Goal: Task Accomplishment & Management: Manage account settings

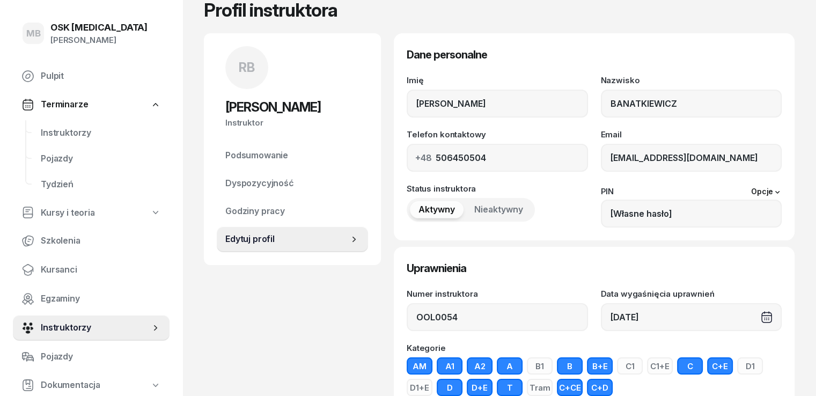
scroll to position [107, 0]
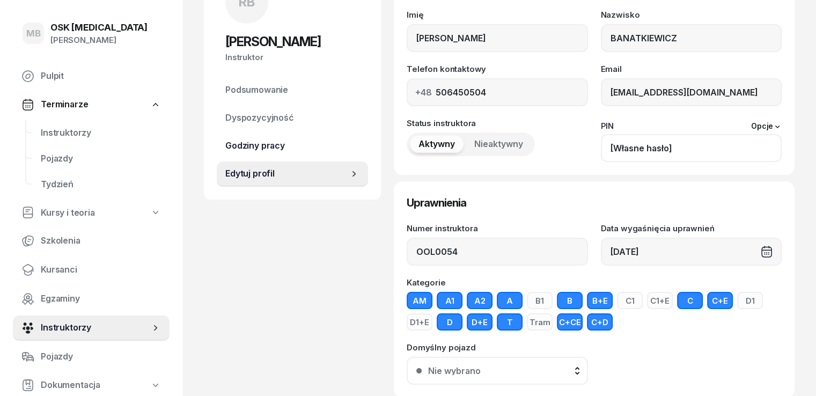
drag, startPoint x: 699, startPoint y: 151, endPoint x: 322, endPoint y: 146, distance: 377.5
click at [406, 154] on div "Status instruktora Aktywny Nieaktywny PIN Opcje [Własne hasło] Dostęp do aplika…" at bounding box center [593, 140] width 375 height 43
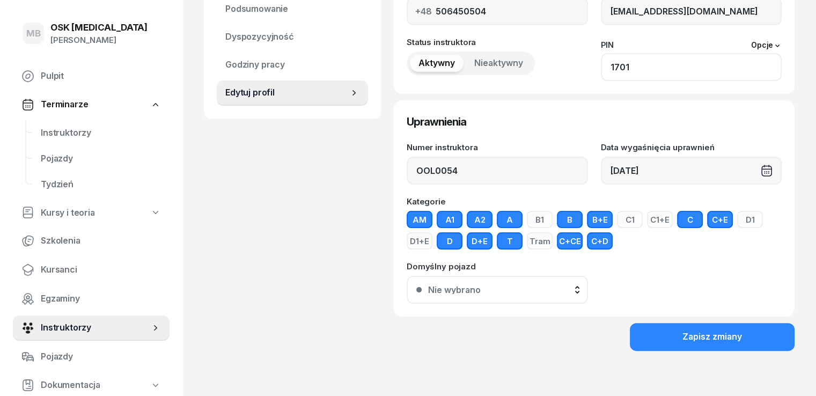
scroll to position [190, 0]
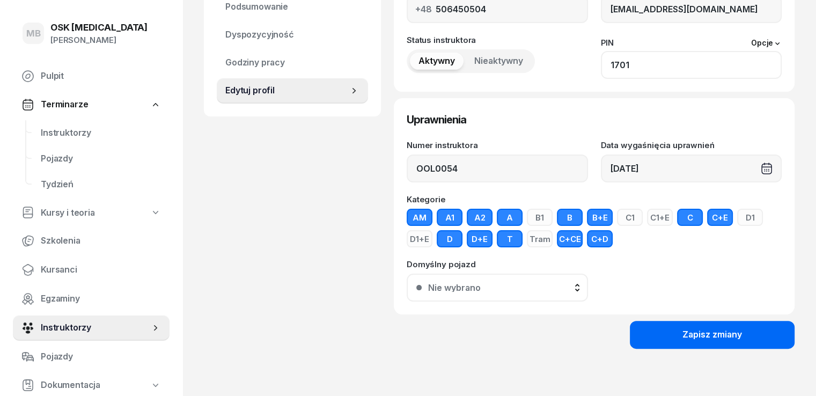
type input "1701"
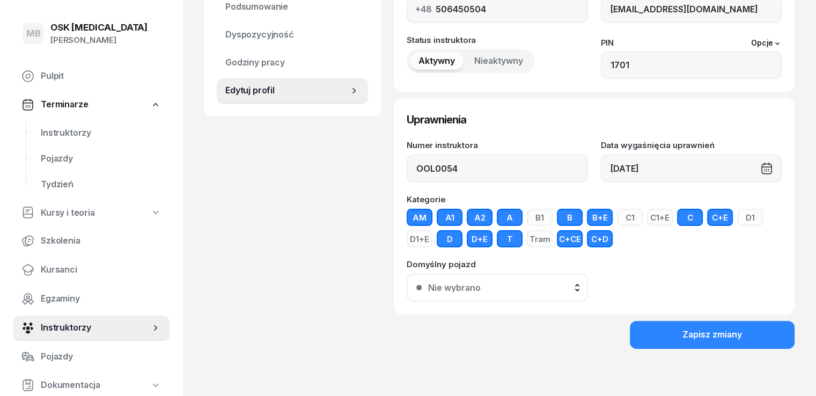
drag, startPoint x: 673, startPoint y: 337, endPoint x: 667, endPoint y: 337, distance: 6.5
click at [671, 337] on button "Zapisz zmiany" at bounding box center [711, 335] width 165 height 28
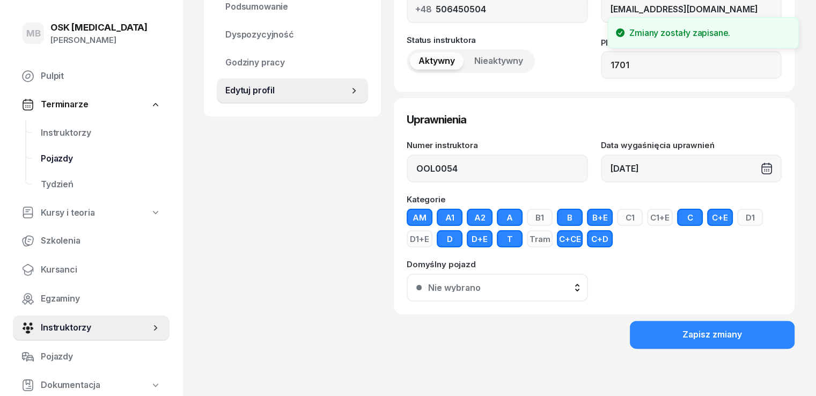
click at [58, 157] on span "Pojazdy" at bounding box center [101, 159] width 120 height 14
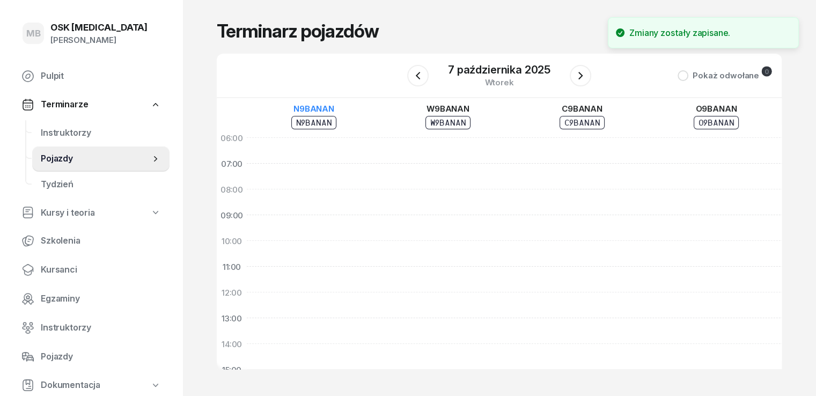
click at [297, 121] on div "N9BANAN" at bounding box center [314, 122] width 46 height 13
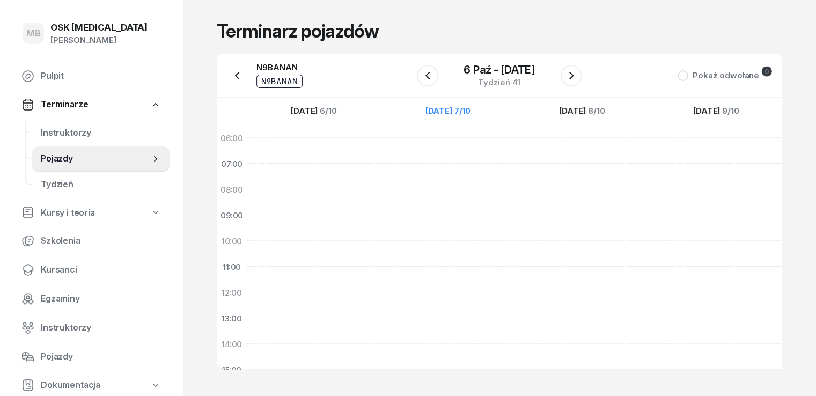
click at [256, 63] on div "N9BANAN" at bounding box center [279, 67] width 46 height 8
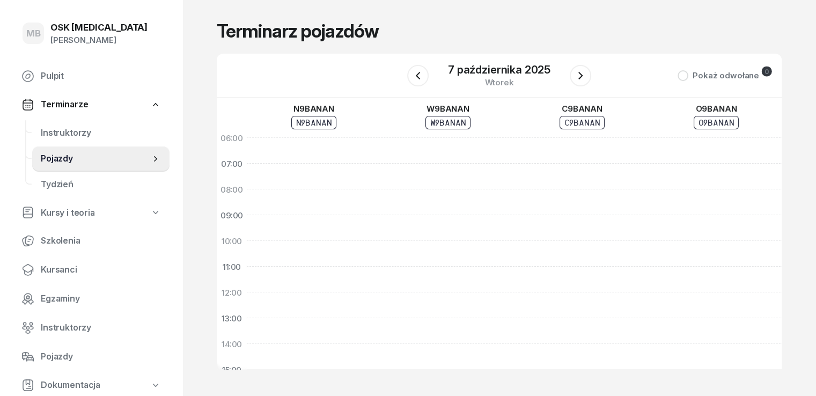
click at [66, 166] on link "Pojazdy" at bounding box center [100, 159] width 137 height 26
click at [425, 110] on div "W9BANAN" at bounding box center [448, 109] width 46 height 8
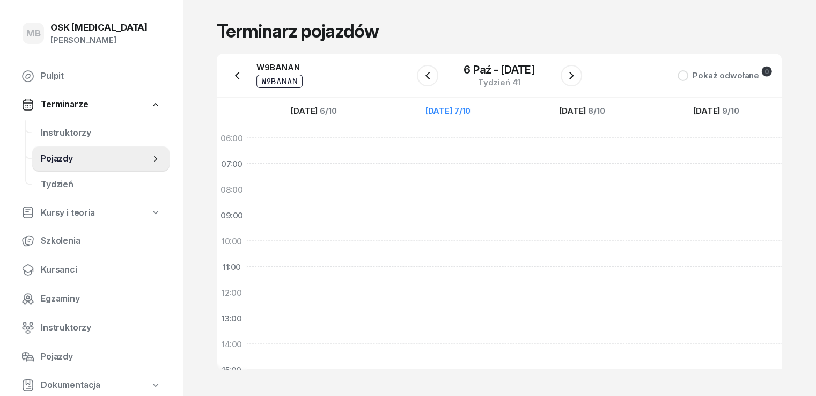
click at [256, 80] on div "W9BANAN" at bounding box center [279, 81] width 46 height 13
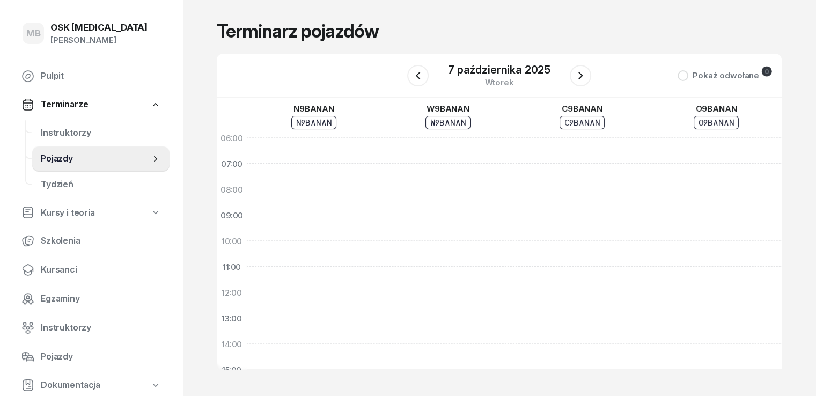
click at [73, 107] on span "Terminarze" at bounding box center [64, 105] width 47 height 14
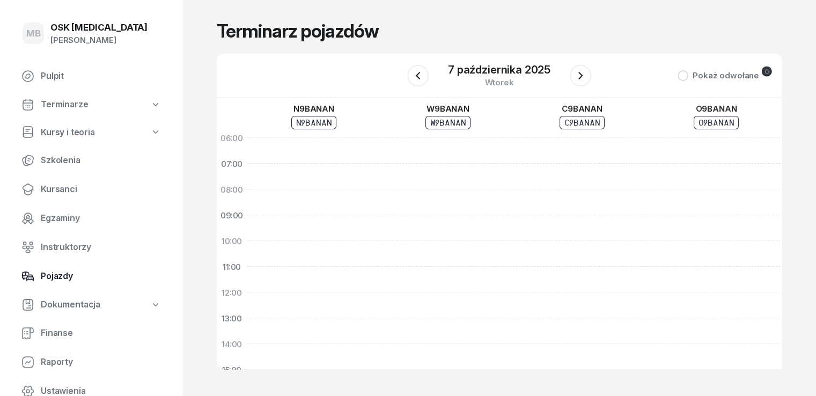
click at [61, 275] on span "Pojazdy" at bounding box center [101, 276] width 120 height 14
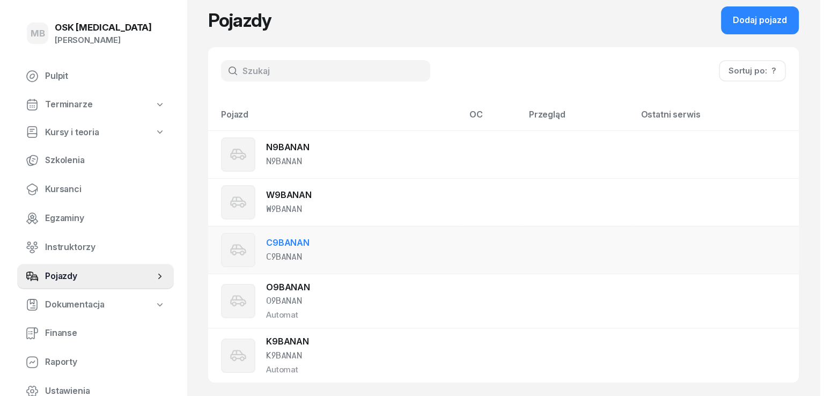
scroll to position [23, 0]
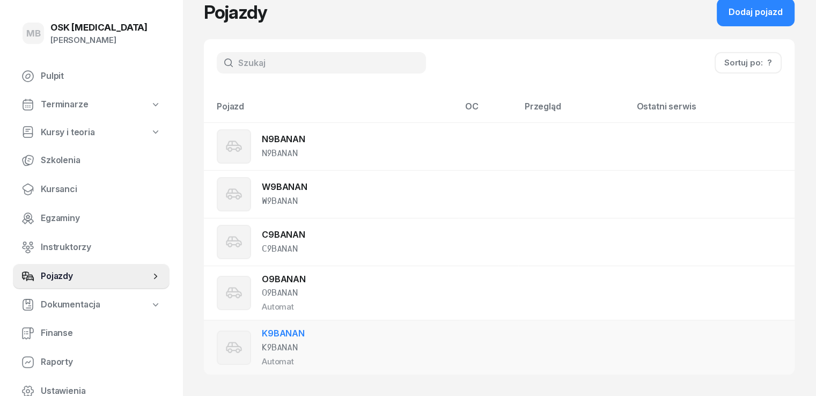
click at [266, 333] on link "K9BANAN" at bounding box center [283, 333] width 43 height 11
select select "auto"
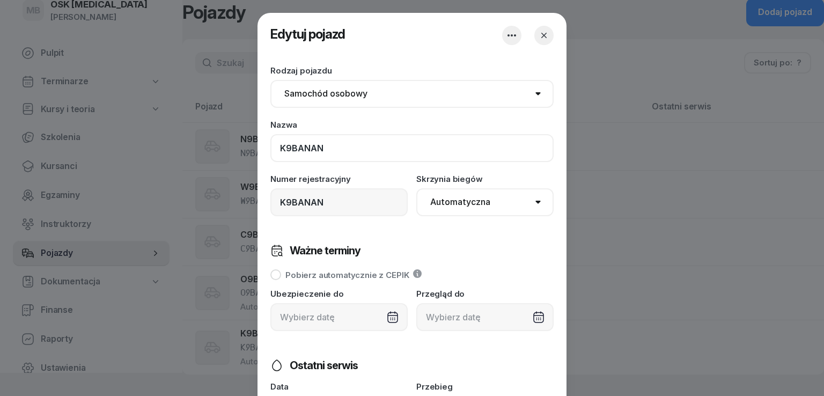
drag, startPoint x: 339, startPoint y: 151, endPoint x: 55, endPoint y: 151, distance: 284.7
click at [55, 151] on div "Edytuj pojazd Zapisuję zmiany Rodzaj pojazdu Samochód osobowy Motocykl Samochód…" at bounding box center [412, 198] width 824 height 396
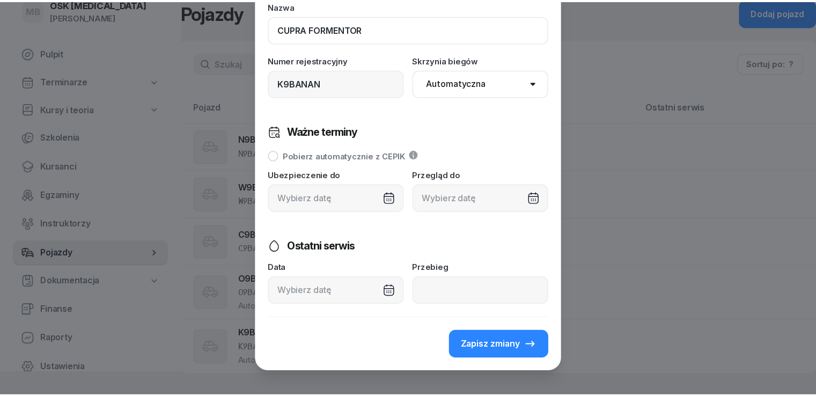
scroll to position [130, 0]
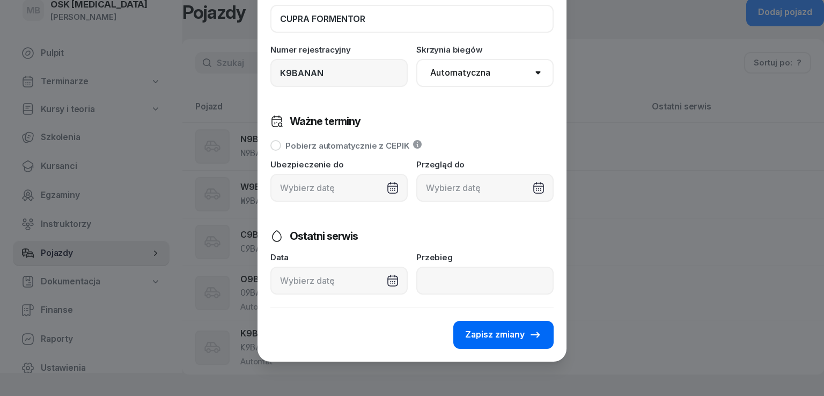
type input "CUPRA FORMENTOR"
click at [502, 333] on span "Zapisz zmiany" at bounding box center [495, 335] width 60 height 14
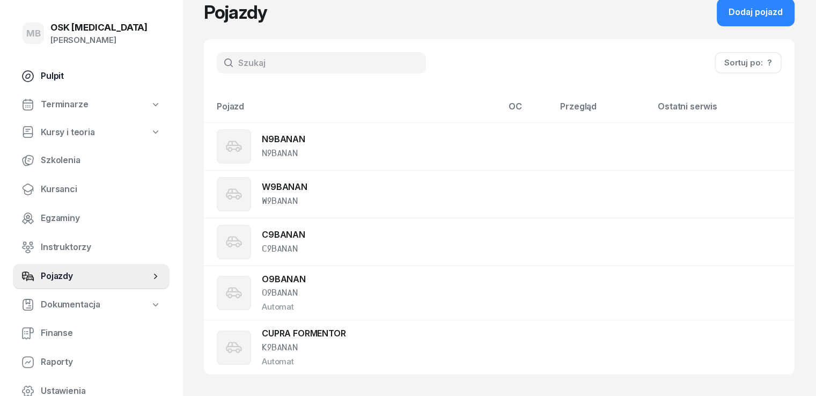
click at [64, 73] on span "Pulpit" at bounding box center [101, 76] width 120 height 14
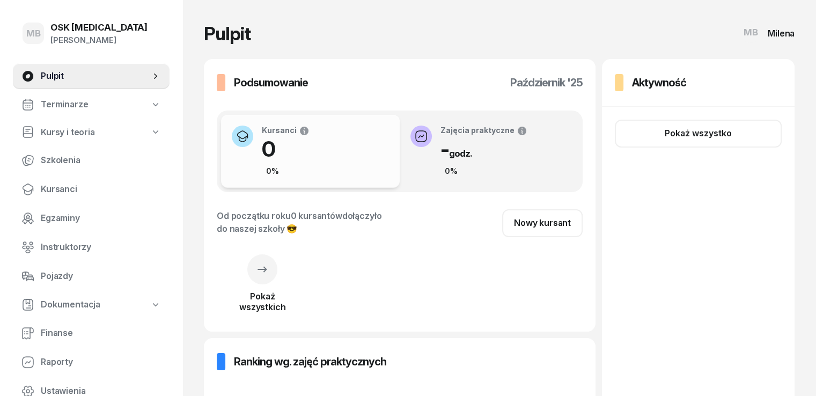
click at [56, 136] on span "Kursy i teoria" at bounding box center [68, 132] width 54 height 14
select select
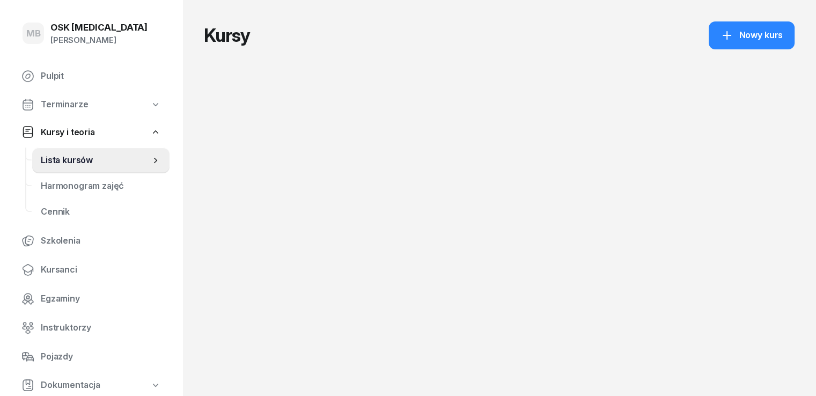
click at [61, 110] on span "Terminarze" at bounding box center [64, 105] width 47 height 14
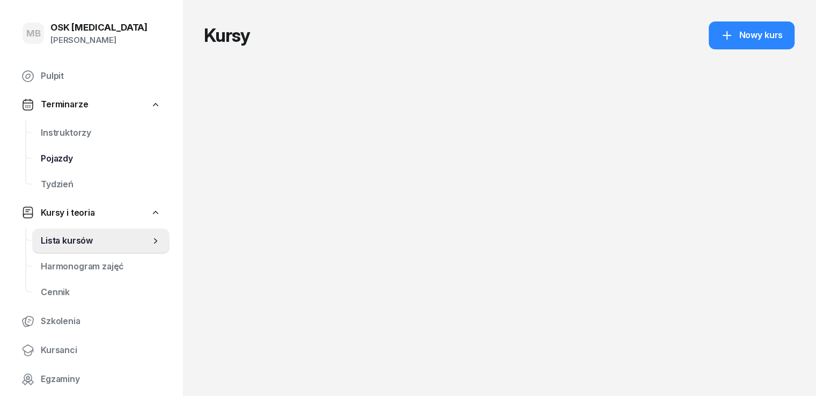
click at [64, 154] on span "Pojazdy" at bounding box center [101, 159] width 120 height 14
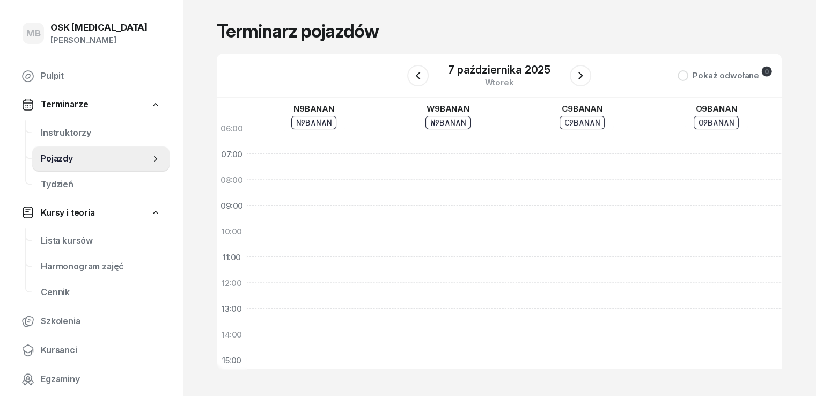
scroll to position [9, 0]
drag, startPoint x: 721, startPoint y: 123, endPoint x: 725, endPoint y: 117, distance: 7.3
click at [728, 116] on div "O9BANAN O9BANAN" at bounding box center [716, 117] width 134 height 38
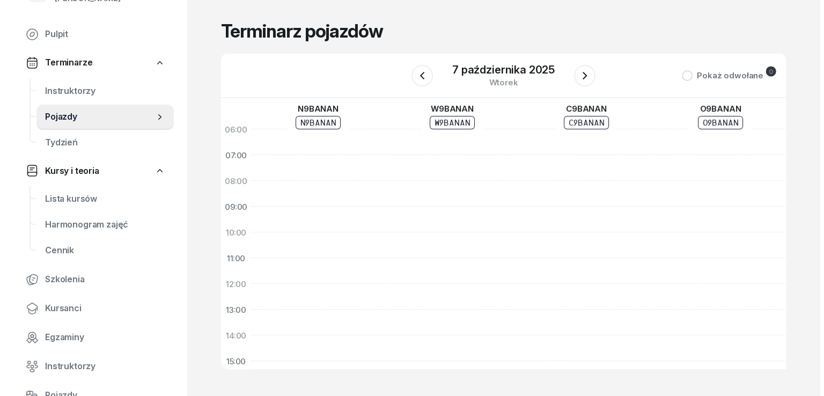
scroll to position [107, 0]
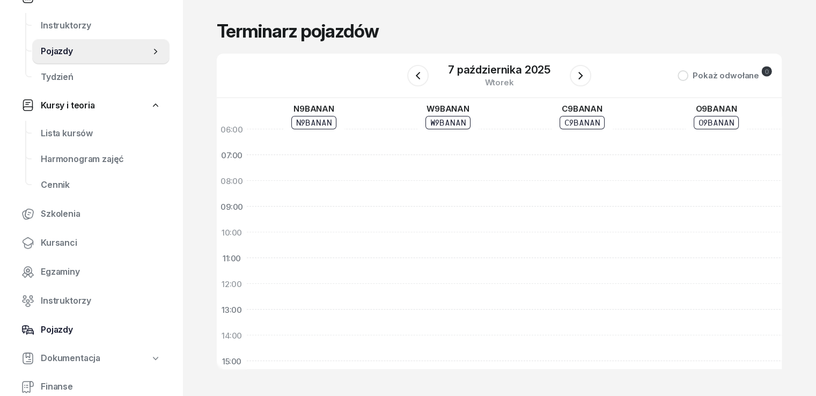
click at [55, 331] on span "Pojazdy" at bounding box center [101, 330] width 120 height 14
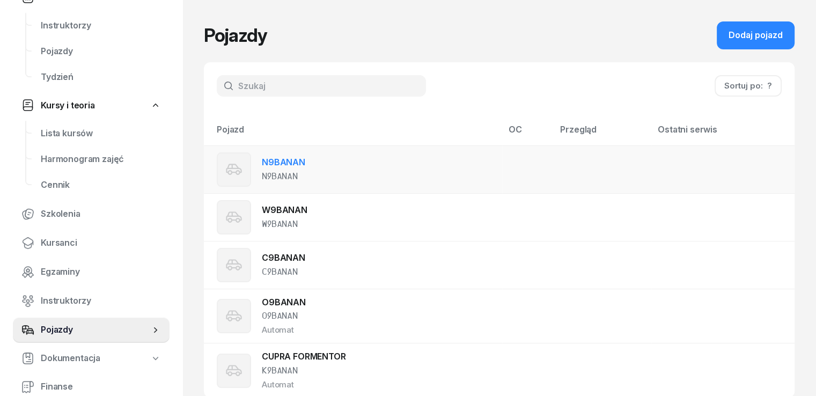
click at [268, 162] on link "N9BANAN" at bounding box center [283, 162] width 43 height 11
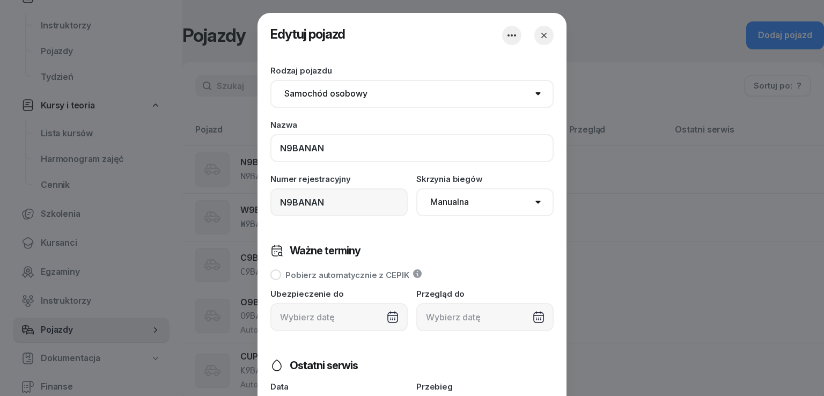
drag, startPoint x: 344, startPoint y: 154, endPoint x: 0, endPoint y: 136, distance: 344.2
click at [0, 136] on div "Edytuj pojazd Zapisuję zmiany Rodzaj pojazdu Samochód osobowy Motocykl Samochód…" at bounding box center [412, 198] width 824 height 396
drag, startPoint x: 354, startPoint y: 146, endPoint x: 216, endPoint y: 149, distance: 138.3
click at [216, 149] on div "Edytuj pojazd Zapisuję zmiany Rodzaj pojazdu Samochód osobowy Motocykl Samochód…" at bounding box center [412, 198] width 824 height 396
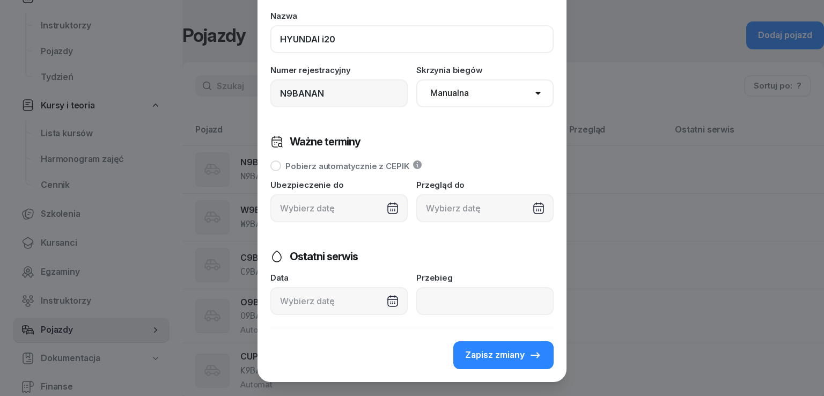
scroll to position [130, 0]
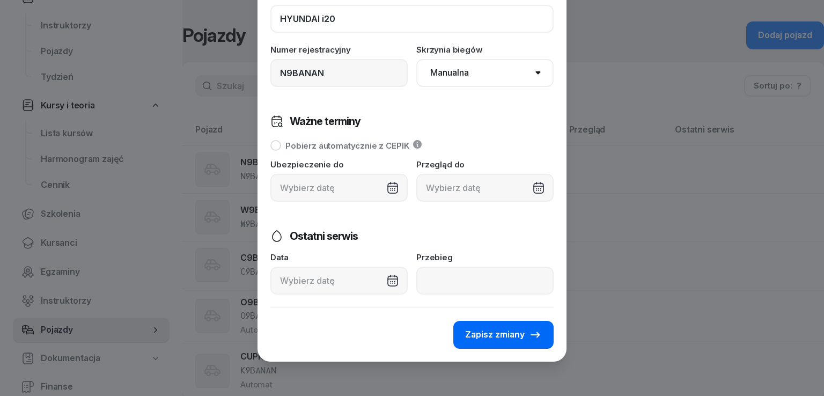
type input "HYUNDAI i20"
click at [502, 336] on span "Zapisz zmiany" at bounding box center [495, 335] width 60 height 14
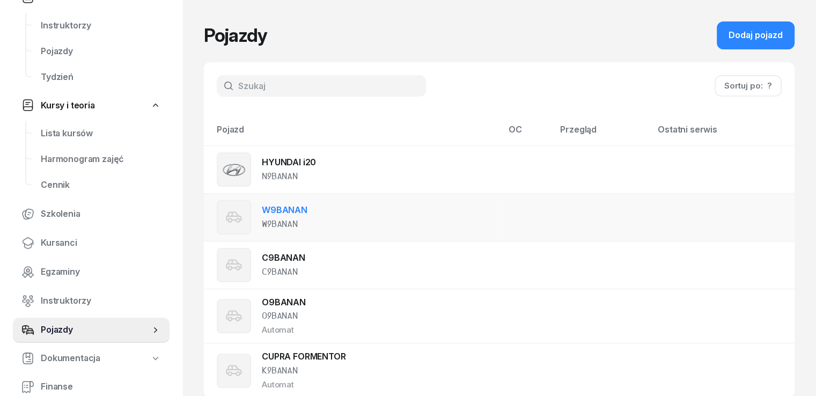
click at [264, 210] on link "W9BANAN" at bounding box center [285, 209] width 46 height 11
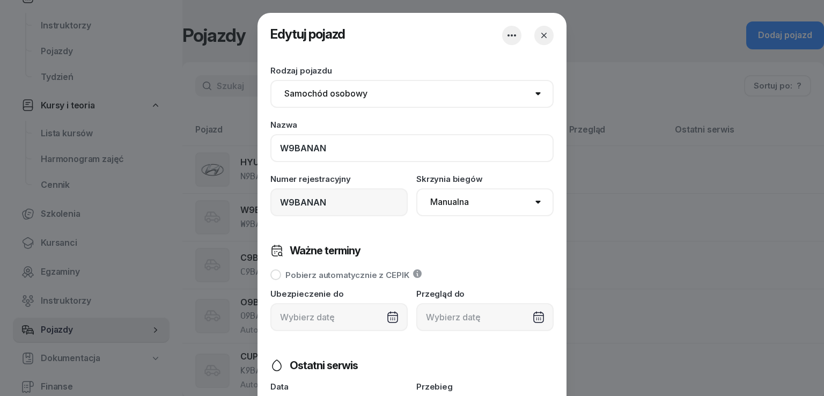
drag, startPoint x: 333, startPoint y: 151, endPoint x: 107, endPoint y: 153, distance: 226.3
click at [108, 153] on div "Edytuj pojazd Zapisuję zmiany Rodzaj pojazdu Samochód osobowy Motocykl Samochód…" at bounding box center [412, 198] width 824 height 396
paste input "HYUNDAI i20"
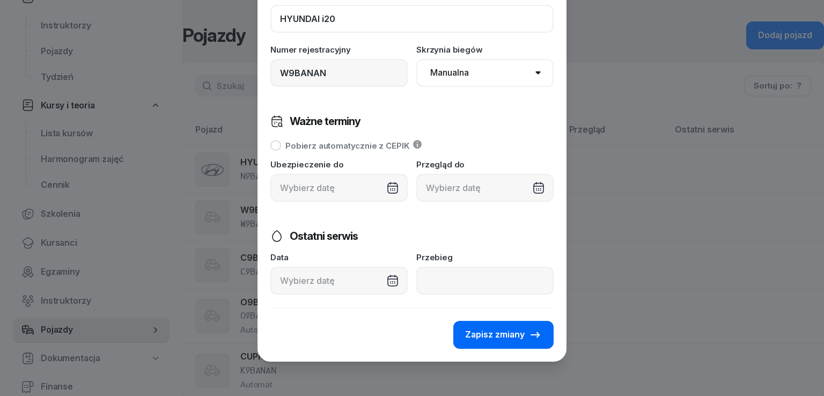
type input "HYUNDAI i20"
click at [530, 334] on icon "button" at bounding box center [534, 334] width 9 height 6
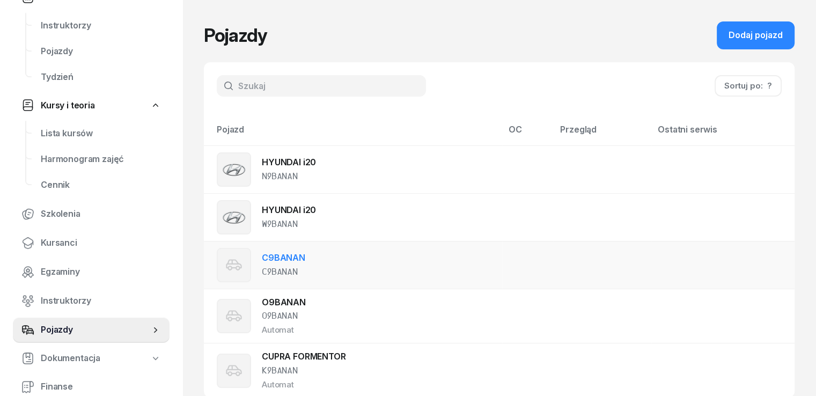
click at [272, 255] on link "C9BANAN" at bounding box center [283, 257] width 43 height 11
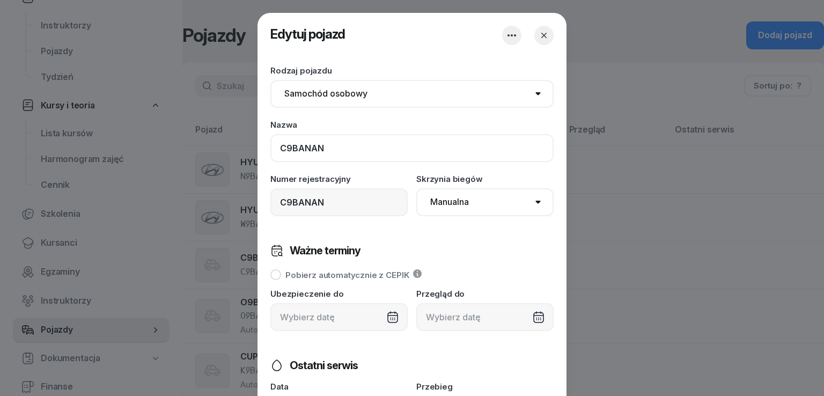
drag, startPoint x: 332, startPoint y: 138, endPoint x: 56, endPoint y: 131, distance: 276.7
click at [57, 131] on div "Edytuj pojazd Zapisuję zmiany Rodzaj pojazdu Samochód osobowy Motocykl Samochód…" at bounding box center [412, 198] width 824 height 396
paste input "HYUNDAI i20"
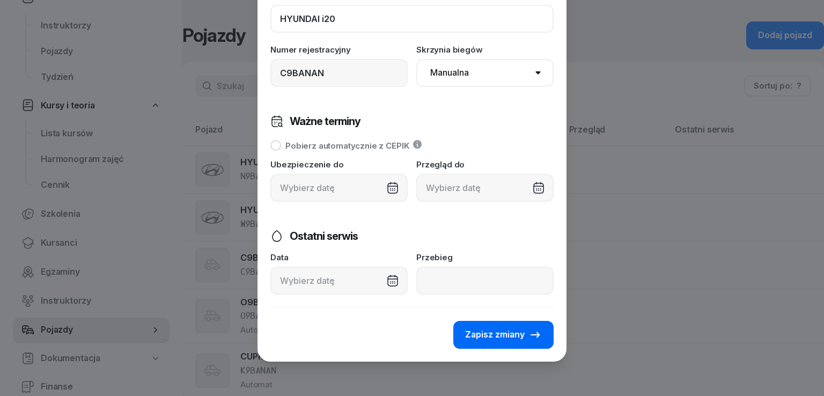
type input "HYUNDAI i20"
click at [507, 335] on span "Zapisz zmiany" at bounding box center [495, 335] width 60 height 14
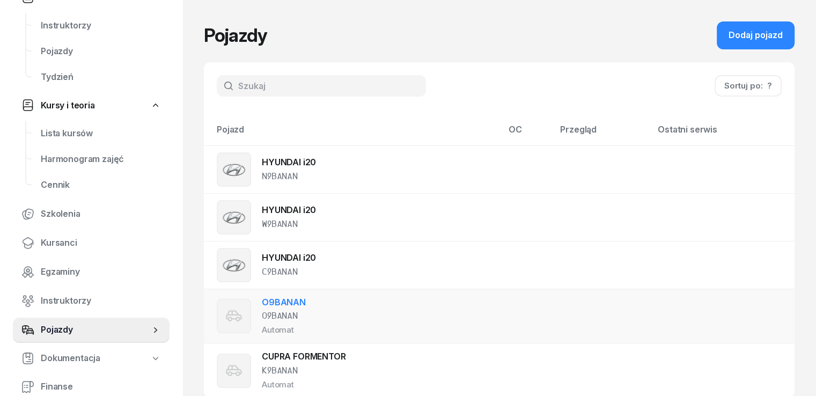
click at [262, 300] on link "O9BANAN" at bounding box center [284, 301] width 44 height 11
select select "auto"
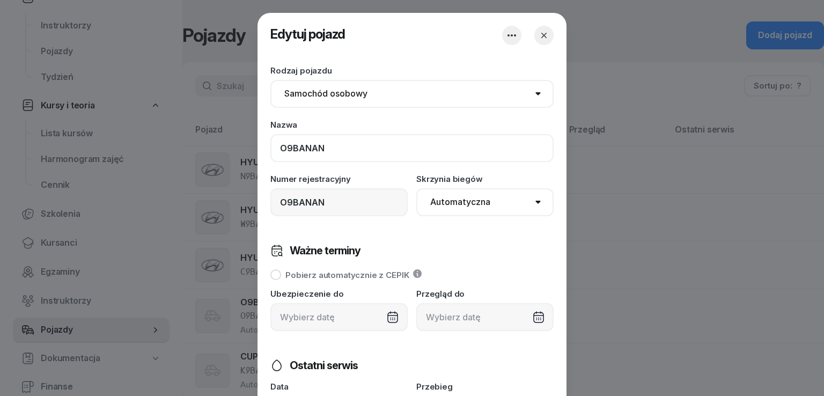
drag, startPoint x: 320, startPoint y: 144, endPoint x: 0, endPoint y: 144, distance: 319.6
click at [0, 144] on div "Edytuj pojazd Zapisuję zmiany Rodzaj pojazdu Samochód osobowy Motocykl Samochód…" at bounding box center [412, 198] width 824 height 396
paste input "HYUNDAI i20"
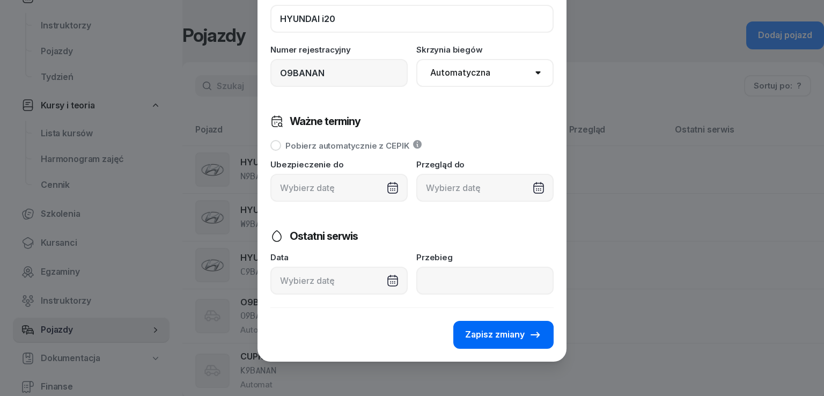
type input "HYUNDAI i20"
click at [506, 338] on span "Zapisz zmiany" at bounding box center [495, 335] width 60 height 14
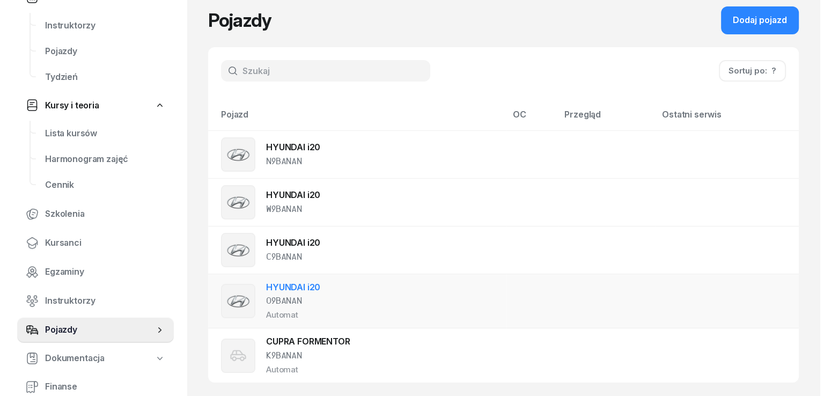
scroll to position [23, 0]
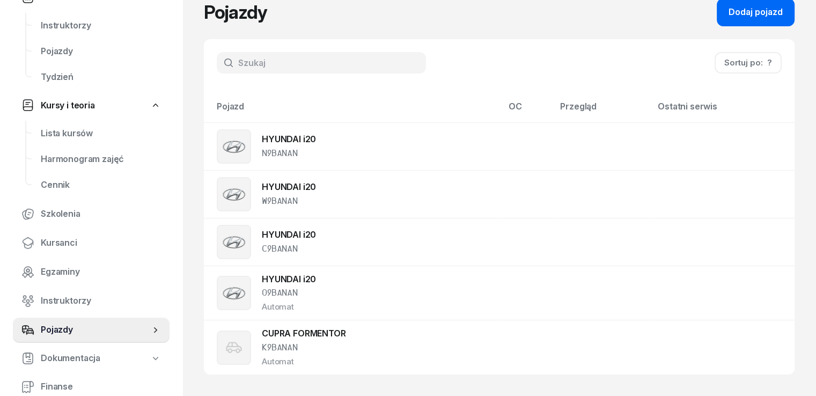
click at [772, 16] on div "Dodaj pojazd" at bounding box center [755, 12] width 54 height 14
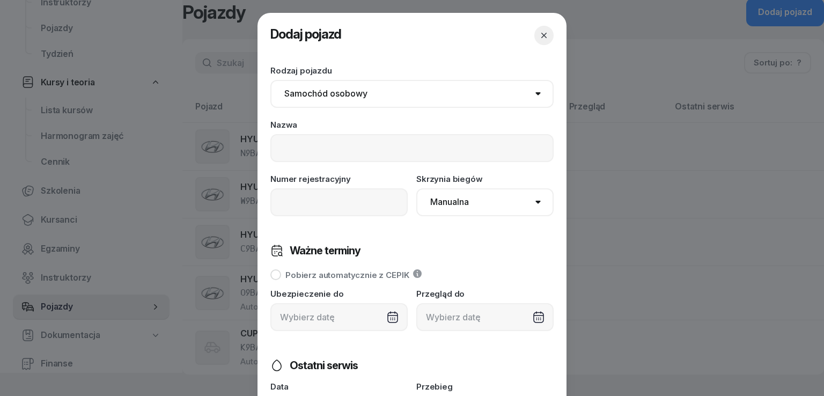
click at [344, 100] on select "Samochód osobowy Motocykl Samochód ciężarowy Przyczepa Autobus Traktor Tramwaj …" at bounding box center [411, 94] width 283 height 28
select select "truck"
click at [270, 80] on select "Samochód osobowy Motocykl Samochód ciężarowy Przyczepa Autobus Traktor Tramwaj …" at bounding box center [411, 94] width 283 height 28
click at [320, 141] on input at bounding box center [411, 148] width 283 height 28
drag, startPoint x: 324, startPoint y: 149, endPoint x: 137, endPoint y: 153, distance: 187.2
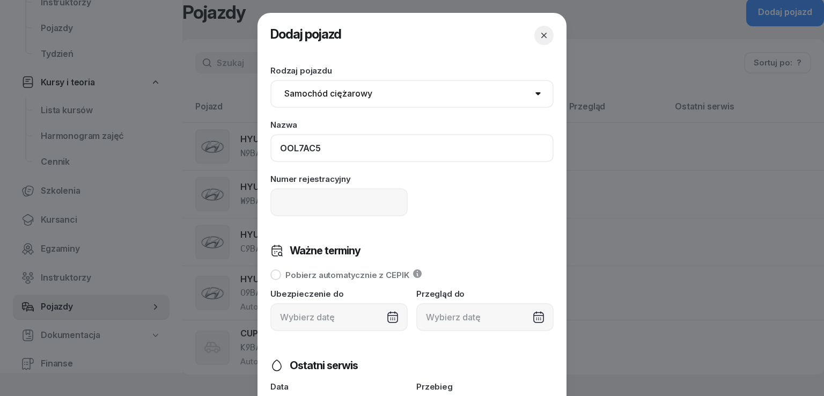
click at [146, 149] on div "Dodaj pojazd Zapisuję zmiany Rodzaj pojazdu Samochód osobowy Motocykl Samochód …" at bounding box center [412, 198] width 824 height 396
type input "m"
type input "MAN TGL"
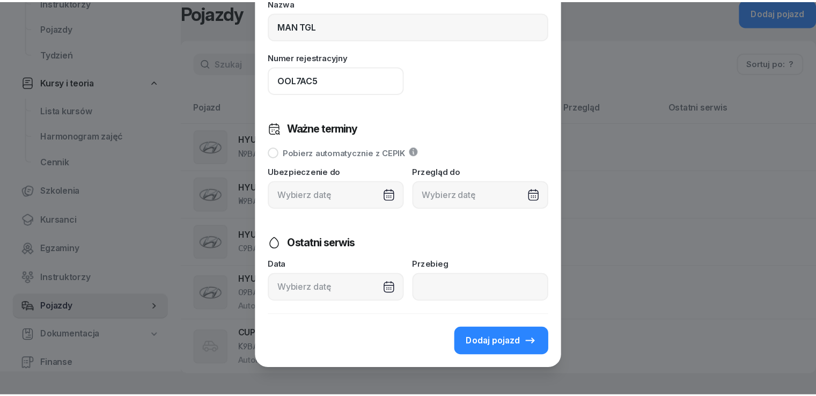
scroll to position [129, 0]
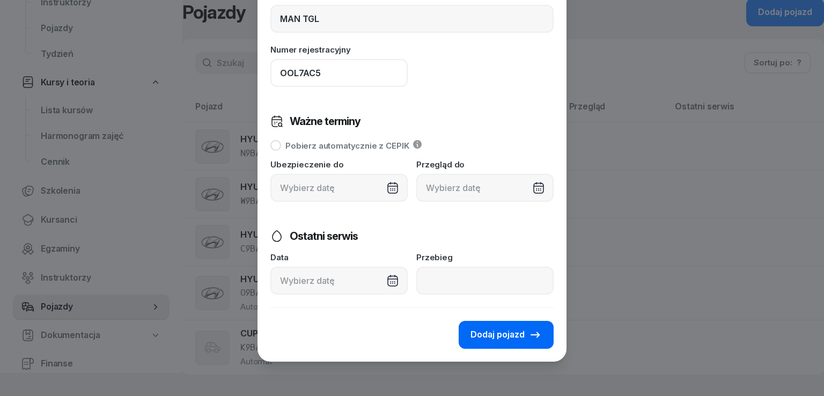
type input "OOL7AC5"
click at [485, 333] on span "Dodaj pojazd" at bounding box center [497, 335] width 54 height 14
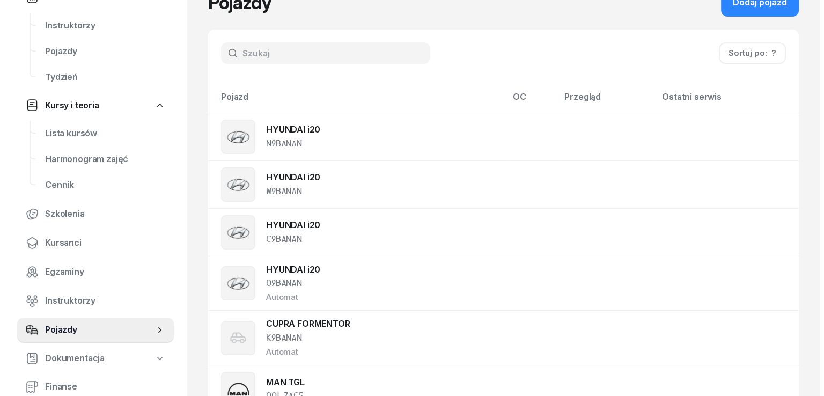
scroll to position [0, 0]
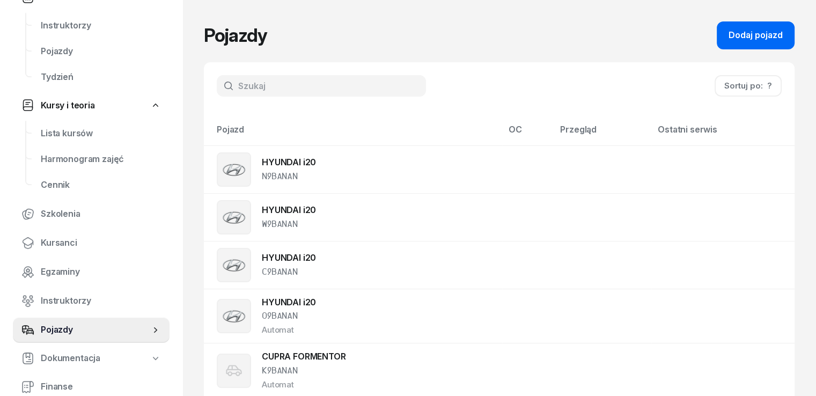
click at [782, 31] on div "Dodaj pojazd" at bounding box center [755, 35] width 54 height 14
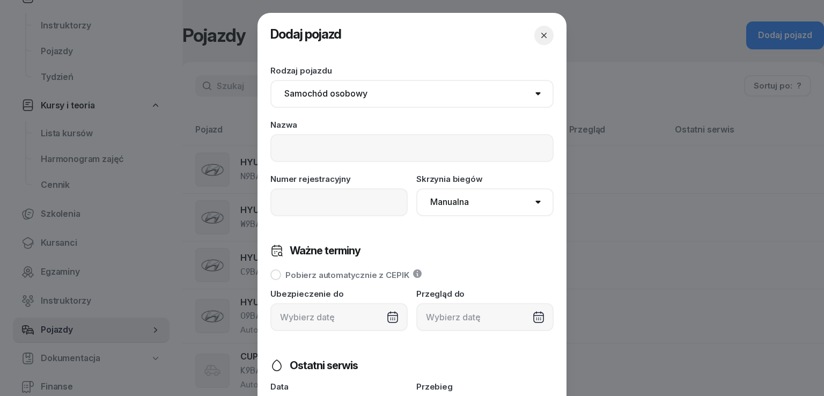
click at [389, 87] on select "Samochód osobowy Motocykl Samochód ciężarowy Przyczepa Autobus Traktor Tramwaj …" at bounding box center [411, 94] width 283 height 28
select select "truck"
click at [270, 80] on select "Samochód osobowy Motocykl Samochód ciężarowy Przyczepa Autobus Traktor Tramwaj …" at bounding box center [411, 94] width 283 height 28
drag, startPoint x: 332, startPoint y: 149, endPoint x: 320, endPoint y: 136, distance: 17.4
click at [330, 147] on input at bounding box center [411, 148] width 283 height 28
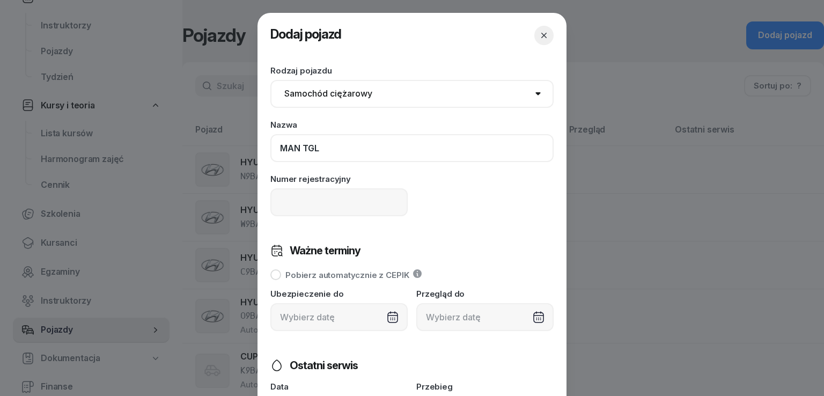
type input "MAN TGL"
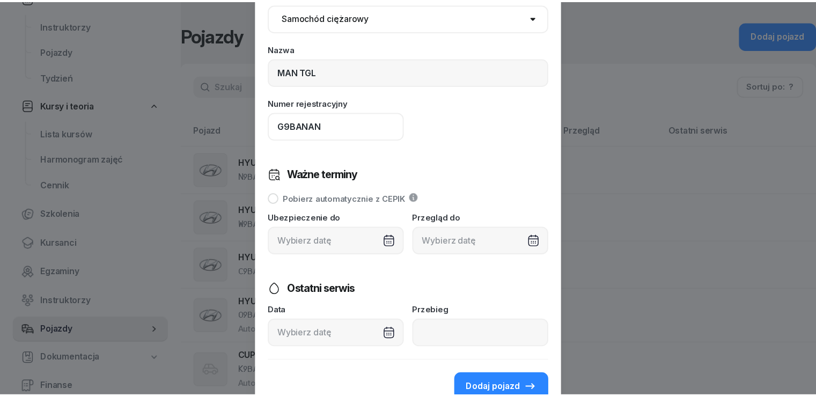
scroll to position [129, 0]
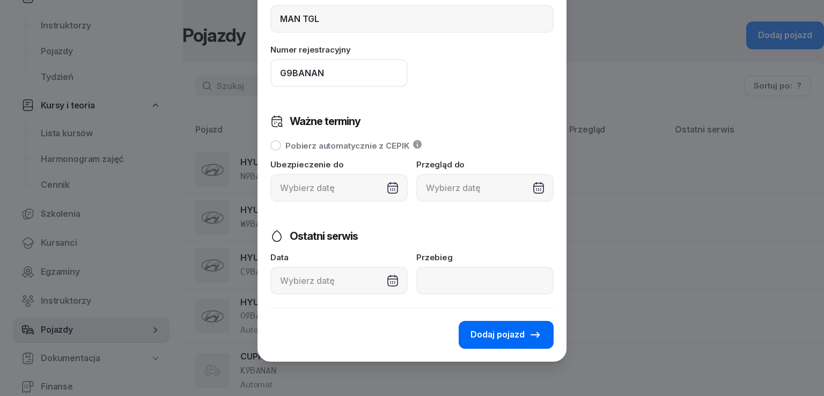
type input "G9BANAN"
click at [477, 331] on span "Dodaj pojazd" at bounding box center [497, 335] width 54 height 14
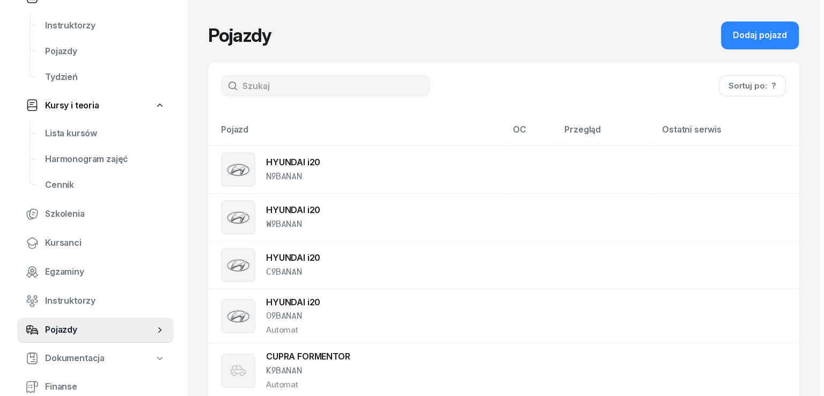
scroll to position [0, 0]
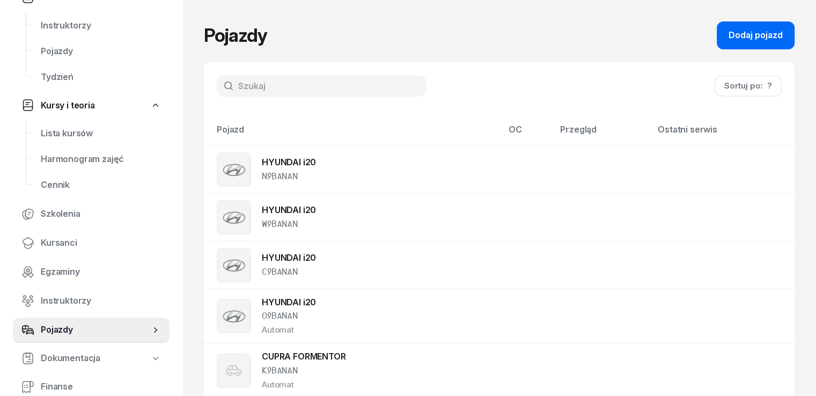
click at [759, 43] on button "Dodaj pojazd" at bounding box center [755, 35] width 78 height 28
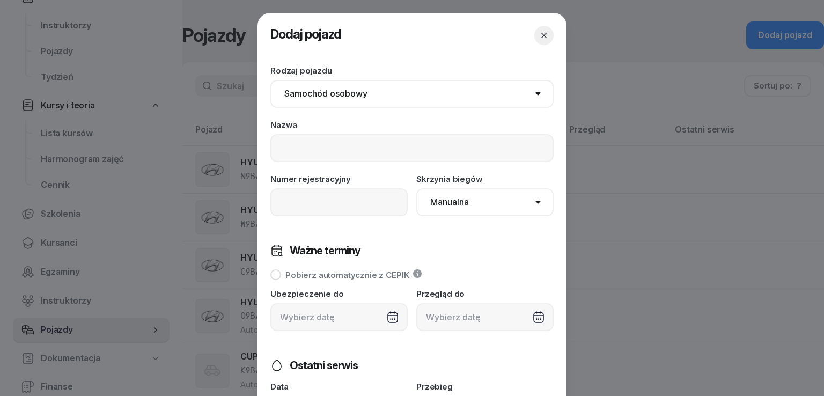
click at [328, 92] on select "Samochód osobowy Motocykl Samochód ciężarowy Przyczepa Autobus Traktor Tramwaj …" at bounding box center [411, 94] width 283 height 28
select select "bus"
click at [270, 80] on select "Samochód osobowy Motocykl Samochód ciężarowy Przyczepa Autobus Traktor Tramwaj …" at bounding box center [411, 94] width 283 height 28
click at [309, 159] on input at bounding box center [411, 148] width 283 height 28
type input "NEOPLAN N313"
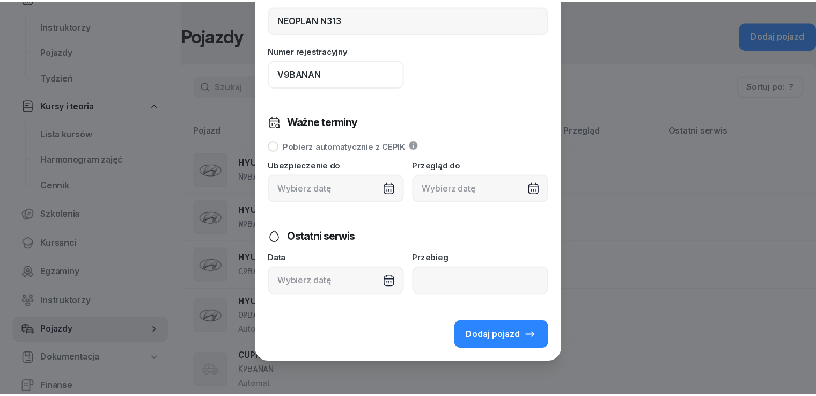
scroll to position [129, 0]
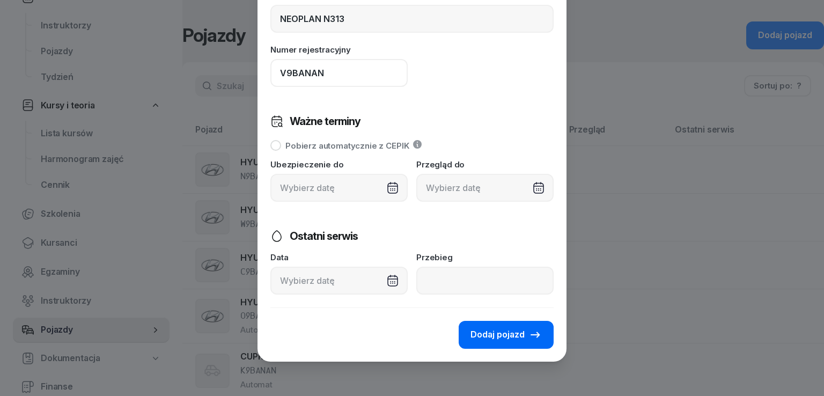
type input "V9BANAN"
click at [500, 337] on span "Dodaj pojazd" at bounding box center [497, 335] width 54 height 14
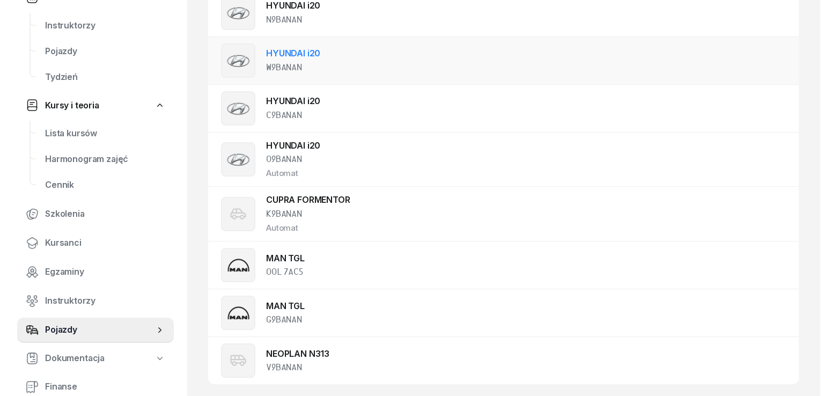
scroll to position [0, 0]
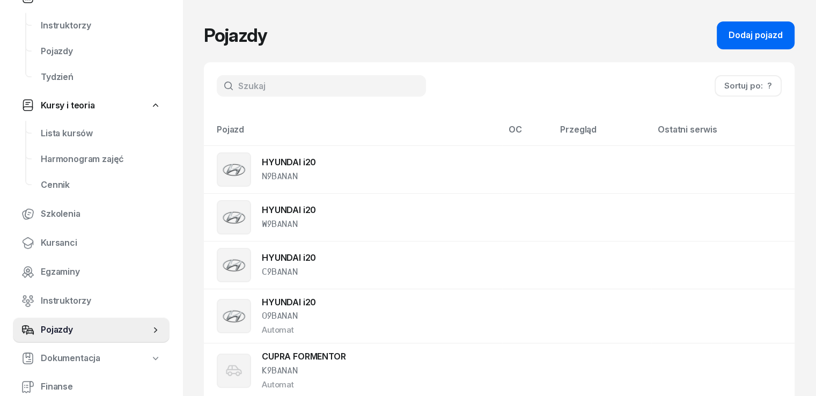
click at [766, 46] on button "Dodaj pojazd" at bounding box center [755, 35] width 78 height 28
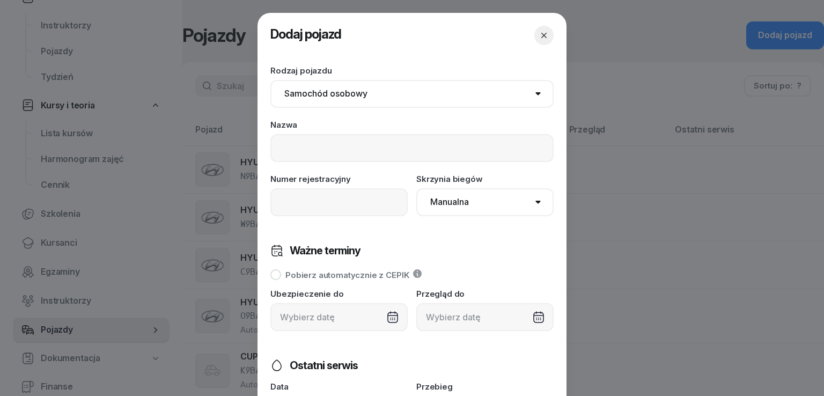
click at [417, 97] on select "Samochód osobowy Motocykl Samochód ciężarowy Przyczepa Autobus Traktor Tramwaj …" at bounding box center [411, 94] width 283 height 28
select select "motorcycle"
click at [270, 80] on select "Samochód osobowy Motocykl Samochód ciężarowy Przyczepa Autobus Traktor Tramwaj …" at bounding box center [411, 94] width 283 height 28
click at [352, 151] on input at bounding box center [411, 148] width 283 height 28
type input "BARTON"
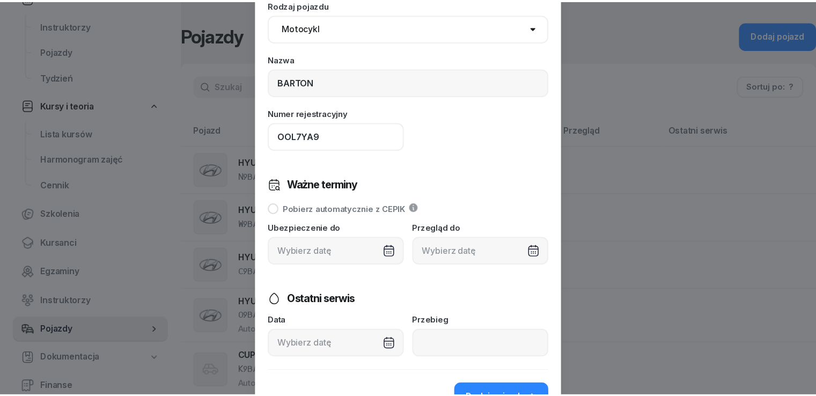
scroll to position [129, 0]
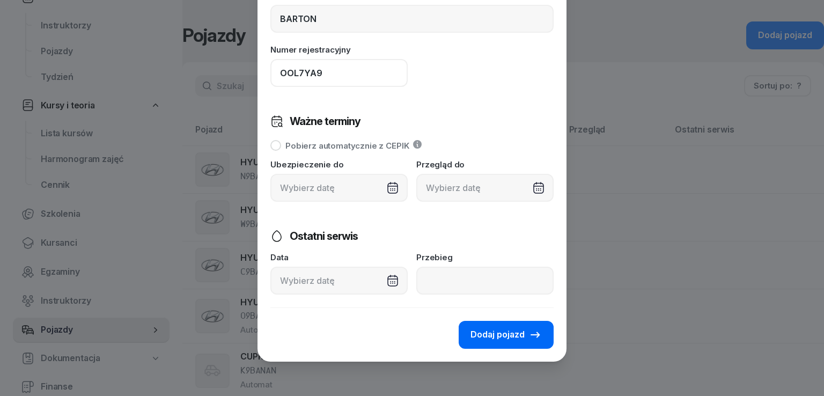
type input "OOL7YA9"
click at [504, 339] on span "Dodaj pojazd" at bounding box center [497, 335] width 54 height 14
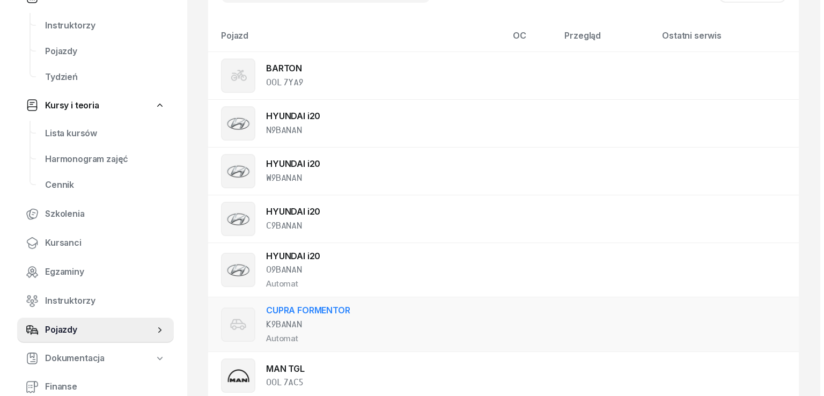
scroll to position [0, 0]
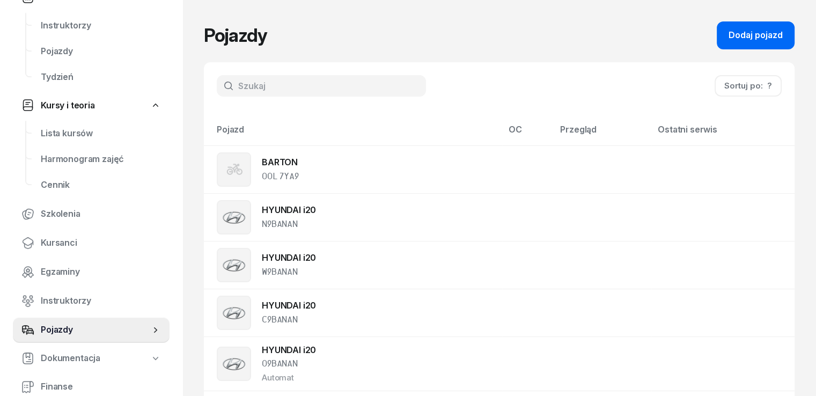
click at [765, 33] on div "Dodaj pojazd" at bounding box center [755, 35] width 54 height 14
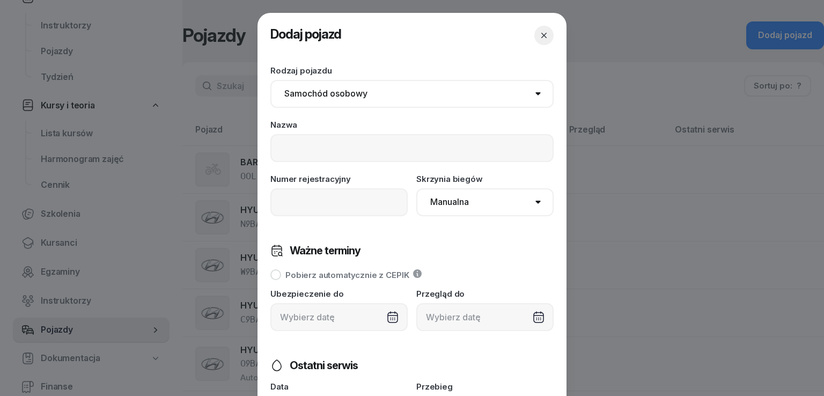
click at [321, 99] on select "Samochód osobowy Motocykl Samochód ciężarowy Przyczepa Autobus Traktor Tramwaj …" at bounding box center [411, 94] width 283 height 28
select select "motorcycle"
click at [270, 80] on select "Samochód osobowy Motocykl Samochód ciężarowy Przyczepa Autobus Traktor Tramwaj …" at bounding box center [411, 94] width 283 height 28
click at [315, 145] on input at bounding box center [411, 148] width 283 height 28
type input "YAMAHA A"
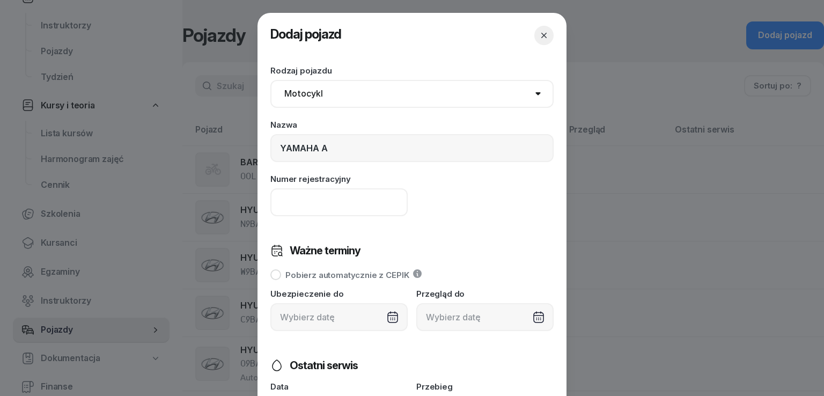
click at [342, 206] on input at bounding box center [338, 202] width 137 height 28
type input "O"
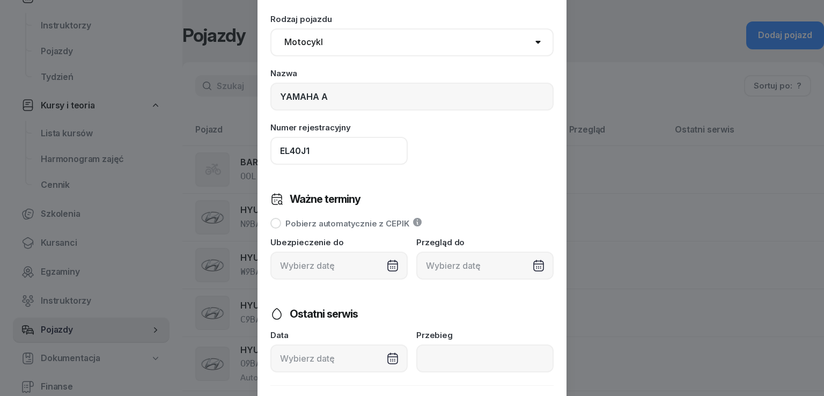
scroll to position [129, 0]
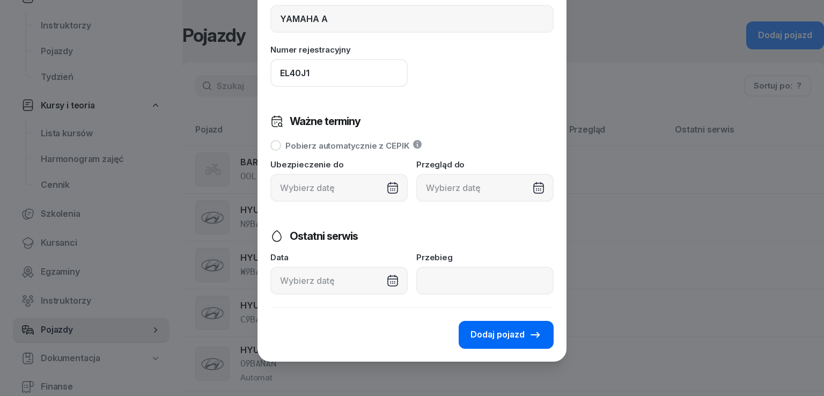
type input "EL40J1"
click at [481, 329] on span "Dodaj pojazd" at bounding box center [497, 335] width 54 height 14
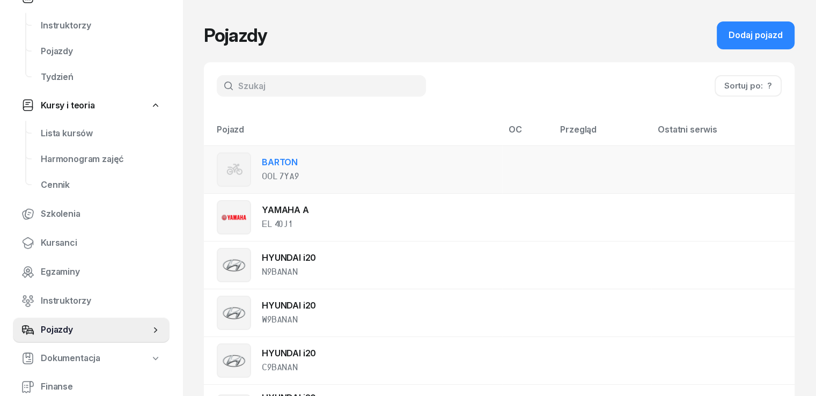
click at [356, 176] on td "BARTON OOL 7YA9" at bounding box center [353, 169] width 298 height 48
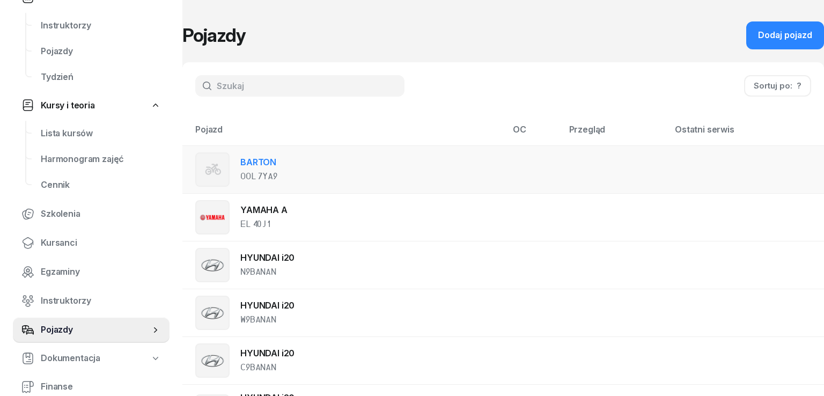
select select "motorcycle"
select select
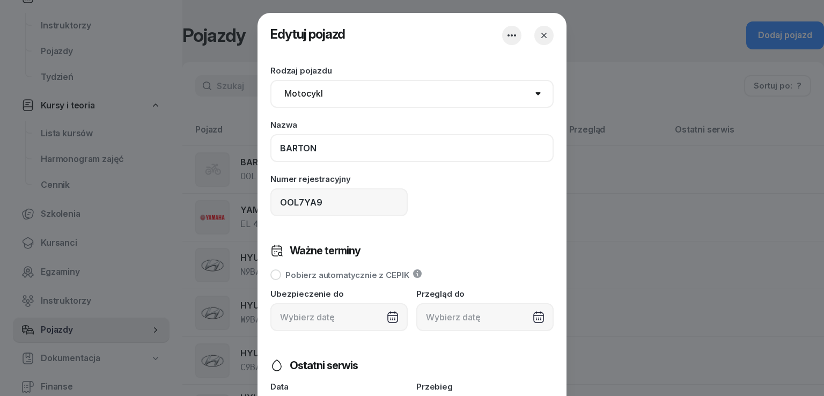
click at [356, 150] on input "BARTON" at bounding box center [411, 148] width 283 height 28
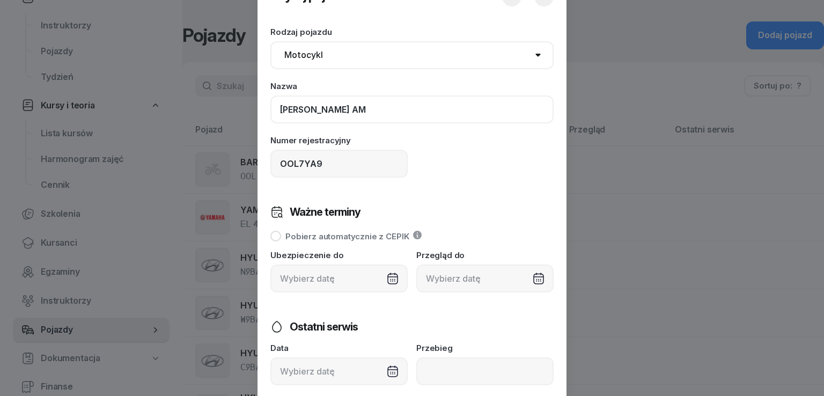
scroll to position [130, 0]
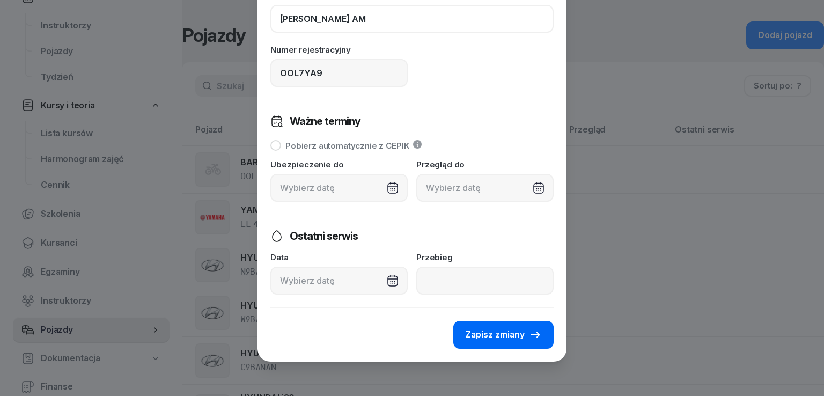
type input "[PERSON_NAME] AM"
click at [519, 335] on span "Zapisz zmiany" at bounding box center [495, 335] width 60 height 14
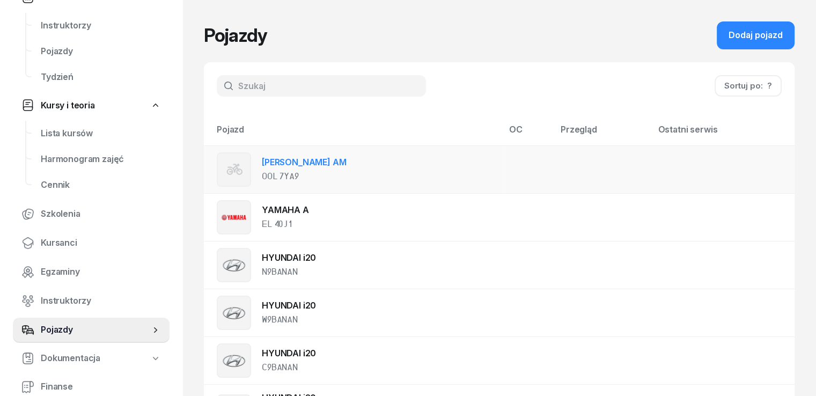
click at [370, 187] on td "[PERSON_NAME] AM OOL 7YA9" at bounding box center [353, 169] width 299 height 48
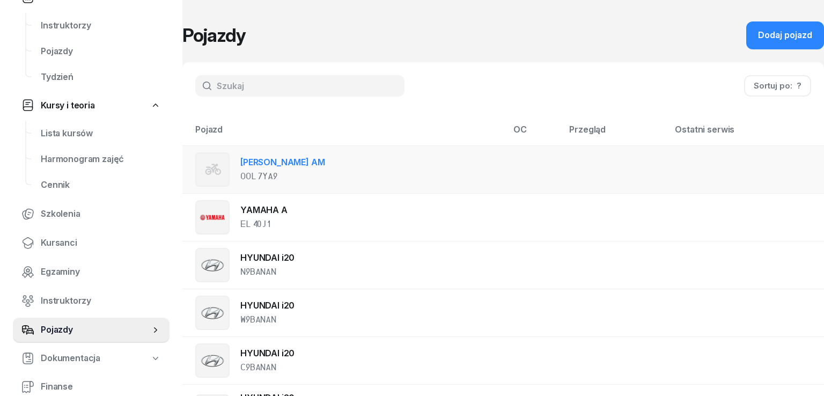
select select "motorcycle"
select select
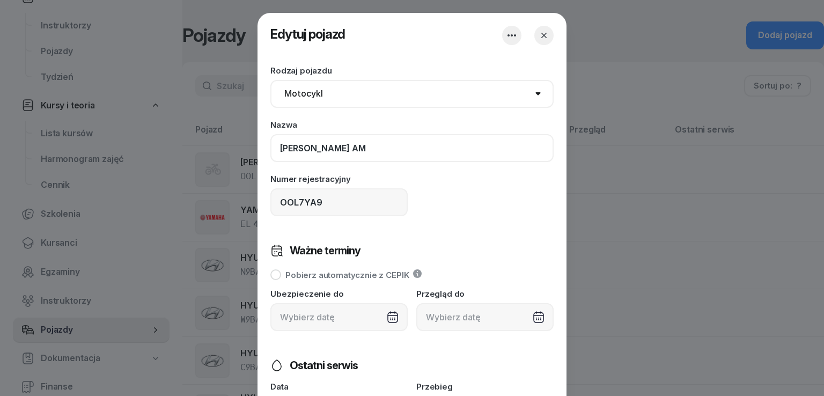
click at [315, 151] on input "[PERSON_NAME] AM" at bounding box center [411, 148] width 283 height 28
click at [537, 41] on button "button" at bounding box center [543, 35] width 19 height 19
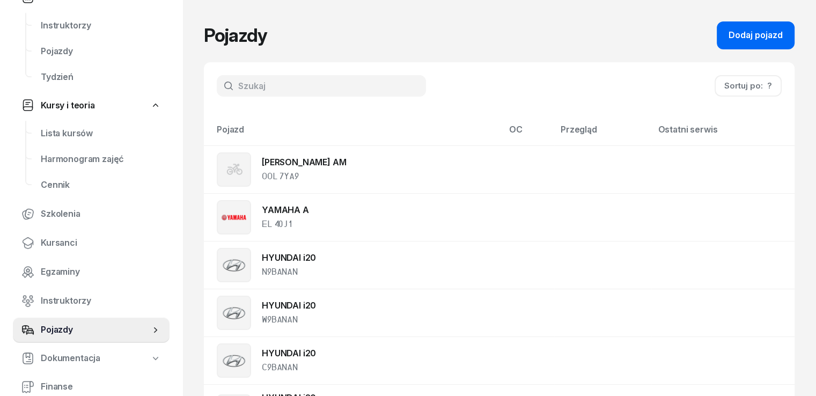
click at [794, 41] on button "Dodaj pojazd" at bounding box center [755, 35] width 78 height 28
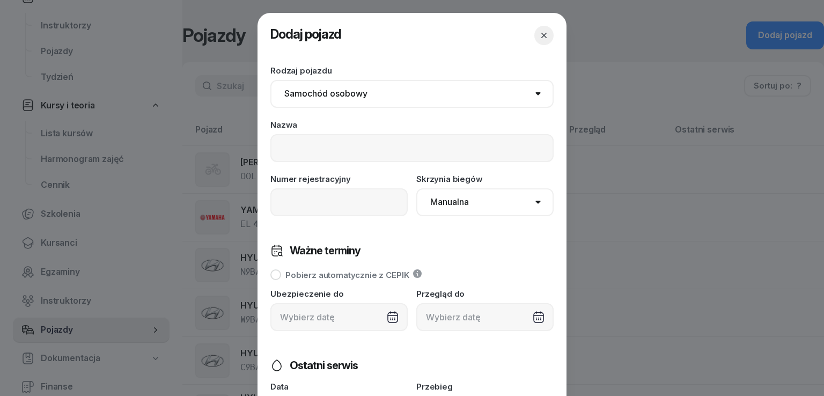
drag, startPoint x: 350, startPoint y: 96, endPoint x: 350, endPoint y: 103, distance: 7.5
click at [350, 96] on select "Samochód osobowy Motocykl Samochód ciężarowy Przyczepa Autobus Traktor Tramwaj …" at bounding box center [411, 94] width 283 height 28
select select "motorcycle"
click at [270, 80] on select "Samochód osobowy Motocykl Samochód ciężarowy Przyczepa Autobus Traktor Tramwaj …" at bounding box center [411, 94] width 283 height 28
click at [316, 155] on input at bounding box center [411, 148] width 283 height 28
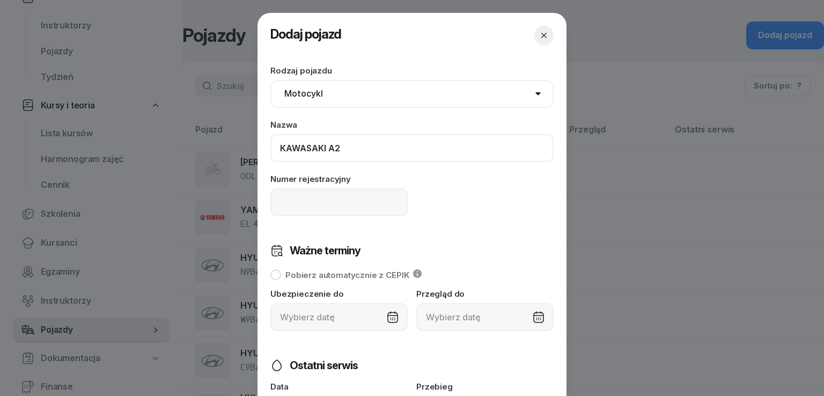
type input "KAWASAKI A2"
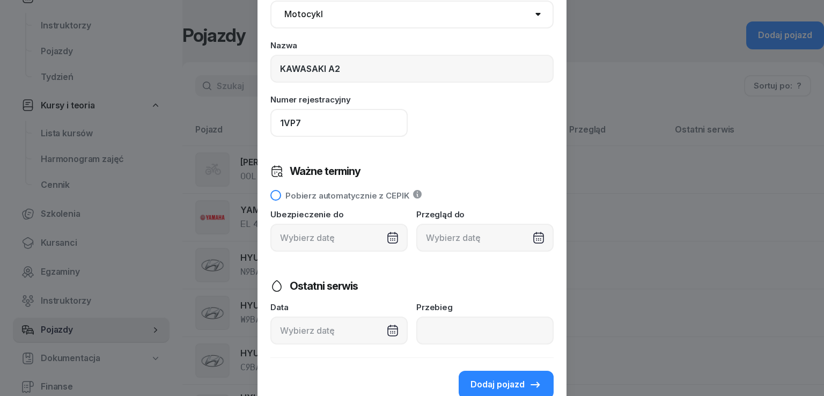
scroll to position [107, 0]
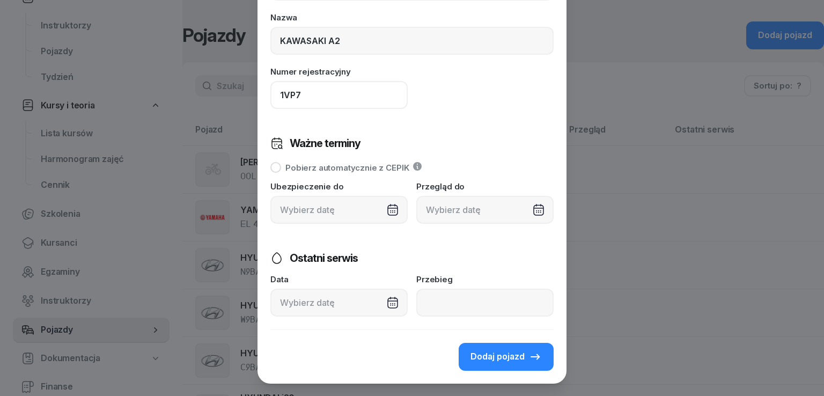
click at [277, 99] on input "1VP7" at bounding box center [338, 95] width 137 height 28
type input "OOL1VP7"
click at [489, 354] on span "Dodaj pojazd" at bounding box center [497, 357] width 54 height 14
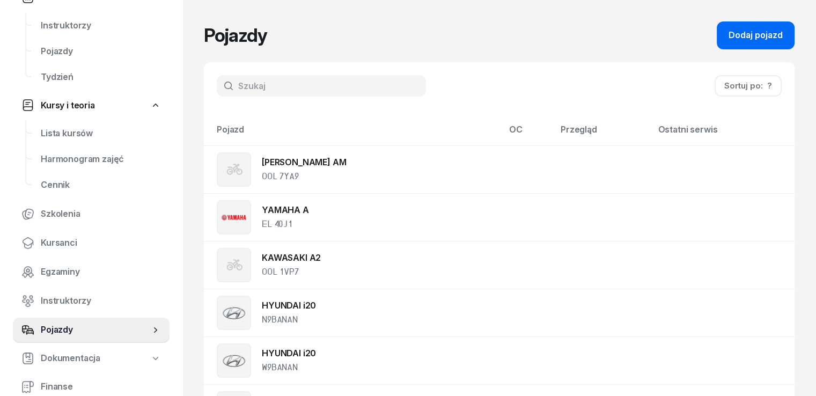
click at [779, 29] on div "Dodaj pojazd" at bounding box center [755, 35] width 54 height 14
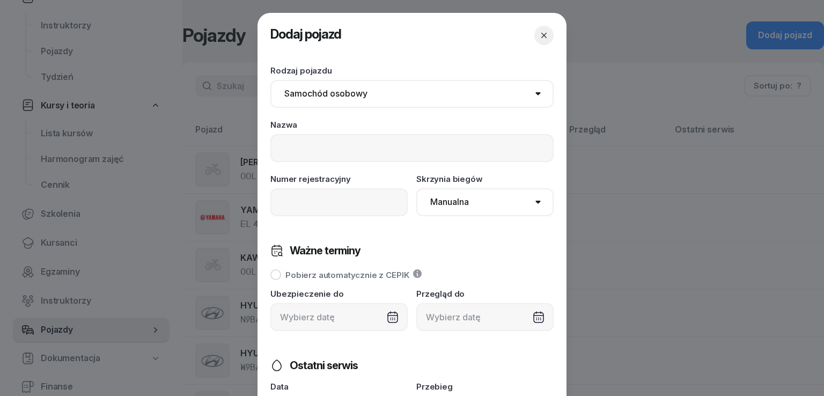
click at [337, 101] on select "Samochód osobowy Motocykl Samochód ciężarowy Przyczepa Autobus Traktor Tramwaj …" at bounding box center [411, 94] width 283 height 28
select select "motorcycle"
click at [270, 80] on select "Samochód osobowy Motocykl Samochód ciężarowy Przyczepa Autobus Traktor Tramwaj …" at bounding box center [411, 94] width 283 height 28
click at [302, 150] on input at bounding box center [411, 148] width 283 height 28
type input "YAMAHA A2"
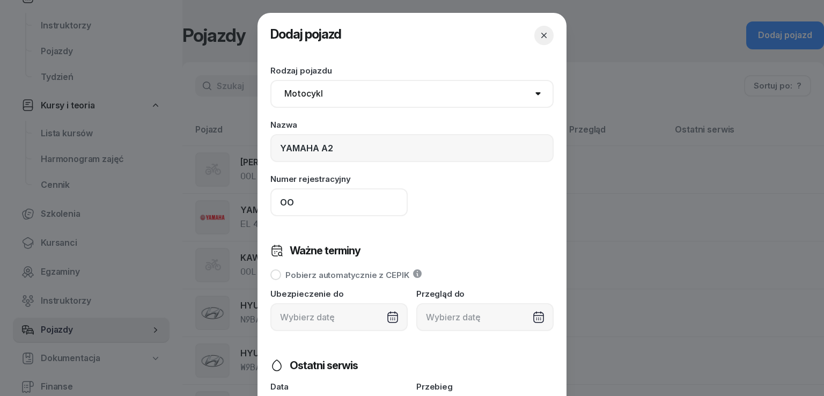
type input "O"
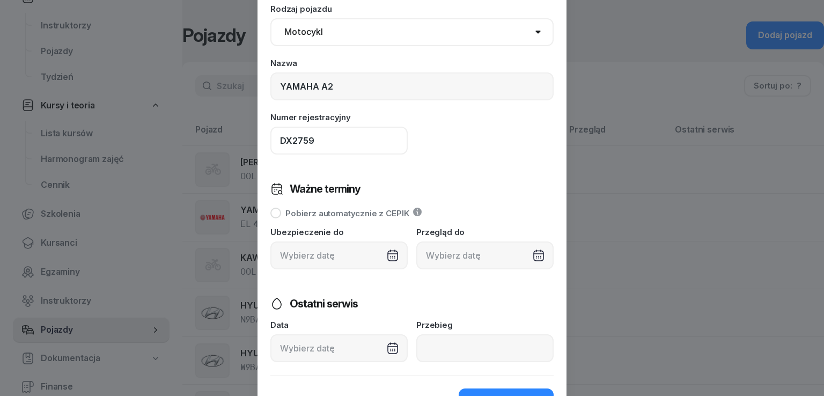
scroll to position [129, 0]
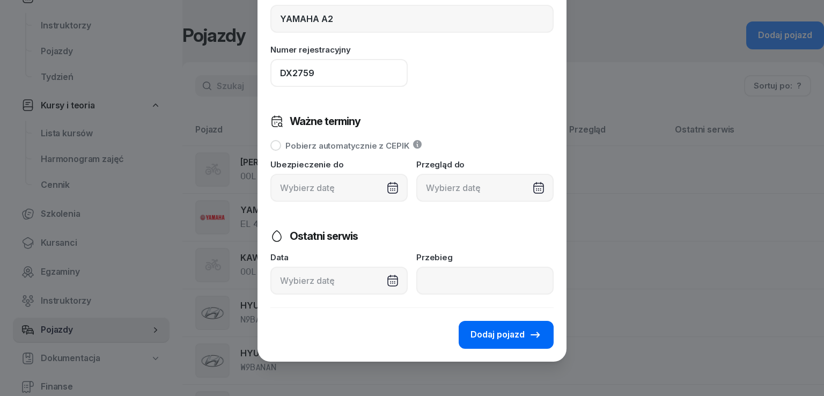
type input "DX2759"
click at [494, 329] on span "Dodaj pojazd" at bounding box center [497, 335] width 54 height 14
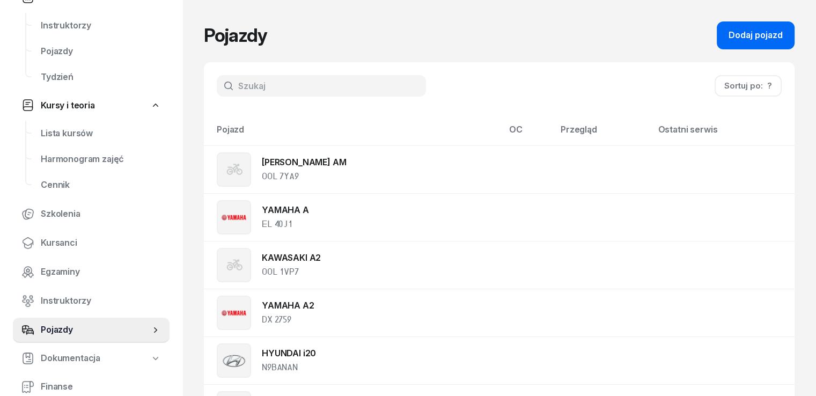
click at [757, 41] on div "Dodaj pojazd" at bounding box center [755, 35] width 54 height 14
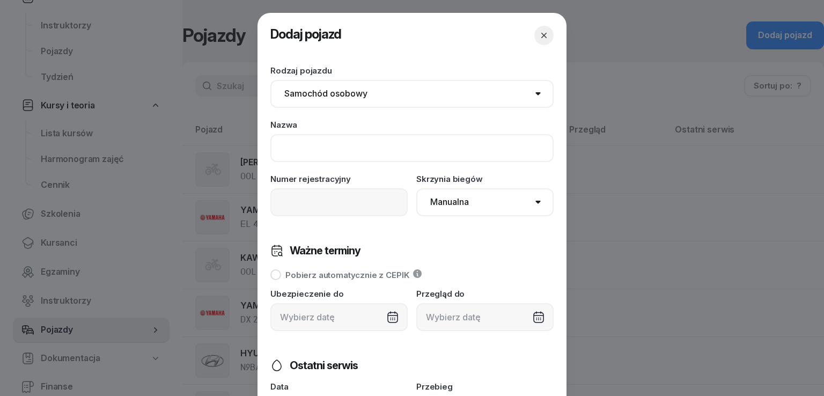
click at [345, 157] on input at bounding box center [411, 148] width 283 height 28
type input "VOLKSAGEN UP!"
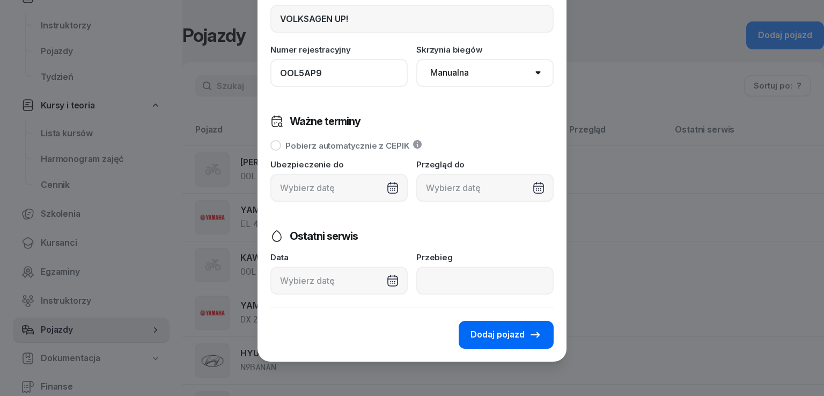
type input "OOL5AP9"
click at [477, 343] on button "Dodaj pojazd" at bounding box center [505, 335] width 95 height 28
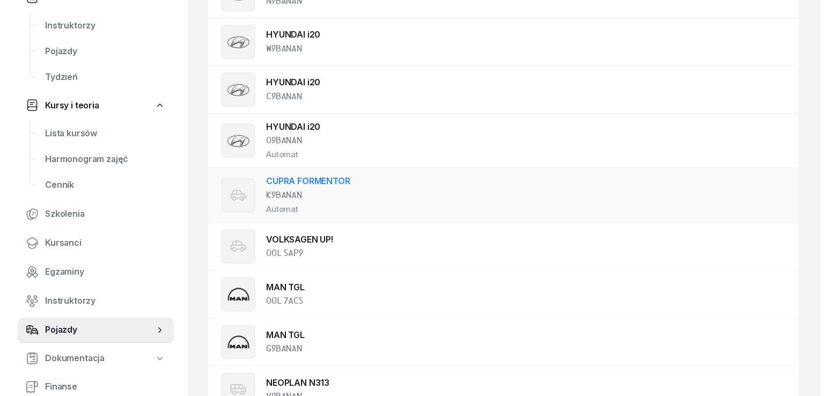
scroll to position [375, 0]
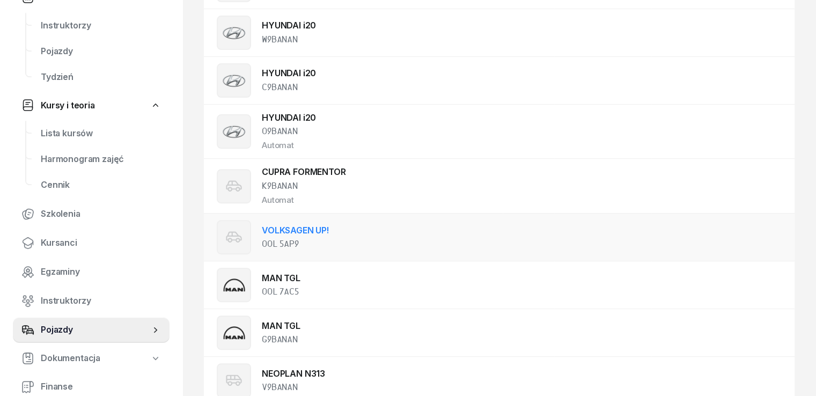
click at [272, 234] on link "VOLKSAGEN UP!" at bounding box center [295, 230] width 67 height 11
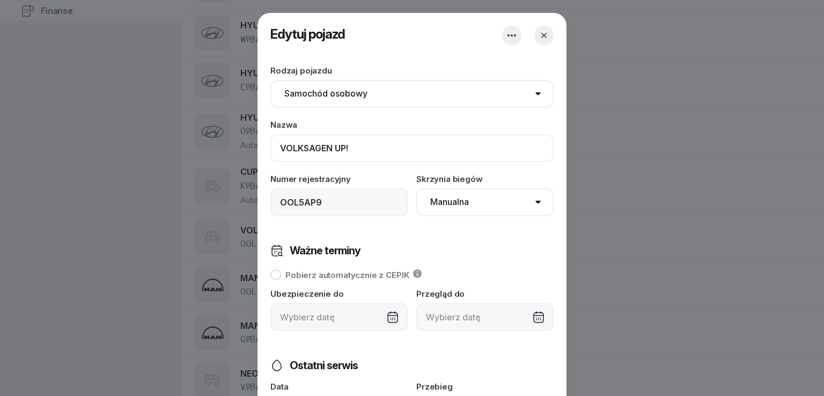
click at [303, 149] on input "VOLKSAGEN UP!" at bounding box center [411, 148] width 283 height 28
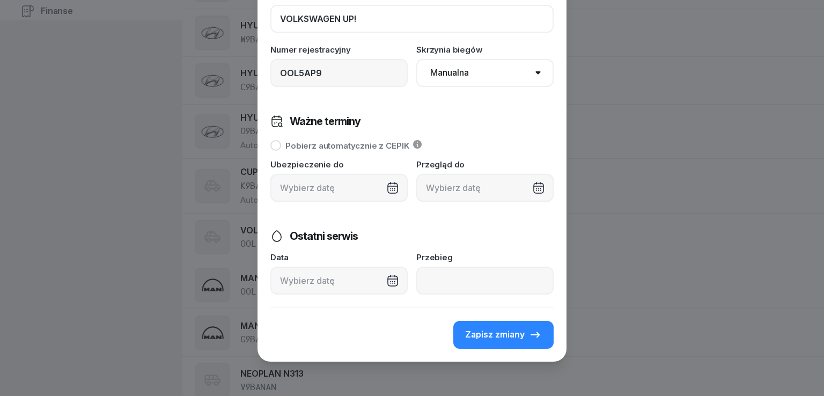
scroll to position [130, 0]
type input "VOLKSWAGEN UP!"
click at [468, 339] on span "Zapisz zmiany" at bounding box center [495, 335] width 60 height 14
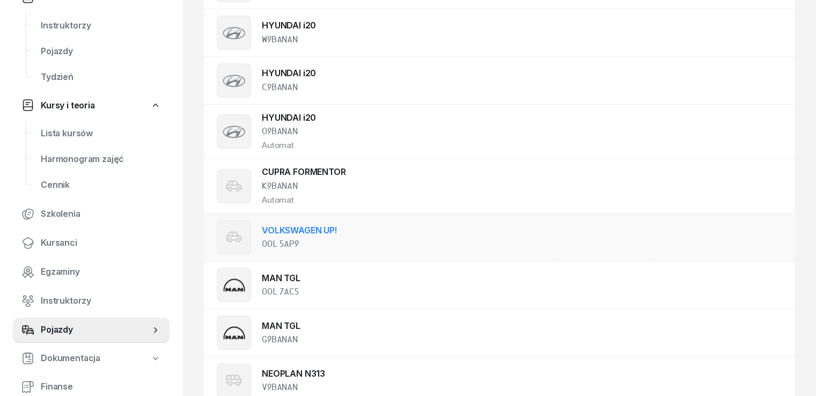
click at [274, 232] on link "VOLKSWAGEN UP!" at bounding box center [299, 230] width 75 height 11
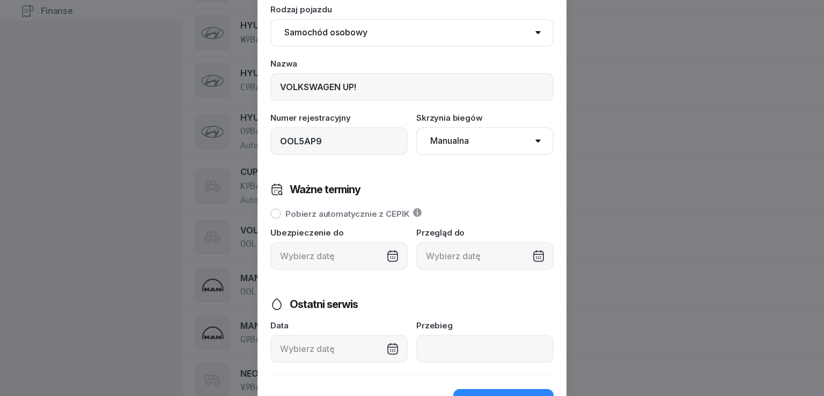
scroll to position [0, 0]
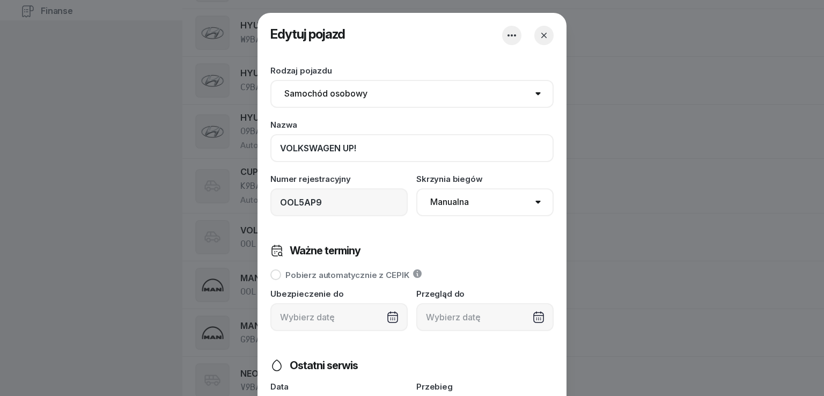
drag, startPoint x: 283, startPoint y: 147, endPoint x: 332, endPoint y: 147, distance: 49.3
click at [332, 147] on input "VOLKSWAGEN UP!" at bounding box center [411, 148] width 283 height 28
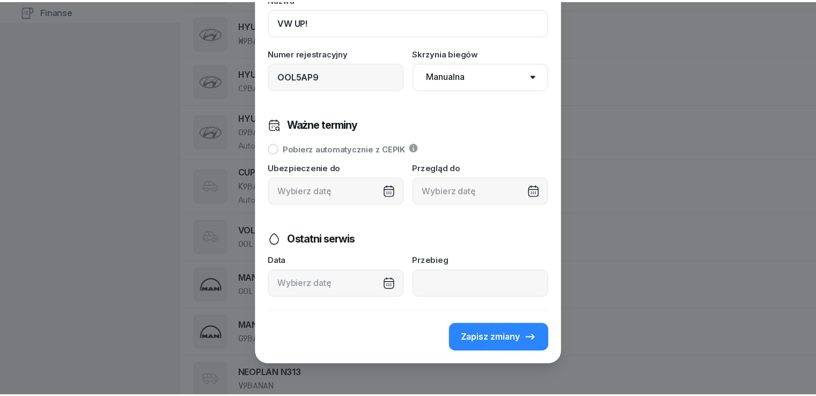
scroll to position [130, 0]
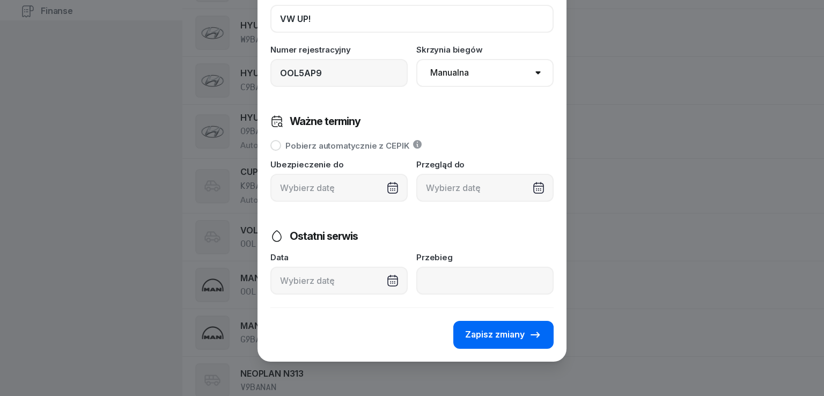
type input "VW UP!"
click at [465, 333] on span "Zapisz zmiany" at bounding box center [495, 335] width 60 height 14
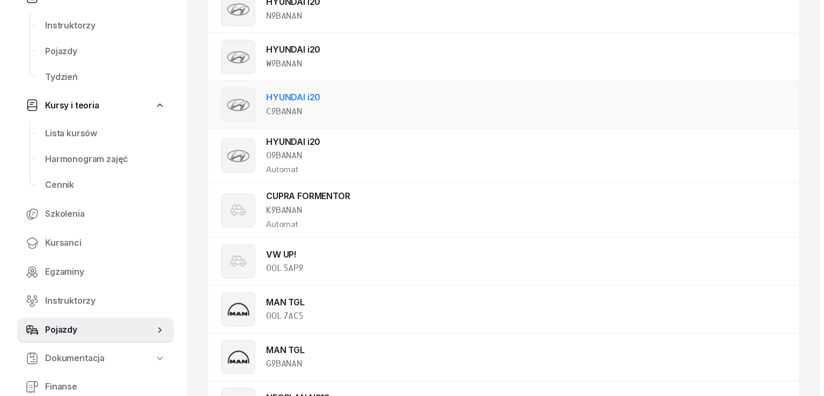
scroll to position [375, 0]
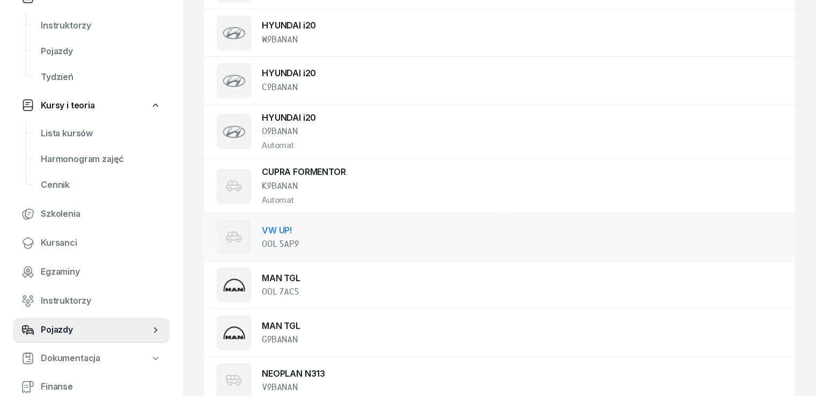
click at [262, 237] on div "OOL 5AP9" at bounding box center [280, 244] width 37 height 14
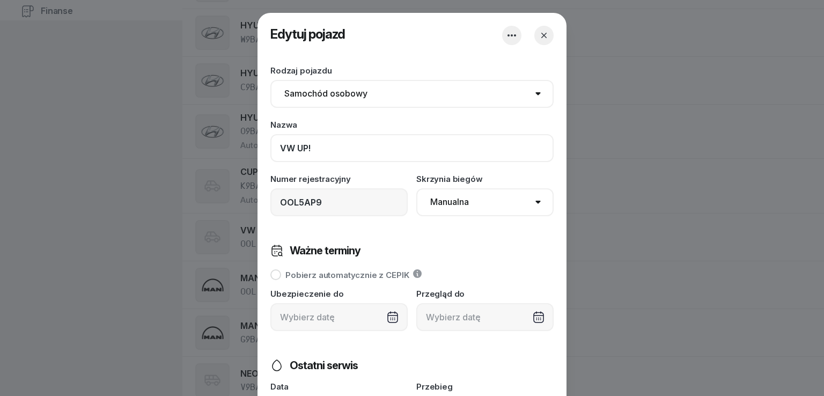
click at [283, 149] on input "VW UP!" at bounding box center [411, 148] width 283 height 28
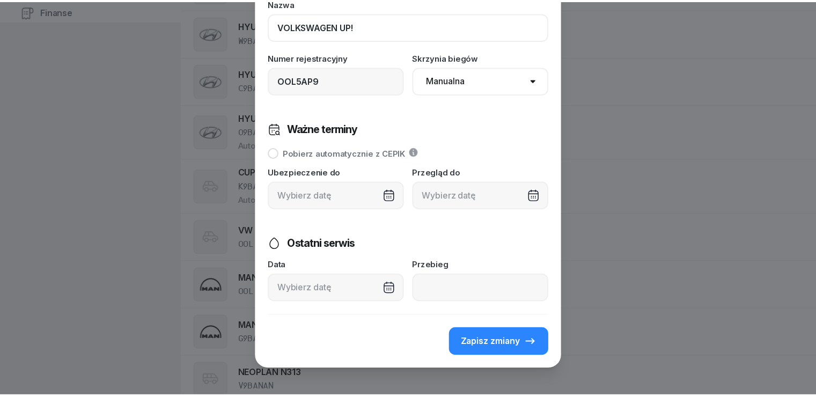
scroll to position [130, 0]
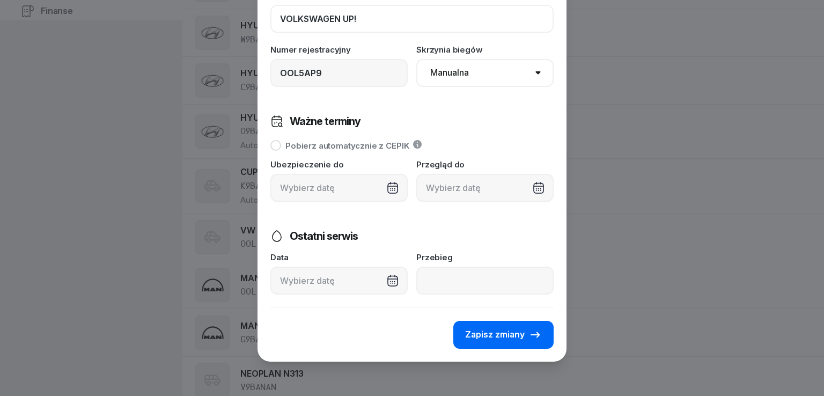
type input "VOLKSWAGEN UP!"
click at [485, 330] on span "Zapisz zmiany" at bounding box center [495, 335] width 60 height 14
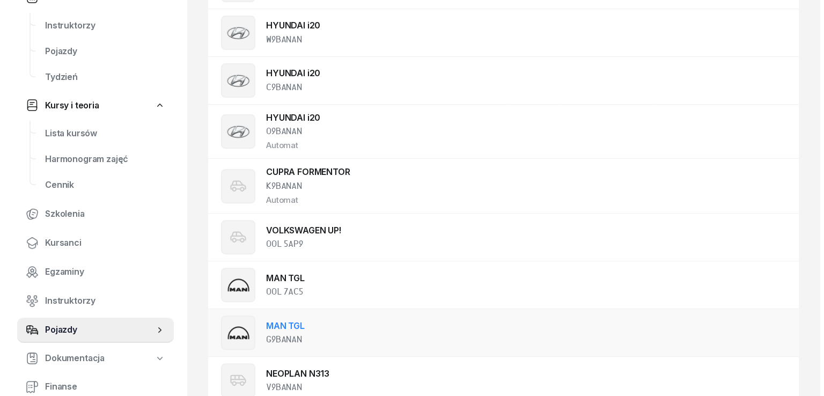
scroll to position [404, 0]
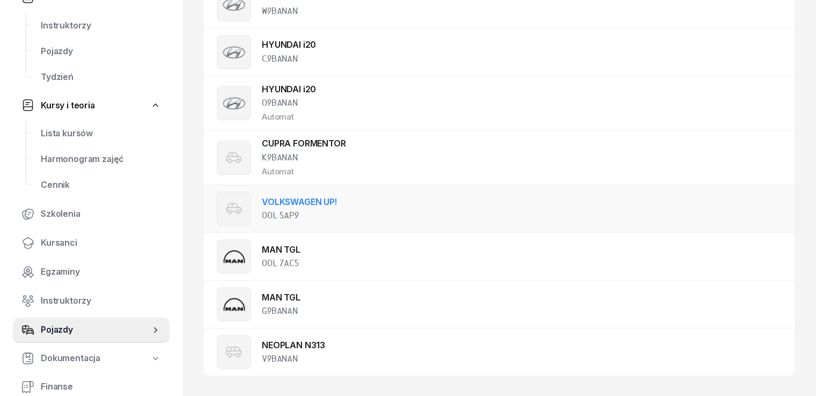
click at [289, 223] on div "VOLKSWAGEN UP! OOL 5AP9" at bounding box center [286, 208] width 139 height 34
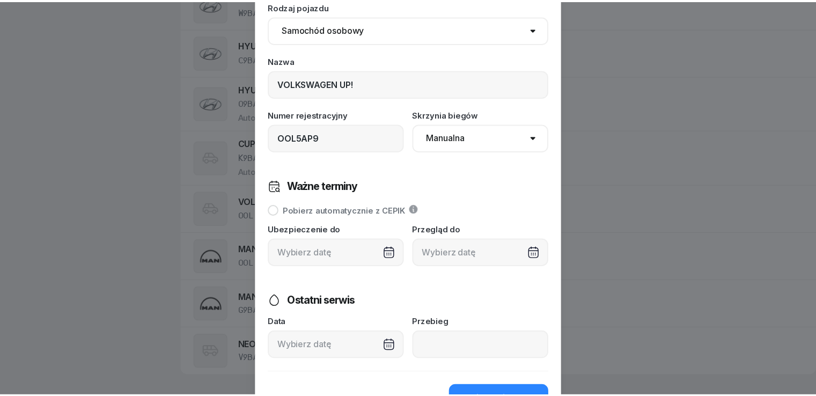
scroll to position [130, 0]
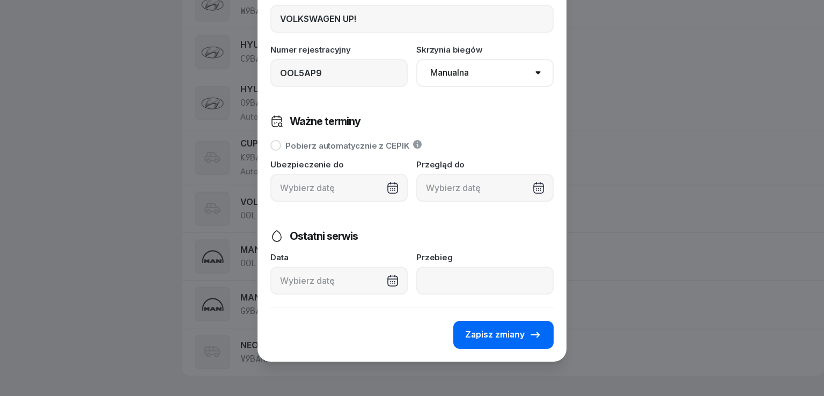
click at [510, 344] on button "Zapisz zmiany" at bounding box center [503, 335] width 100 height 28
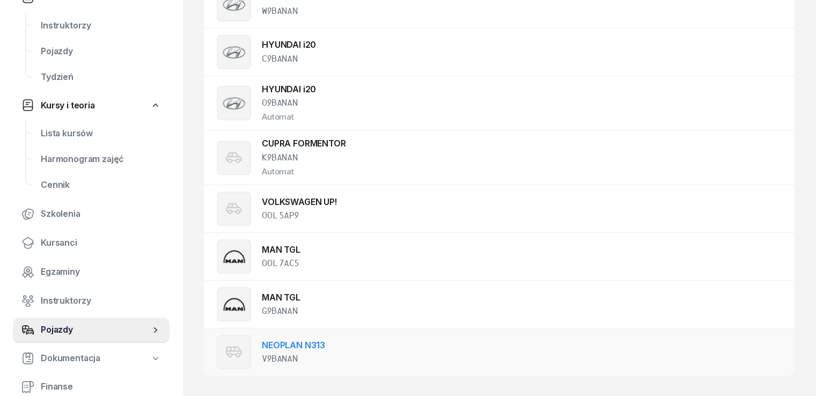
click at [484, 330] on td "NEOPLAN N313 V9BANAN" at bounding box center [353, 352] width 299 height 48
select select "bus"
select select
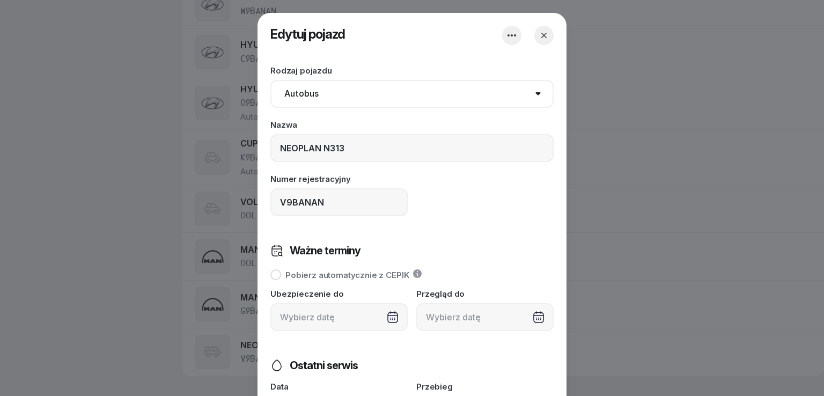
click at [540, 38] on icon "button" at bounding box center [543, 35] width 11 height 11
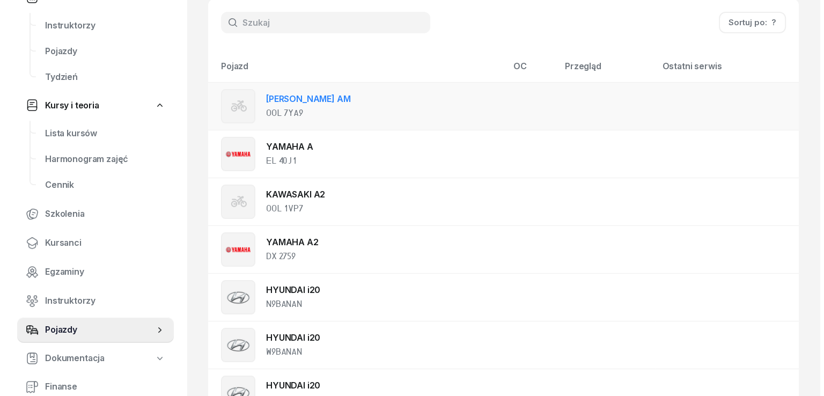
scroll to position [0, 0]
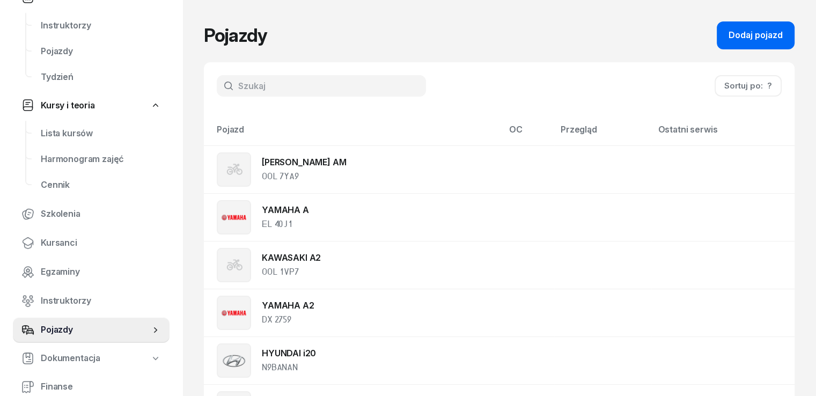
click at [766, 31] on div "Dodaj pojazd" at bounding box center [755, 35] width 54 height 14
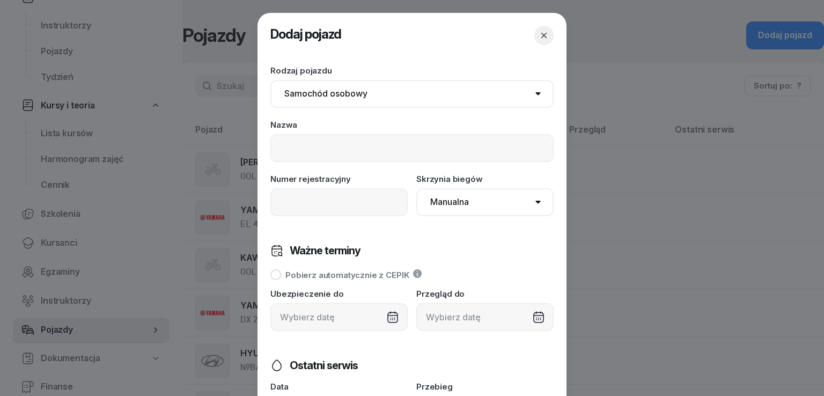
click at [342, 103] on select "Samochód osobowy Motocykl Samochód ciężarowy Przyczepa Autobus Traktor Tramwaj …" at bounding box center [411, 94] width 283 height 28
select select "motorcycle"
click at [270, 80] on select "Samochód osobowy Motocykl Samochód ciężarowy Przyczepa Autobus Traktor Tramwaj …" at bounding box center [411, 94] width 283 height 28
click at [313, 149] on input at bounding box center [411, 148] width 283 height 28
type input "KAWASAKI A"
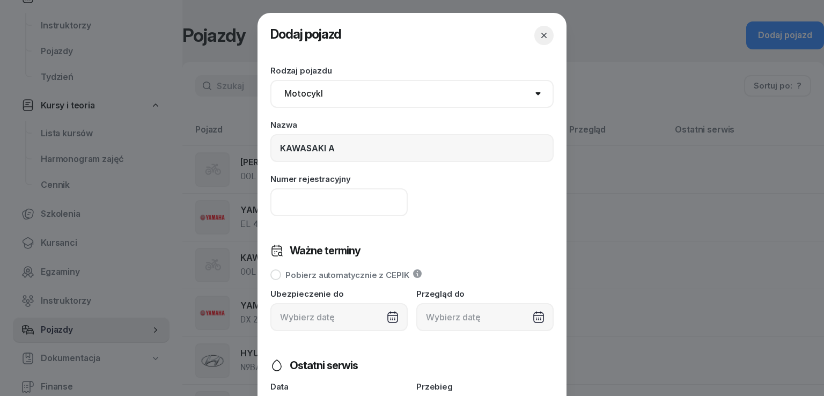
click at [322, 199] on input at bounding box center [338, 202] width 137 height 28
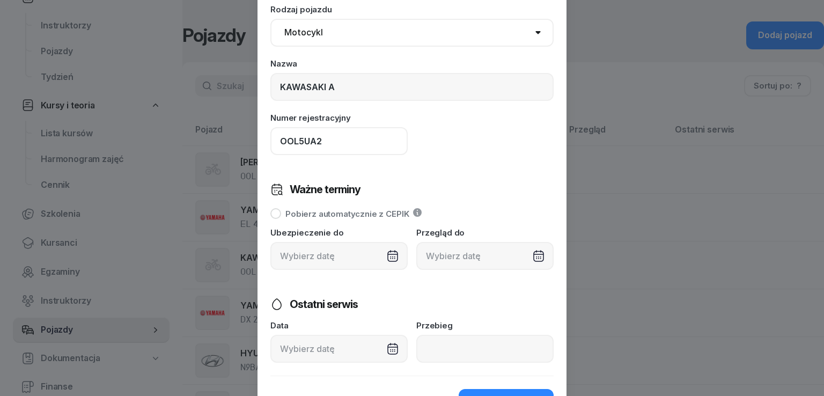
scroll to position [129, 0]
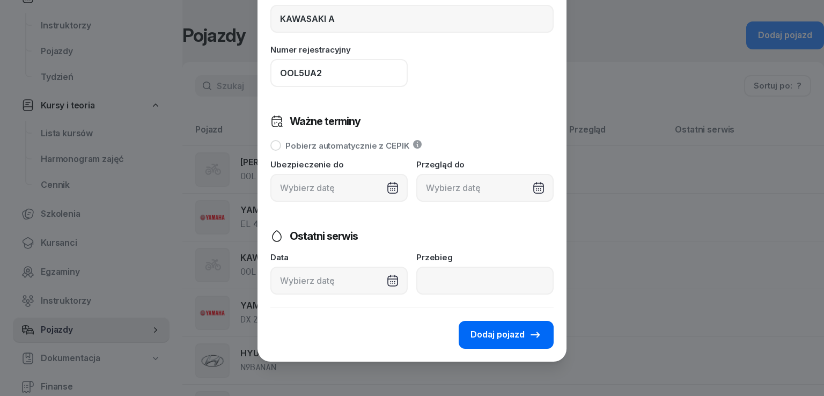
type input "OOL5UA2"
click at [494, 339] on span "Dodaj pojazd" at bounding box center [497, 335] width 54 height 14
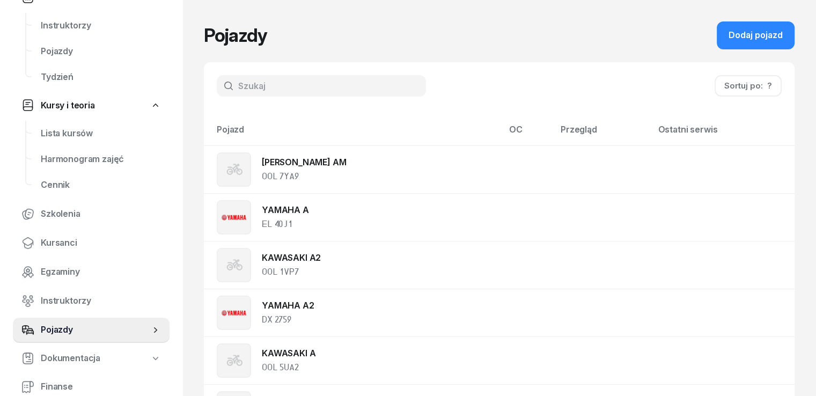
click at [759, 31] on div "Dodaj pojazd" at bounding box center [755, 35] width 54 height 14
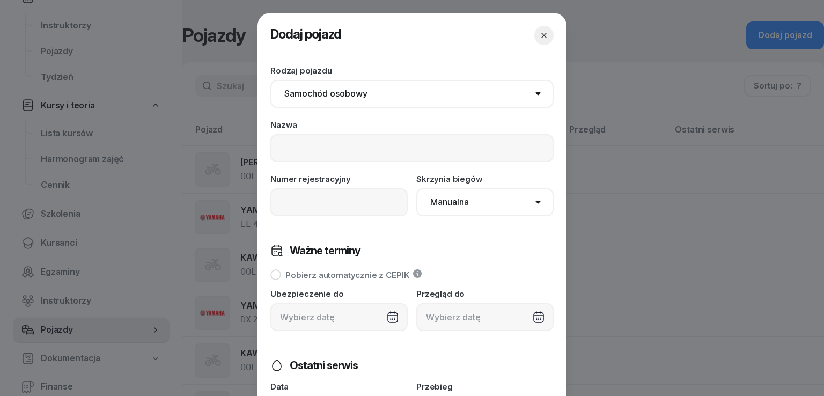
click at [352, 89] on select "Samochód osobowy Motocykl Samochód ciężarowy Przyczepa Autobus Traktor Tramwaj …" at bounding box center [411, 94] width 283 height 28
select select "motorcycle"
click at [270, 80] on select "Samochód osobowy Motocykl Samochód ciężarowy Przyczepa Autobus Traktor Tramwaj …" at bounding box center [411, 94] width 283 height 28
click at [339, 144] on input at bounding box center [411, 148] width 283 height 28
type input "KTM 125 A1"
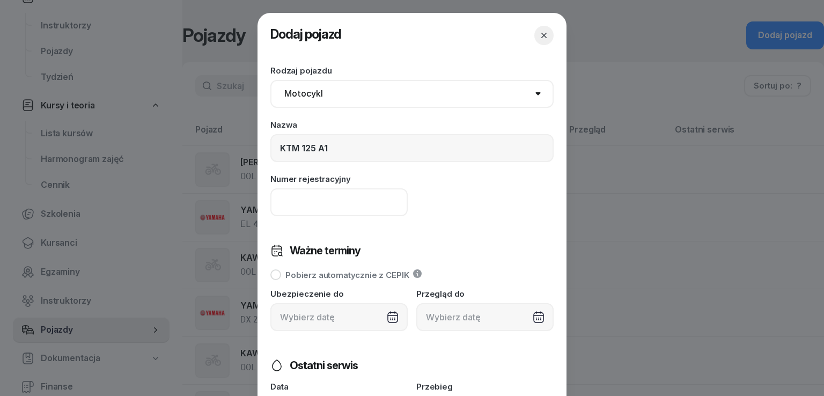
click at [329, 197] on input at bounding box center [338, 202] width 137 height 28
type input "O"
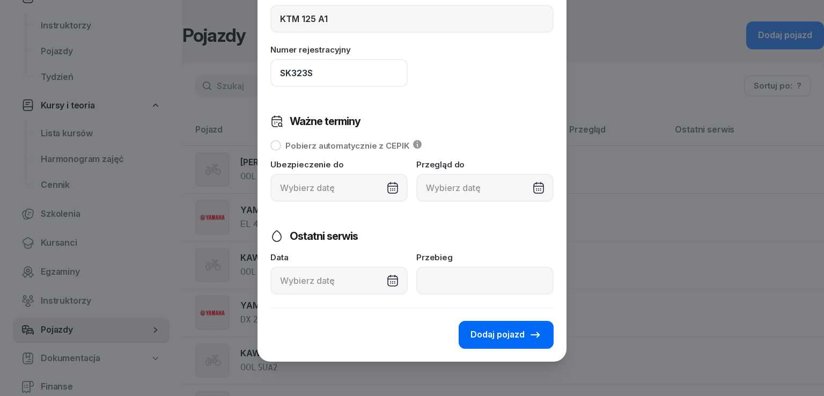
type input "SK323S"
click at [488, 323] on button "Dodaj pojazd" at bounding box center [505, 335] width 95 height 28
click at [489, 331] on span "Dodaj pojazd" at bounding box center [497, 335] width 54 height 14
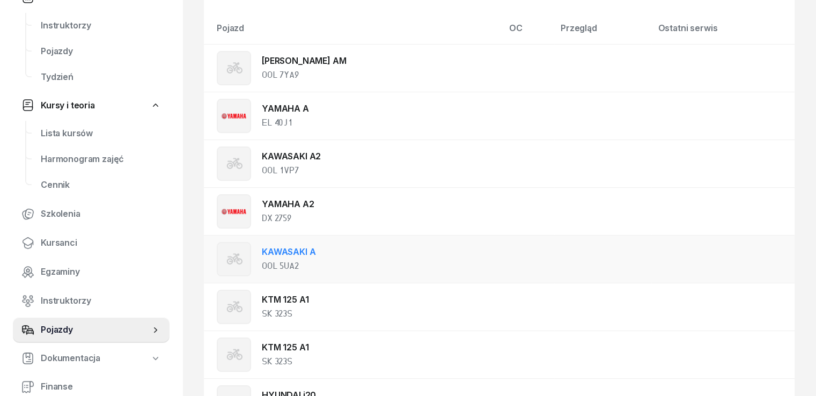
scroll to position [107, 0]
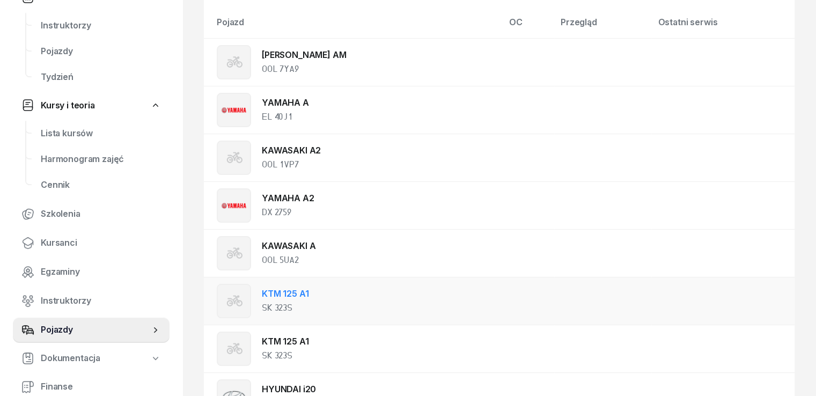
click at [312, 295] on div "KTM 125 A1 SK 323S" at bounding box center [286, 301] width 139 height 34
select select "motorcycle"
select select
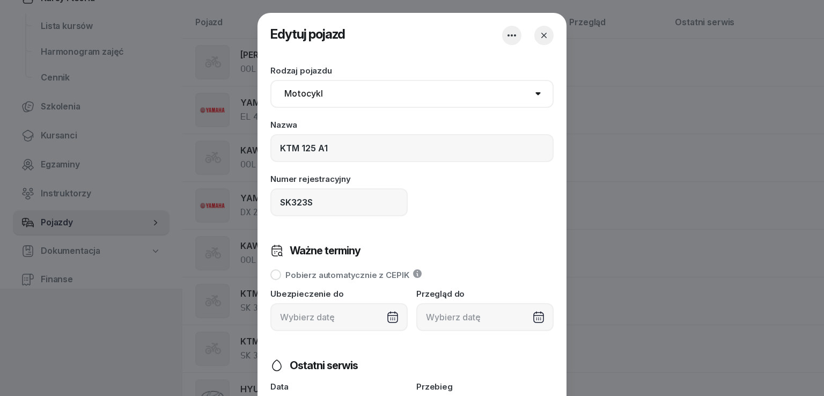
click at [493, 33] on header "Edytuj pojazd" at bounding box center [411, 35] width 283 height 45
click at [510, 38] on icon "button" at bounding box center [511, 35] width 13 height 13
click at [458, 76] on link "Usuń pojazd" at bounding box center [437, 68] width 142 height 27
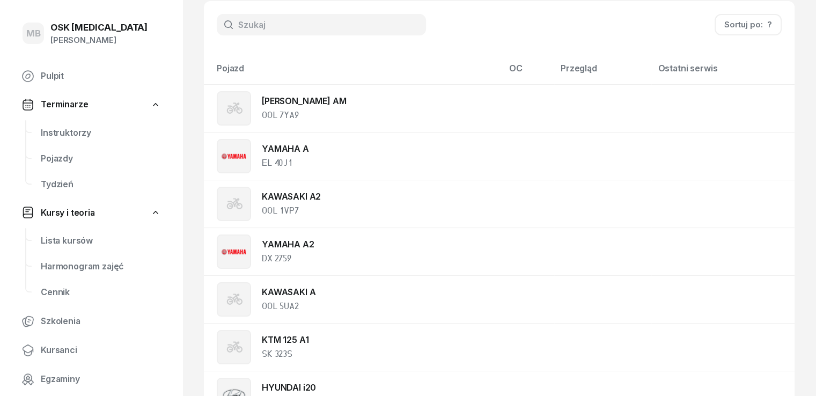
scroll to position [0, 0]
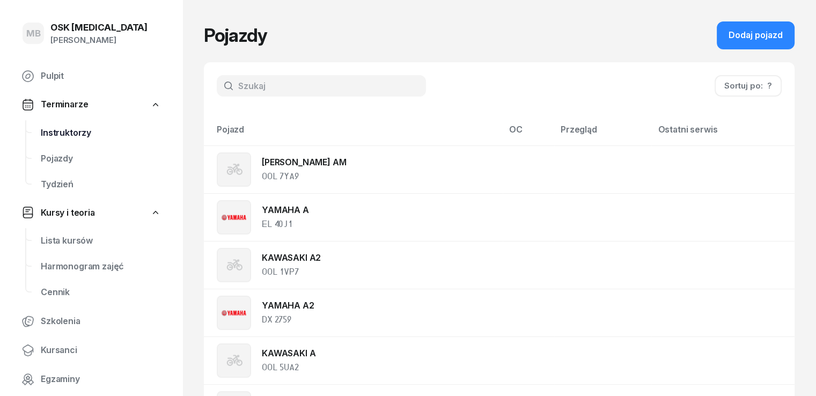
click at [62, 137] on span "Instruktorzy" at bounding box center [101, 133] width 120 height 14
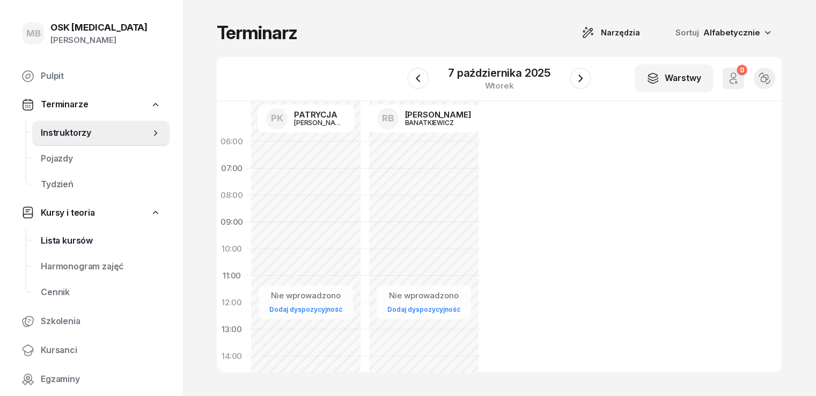
scroll to position [214, 0]
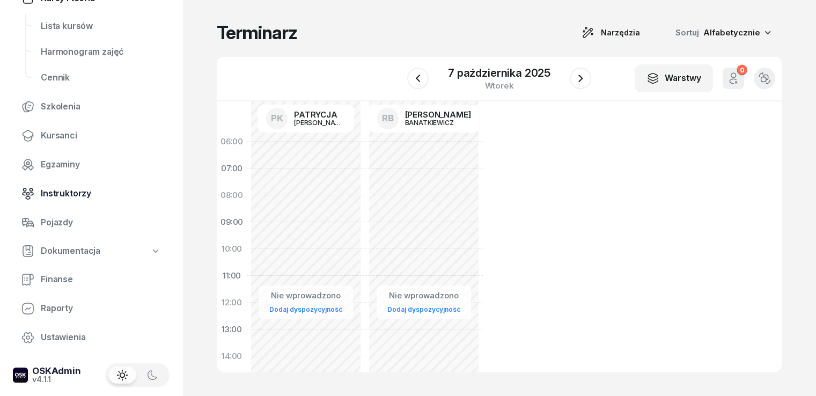
click at [68, 197] on span "Instruktorzy" at bounding box center [101, 194] width 120 height 14
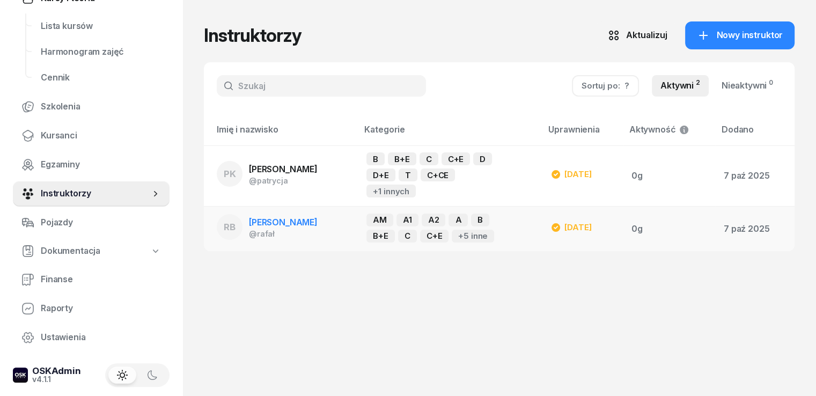
click at [385, 227] on td "AM A1 A2 A B B+E C C+E +5 inne" at bounding box center [450, 228] width 184 height 45
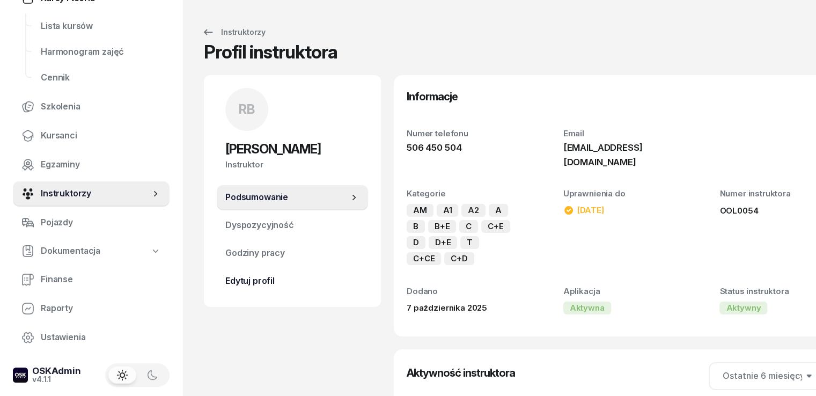
click at [242, 279] on span "Edytuj profil" at bounding box center [292, 281] width 134 height 14
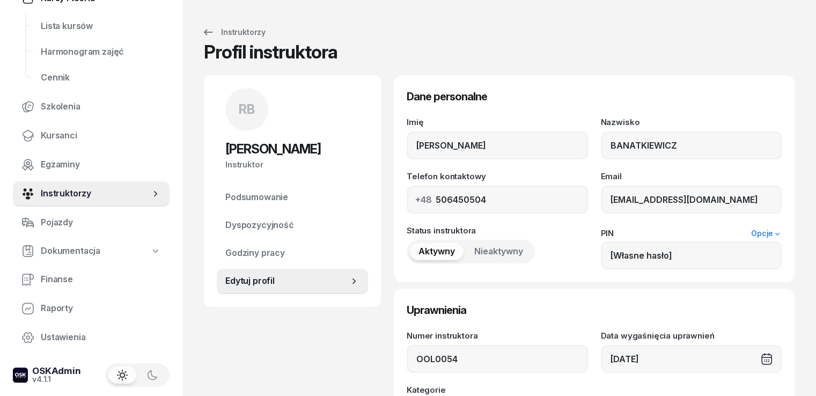
click at [781, 234] on link "Opcje" at bounding box center [766, 233] width 31 height 9
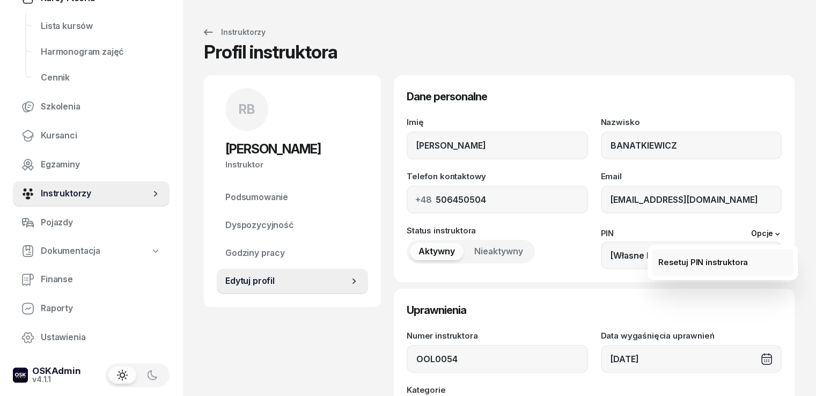
click at [746, 266] on link "Resetuj PIN instruktora" at bounding box center [722, 262] width 142 height 27
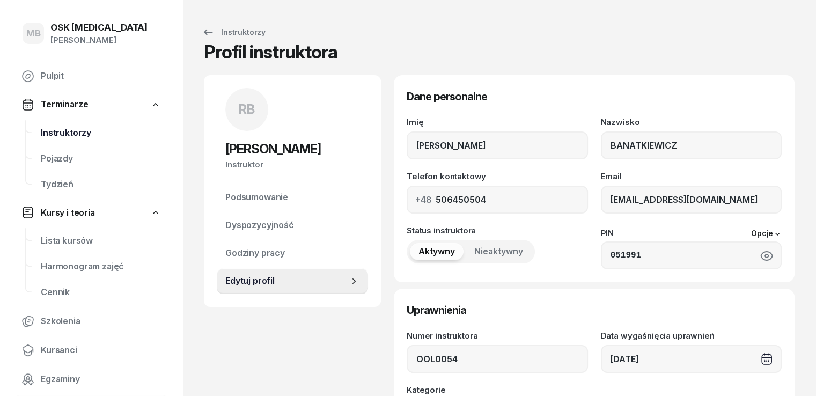
click at [59, 126] on span "Instruktorzy" at bounding box center [101, 133] width 120 height 14
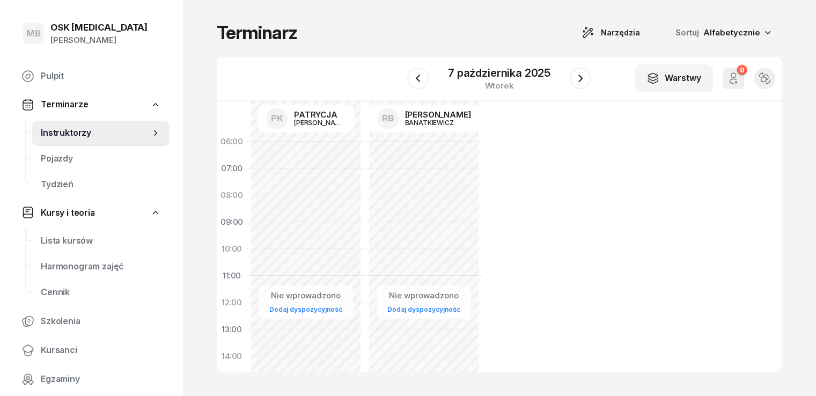
click at [387, 310] on link "Dodaj dyspozycyjność" at bounding box center [423, 309] width 81 height 12
select select "08"
select select "16"
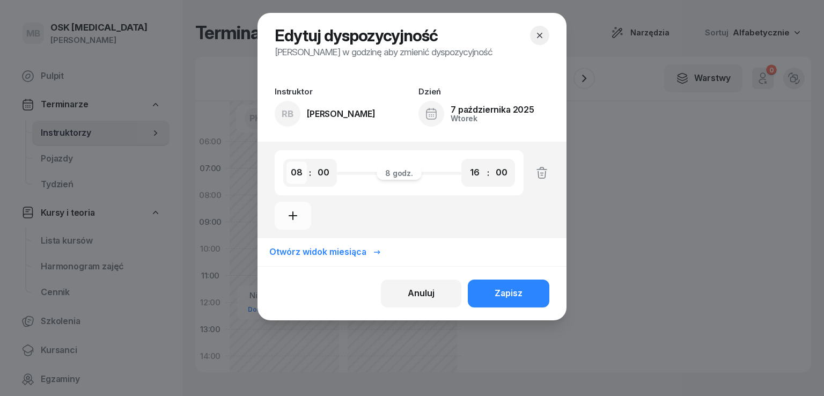
click at [296, 174] on select "00 01 02 03 04 05 06 07 08 09 10 11 12 13 14 15 16 17 18 19 20 21 22 23" at bounding box center [296, 172] width 20 height 23
click at [286, 161] on select "00 01 02 03 04 05 06 07 08 09 10 11 12 13 14 15 16 17 18 19 20 21 22 23" at bounding box center [296, 172] width 20 height 23
select select "16"
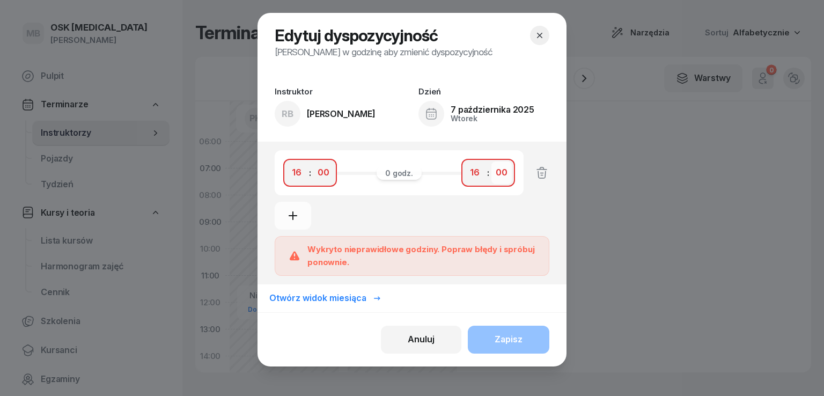
click at [497, 177] on select "00 05 10 15 20 25 30 35 40 45 50 55" at bounding box center [501, 172] width 20 height 23
click at [470, 176] on select "00 01 02 03 04 05 06 07 08 09 10 11 12 13 14 15 16 17 18 19 20 21 22 23" at bounding box center [474, 172] width 20 height 23
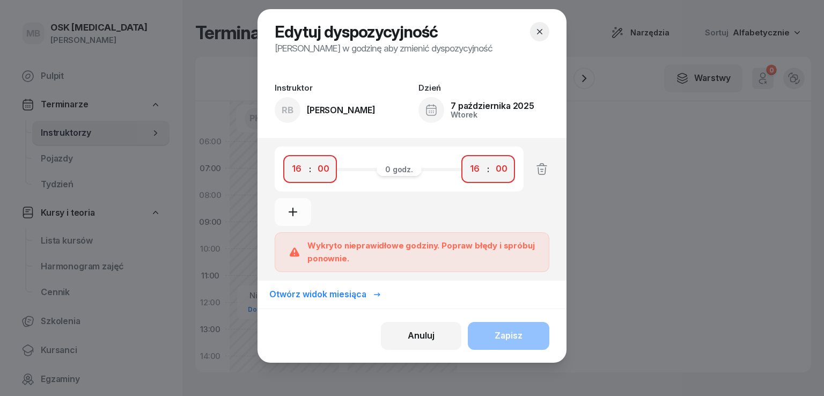
scroll to position [4, 0]
click at [467, 177] on select "00 01 02 03 04 05 06 07 08 09 10 11 12 13 14 15 16 17 18 19 20 21 22 23" at bounding box center [474, 168] width 20 height 23
select select "20"
click at [465, 161] on select "00 01 02 03 04 05 06 07 08 09 10 11 12 13 14 15 16 17 18 19 20 21 22 23" at bounding box center [474, 168] width 20 height 23
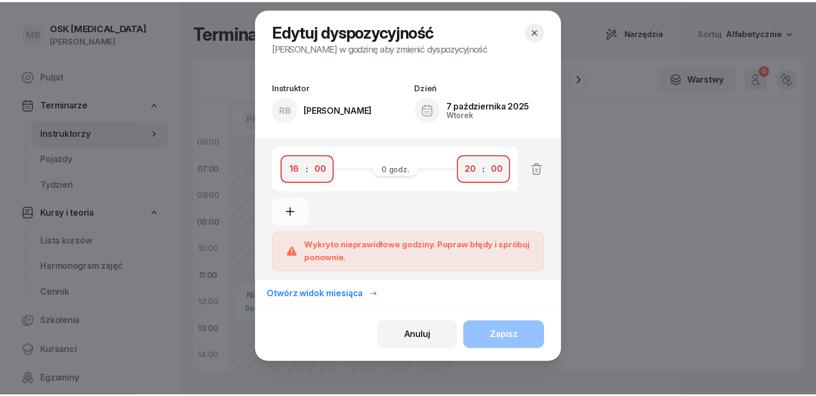
scroll to position [0, 0]
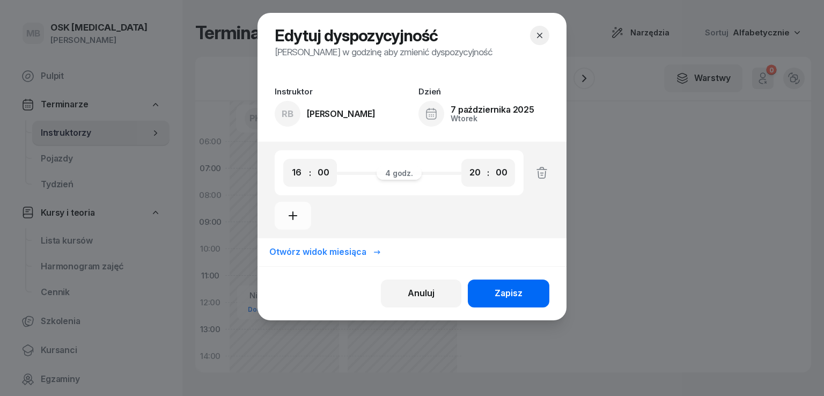
click at [508, 298] on div "Zapisz" at bounding box center [508, 293] width 28 height 14
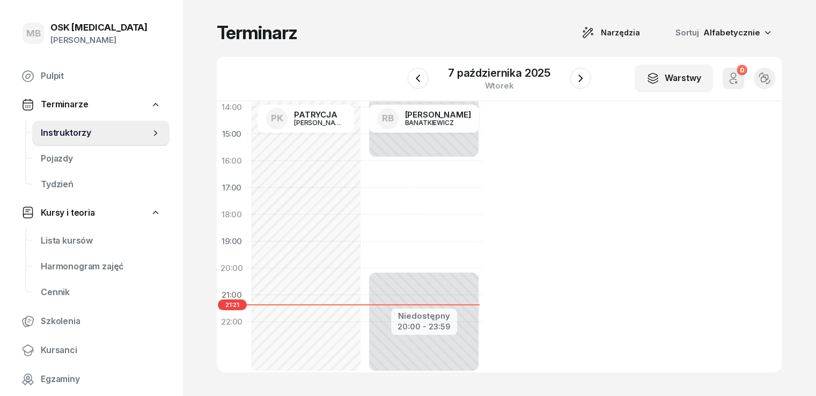
scroll to position [265, 0]
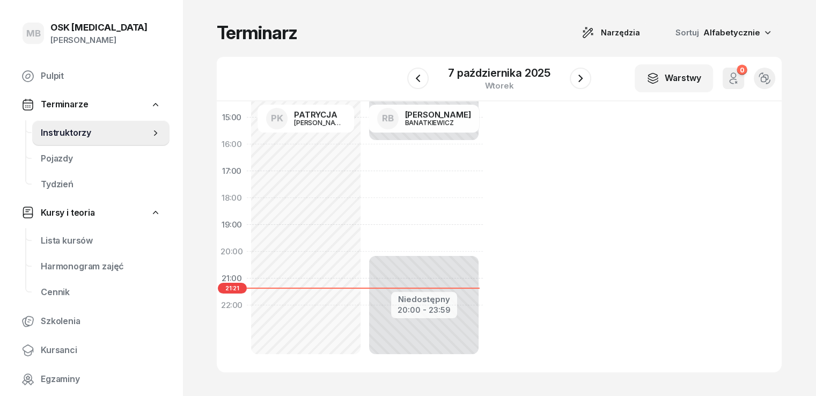
click at [401, 189] on div "Niedostępny 00:00 - 16:00 Niedostępny 20:00 - 23:59" at bounding box center [424, 117] width 118 height 509
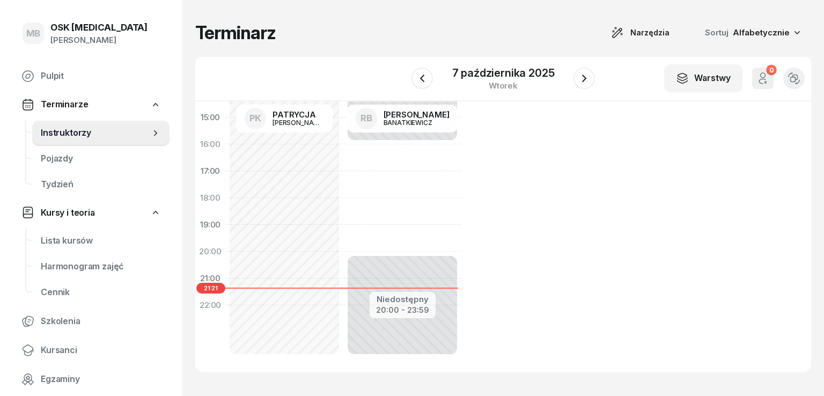
select select "17"
select select "19"
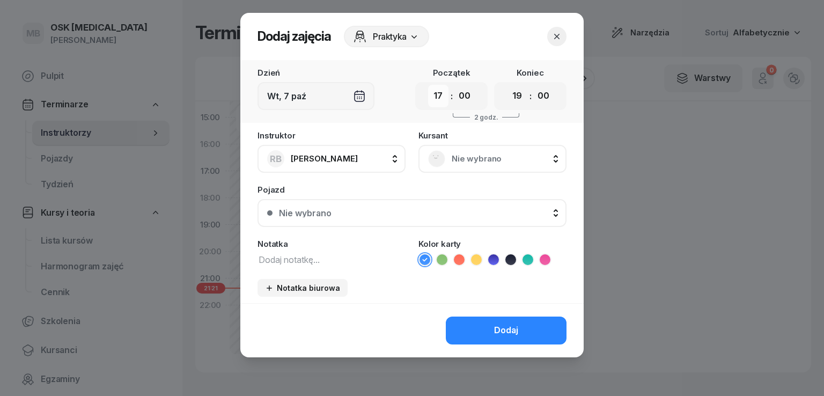
click at [438, 99] on select "00 01 02 03 04 05 06 07 08 09 10 11 12 13 14 15 16 17 18 19 20 21 22 23" at bounding box center [438, 96] width 20 height 23
select select "16"
click at [428, 85] on select "00 01 02 03 04 05 06 07 08 09 10 11 12 13 14 15 16 17 18 19 20 21 22 23" at bounding box center [438, 96] width 20 height 23
click at [517, 94] on select "00 01 02 03 04 05 06 07 08 09 10 11 12 13 14 15 16 17 18 19 20 21 22 23" at bounding box center [517, 96] width 20 height 23
select select "17"
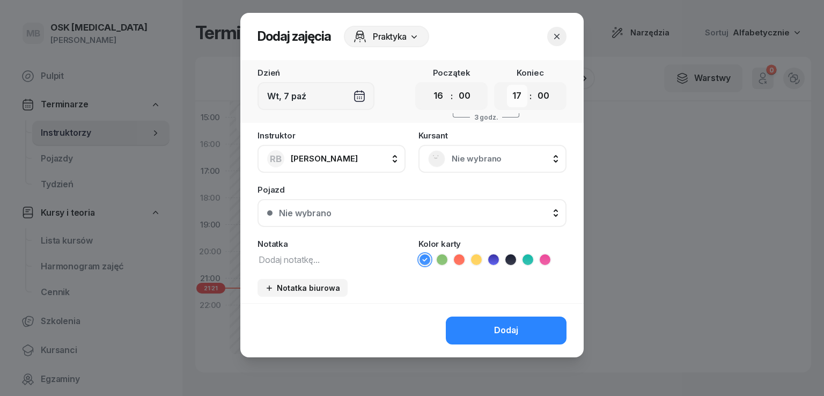
click at [507, 85] on select "00 01 02 03 04 05 06 07 08 09 10 11 12 13 14 15 16 17 18 19 20 21 22 23" at bounding box center [517, 96] width 20 height 23
click at [458, 158] on span "Nie wybrano" at bounding box center [503, 159] width 105 height 14
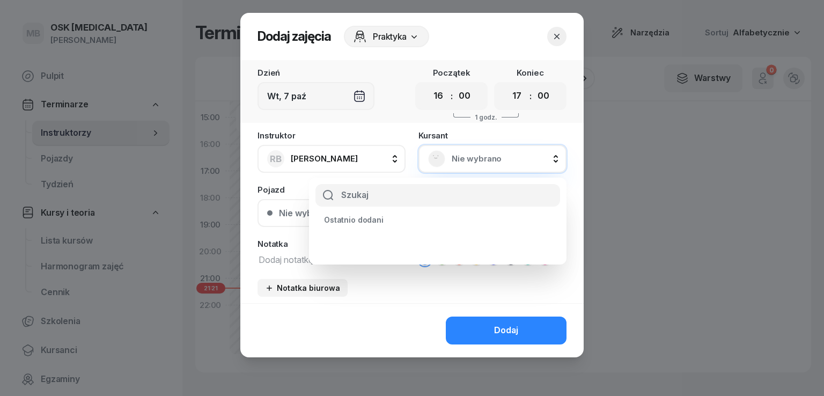
click at [458, 158] on span "Nie wybrano" at bounding box center [503, 159] width 105 height 14
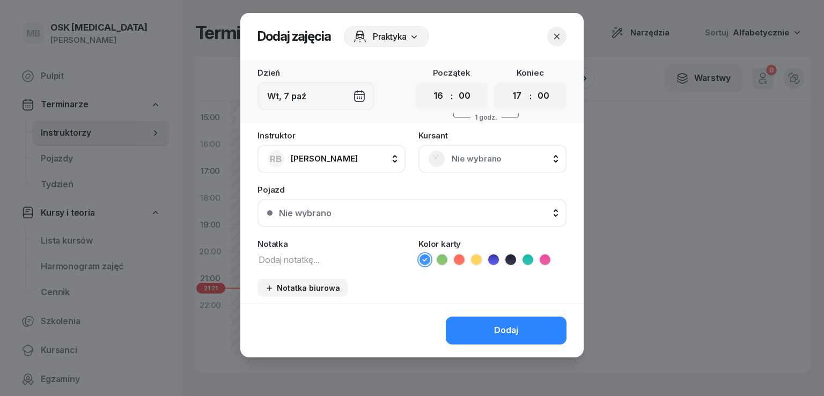
click at [363, 215] on div "Nie wybrano" at bounding box center [418, 213] width 278 height 9
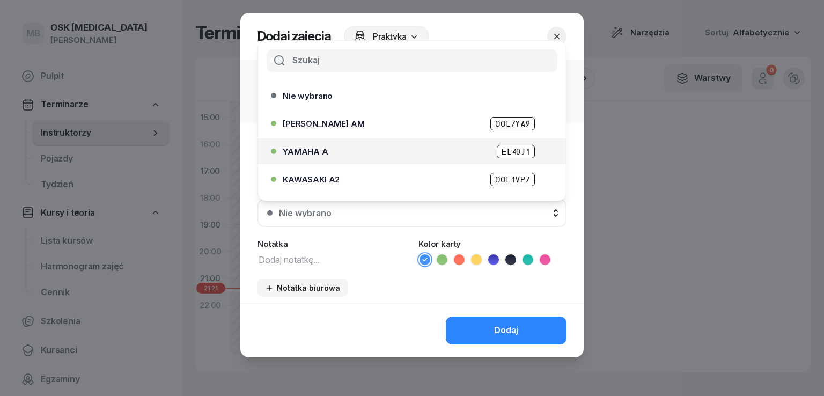
click at [348, 147] on div "YAMAHA A EL40J1" at bounding box center [415, 151] width 264 height 13
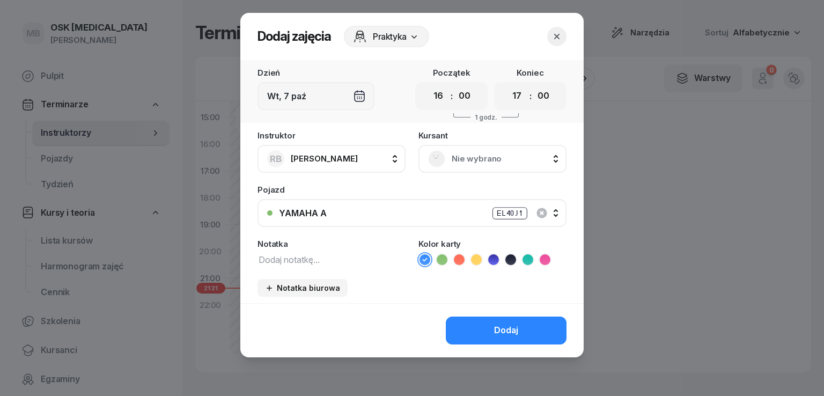
click at [440, 258] on icon at bounding box center [441, 259] width 11 height 11
click at [483, 330] on button "Dodaj" at bounding box center [506, 330] width 121 height 28
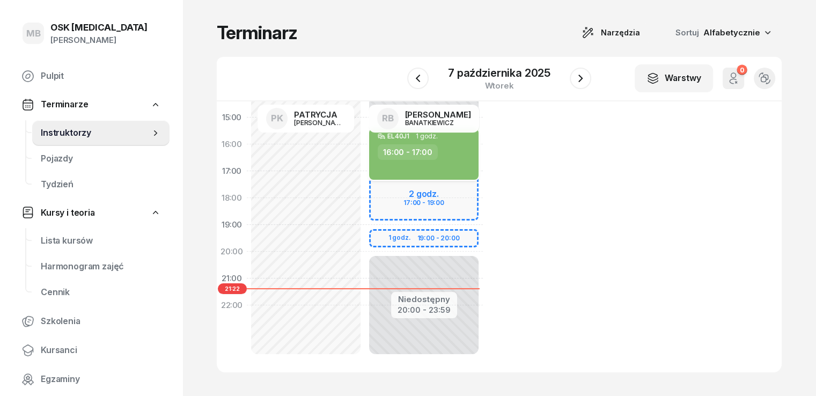
click at [435, 151] on div "16:00 - 17:00" at bounding box center [424, 152] width 94 height 16
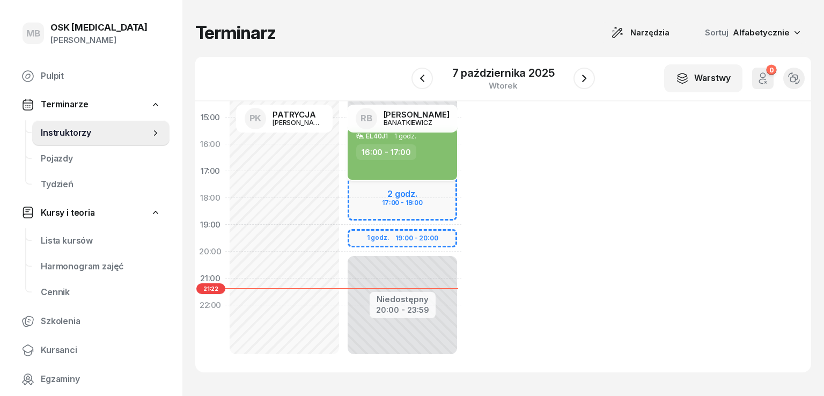
select select "16"
select select "17"
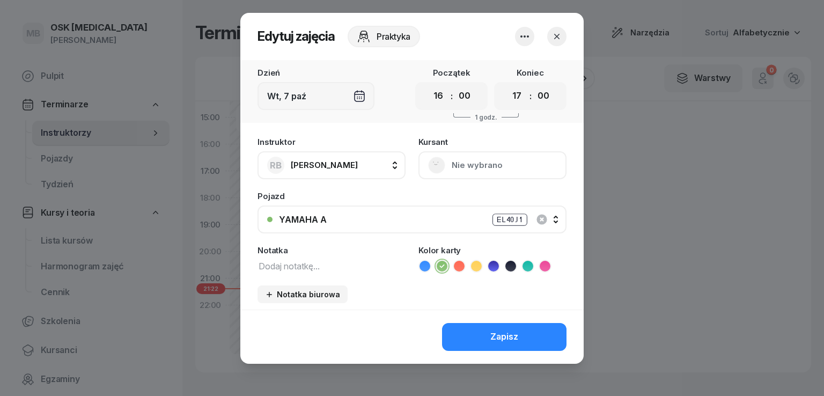
click at [518, 38] on icon "button" at bounding box center [524, 36] width 13 height 13
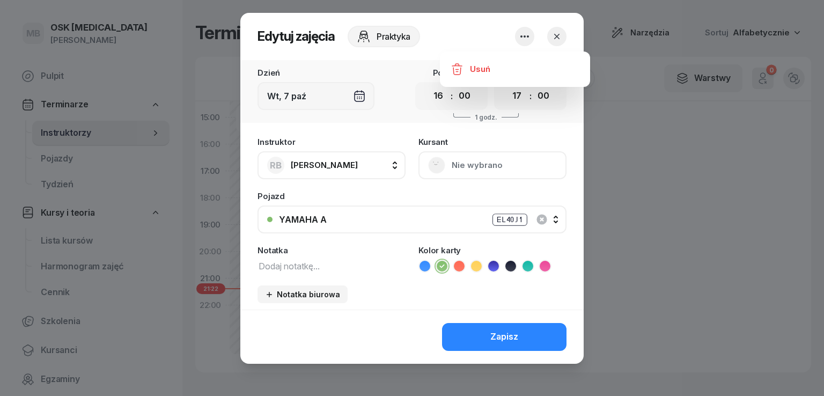
click at [559, 40] on button "button" at bounding box center [556, 36] width 19 height 19
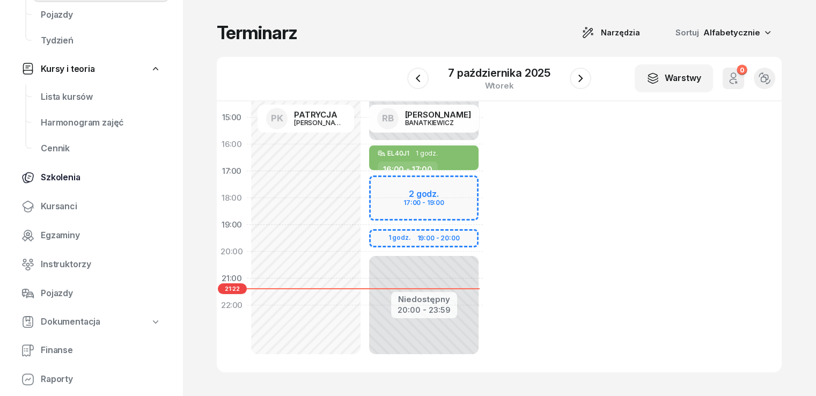
scroll to position [161, 0]
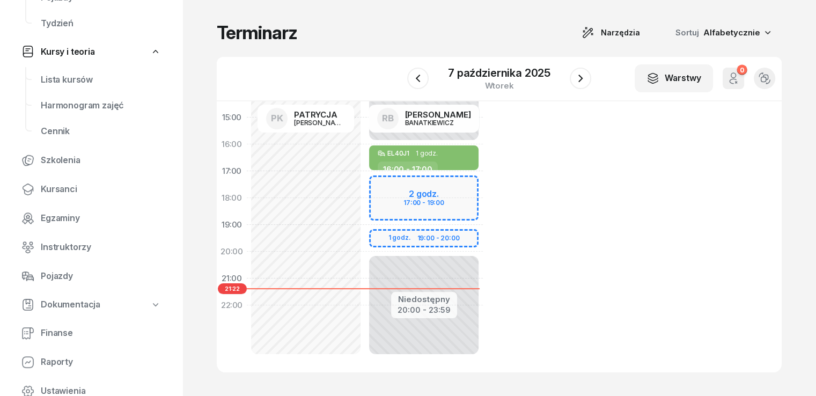
click at [97, 302] on span "Dokumentacja" at bounding box center [71, 305] width 60 height 14
click at [95, 299] on span "Dokumentacja" at bounding box center [71, 305] width 60 height 14
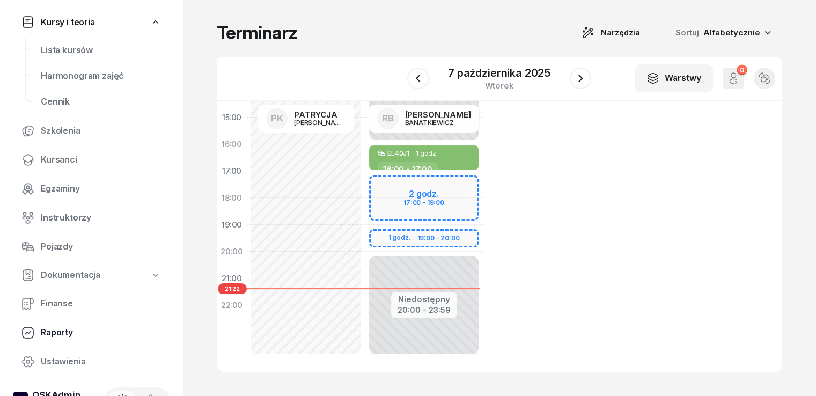
scroll to position [218, 0]
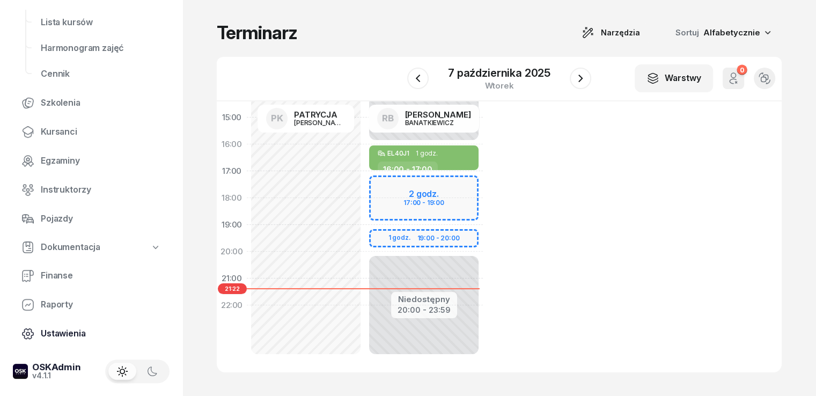
click at [79, 330] on span "Ustawienia" at bounding box center [101, 334] width 120 height 14
select select "06:00"
select select "22:00"
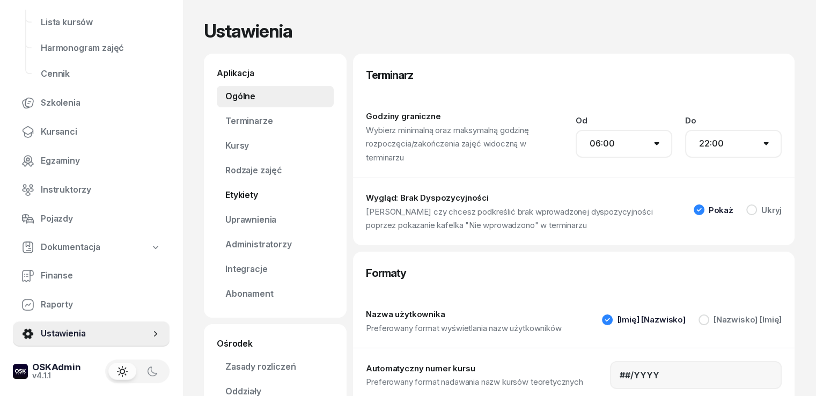
click at [224, 198] on link "Etykiety" at bounding box center [275, 194] width 117 height 21
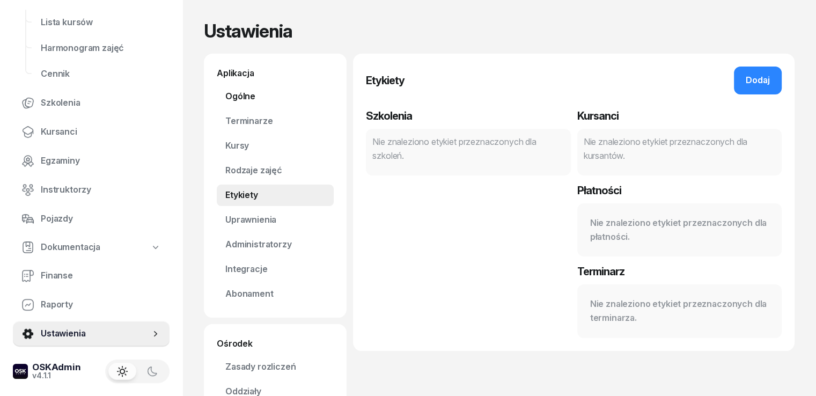
click at [219, 93] on link "Ogólne" at bounding box center [275, 96] width 117 height 21
select select "06:00"
select select "22:00"
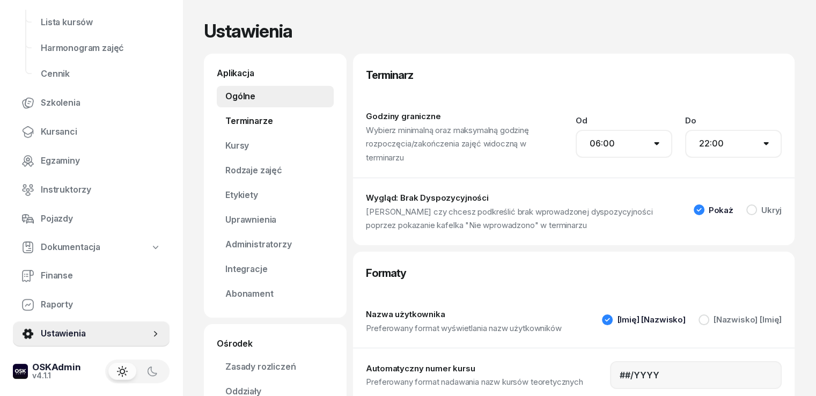
click at [229, 120] on link "Terminarze" at bounding box center [275, 120] width 117 height 21
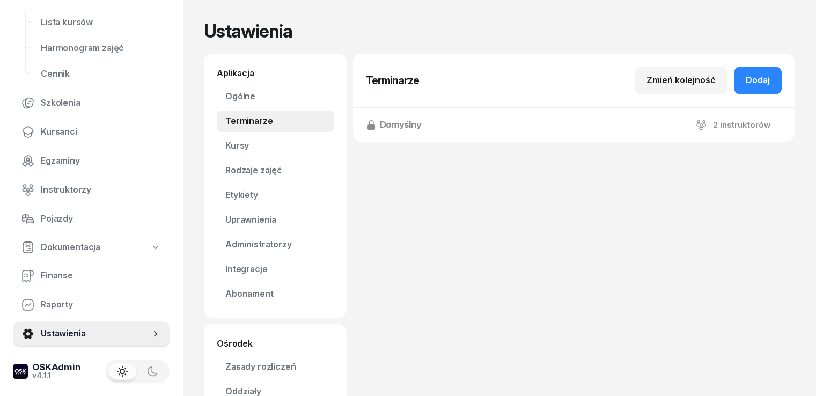
drag, startPoint x: 769, startPoint y: 116, endPoint x: 767, endPoint y: 109, distance: 7.2
click at [769, 117] on div "Domyślny 2 instruktorów" at bounding box center [573, 125] width 441 height 34
click at [768, 86] on div "Dodaj" at bounding box center [757, 80] width 24 height 14
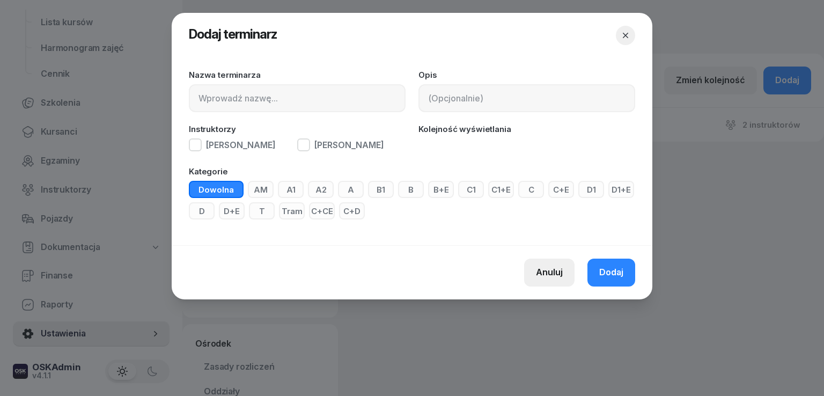
click at [565, 276] on button "Anuluj" at bounding box center [549, 272] width 50 height 28
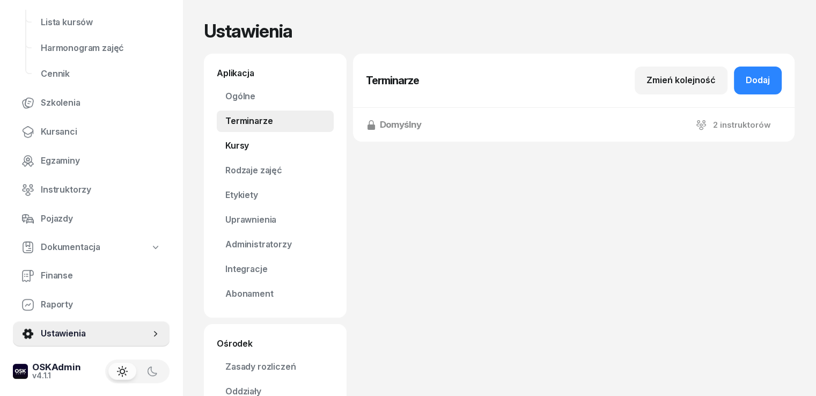
click at [223, 153] on link "Kursy" at bounding box center [275, 145] width 117 height 21
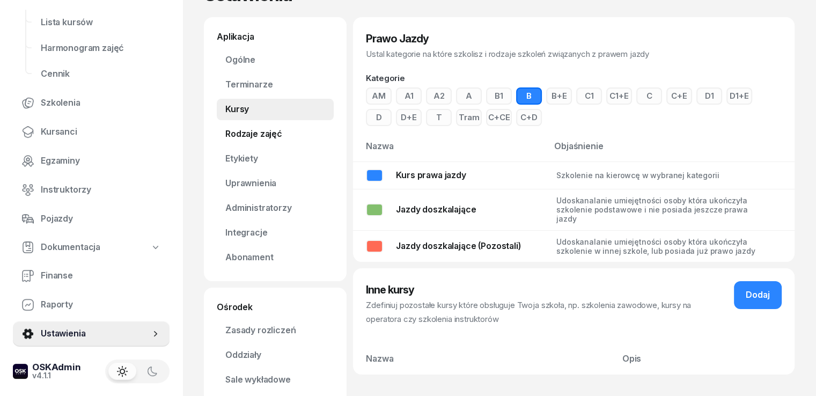
scroll to position [65, 0]
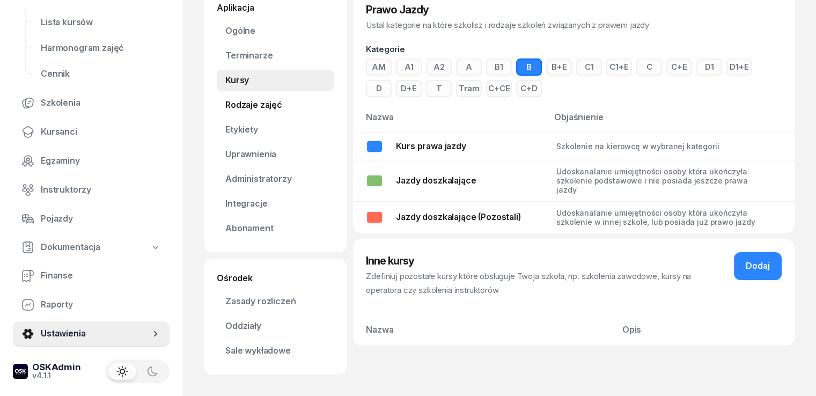
click at [217, 109] on link "Rodzaje zajęć" at bounding box center [275, 104] width 117 height 21
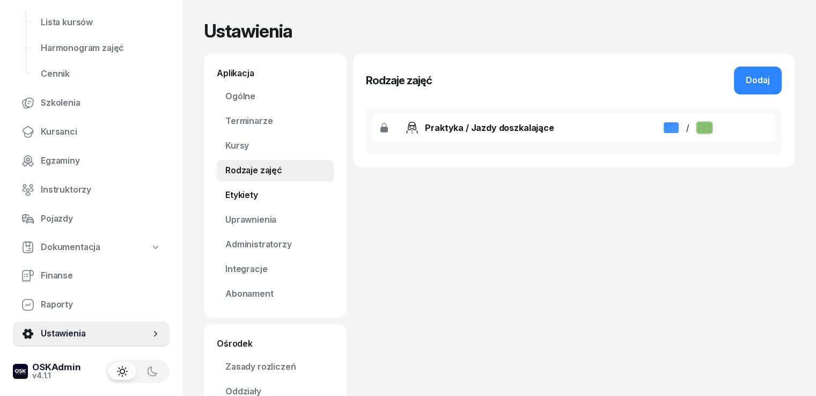
click at [225, 197] on link "Etykiety" at bounding box center [275, 194] width 117 height 21
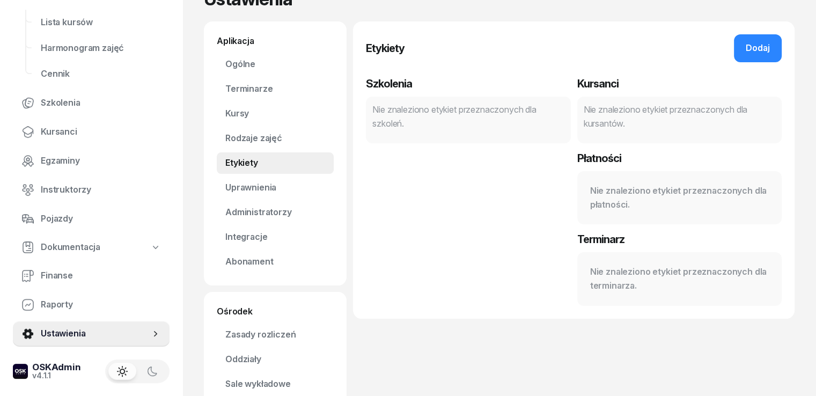
scroll to position [65, 0]
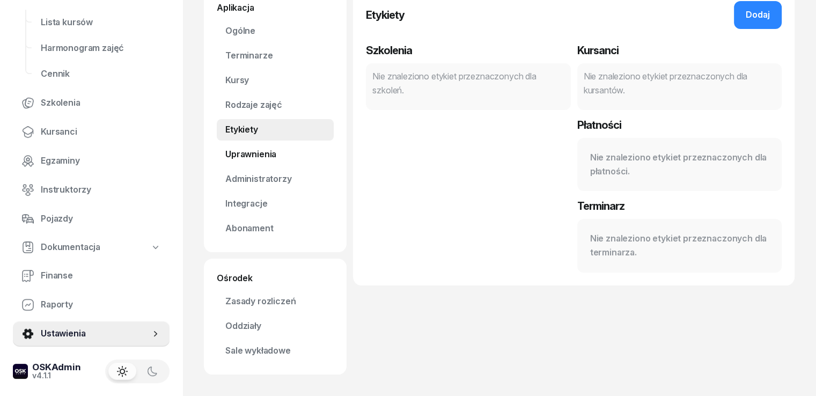
click at [228, 154] on link "Uprawnienia" at bounding box center [275, 154] width 117 height 21
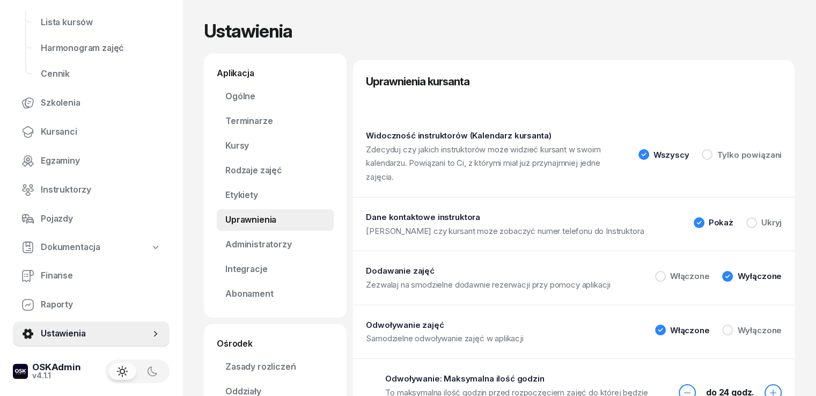
click at [677, 264] on div "Dodawanie zajęć Zezwalaj na smodzielne dodawnie rezerwacji przy pomocy aplikacj…" at bounding box center [573, 277] width 441 height 54
click at [693, 271] on div "Włączone" at bounding box center [682, 276] width 55 height 11
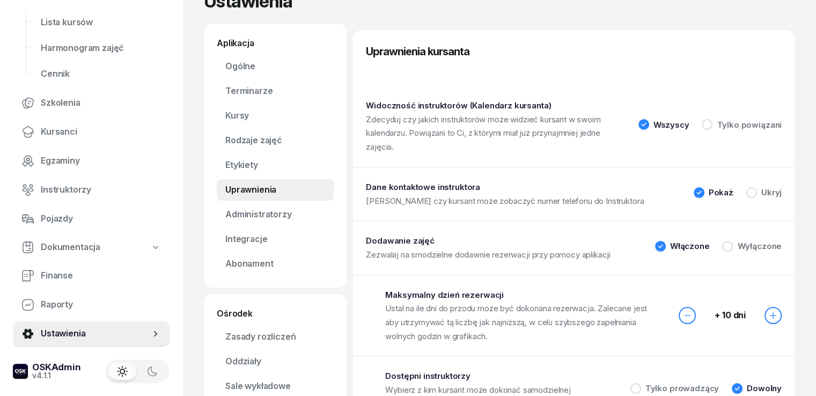
scroll to position [54, 0]
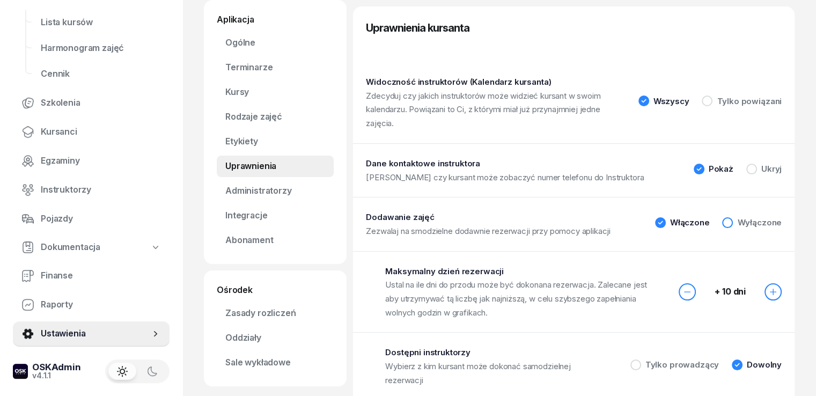
click at [763, 218] on div "Wyłączone" at bounding box center [759, 222] width 45 height 8
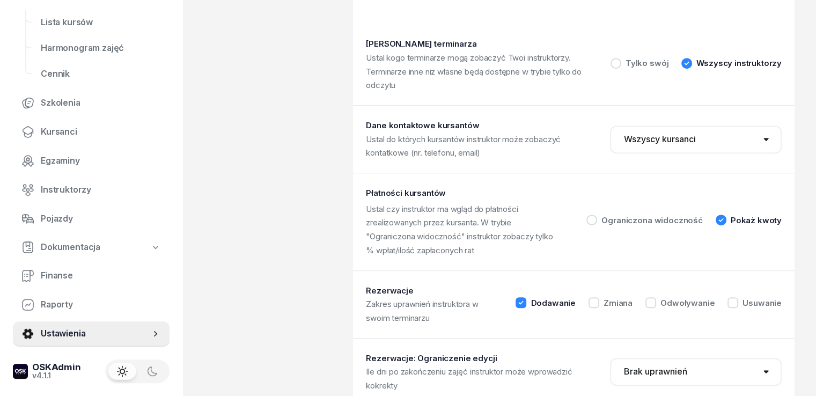
scroll to position [483, 0]
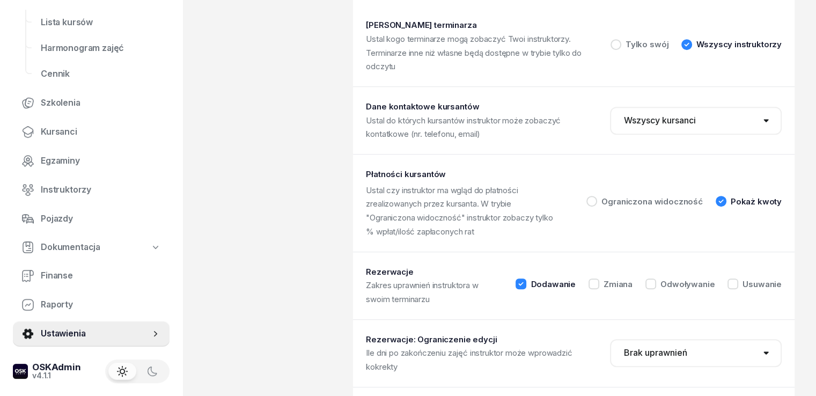
click at [691, 339] on select "Brak uprawnień 1 dzień 2 dni 3 dni 5 dni 7 dni 10 dni 14 dni" at bounding box center [696, 353] width 172 height 28
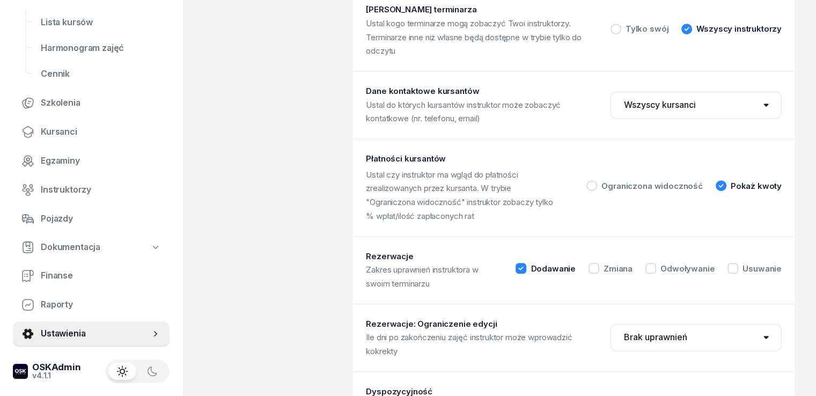
scroll to position [507, 0]
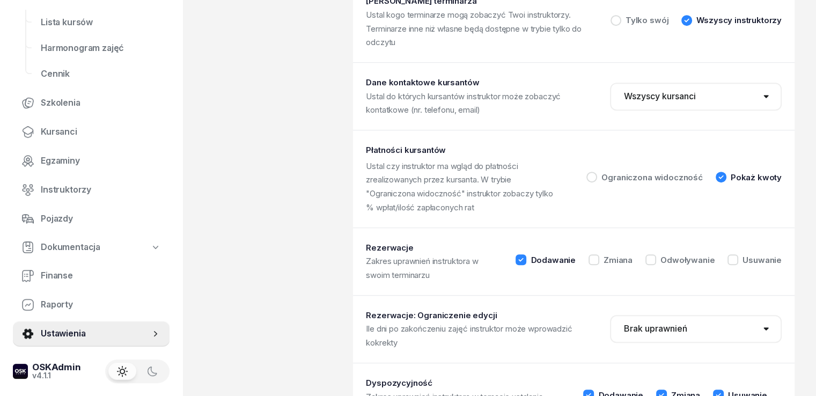
click at [669, 315] on select "Brak uprawnień 1 dzień 2 dni 3 dni 5 dni 7 dni 10 dni 14 dni" at bounding box center [696, 329] width 172 height 28
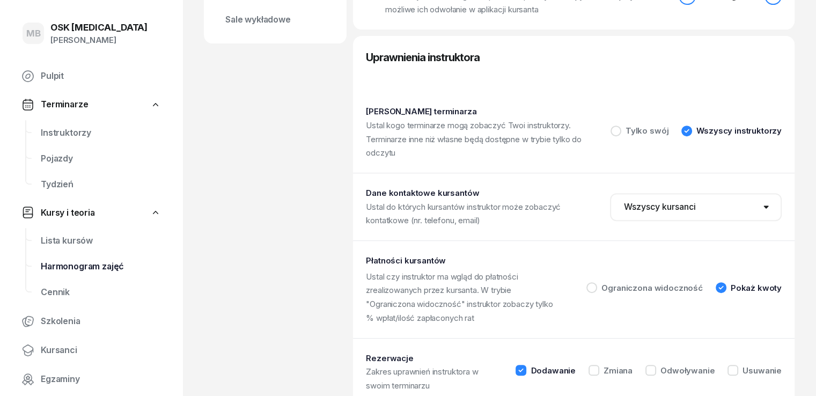
scroll to position [239, 0]
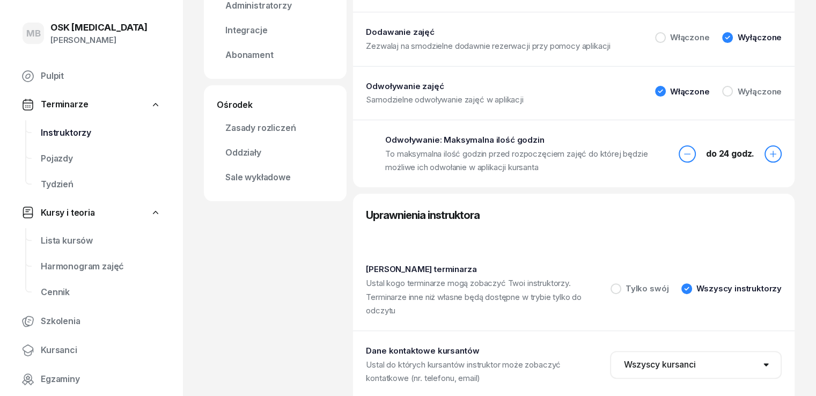
click at [81, 133] on span "Instruktorzy" at bounding box center [101, 133] width 120 height 14
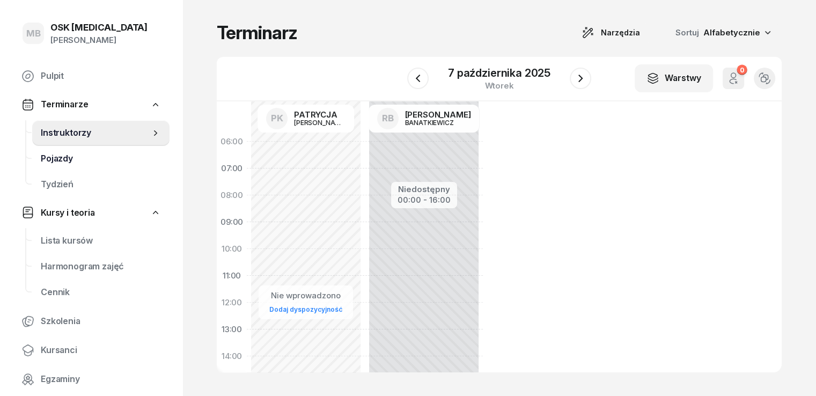
click at [73, 159] on span "Pojazdy" at bounding box center [101, 159] width 120 height 14
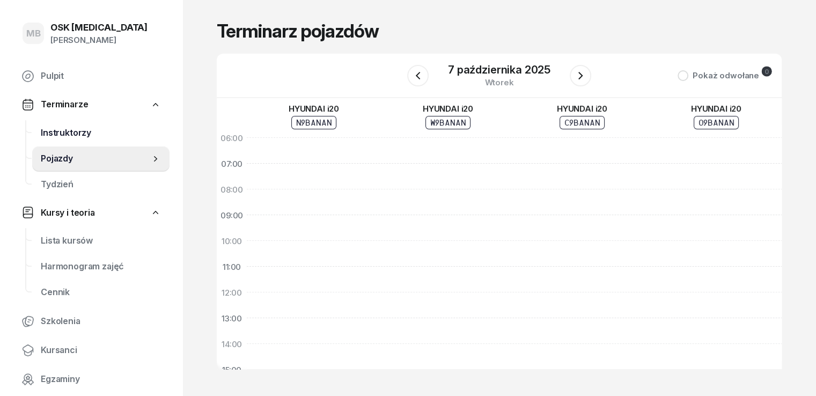
click at [86, 135] on span "Instruktorzy" at bounding box center [101, 133] width 120 height 14
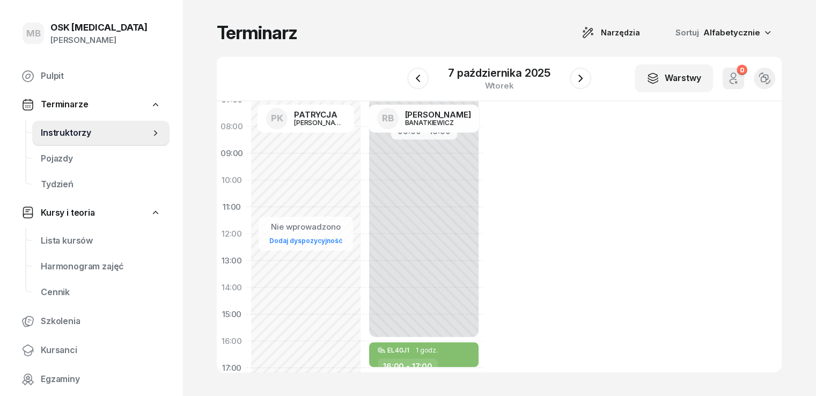
scroll to position [214, 0]
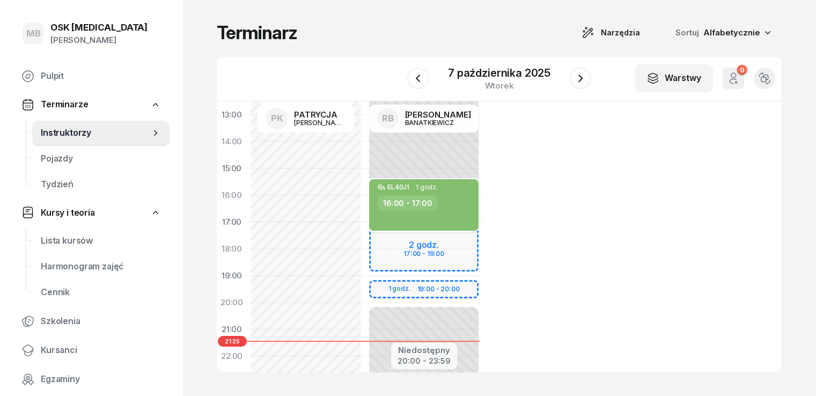
click at [393, 212] on div "EL40J1 1 godz. 16:00 - 17:00" at bounding box center [423, 204] width 109 height 51
select select "16"
select select "17"
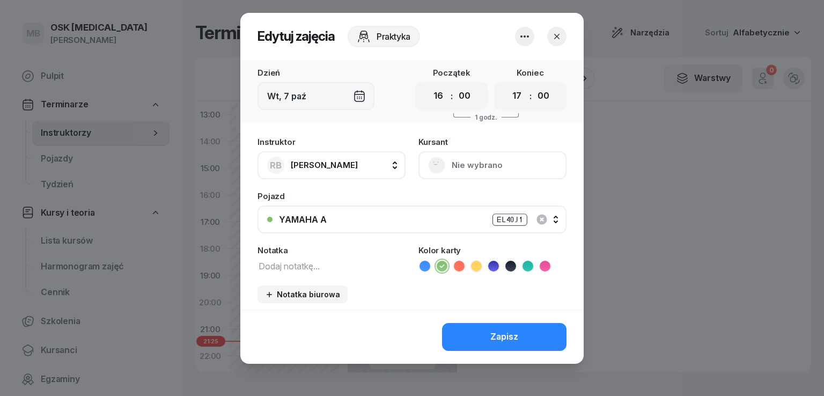
click at [620, 170] on div at bounding box center [412, 198] width 824 height 396
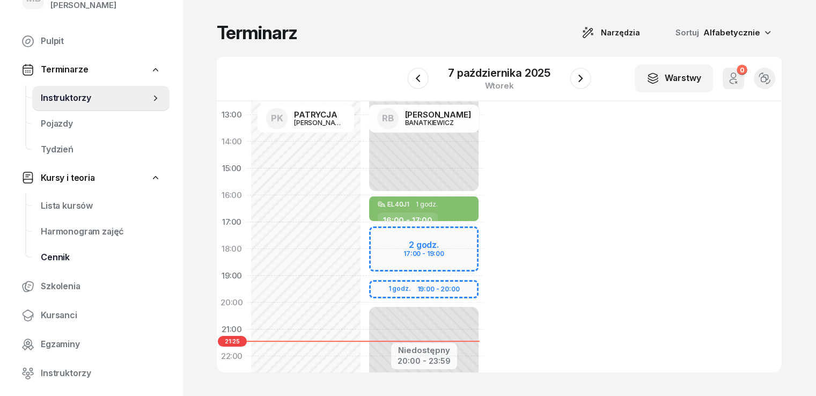
scroll to position [54, 0]
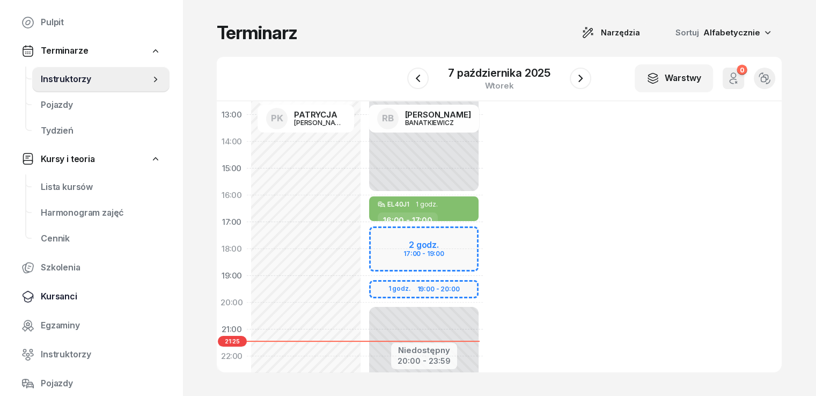
click at [71, 297] on span "Kursanci" at bounding box center [101, 297] width 120 height 14
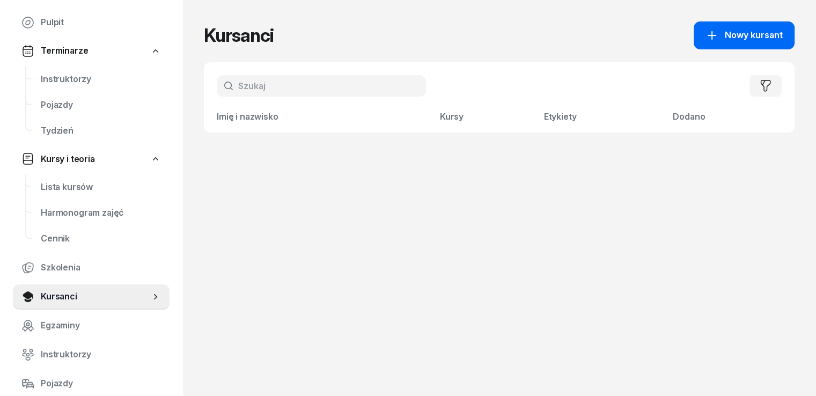
click at [760, 36] on span "Nowy kursant" at bounding box center [753, 35] width 58 height 14
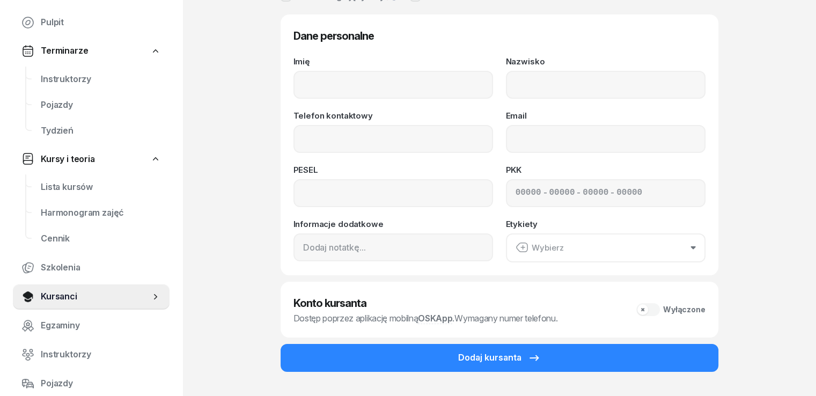
scroll to position [66, 0]
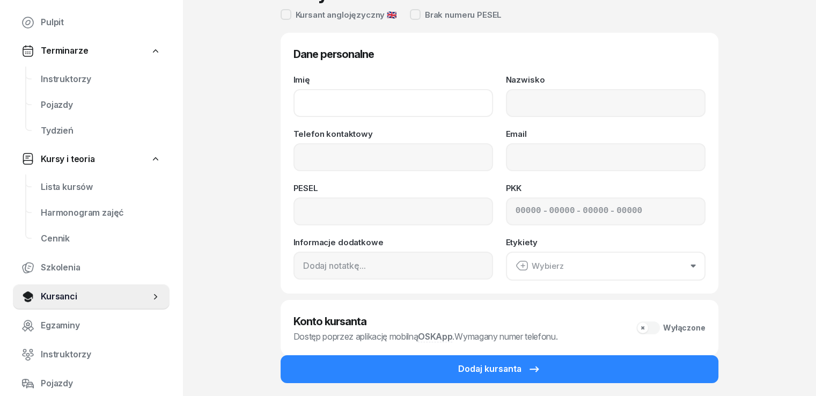
click at [395, 108] on input "Imię" at bounding box center [392, 103] width 199 height 28
click at [588, 91] on input "Nazwisko" at bounding box center [605, 103] width 199 height 28
type input "KOLANEK"
click at [491, 354] on div "Konto kursanta Dostęp poprzez aplikację mobilną OSKApp . Wymagany numer telefon…" at bounding box center [499, 328] width 438 height 56
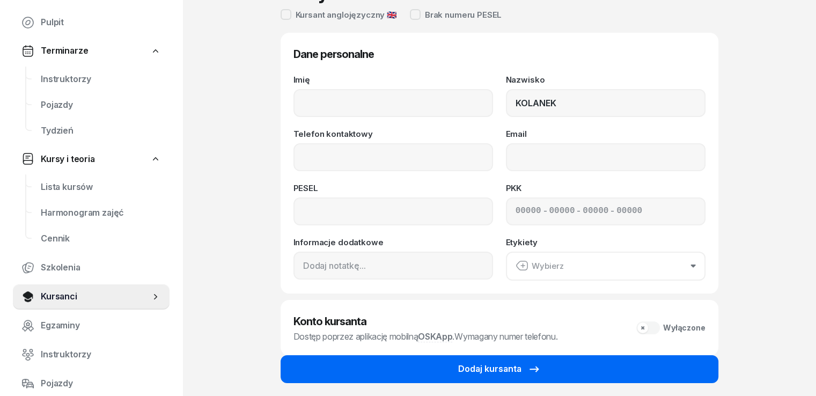
click at [489, 359] on button "Dodaj kursanta" at bounding box center [499, 369] width 438 height 28
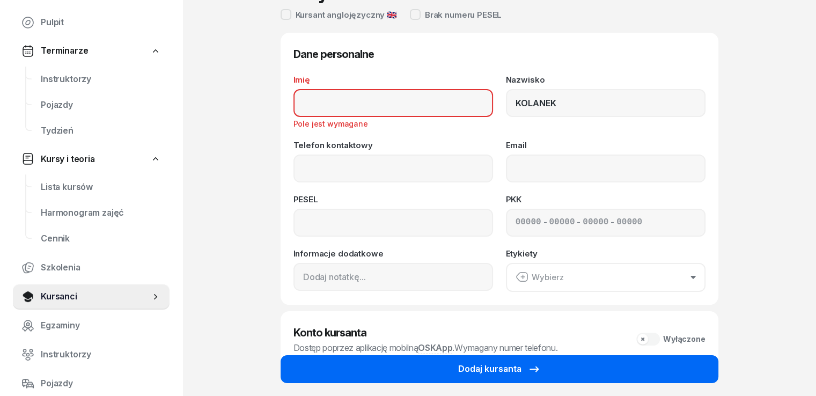
scroll to position [131, 0]
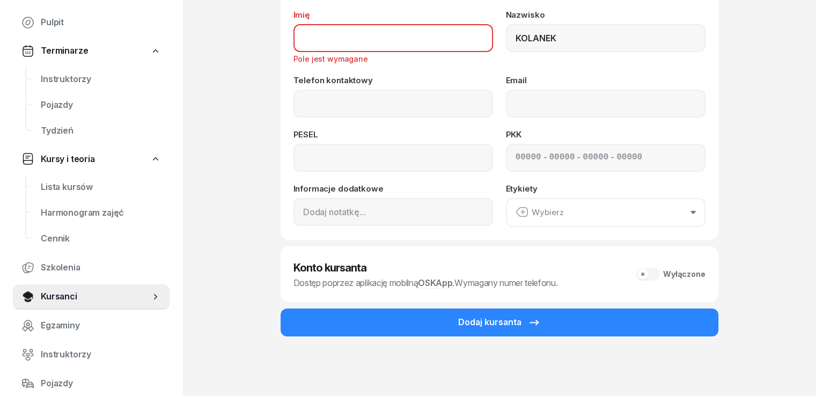
drag, startPoint x: 386, startPoint y: 43, endPoint x: 375, endPoint y: 34, distance: 14.0
click at [384, 41] on input "Imię" at bounding box center [392, 38] width 199 height 28
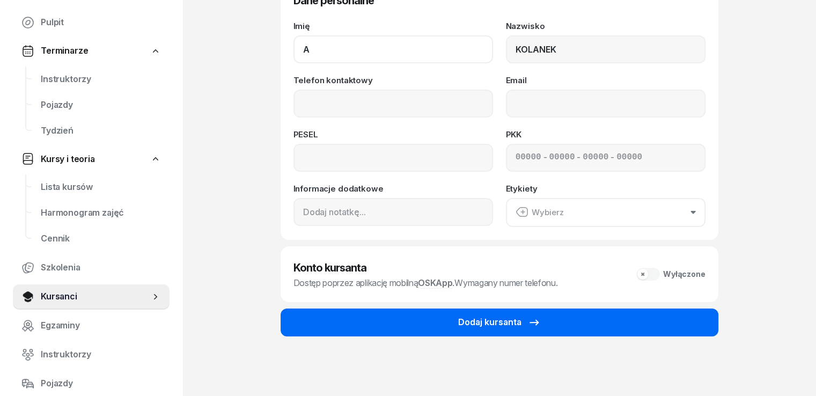
type input "A"
click at [407, 325] on button "Dodaj kursanta" at bounding box center [499, 322] width 438 height 28
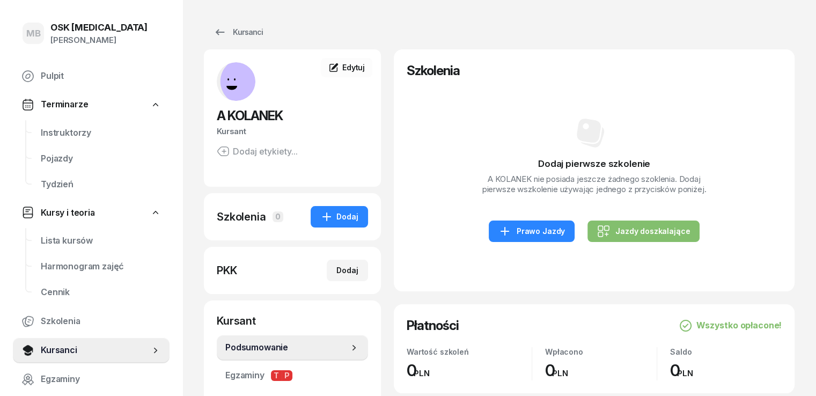
click at [217, 117] on span "A KOLANEK" at bounding box center [250, 116] width 66 height 16
click at [342, 71] on span "Edytuj" at bounding box center [353, 67] width 23 height 9
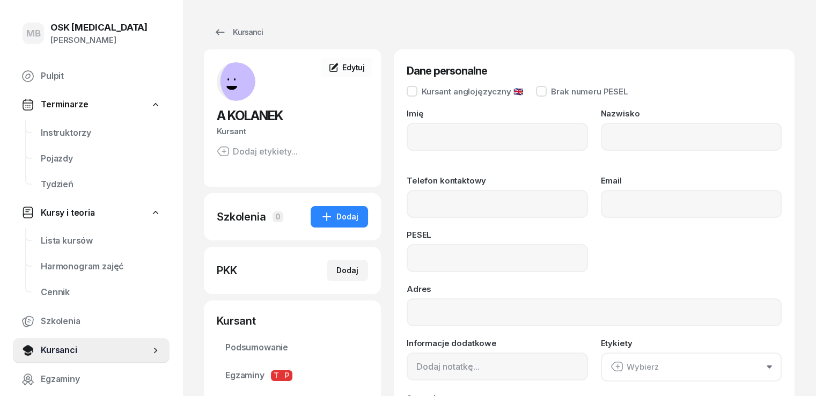
type input "A"
type input "KOLANEK"
drag, startPoint x: 412, startPoint y: 134, endPoint x: 404, endPoint y: 136, distance: 8.5
click at [406, 136] on input "A" at bounding box center [496, 137] width 181 height 28
drag, startPoint x: 403, startPoint y: 136, endPoint x: 265, endPoint y: 136, distance: 138.3
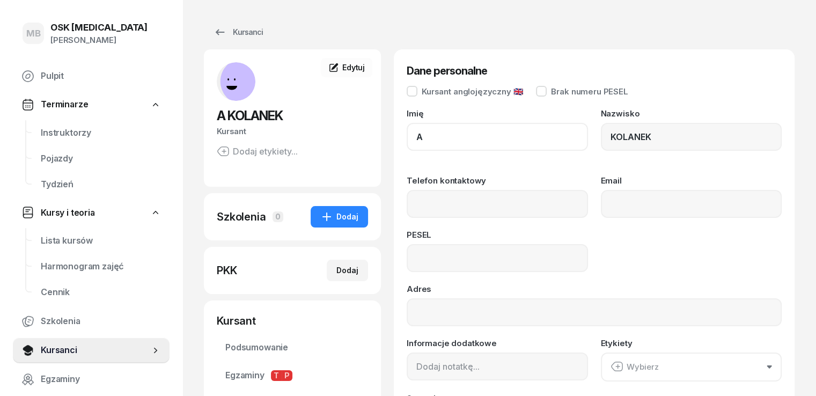
click at [284, 136] on div "A KOLANEK Kursant Dodaj etykiety... AK A KOLANEK Kursant Edytuj Szkolenia 0 Dod…" at bounding box center [499, 276] width 590 height 455
type input "[PERSON_NAME]"
click at [539, 202] on input "Telefon kontaktowy" at bounding box center [496, 204] width 181 height 28
click at [394, 256] on div "Dane personalne Kursant anglojęzyczny 🇬🇧 Brak numeru PESEL Imię [PERSON_NAME] K…" at bounding box center [594, 246] width 401 height 395
click at [407, 258] on input at bounding box center [496, 258] width 181 height 28
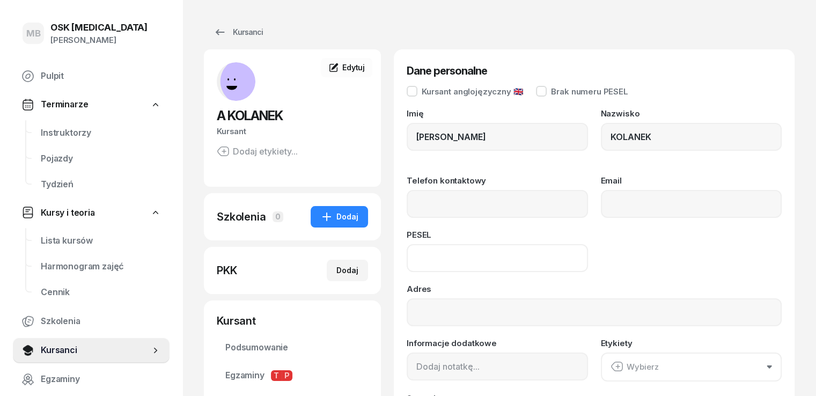
paste input "90110507670"
type input "90110507670"
click at [522, 203] on input "Telefon kontaktowy" at bounding box center [496, 204] width 181 height 28
paste input "607654844"
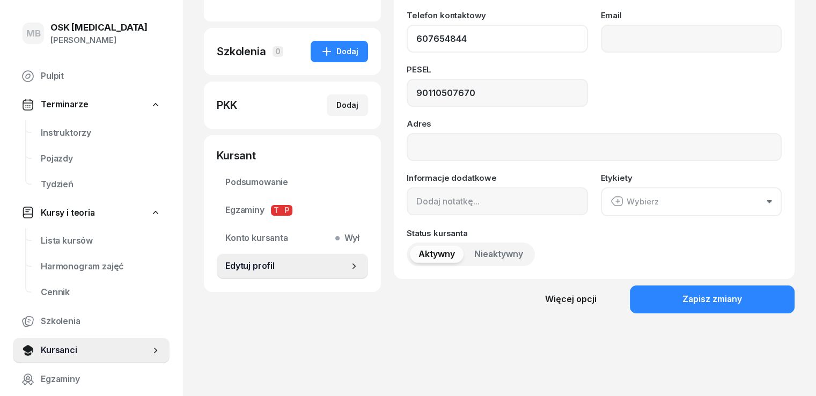
scroll to position [181, 0]
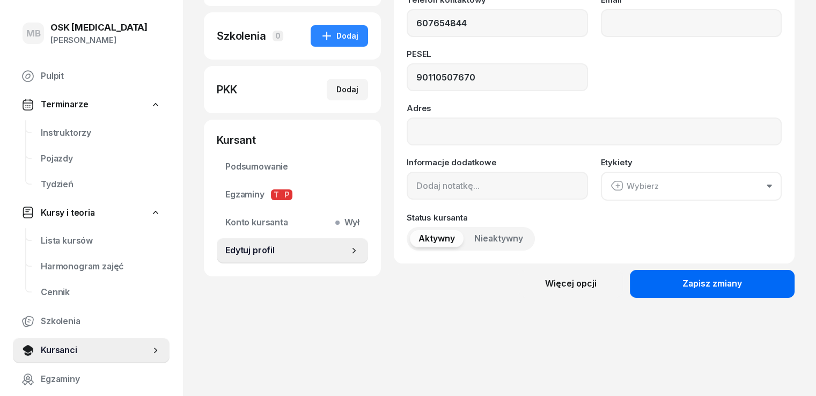
type input "607 654 844"
click at [703, 285] on button "Zapisz zmiany" at bounding box center [711, 284] width 165 height 28
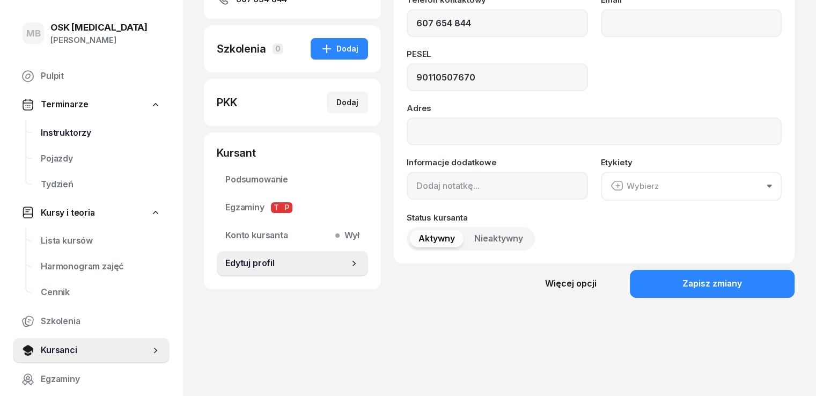
click at [67, 136] on span "Instruktorzy" at bounding box center [101, 133] width 120 height 14
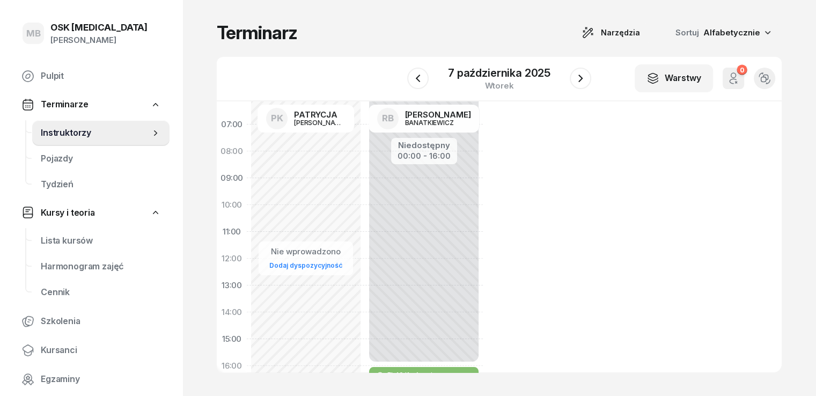
scroll to position [161, 0]
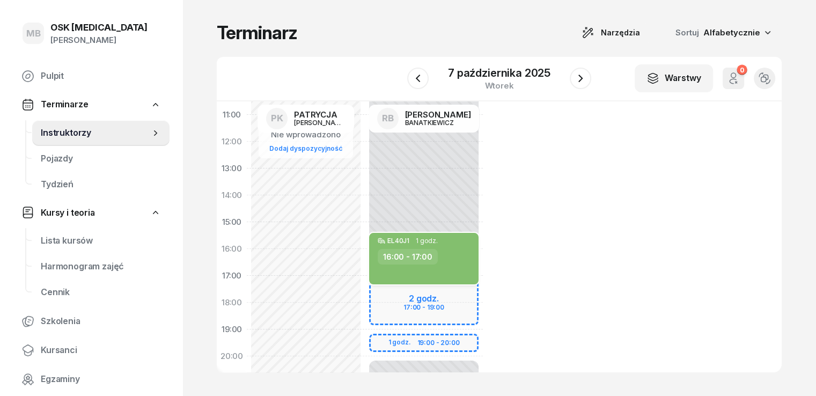
click at [428, 256] on div "16:00 - 17:00" at bounding box center [424, 257] width 94 height 16
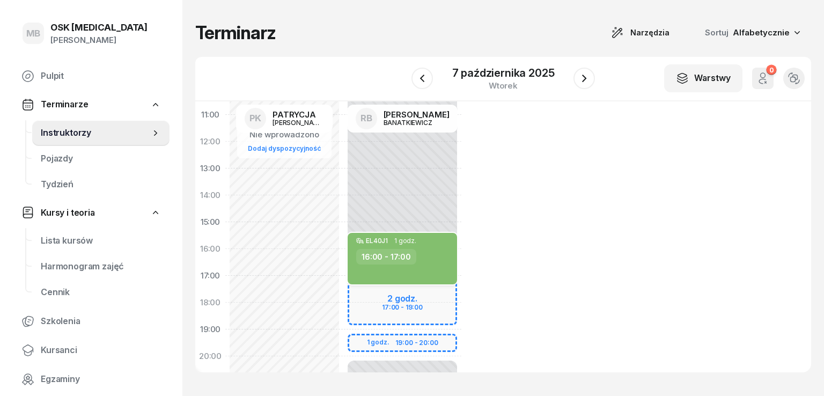
select select "16"
select select "17"
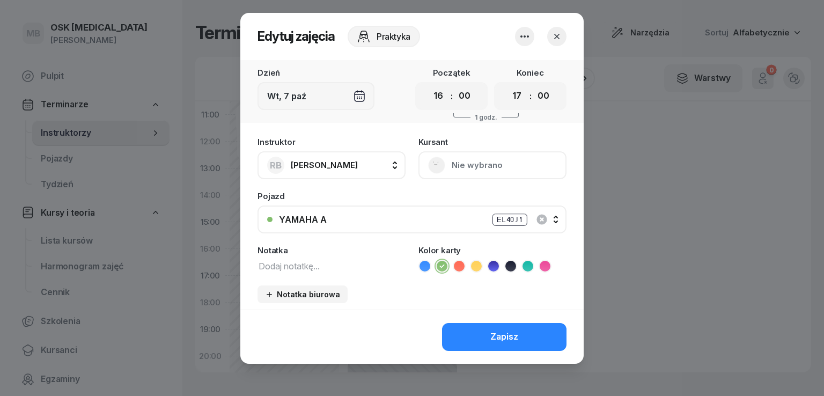
click at [359, 95] on div "Wt, 7 paź" at bounding box center [315, 96] width 117 height 28
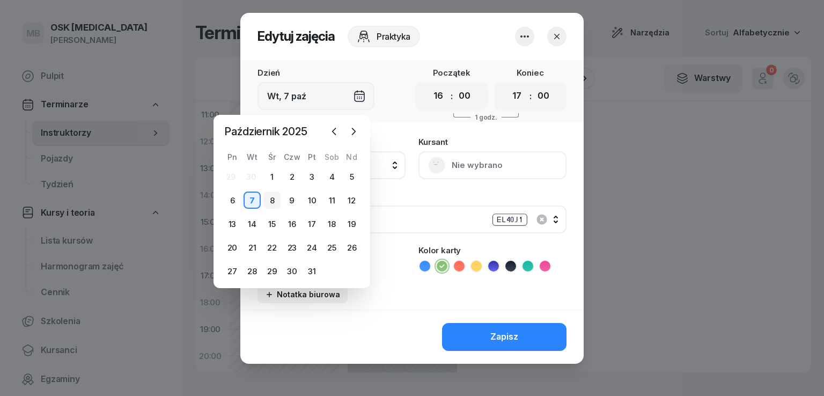
click at [273, 204] on div "8" at bounding box center [271, 199] width 17 height 17
type input "Śr, 8 paź"
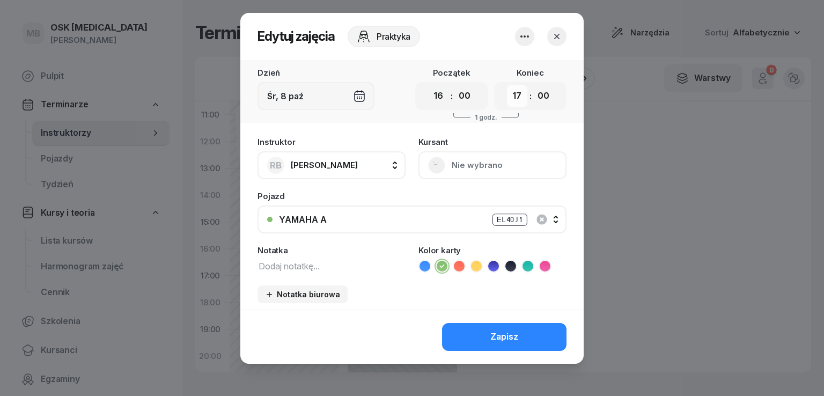
click at [521, 91] on select "00 01 02 03 04 05 06 07 08 09 10 11 12 13 14 15 16 17 18 19 20 21 22 23" at bounding box center [517, 96] width 20 height 23
select select "18"
click at [507, 85] on select "00 01 02 03 04 05 06 07 08 09 10 11 12 13 14 15 16 17 18 19 20 21 22 23" at bounding box center [517, 96] width 20 height 23
click at [275, 292] on div "Notatka biurowa" at bounding box center [302, 294] width 75 height 9
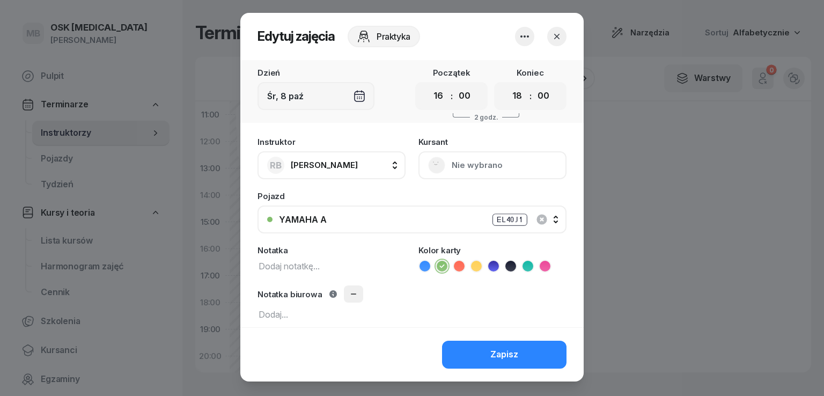
click at [344, 290] on button "button" at bounding box center [353, 293] width 19 height 17
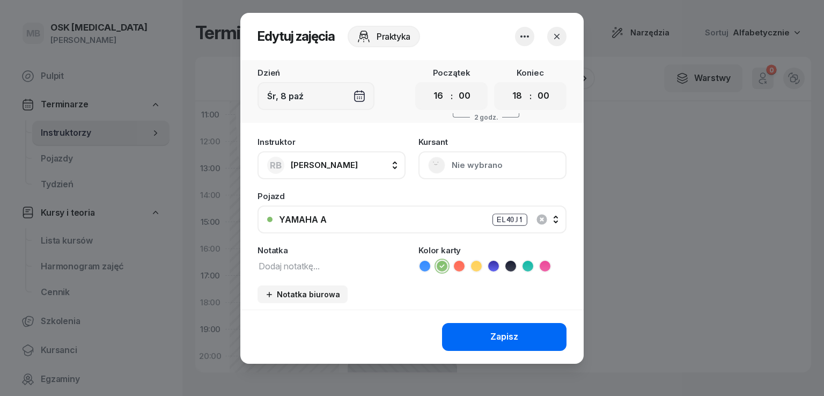
click at [495, 346] on button "Zapisz" at bounding box center [504, 337] width 124 height 28
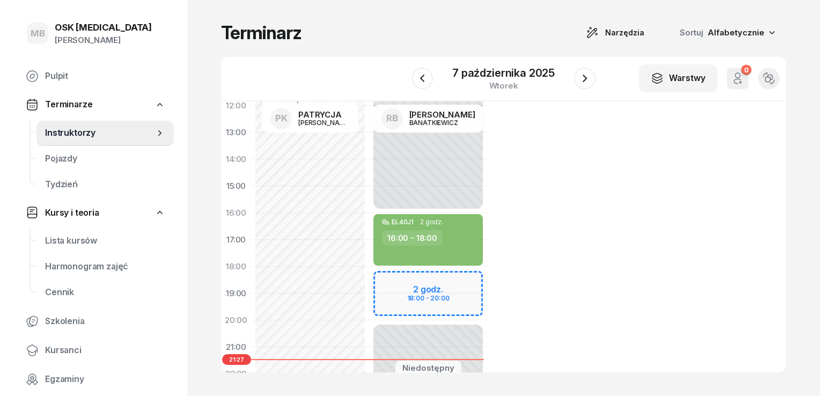
scroll to position [214, 0]
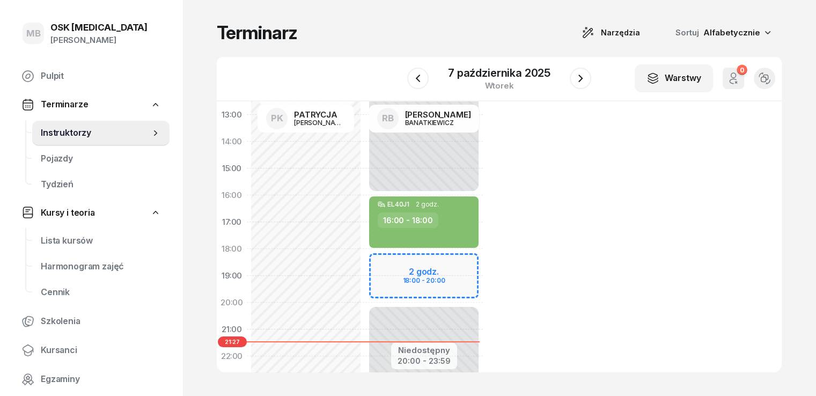
click at [411, 277] on div "Niedostępny 00:00 - 16:00 Niedostępny 20:00 - 23:59 EL40J1 2 godz. 16:00 - 18:0…" at bounding box center [424, 168] width 118 height 509
select select "19"
select select "21"
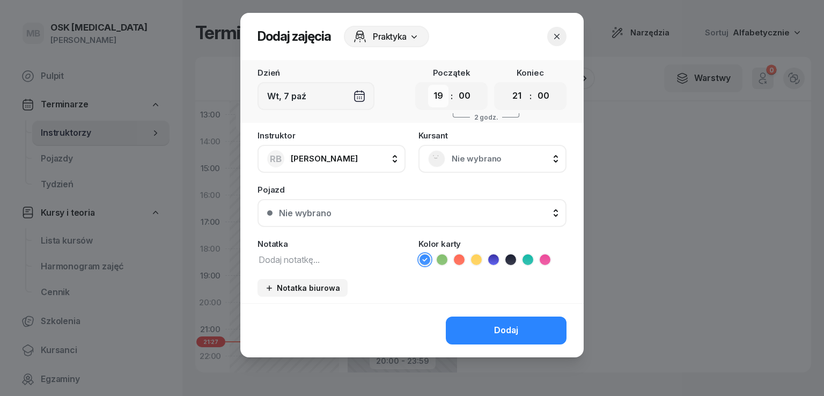
click at [441, 97] on select "00 01 02 03 04 05 06 07 08 09 10 11 12 13 14 15 16 17 18 19 20 21 22 23" at bounding box center [438, 96] width 20 height 23
select select "18"
click at [428, 85] on select "00 01 02 03 04 05 06 07 08 09 10 11 12 13 14 15 16 17 18 19 20 21 22 23" at bounding box center [438, 96] width 20 height 23
click at [516, 87] on select "00 01 02 03 04 05 06 07 08 09 10 11 12 13 14 15 16 17 18 19 20 21 22 23" at bounding box center [517, 96] width 20 height 23
select select "20"
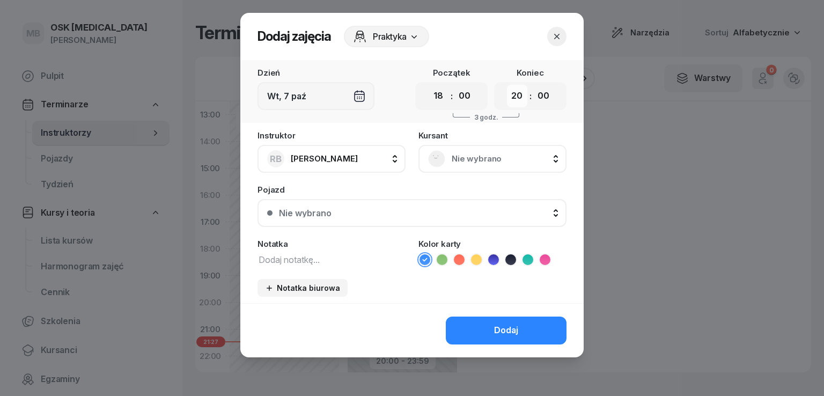
click at [507, 85] on select "00 01 02 03 04 05 06 07 08 09 10 11 12 13 14 15 16 17 18 19 20 21 22 23" at bounding box center [517, 96] width 20 height 23
click at [351, 217] on button "Nie wybrano" at bounding box center [411, 213] width 309 height 28
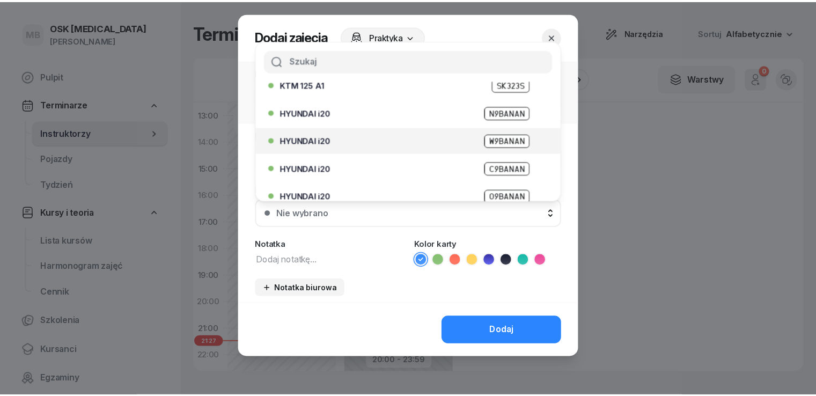
scroll to position [161, 0]
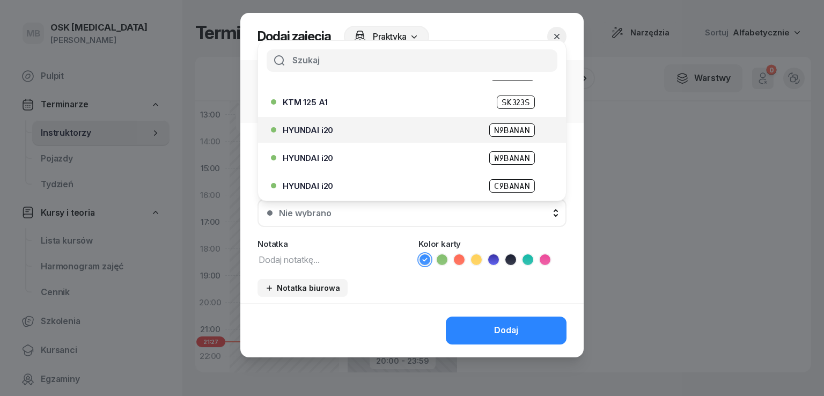
click at [510, 131] on span "N9BANAN" at bounding box center [512, 129] width 46 height 13
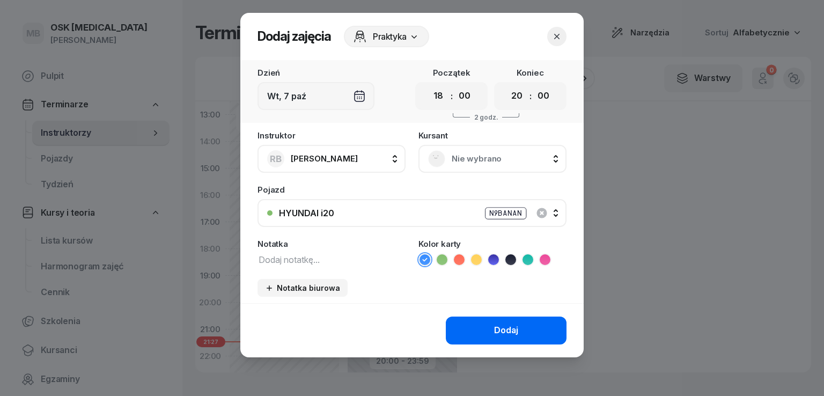
click at [496, 330] on div "Dodaj" at bounding box center [506, 330] width 24 height 14
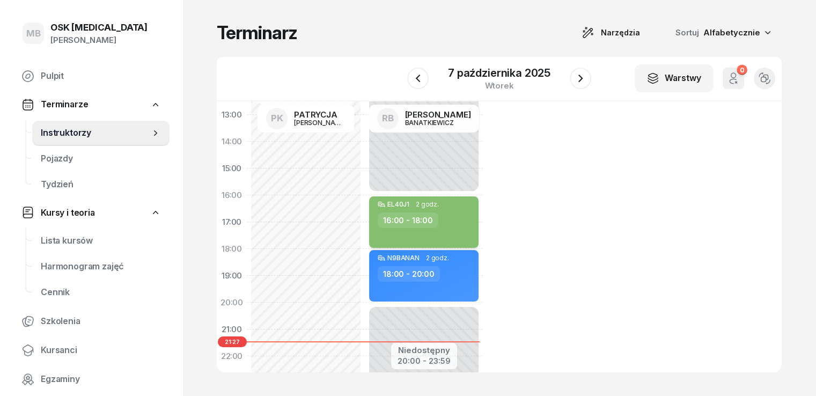
click at [416, 214] on div "16:00 - 18:00" at bounding box center [424, 220] width 94 height 16
select select "16"
select select "18"
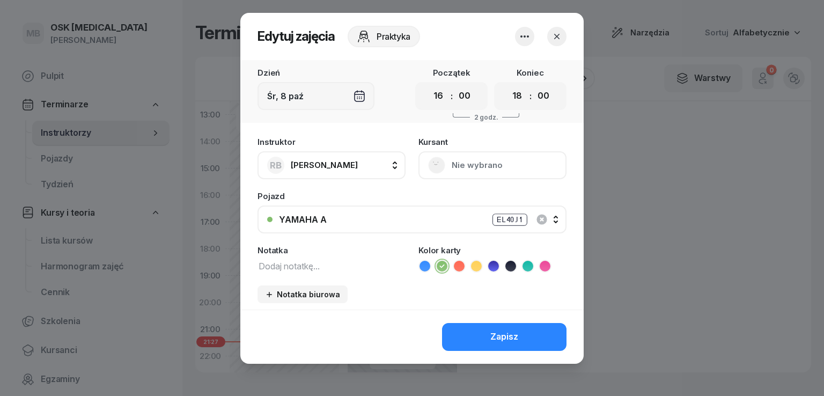
click at [447, 157] on div "[DEMOGRAPHIC_DATA] Nie wybrano" at bounding box center [492, 158] width 148 height 41
click at [491, 167] on div "[DEMOGRAPHIC_DATA] Nie wybrano" at bounding box center [492, 158] width 148 height 41
click at [472, 167] on div "[DEMOGRAPHIC_DATA] Nie wybrano" at bounding box center [492, 158] width 148 height 41
drag, startPoint x: 501, startPoint y: 167, endPoint x: 276, endPoint y: 166, distance: 225.2
click at [276, 166] on div "Instruktor RB [PERSON_NAME] PK [PERSON_NAME] RB [PERSON_NAME] Kursant Nie wybra…" at bounding box center [411, 155] width 309 height 48
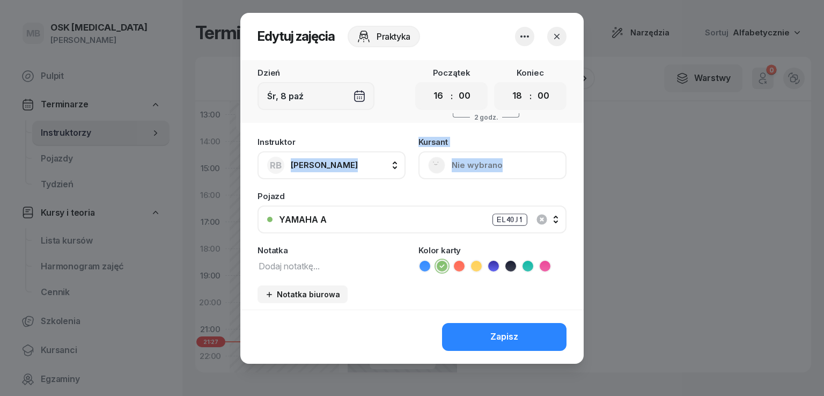
click at [465, 165] on div "[DEMOGRAPHIC_DATA] Nie wybrano" at bounding box center [492, 158] width 148 height 41
click at [464, 167] on div "[DEMOGRAPHIC_DATA] Nie wybrano" at bounding box center [492, 158] width 148 height 41
click at [445, 168] on div "[DEMOGRAPHIC_DATA] Nie wybrano" at bounding box center [492, 158] width 148 height 41
click at [523, 168] on div "[DEMOGRAPHIC_DATA] Nie wybrano" at bounding box center [492, 158] width 148 height 41
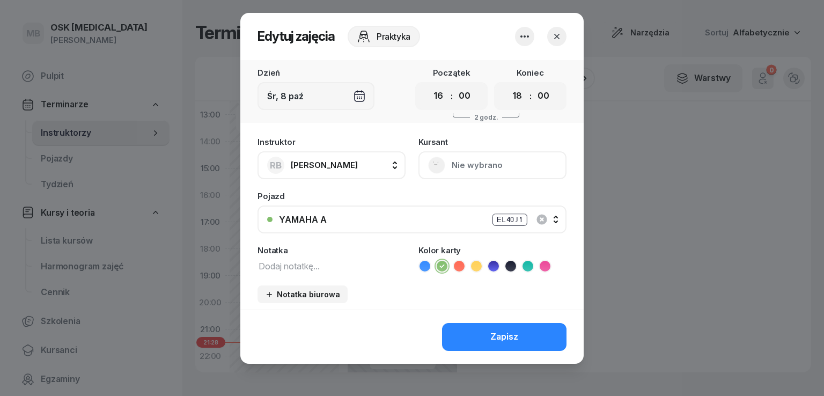
click at [475, 168] on div "[DEMOGRAPHIC_DATA] Nie wybrano" at bounding box center [492, 158] width 148 height 41
drag, startPoint x: 516, startPoint y: 168, endPoint x: 431, endPoint y: 164, distance: 85.3
click at [437, 168] on div "[DEMOGRAPHIC_DATA] Nie wybrano" at bounding box center [492, 158] width 148 height 41
click at [555, 37] on icon "button" at bounding box center [556, 36] width 11 height 11
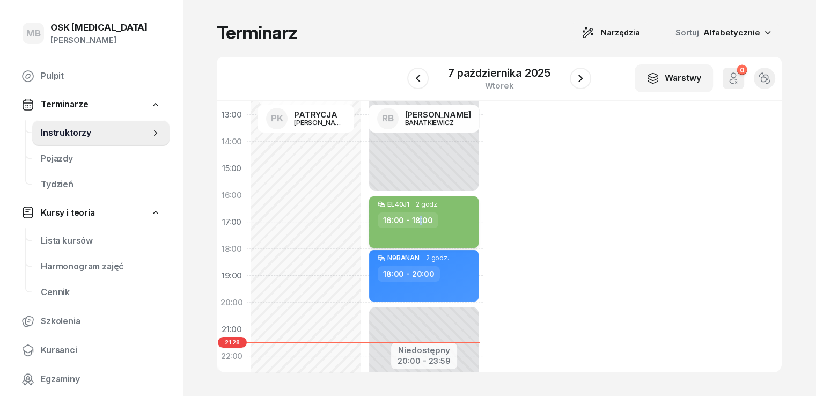
click at [397, 221] on div "16:00 - 18:00" at bounding box center [407, 220] width 61 height 16
click at [380, 213] on div "16:00 - 18:00" at bounding box center [407, 220] width 61 height 16
select select "16"
select select "18"
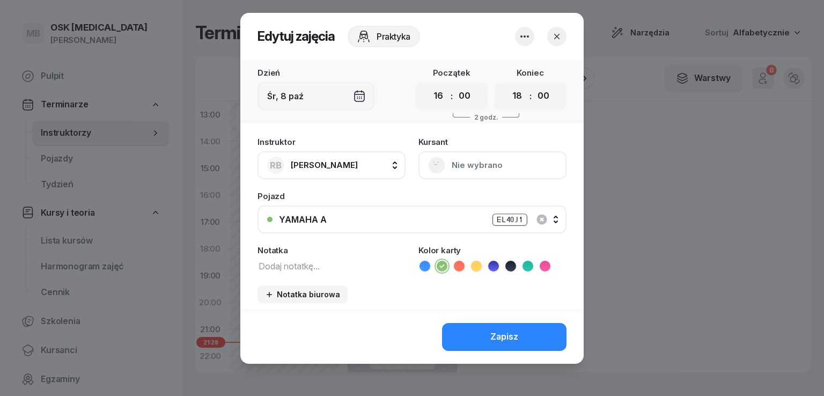
click at [463, 167] on div "[DEMOGRAPHIC_DATA] Nie wybrano" at bounding box center [492, 158] width 148 height 41
click at [435, 167] on div "[DEMOGRAPHIC_DATA] Nie wybrano" at bounding box center [492, 158] width 148 height 41
click at [431, 166] on div "[DEMOGRAPHIC_DATA] Nie wybrano" at bounding box center [492, 158] width 148 height 41
click at [555, 39] on icon "button" at bounding box center [556, 36] width 5 height 5
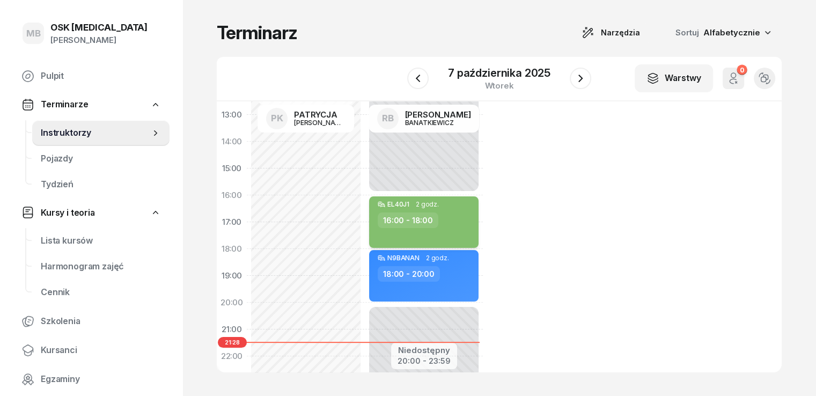
click at [377, 213] on div "16:00 - 18:00" at bounding box center [407, 220] width 61 height 16
select select "16"
select select "18"
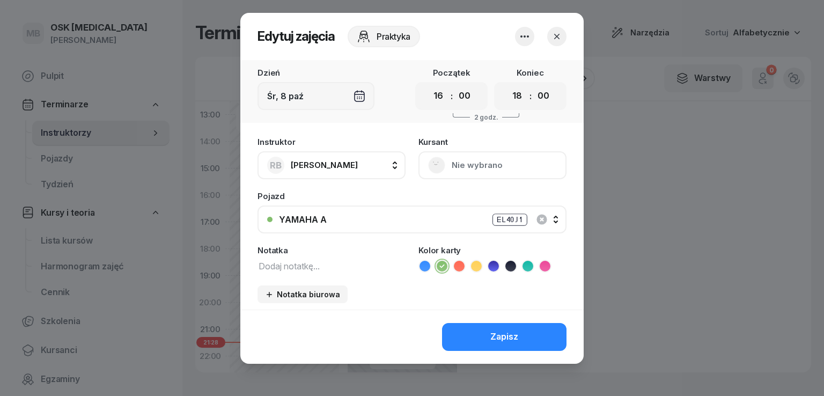
click at [515, 38] on button "button" at bounding box center [524, 36] width 19 height 19
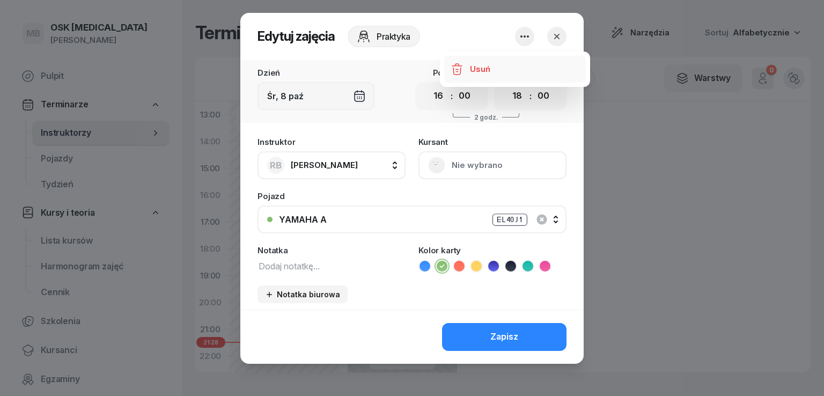
click at [465, 80] on link "Usuń" at bounding box center [515, 69] width 142 height 27
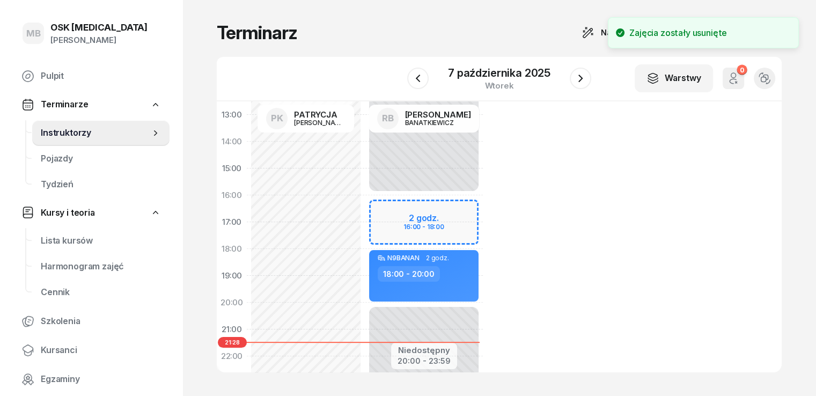
click at [401, 226] on div "Niedostępny 00:00 - 16:00 Niedostępny 20:00 - 23:59 N9BANAN 2 godz. 18:00 - 20:…" at bounding box center [424, 168] width 118 height 509
select select "17"
select select "18"
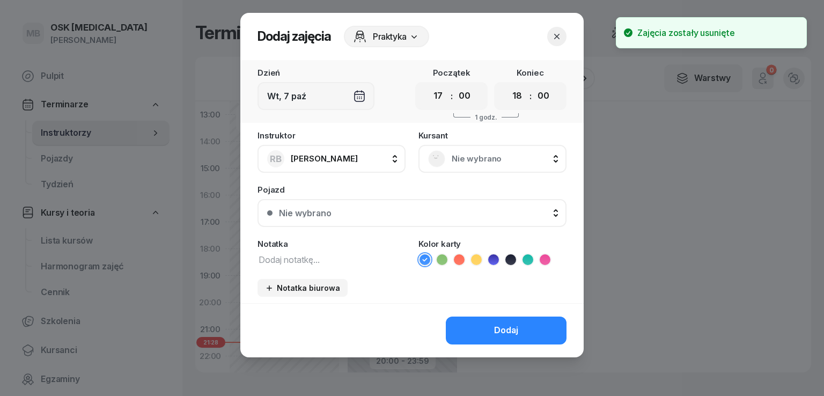
click at [470, 159] on span "Nie wybrano" at bounding box center [503, 159] width 105 height 14
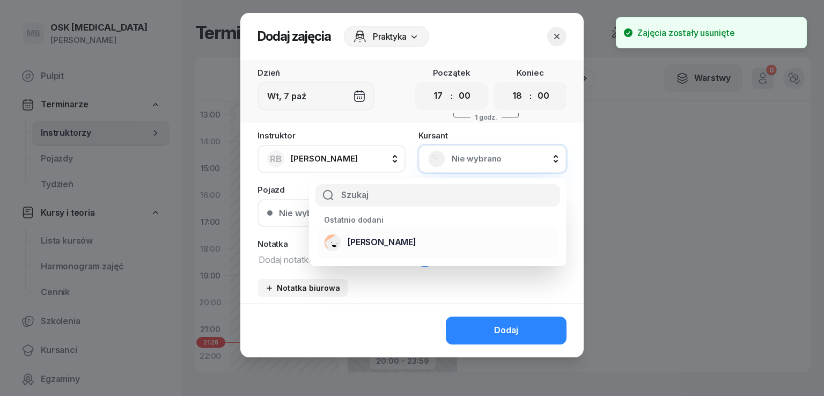
click at [398, 241] on span "[PERSON_NAME]" at bounding box center [381, 242] width 69 height 14
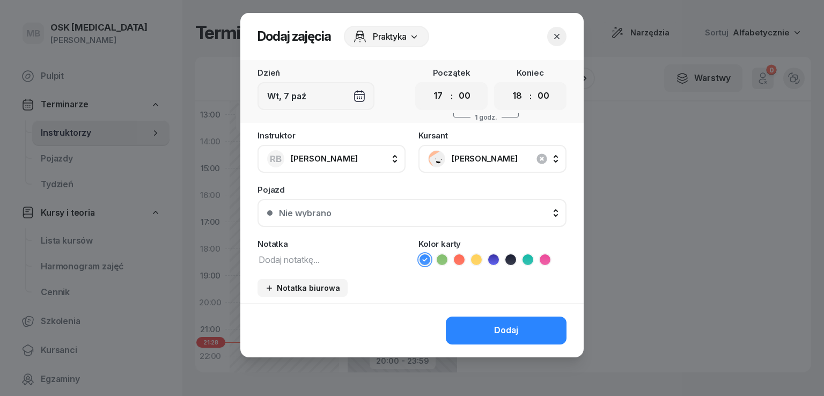
click at [343, 211] on div "Nie wybrano" at bounding box center [418, 213] width 278 height 9
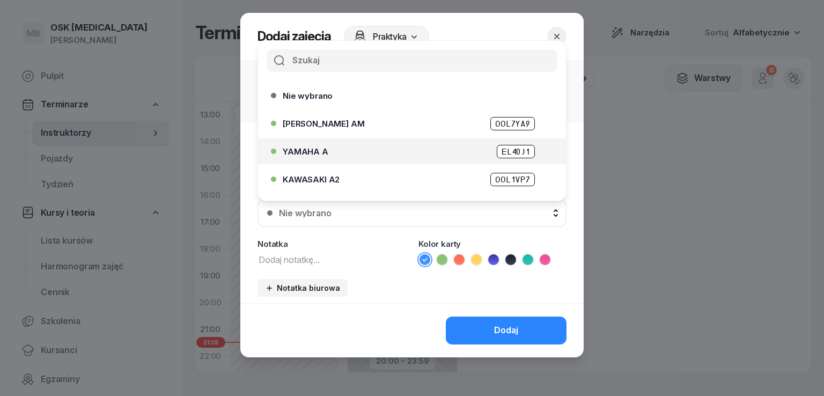
click at [329, 152] on div "YAMAHA A EL40J1" at bounding box center [415, 151] width 264 height 13
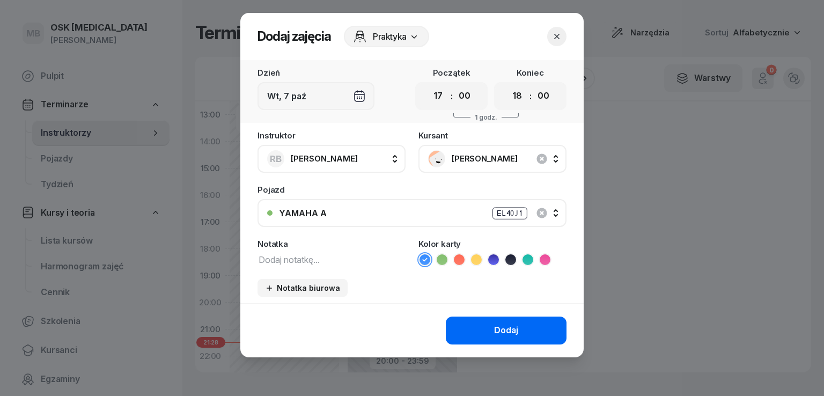
click at [480, 327] on button "Dodaj" at bounding box center [506, 330] width 121 height 28
click at [495, 326] on div "Dodaj" at bounding box center [506, 330] width 24 height 14
click at [438, 102] on select "00 01 02 03 04 05 06 07 08 09 10 11 12 13 14 15 16 17 18 19 20 21 22 23" at bounding box center [438, 96] width 20 height 23
select select "16"
click at [428, 85] on select "00 01 02 03 04 05 06 07 08 09 10 11 12 13 14 15 16 17 18 19 20 21 22 23" at bounding box center [438, 96] width 20 height 23
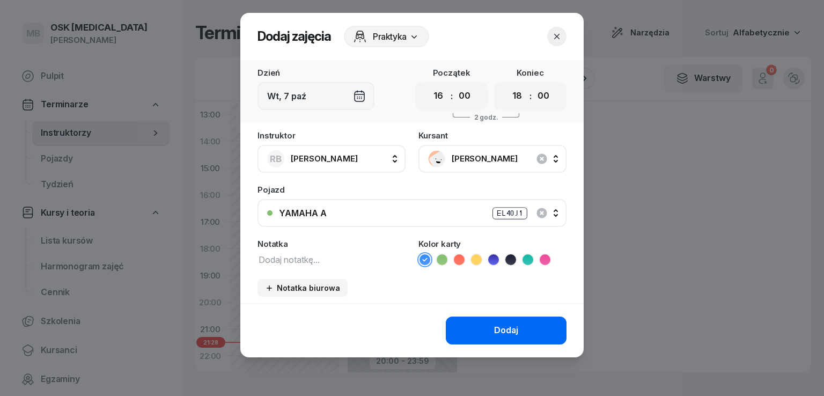
click at [457, 330] on button "Dodaj" at bounding box center [506, 330] width 121 height 28
click at [464, 335] on button "Dodaj" at bounding box center [506, 330] width 121 height 28
click at [464, 335] on div "Dodaj" at bounding box center [411, 330] width 343 height 54
click at [464, 335] on button "Dodaj" at bounding box center [506, 330] width 121 height 28
click at [464, 335] on div "Dodaj" at bounding box center [411, 330] width 343 height 54
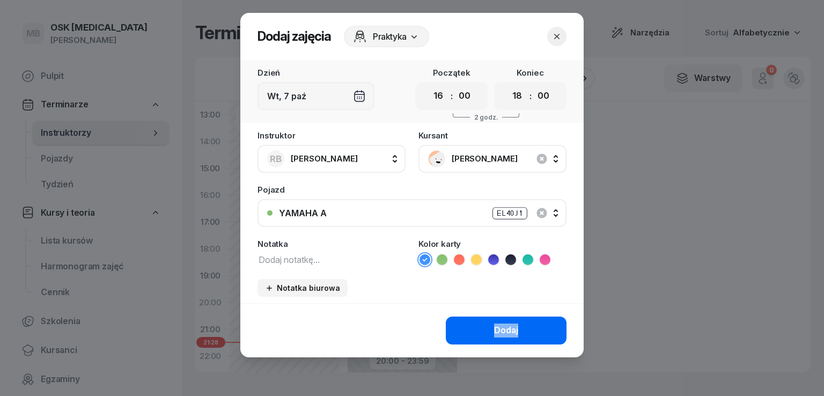
click at [517, 332] on div "Dodaj" at bounding box center [506, 330] width 24 height 14
click at [649, 271] on div at bounding box center [412, 198] width 824 height 396
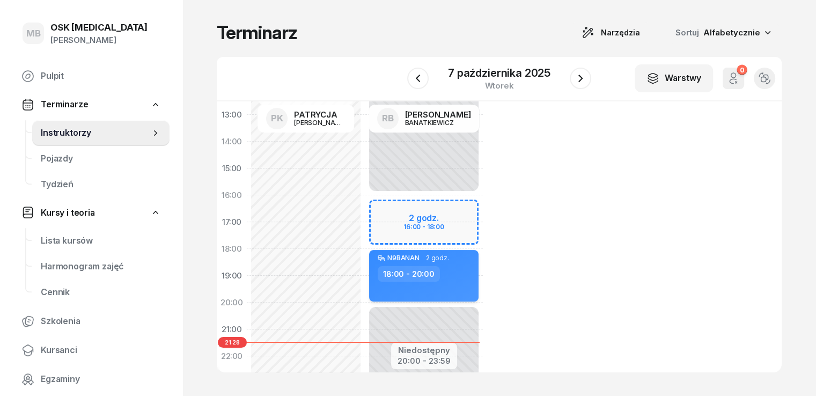
click at [388, 256] on div "N9BANAN" at bounding box center [403, 257] width 32 height 7
select select "18"
select select "20"
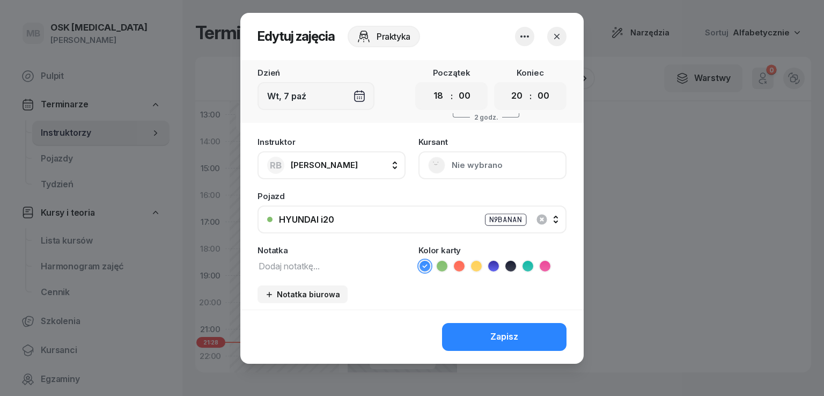
click at [520, 36] on icon "button" at bounding box center [524, 36] width 9 height 2
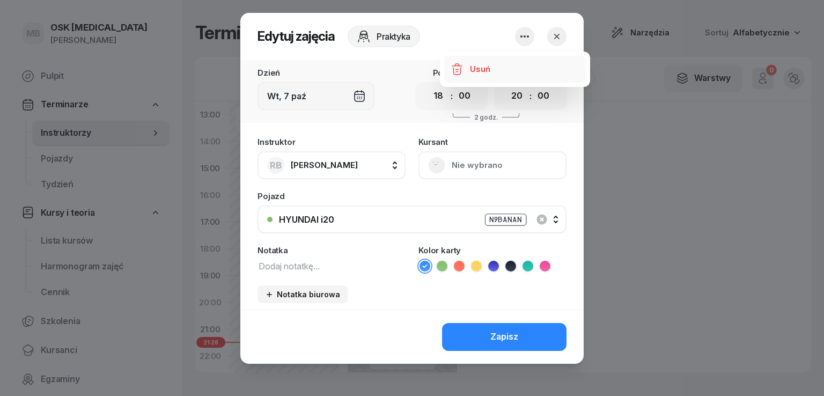
click at [502, 73] on link "Usuń" at bounding box center [515, 69] width 142 height 27
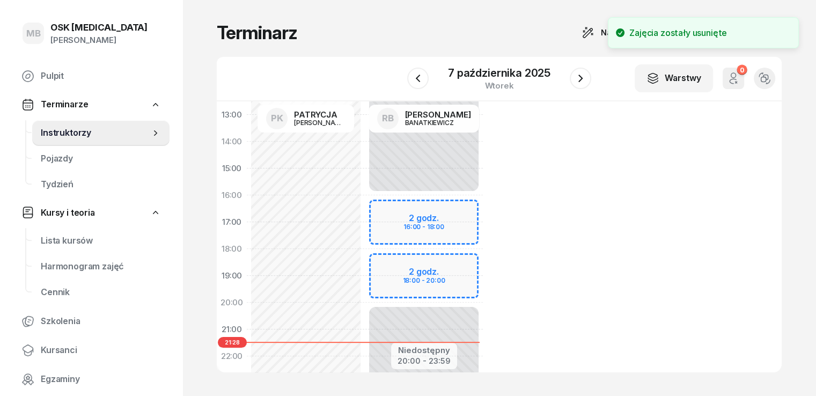
click at [407, 218] on div "Niedostępny 00:00 - 16:00 Niedostępny 20:00 - 23:59 2 godz. 16:00 - 18:00 2 god…" at bounding box center [424, 168] width 118 height 509
select select "16"
select select "18"
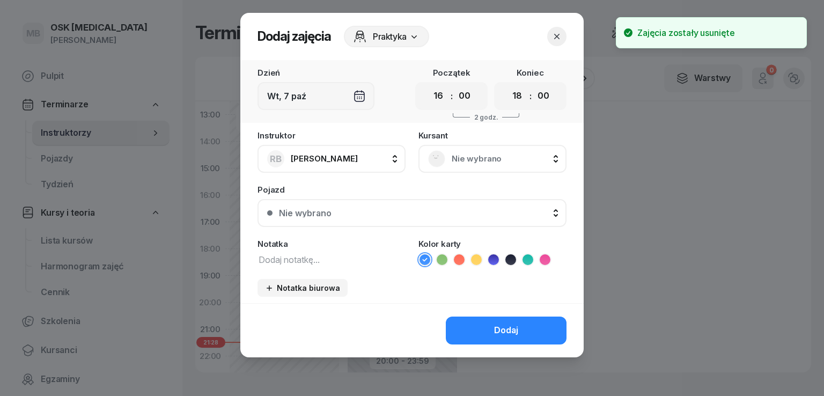
click at [458, 166] on div "Nie wybrano" at bounding box center [492, 158] width 129 height 17
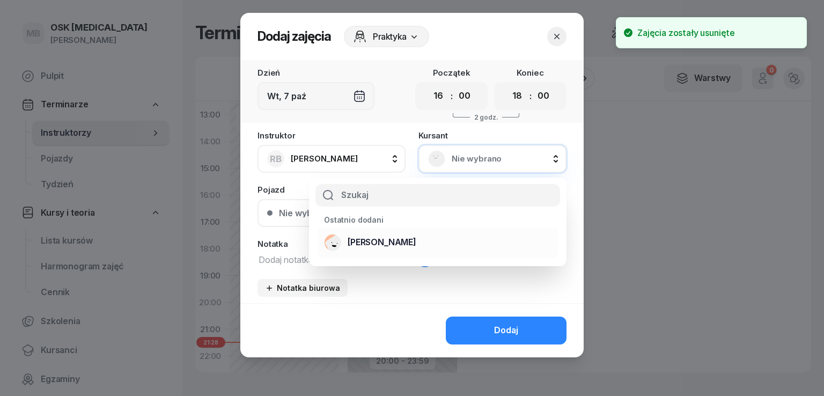
click at [387, 243] on span "[PERSON_NAME]" at bounding box center [381, 242] width 69 height 14
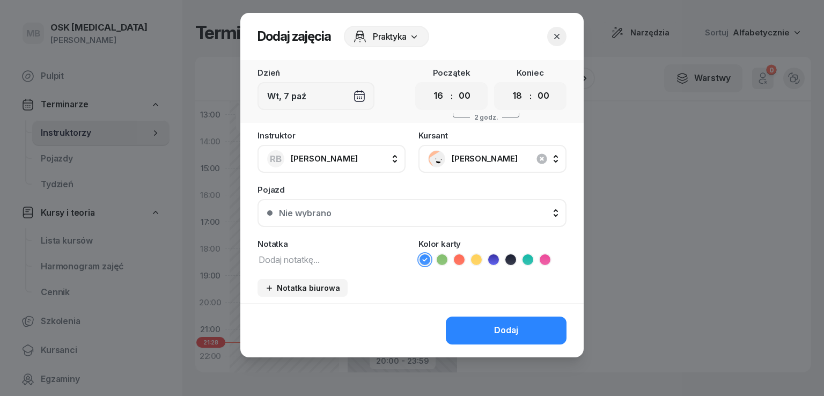
click at [343, 218] on button "Nie wybrano" at bounding box center [411, 213] width 309 height 28
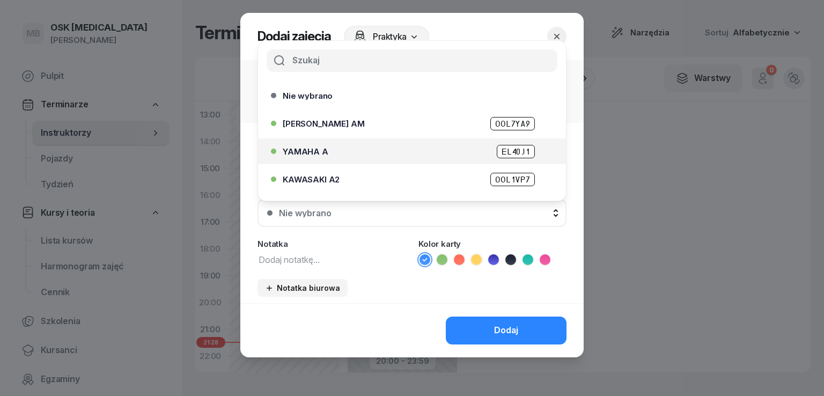
click at [332, 149] on div "YAMAHA A EL40J1" at bounding box center [415, 151] width 264 height 13
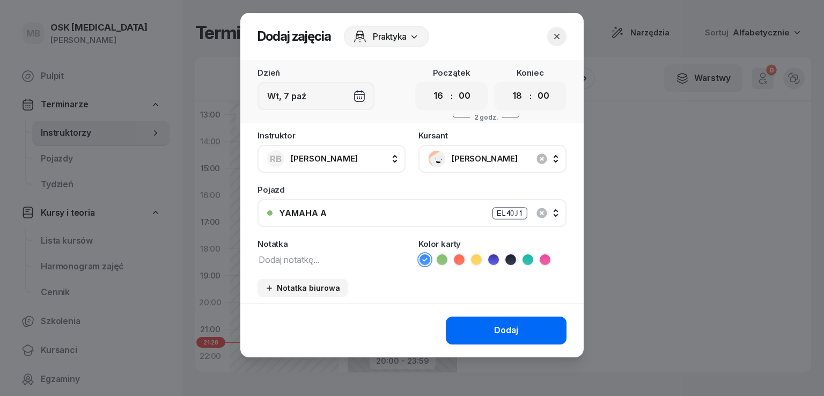
click at [476, 327] on button "Dodaj" at bounding box center [506, 330] width 121 height 28
click at [653, 151] on div at bounding box center [412, 198] width 824 height 396
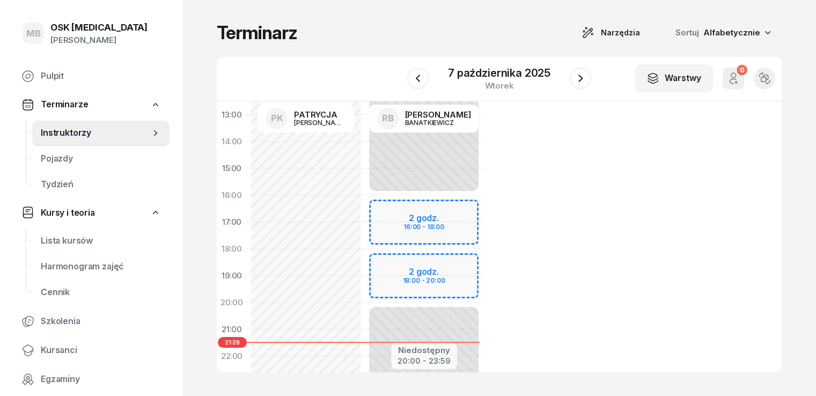
click at [411, 224] on div "Niedostępny 00:00 - 16:00 Niedostępny 20:00 - 23:59 2 godz. 16:00 - 18:00 2 god…" at bounding box center [424, 168] width 118 height 509
select select "17"
select select "19"
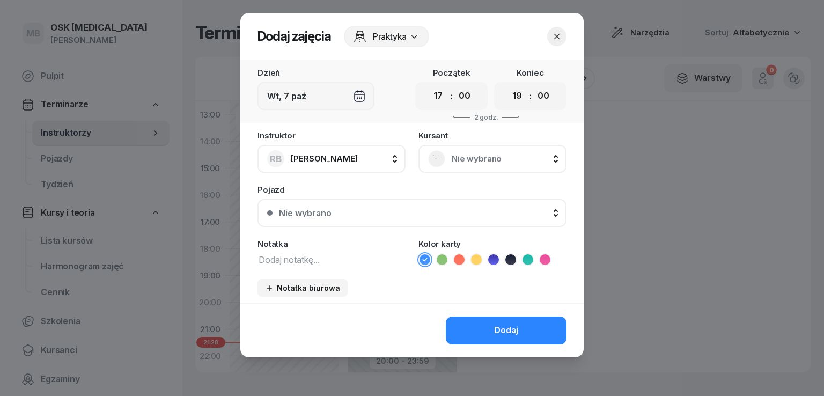
click at [362, 92] on div "Wt, 7 paź" at bounding box center [315, 96] width 117 height 28
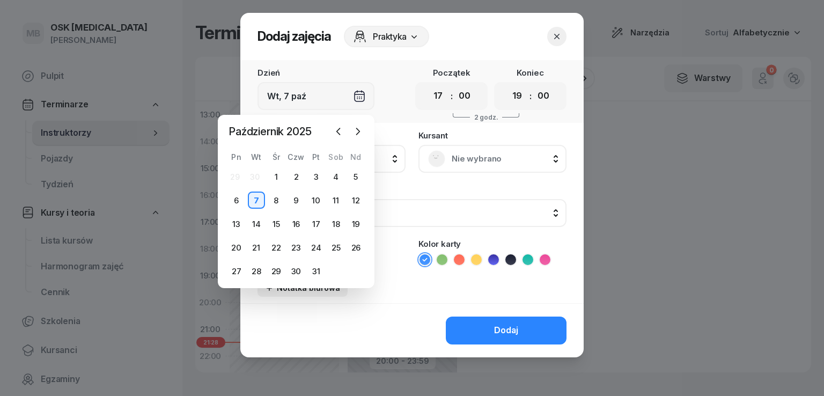
click at [266, 203] on div "8" at bounding box center [276, 199] width 20 height 17
click at [273, 199] on div "8" at bounding box center [276, 199] width 17 height 17
type input "Śr, 8 paź"
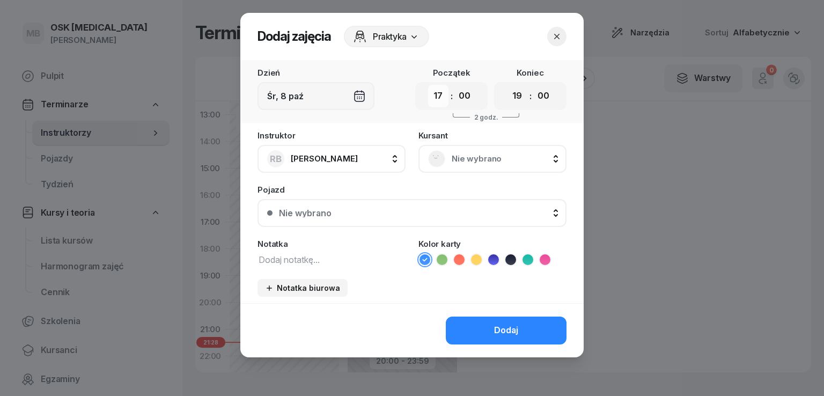
click at [435, 97] on select "00 01 02 03 04 05 06 07 08 09 10 11 12 13 14 15 16 17 18 19 20 21 22 23" at bounding box center [438, 96] width 20 height 23
select select "16"
click at [428, 85] on select "00 01 02 03 04 05 06 07 08 09 10 11 12 13 14 15 16 17 18 19 20 21 22 23" at bounding box center [438, 96] width 20 height 23
click at [515, 95] on select "00 01 02 03 04 05 06 07 08 09 10 11 12 13 14 15 16 17 18 19 20 21 22 23" at bounding box center [517, 96] width 20 height 23
select select "18"
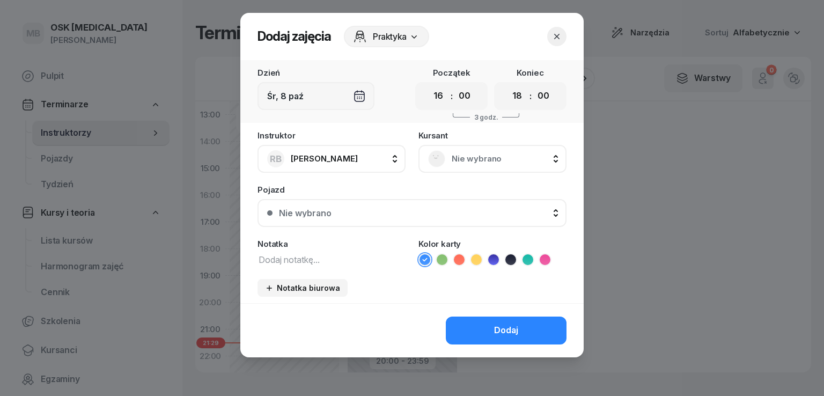
click at [507, 85] on select "00 01 02 03 04 05 06 07 08 09 10 11 12 13 14 15 16 17 18 19 20 21 22 23" at bounding box center [517, 96] width 20 height 23
drag, startPoint x: 453, startPoint y: 145, endPoint x: 449, endPoint y: 151, distance: 6.7
click at [453, 146] on div "Nie wybrano" at bounding box center [492, 159] width 148 height 28
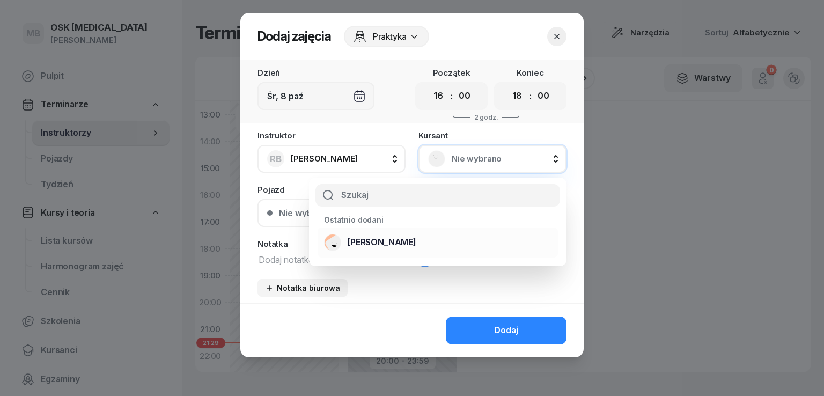
click at [395, 243] on span "[PERSON_NAME]" at bounding box center [381, 242] width 69 height 14
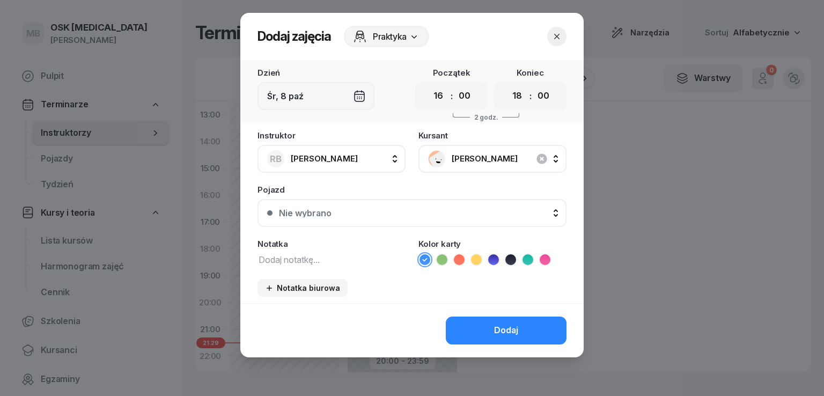
click at [350, 217] on button "Nie wybrano" at bounding box center [411, 213] width 309 height 28
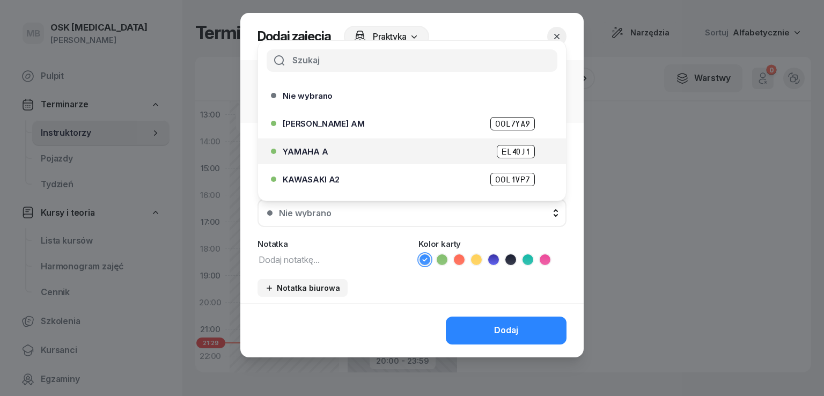
click at [309, 148] on span "YAMAHA A" at bounding box center [306, 151] width 46 height 8
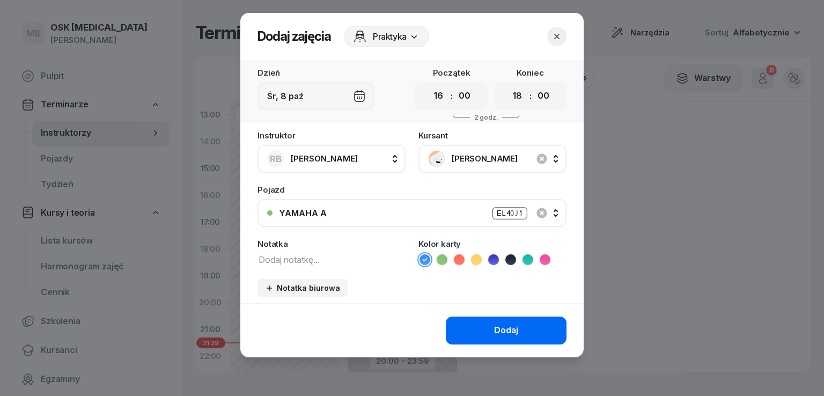
click at [476, 330] on button "Dodaj" at bounding box center [506, 330] width 121 height 28
click at [564, 33] on button "button" at bounding box center [556, 36] width 19 height 19
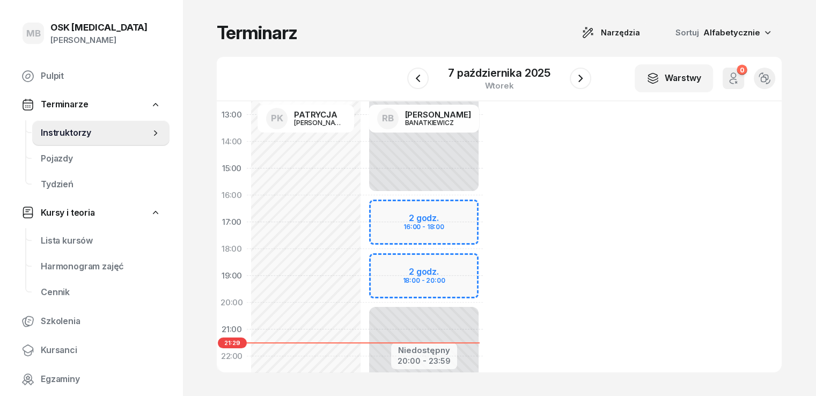
click at [695, 179] on div "06:00 07:00 08:00 09:00 10:00 11:00 12:00 13:00 14:00 15:00 16:00 17:00 18:00 1…" at bounding box center [499, 236] width 565 height 271
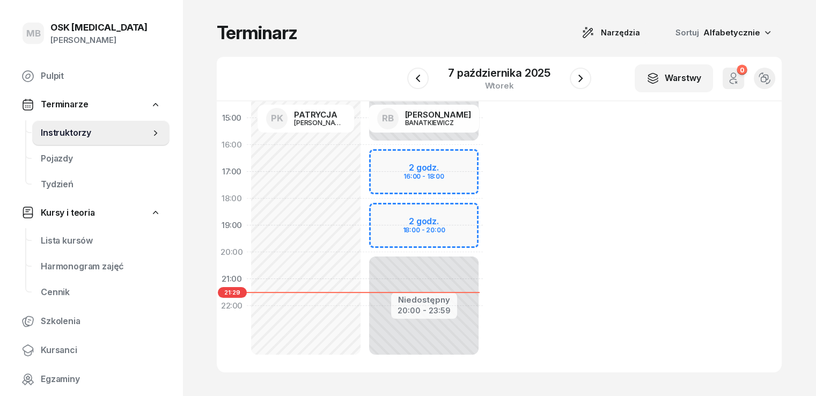
scroll to position [265, 0]
click at [69, 154] on span "Pojazdy" at bounding box center [101, 159] width 120 height 14
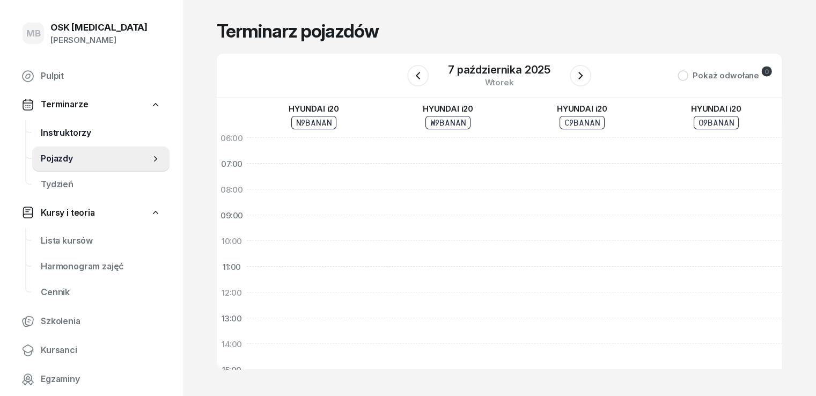
click at [84, 126] on span "Instruktorzy" at bounding box center [101, 133] width 120 height 14
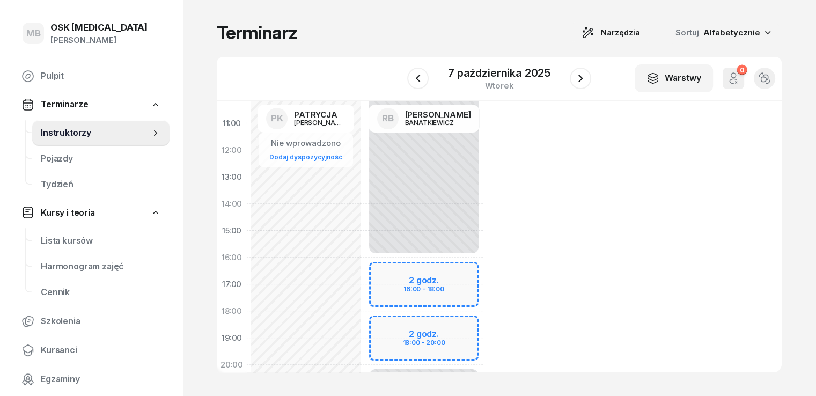
scroll to position [161, 0]
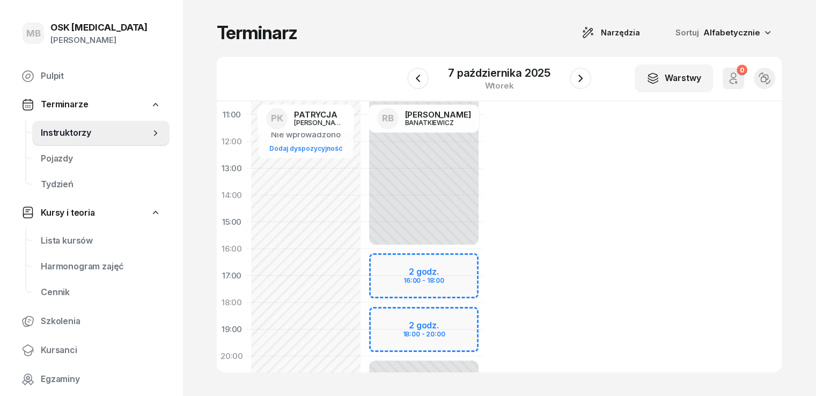
click at [409, 269] on div "Niedostępny 00:00 - 16:00 Niedostępny 20:00 - 23:59 2 godz. 16:00 - 18:00 2 god…" at bounding box center [424, 221] width 118 height 509
select select "16"
select select "18"
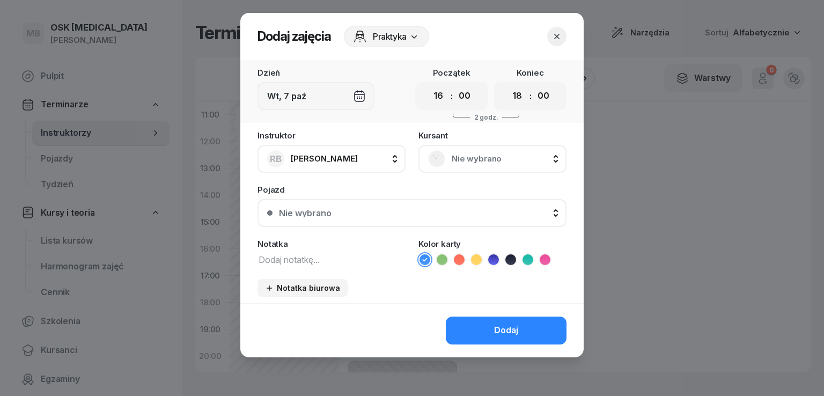
click at [435, 162] on rect at bounding box center [436, 158] width 23 height 23
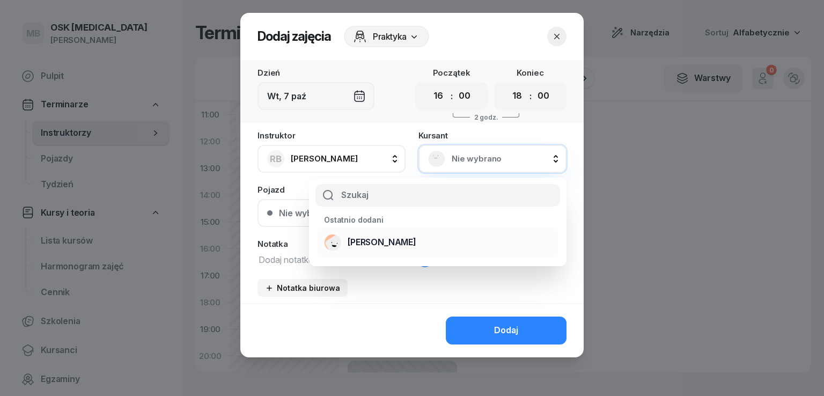
click at [382, 245] on span "[PERSON_NAME]" at bounding box center [381, 242] width 69 height 14
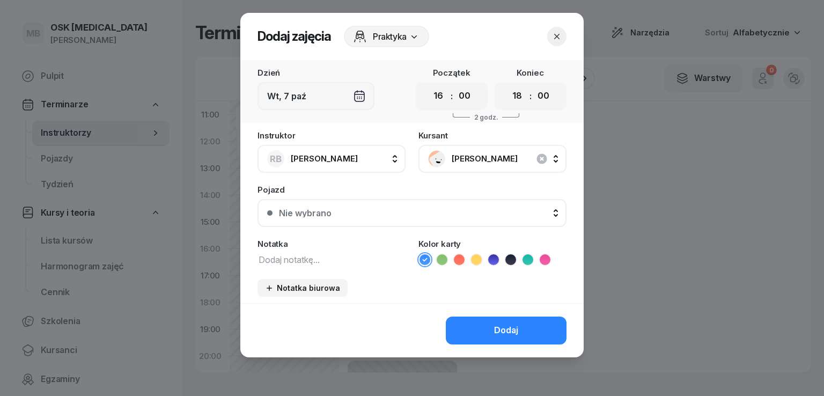
click at [332, 211] on div "Nie wybrano" at bounding box center [418, 213] width 278 height 9
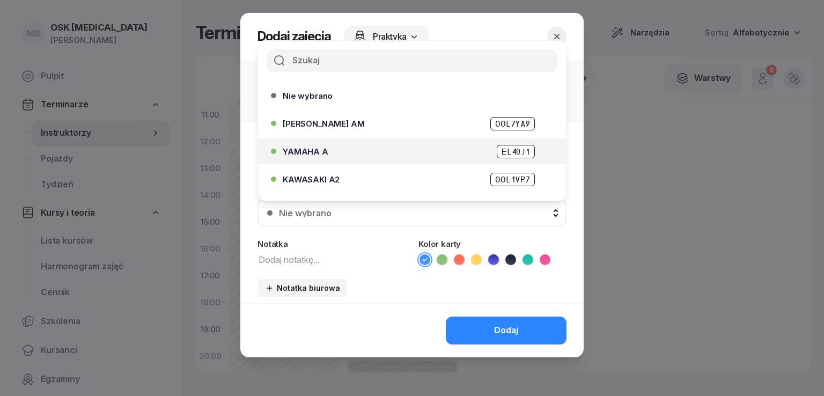
click at [316, 147] on span "YAMAHA A" at bounding box center [306, 151] width 46 height 8
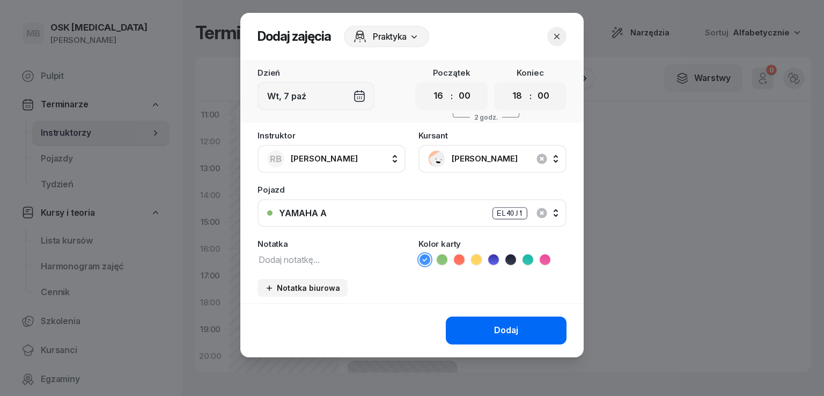
click at [466, 329] on button "Dodaj" at bounding box center [506, 330] width 121 height 28
click at [399, 36] on span "Praktyka" at bounding box center [390, 36] width 34 height 13
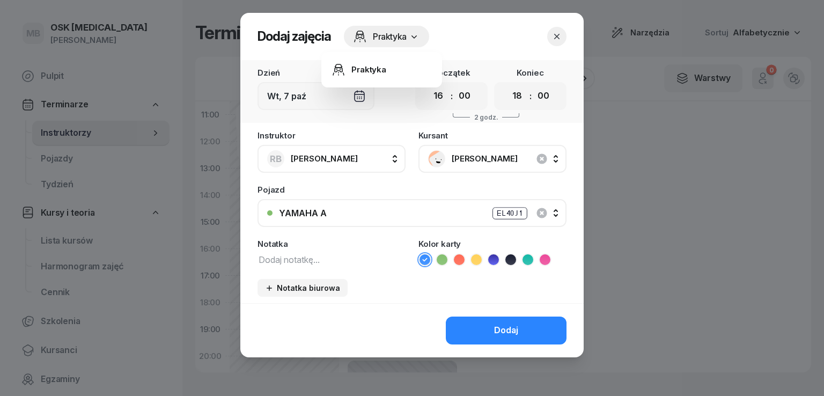
click at [403, 39] on span "Praktyka" at bounding box center [390, 36] width 34 height 13
click at [566, 40] on header "Dodaj zajęcia Praktyka" at bounding box center [411, 36] width 343 height 47
click at [558, 35] on icon "button" at bounding box center [556, 36] width 11 height 11
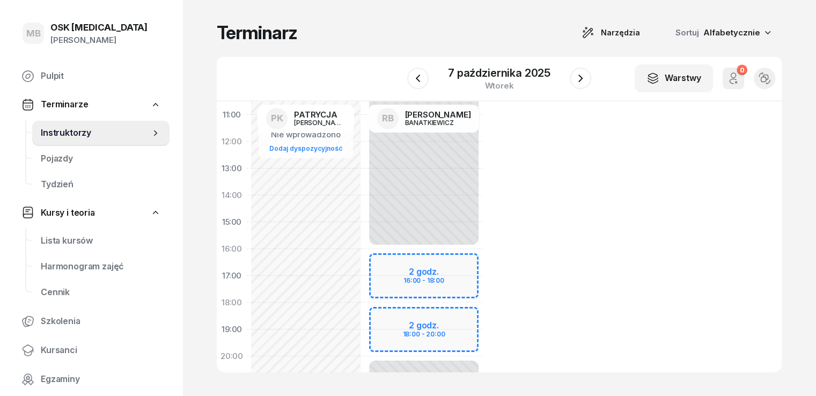
drag, startPoint x: 595, startPoint y: 211, endPoint x: 698, endPoint y: 143, distance: 122.7
click at [698, 143] on div "06:00 07:00 08:00 09:00 10:00 11:00 12:00 13:00 14:00 15:00 16:00 17:00 18:00 1…" at bounding box center [499, 236] width 565 height 271
click at [68, 80] on span "Pulpit" at bounding box center [101, 76] width 120 height 14
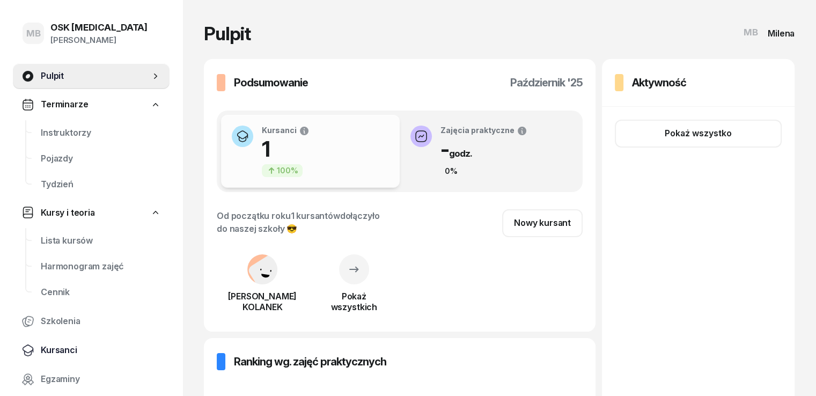
click at [62, 345] on span "Kursanci" at bounding box center [101, 350] width 120 height 14
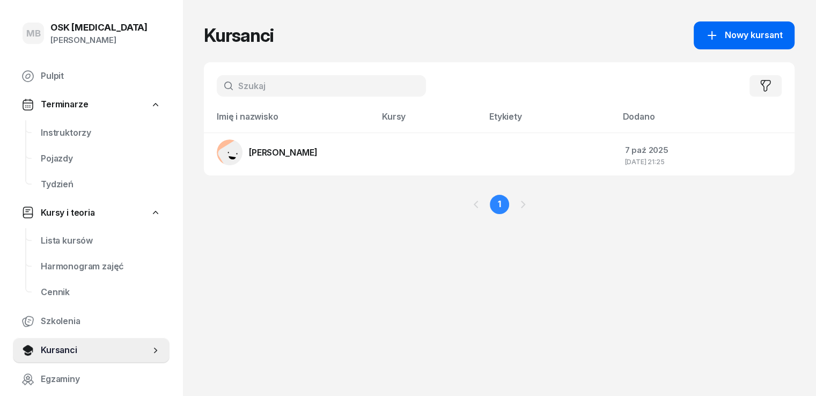
click at [718, 34] on icon "button" at bounding box center [711, 35] width 13 height 13
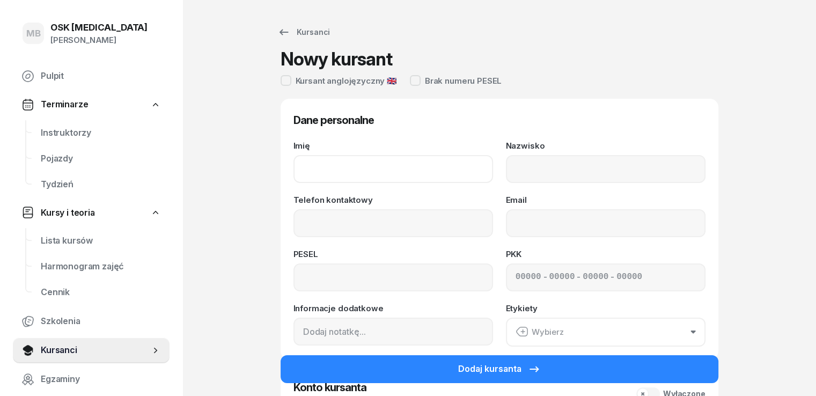
click at [310, 166] on input "Imię" at bounding box center [392, 169] width 199 height 28
type input "[PERSON_NAME]"
type input "MAZUREK"
click at [328, 288] on input at bounding box center [392, 277] width 199 height 28
paste input "07290605384"
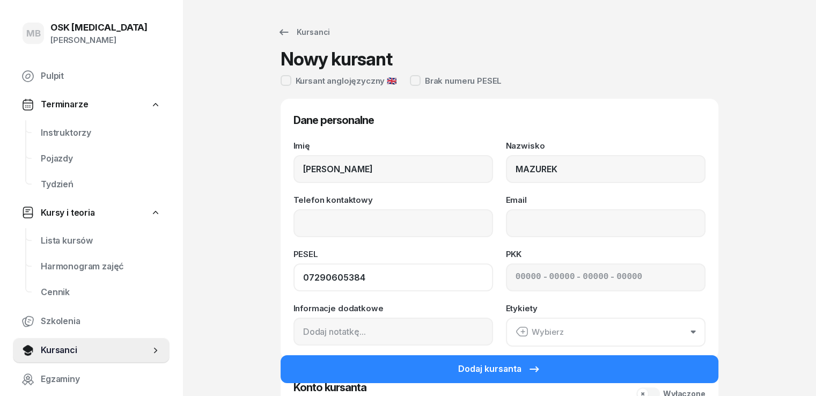
type input "07290605384"
click at [388, 222] on input "Telefon kontaktowy" at bounding box center [392, 223] width 199 height 28
paste input "695178038"
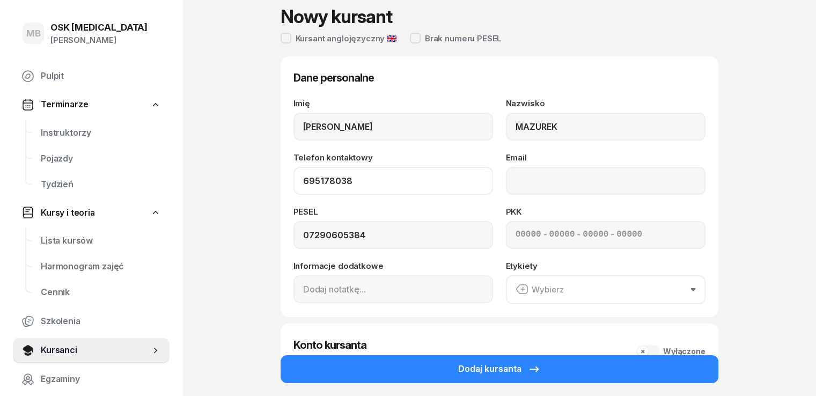
scroll to position [107, 0]
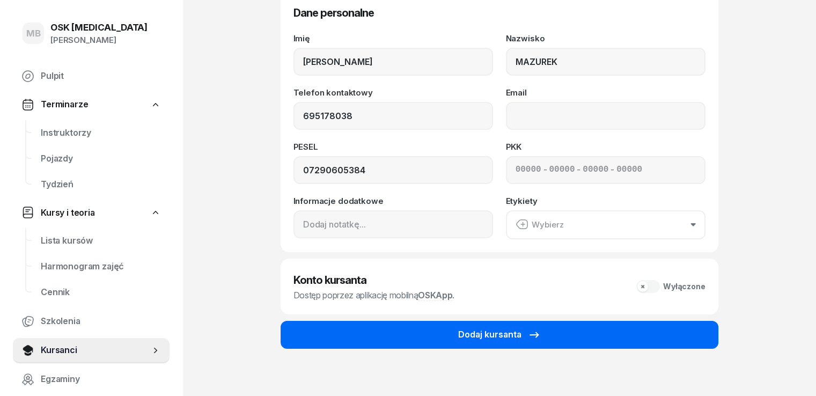
type input "695 178 038"
click at [451, 327] on button "Dodaj kursanta" at bounding box center [499, 335] width 438 height 28
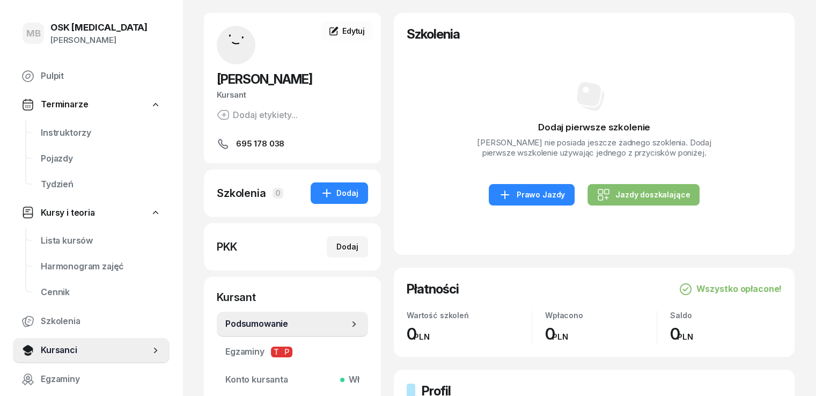
scroll to position [54, 0]
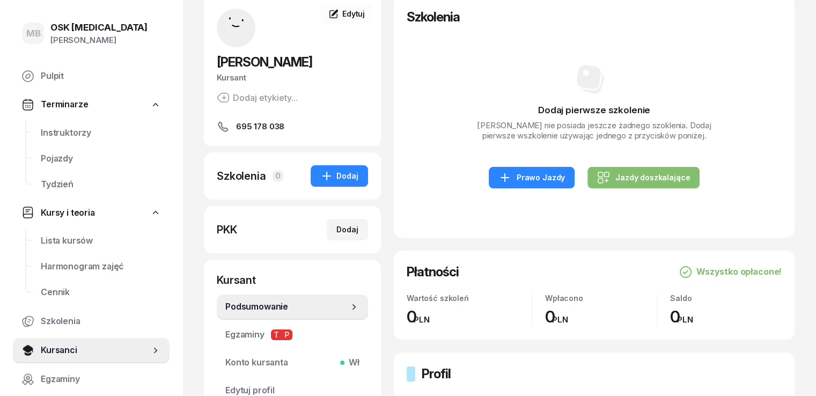
click at [244, 122] on span "695 178 038" at bounding box center [260, 126] width 48 height 13
click at [63, 352] on span "Kursanci" at bounding box center [95, 350] width 109 height 14
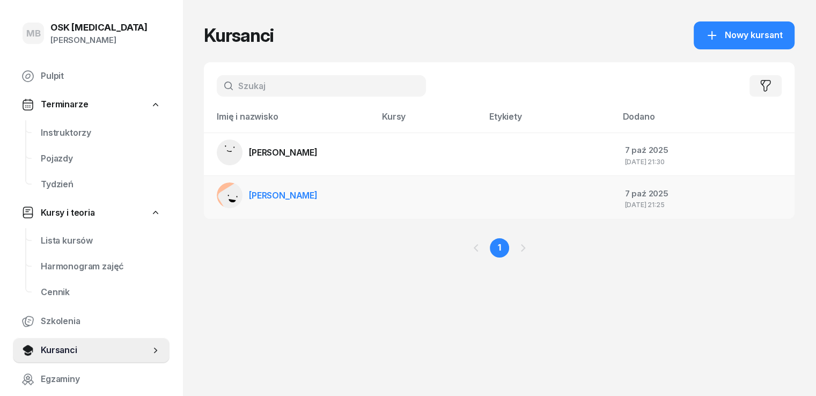
click at [510, 189] on td at bounding box center [549, 197] width 133 height 43
click at [652, 189] on div "7 paź 2025" at bounding box center [704, 194] width 161 height 14
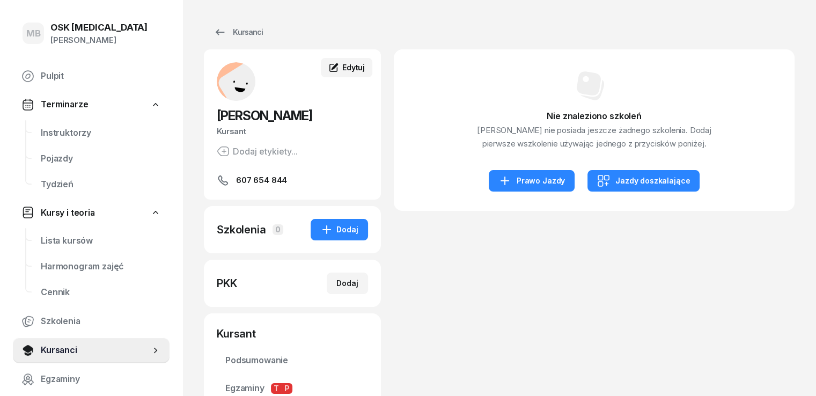
click at [328, 71] on icon at bounding box center [333, 67] width 11 height 11
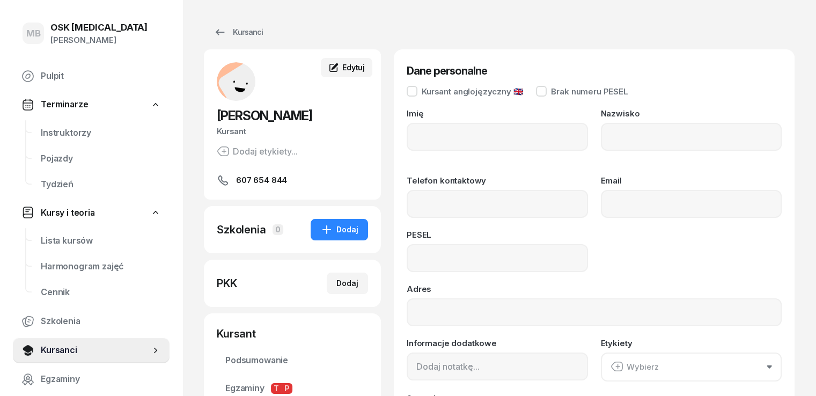
type input "[PERSON_NAME]"
type input "KOLANEK"
type input "607654844"
type input "90110507670"
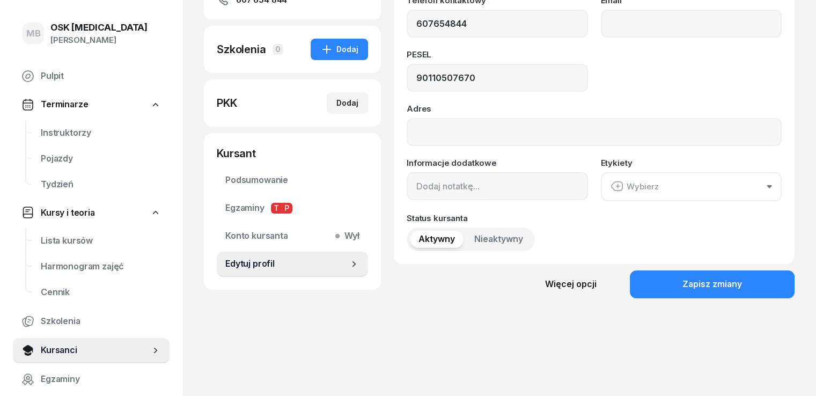
scroll to position [181, 0]
click at [465, 245] on button "Nieaktywny" at bounding box center [498, 238] width 66 height 17
click at [418, 241] on span "Aktywny" at bounding box center [436, 239] width 36 height 14
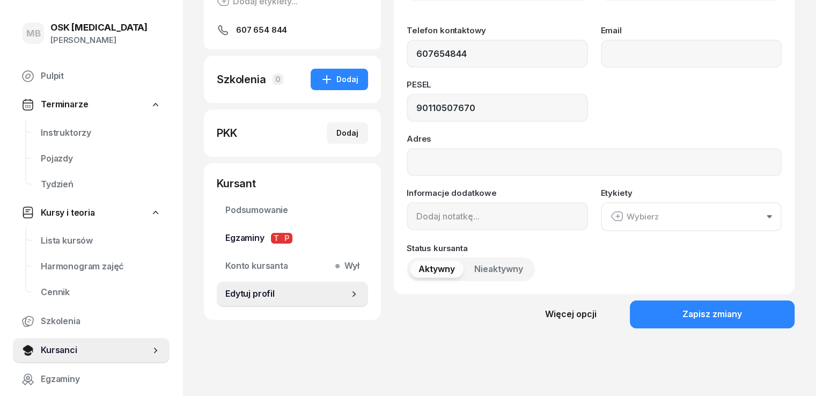
scroll to position [127, 0]
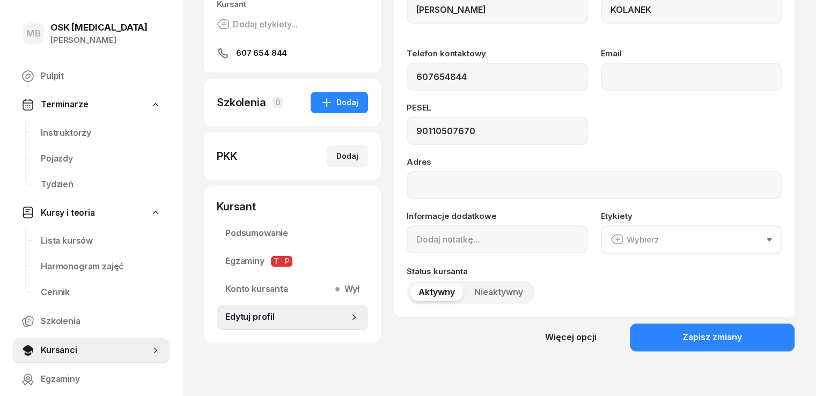
click at [285, 326] on link "Edytuj profil" at bounding box center [292, 317] width 151 height 26
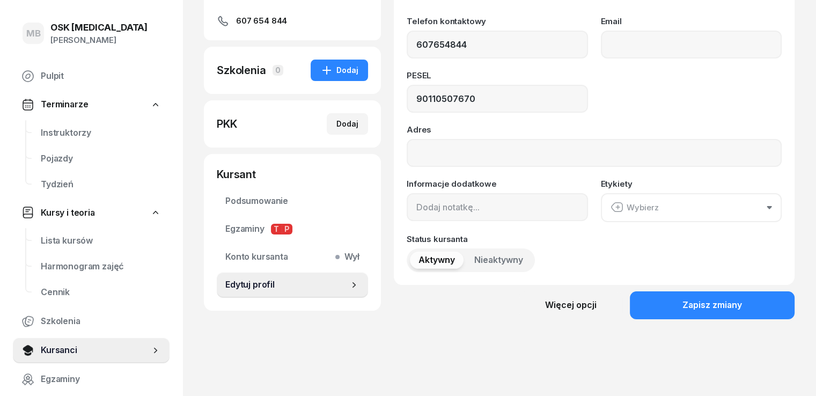
scroll to position [161, 0]
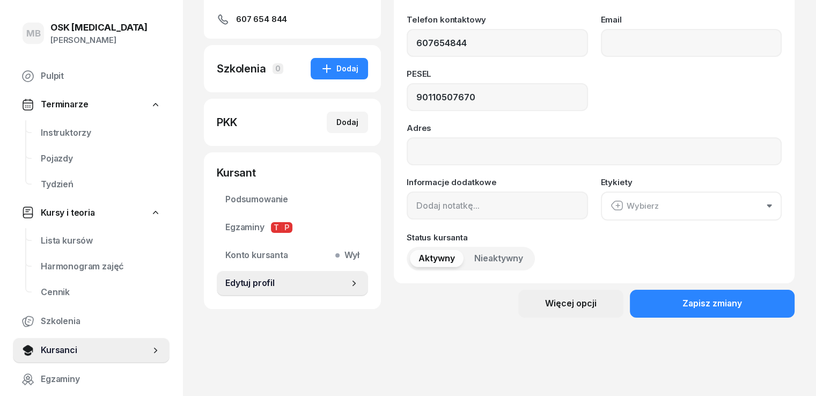
click at [587, 309] on div "Więcej opcji" at bounding box center [570, 303] width 51 height 14
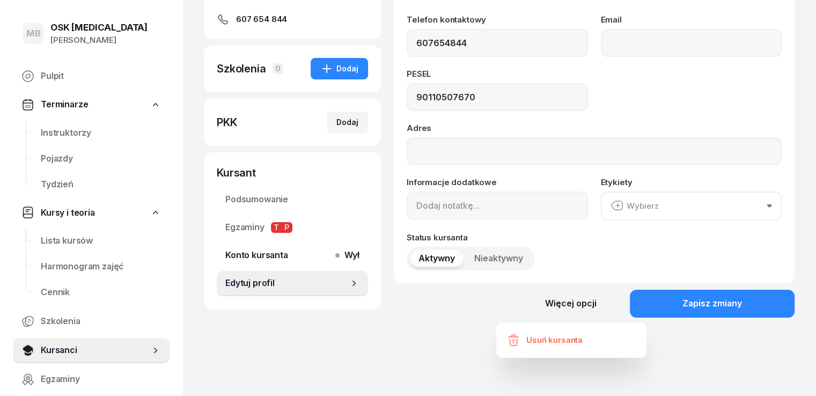
click at [239, 255] on span "Konto kursanta Wył" at bounding box center [292, 255] width 134 height 14
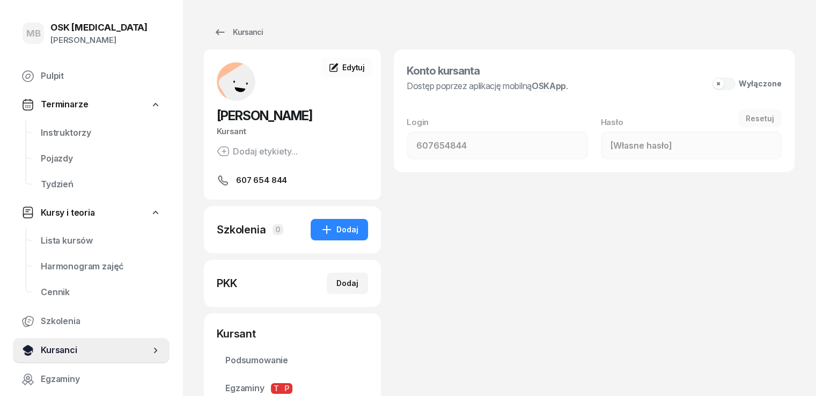
click at [81, 352] on span "Kursanci" at bounding box center [95, 350] width 109 height 14
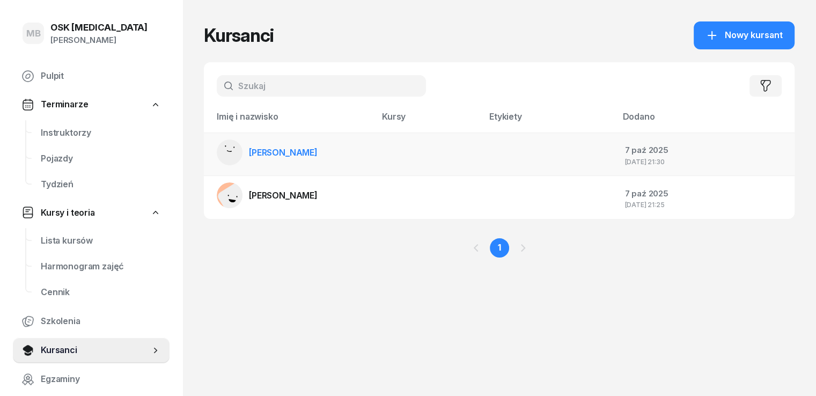
click at [276, 149] on span "[PERSON_NAME]" at bounding box center [283, 152] width 69 height 11
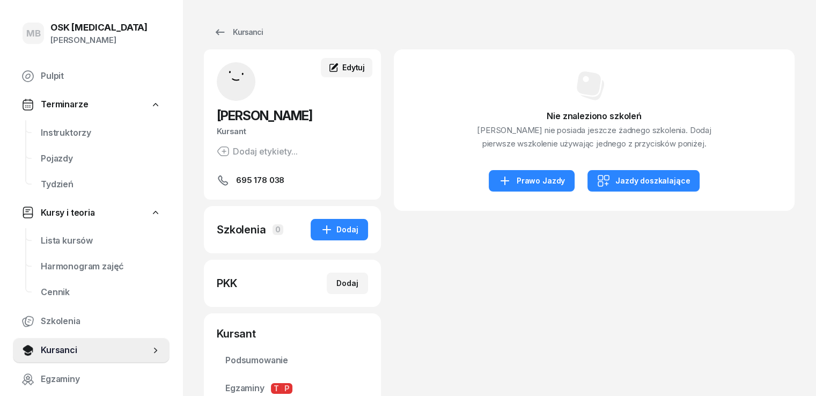
click at [342, 69] on span "Edytuj" at bounding box center [353, 67] width 23 height 9
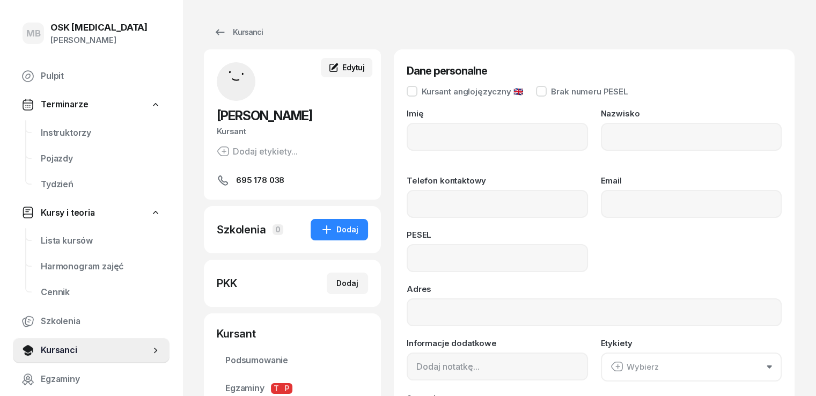
type input "[PERSON_NAME]"
type input "MAZUREK"
type input "695 178 038"
type input "07290605384"
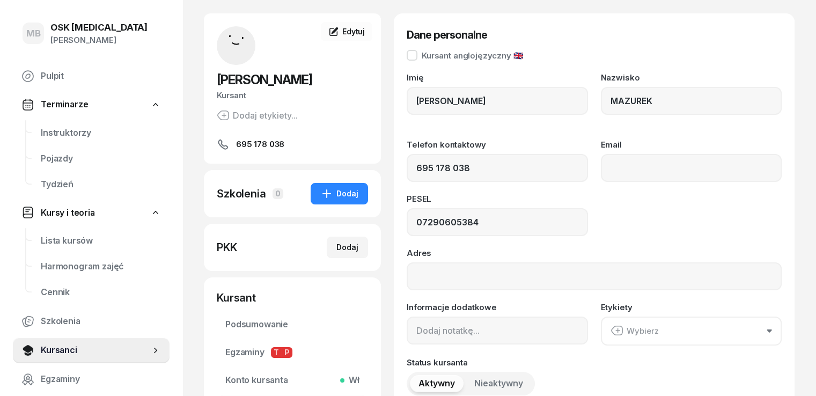
scroll to position [107, 0]
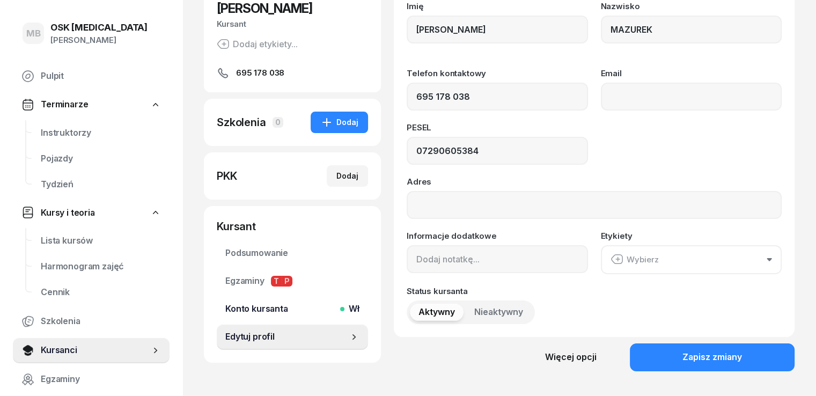
click at [344, 308] on span "Wł" at bounding box center [351, 309] width 15 height 14
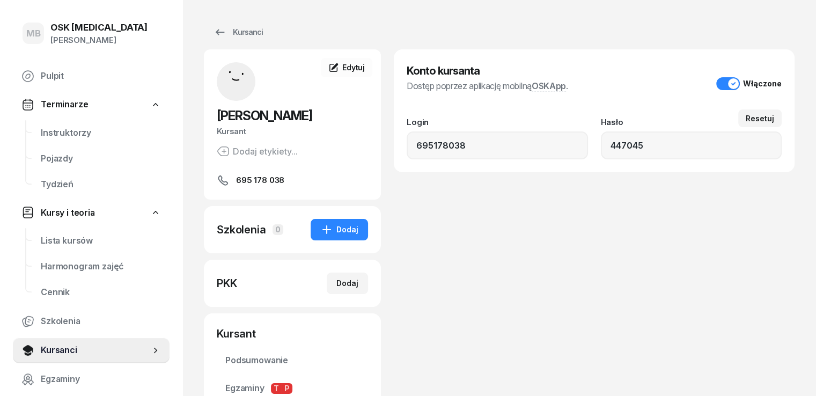
click at [750, 88] on button "Włączone" at bounding box center [748, 83] width 65 height 13
click at [223, 27] on div "Kursanci" at bounding box center [237, 32] width 49 height 13
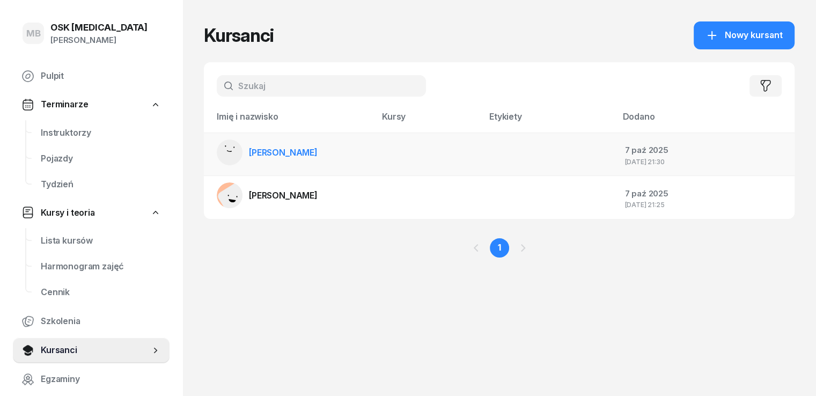
click at [211, 159] on rect at bounding box center [228, 152] width 35 height 35
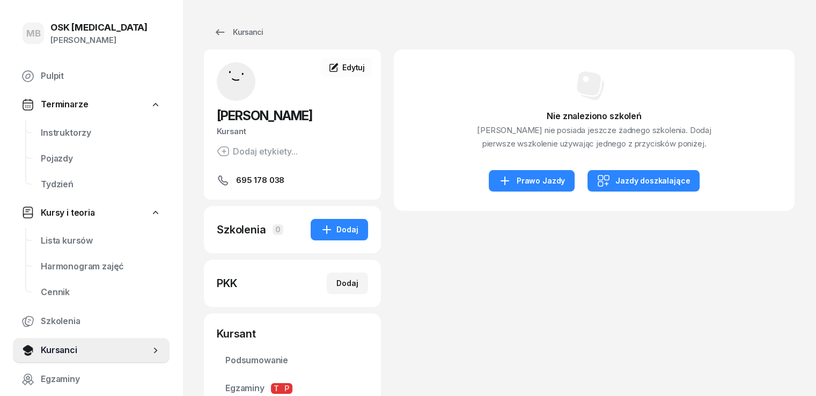
click at [209, 91] on rect at bounding box center [235, 81] width 53 height 53
drag, startPoint x: 208, startPoint y: 82, endPoint x: 215, endPoint y: 82, distance: 7.0
click at [211, 82] on rect at bounding box center [235, 81] width 53 height 53
click at [65, 142] on link "Instruktorzy" at bounding box center [100, 133] width 137 height 26
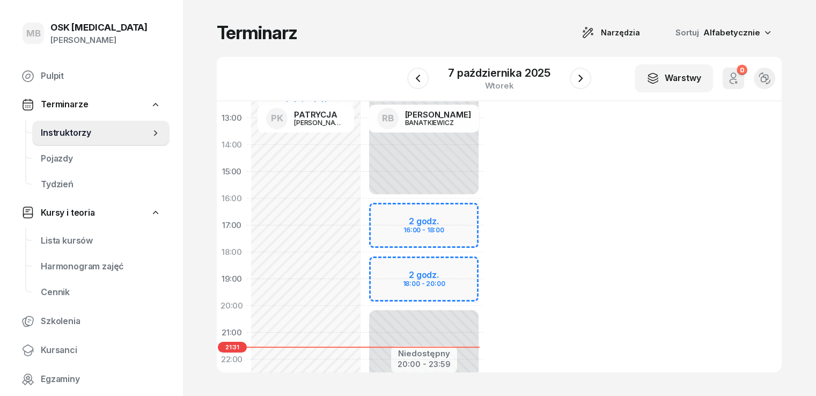
scroll to position [214, 0]
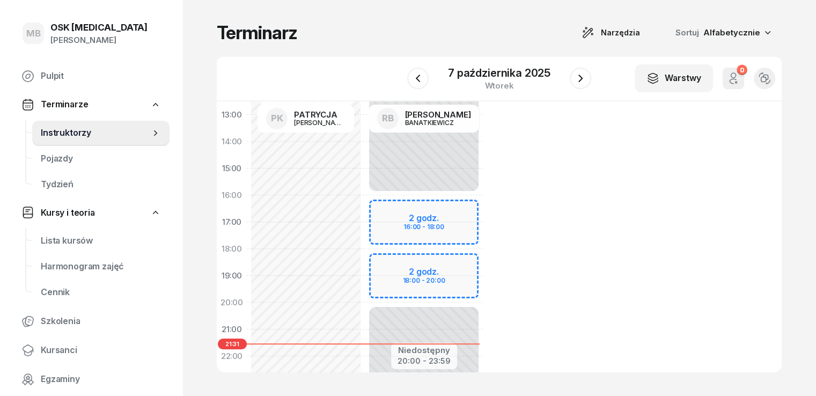
click at [401, 273] on div "Niedostępny 00:00 - 16:00 Niedostępny 20:00 - 23:59 2 godz. 16:00 - 18:00 2 god…" at bounding box center [424, 168] width 118 height 509
select select "18"
select select "20"
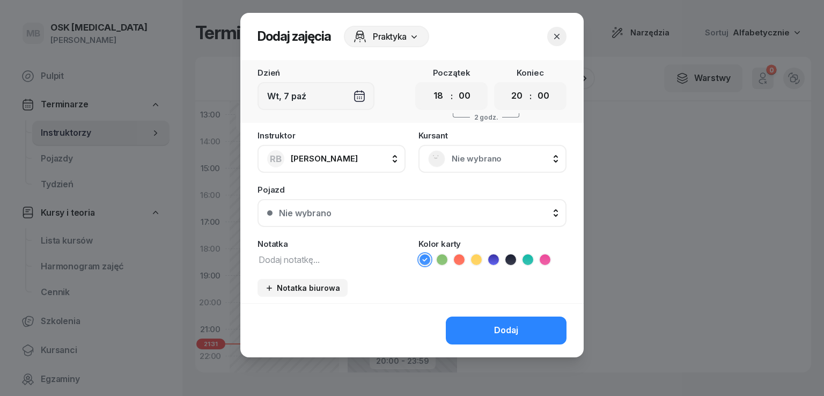
click at [556, 34] on icon "button" at bounding box center [556, 36] width 11 height 11
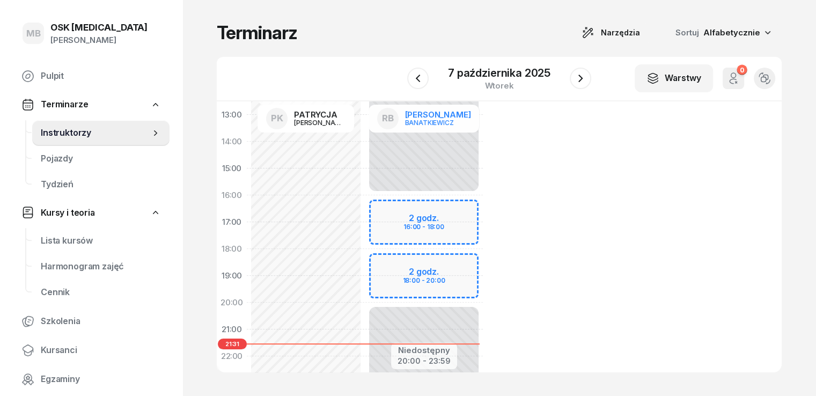
click at [411, 119] on div "BANATKIEWICZ" at bounding box center [430, 122] width 51 height 7
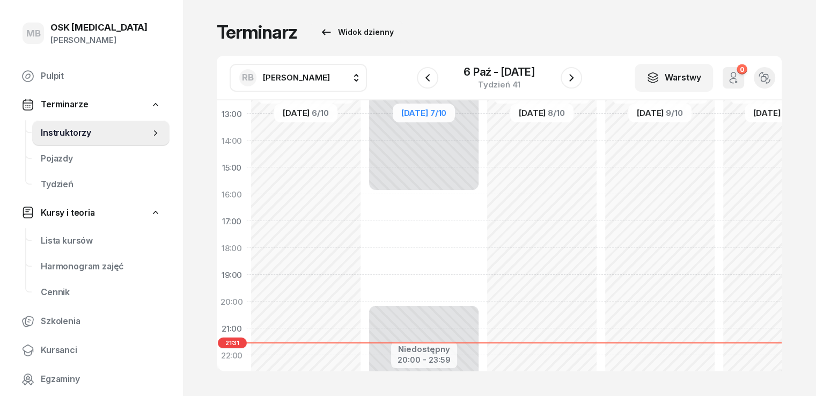
click at [313, 83] on span "[PERSON_NAME]" at bounding box center [296, 78] width 67 height 14
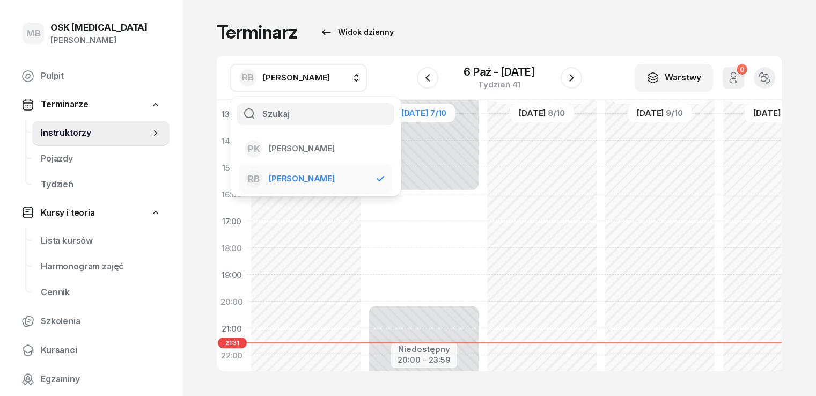
click at [313, 83] on span "[PERSON_NAME]" at bounding box center [296, 78] width 67 height 14
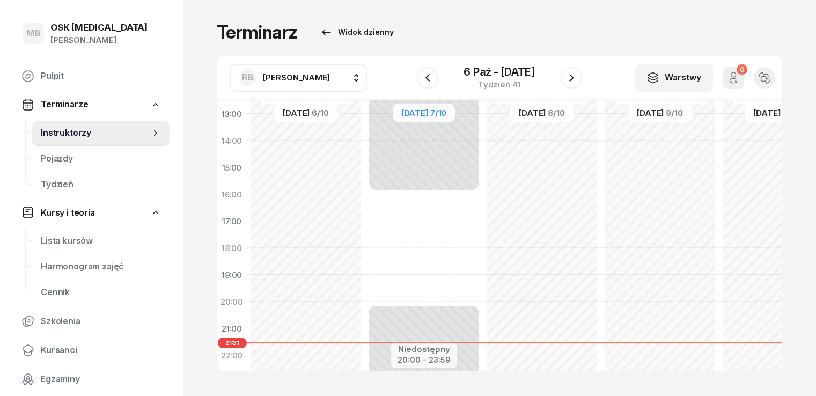
click at [394, 118] on div "[DATE]" at bounding box center [423, 112] width 62 height 19
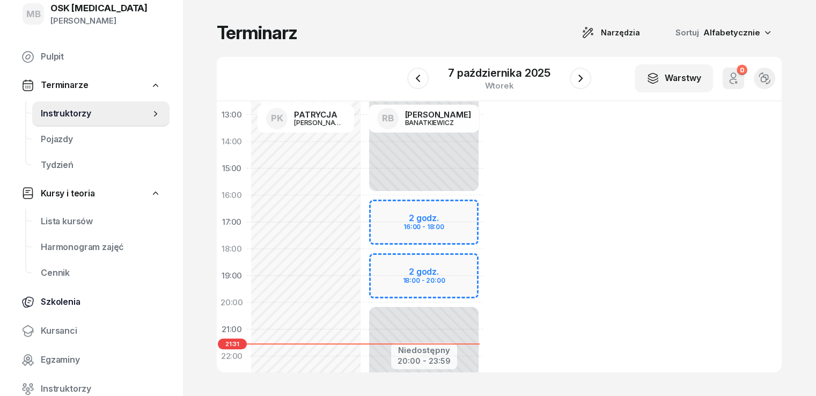
scroll to position [54, 0]
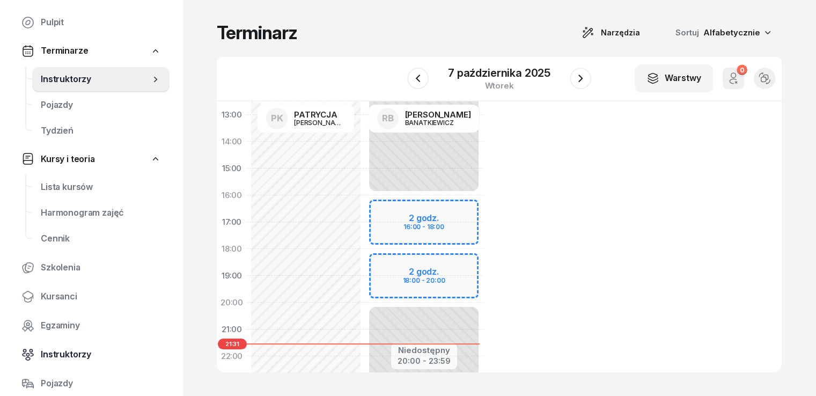
click at [66, 360] on span "Instruktorzy" at bounding box center [101, 354] width 120 height 14
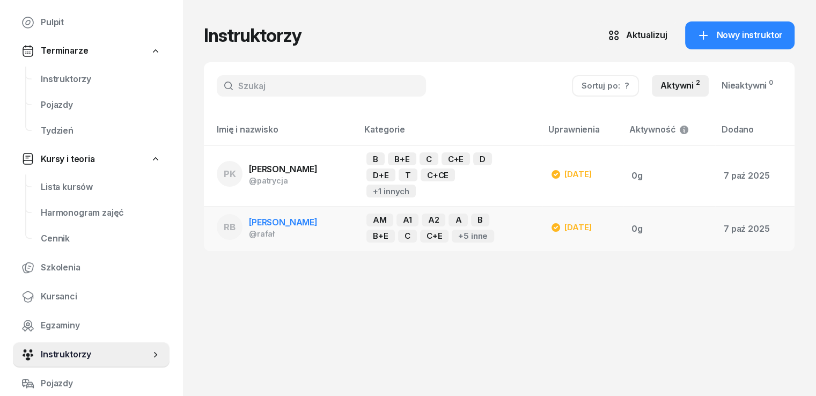
click at [269, 225] on span "[PERSON_NAME]" at bounding box center [283, 222] width 69 height 11
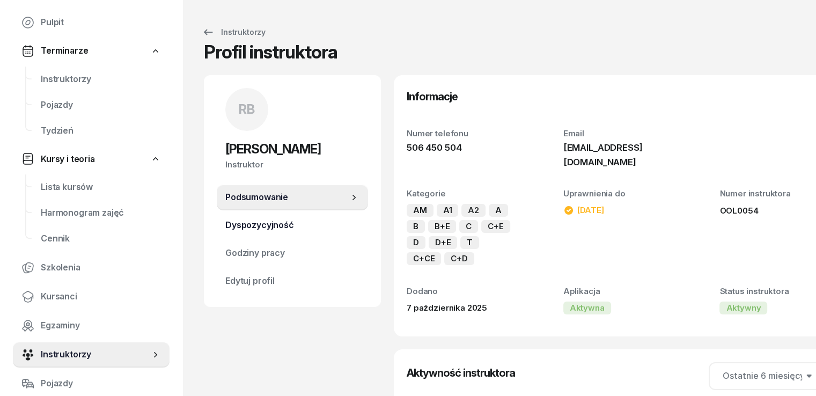
click at [248, 227] on span "Dyspozycyjność" at bounding box center [292, 225] width 134 height 14
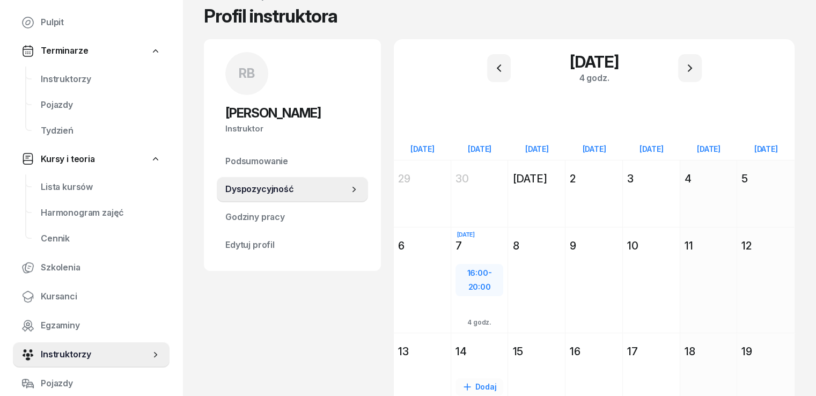
scroll to position [54, 0]
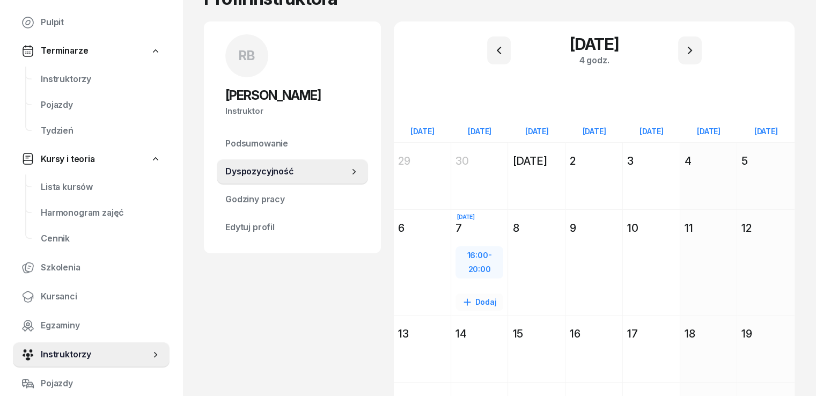
click at [467, 254] on span "16:00" at bounding box center [477, 255] width 21 height 10
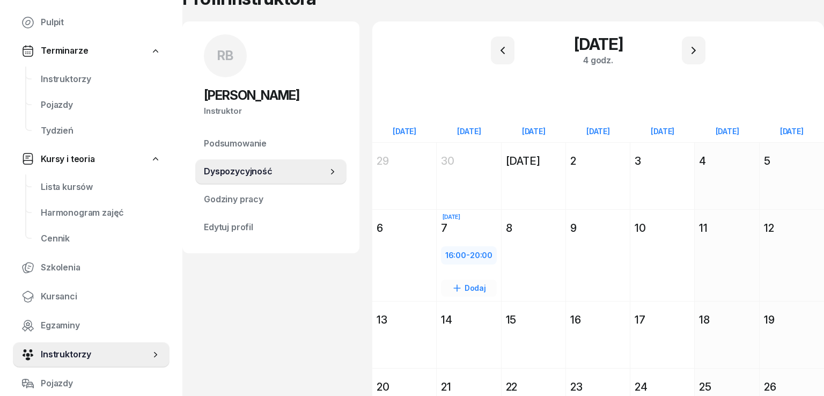
select select "16"
select select "20"
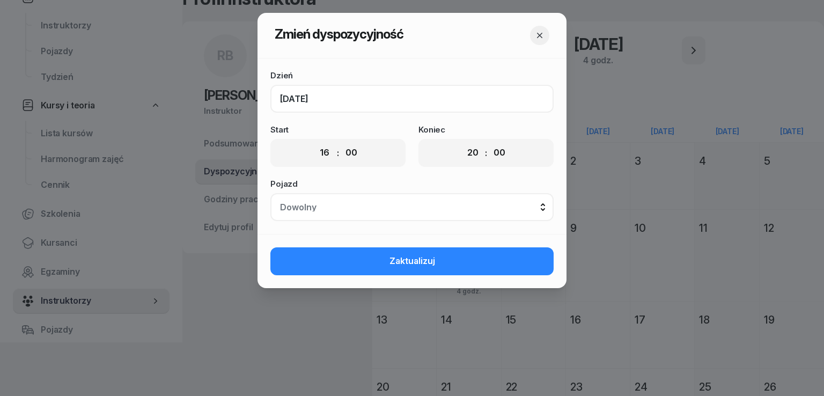
drag, startPoint x: 429, startPoint y: 100, endPoint x: 423, endPoint y: 100, distance: 5.9
click at [429, 100] on input "[DATE]" at bounding box center [411, 99] width 283 height 28
click at [315, 97] on input "[DATE]" at bounding box center [411, 99] width 283 height 28
click at [324, 103] on input "[DATE]" at bounding box center [411, 99] width 283 height 28
drag, startPoint x: 450, startPoint y: 98, endPoint x: 154, endPoint y: 102, distance: 296.0
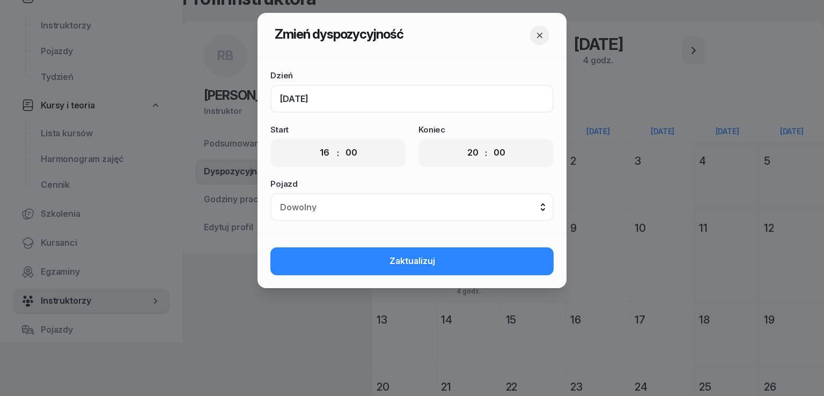
click at [170, 102] on div "Zmień dyspozycyjność Dzień [DATE] Start 00 01 02 03 04 05 06 07 08 09 10 11 12 …" at bounding box center [412, 198] width 824 height 396
click at [536, 205] on div "Dowolny" at bounding box center [412, 207] width 264 height 9
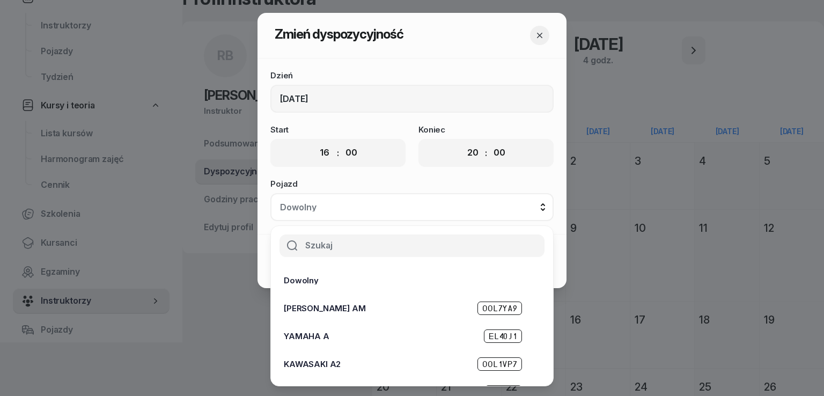
click at [530, 207] on div "Dowolny" at bounding box center [412, 207] width 264 height 9
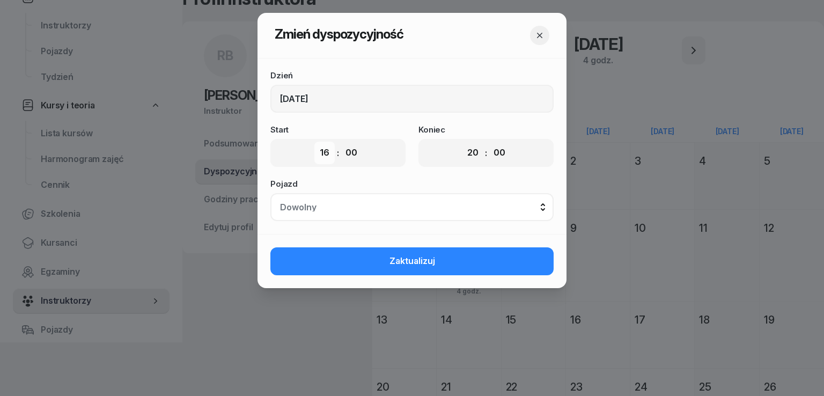
click at [331, 159] on select "00 01 02 03 04 05 06 07 08 09 10 11 12 13 14 15 16 17 18 19 20 21 22 23" at bounding box center [324, 153] width 20 height 23
select select "00"
click at [314, 142] on select "00 01 02 03 04 05 06 07 08 09 10 11 12 13 14 15 16 17 18 19 20 21 22 23" at bounding box center [324, 153] width 20 height 23
click at [475, 157] on select "00 01 02 03 04 05 06 07 08 09 10 11 12 13 14 15 16 17 18 19 20 21 22 23" at bounding box center [472, 153] width 20 height 23
select select "00"
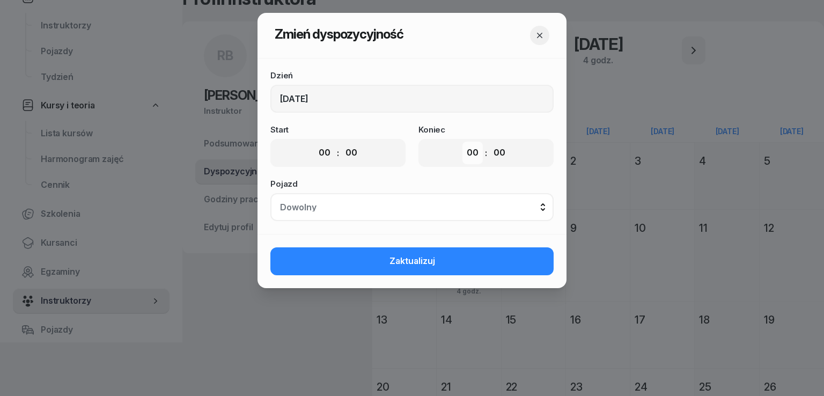
click at [462, 142] on select "00 01 02 03 04 05 06 07 08 09 10 11 12 13 14 15 16 17 18 19 20 21 22 23" at bounding box center [472, 153] width 20 height 23
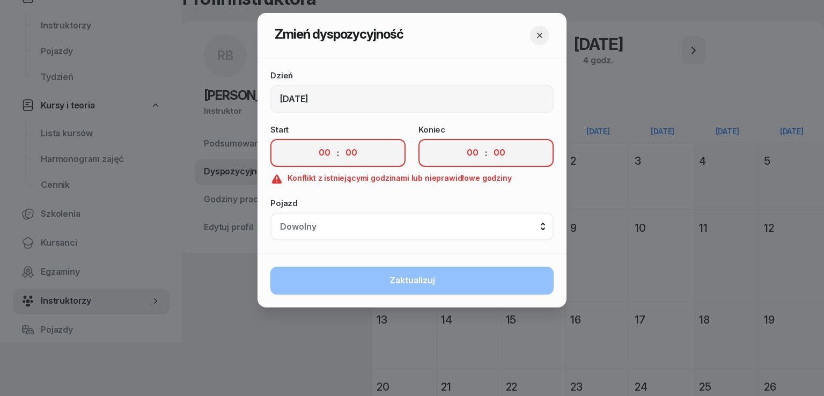
click at [429, 291] on div "Zaktualizuj" at bounding box center [411, 281] width 309 height 54
click at [536, 33] on icon "button" at bounding box center [539, 35] width 11 height 11
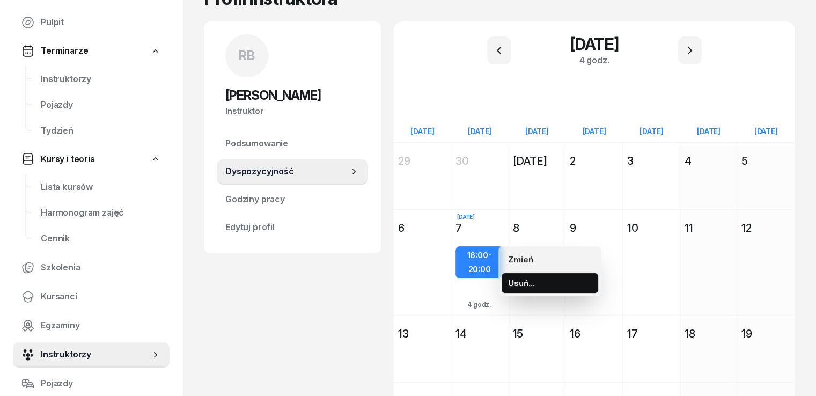
click at [542, 284] on button "Usuń..." at bounding box center [549, 283] width 97 height 20
click at [568, 281] on kbd "T" at bounding box center [566, 284] width 14 height 14
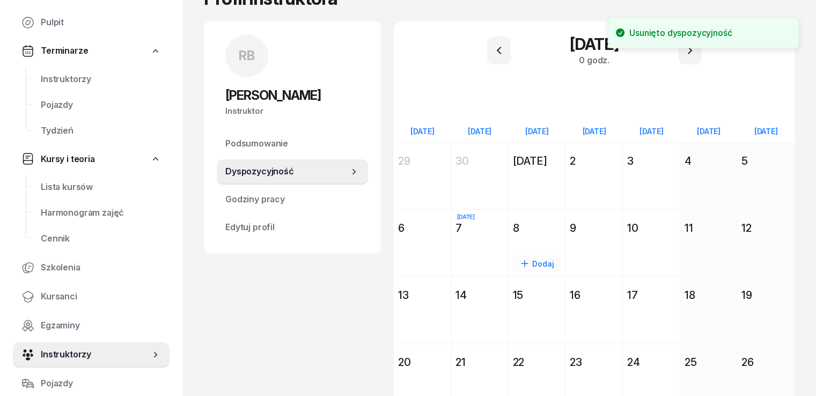
click at [524, 272] on div "Dodaj" at bounding box center [536, 262] width 57 height 49
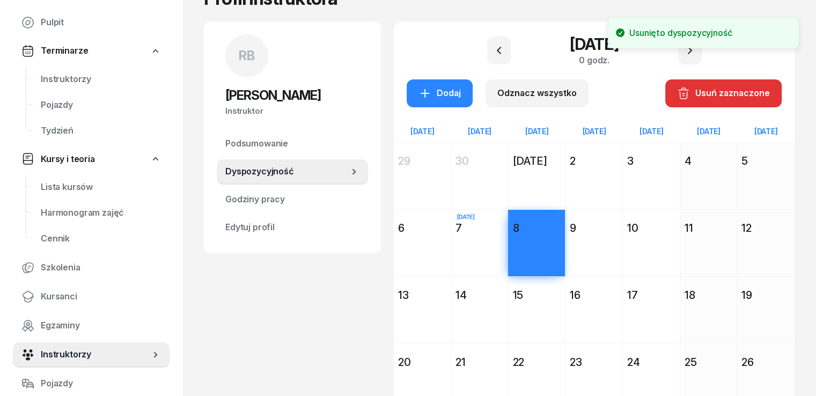
click at [263, 287] on div "RB [PERSON_NAME] Instruktor RB [PERSON_NAME] @[PERSON_NAME] Wyślij wiadomość RB…" at bounding box center [292, 261] width 177 height 481
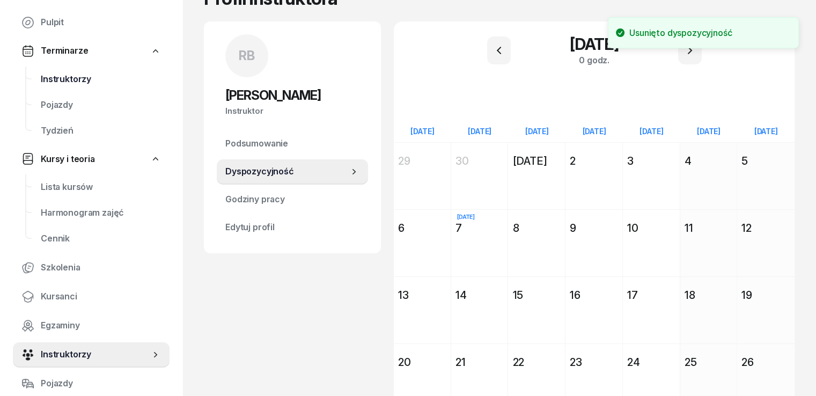
click at [76, 84] on span "Instruktorzy" at bounding box center [101, 79] width 120 height 14
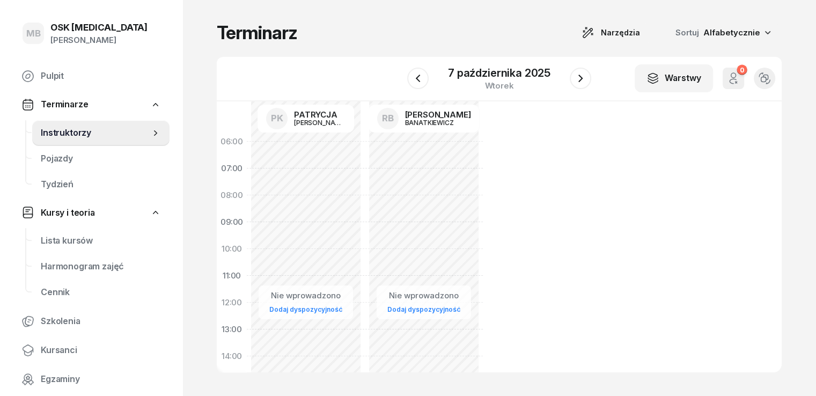
click at [397, 143] on div "Nie wprowadzono Dodaj dyspozycyjność" at bounding box center [424, 382] width 118 height 509
select select "06"
select select "08"
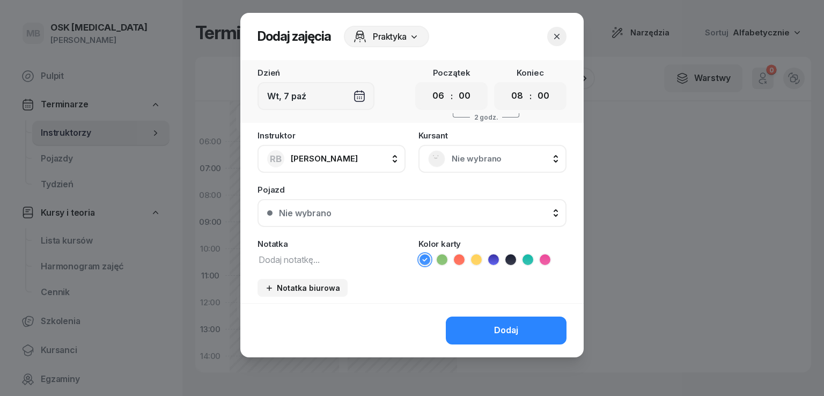
click at [356, 95] on div "Wt, 7 paź" at bounding box center [315, 96] width 117 height 28
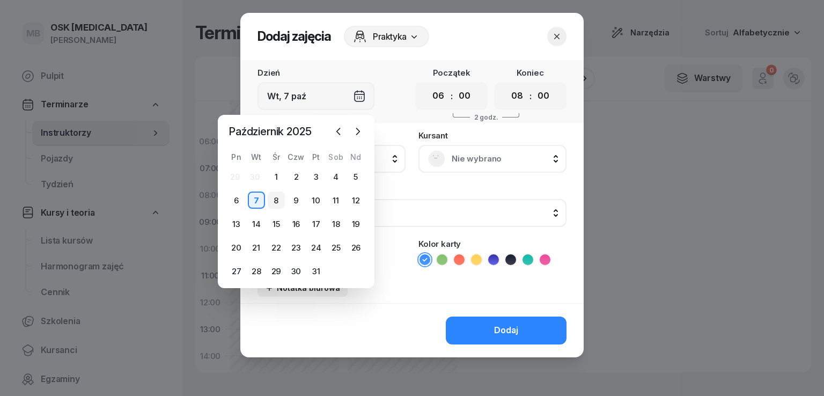
click at [275, 201] on div "8" at bounding box center [276, 199] width 17 height 17
type input "Śr, 8 paź"
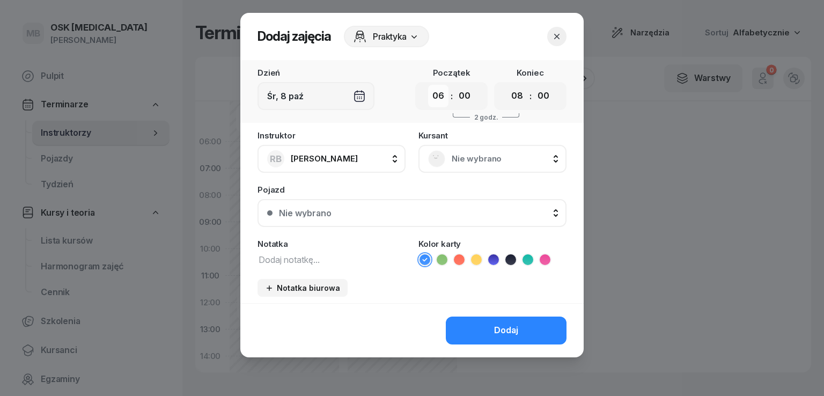
click at [441, 96] on select "00 01 02 03 04 05 06 07 08 09 10 11 12 13 14 15 16 17 18 19 20 21 22 23" at bounding box center [438, 96] width 20 height 23
select select "16"
click at [428, 85] on select "00 01 02 03 04 05 06 07 08 09 10 11 12 13 14 15 16 17 18 19 20 21 22 23" at bounding box center [438, 96] width 20 height 23
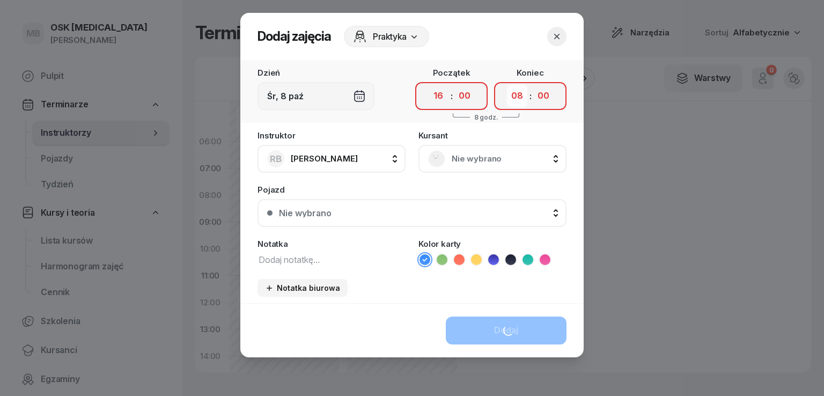
click at [513, 95] on select "00 01 02 03 04 05 06 07 08 09 10 11 12 13 14 15 16 17 18 19 20 21 22 23" at bounding box center [517, 96] width 20 height 23
select select "18"
click at [507, 85] on select "00 01 02 03 04 05 06 07 08 09 10 11 12 13 14 15 16 17 18 19 20 21 22 23" at bounding box center [517, 96] width 20 height 23
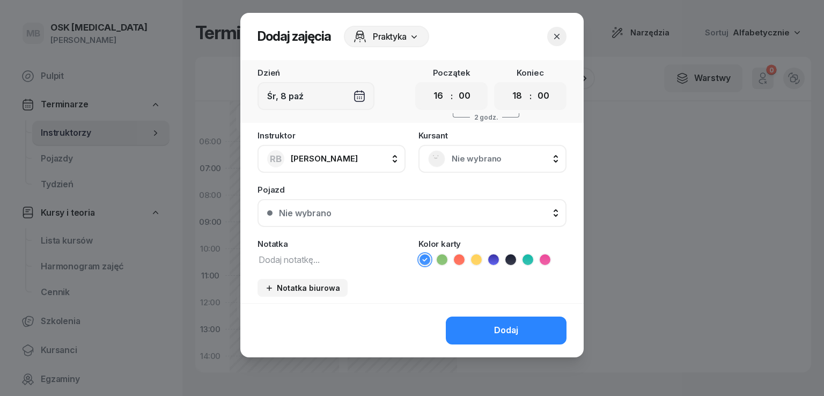
click at [494, 161] on span "Nie wybrano" at bounding box center [503, 159] width 105 height 14
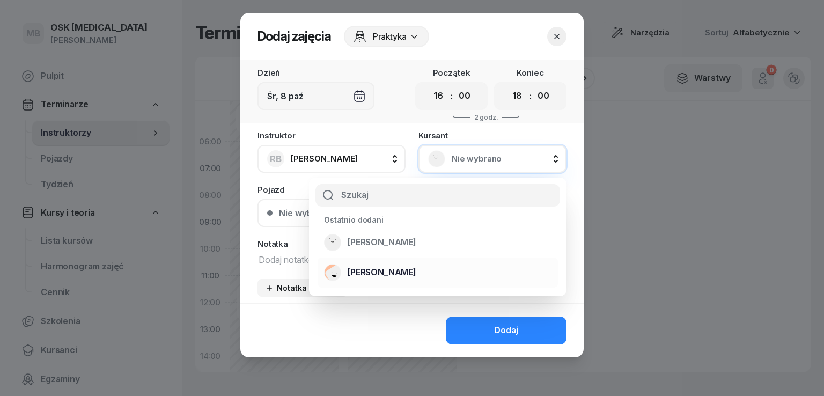
click at [382, 279] on div "[PERSON_NAME]" at bounding box center [437, 272] width 227 height 17
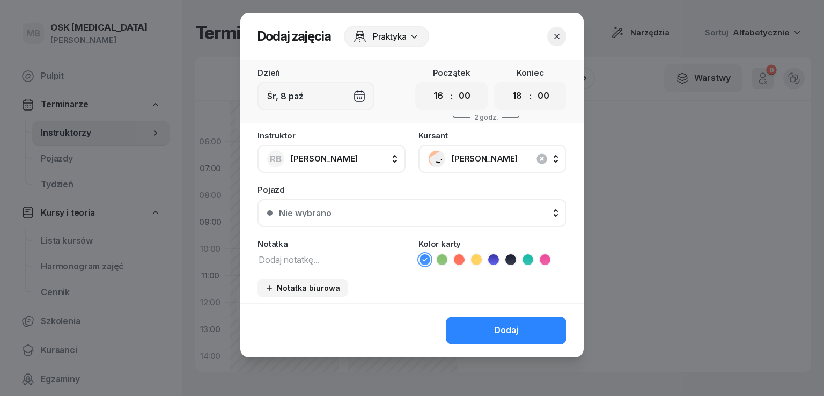
click at [367, 217] on button "Nie wybrano" at bounding box center [411, 213] width 309 height 28
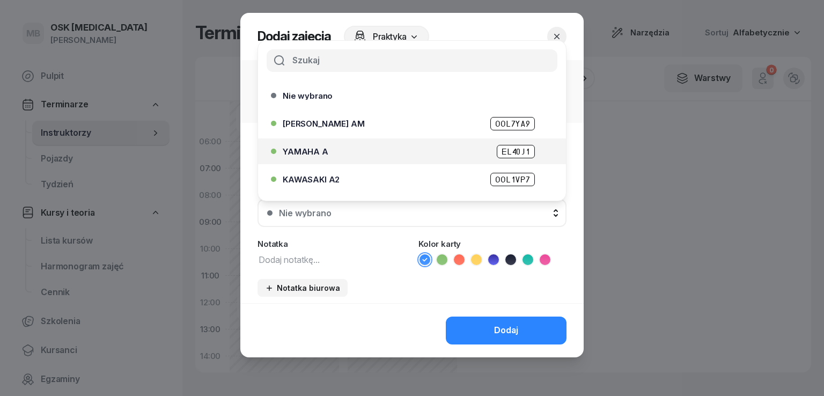
click at [333, 156] on div "YAMAHA A EL40J1" at bounding box center [415, 151] width 264 height 13
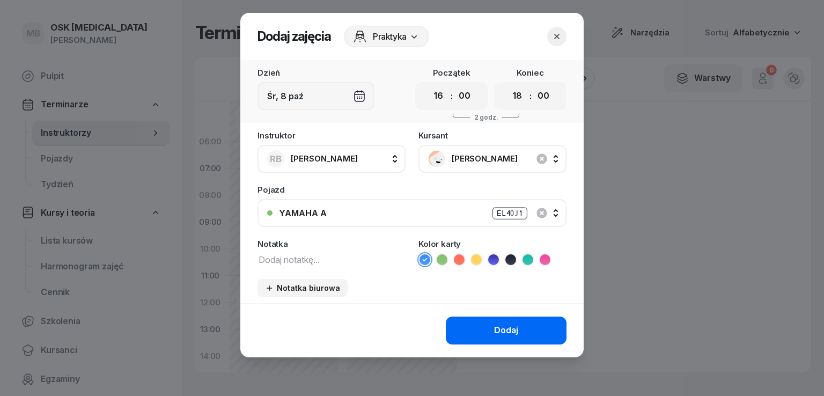
click at [473, 329] on button "Dodaj" at bounding box center [506, 330] width 121 height 28
click at [506, 328] on div "Dodaj" at bounding box center [506, 330] width 24 height 14
click at [471, 162] on span "[PERSON_NAME]" at bounding box center [503, 159] width 105 height 14
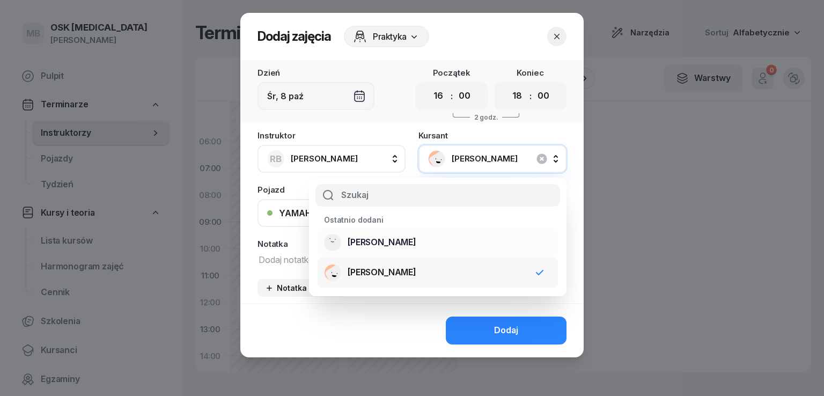
click at [386, 248] on span "[PERSON_NAME]" at bounding box center [381, 242] width 69 height 14
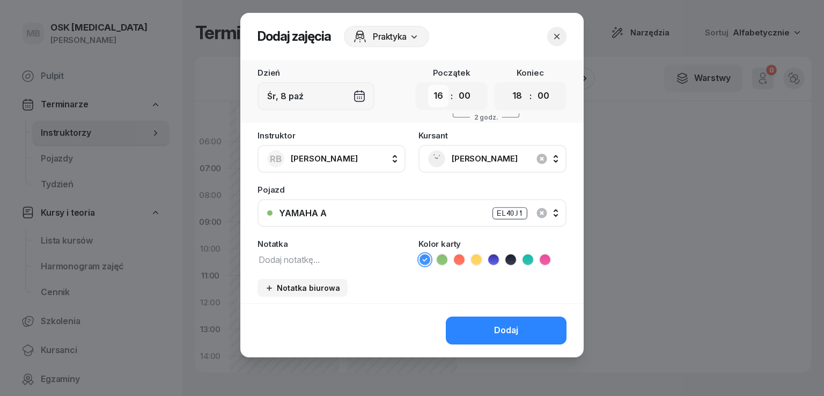
click at [434, 93] on select "00 01 02 03 04 05 06 07 08 09 10 11 12 13 14 15 16 17 18 19 20 21 22 23" at bounding box center [438, 96] width 20 height 23
select select "18"
click at [428, 85] on select "00 01 02 03 04 05 06 07 08 09 10 11 12 13 14 15 16 17 18 19 20 21 22 23" at bounding box center [438, 96] width 20 height 23
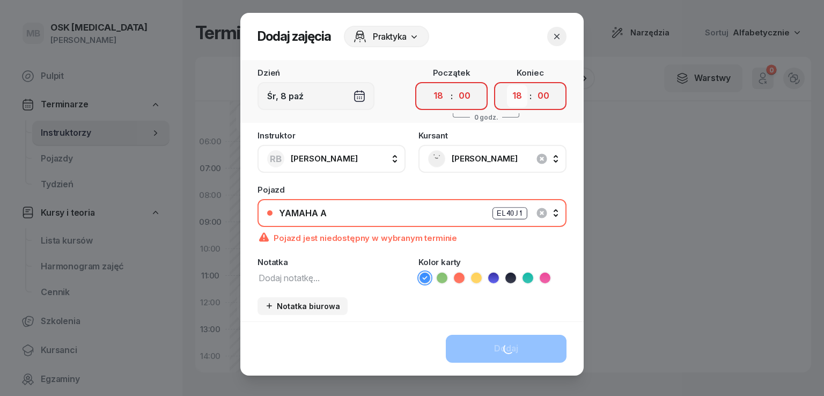
click at [513, 95] on select "00 01 02 03 04 05 06 07 08 09 10 11 12 13 14 15 16 17 18 19 20 21 22 23" at bounding box center [517, 96] width 20 height 23
select select "20"
click at [507, 85] on select "00 01 02 03 04 05 06 07 08 09 10 11 12 13 14 15 16 17 18 19 20 21 22 23" at bounding box center [517, 96] width 20 height 23
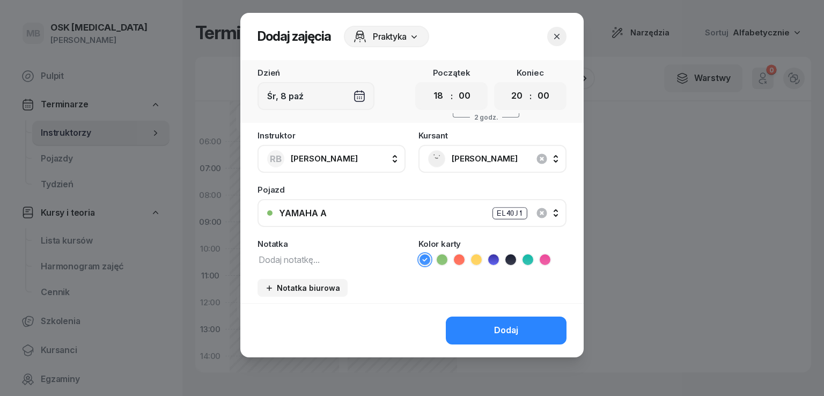
click at [398, 214] on div "YAMAHA A EL40J1" at bounding box center [418, 212] width 278 height 13
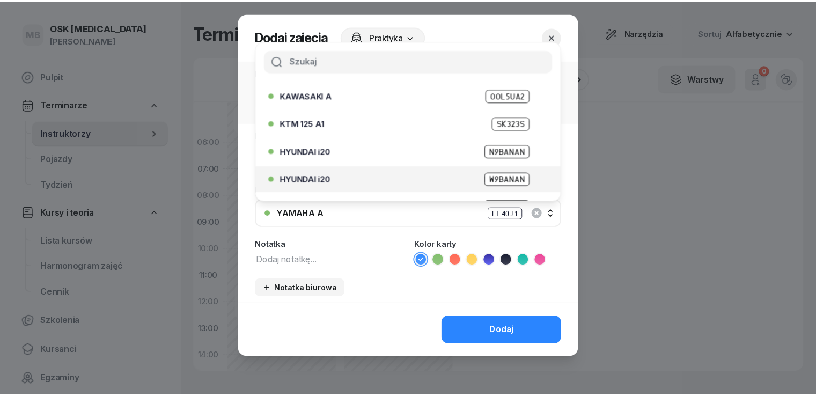
scroll to position [161, 0]
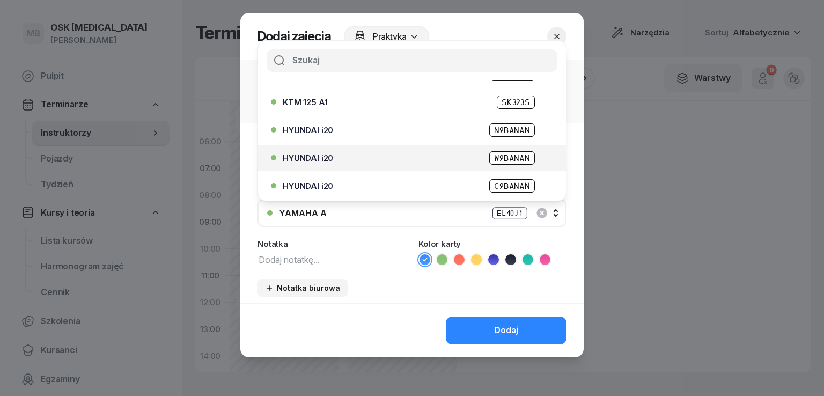
click at [335, 162] on div "HYUNDAI i20 W9BANAN" at bounding box center [415, 157] width 264 height 13
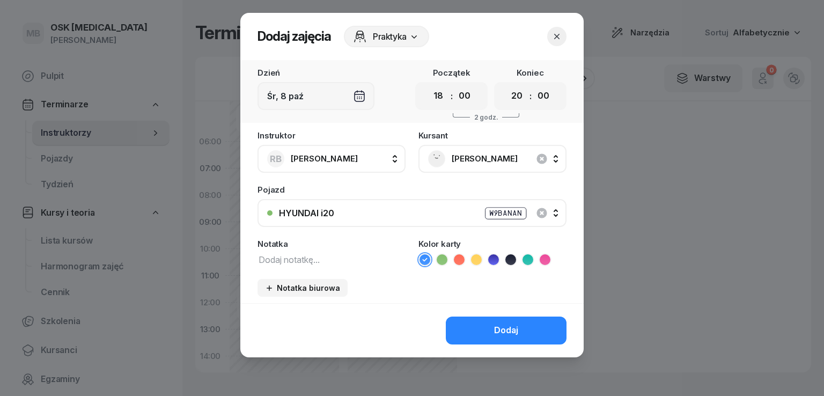
click at [444, 261] on icon at bounding box center [441, 259] width 11 height 11
click at [431, 262] on ul at bounding box center [492, 259] width 148 height 13
click at [425, 261] on icon at bounding box center [424, 259] width 11 height 11
click at [444, 258] on icon at bounding box center [441, 259] width 11 height 11
click at [491, 327] on button "Dodaj" at bounding box center [506, 330] width 121 height 28
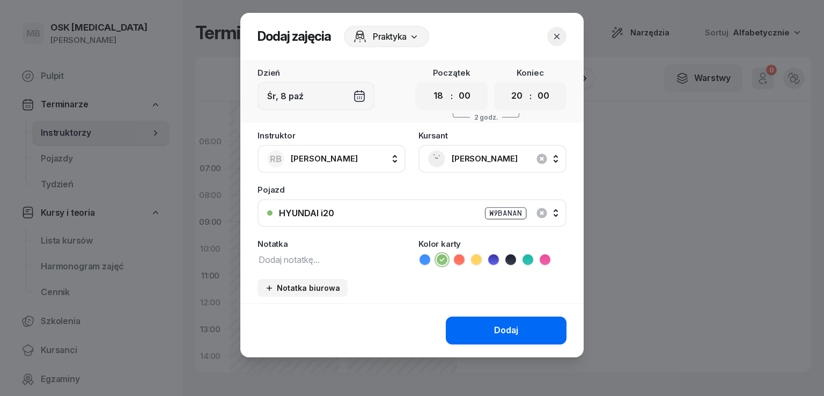
click at [491, 328] on button "Dodaj" at bounding box center [506, 330] width 121 height 28
click at [556, 41] on button "button" at bounding box center [556, 36] width 19 height 19
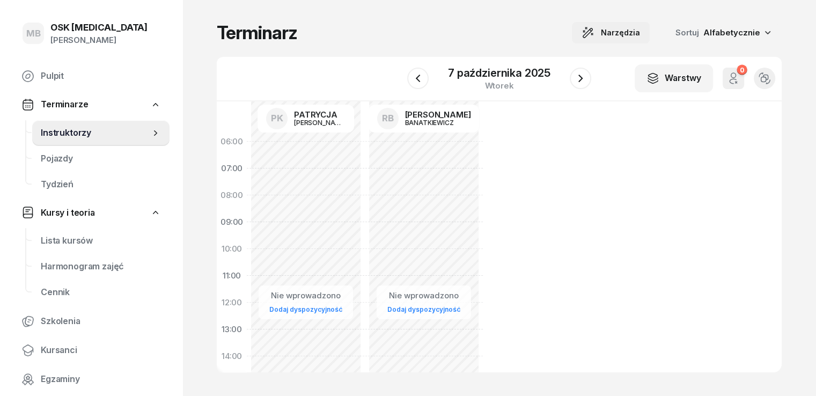
click at [624, 27] on div "Narzędzia" at bounding box center [610, 32] width 58 height 13
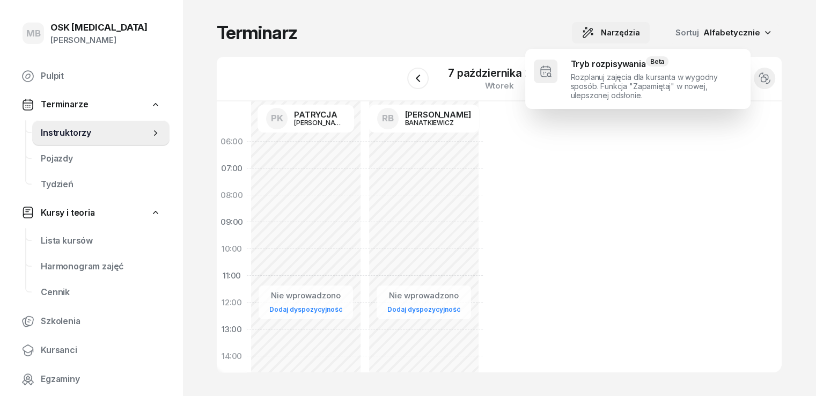
click at [624, 26] on div "Narzędzia" at bounding box center [610, 32] width 58 height 13
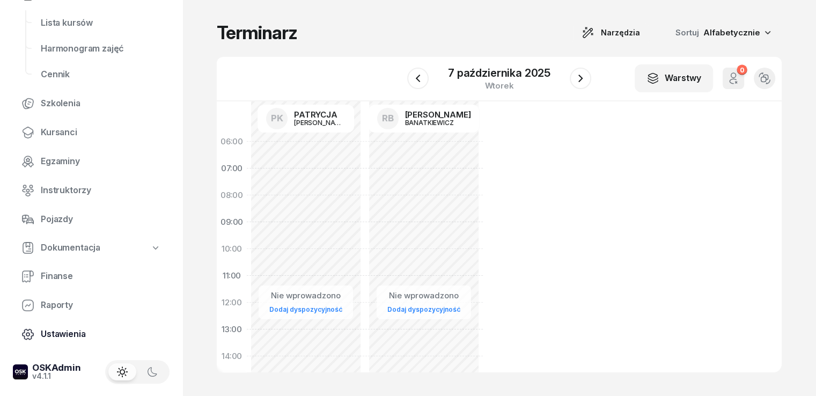
scroll to position [218, 0]
click at [158, 372] on button "button" at bounding box center [152, 370] width 28 height 17
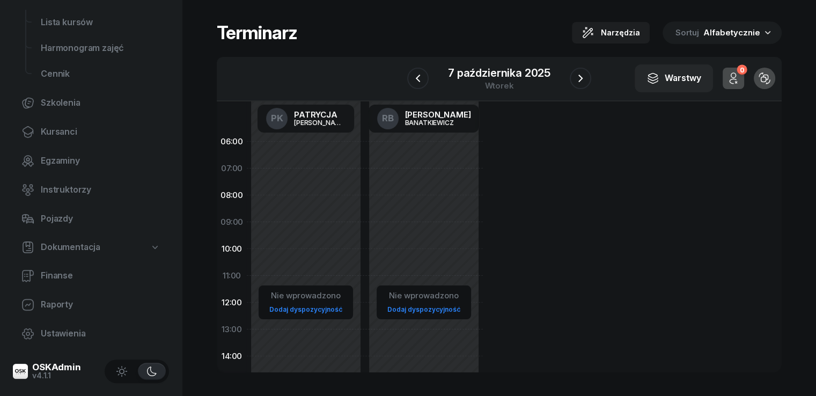
click at [138, 370] on button "button" at bounding box center [152, 370] width 28 height 17
click at [79, 335] on span "Ustawienia" at bounding box center [101, 334] width 120 height 14
select select "06:00"
select select "22:00"
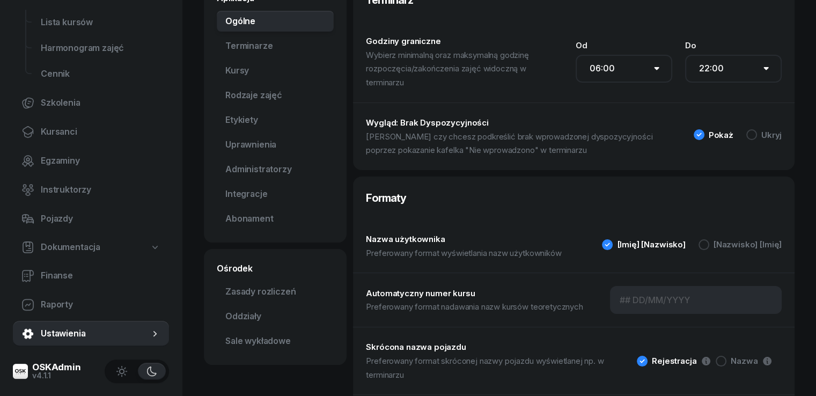
scroll to position [107, 0]
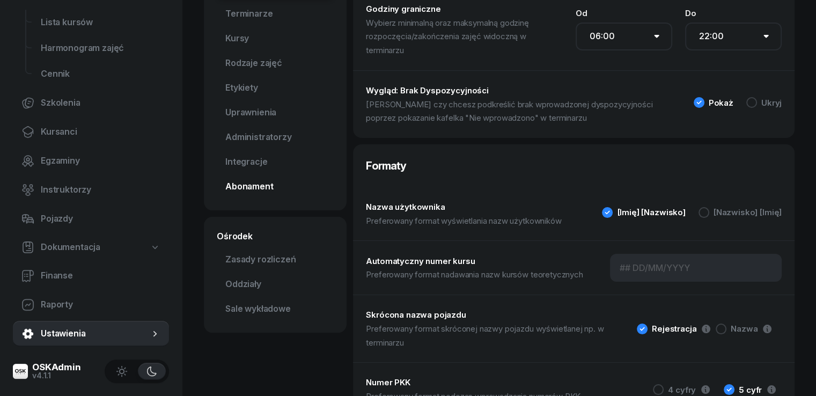
click at [217, 186] on link "Abonament Nowość" at bounding box center [275, 186] width 117 height 21
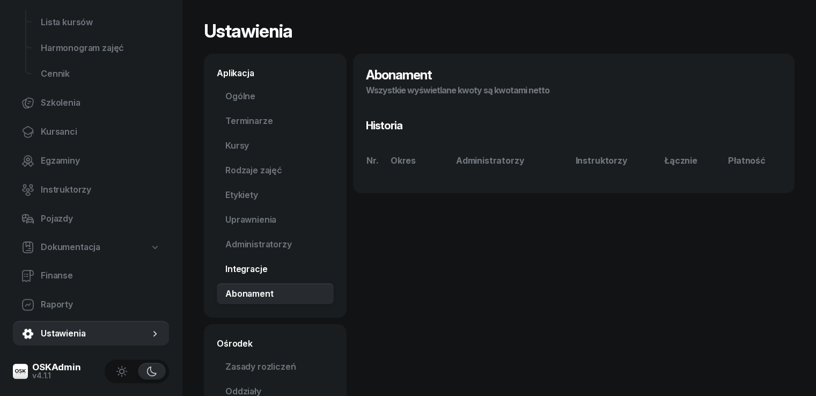
click at [239, 269] on link "Integracje" at bounding box center [275, 268] width 117 height 21
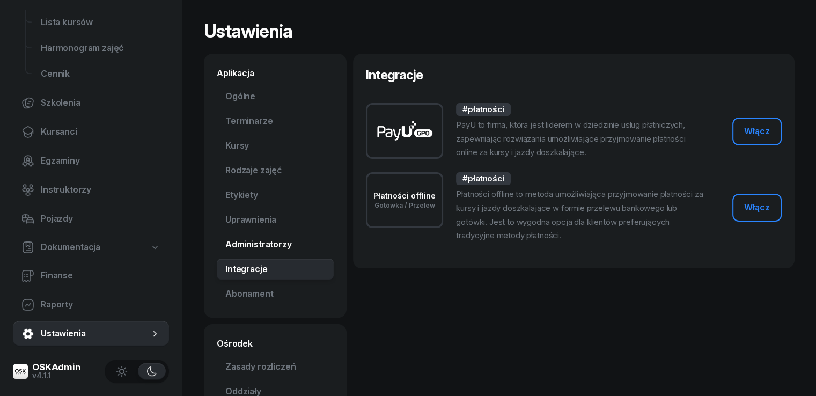
click at [256, 247] on link "Administratorzy" at bounding box center [275, 244] width 117 height 21
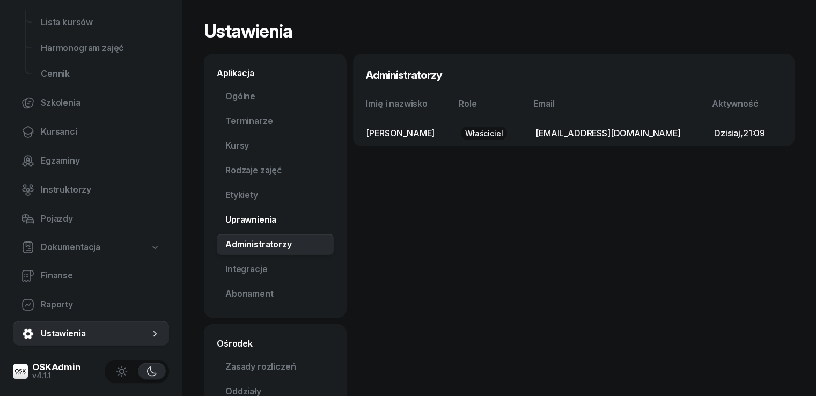
click at [234, 224] on link "Uprawnienia" at bounding box center [275, 219] width 117 height 21
select select "none"
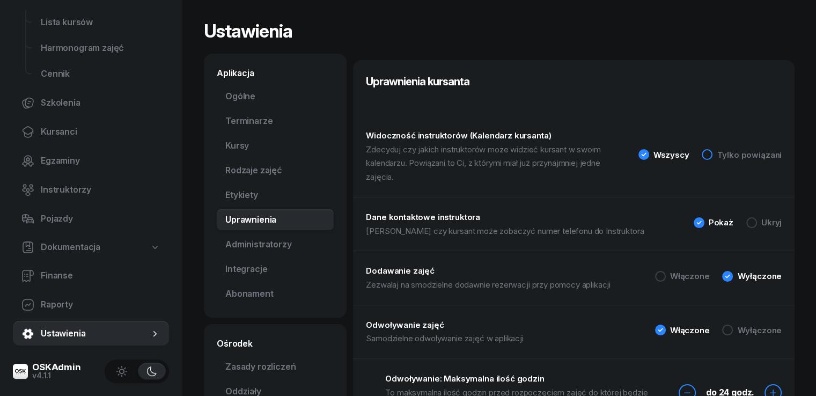
click at [712, 149] on div at bounding box center [706, 154] width 11 height 11
click at [680, 151] on div "Wszyscy" at bounding box center [671, 155] width 36 height 8
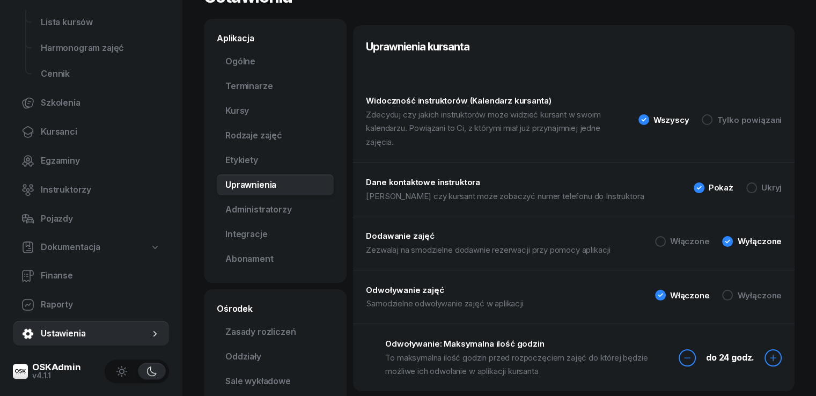
scroll to position [54, 0]
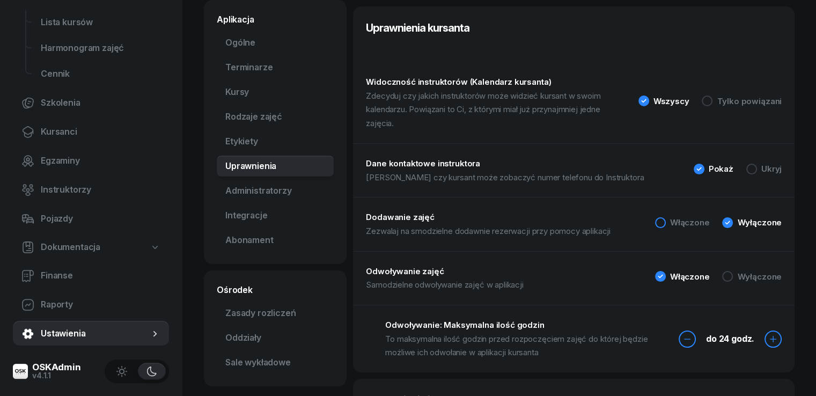
click at [665, 217] on div at bounding box center [660, 222] width 11 height 11
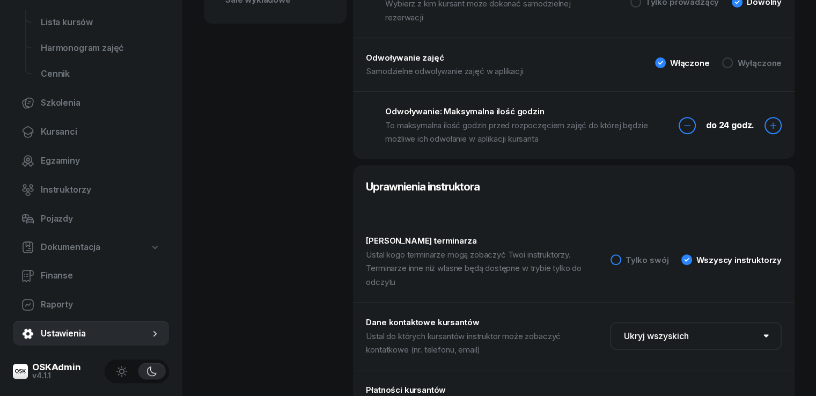
scroll to position [429, 0]
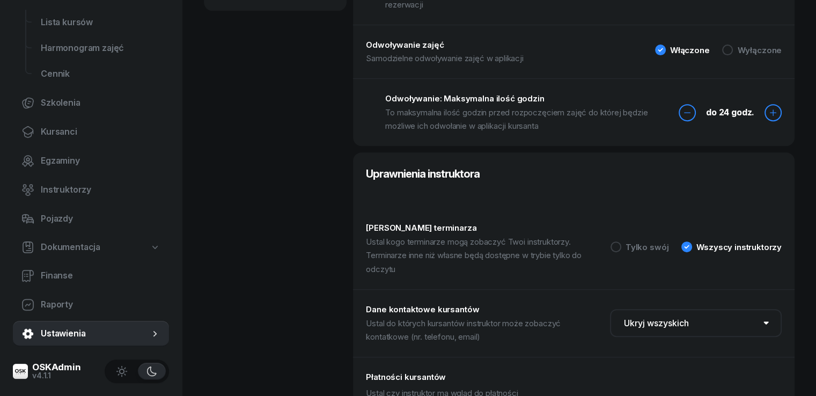
click at [658, 309] on select "Wszyscy kursanci Tylko zapoznani Ukryj wszyskich" at bounding box center [696, 323] width 172 height 28
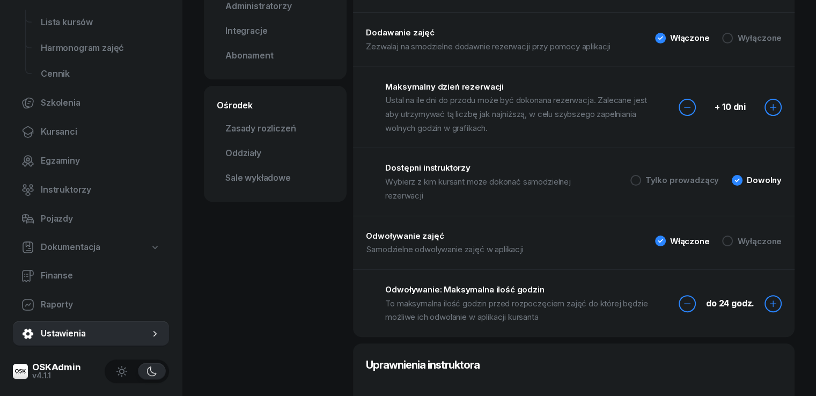
scroll to position [0, 0]
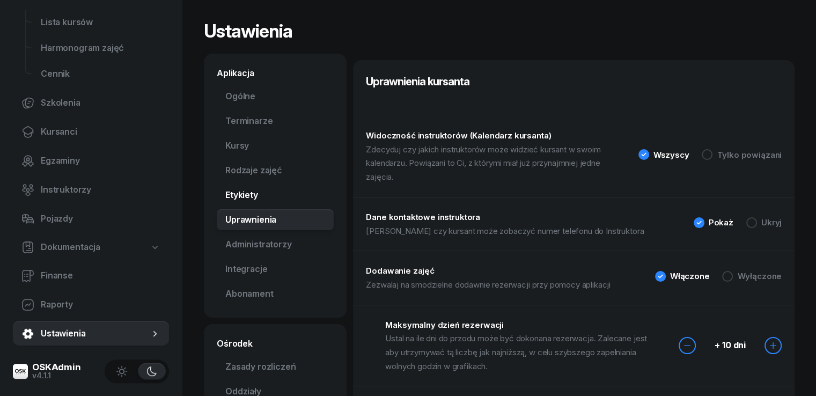
click at [217, 196] on link "Etykiety" at bounding box center [275, 194] width 117 height 21
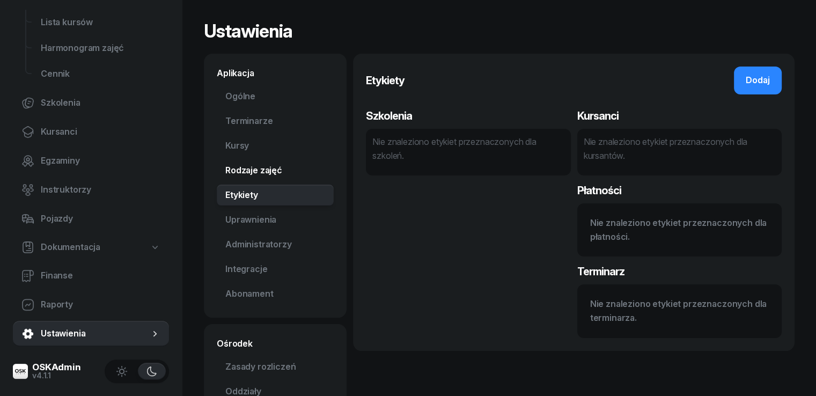
click at [217, 173] on link "Rodzaje zajęć" at bounding box center [275, 170] width 117 height 21
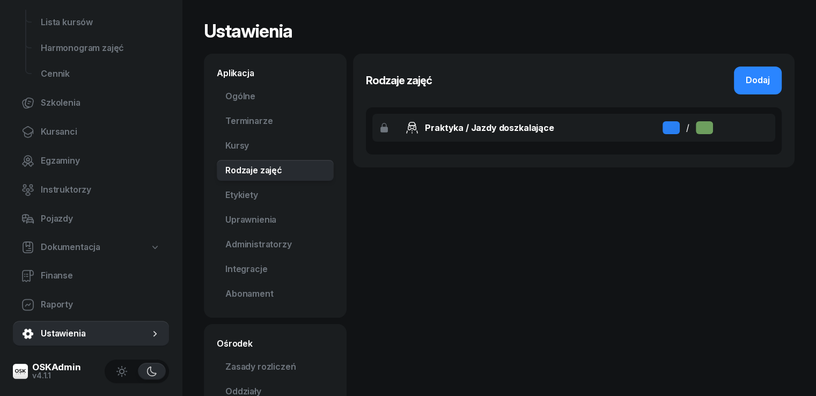
click at [425, 128] on div "Praktyka / Jazdy doszkalające" at bounding box center [489, 127] width 129 height 13
click at [558, 127] on div "Praktyka / Jazdy doszkalające / [GEOGRAPHIC_DATA]" at bounding box center [573, 128] width 403 height 28
click at [225, 146] on link "Kursy" at bounding box center [275, 145] width 117 height 21
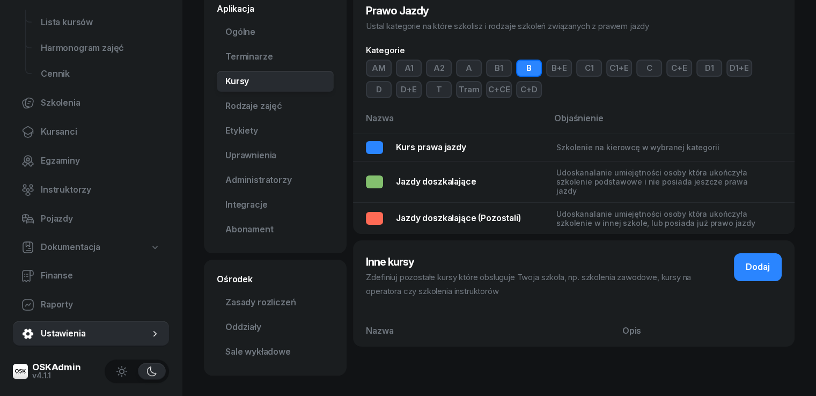
scroll to position [65, 0]
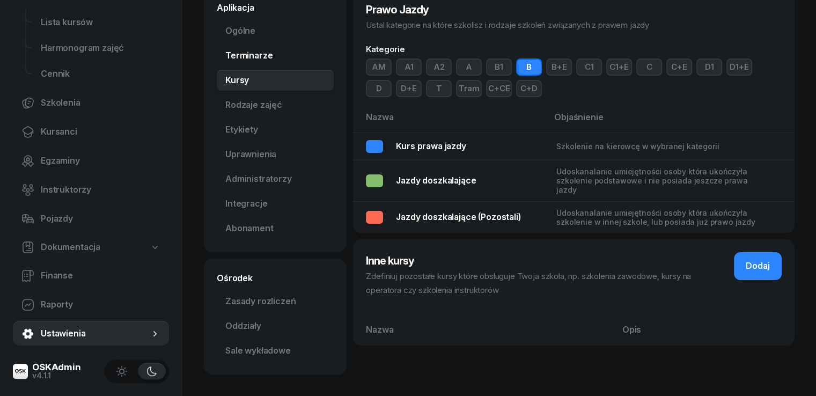
click at [217, 48] on link "Terminarze" at bounding box center [275, 55] width 117 height 21
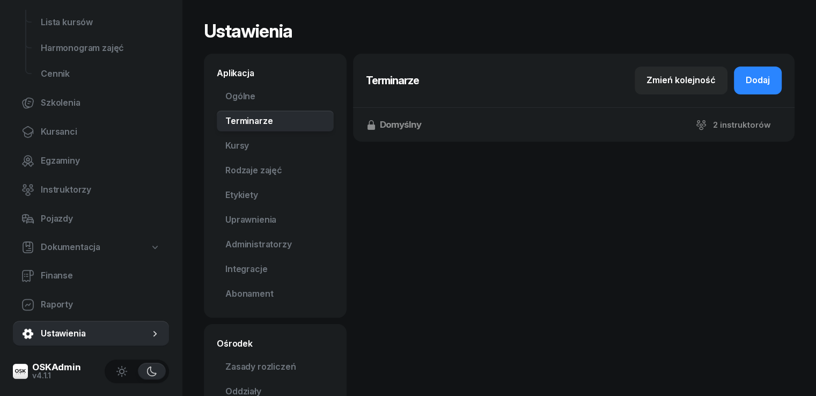
click at [392, 129] on div "Domyślny 2 instruktorów" at bounding box center [573, 125] width 441 height 34
click at [728, 129] on div "Domyślny 2 instruktorów" at bounding box center [573, 125] width 441 height 34
click at [702, 86] on div "Zmień kolejność" at bounding box center [680, 80] width 69 height 14
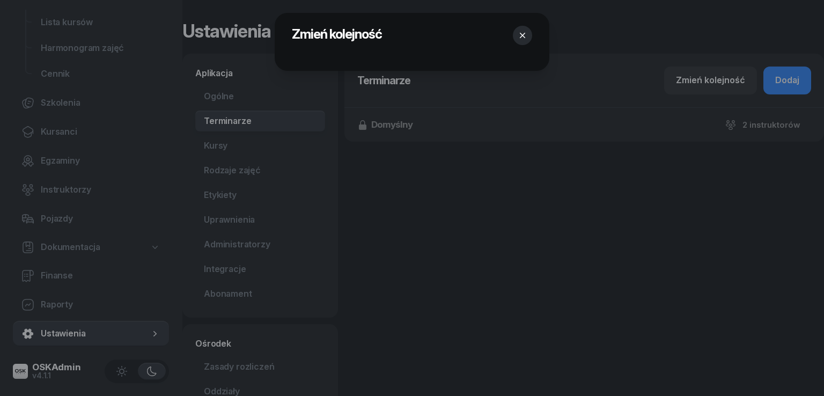
click at [521, 33] on icon "button" at bounding box center [522, 35] width 11 height 11
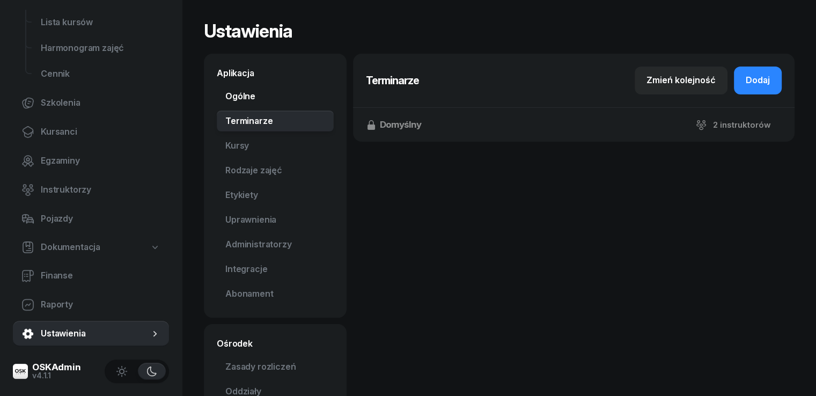
click at [225, 101] on link "Ogólne" at bounding box center [275, 96] width 117 height 21
select select "06:00"
select select "22:00"
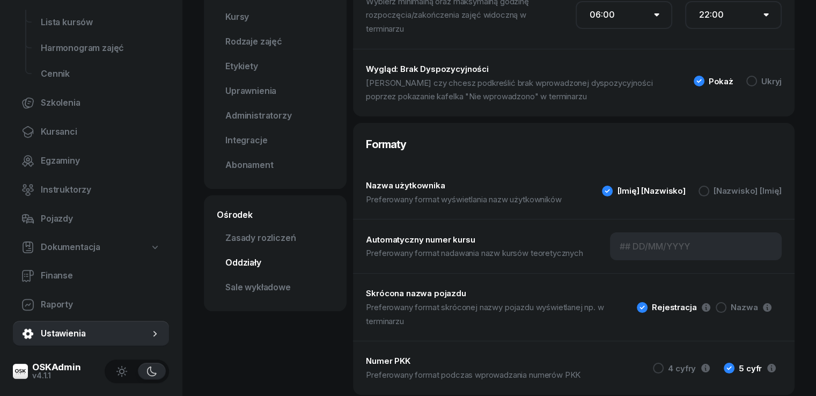
scroll to position [135, 0]
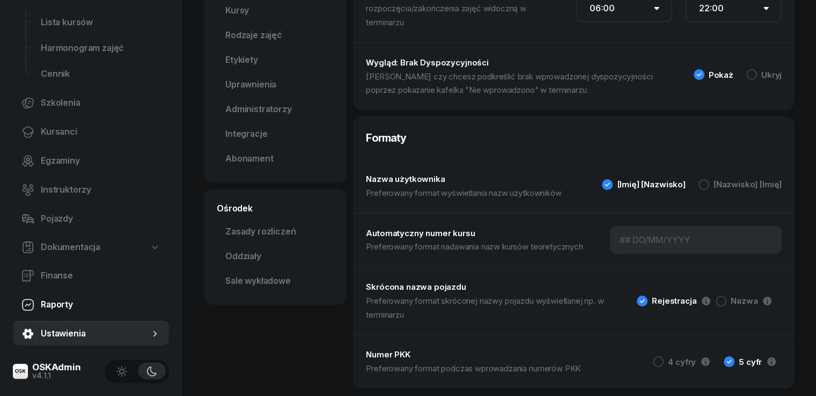
click at [63, 308] on span "Raporty" at bounding box center [101, 305] width 120 height 14
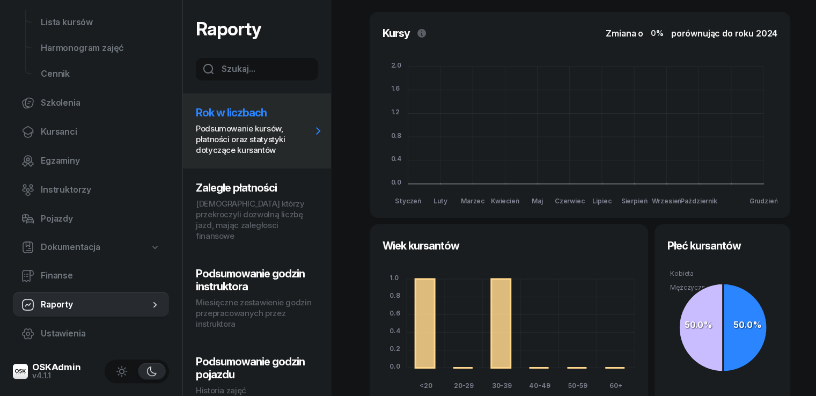
scroll to position [107, 0]
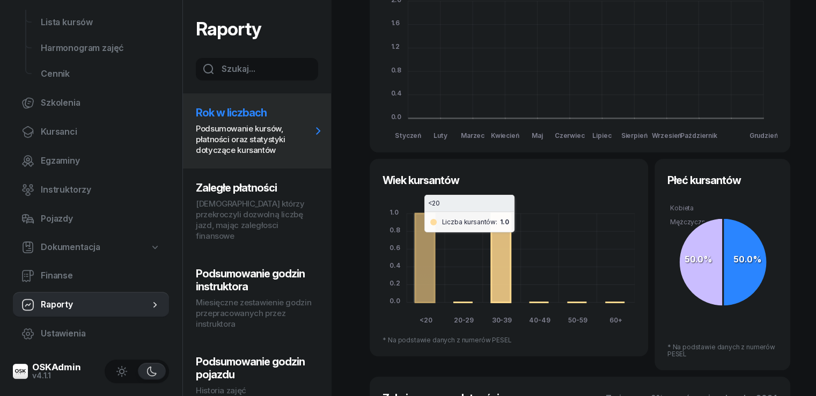
click at [423, 280] on icon at bounding box center [424, 257] width 19 height 88
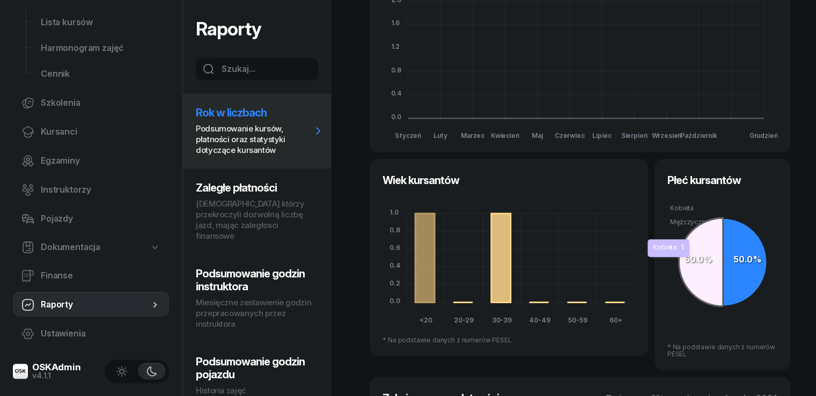
click at [721, 256] on icon at bounding box center [700, 262] width 44 height 88
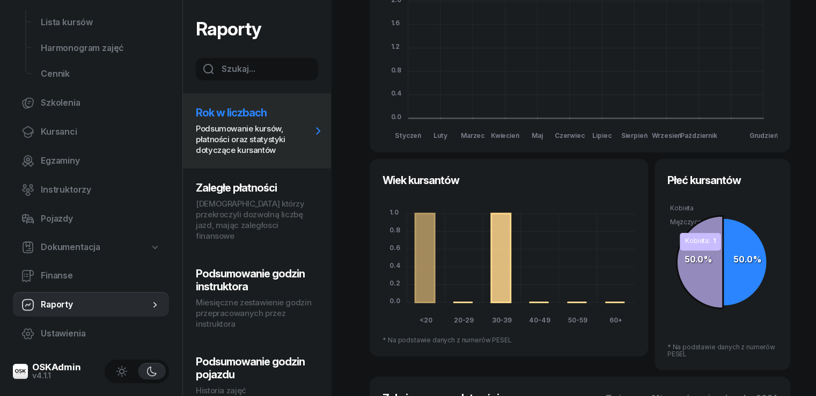
click at [699, 256] on icon at bounding box center [699, 262] width 46 height 93
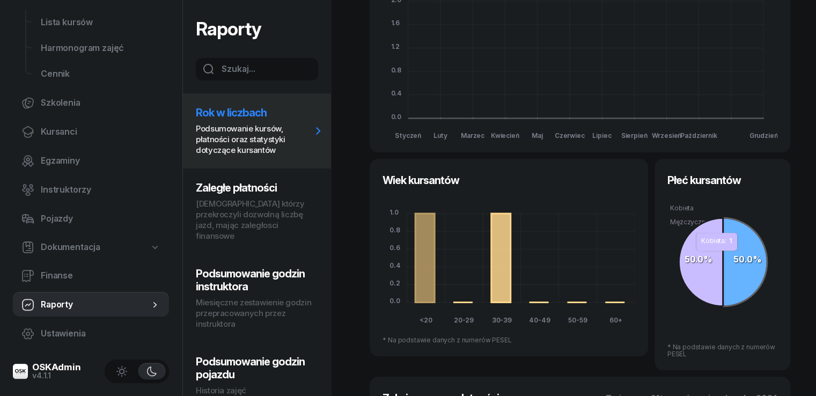
click at [731, 256] on icon at bounding box center [744, 262] width 44 height 88
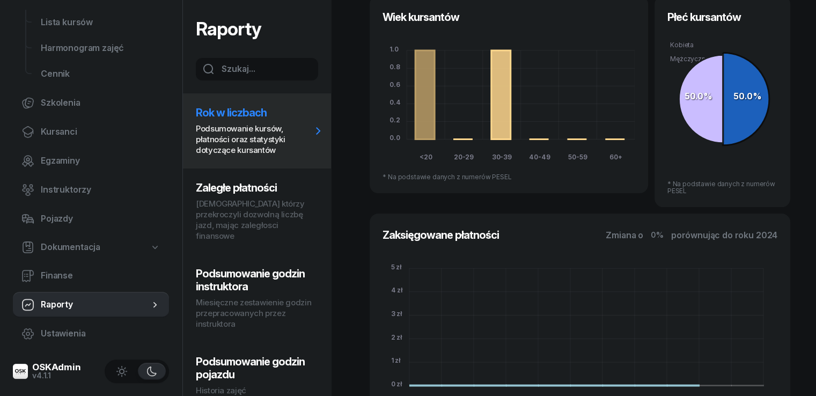
scroll to position [199, 0]
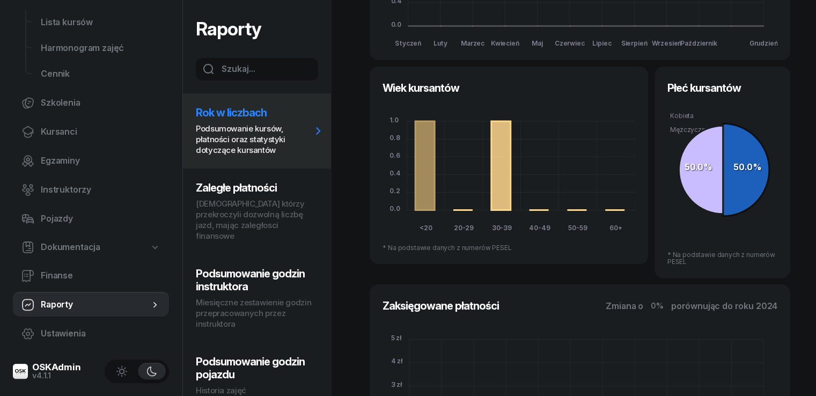
click at [275, 188] on h3 "Zaległe płatności" at bounding box center [254, 187] width 116 height 13
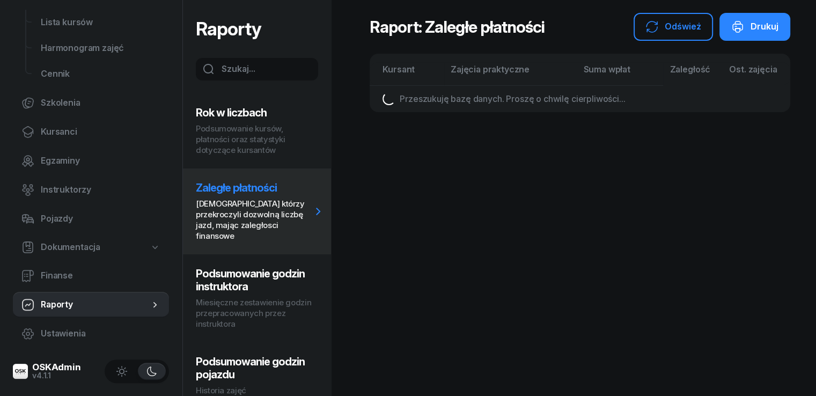
scroll to position [0, 0]
click at [264, 268] on h3 "Podsumowanie godzin instruktora" at bounding box center [254, 280] width 116 height 26
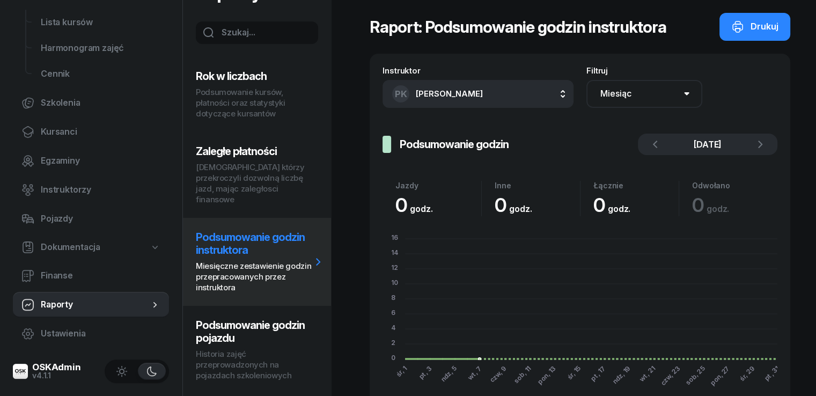
scroll to position [88, 0]
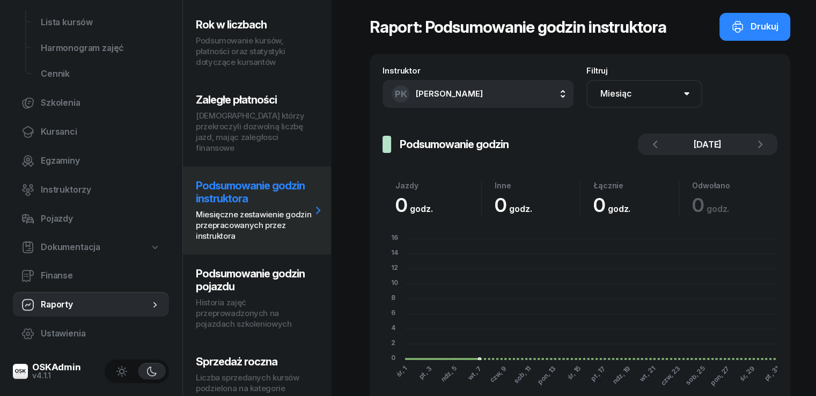
click at [517, 99] on button "PK [PERSON_NAME]" at bounding box center [477, 94] width 191 height 28
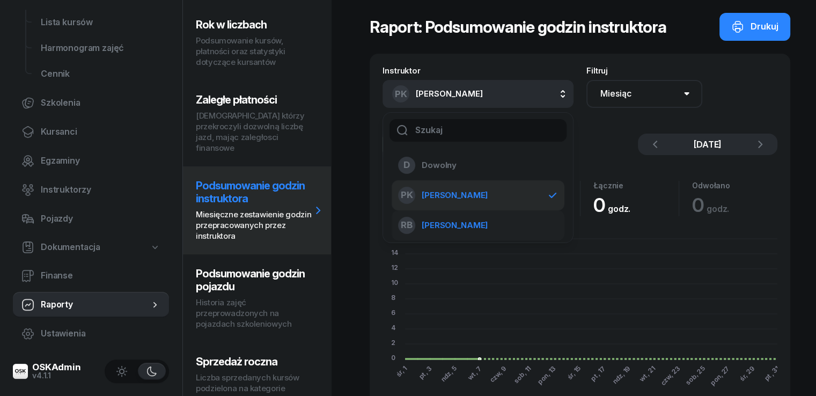
click at [468, 225] on span "[PERSON_NAME]" at bounding box center [454, 225] width 66 height 14
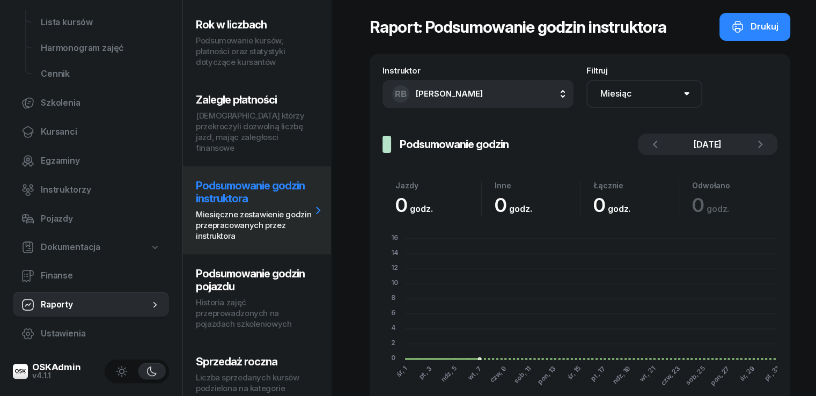
click at [257, 272] on h3 "Podsumowanie godzin pojazdu" at bounding box center [254, 280] width 116 height 26
select select "week"
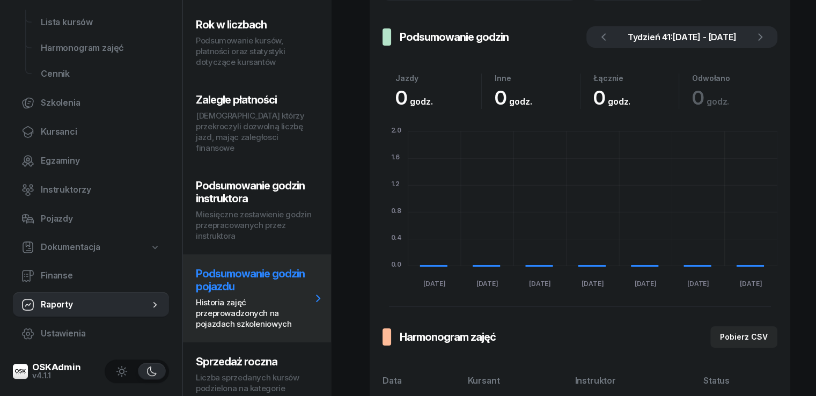
click at [252, 372] on p "Liczba sprzedanych kursów podzielona na kategorie" at bounding box center [254, 382] width 116 height 21
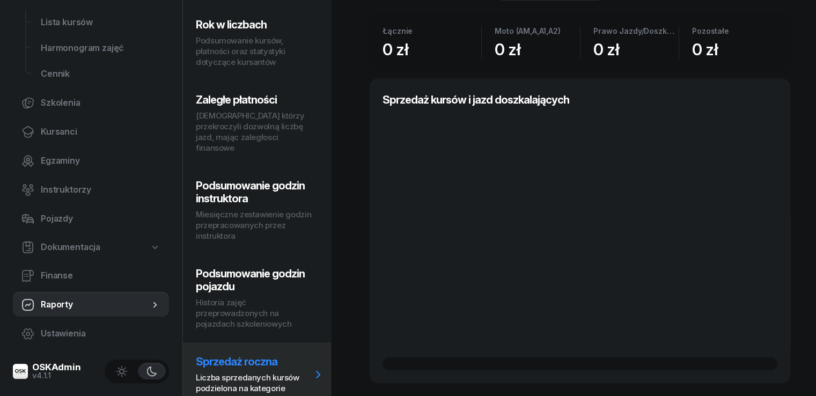
scroll to position [95, 0]
click at [78, 251] on span "Dokumentacja" at bounding box center [71, 247] width 60 height 14
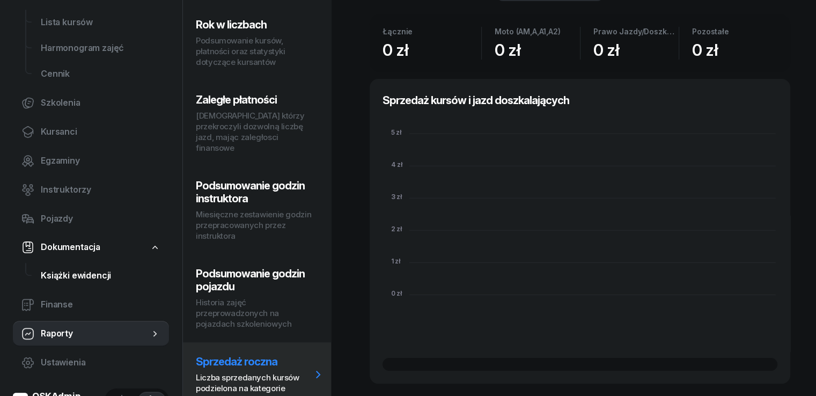
click at [76, 277] on span "Książki ewidencji" at bounding box center [101, 276] width 120 height 14
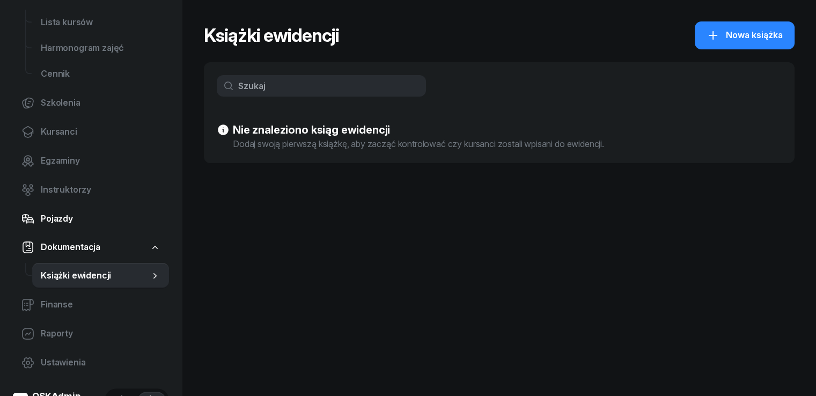
click at [54, 217] on span "Pojazdy" at bounding box center [101, 219] width 120 height 14
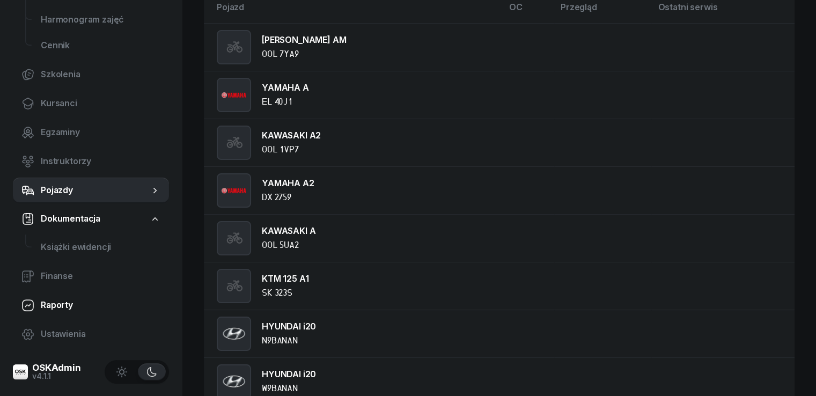
scroll to position [322, 0]
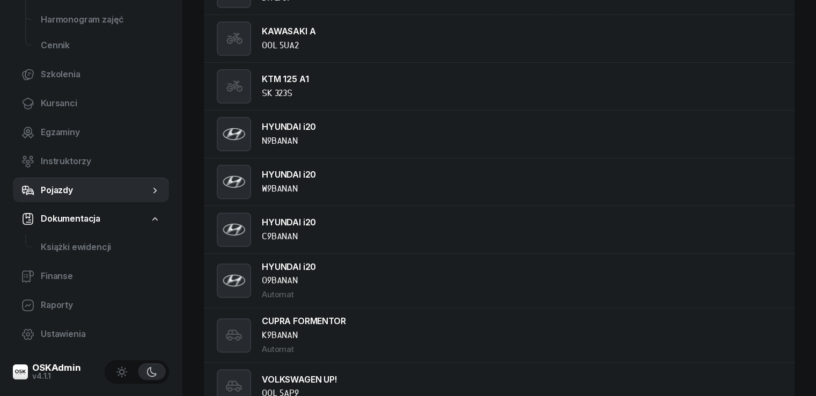
click at [127, 374] on icon "button" at bounding box center [121, 371] width 11 height 11
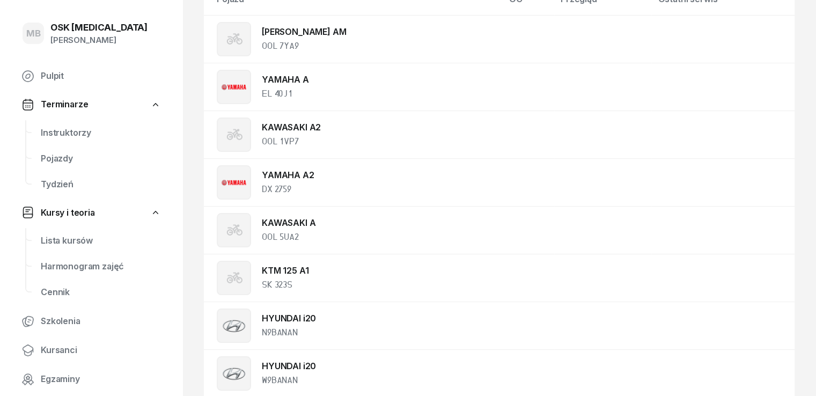
scroll to position [0, 0]
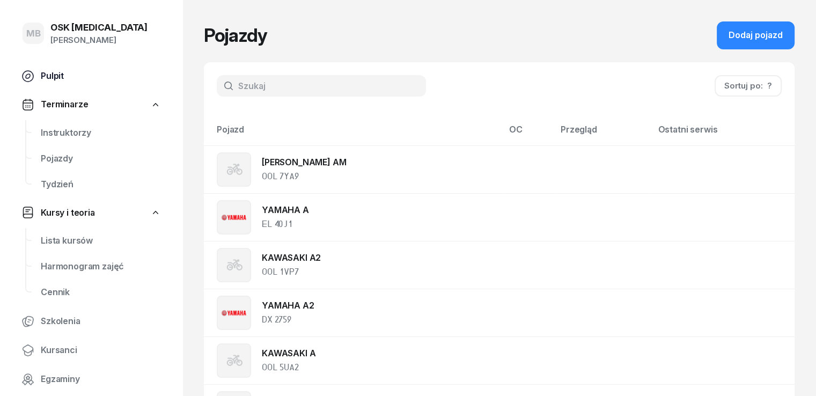
click at [58, 76] on span "Pulpit" at bounding box center [101, 76] width 120 height 14
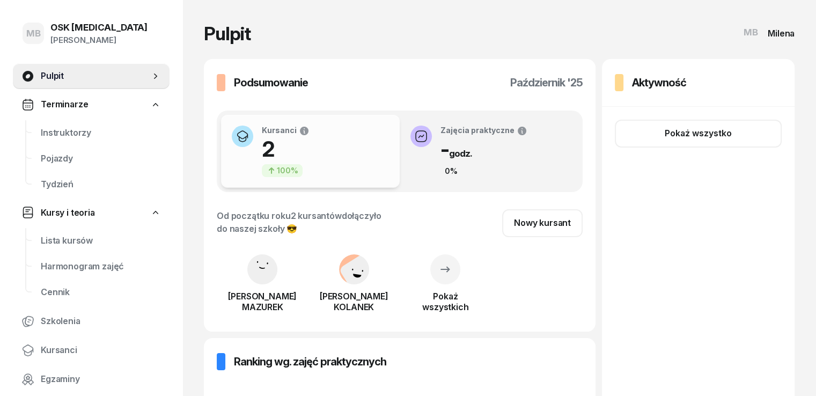
click at [241, 276] on rect at bounding box center [261, 269] width 41 height 41
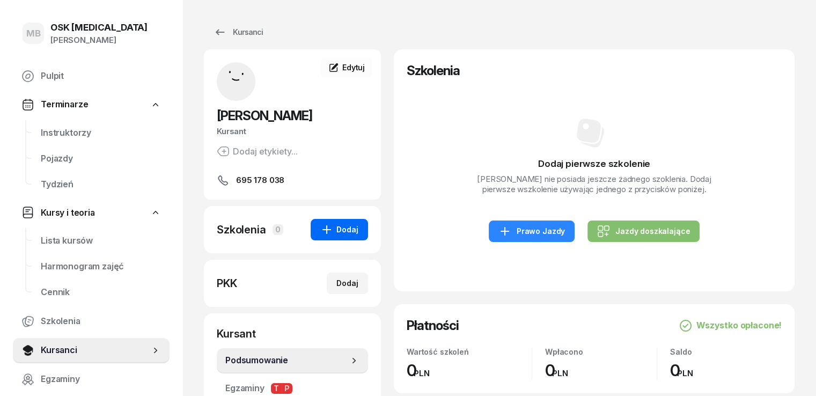
click at [345, 236] on button "Dodaj" at bounding box center [338, 229] width 57 height 21
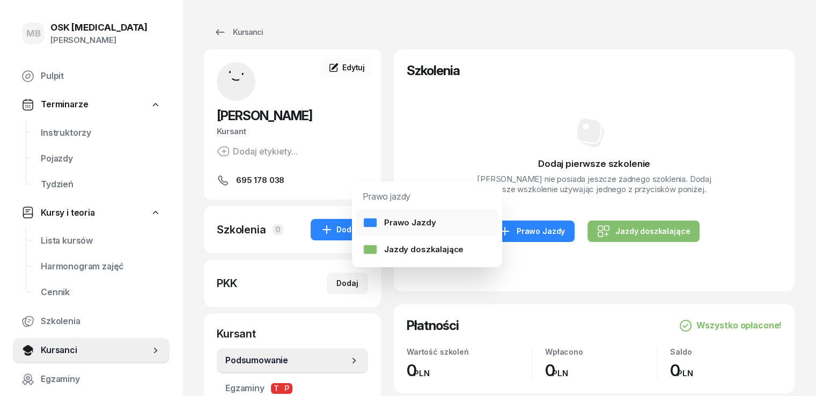
click at [390, 233] on link "Prawo Jazdy" at bounding box center [427, 222] width 142 height 27
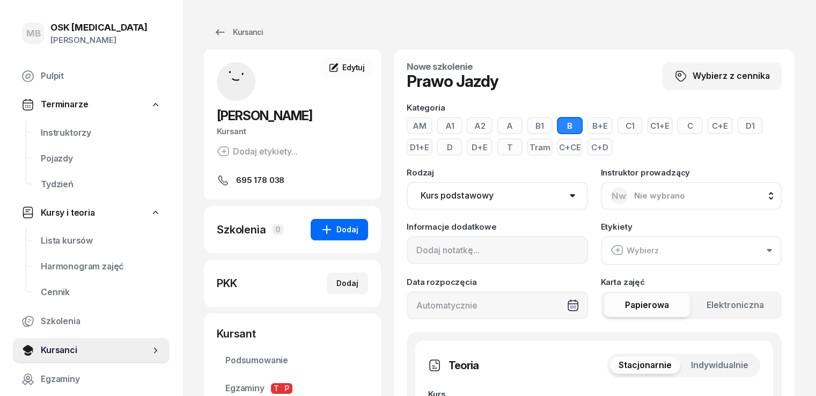
click at [316, 221] on button "Dodaj" at bounding box center [338, 229] width 57 height 21
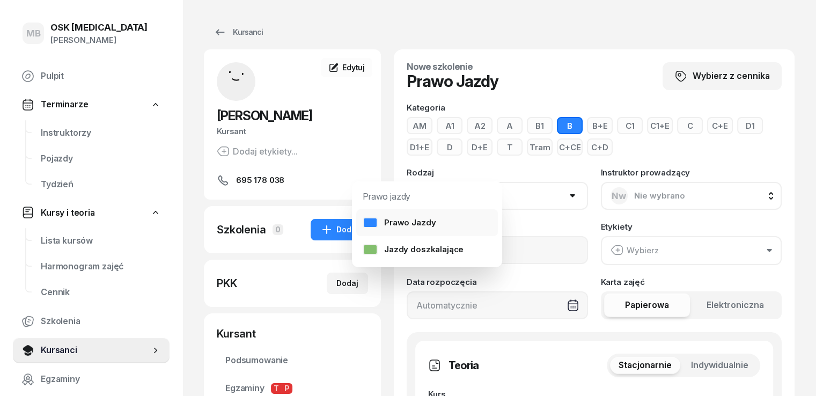
click at [394, 218] on div "Prawo Jazdy" at bounding box center [398, 223] width 73 height 14
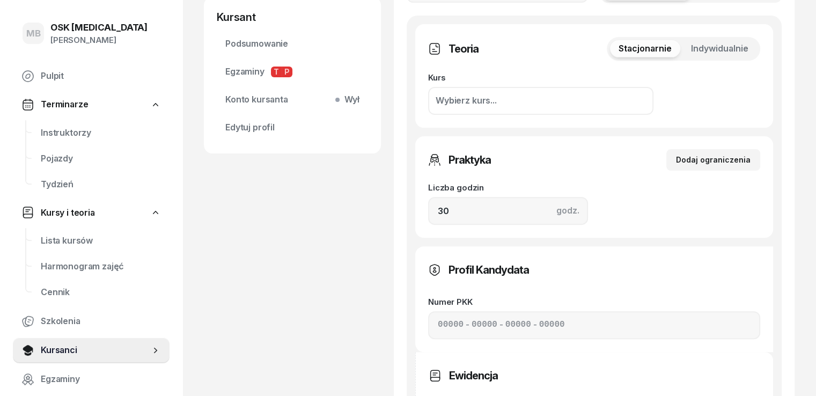
scroll to position [322, 0]
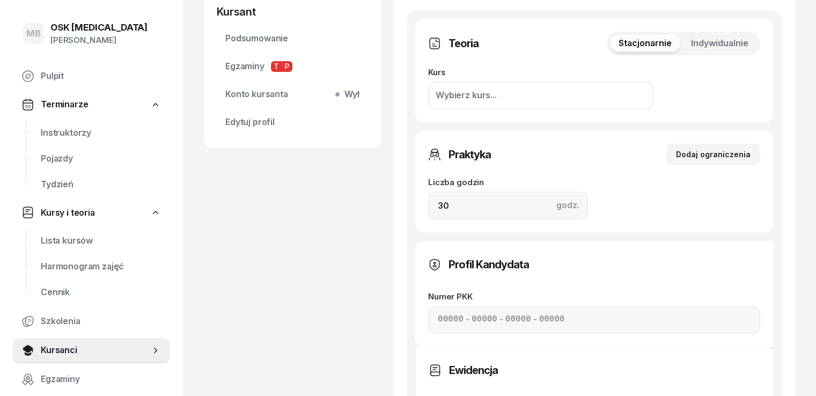
click at [465, 100] on div "Wybierz kurs..." at bounding box center [465, 95] width 61 height 14
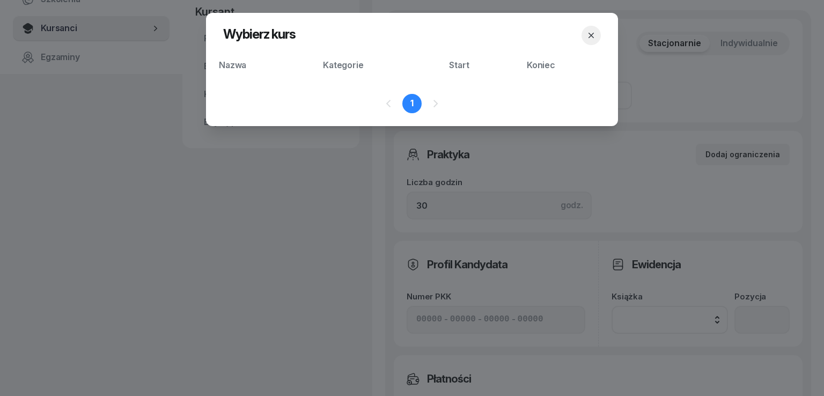
click at [595, 36] on icon "button" at bounding box center [590, 35] width 11 height 11
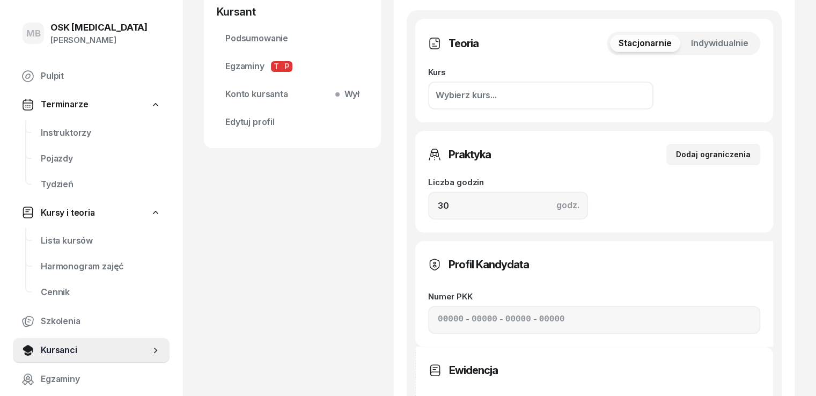
click at [725, 44] on span "Indywidualnie" at bounding box center [719, 43] width 57 height 14
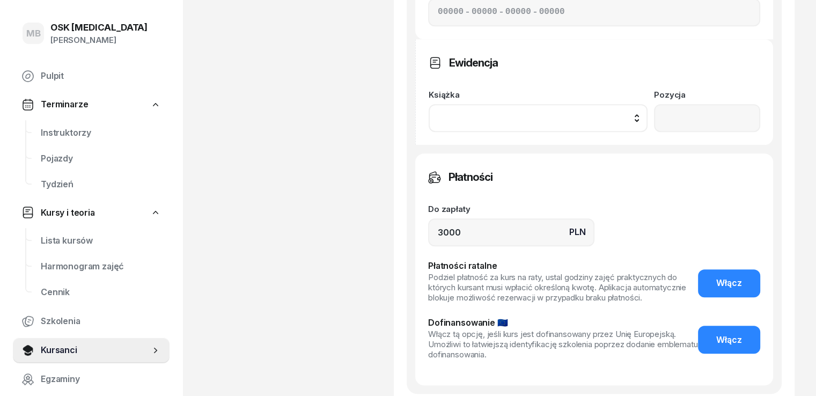
scroll to position [590, 0]
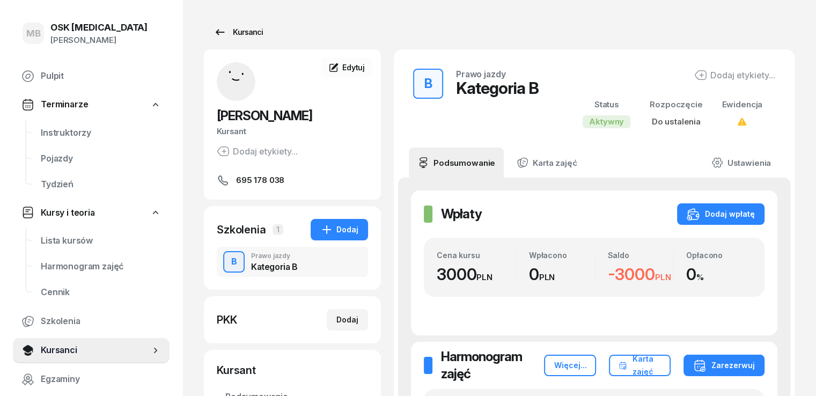
click at [213, 31] on icon at bounding box center [219, 32] width 13 height 13
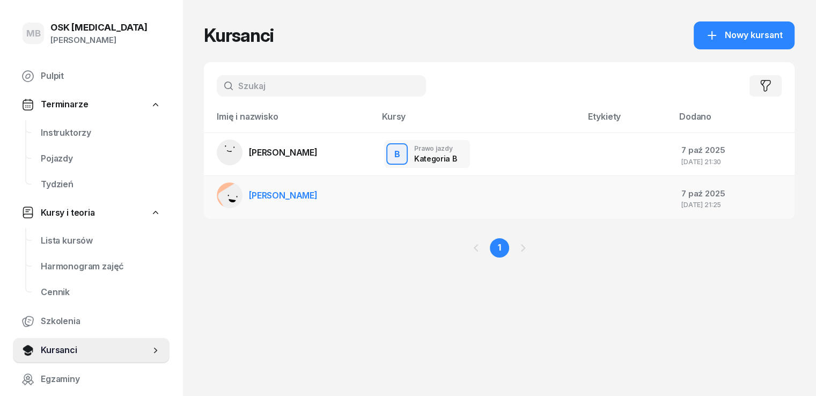
click at [375, 198] on td at bounding box center [478, 197] width 206 height 43
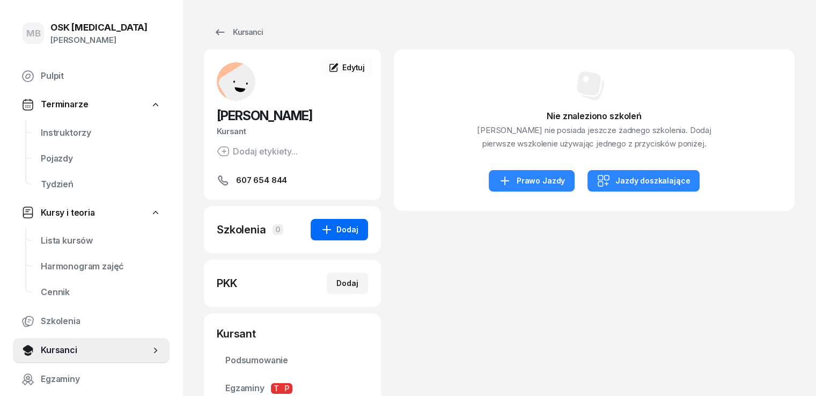
click at [320, 228] on icon "button" at bounding box center [326, 229] width 13 height 13
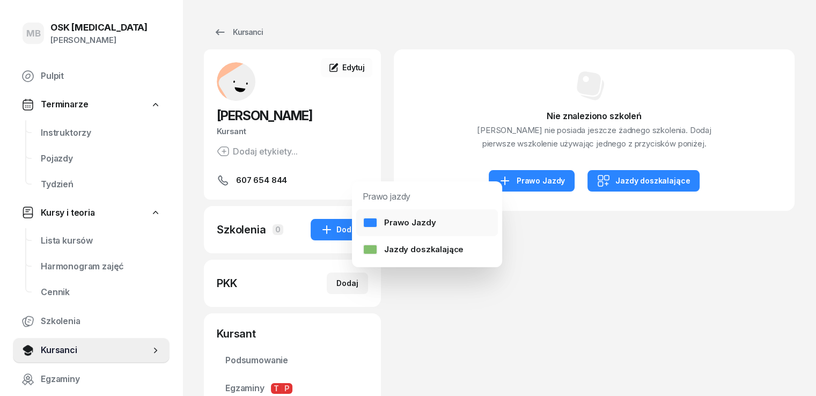
click at [430, 226] on div "Prawo Jazdy" at bounding box center [398, 223] width 73 height 14
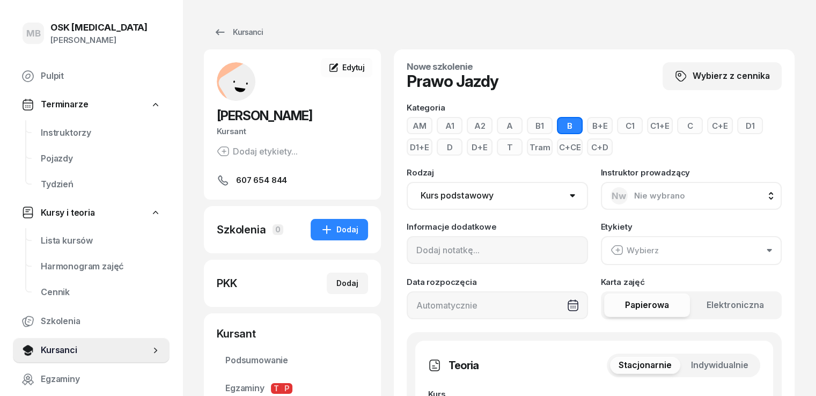
click at [496, 123] on button "A" at bounding box center [509, 125] width 26 height 17
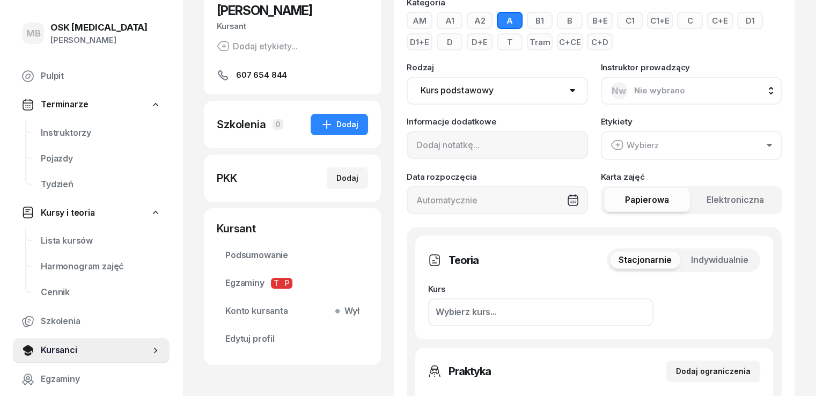
scroll to position [107, 0]
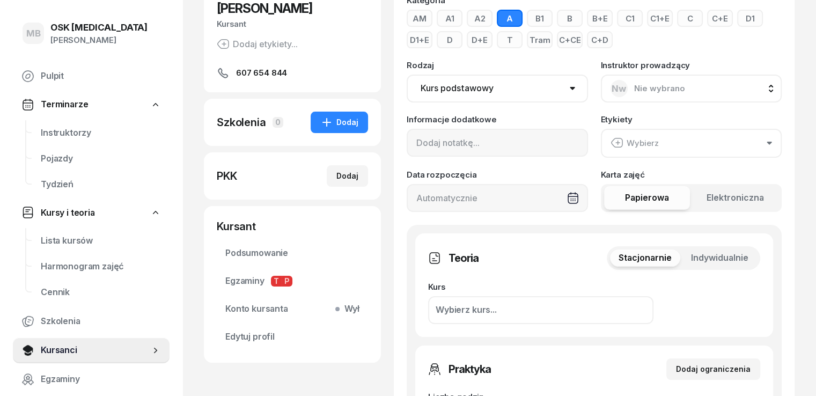
click at [746, 261] on span "Indywidualnie" at bounding box center [719, 258] width 57 height 14
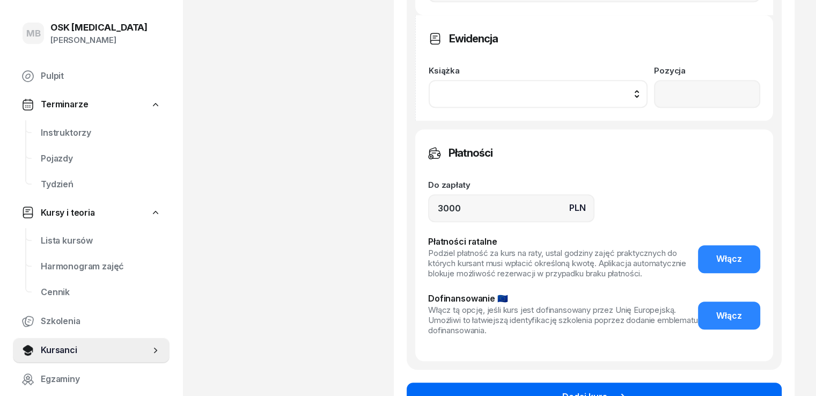
scroll to position [609, 0]
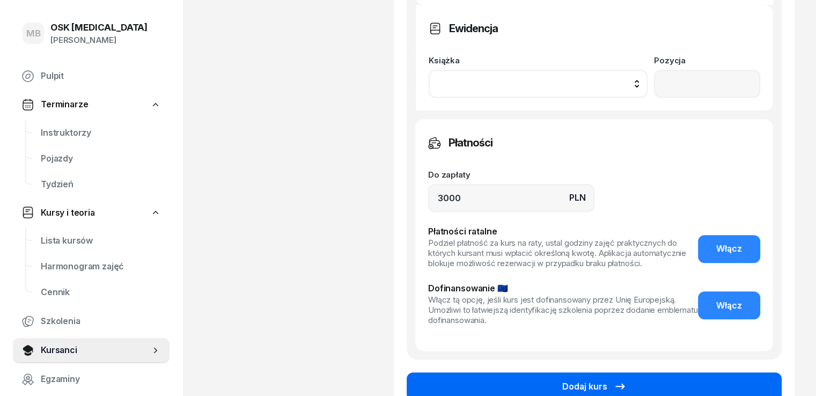
click at [506, 372] on button "Dodaj kurs" at bounding box center [593, 386] width 375 height 28
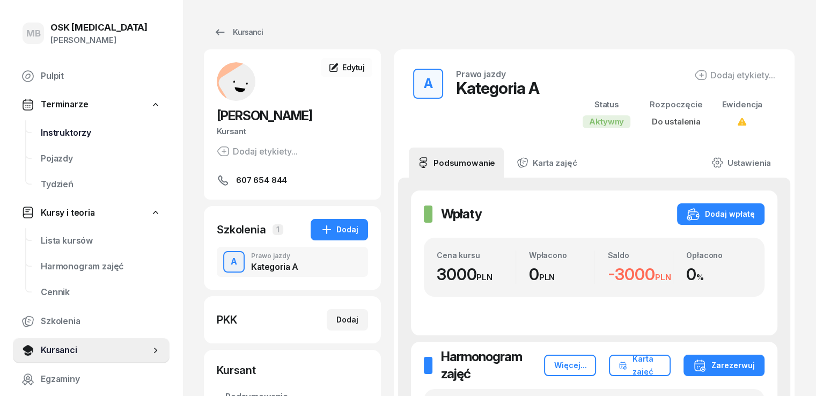
click at [53, 129] on span "Instruktorzy" at bounding box center [101, 133] width 120 height 14
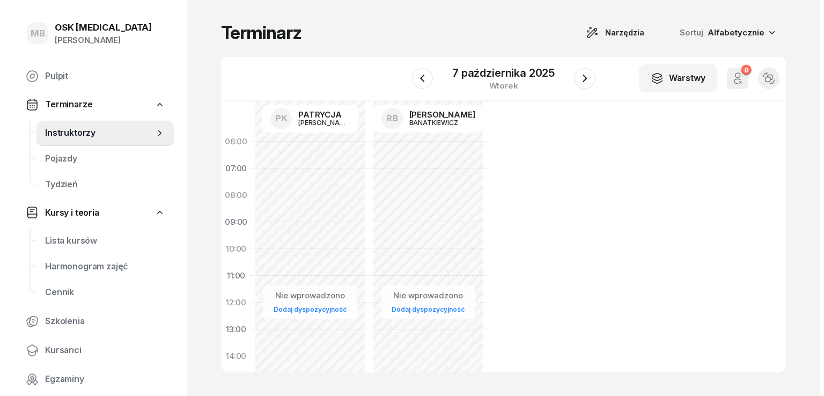
scroll to position [161, 0]
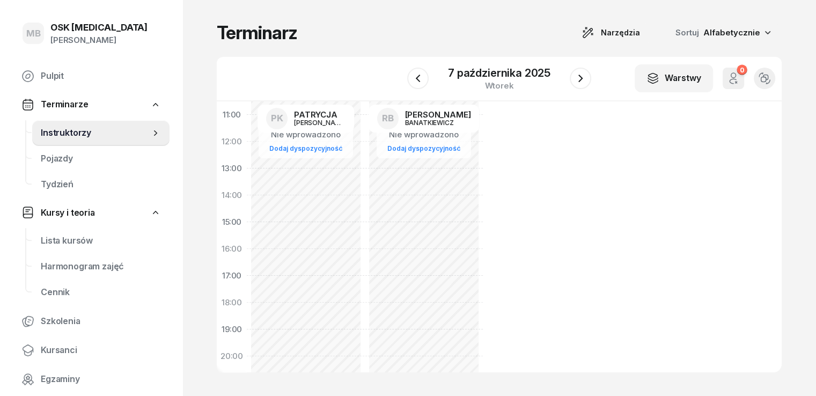
click at [405, 277] on div "Nie wprowadzono Dodaj dyspozycyjność" at bounding box center [424, 221] width 118 height 509
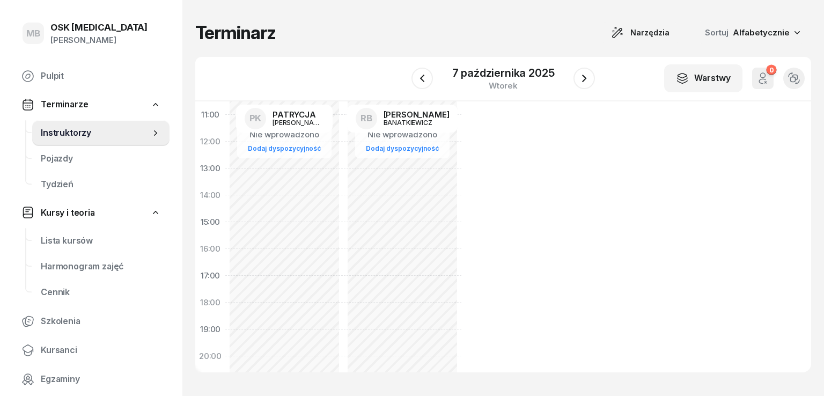
select select "17"
select select "19"
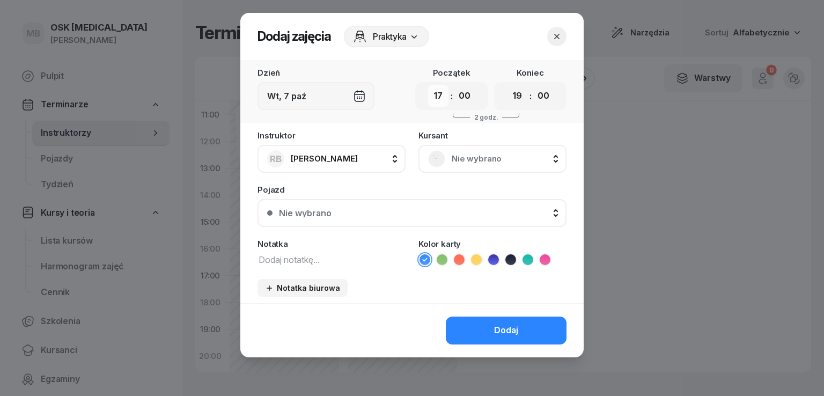
click at [441, 95] on select "00 01 02 03 04 05 06 07 08 09 10 11 12 13 14 15 16 17 18 19 20 21 22 23" at bounding box center [438, 96] width 20 height 23
select select "16"
click at [428, 85] on select "00 01 02 03 04 05 06 07 08 09 10 11 12 13 14 15 16 17 18 19 20 21 22 23" at bounding box center [438, 96] width 20 height 23
click at [521, 93] on select "00 01 02 03 04 05 06 07 08 09 10 11 12 13 14 15 16 17 18 19 20 21 22 23" at bounding box center [517, 96] width 20 height 23
select select "18"
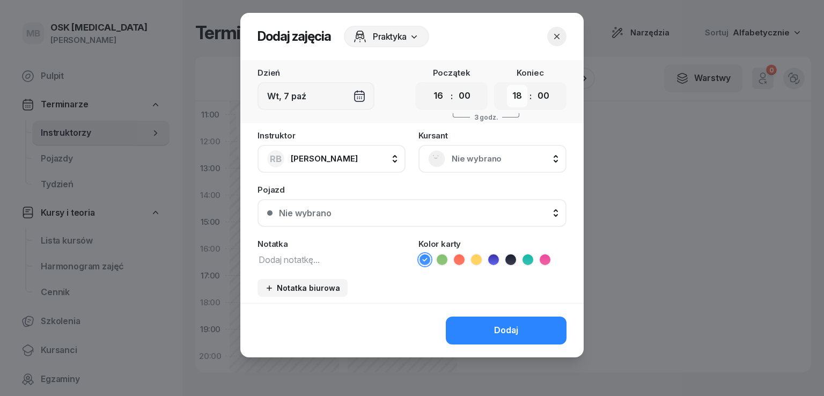
click at [507, 85] on select "00 01 02 03 04 05 06 07 08 09 10 11 12 13 14 15 16 17 18 19 20 21 22 23" at bounding box center [517, 96] width 20 height 23
click at [486, 154] on span "Nie wybrano" at bounding box center [503, 159] width 105 height 14
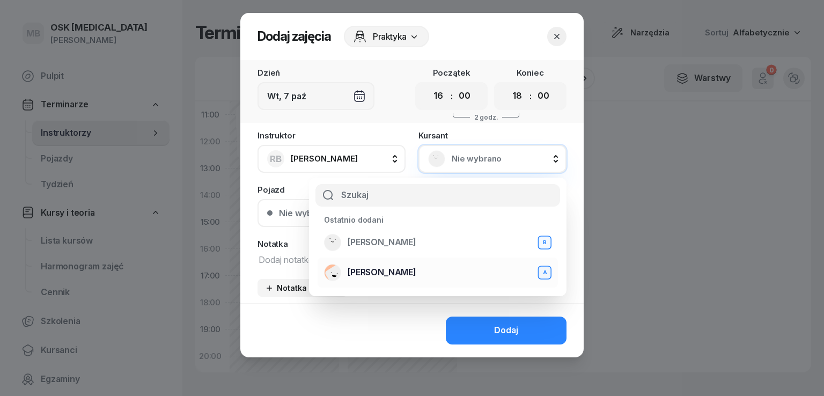
click at [545, 272] on div "A" at bounding box center [544, 272] width 11 height 9
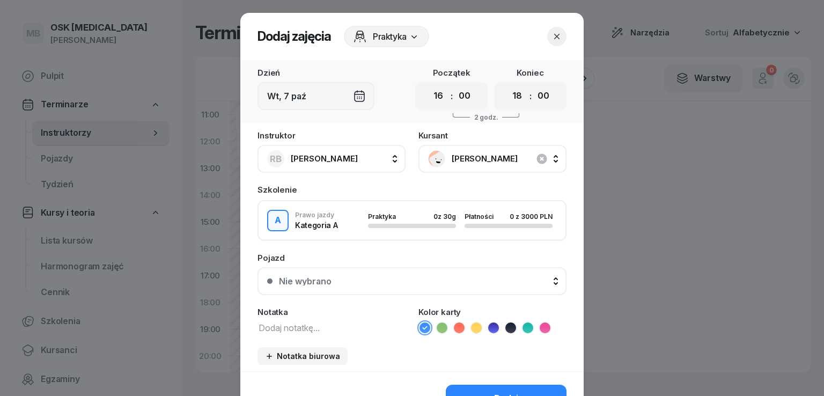
click at [345, 283] on div "Nie wybrano" at bounding box center [418, 281] width 278 height 9
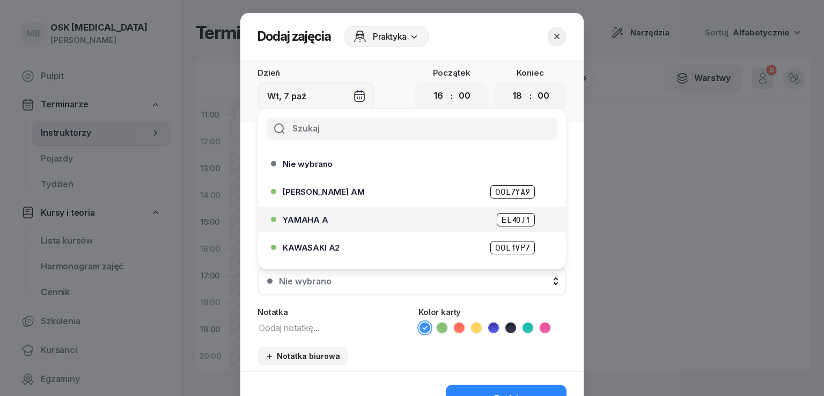
click at [315, 220] on span "YAMAHA A" at bounding box center [306, 220] width 46 height 8
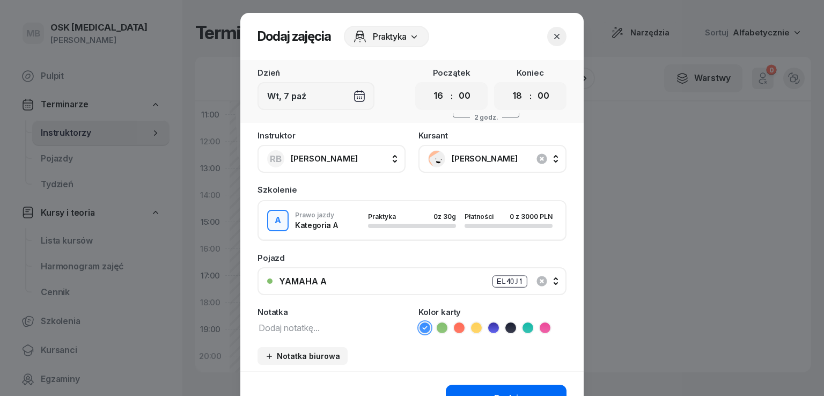
click at [486, 391] on button "Dodaj" at bounding box center [506, 398] width 121 height 28
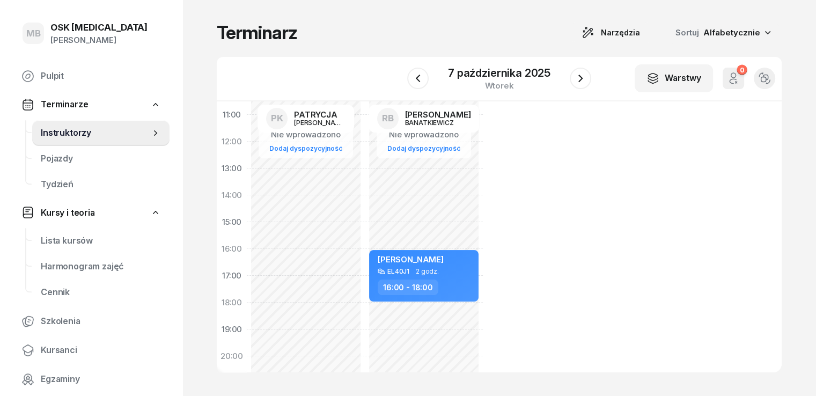
click at [395, 314] on div "Nie wprowadzono Dodaj dyspozycyjność [PERSON_NAME] EL40J1 2 godz. 16:00 - 18:00" at bounding box center [424, 221] width 118 height 509
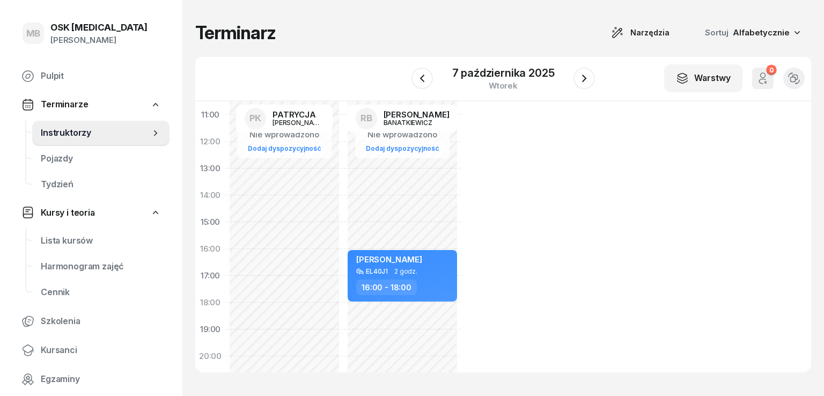
select select "18"
select select "20"
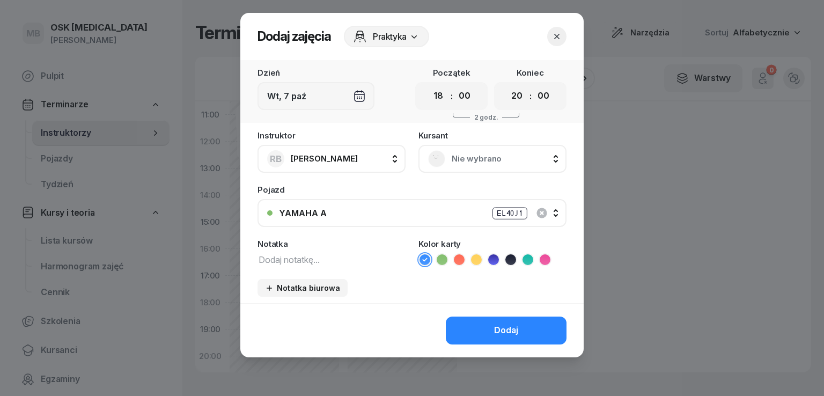
click at [460, 159] on span "Nie wybrano" at bounding box center [503, 159] width 105 height 14
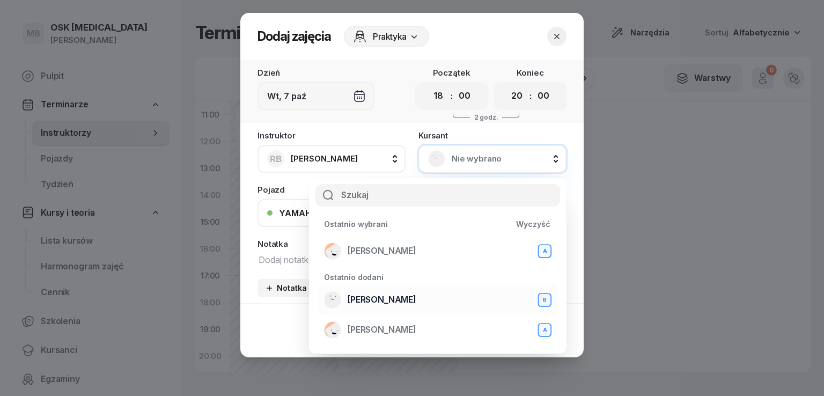
click at [383, 301] on span "[PERSON_NAME]" at bounding box center [381, 300] width 69 height 14
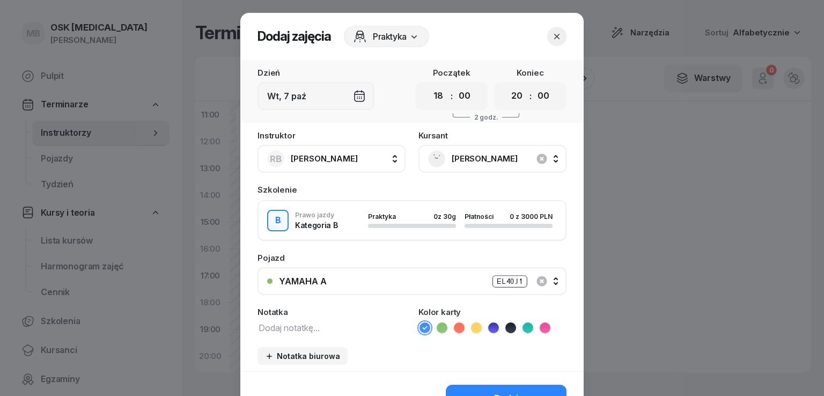
click at [335, 283] on div "YAMAHA A EL40J1" at bounding box center [418, 281] width 278 height 13
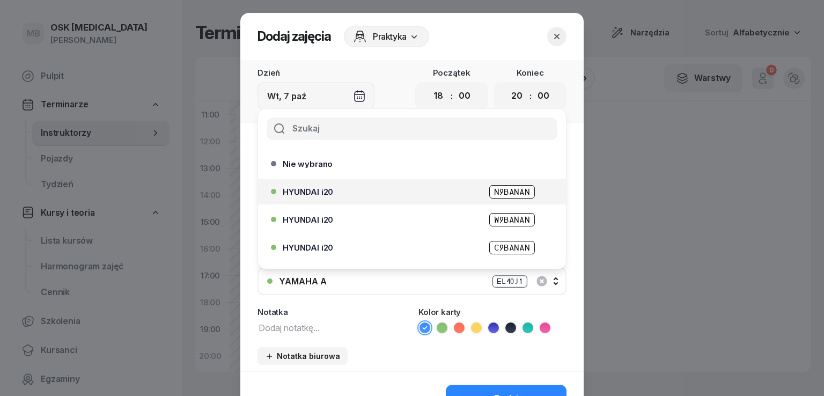
click at [338, 198] on div "HYUNDAI i20 N9BANAN" at bounding box center [409, 191] width 276 height 17
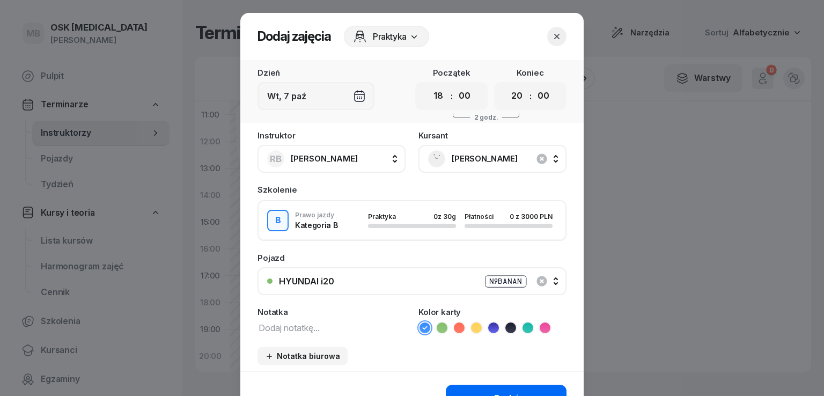
click at [463, 387] on button "Dodaj" at bounding box center [506, 398] width 121 height 28
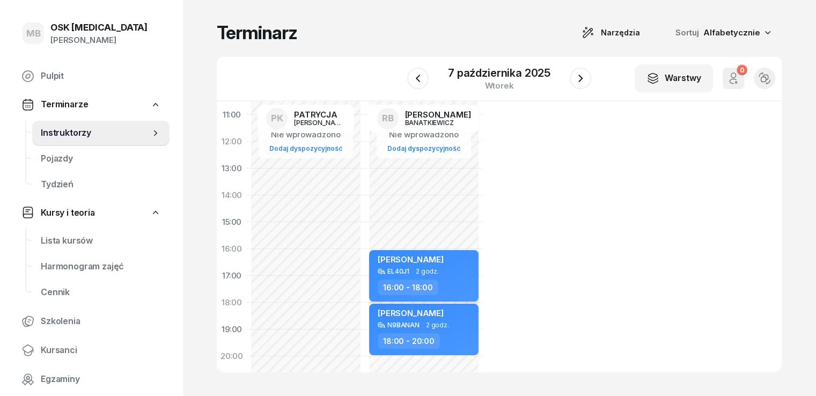
click at [450, 273] on div "[PERSON_NAME] EL40J1 2 godz. 16:00 - 18:00" at bounding box center [423, 275] width 109 height 51
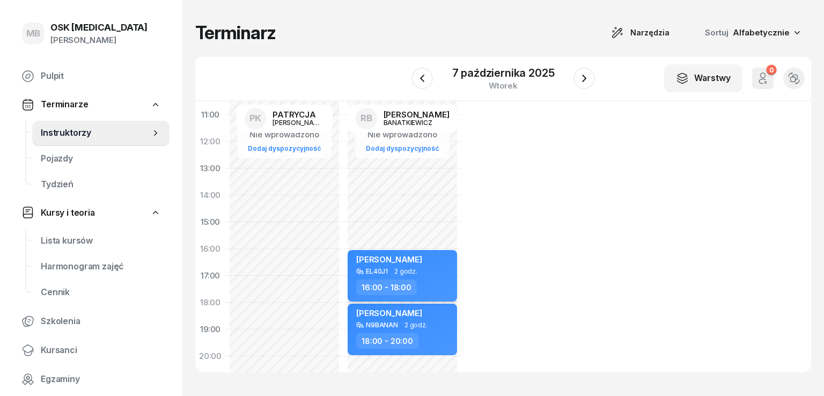
select select "16"
select select "18"
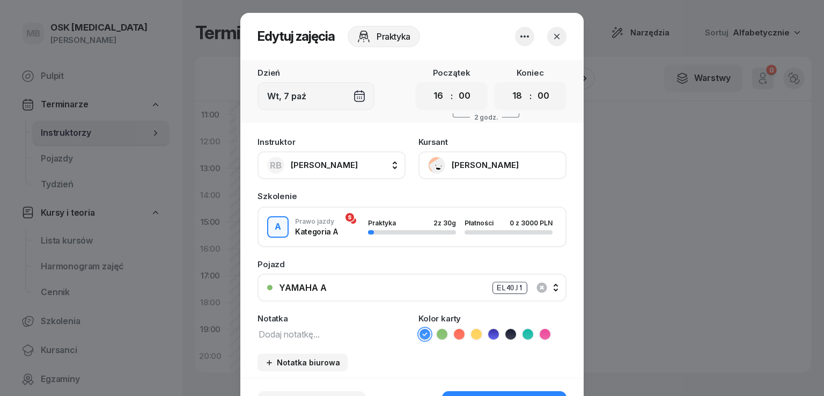
click at [667, 143] on div at bounding box center [412, 198] width 824 height 396
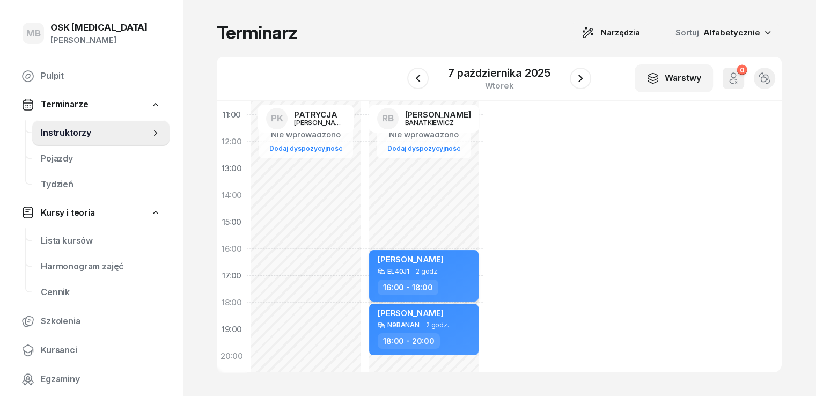
click at [412, 264] on div "[PERSON_NAME]" at bounding box center [410, 260] width 66 height 13
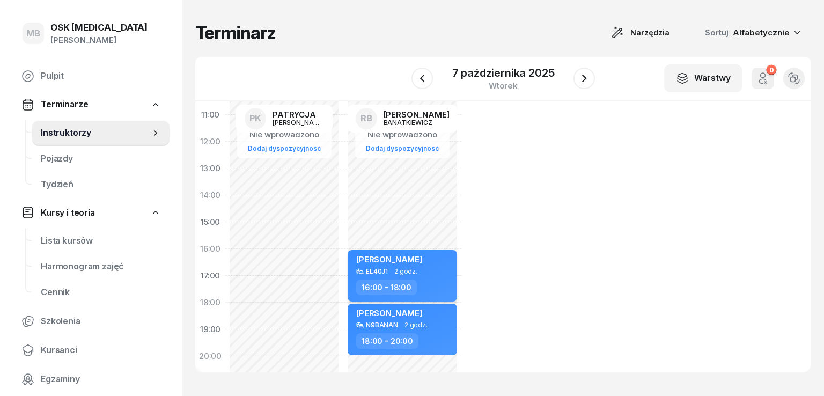
select select "16"
select select "18"
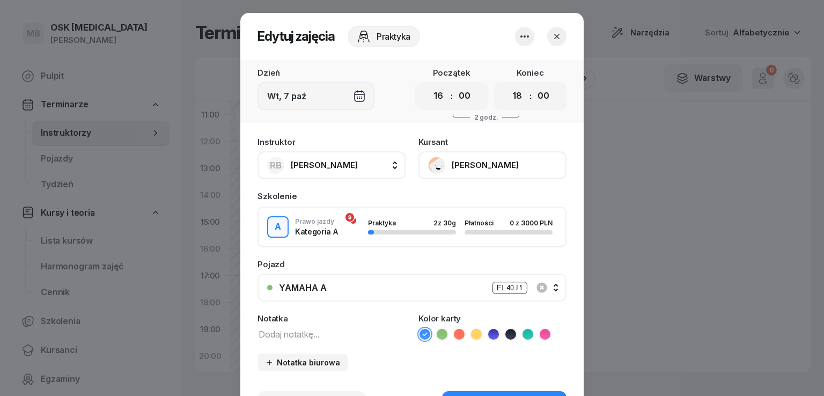
click at [317, 99] on div "Wt, 7 paź" at bounding box center [315, 96] width 117 height 28
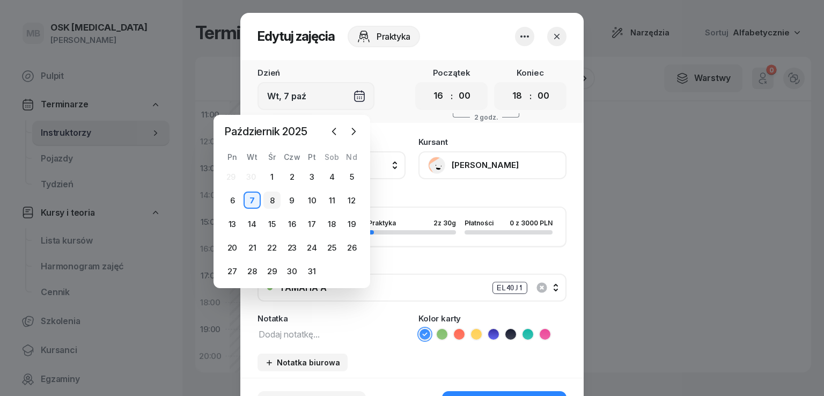
click at [268, 195] on div "8" at bounding box center [271, 199] width 17 height 17
type input "Śr, 8 paź"
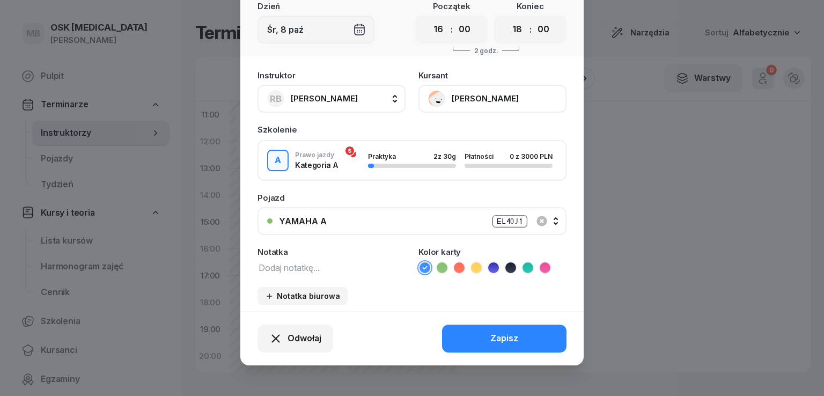
scroll to position [69, 0]
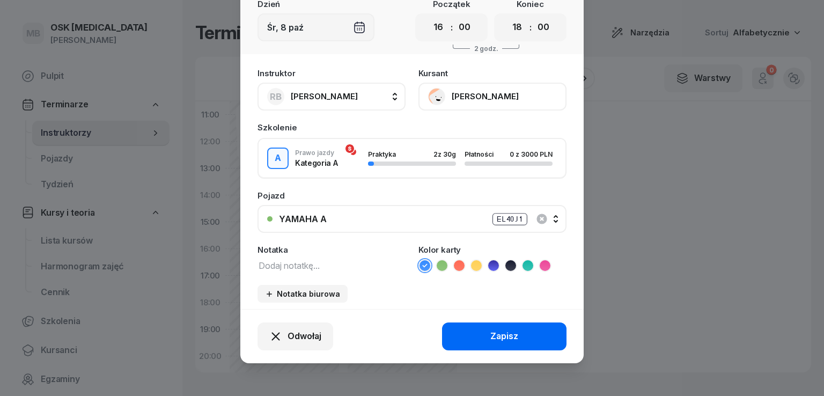
click at [455, 335] on button "Zapisz" at bounding box center [504, 336] width 124 height 28
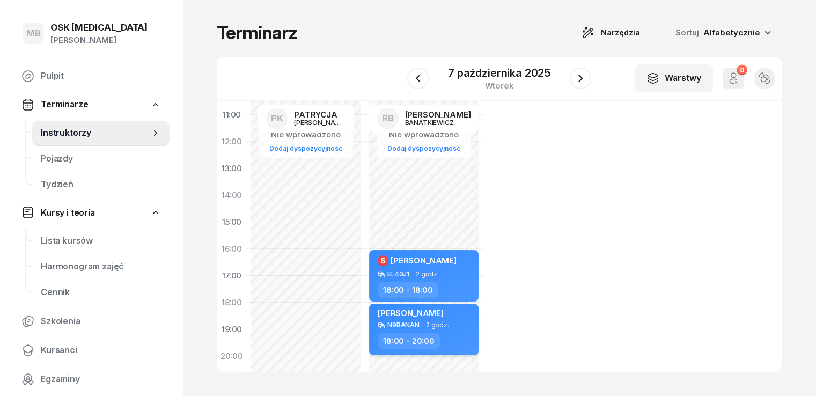
click at [385, 318] on div "[PERSON_NAME]" at bounding box center [410, 314] width 66 height 13
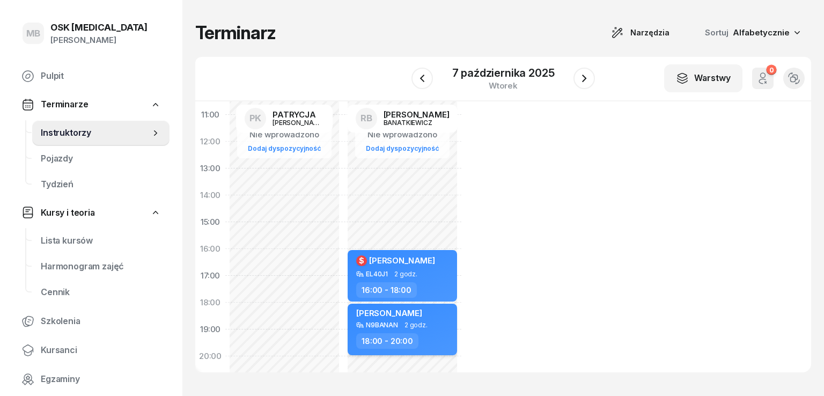
select select "18"
select select "20"
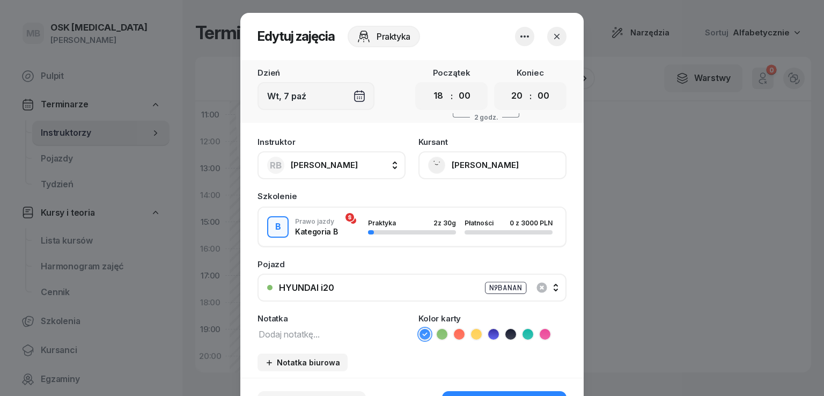
click at [302, 107] on div "Wt, 7 paź" at bounding box center [315, 96] width 117 height 28
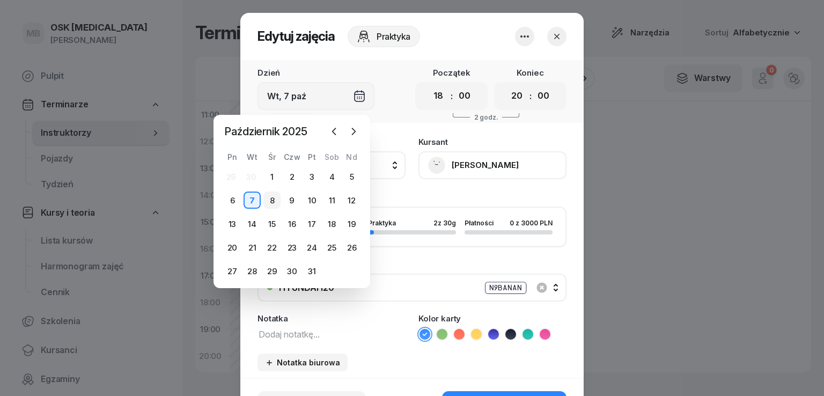
click at [273, 198] on div "8" at bounding box center [271, 199] width 17 height 17
type input "Śr, 8 paź"
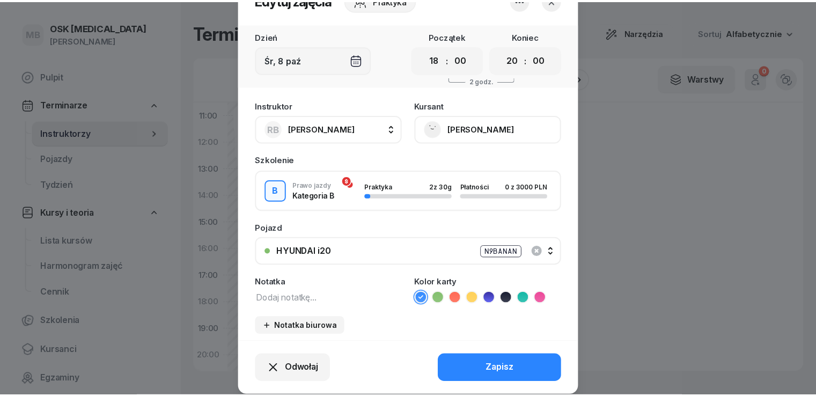
scroll to position [54, 0]
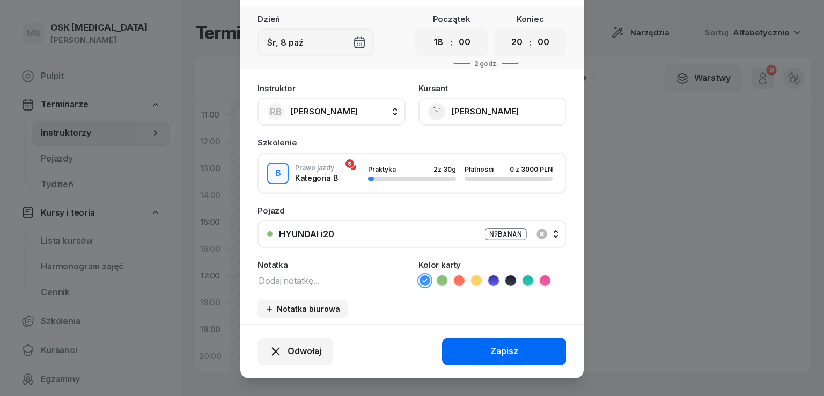
click at [496, 350] on div "Zapisz" at bounding box center [504, 351] width 28 height 14
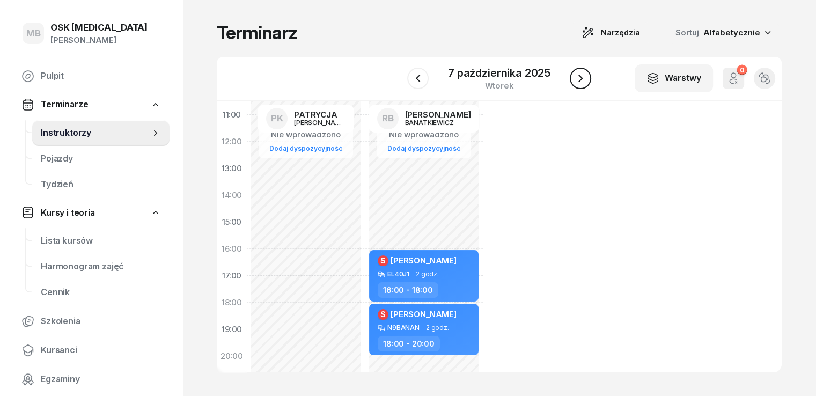
click at [579, 80] on icon "button" at bounding box center [580, 79] width 4 height 8
click at [414, 80] on icon "button" at bounding box center [417, 78] width 13 height 13
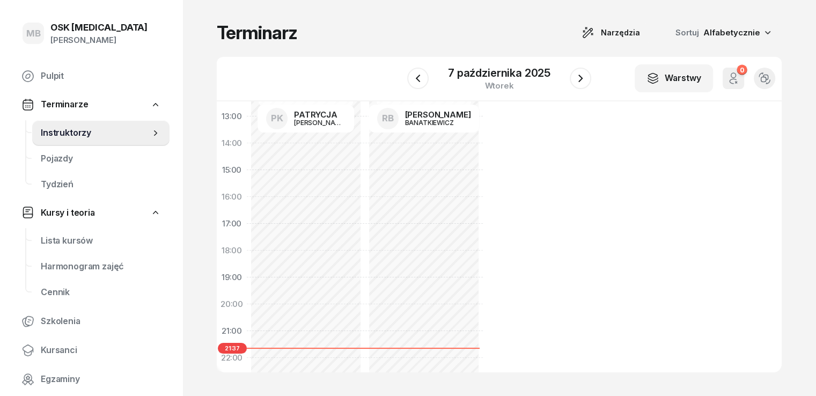
scroll to position [265, 0]
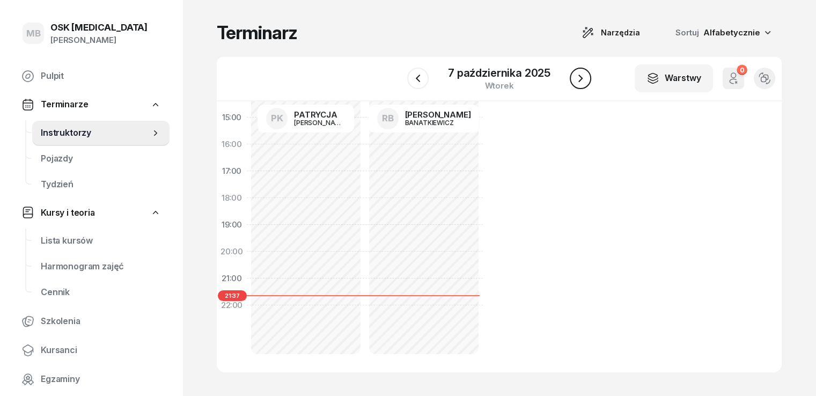
click at [575, 78] on button "button" at bounding box center [579, 78] width 21 height 21
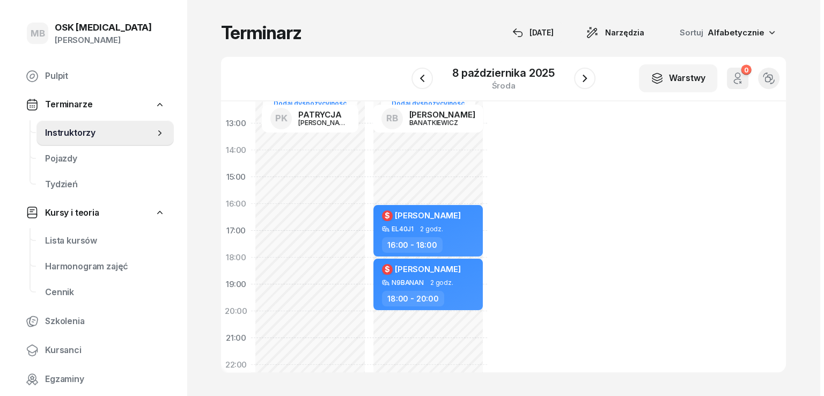
scroll to position [212, 0]
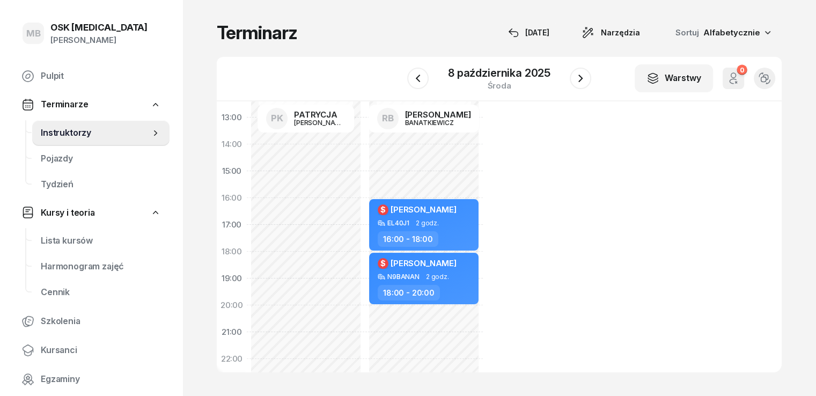
drag, startPoint x: 439, startPoint y: 226, endPoint x: 423, endPoint y: 166, distance: 62.5
click at [423, 166] on div "Nie wprowadzono Dodaj dyspozycyjność $ [PERSON_NAME] EL40J1 2 godz. 16:00 - 18:…" at bounding box center [424, 170] width 118 height 509
select select "14"
select select "16"
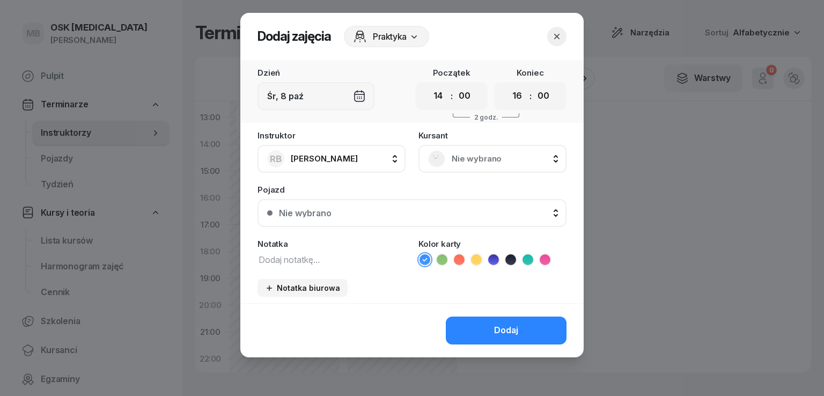
click at [562, 35] on button "button" at bounding box center [556, 36] width 19 height 19
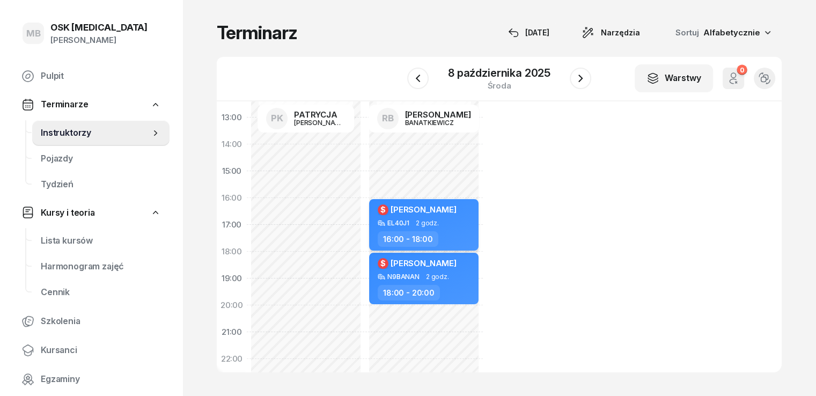
click at [440, 214] on div "$ [PERSON_NAME]" at bounding box center [416, 209] width 79 height 12
select select "16"
select select "18"
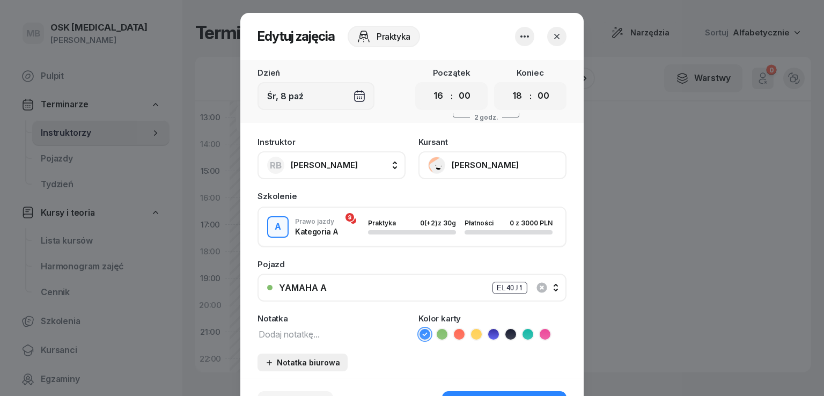
click at [308, 361] on div "Notatka biurowa" at bounding box center [302, 362] width 75 height 9
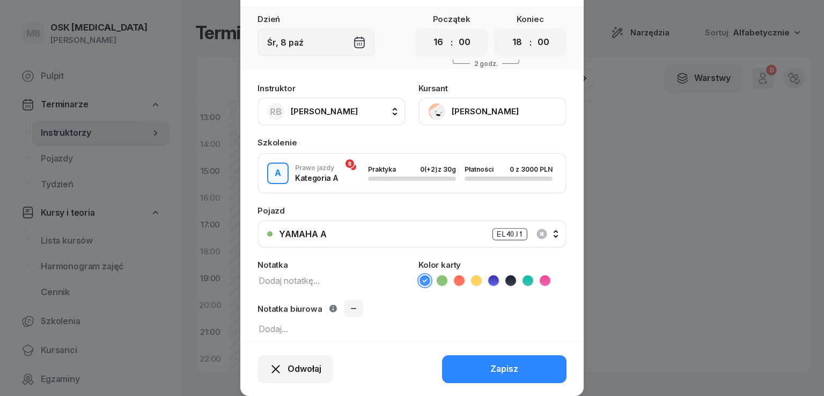
click at [293, 336] on div "Instruktor RB [PERSON_NAME] PK [PERSON_NAME] RB [PERSON_NAME] Kursant [PERSON_N…" at bounding box center [411, 210] width 343 height 264
click at [265, 327] on textarea at bounding box center [411, 328] width 309 height 14
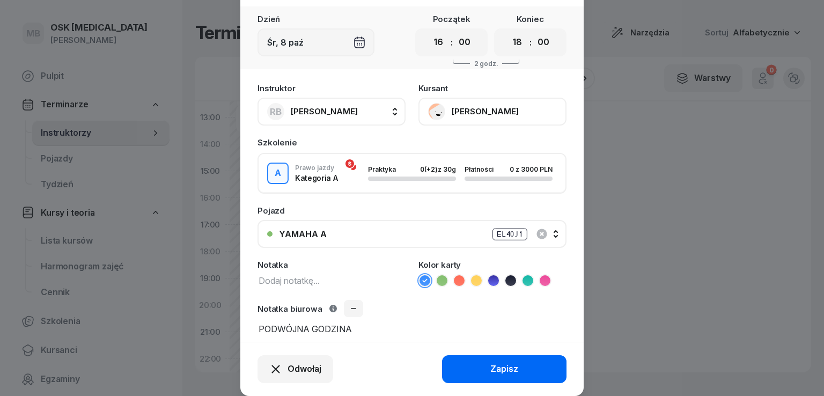
type textarea "PODWÓJNA GODZINA"
click at [470, 361] on button "Zapisz" at bounding box center [504, 369] width 124 height 28
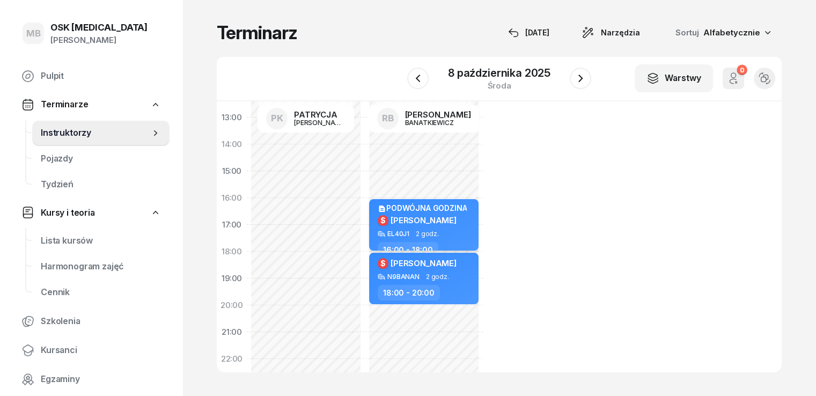
click at [417, 230] on div "EL40J1 2 godz." at bounding box center [424, 234] width 94 height 8
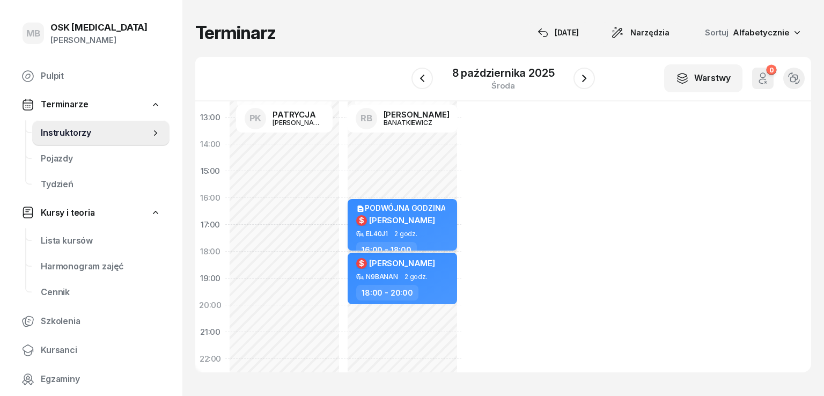
select select "16"
select select "18"
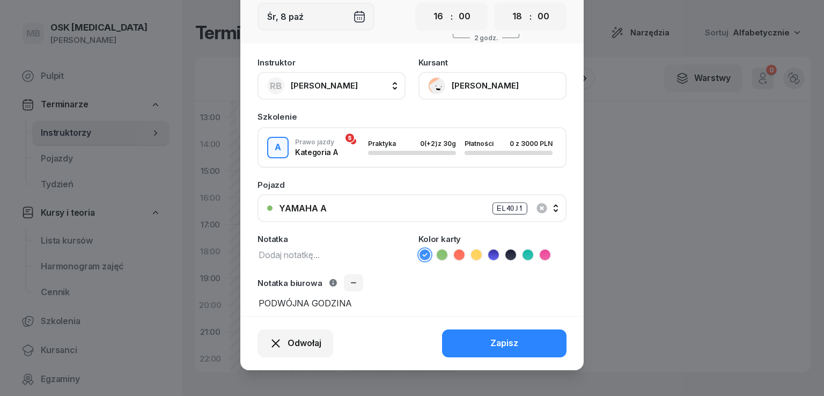
scroll to position [86, 0]
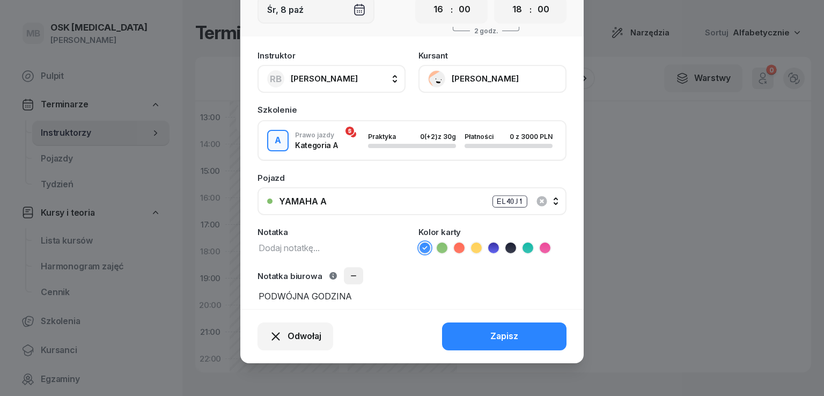
click at [349, 278] on icon "button" at bounding box center [353, 275] width 9 height 9
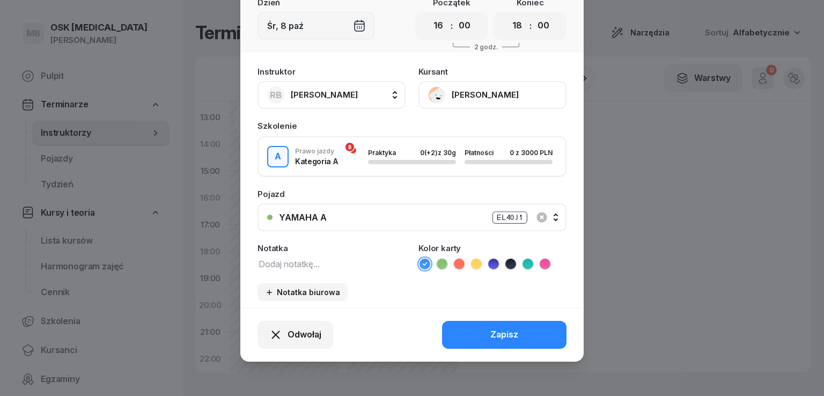
scroll to position [69, 0]
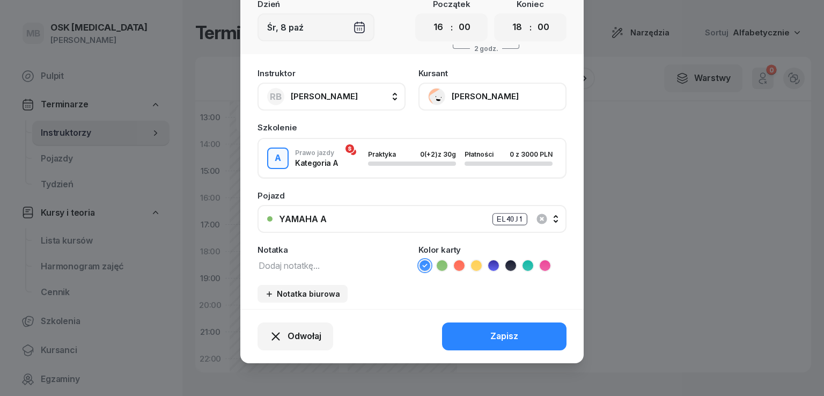
click at [293, 264] on textarea at bounding box center [331, 265] width 148 height 14
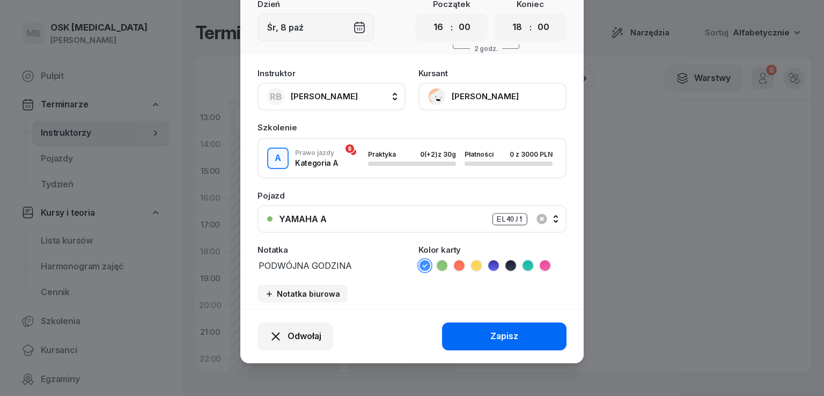
type textarea "PODWÓJNA GODZINA"
click at [502, 332] on div "Zapisz" at bounding box center [504, 336] width 28 height 14
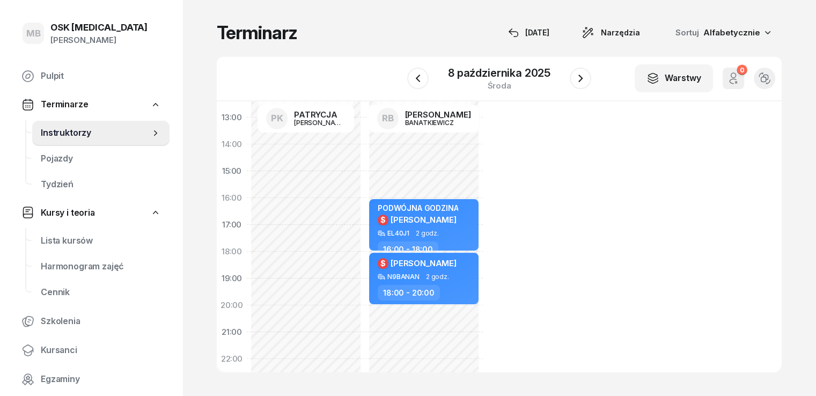
click at [585, 254] on div "06:00 07:00 08:00 09:00 10:00 11:00 12:00 13:00 14:00 15:00 16:00 17:00 18:00 1…" at bounding box center [499, 236] width 565 height 271
click at [435, 226] on div "PODWÓJNA GODZINA $ [PERSON_NAME]" at bounding box center [417, 216] width 80 height 26
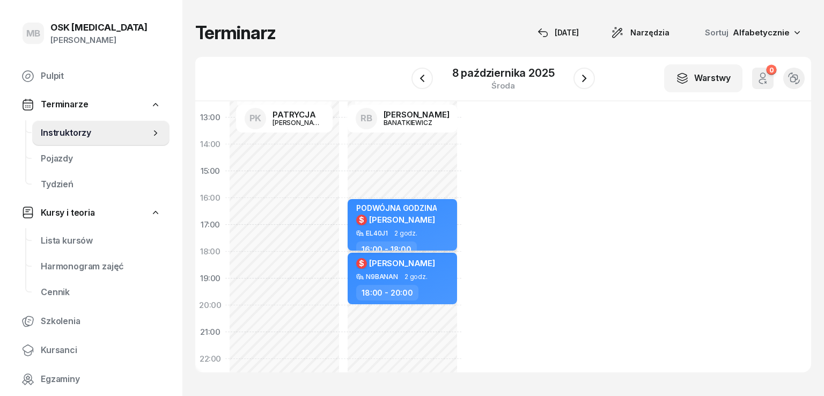
select select "16"
select select "18"
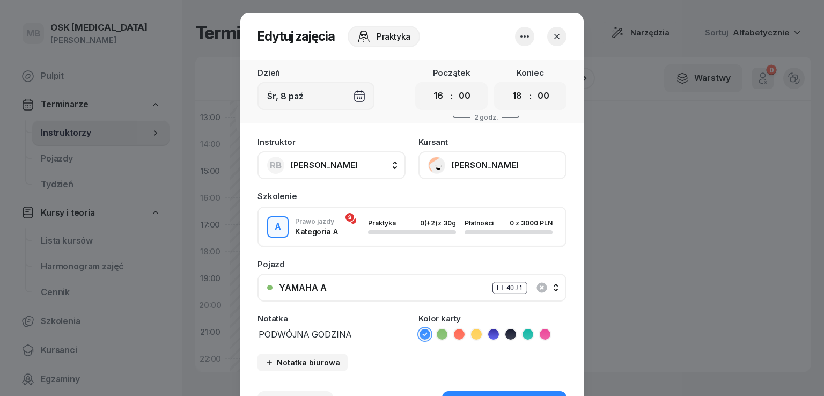
scroll to position [54, 0]
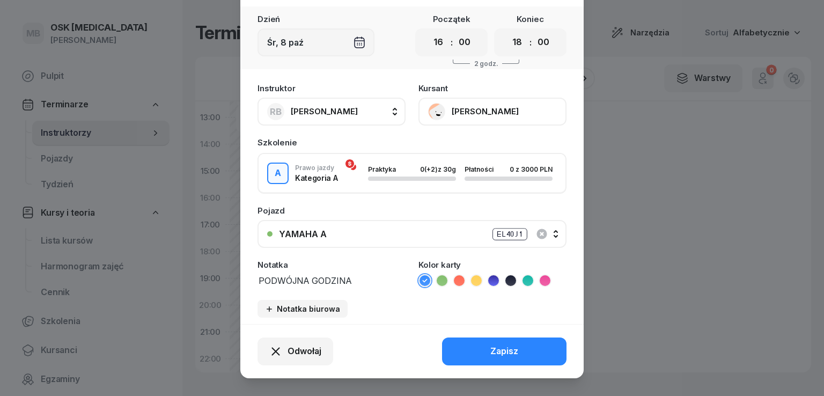
drag, startPoint x: 350, startPoint y: 280, endPoint x: 153, endPoint y: 255, distance: 197.8
click at [165, 269] on div "Edytuj zajęcia Praktyka Dzień [DATE] Początek 00 01 02 03 04 05 06 07 08 09 10 …" at bounding box center [412, 198] width 824 height 396
type textarea "DO 18!!!"
click at [513, 40] on select "00 01 02 03 04 05 06 07 08 09 10 11 12 13 14 15 16 17 18 19 20 21 22 23" at bounding box center [517, 42] width 20 height 23
select select "17"
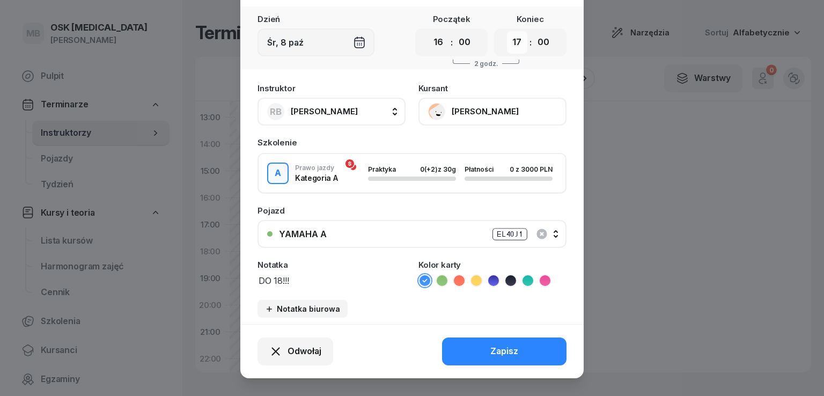
click at [507, 31] on select "00 01 02 03 04 05 06 07 08 09 10 11 12 13 14 15 16 17 18 19 20 21 22 23" at bounding box center [517, 42] width 20 height 23
click at [509, 354] on div "Odwołaj Zapisz" at bounding box center [411, 351] width 343 height 54
click at [502, 352] on div "Zapisz" at bounding box center [504, 351] width 28 height 14
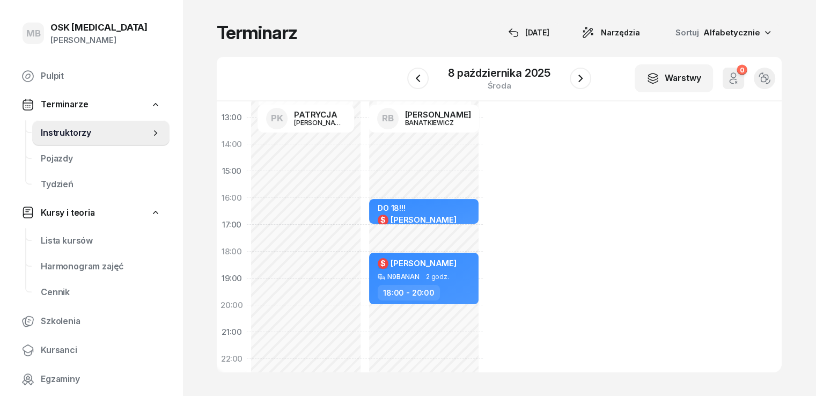
click at [391, 234] on div "Nie wprowadzono Dodaj dyspozycyjność DO 18!!! $ [PERSON_NAME] EL40J1 1 godz. 16…" at bounding box center [424, 170] width 118 height 509
select select "17"
select select "18"
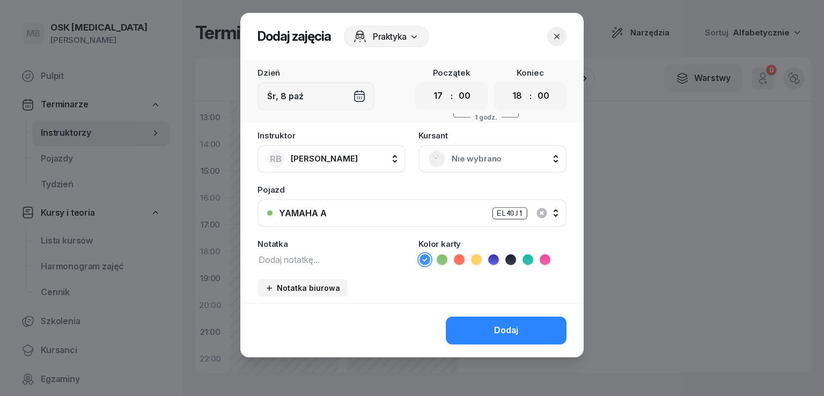
click at [312, 258] on textarea at bounding box center [331, 259] width 148 height 14
type textarea "OD 16!!"
click at [398, 215] on div "YAMAHA A EL40J1" at bounding box center [418, 212] width 278 height 13
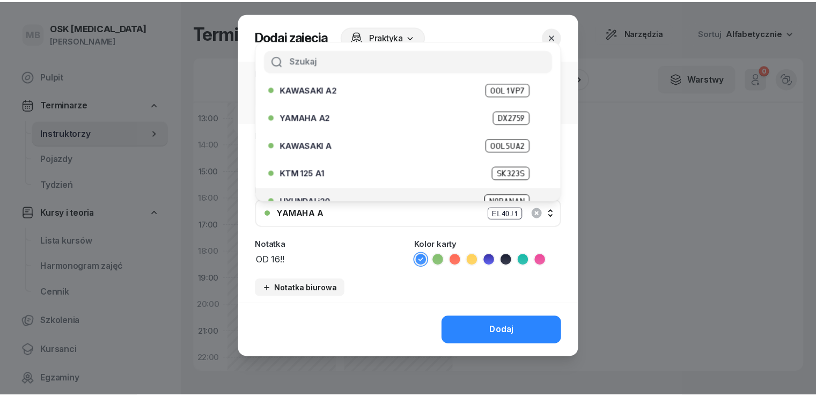
scroll to position [107, 0]
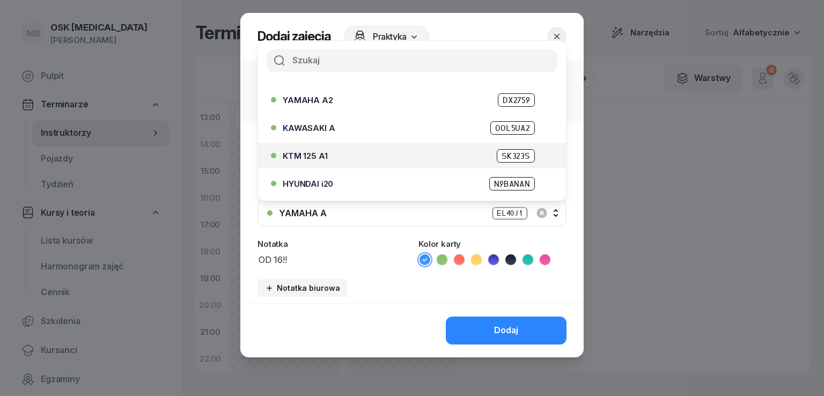
click at [336, 155] on div "KTM 125 A1 SK323S" at bounding box center [415, 155] width 264 height 13
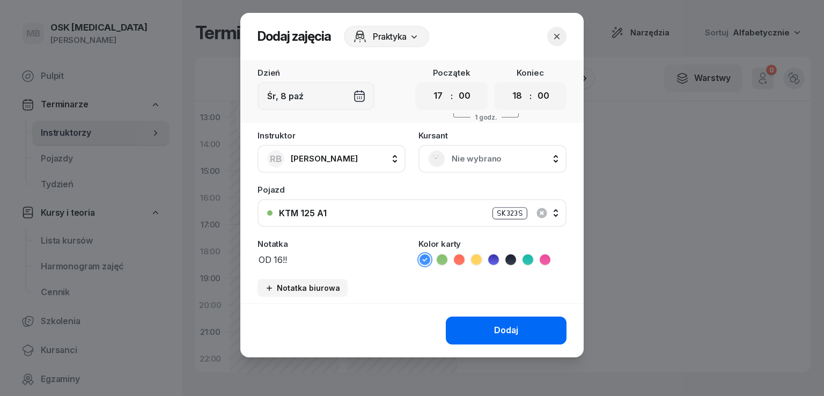
click at [480, 325] on button "Dodaj" at bounding box center [506, 330] width 121 height 28
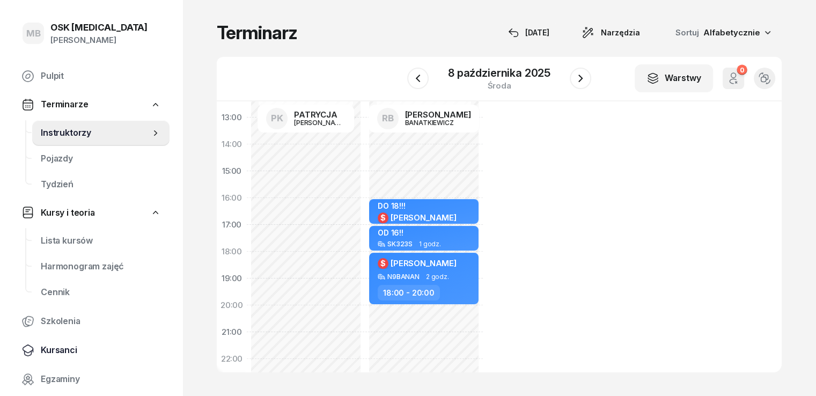
click at [62, 345] on span "Kursanci" at bounding box center [101, 350] width 120 height 14
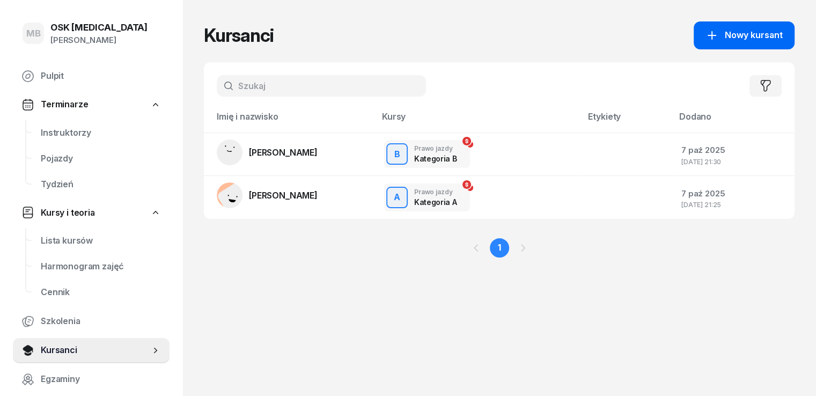
click at [753, 35] on span "Nowy kursant" at bounding box center [753, 35] width 58 height 14
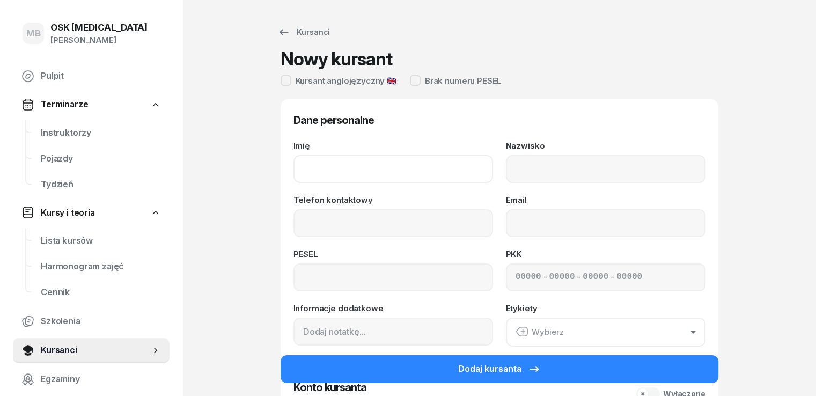
click at [303, 169] on input "Imię" at bounding box center [392, 169] width 199 height 28
type input "DARIA"
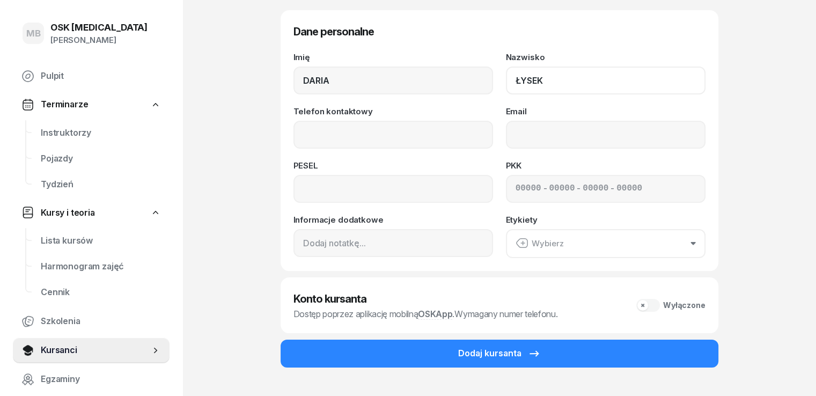
scroll to position [107, 0]
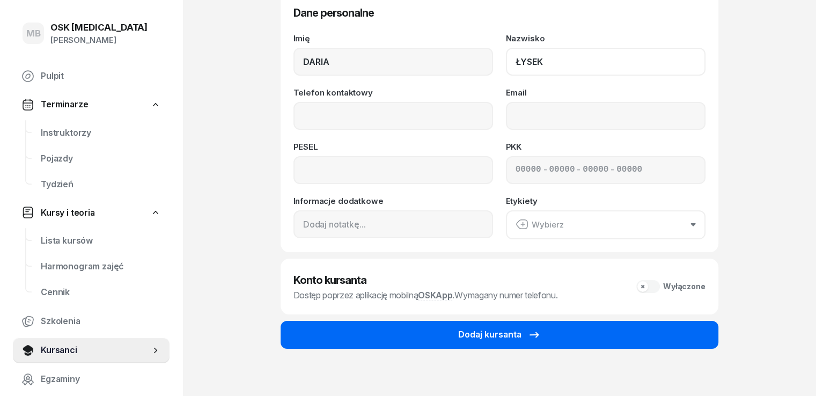
type input "ŁYSEK"
click at [519, 338] on div "Dodaj kursanta" at bounding box center [499, 335] width 83 height 14
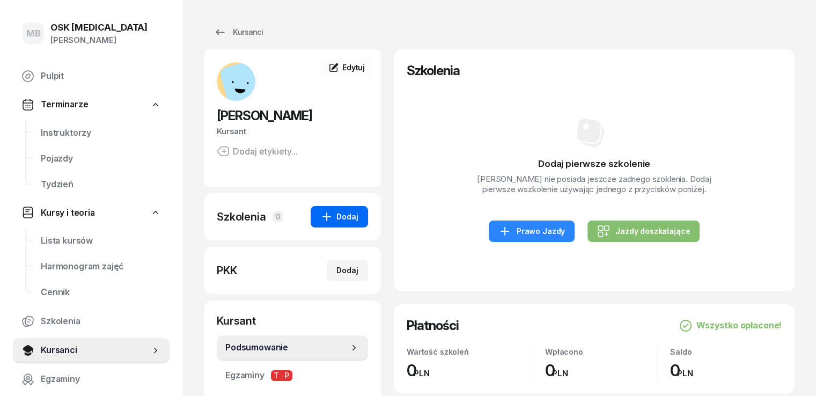
click at [320, 217] on icon "button" at bounding box center [326, 216] width 13 height 13
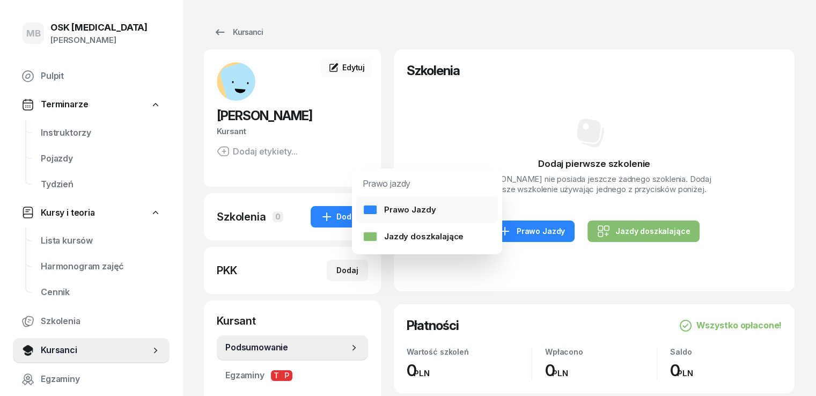
click at [411, 217] on link "Prawo Jazdy" at bounding box center [427, 209] width 142 height 27
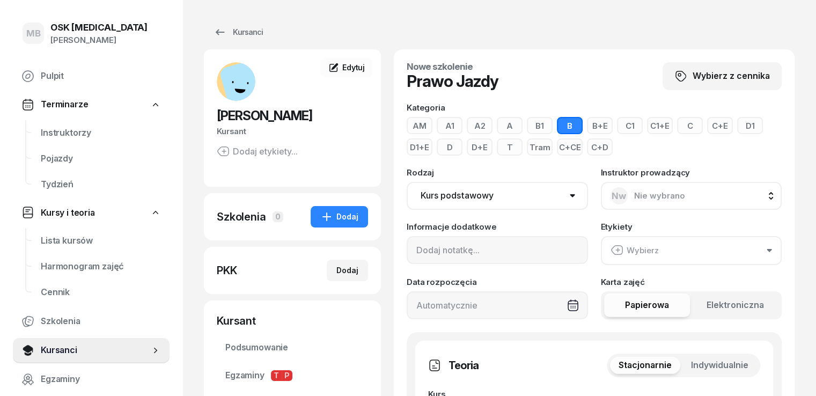
click at [436, 124] on button "A1" at bounding box center [449, 125] width 26 height 17
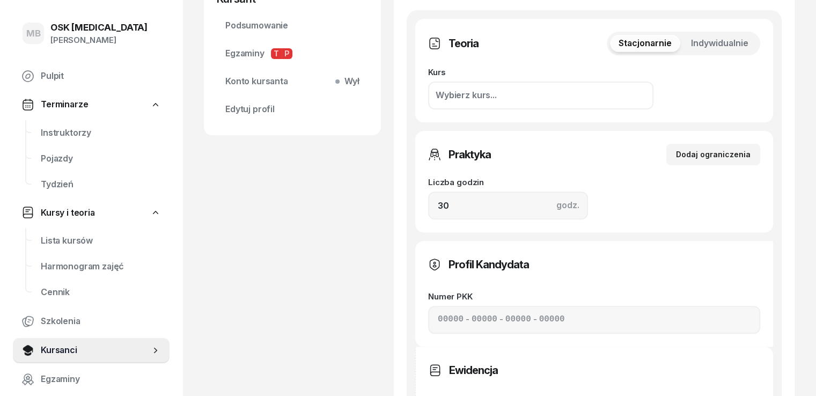
scroll to position [375, 0]
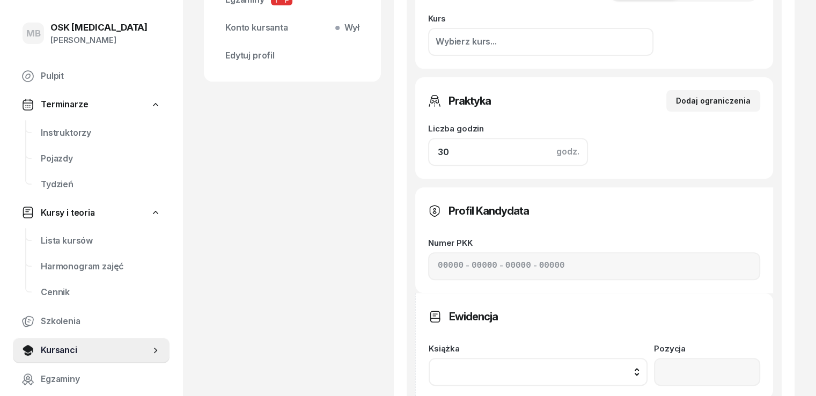
drag, startPoint x: 422, startPoint y: 151, endPoint x: 366, endPoint y: 150, distance: 56.3
click at [366, 150] on div "[PERSON_NAME] Kursant Dodaj etykiety... DŁ [PERSON_NAME] Kursant Edytuj Szkolen…" at bounding box center [499, 200] width 590 height 1052
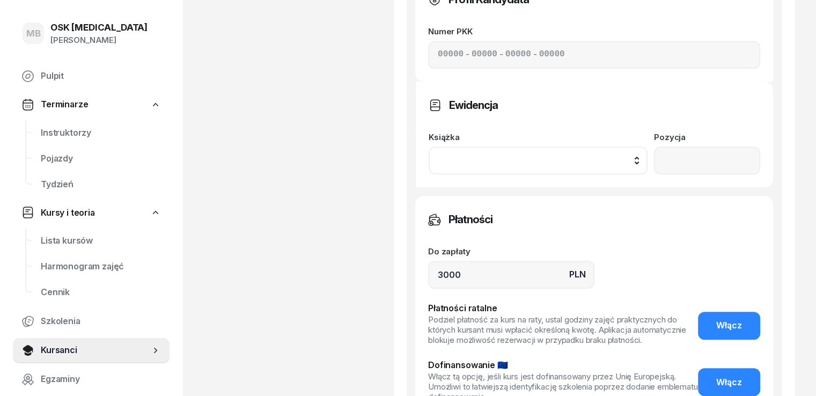
scroll to position [663, 0]
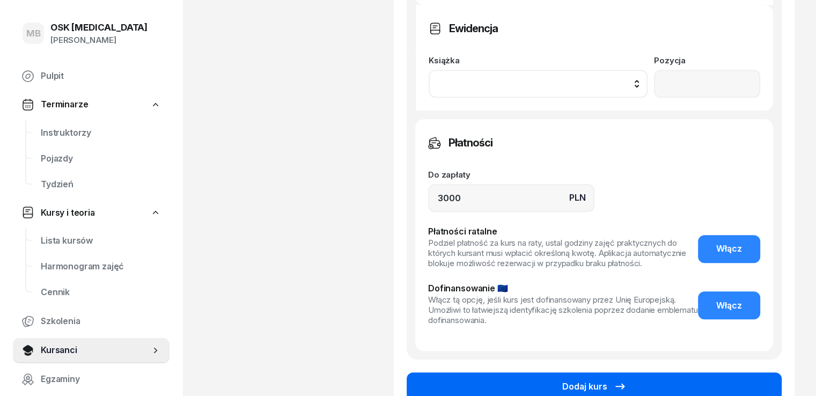
type input "20"
click at [683, 372] on button "Dodaj kurs" at bounding box center [593, 386] width 375 height 28
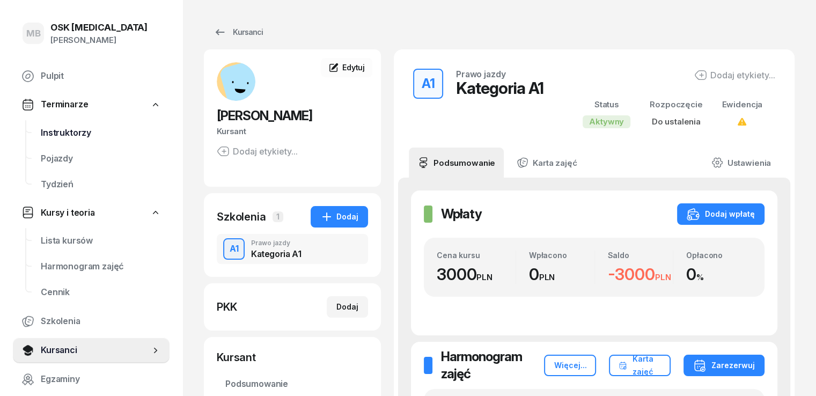
click at [56, 132] on span "Instruktorzy" at bounding box center [101, 133] width 120 height 14
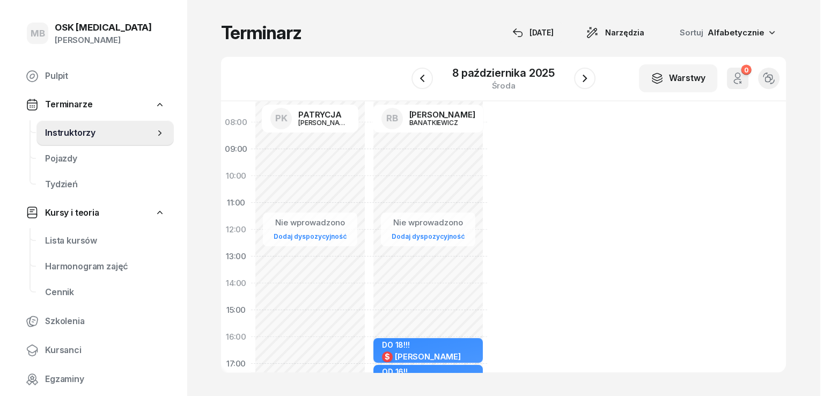
scroll to position [161, 0]
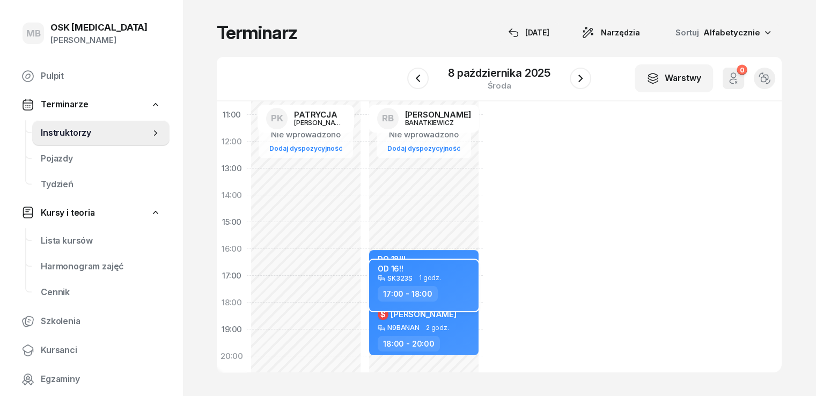
click at [412, 286] on div "17:00 - 18:00" at bounding box center [424, 294] width 94 height 16
select select "17"
select select "18"
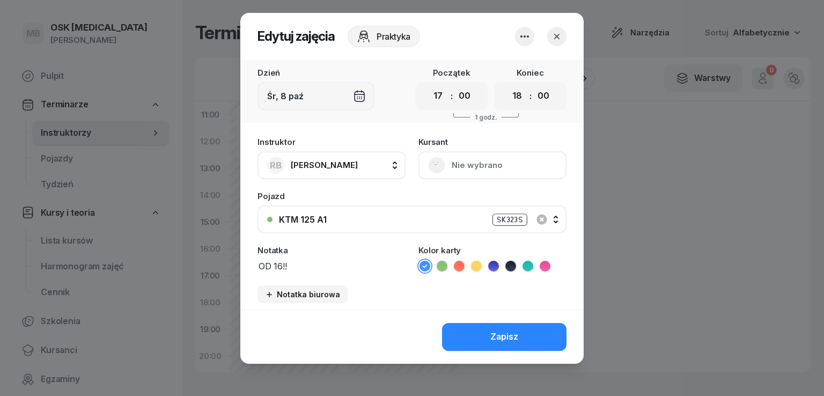
click at [493, 159] on div "[DEMOGRAPHIC_DATA] Nie wybrano" at bounding box center [492, 158] width 148 height 41
click at [431, 163] on div "[DEMOGRAPHIC_DATA] Nie wybrano" at bounding box center [492, 158] width 148 height 41
click at [448, 163] on div "[DEMOGRAPHIC_DATA] Nie wybrano" at bounding box center [492, 158] width 148 height 41
click at [493, 163] on div "[DEMOGRAPHIC_DATA] Nie wybrano" at bounding box center [492, 158] width 148 height 41
click at [522, 40] on icon "button" at bounding box center [524, 36] width 13 height 13
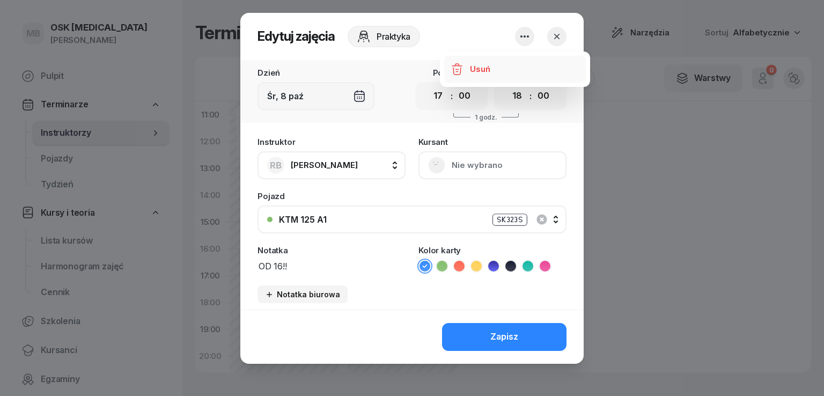
click at [509, 70] on link "Usuń" at bounding box center [515, 69] width 142 height 27
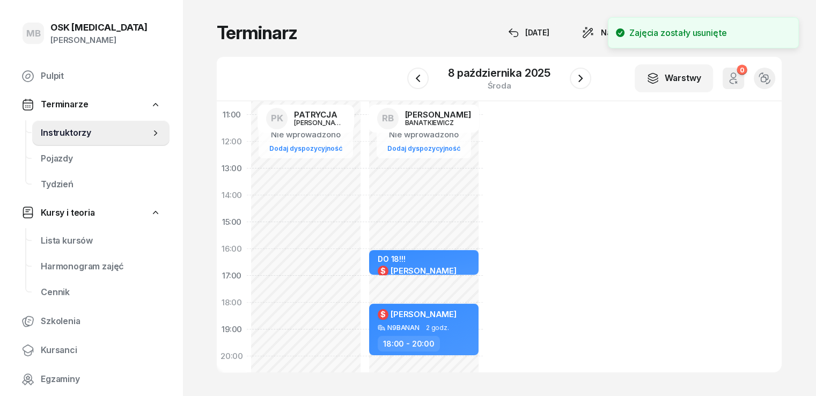
click at [408, 289] on div "Nie wprowadzono Dodaj dyspozycyjność DO 18!!! $ [PERSON_NAME] EL40J1 1 godz. 16…" at bounding box center [424, 221] width 118 height 509
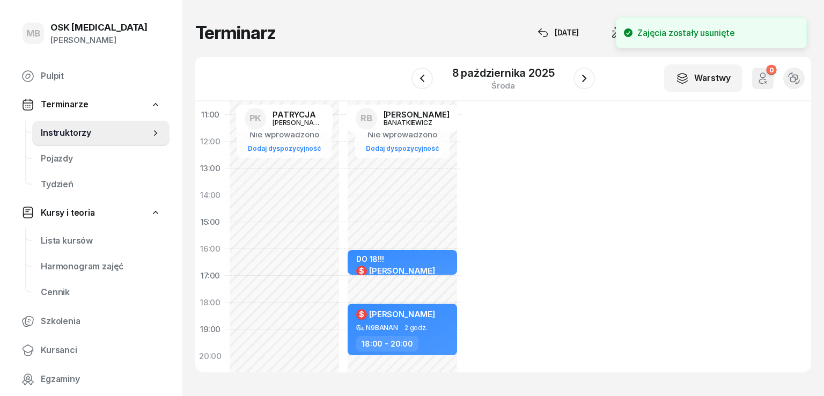
select select "17"
select select "18"
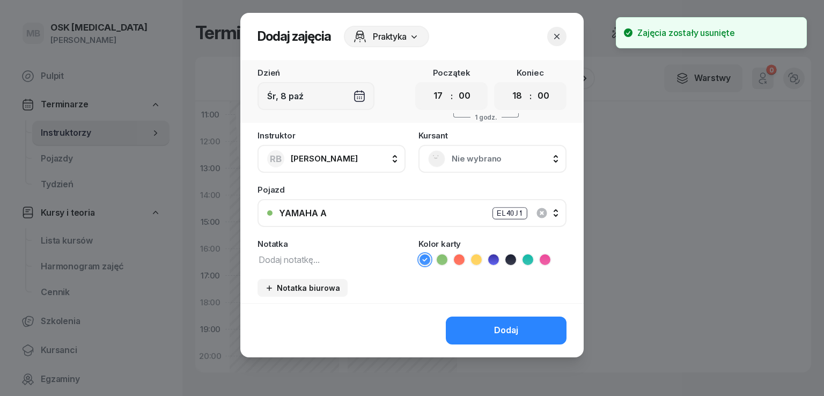
click at [457, 152] on span "Nie wybrano" at bounding box center [503, 159] width 105 height 14
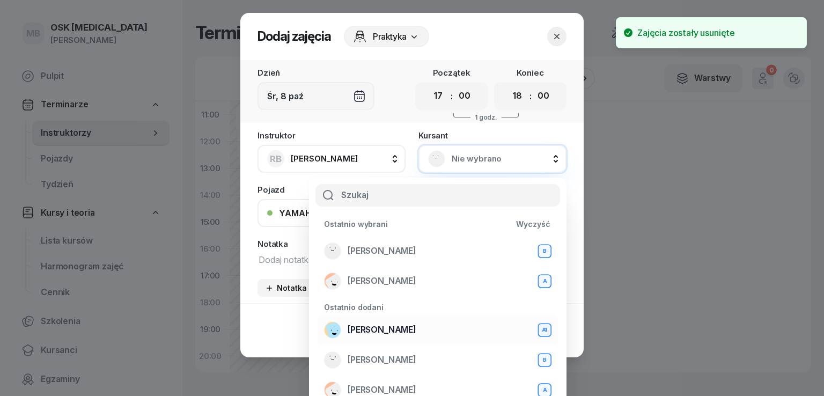
click at [386, 332] on span "[PERSON_NAME]" at bounding box center [381, 330] width 69 height 14
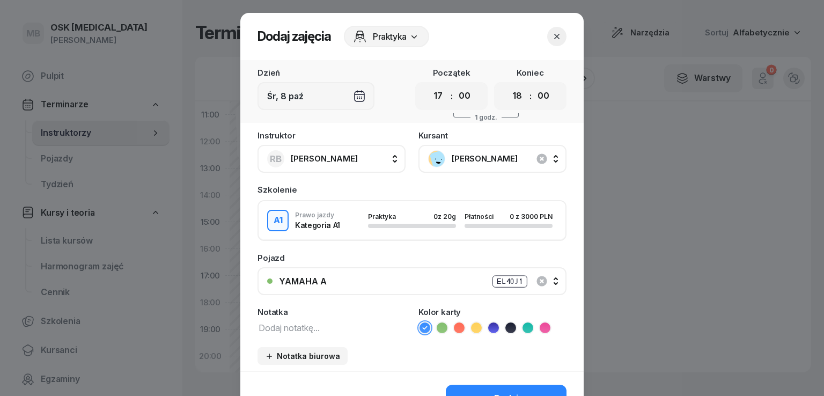
click at [309, 286] on div "YAMAHA A EL40J1" at bounding box center [418, 281] width 278 height 13
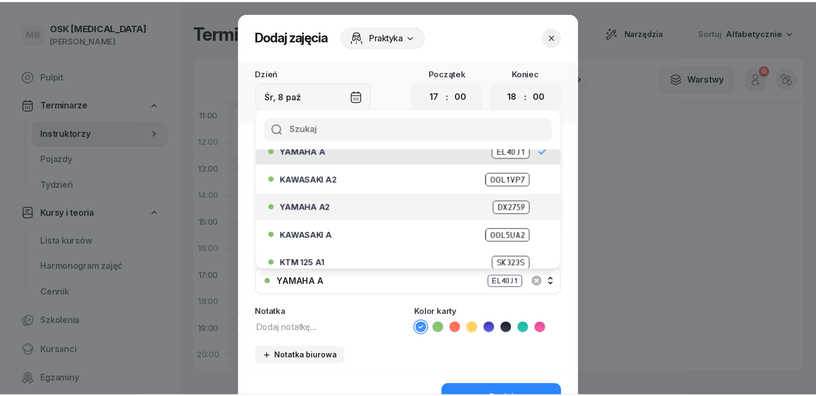
scroll to position [77, 0]
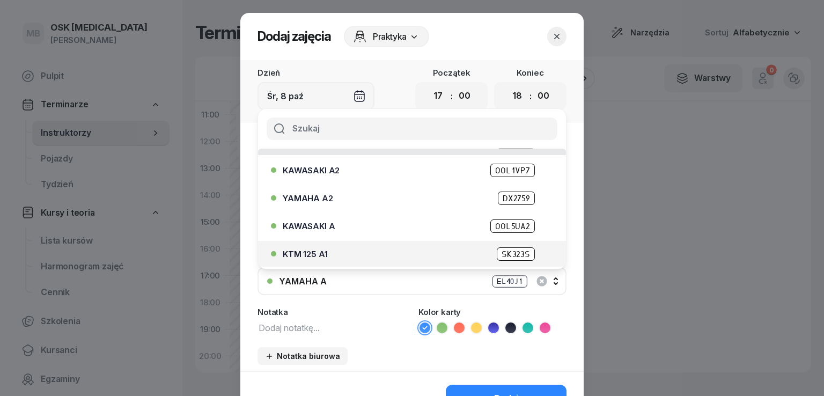
click at [327, 249] on div "KTM 125 A1 SK323S" at bounding box center [415, 253] width 264 height 13
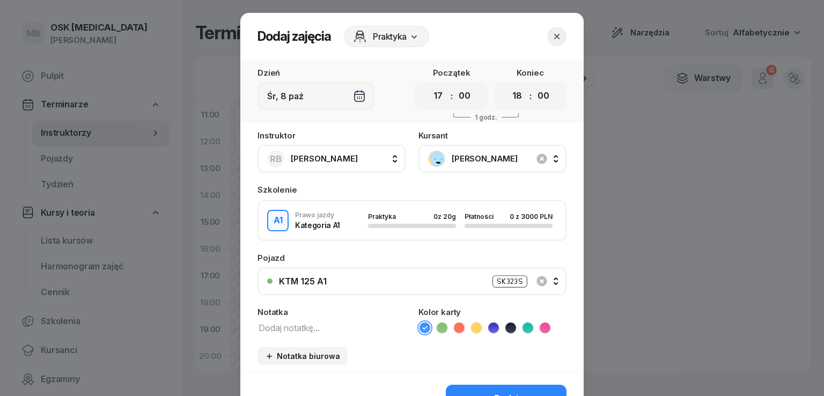
click at [295, 324] on textarea at bounding box center [331, 327] width 148 height 14
type textarea "OD 16!!"
click at [478, 387] on button "Dodaj" at bounding box center [506, 398] width 121 height 28
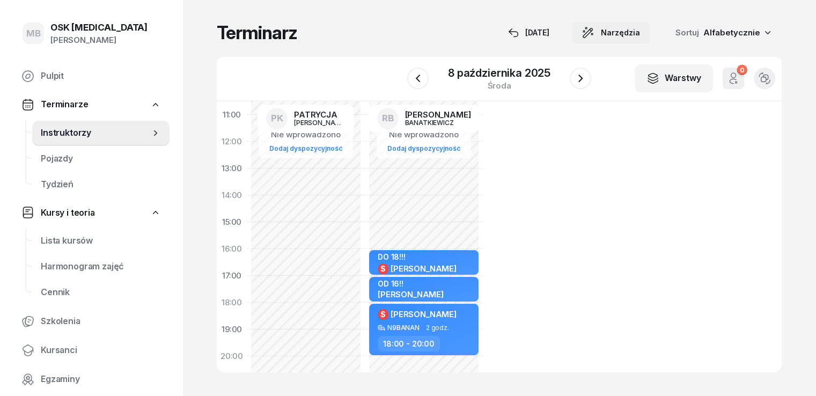
click at [640, 37] on span "Narzędzia" at bounding box center [620, 32] width 39 height 13
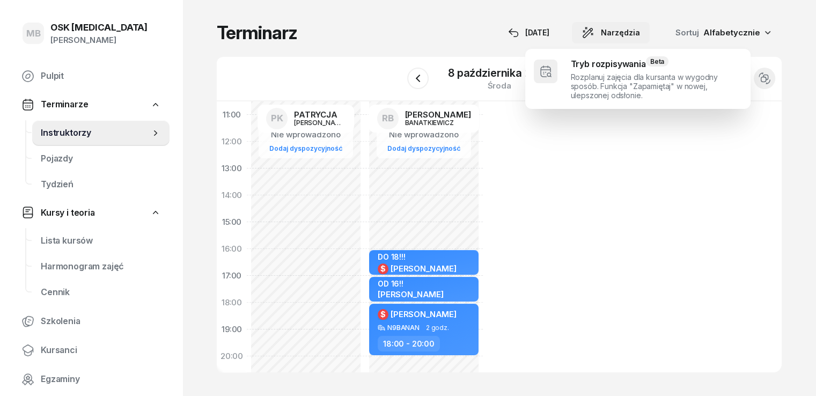
click at [640, 37] on span "Narzędzia" at bounding box center [620, 32] width 39 height 13
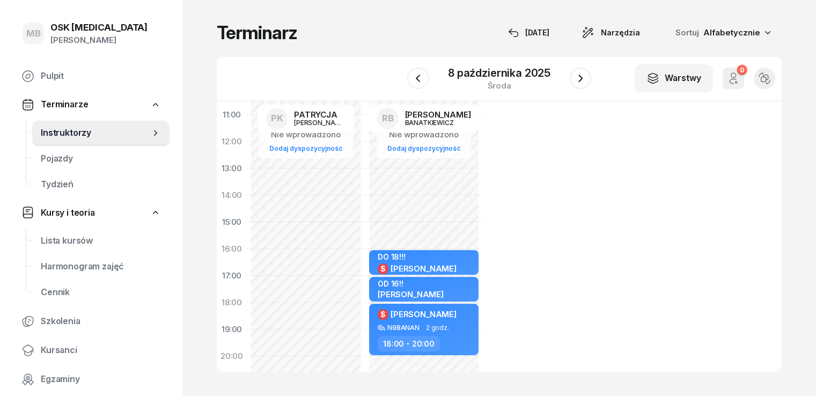
click at [68, 39] on div "[PERSON_NAME]" at bounding box center [98, 40] width 97 height 14
click at [68, 77] on span "Pulpit" at bounding box center [101, 76] width 120 height 14
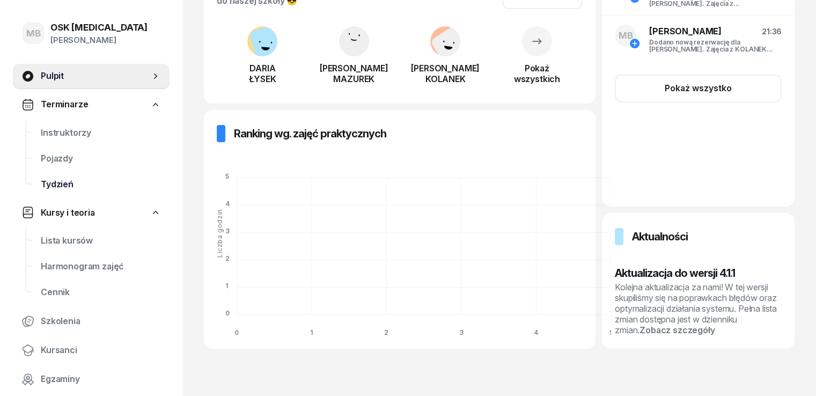
click at [60, 182] on span "Tydzień" at bounding box center [101, 184] width 120 height 14
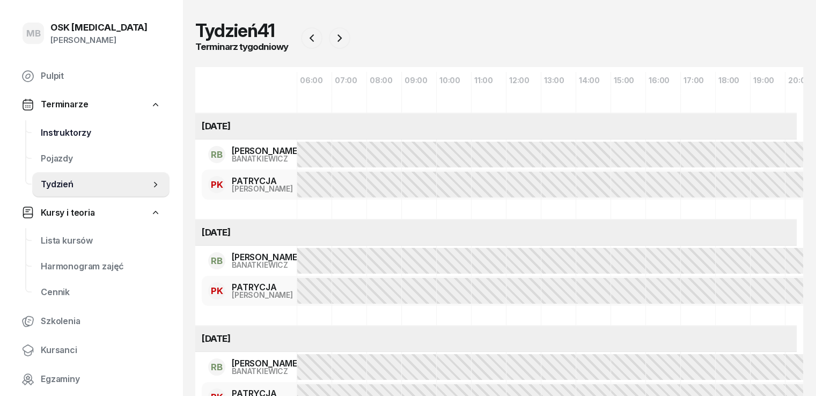
click at [60, 134] on span "Instruktorzy" at bounding box center [101, 133] width 120 height 14
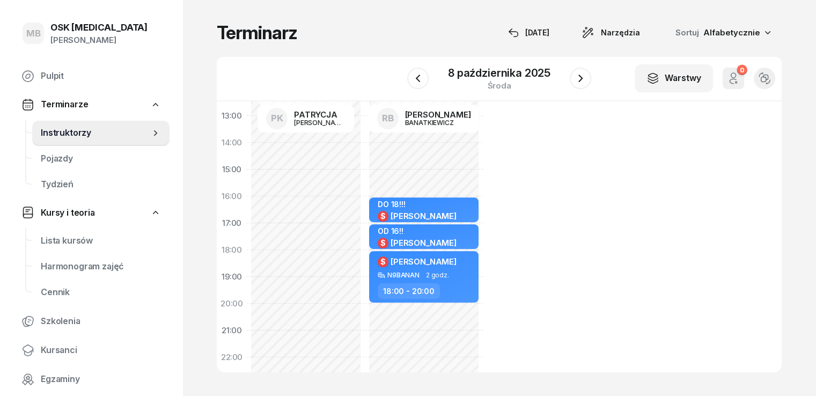
scroll to position [214, 0]
click at [739, 76] on icon "button" at bounding box center [733, 78] width 13 height 13
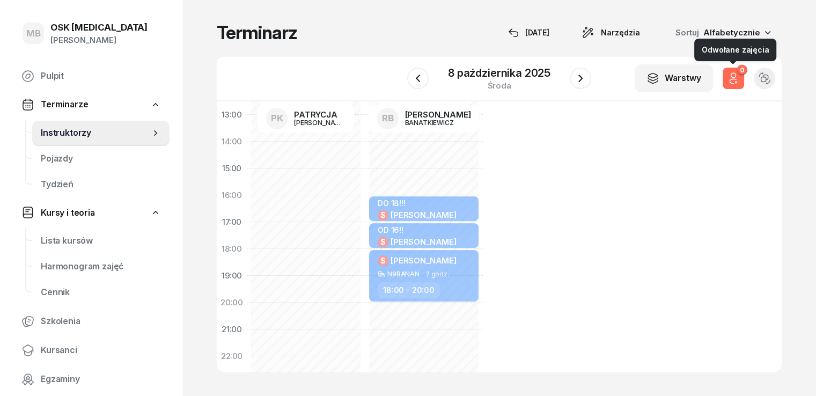
click at [739, 78] on icon "button" at bounding box center [733, 78] width 13 height 13
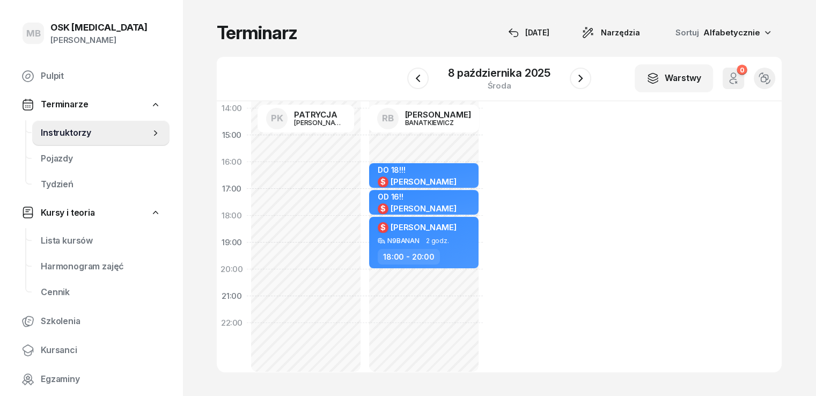
scroll to position [265, 0]
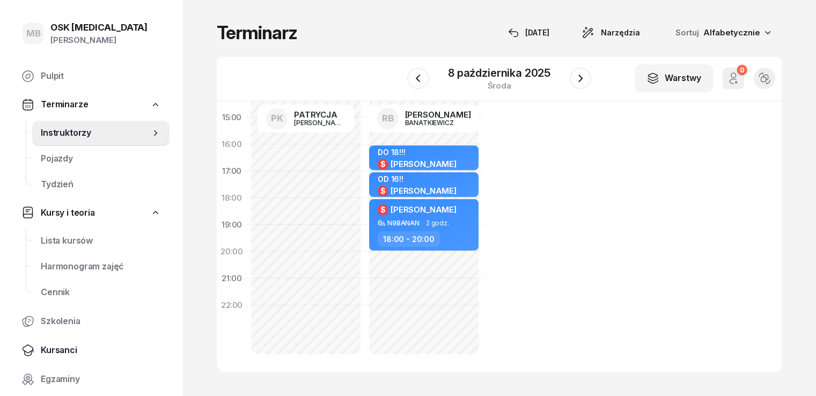
click at [56, 350] on span "Kursanci" at bounding box center [101, 350] width 120 height 14
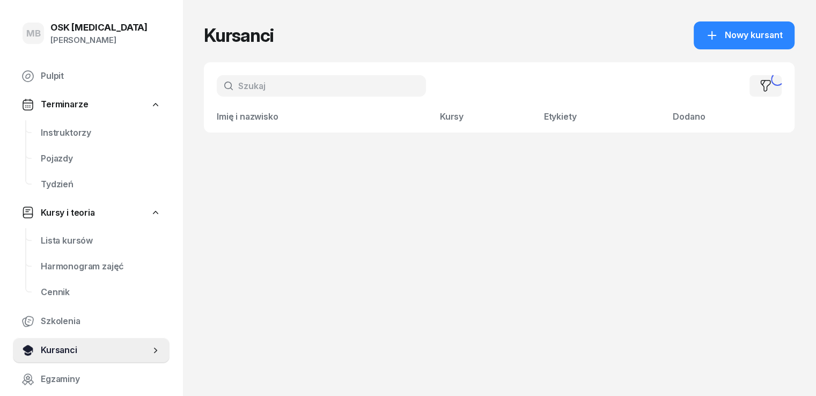
click at [56, 353] on span "Kursanci" at bounding box center [95, 350] width 109 height 14
click at [50, 68] on link "Pulpit" at bounding box center [91, 76] width 157 height 26
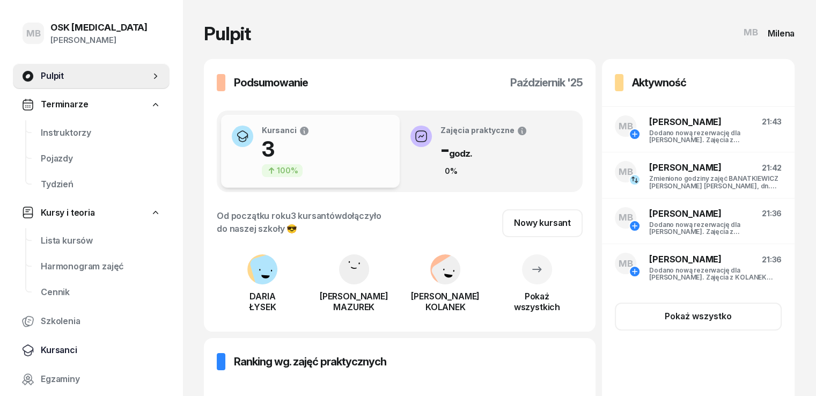
click at [63, 349] on span "Kursanci" at bounding box center [101, 350] width 120 height 14
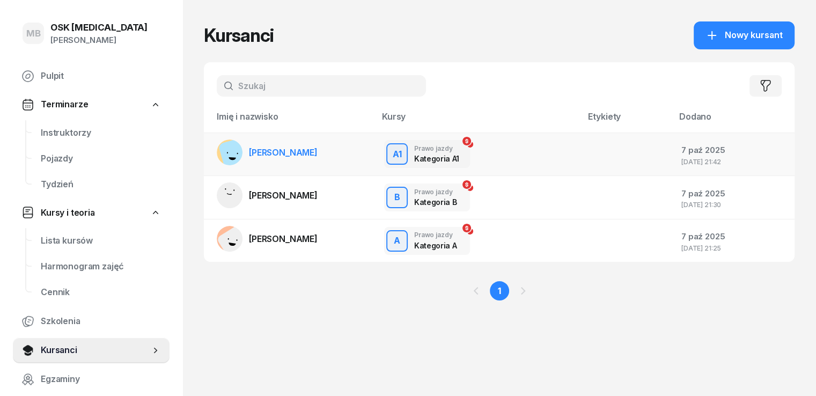
click at [654, 157] on div at bounding box center [627, 154] width 74 height 14
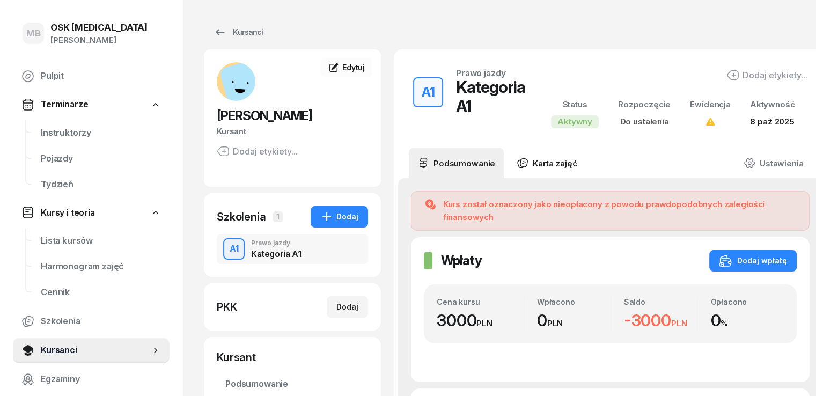
click at [537, 159] on link "Karta zajęć" at bounding box center [546, 163] width 77 height 30
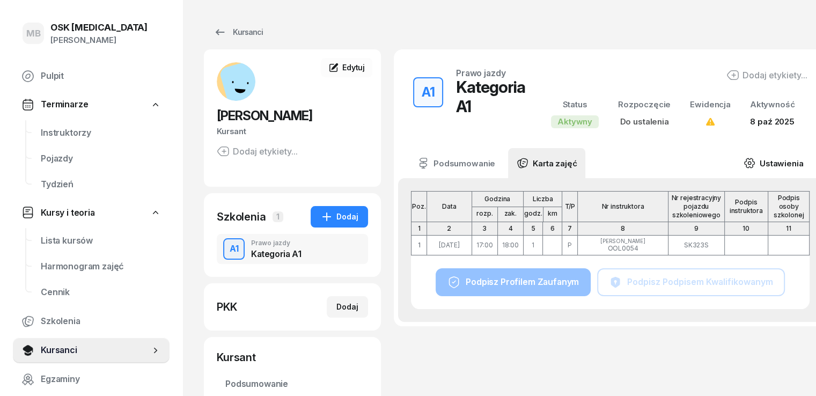
click at [749, 159] on link "Ustawienia" at bounding box center [773, 163] width 77 height 30
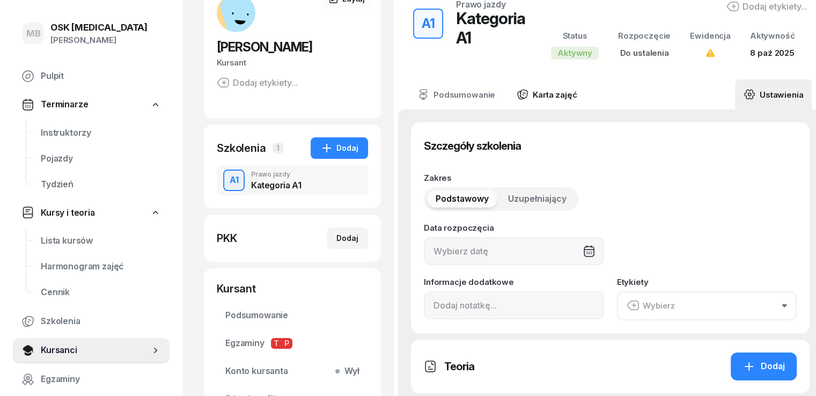
scroll to position [54, 0]
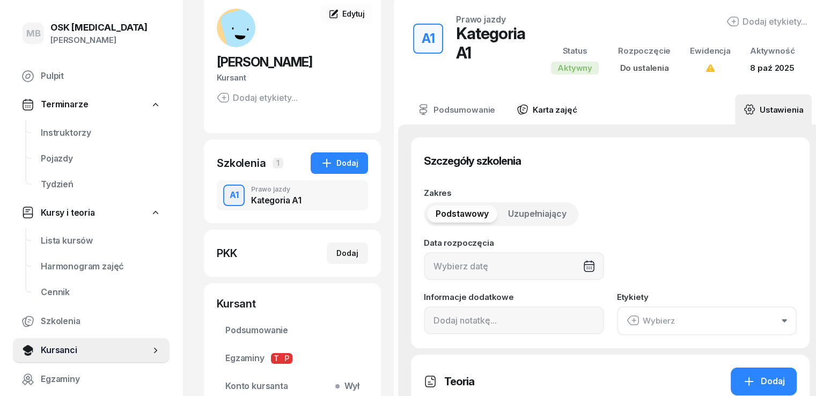
click at [548, 110] on link "Karta zajęć" at bounding box center [546, 109] width 77 height 30
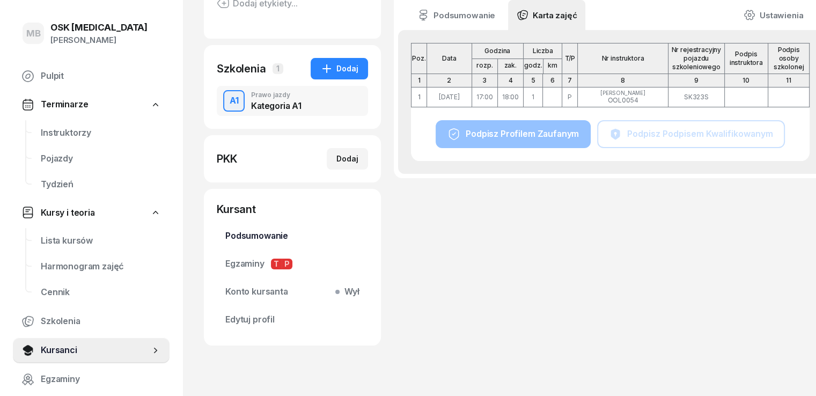
scroll to position [171, 0]
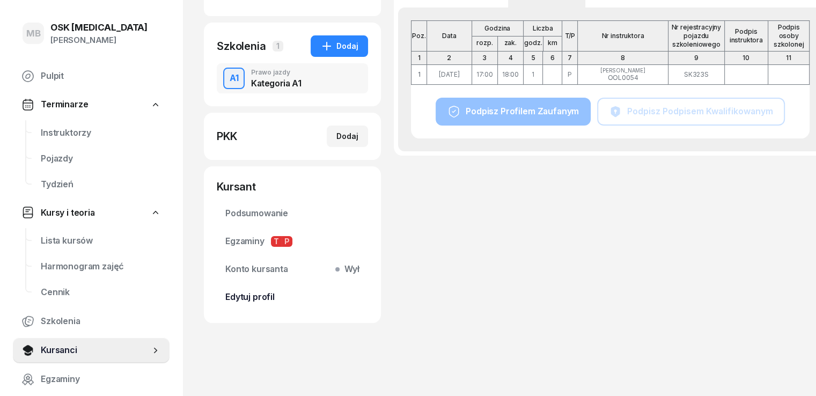
click at [251, 297] on span "Edytuj profil" at bounding box center [292, 297] width 134 height 14
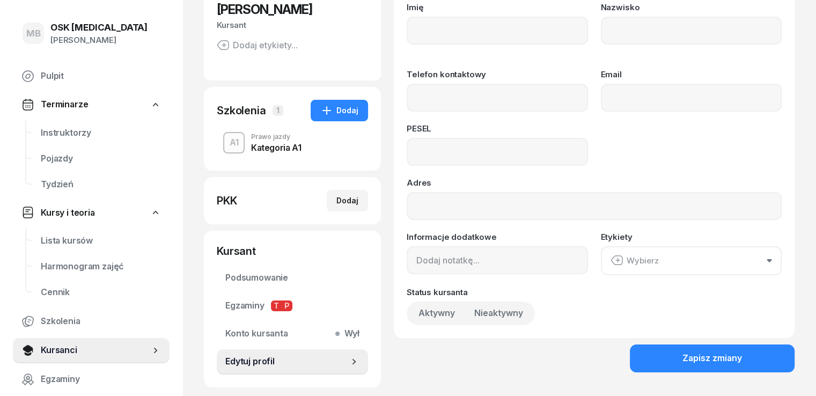
scroll to position [161, 0]
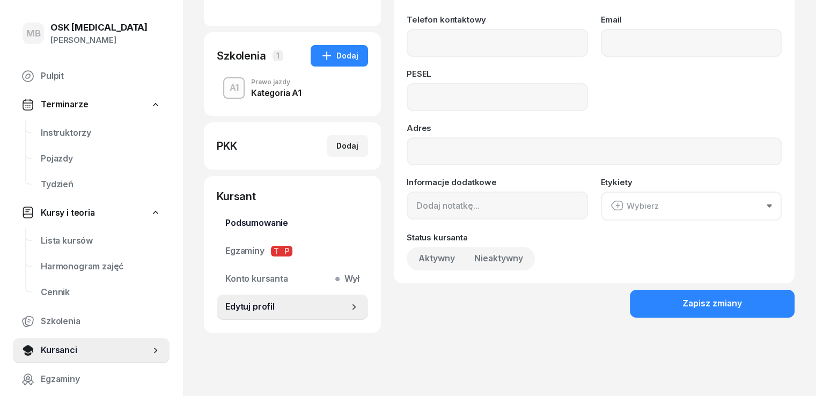
click at [235, 221] on span "Podsumowanie" at bounding box center [292, 223] width 134 height 14
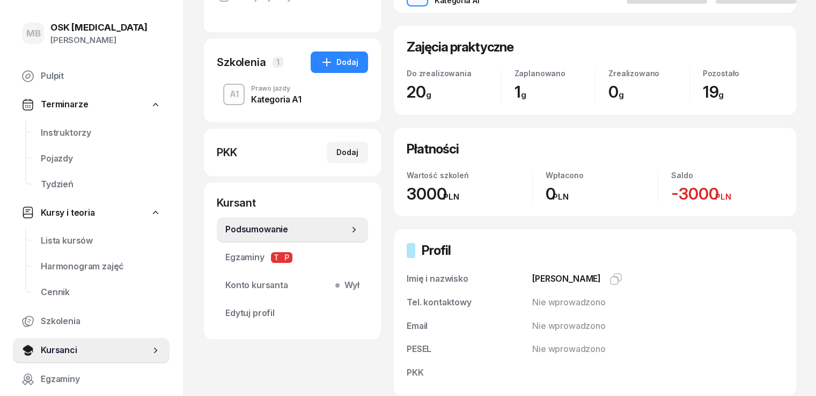
scroll to position [161, 0]
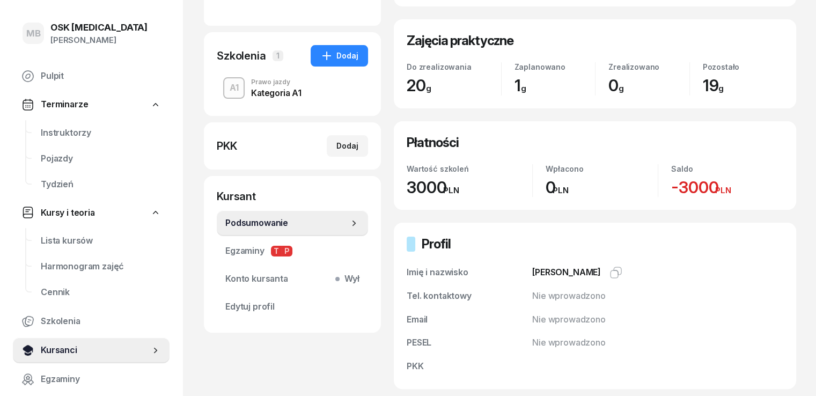
click at [54, 351] on span "Kursanci" at bounding box center [95, 350] width 109 height 14
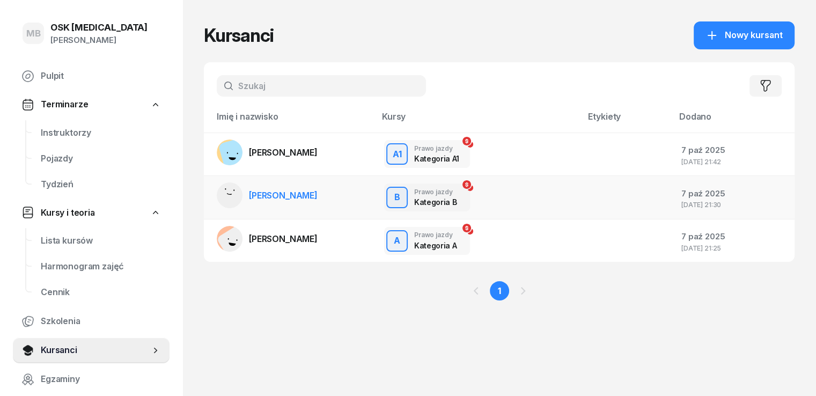
click at [272, 197] on span "[PERSON_NAME]" at bounding box center [283, 195] width 69 height 11
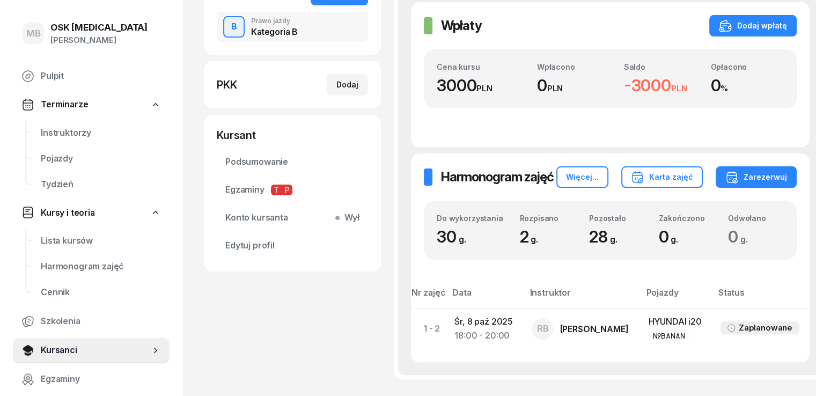
scroll to position [107, 0]
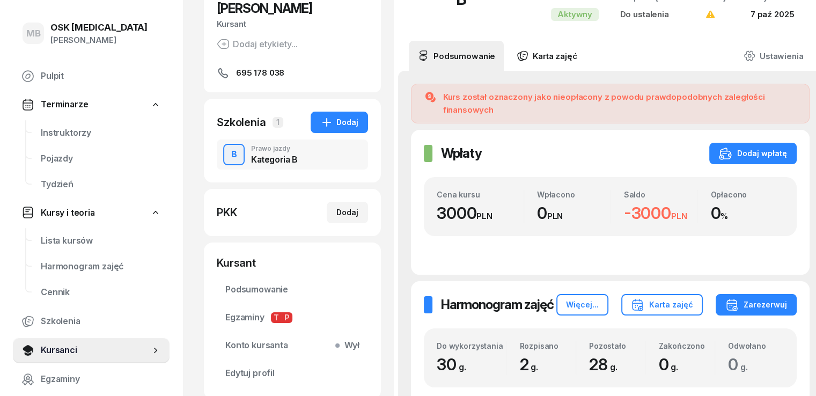
click at [511, 54] on link "Karta zajęć" at bounding box center [546, 56] width 77 height 30
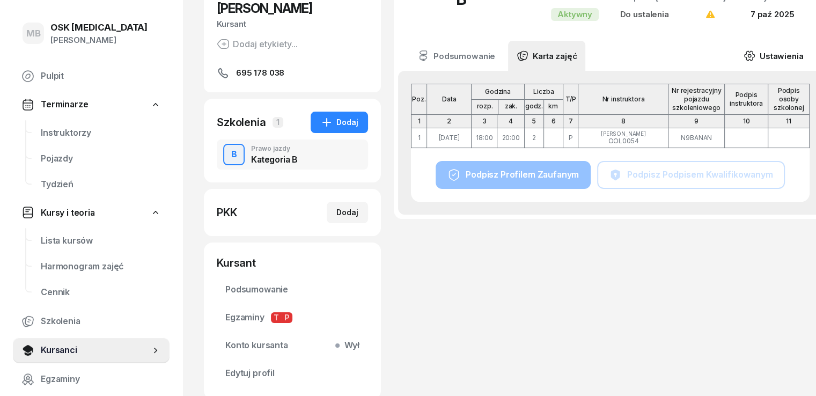
click at [745, 60] on icon at bounding box center [749, 56] width 12 height 12
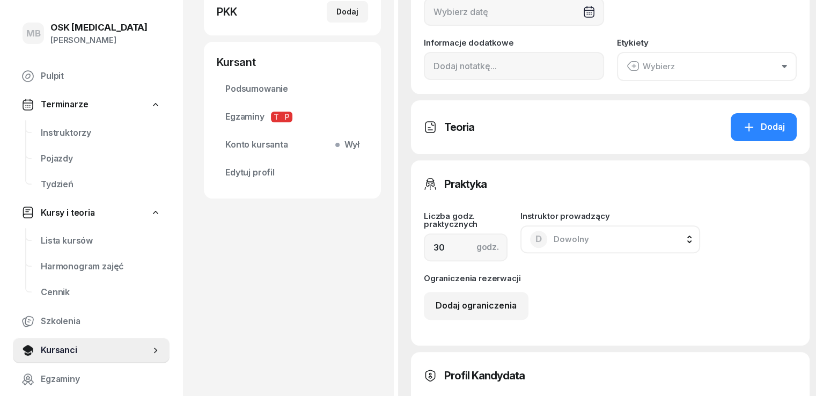
scroll to position [375, 0]
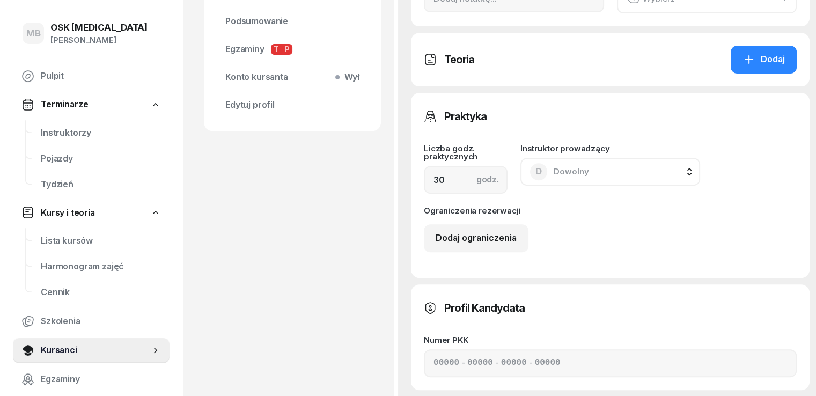
click at [561, 172] on span "Dowolny" at bounding box center [570, 171] width 35 height 10
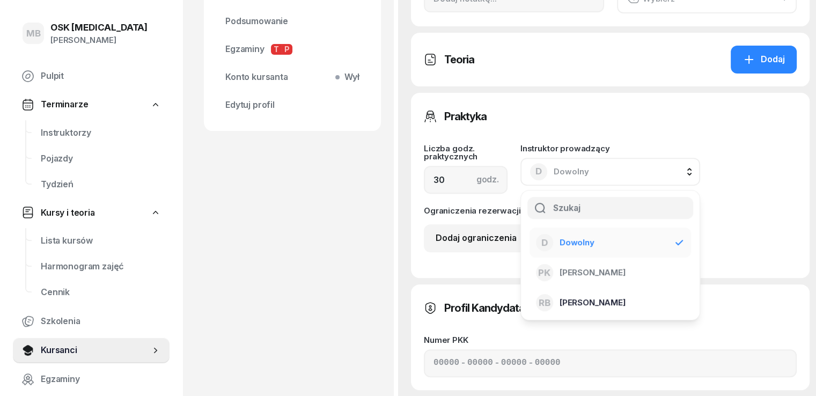
click at [559, 305] on span "[PERSON_NAME]" at bounding box center [592, 302] width 66 height 14
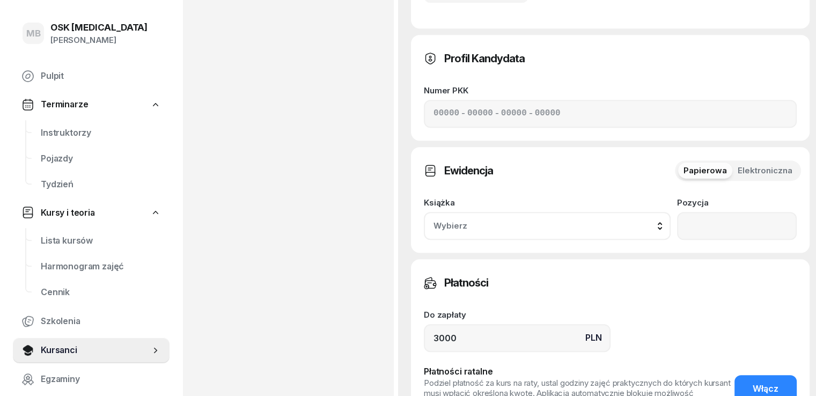
scroll to position [643, 0]
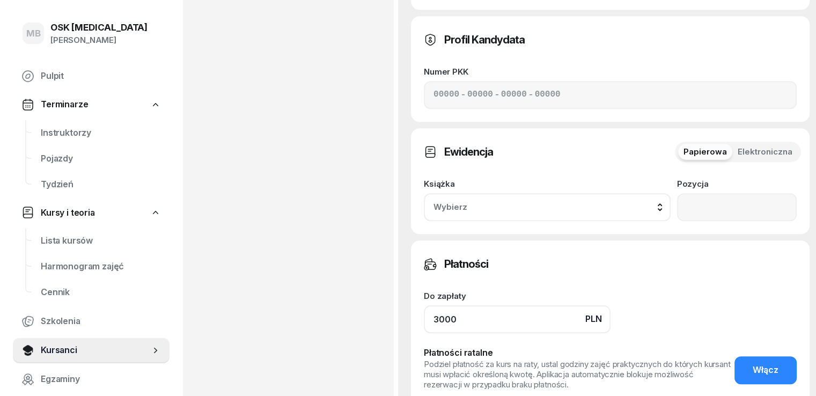
drag, startPoint x: 462, startPoint y: 206, endPoint x: 280, endPoint y: 206, distance: 182.3
type input "0"
click at [645, 292] on div "Do zapłaty PLN 0" at bounding box center [610, 312] width 373 height 41
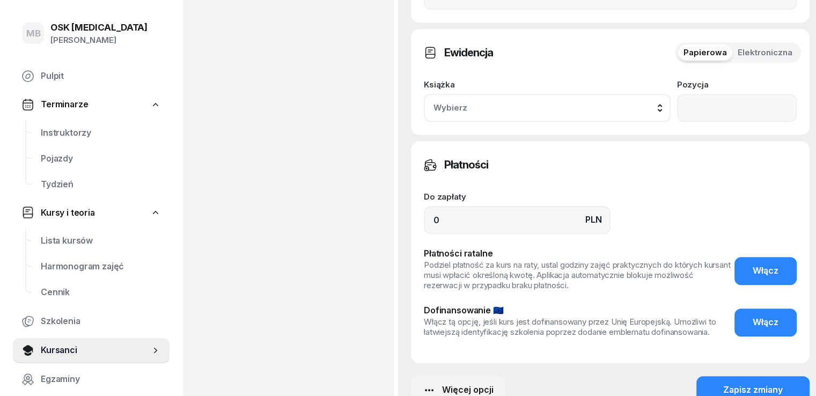
scroll to position [760, 0]
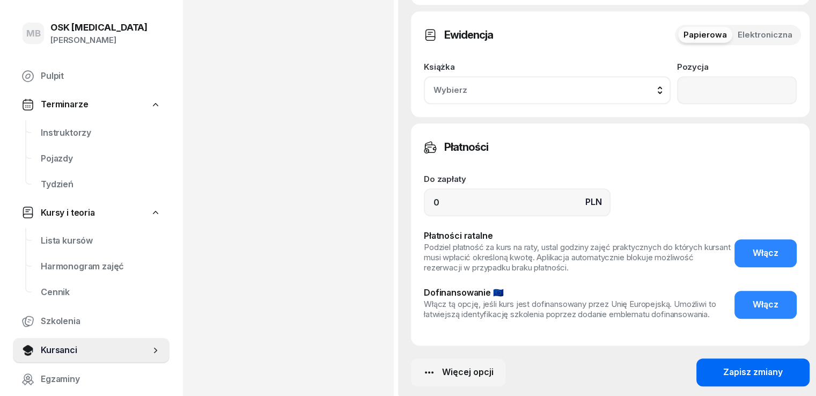
click at [723, 365] on div "Zapisz zmiany" at bounding box center [753, 372] width 60 height 14
click at [422, 366] on icon "button" at bounding box center [428, 372] width 13 height 13
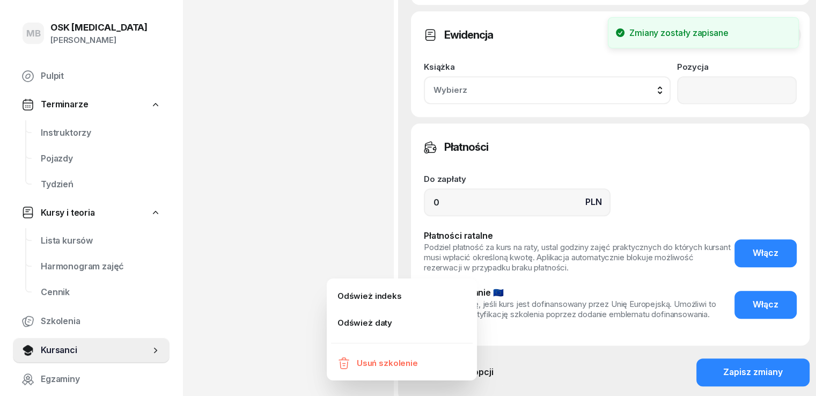
scroll to position [341, 0]
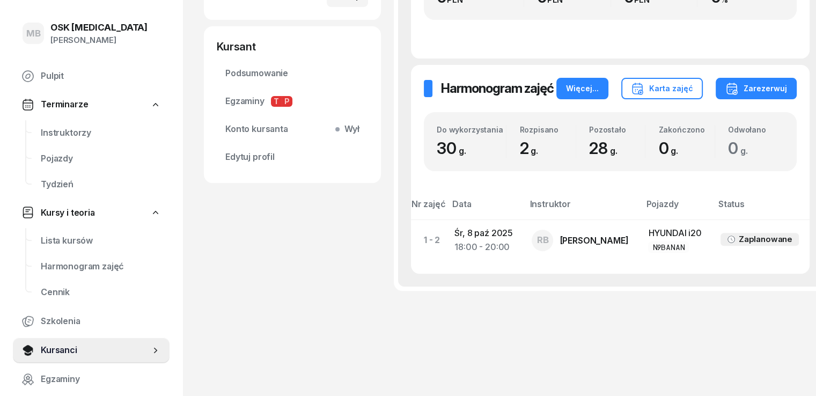
click at [580, 82] on div "Więcej..." at bounding box center [582, 88] width 33 height 13
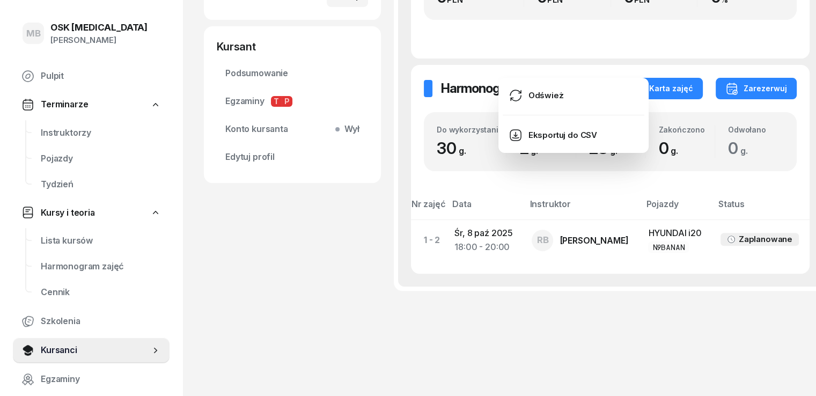
click at [637, 78] on button "Karta zajęć" at bounding box center [661, 88] width 81 height 21
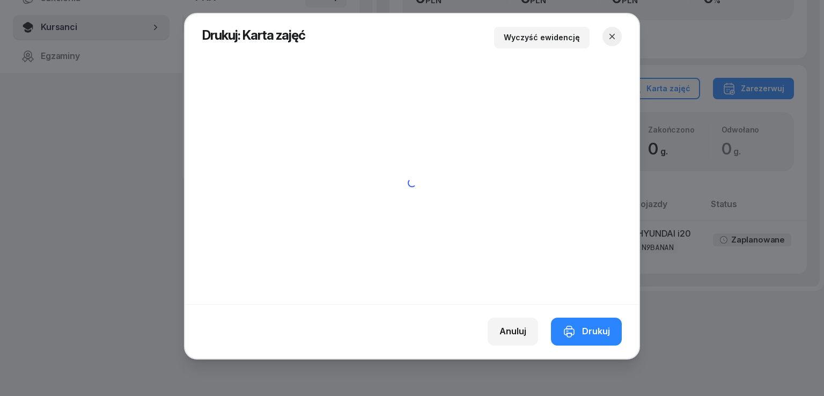
click at [616, 39] on icon "button" at bounding box center [611, 36] width 11 height 11
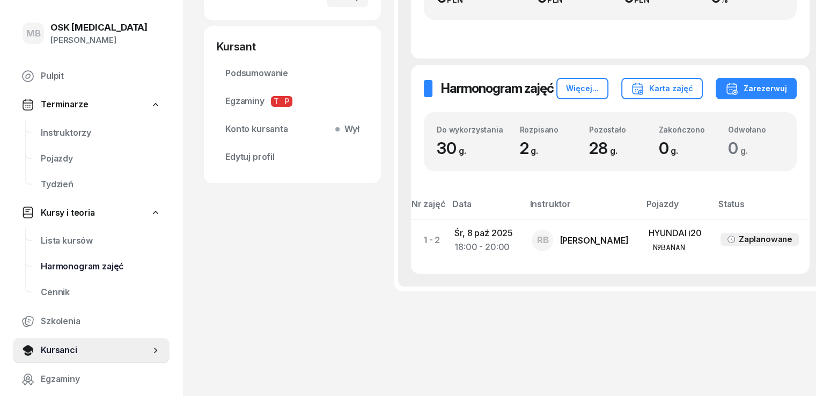
click at [80, 261] on span "Harmonogram zajęć" at bounding box center [101, 267] width 120 height 14
click at [72, 268] on span "Harmonogram zajęć" at bounding box center [101, 267] width 120 height 14
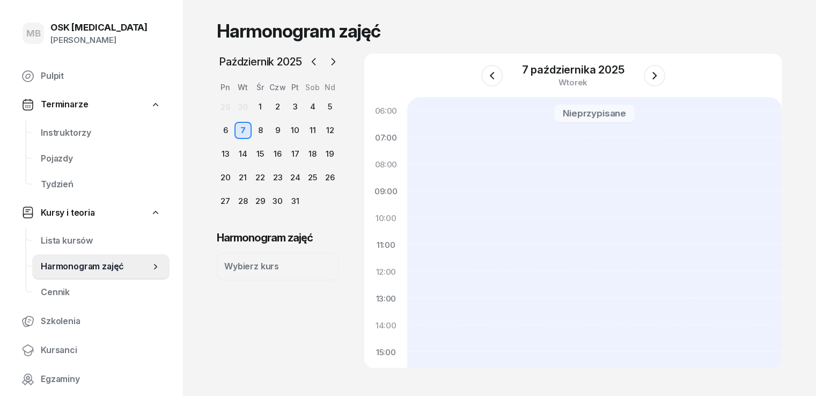
click at [251, 129] on div "8" at bounding box center [259, 130] width 17 height 17
click at [58, 155] on span "Pojazdy" at bounding box center [101, 159] width 120 height 14
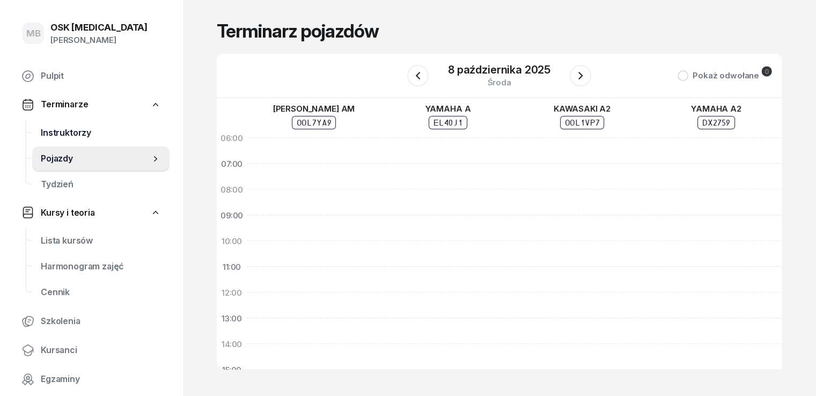
click at [59, 133] on span "Instruktorzy" at bounding box center [101, 133] width 120 height 14
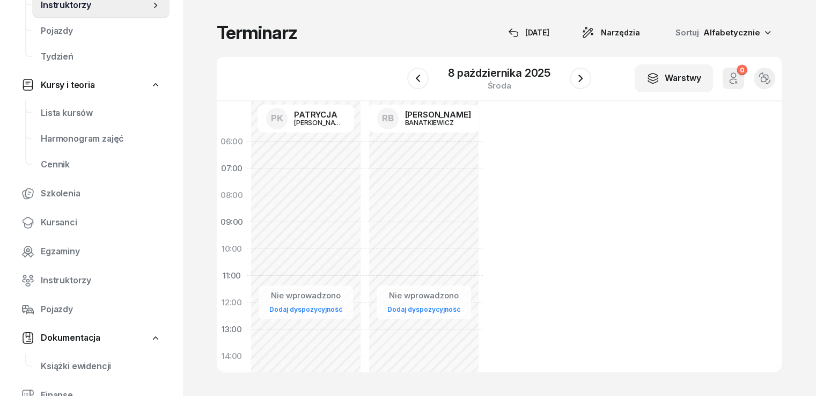
scroll to position [247, 0]
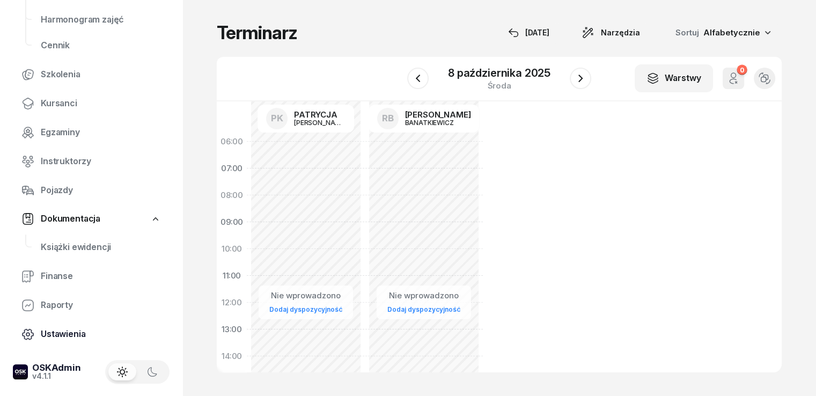
click at [58, 332] on span "Ustawienia" at bounding box center [101, 334] width 120 height 14
select select "06:00"
select select "22:00"
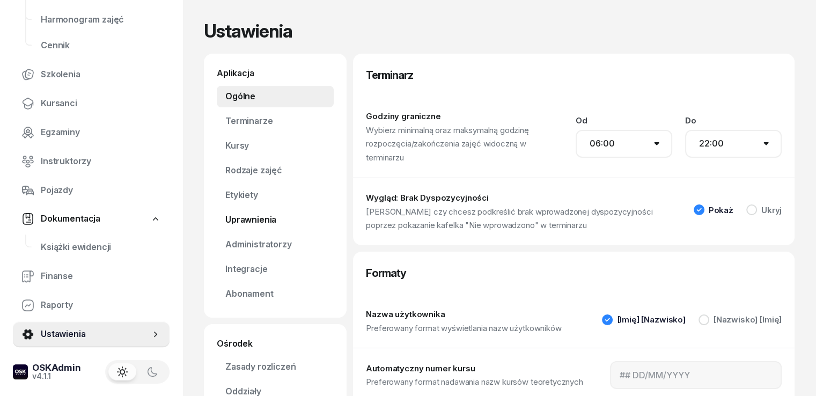
click at [221, 225] on link "Uprawnienia" at bounding box center [275, 219] width 117 height 21
select select "none"
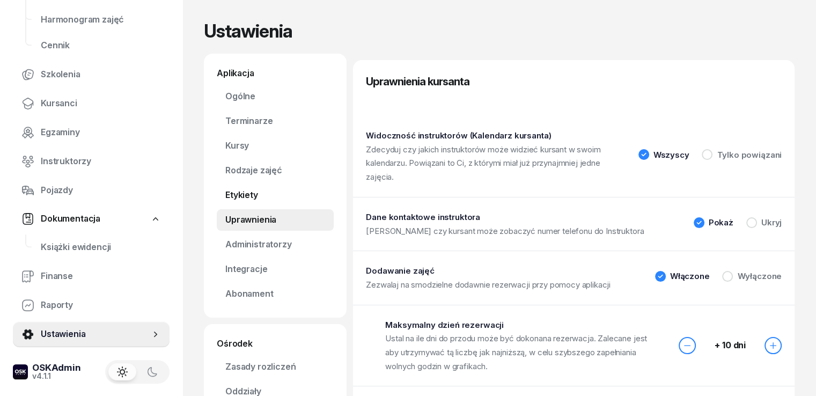
click at [229, 195] on link "Etykiety" at bounding box center [275, 194] width 117 height 21
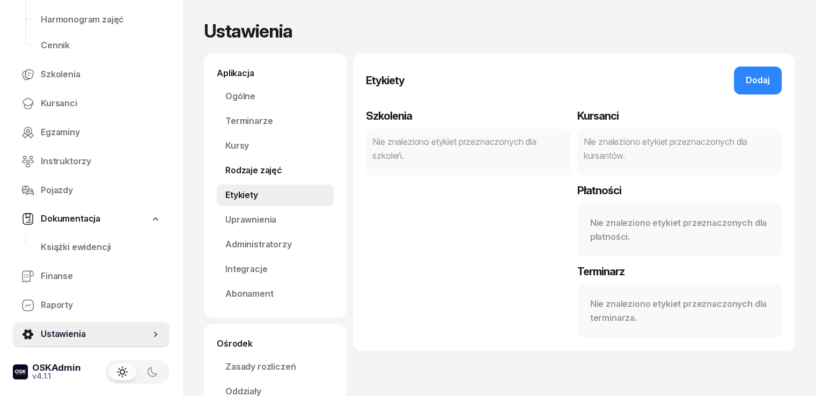
click at [231, 168] on link "Rodzaje zajęć" at bounding box center [275, 170] width 117 height 21
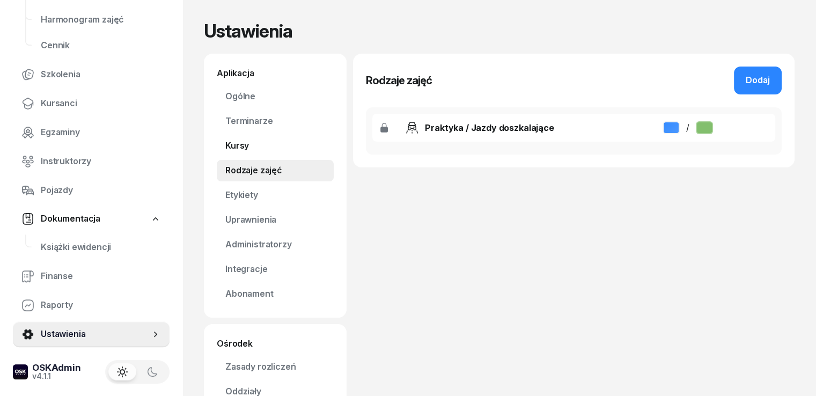
click at [223, 145] on link "Kursy" at bounding box center [275, 145] width 117 height 21
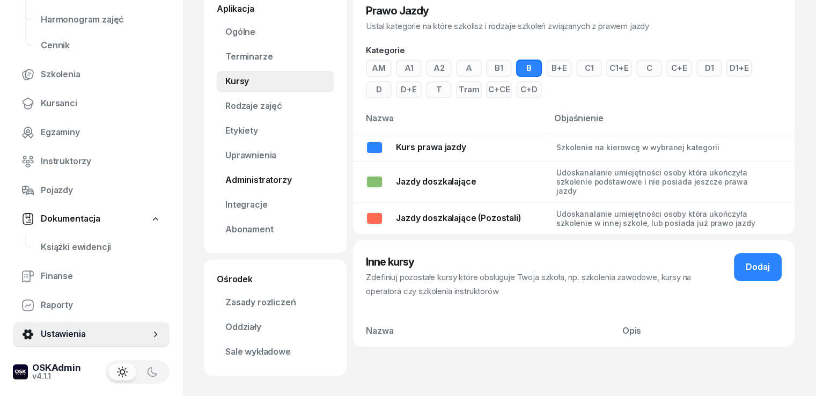
scroll to position [65, 0]
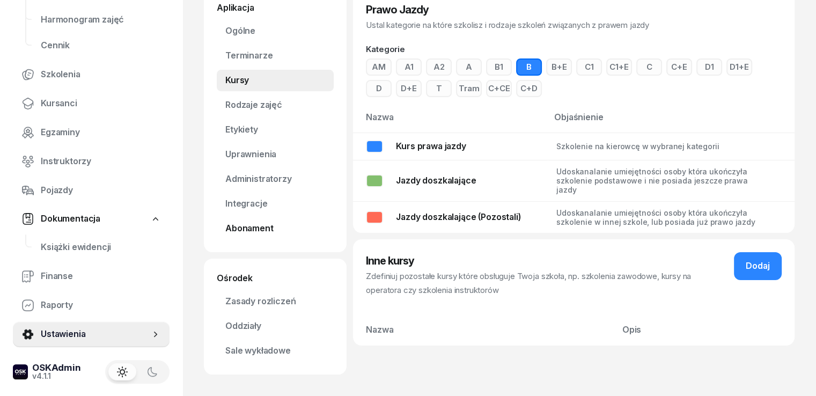
click at [218, 228] on link "Abonament Nowość" at bounding box center [275, 228] width 117 height 21
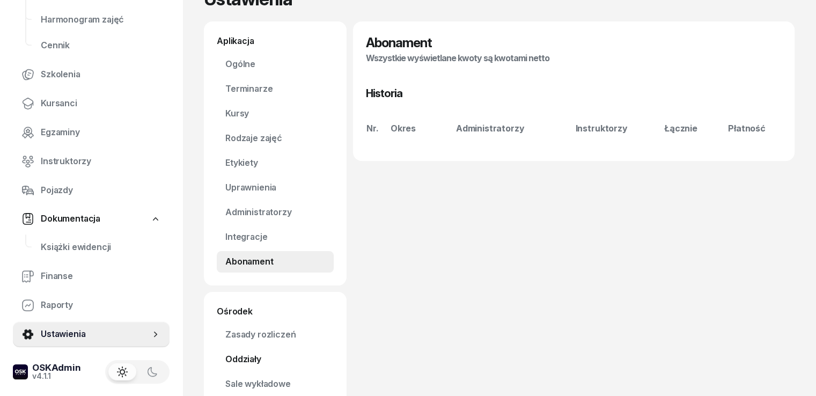
scroll to position [65, 0]
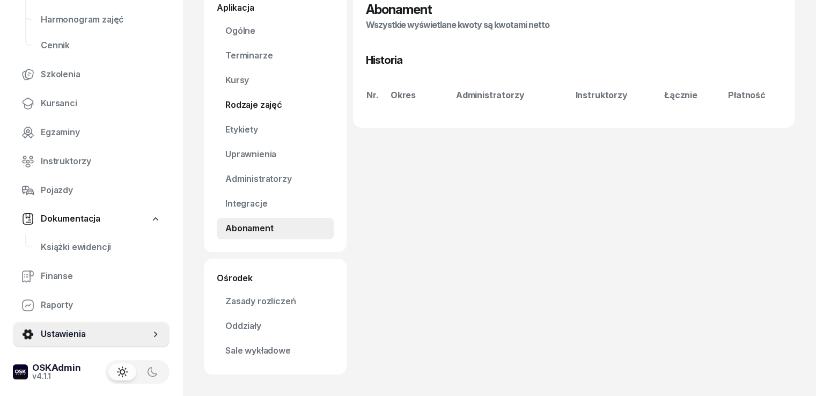
click at [227, 105] on link "Rodzaje zajęć" at bounding box center [275, 104] width 117 height 21
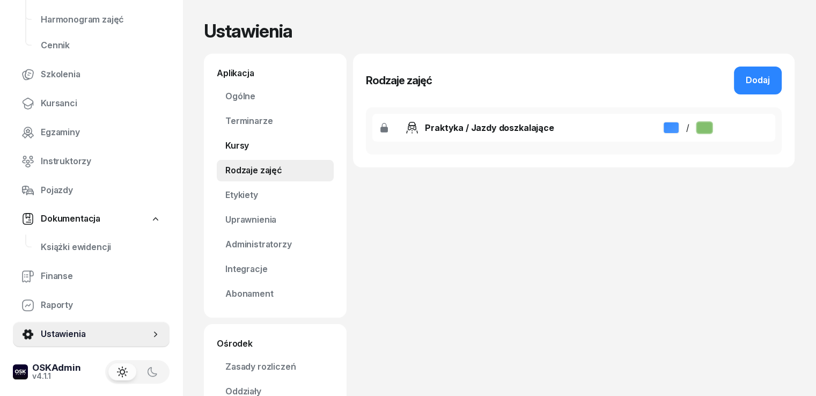
click at [223, 146] on link "Kursy" at bounding box center [275, 145] width 117 height 21
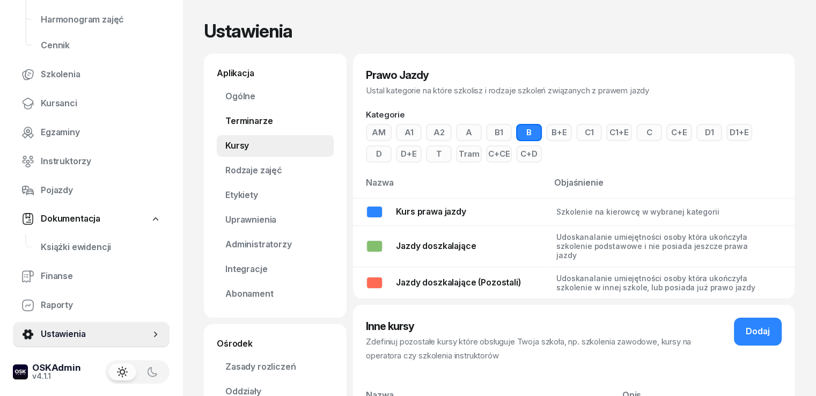
click at [223, 125] on link "Terminarze" at bounding box center [275, 120] width 117 height 21
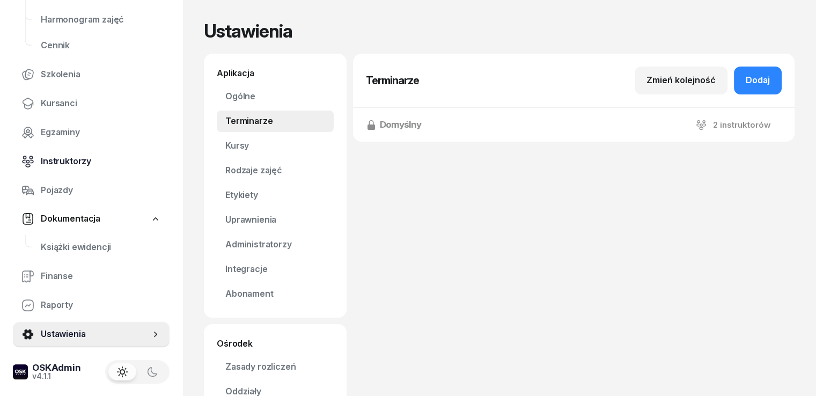
click at [62, 154] on span "Instruktorzy" at bounding box center [101, 161] width 120 height 14
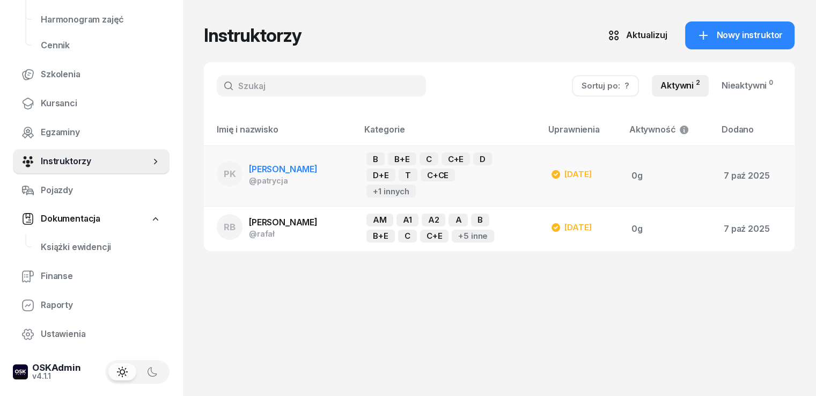
click at [249, 170] on span "[PERSON_NAME]" at bounding box center [283, 169] width 69 height 11
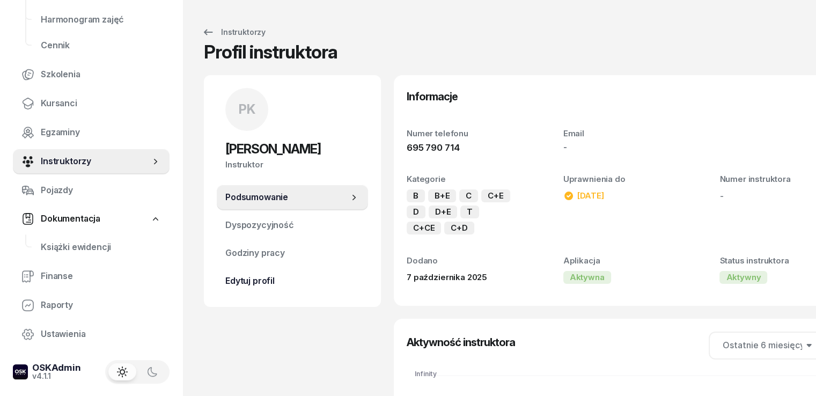
click at [221, 290] on link "Edytuj profil" at bounding box center [292, 281] width 151 height 26
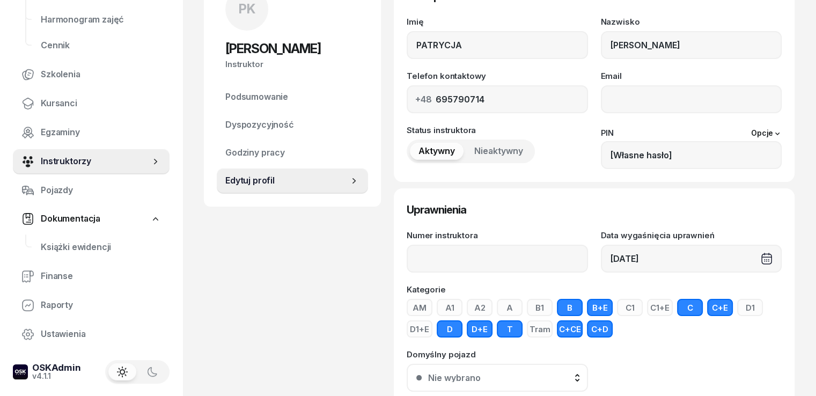
scroll to position [107, 0]
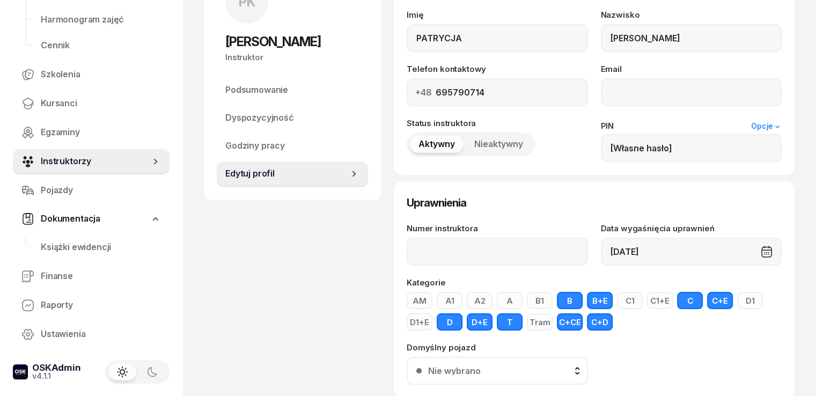
click at [779, 127] on icon at bounding box center [777, 126] width 4 height 3
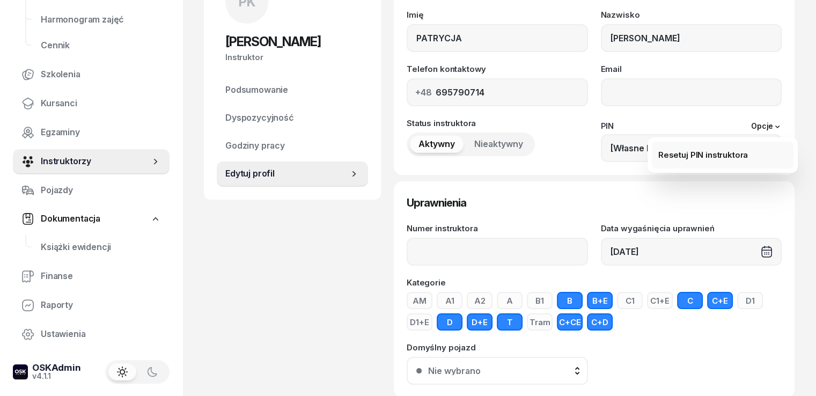
click at [744, 158] on link "Resetuj PIN instruktora" at bounding box center [722, 155] width 142 height 27
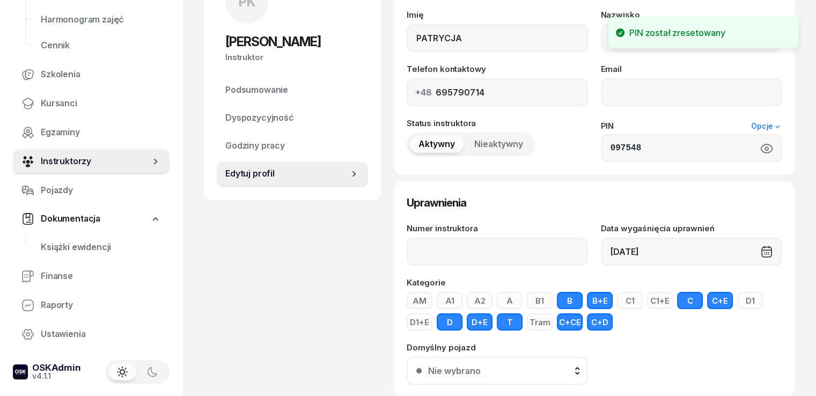
click at [781, 125] on link "Opcje" at bounding box center [766, 126] width 31 height 9
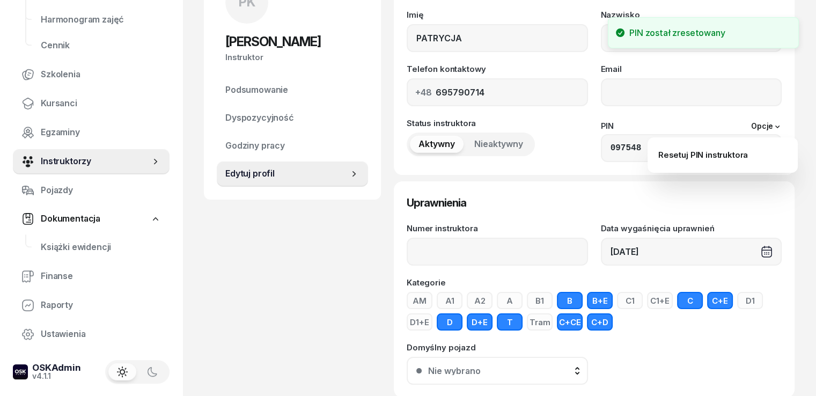
click at [701, 125] on div "PIN Opcje" at bounding box center [691, 125] width 181 height 13
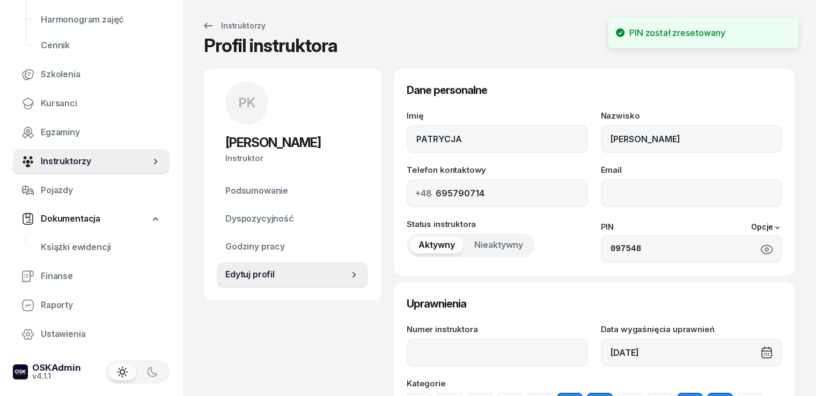
scroll to position [0, 0]
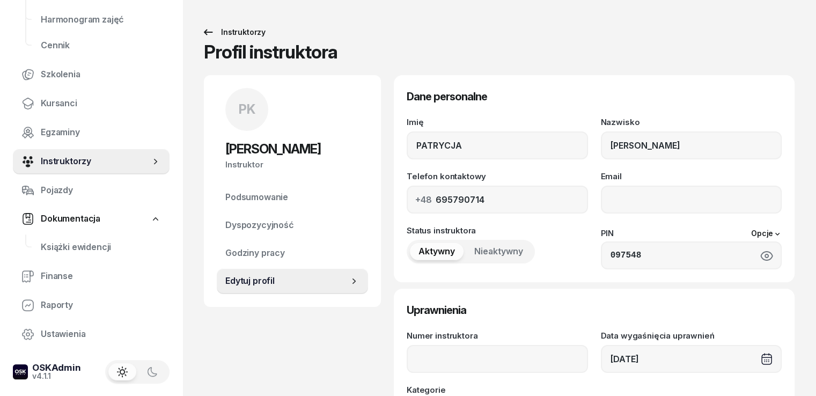
click at [202, 30] on icon at bounding box center [208, 32] width 13 height 13
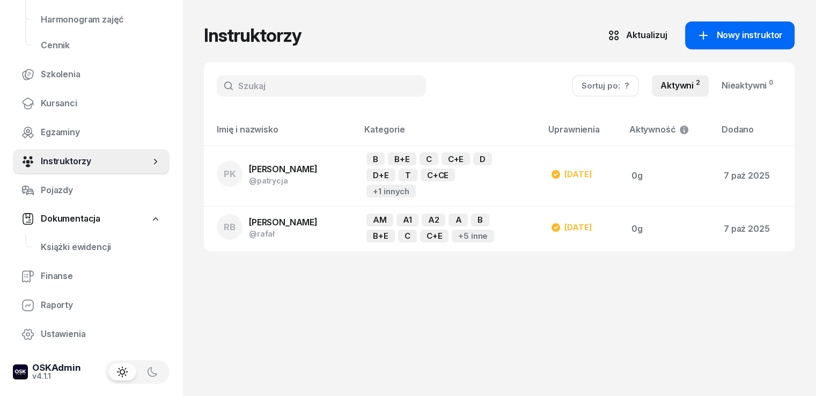
click at [752, 38] on span "Nowy instruktor" at bounding box center [749, 35] width 66 height 14
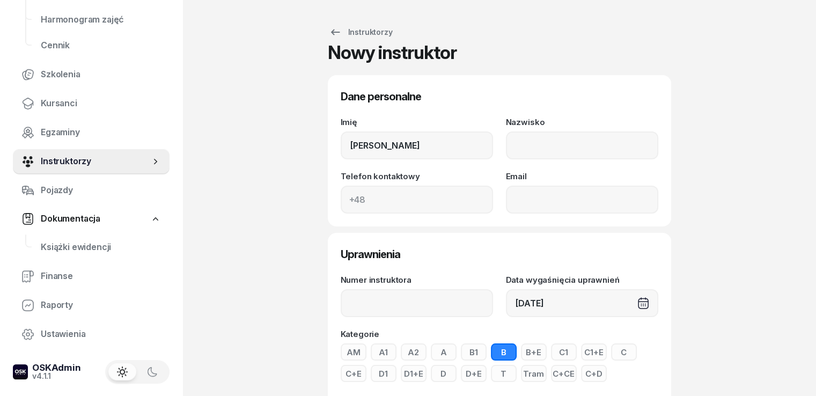
type input "[PERSON_NAME]"
type input "KORNAŚ"
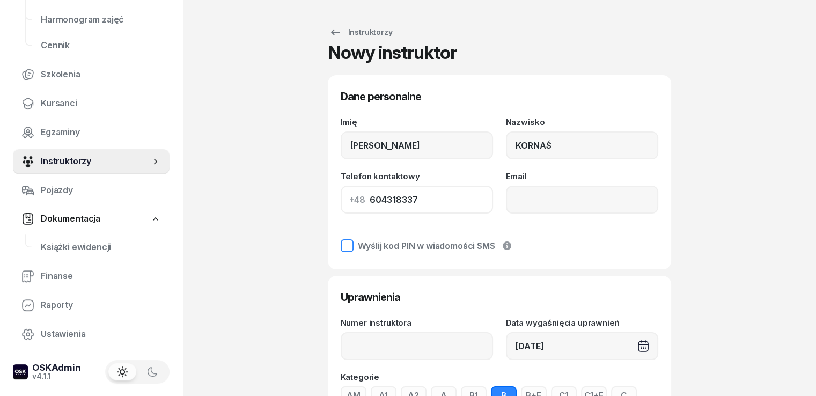
type input "604318337"
click at [439, 249] on div "Wyślij kod PIN w wiadomości SMS" at bounding box center [426, 245] width 137 height 9
click at [445, 243] on div "Wyślij kod PIN w wiadomości SMS" at bounding box center [426, 245] width 137 height 9
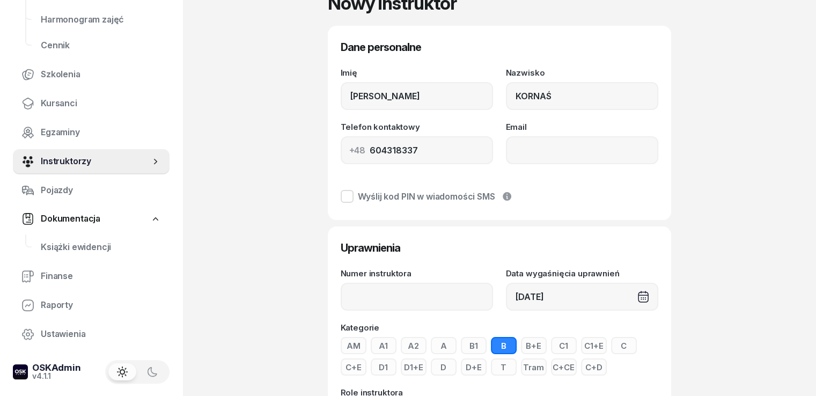
scroll to position [157, 0]
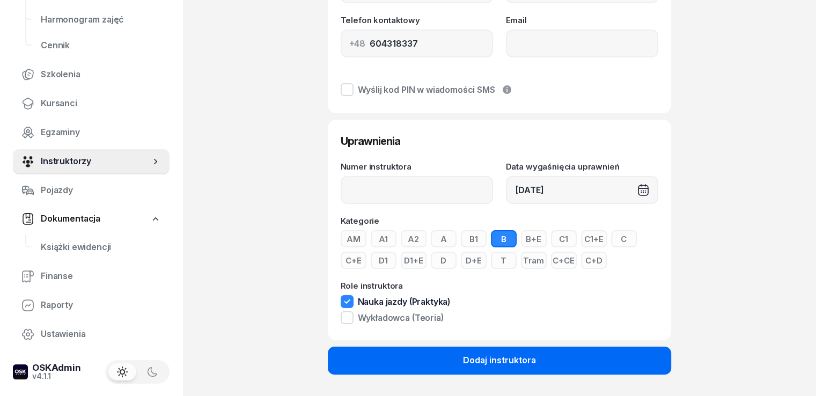
click at [440, 353] on button "Dodaj instruktora" at bounding box center [499, 360] width 343 height 28
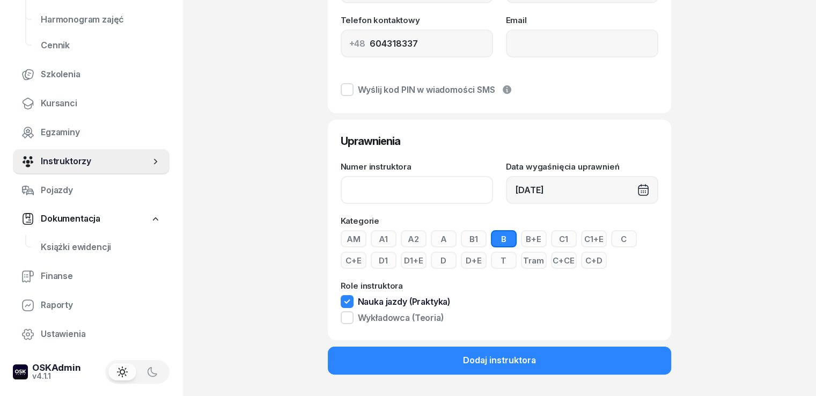
click at [399, 189] on input "Numer instruktora" at bounding box center [416, 190] width 152 height 28
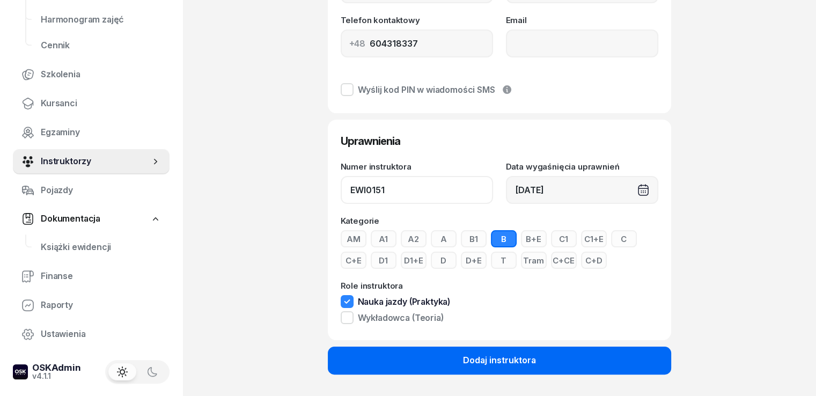
type input "EWI0151"
click at [489, 364] on div "Dodaj instruktora" at bounding box center [499, 360] width 73 height 14
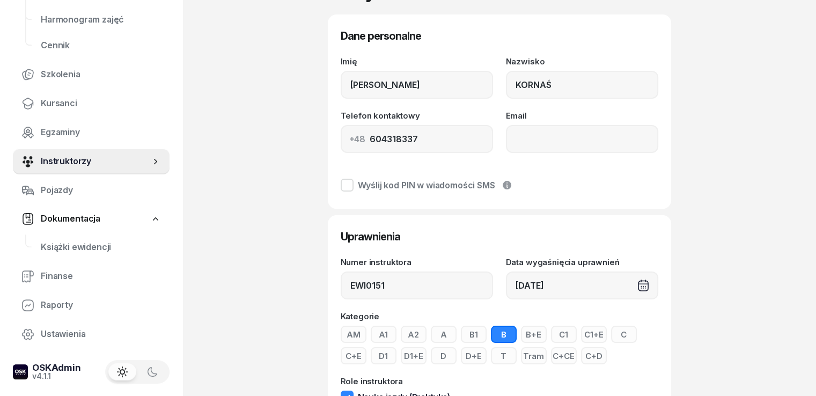
scroll to position [0, 0]
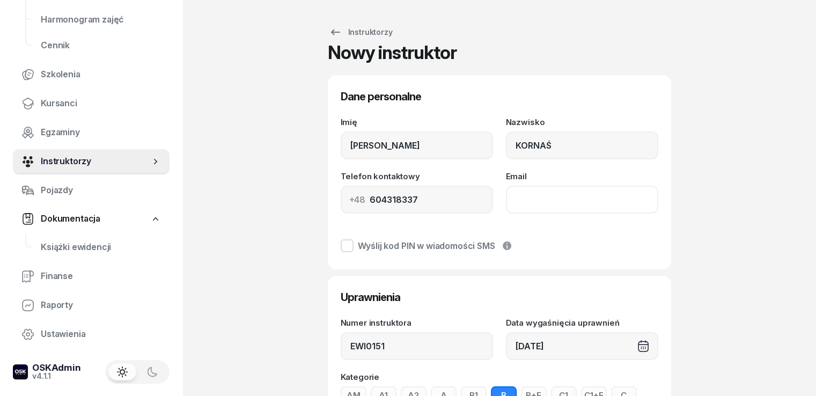
click at [539, 195] on input "Email" at bounding box center [582, 200] width 152 height 28
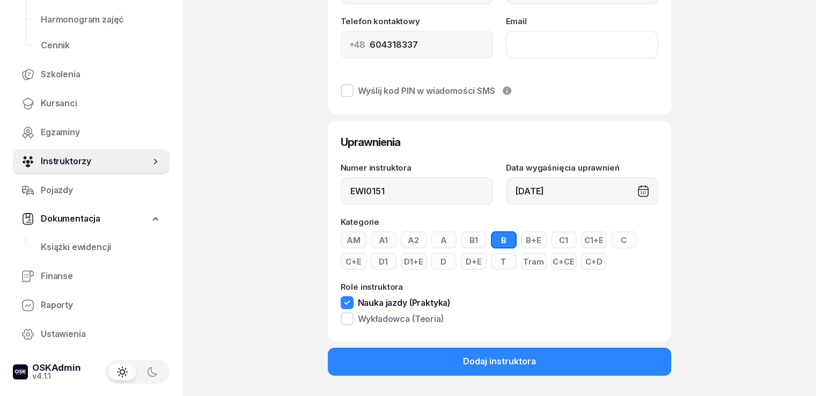
scroll to position [157, 0]
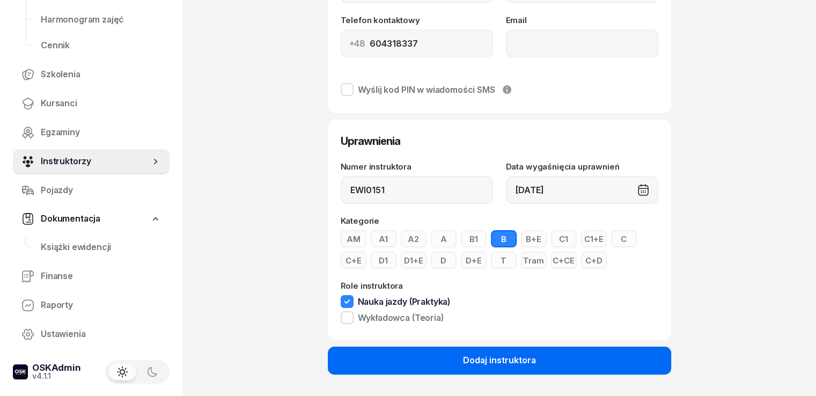
click at [485, 361] on div "Dodaj instruktora" at bounding box center [499, 360] width 73 height 14
click at [485, 358] on div "Dodaj instruktora" at bounding box center [499, 360] width 73 height 14
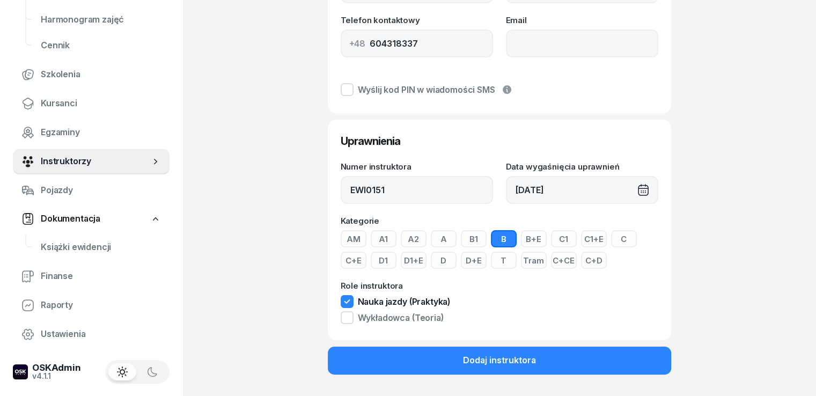
click at [521, 236] on button "B+E" at bounding box center [534, 238] width 26 height 17
click at [495, 240] on div "AM A1 A2 A B1 B B+E C1 C1+E C C+E D1 D1+E D D+E T Tram C+CE C+D" at bounding box center [498, 249] width 317 height 39
click at [523, 241] on button "B+E" at bounding box center [534, 238] width 26 height 17
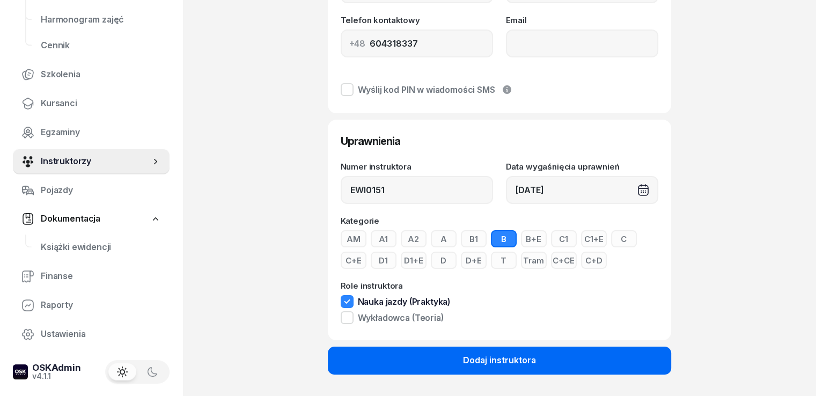
click at [492, 358] on div "Dodaj instruktora" at bounding box center [499, 360] width 73 height 14
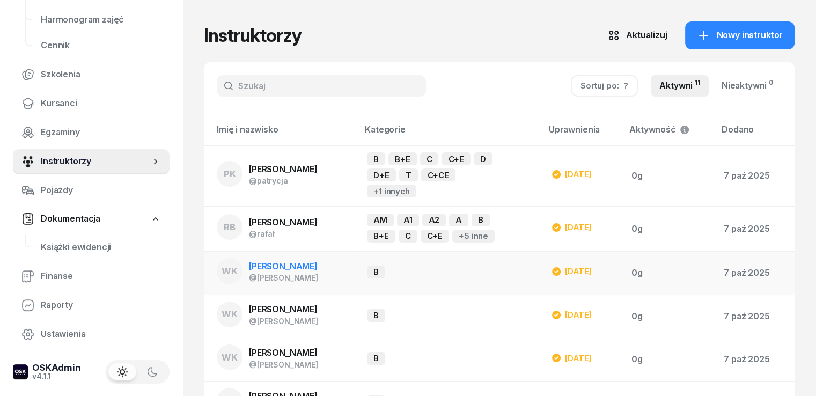
click at [315, 279] on td "WK [PERSON_NAME] @[PERSON_NAME]" at bounding box center [281, 272] width 154 height 43
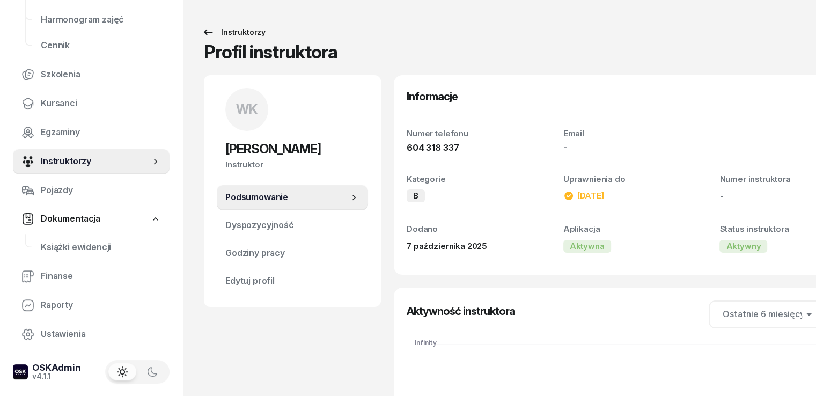
click at [204, 32] on icon at bounding box center [208, 32] width 9 height 6
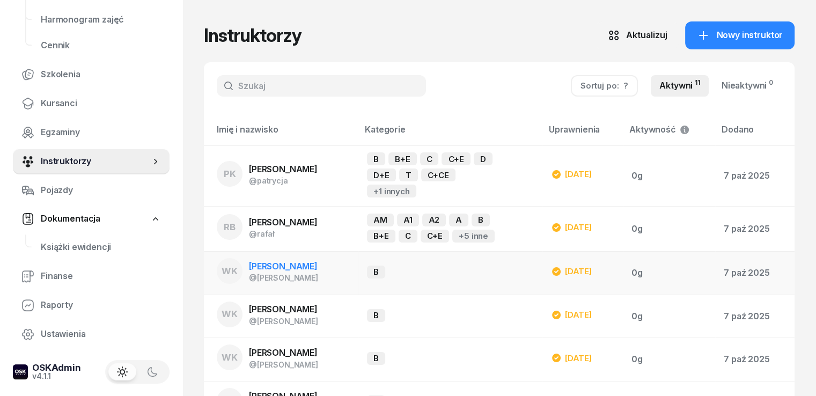
click at [221, 269] on span "WK" at bounding box center [229, 270] width 16 height 9
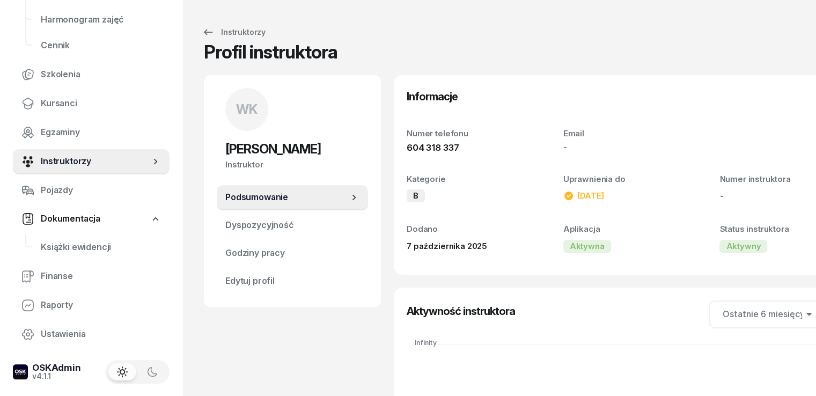
click at [250, 203] on span "Podsumowanie" at bounding box center [286, 197] width 123 height 14
click at [250, 228] on span "Dyspozycyjność" at bounding box center [292, 225] width 134 height 14
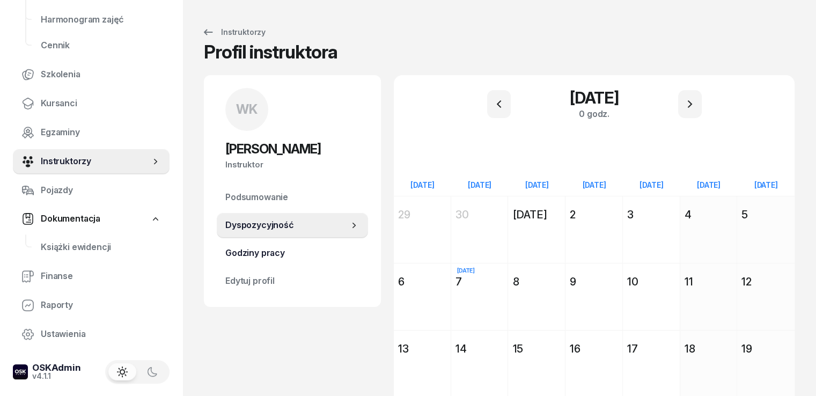
click at [249, 251] on span "Godziny pracy" at bounding box center [292, 253] width 134 height 14
click at [241, 279] on span "Edytuj profil" at bounding box center [292, 281] width 134 height 14
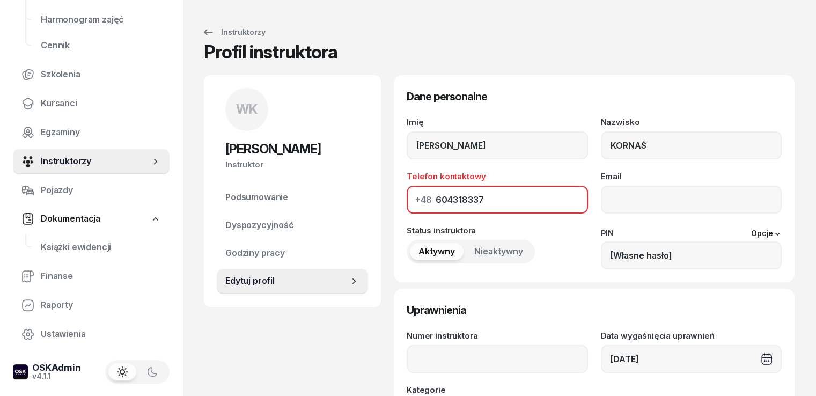
click at [465, 201] on input "604318337" at bounding box center [496, 200] width 181 height 28
click at [474, 254] on span "Nieaktywny" at bounding box center [498, 251] width 49 height 14
click at [418, 252] on span "Aktywny" at bounding box center [436, 251] width 36 height 14
click at [204, 31] on icon at bounding box center [208, 32] width 9 height 6
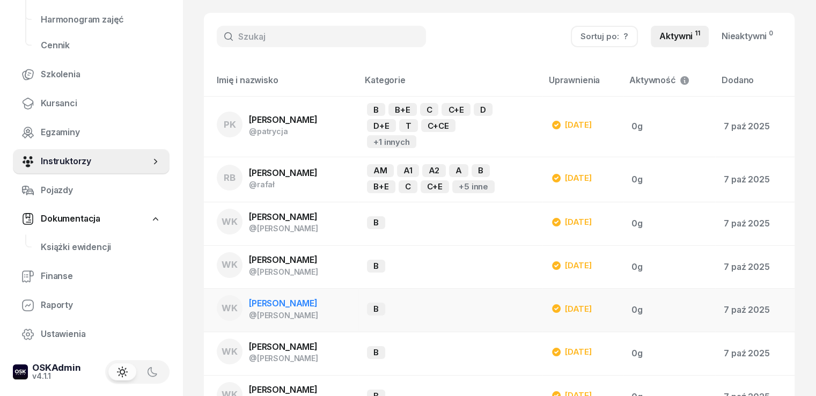
scroll to position [107, 0]
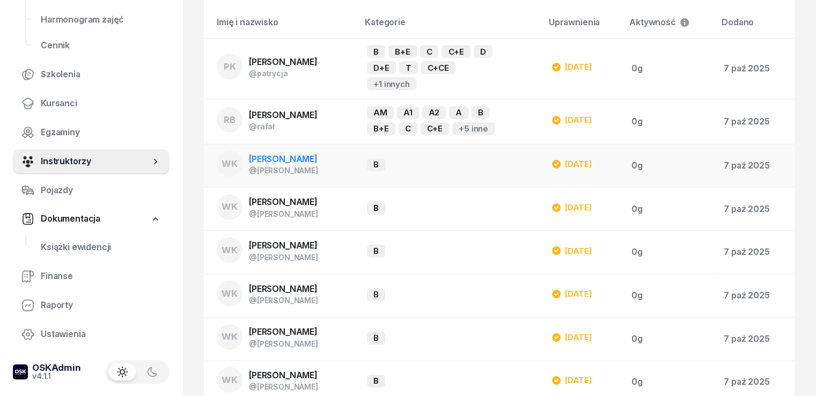
click at [273, 160] on span "[PERSON_NAME]" at bounding box center [283, 158] width 69 height 11
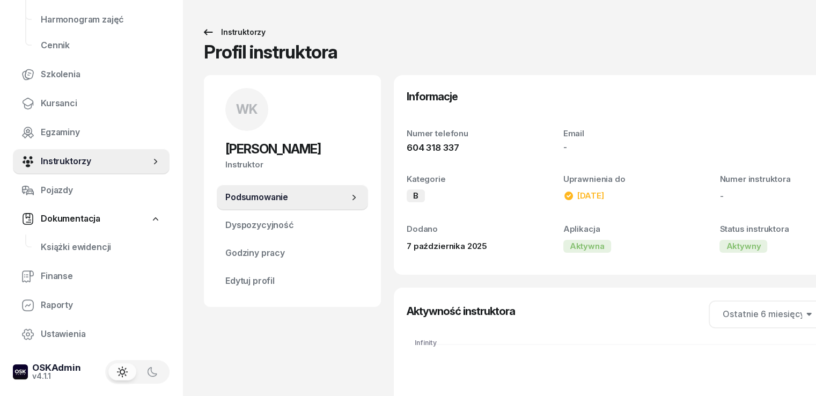
click at [202, 36] on icon at bounding box center [208, 32] width 13 height 13
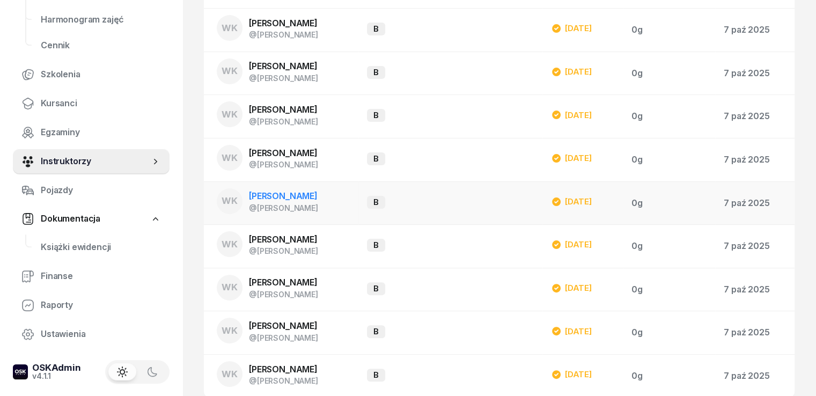
scroll to position [264, 0]
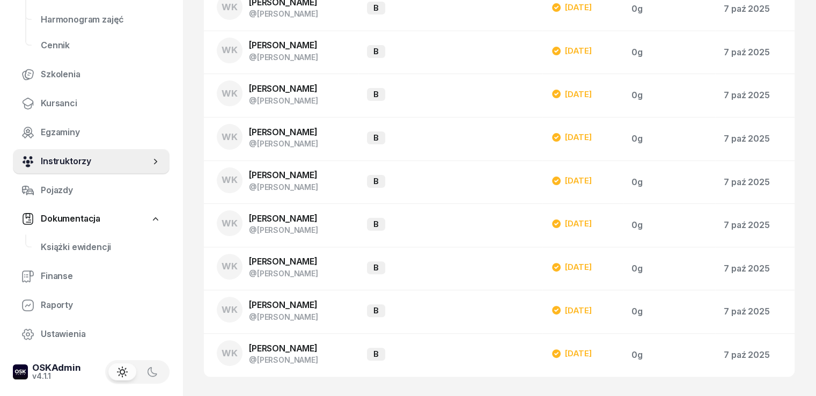
click at [94, 162] on span "Instruktorzy" at bounding box center [95, 161] width 109 height 14
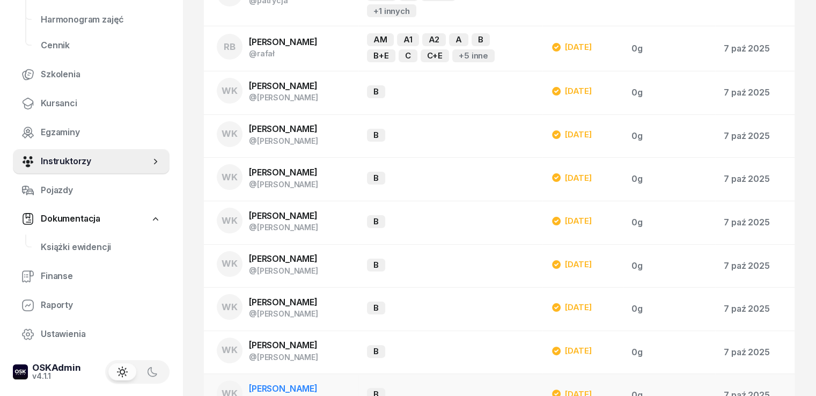
scroll to position [0, 0]
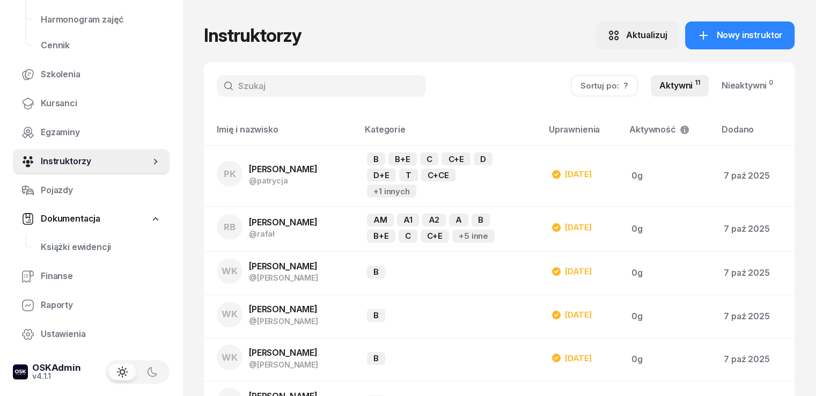
click at [650, 37] on div "Aktualizuj" at bounding box center [645, 35] width 41 height 14
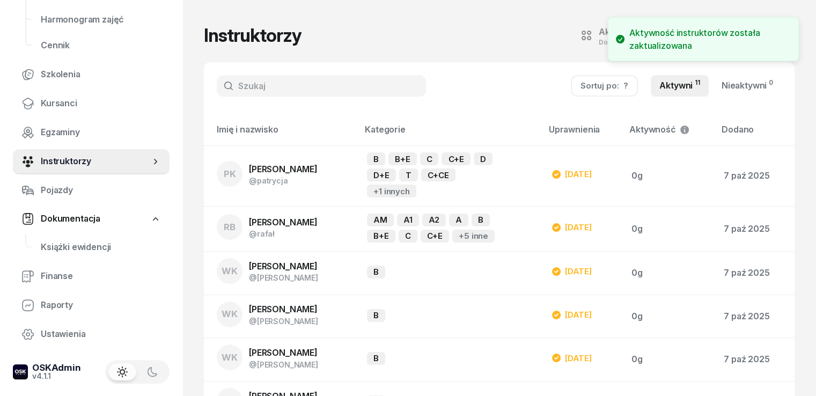
click at [542, 33] on div "Instruktorzy Aktualizuj Dostępne za godzinę Nowy instruktor" at bounding box center [499, 35] width 590 height 28
click at [564, 33] on div "Instruktorzy Aktualizuj Dostępne za godzinę Nowy instruktor" at bounding box center [499, 35] width 590 height 28
click at [684, 37] on div "Aktywność instruktorów została zaktualizowana" at bounding box center [709, 39] width 160 height 26
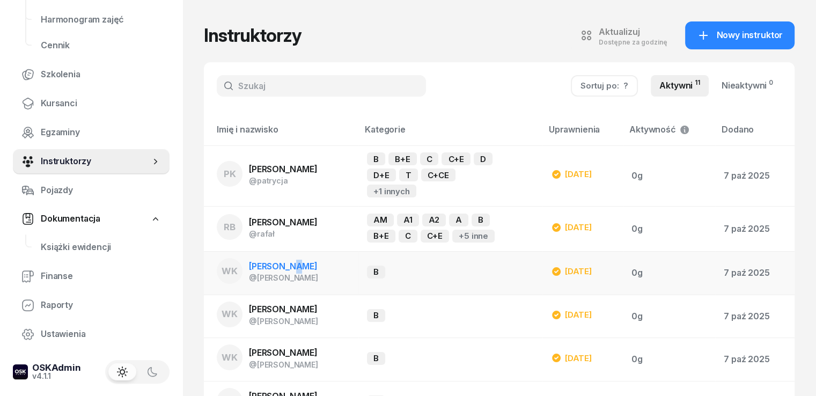
click at [279, 265] on span "[PERSON_NAME]" at bounding box center [283, 266] width 69 height 11
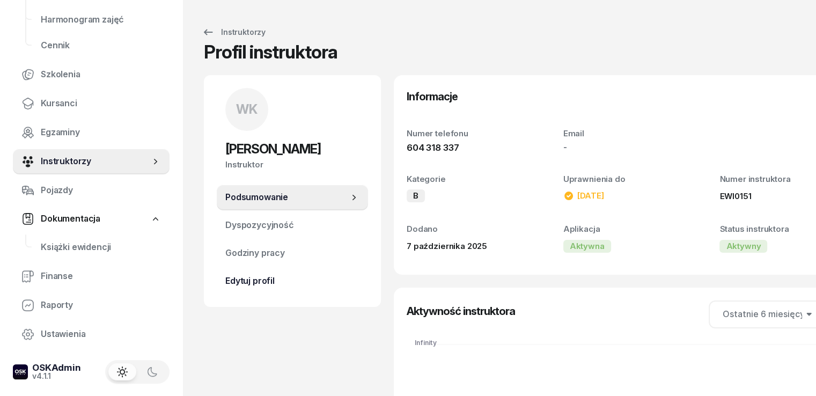
click at [244, 277] on span "Edytuj profil" at bounding box center [292, 281] width 134 height 14
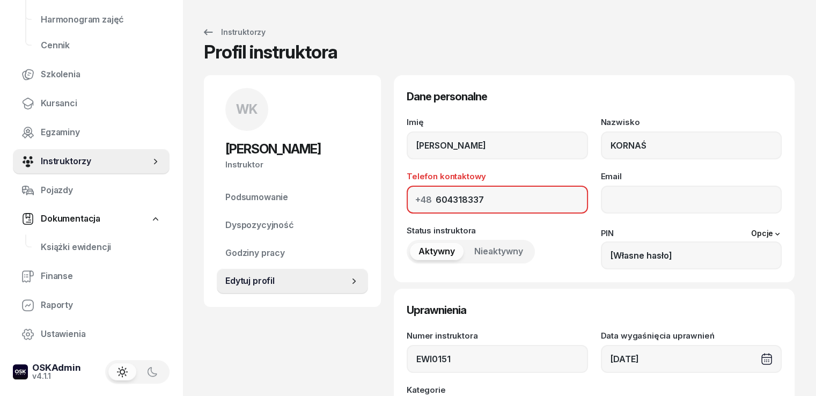
click at [498, 250] on span "Nieaktywny" at bounding box center [498, 251] width 49 height 14
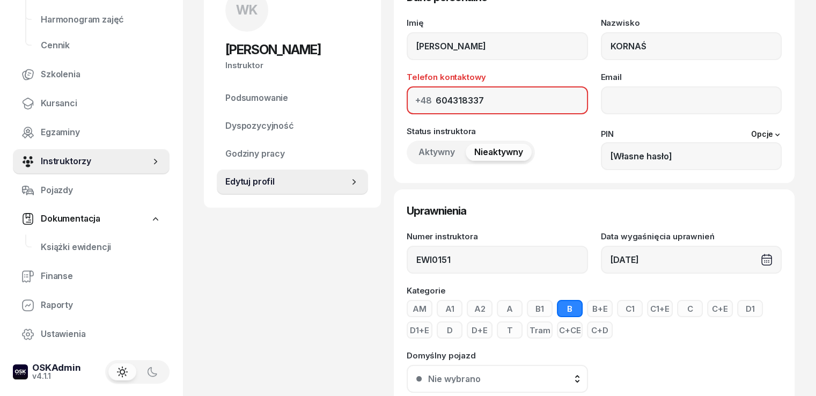
scroll to position [190, 0]
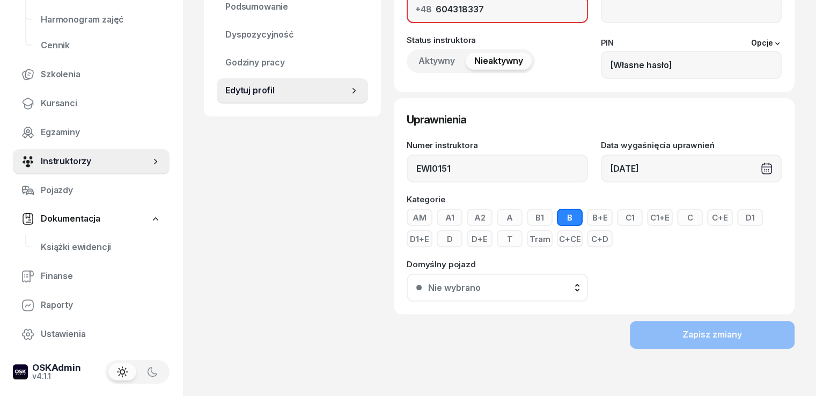
click at [735, 339] on div "Zapisz zmiany" at bounding box center [594, 335] width 401 height 28
click at [693, 274] on div at bounding box center [691, 280] width 181 height 41
click at [487, 280] on button "Nie wybrano" at bounding box center [496, 287] width 181 height 28
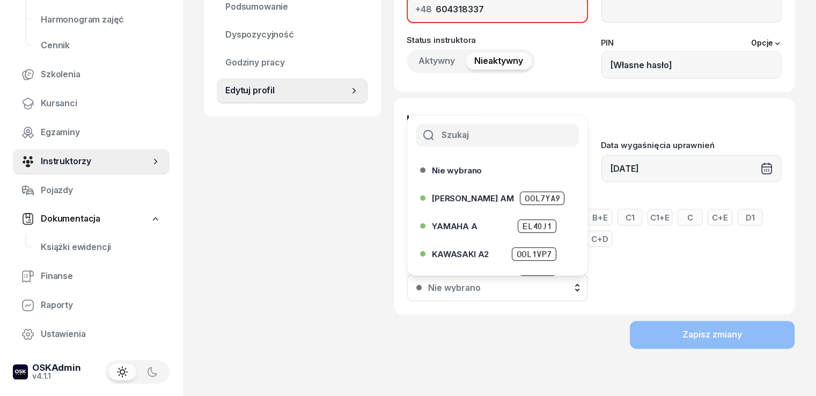
click at [431, 279] on button "Nie wybrano" at bounding box center [496, 287] width 181 height 28
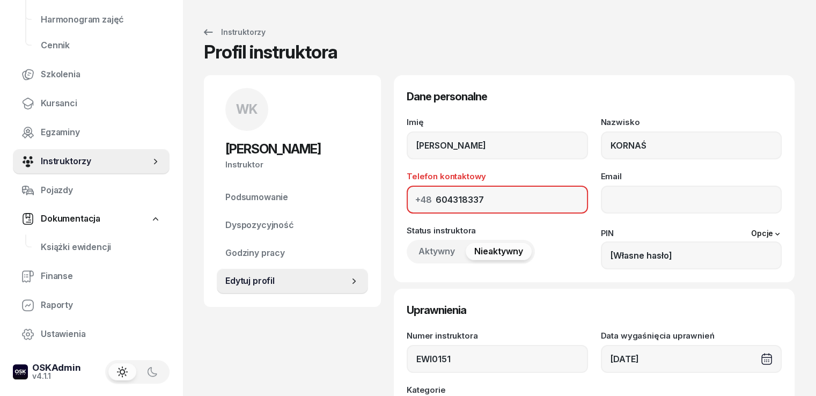
scroll to position [0, 0]
click at [202, 29] on icon at bounding box center [208, 32] width 13 height 13
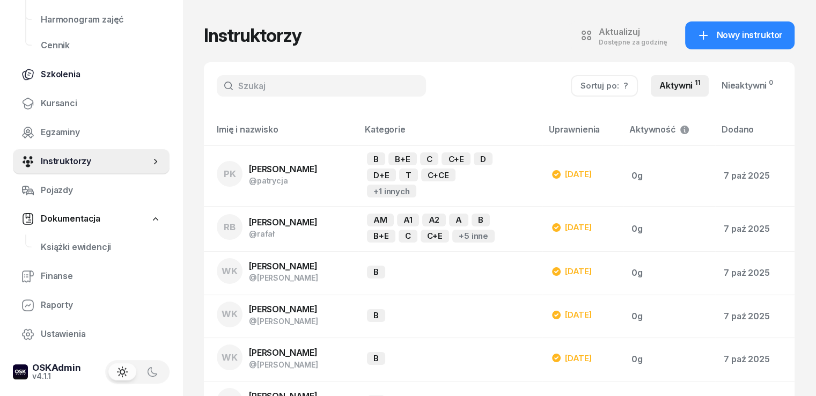
click at [62, 75] on span "Szkolenia" at bounding box center [101, 75] width 120 height 14
select select "createdAt-desc"
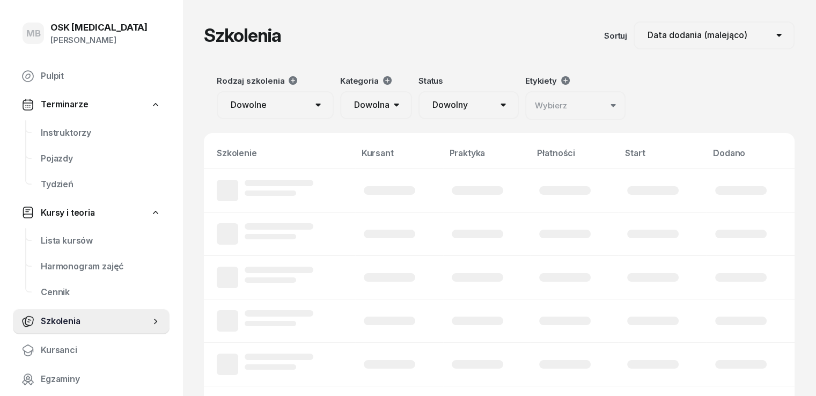
click at [66, 34] on div "[PERSON_NAME]" at bounding box center [98, 40] width 97 height 14
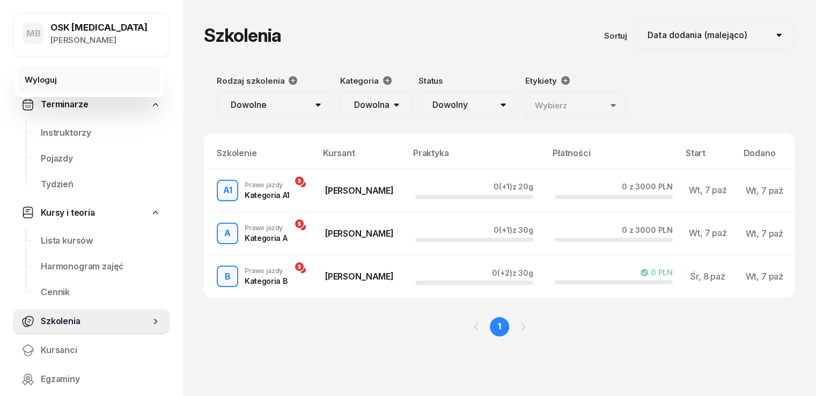
click at [64, 76] on link "Wyloguj" at bounding box center [89, 79] width 142 height 27
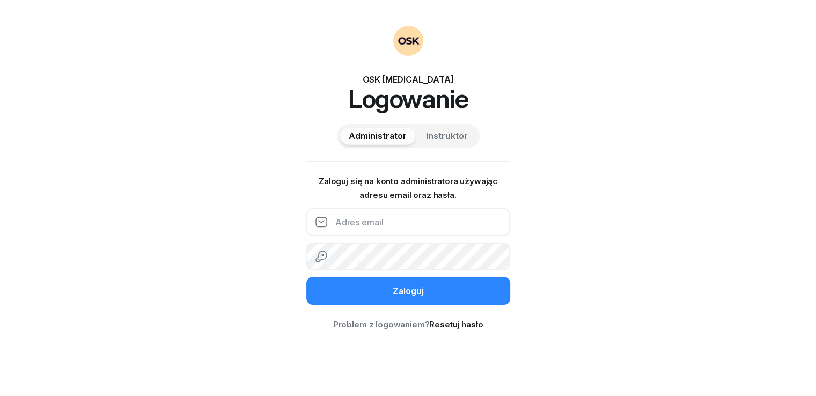
click at [381, 234] on input "email" at bounding box center [408, 222] width 204 height 28
click at [378, 217] on input "email" at bounding box center [408, 222] width 204 height 28
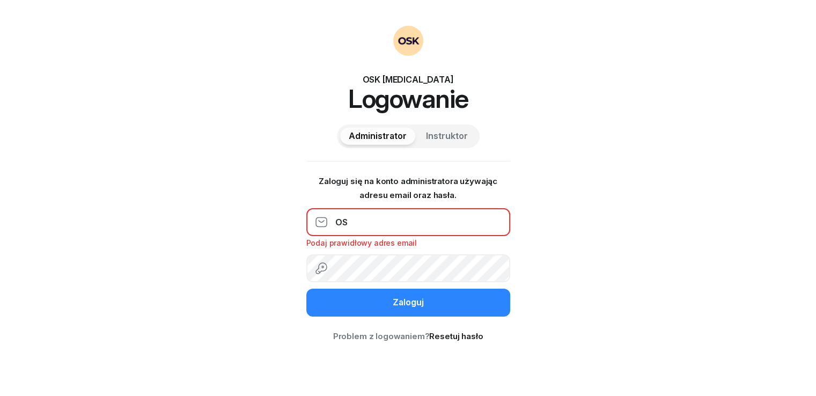
type input "[EMAIL_ADDRESS][DOMAIN_NAME]"
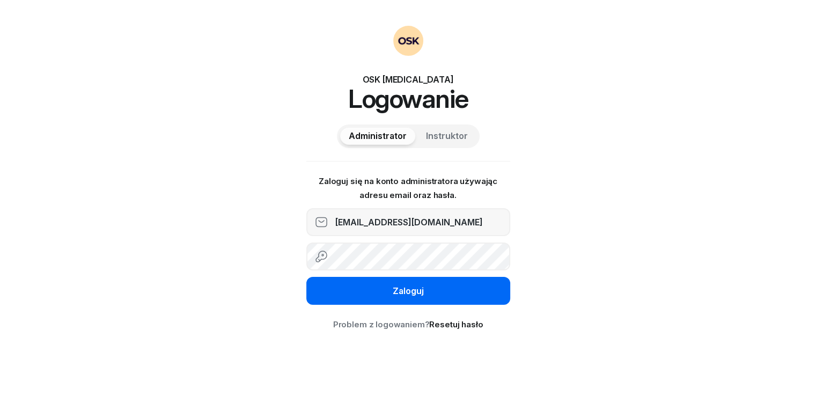
click at [388, 292] on button "Zaloguj" at bounding box center [408, 291] width 204 height 28
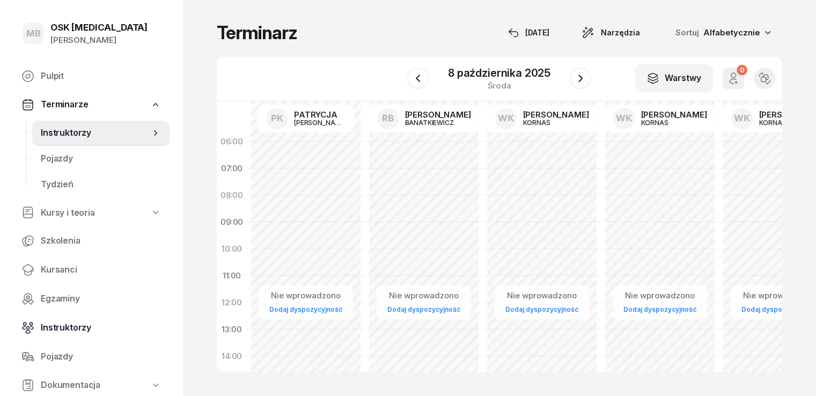
click at [62, 334] on span "Instruktorzy" at bounding box center [101, 328] width 120 height 14
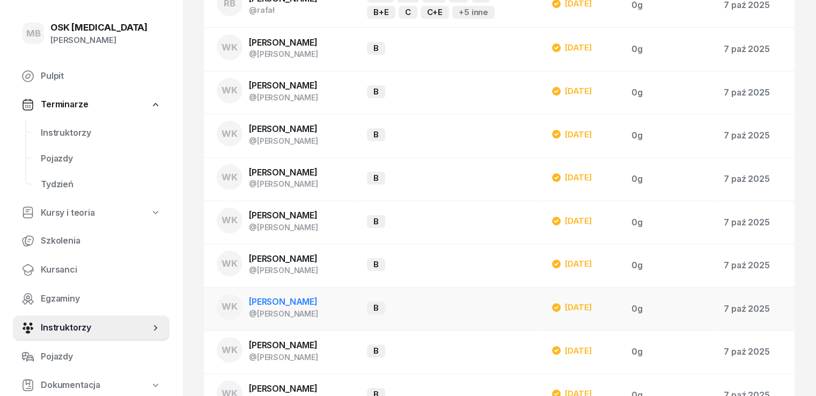
scroll to position [264, 0]
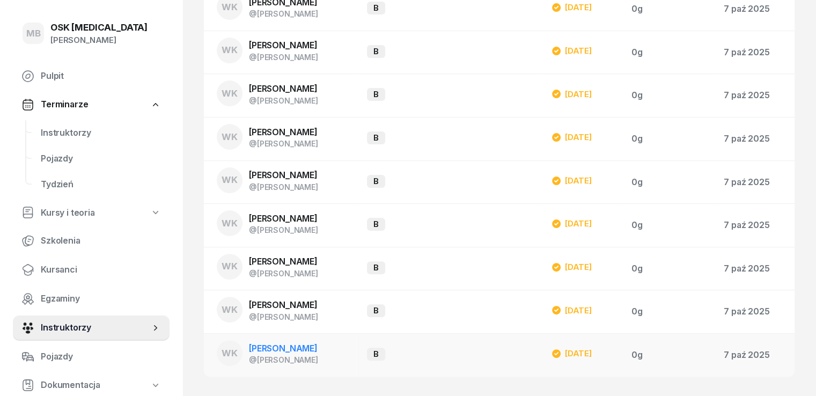
click at [274, 345] on span "[PERSON_NAME]" at bounding box center [283, 348] width 69 height 11
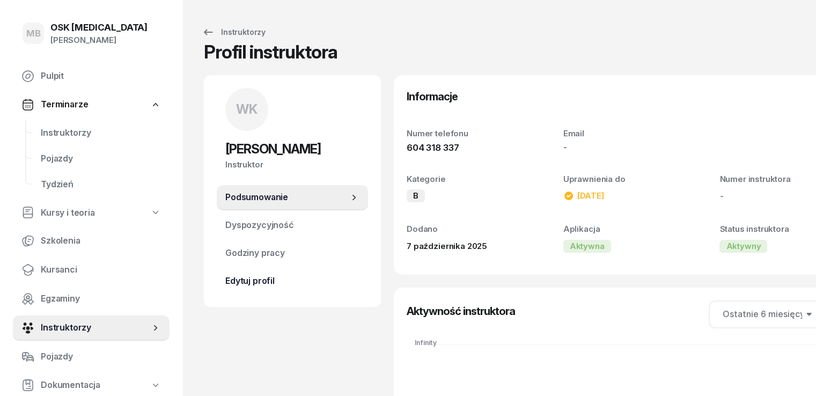
click at [249, 285] on span "Edytuj profil" at bounding box center [292, 281] width 134 height 14
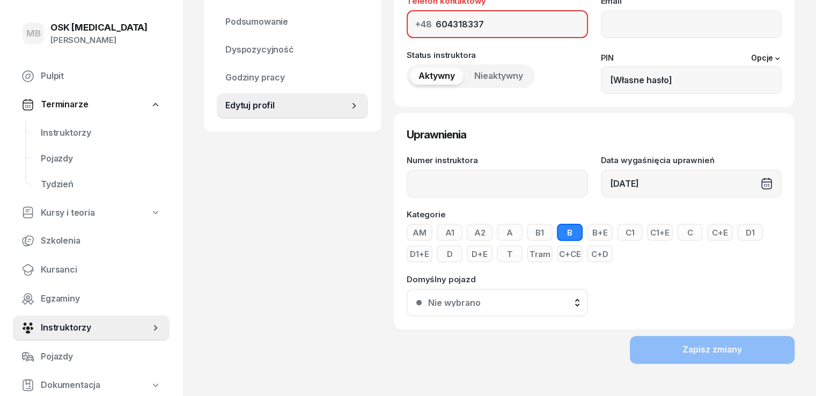
scroll to position [190, 0]
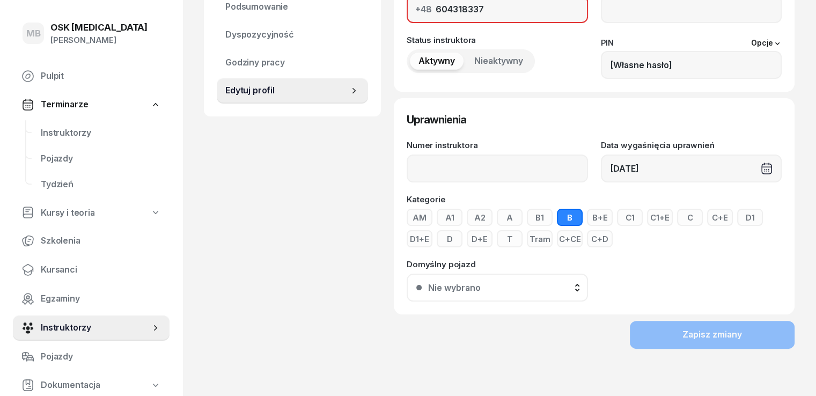
click at [474, 62] on span "Nieaktywny" at bounding box center [498, 61] width 49 height 14
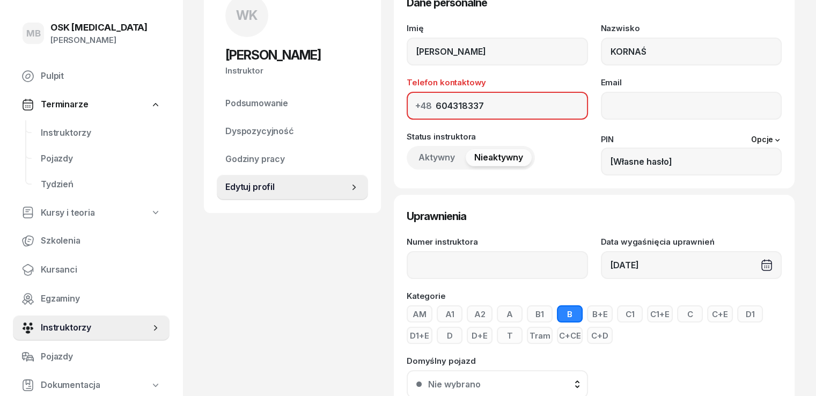
scroll to position [29, 0]
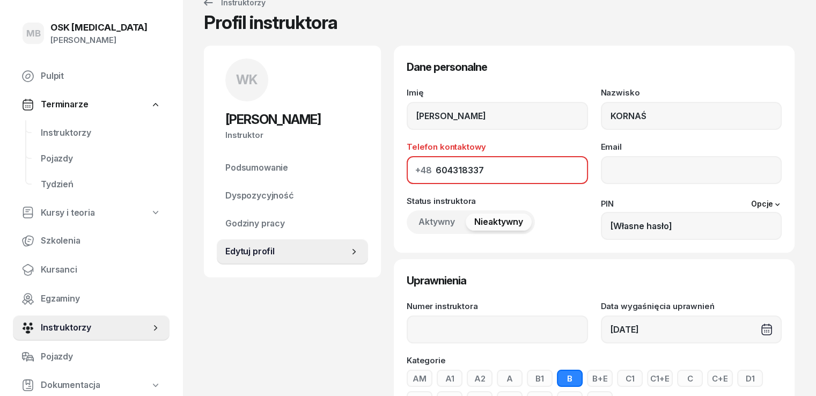
click at [480, 160] on input "604318337" at bounding box center [496, 170] width 181 height 28
drag, startPoint x: 477, startPoint y: 174, endPoint x: 202, endPoint y: 155, distance: 275.2
click at [205, 155] on div "WK [PERSON_NAME] Instruktor WK [PERSON_NAME] @[PERSON_NAME] wiadomość WK [PERSO…" at bounding box center [499, 291] width 590 height 490
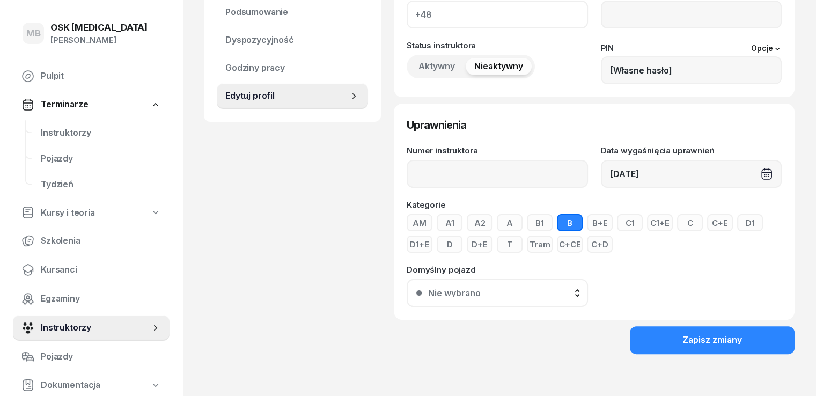
scroll to position [190, 0]
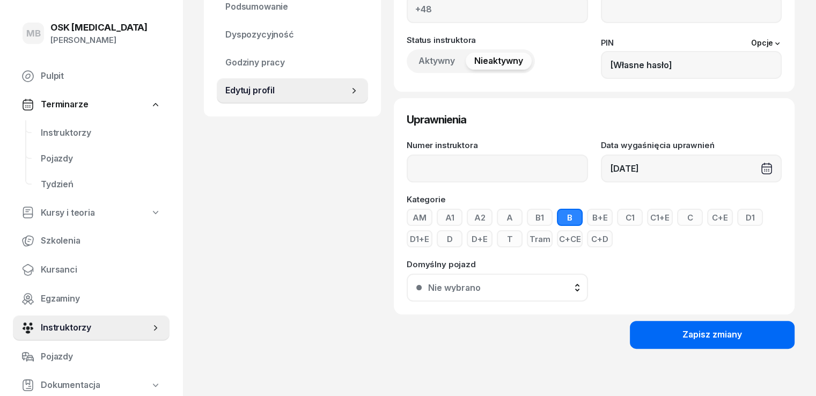
click at [706, 337] on div "Zapisz zmiany" at bounding box center [712, 335] width 60 height 14
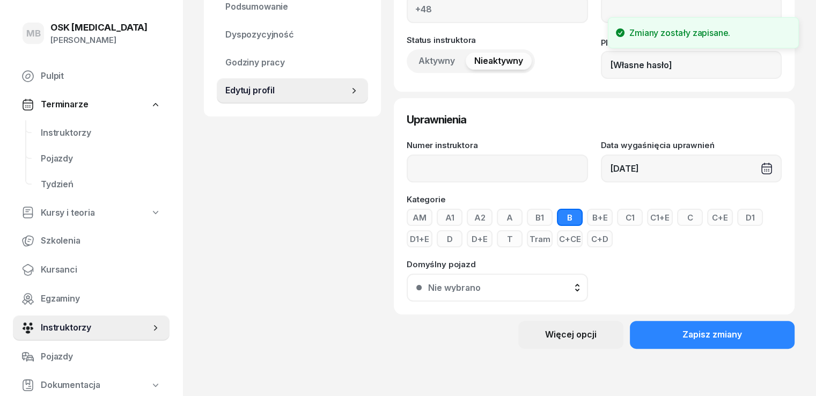
click at [588, 340] on div "Więcej opcji" at bounding box center [570, 335] width 51 height 14
click at [563, 367] on div "Usuń instruktora" at bounding box center [558, 372] width 64 height 14
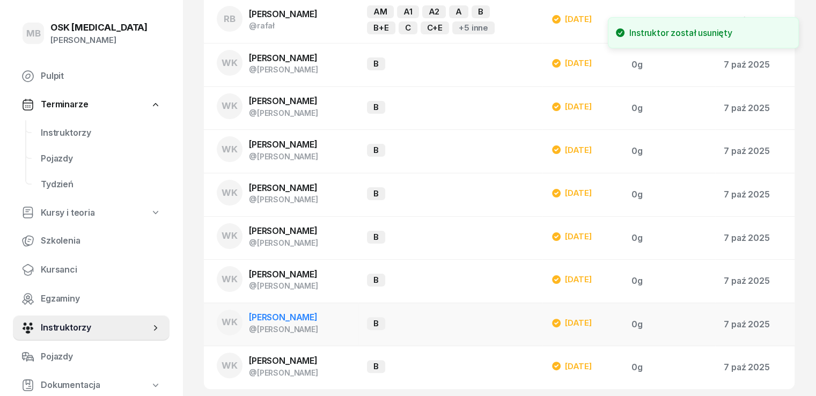
scroll to position [221, 0]
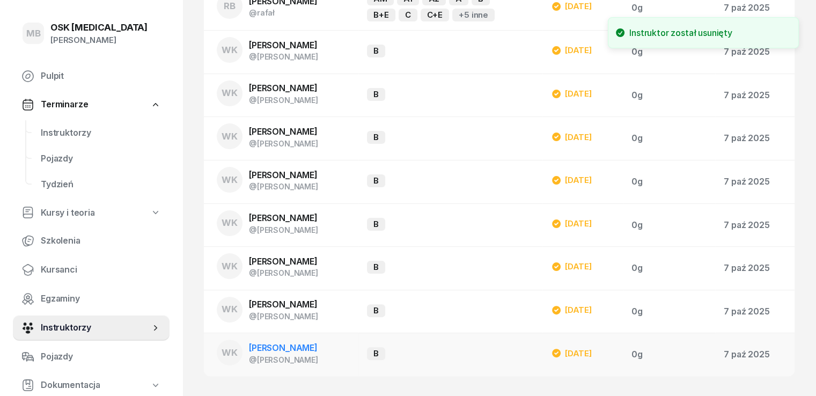
click at [280, 346] on span "[PERSON_NAME]" at bounding box center [283, 347] width 69 height 11
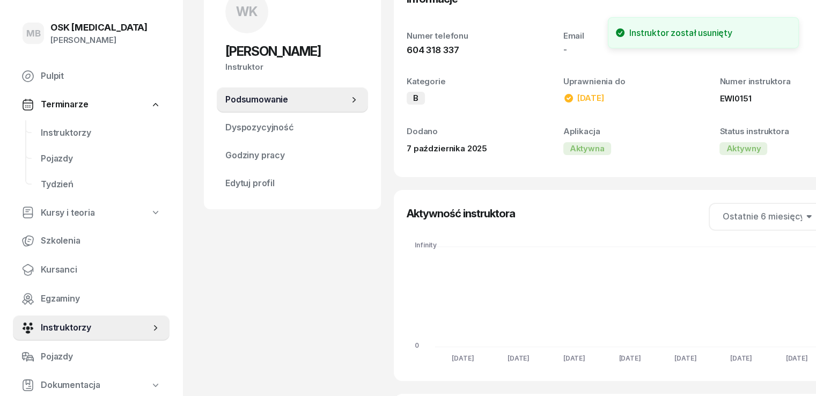
scroll to position [250, 0]
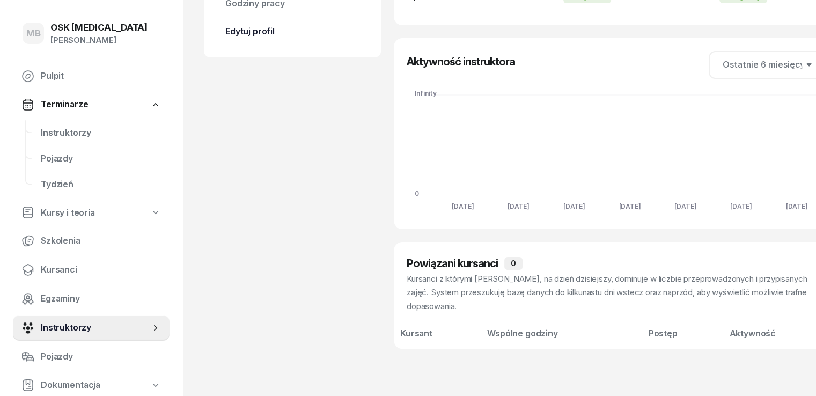
click at [255, 38] on link "Edytuj profil" at bounding box center [292, 32] width 151 height 26
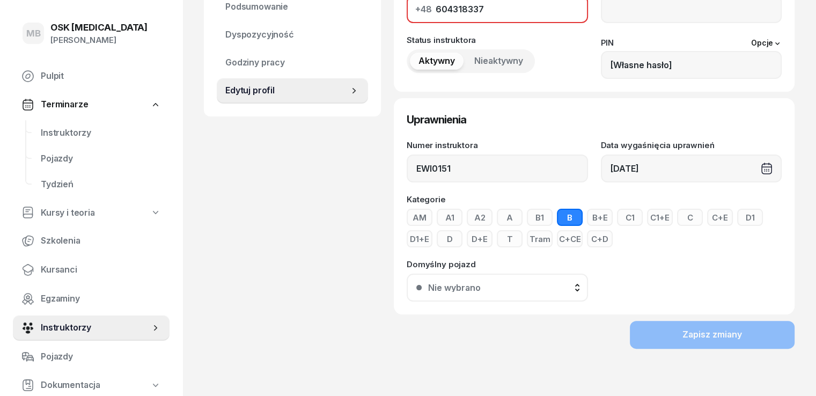
scroll to position [187, 0]
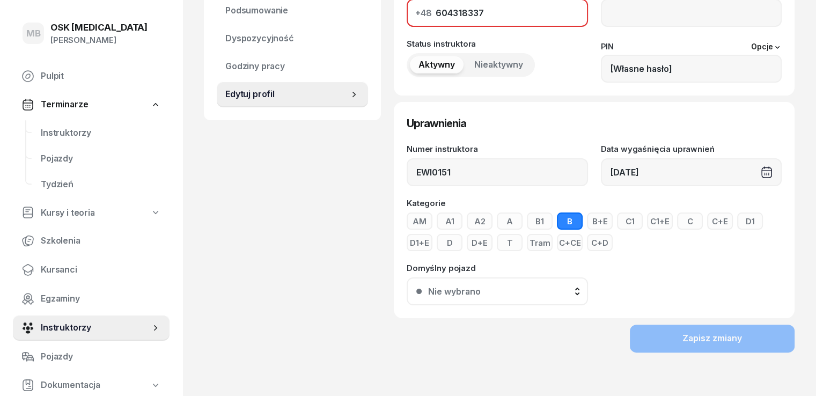
drag, startPoint x: 474, startPoint y: 7, endPoint x: 84, endPoint y: 32, distance: 391.1
click at [84, 32] on div "MB OSK [MEDICAL_DATA] [PERSON_NAME] Pulpit Terminarze Instruktorzy Pojazdy Tydz…" at bounding box center [408, 106] width 816 height 586
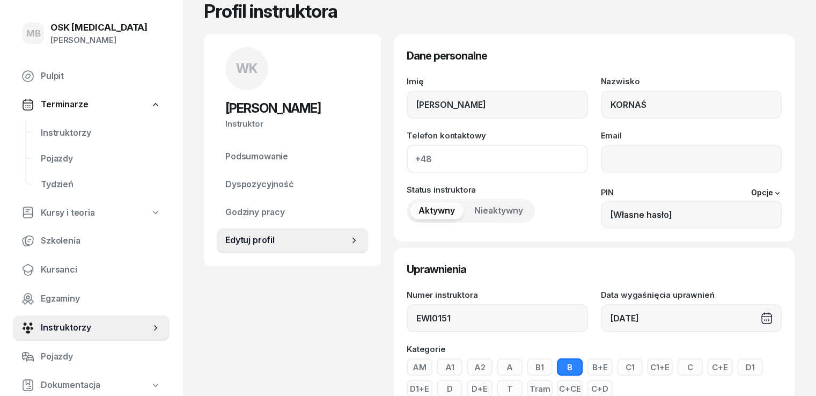
scroll to position [0, 0]
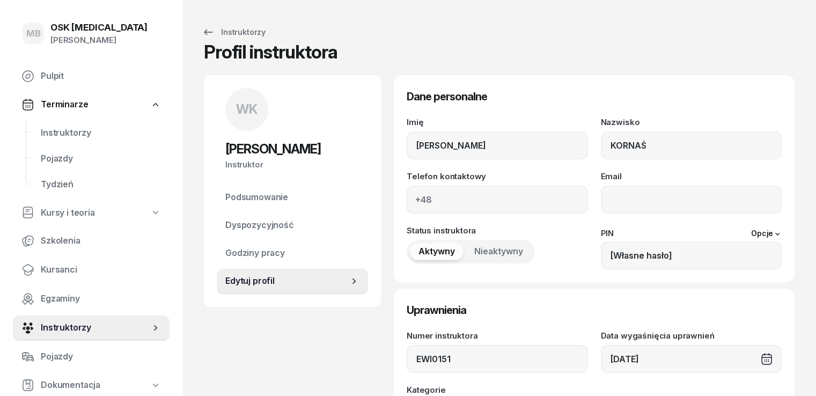
click at [482, 247] on span "Nieaktywny" at bounding box center [498, 251] width 49 height 14
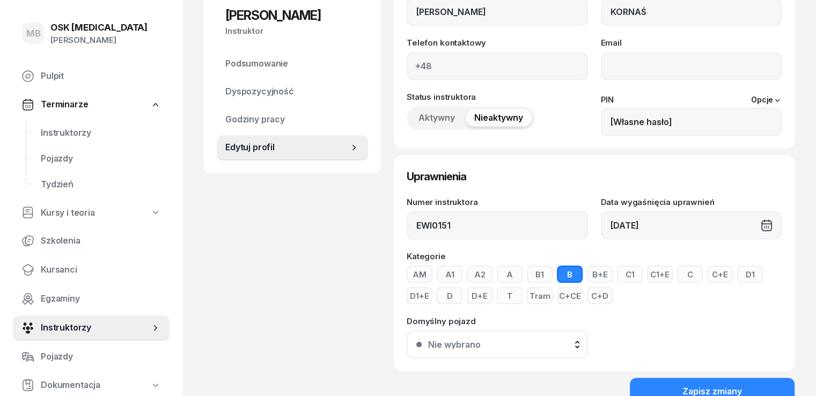
scroll to position [190, 0]
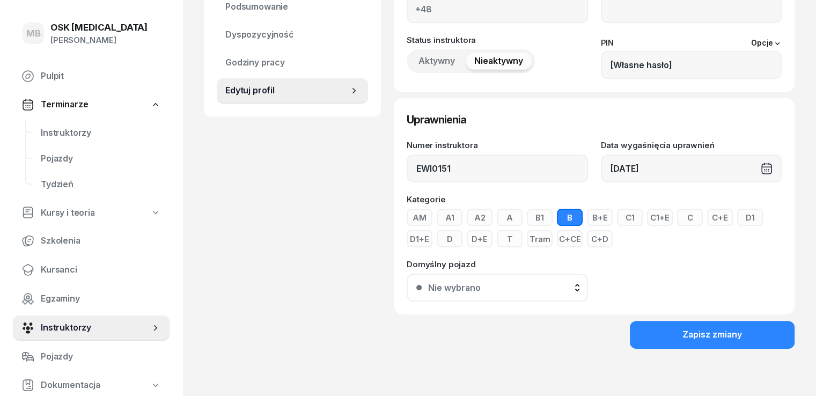
click at [514, 280] on button "Nie wybrano" at bounding box center [496, 287] width 181 height 28
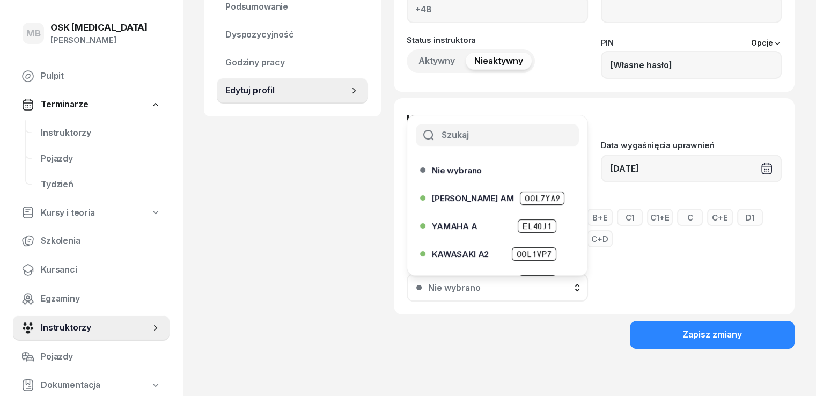
click at [514, 280] on button "Nie wybrano" at bounding box center [496, 287] width 181 height 28
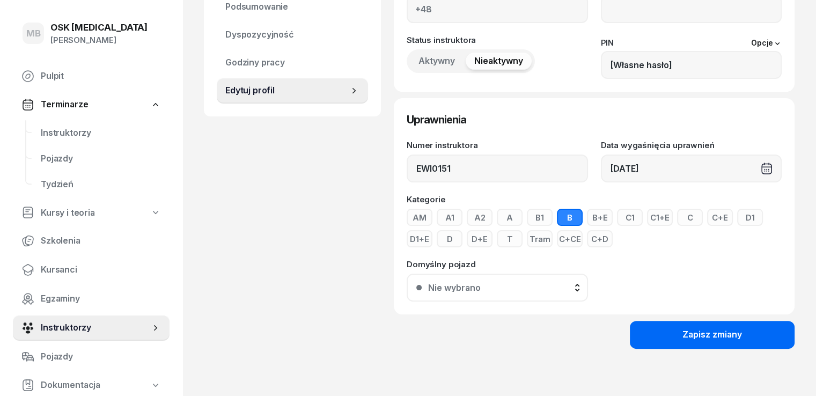
drag, startPoint x: 720, startPoint y: 320, endPoint x: 716, endPoint y: 331, distance: 11.9
click at [721, 324] on form "Dane personalne Imię [PERSON_NAME] KORNAŚ Telefon kontaktowy +48 Email Status i…" at bounding box center [594, 117] width 401 height 464
click at [716, 333] on div "Zapisz zmiany" at bounding box center [712, 335] width 60 height 14
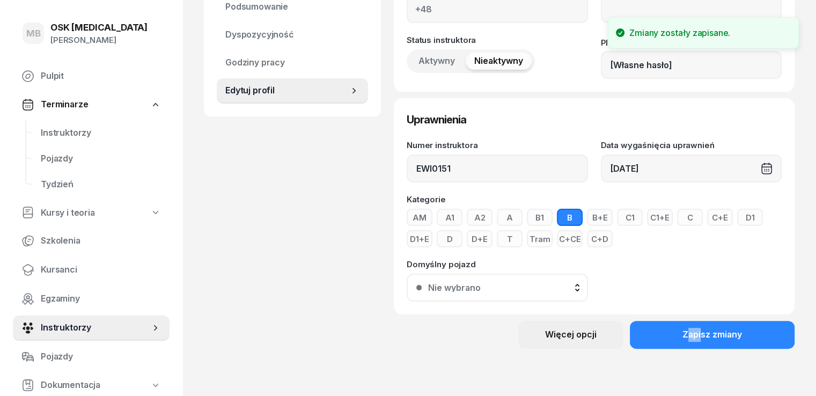
click at [596, 335] on div "Więcej opcji" at bounding box center [570, 335] width 51 height 14
click at [575, 368] on div "Usuń instruktora" at bounding box center [558, 372] width 64 height 14
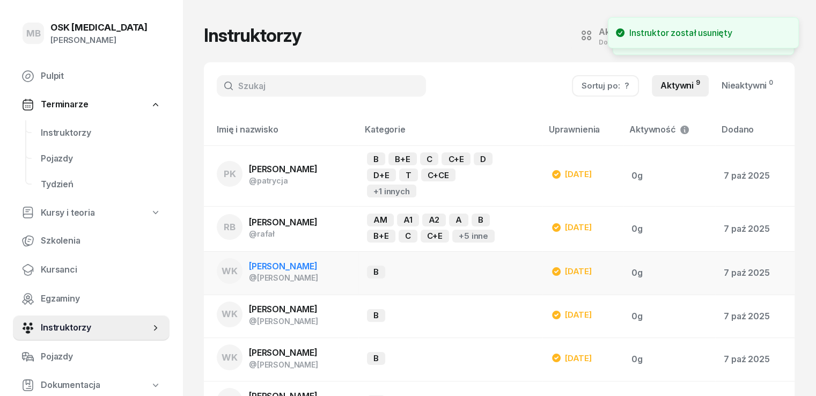
click at [275, 269] on span "[PERSON_NAME]" at bounding box center [283, 266] width 69 height 11
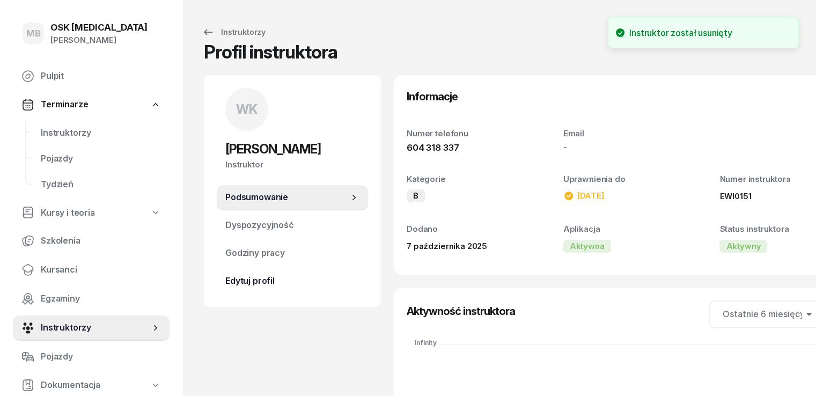
click at [221, 273] on link "Edytuj profil" at bounding box center [292, 281] width 151 height 26
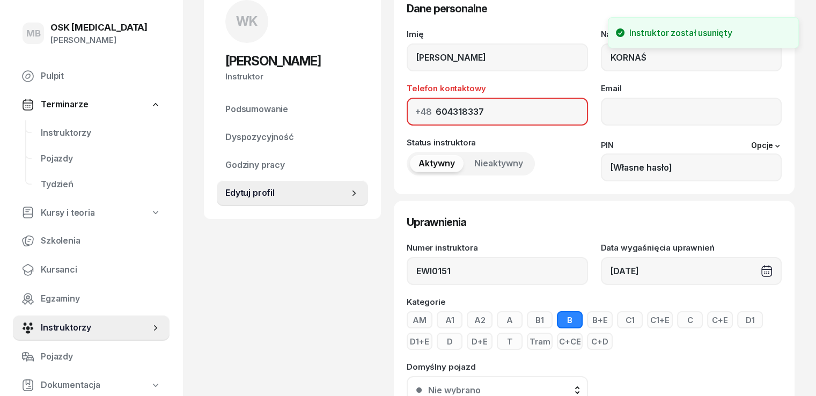
scroll to position [190, 0]
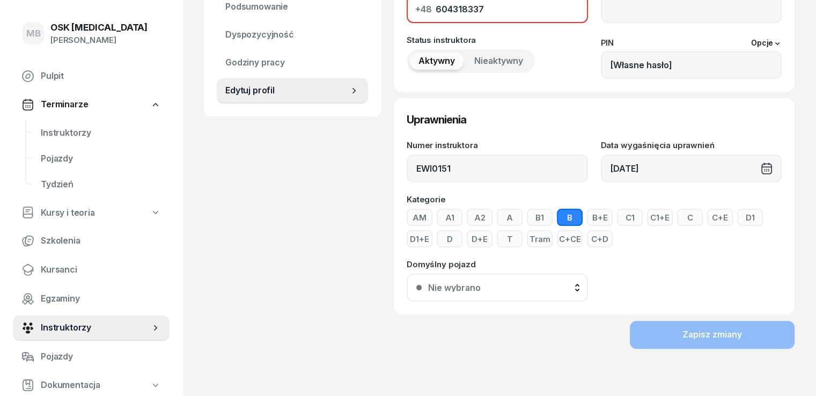
drag, startPoint x: 152, startPoint y: 18, endPoint x: 2, endPoint y: 27, distance: 150.4
click at [0, 24] on div "MB OSK [MEDICAL_DATA] [PERSON_NAME] Pulpit Terminarze Instruktorzy Pojazdy Tydz…" at bounding box center [408, 103] width 816 height 586
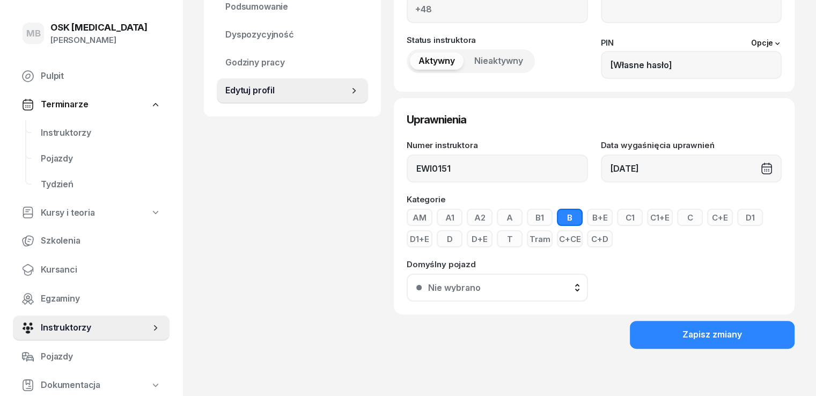
click at [477, 56] on span "Nieaktywny" at bounding box center [498, 61] width 49 height 14
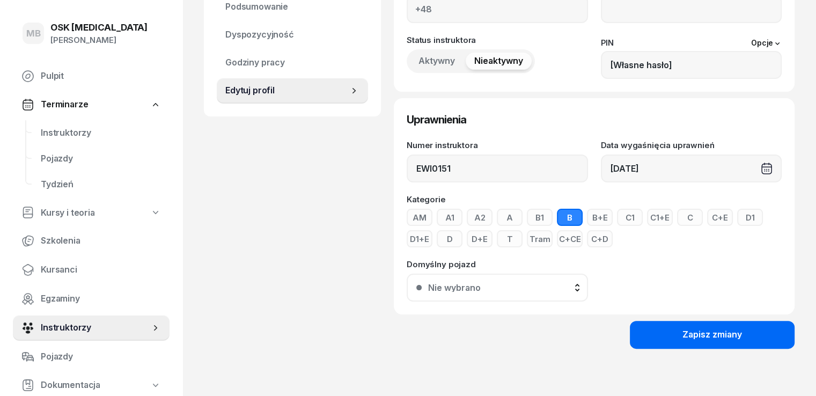
click at [735, 332] on div "Zapisz zmiany" at bounding box center [712, 335] width 60 height 14
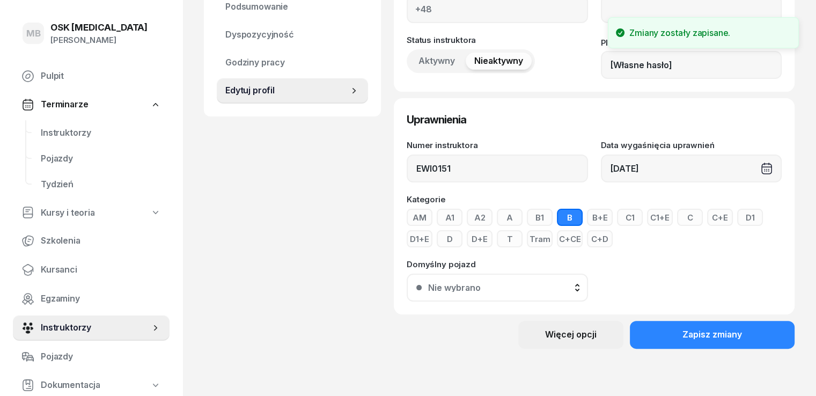
click at [596, 332] on div "Więcej opcji" at bounding box center [570, 335] width 51 height 14
click at [589, 375] on div "Usuń instruktora" at bounding box center [558, 372] width 64 height 14
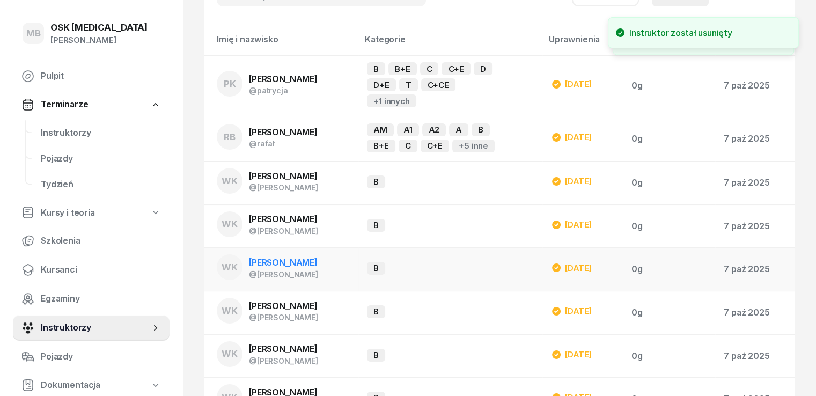
scroll to position [135, 0]
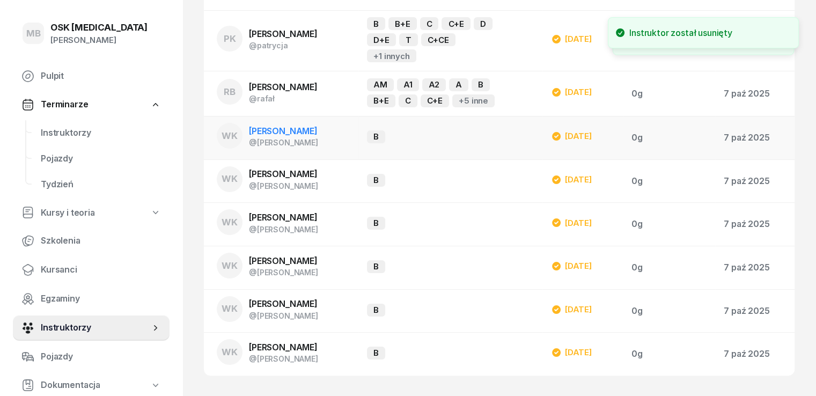
click at [284, 135] on span "[PERSON_NAME]" at bounding box center [283, 130] width 69 height 11
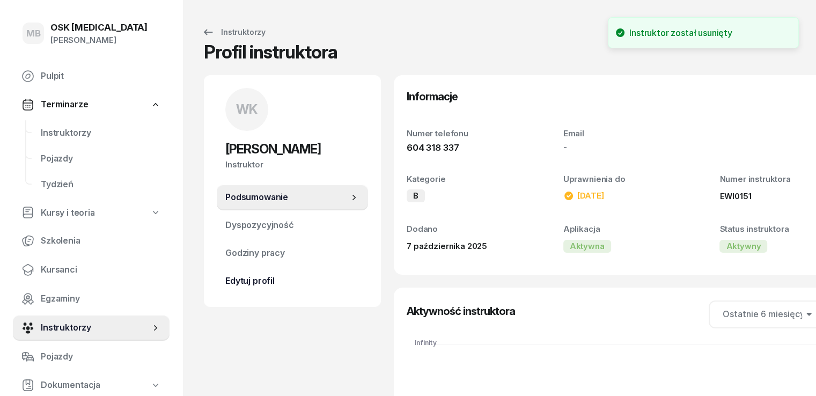
click at [255, 286] on span "Edytuj profil" at bounding box center [292, 281] width 134 height 14
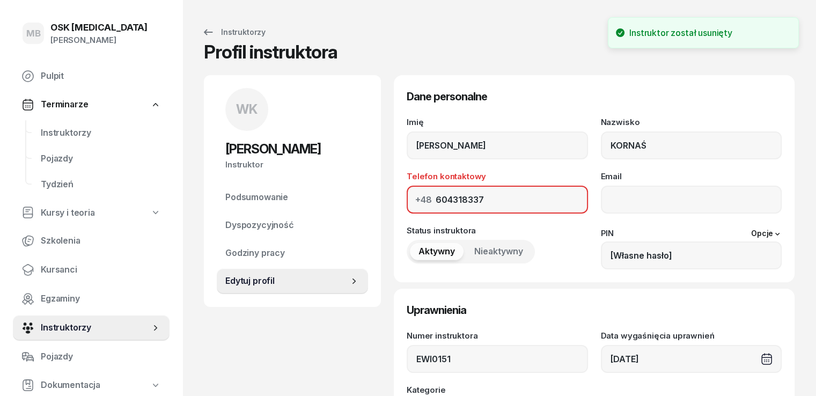
click at [498, 249] on span "Nieaktywny" at bounding box center [498, 251] width 49 height 14
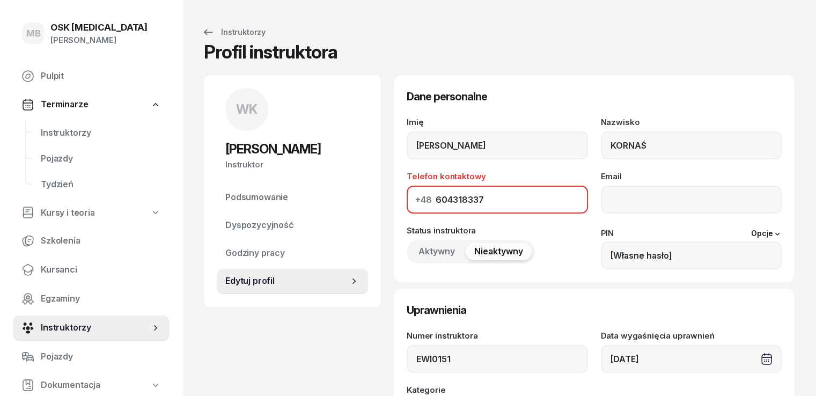
drag, startPoint x: 475, startPoint y: 201, endPoint x: 126, endPoint y: 201, distance: 348.5
click at [126, 201] on div "MB OSK [MEDICAL_DATA] [PERSON_NAME] Pulpit Terminarze Instruktorzy Pojazdy Tydz…" at bounding box center [408, 293] width 816 height 586
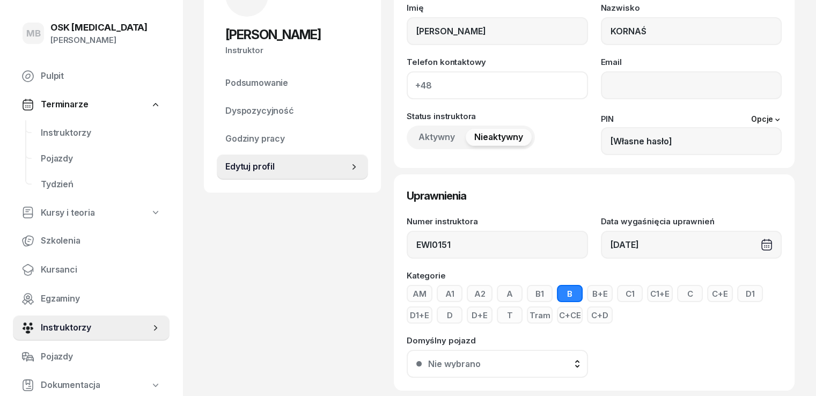
scroll to position [190, 0]
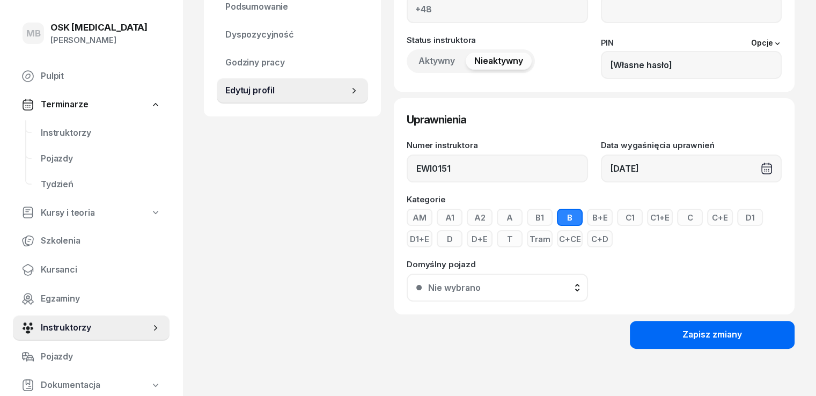
click at [747, 344] on button "Zapisz zmiany" at bounding box center [711, 335] width 165 height 28
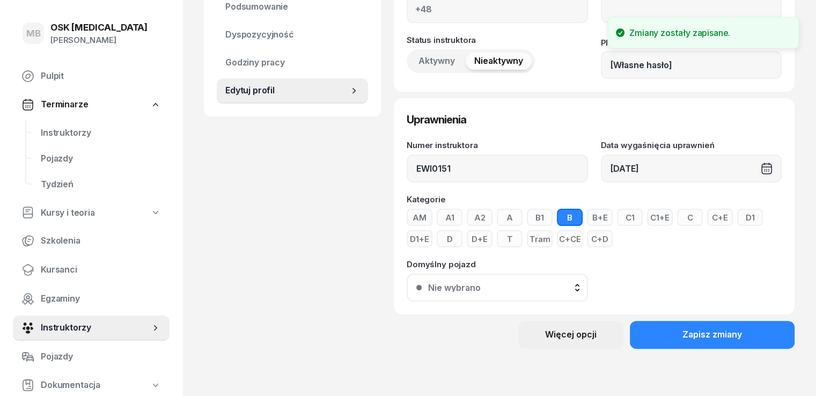
click at [596, 336] on div "Więcej opcji" at bounding box center [570, 335] width 51 height 14
click at [573, 367] on div "Usuń instruktora" at bounding box center [558, 372] width 64 height 14
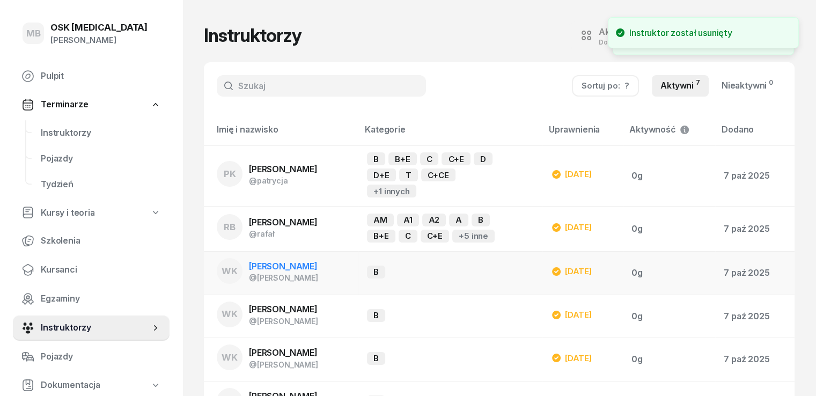
click at [267, 262] on span "[PERSON_NAME]" at bounding box center [283, 266] width 69 height 11
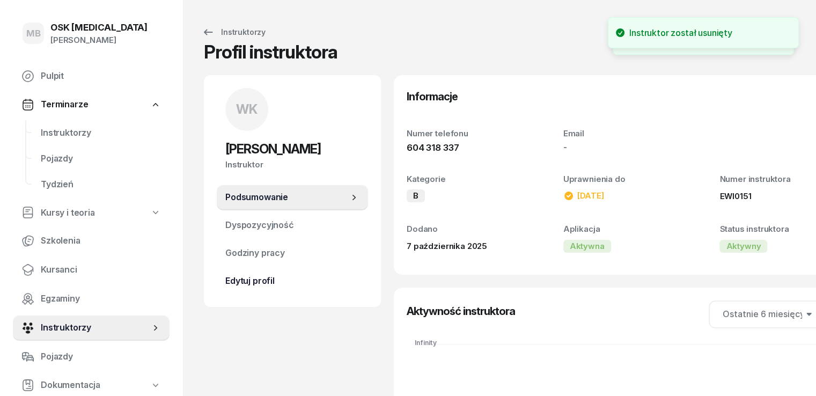
click at [270, 278] on span "Edytuj profil" at bounding box center [292, 281] width 134 height 14
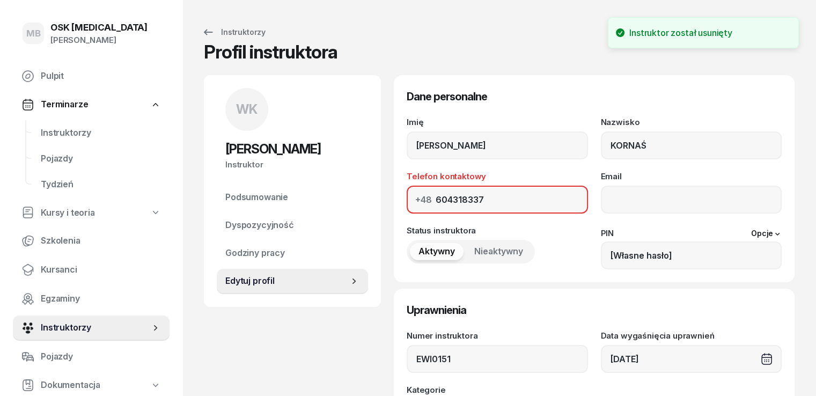
drag, startPoint x: 508, startPoint y: 249, endPoint x: 489, endPoint y: 230, distance: 26.9
click at [508, 249] on button "Nieaktywny" at bounding box center [498, 251] width 66 height 17
drag, startPoint x: 330, startPoint y: 201, endPoint x: 217, endPoint y: 206, distance: 113.8
click at [219, 201] on div "WK [PERSON_NAME] Instruktor WK [PERSON_NAME] @[PERSON_NAME] wiadomość WK [PERSO…" at bounding box center [499, 320] width 590 height 490
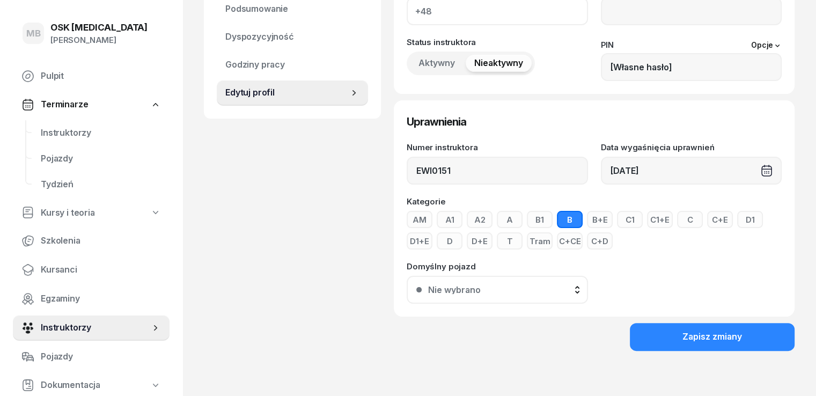
scroll to position [190, 0]
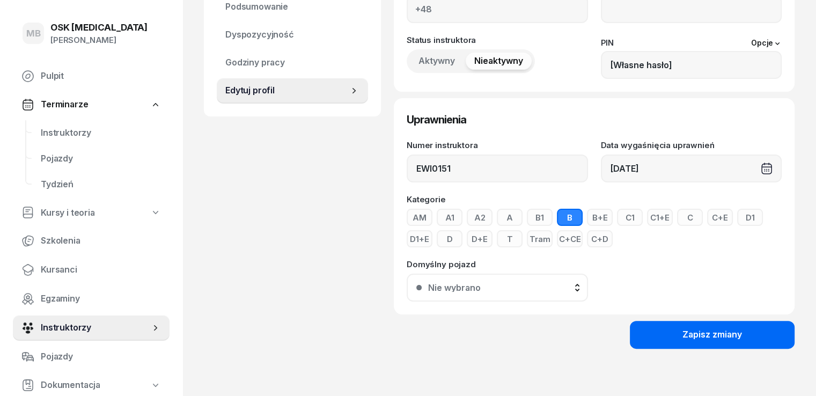
click at [668, 338] on button "Zapisz zmiany" at bounding box center [711, 335] width 165 height 28
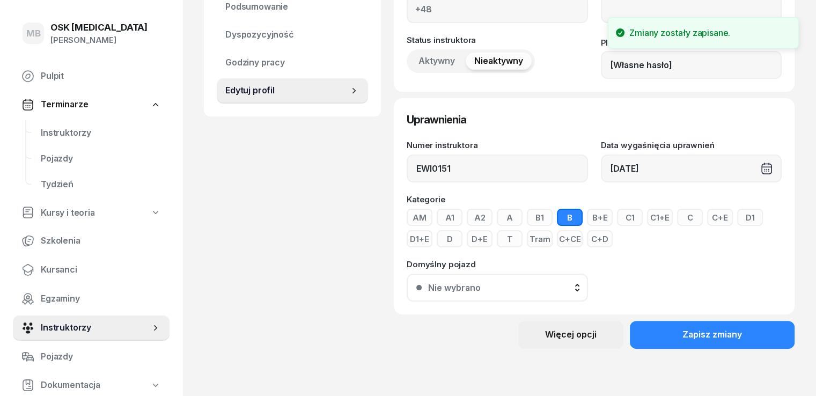
click at [596, 333] on div "Więcej opcji" at bounding box center [570, 335] width 51 height 14
click at [613, 370] on link "Usuń instruktora" at bounding box center [571, 371] width 142 height 27
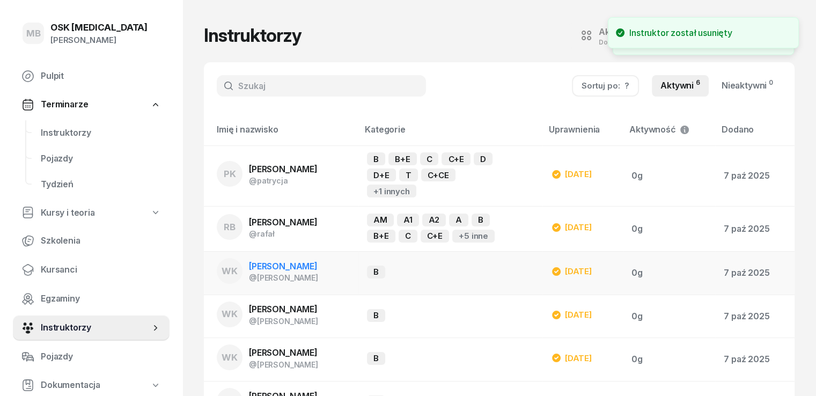
click at [275, 270] on span "[PERSON_NAME]" at bounding box center [283, 266] width 69 height 11
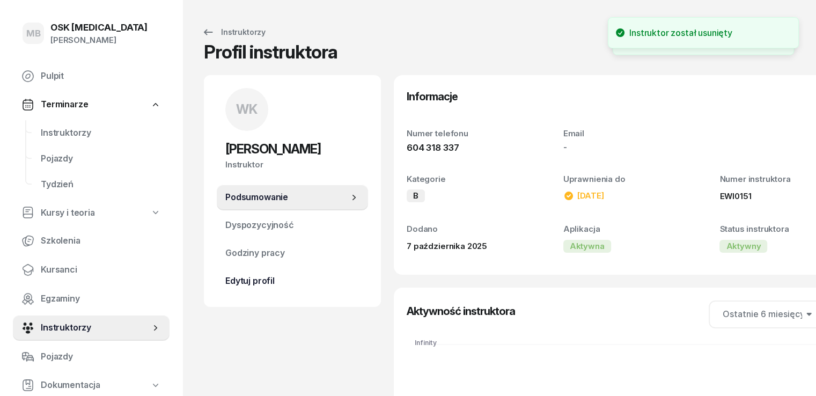
click at [249, 277] on span "Edytuj profil" at bounding box center [292, 281] width 134 height 14
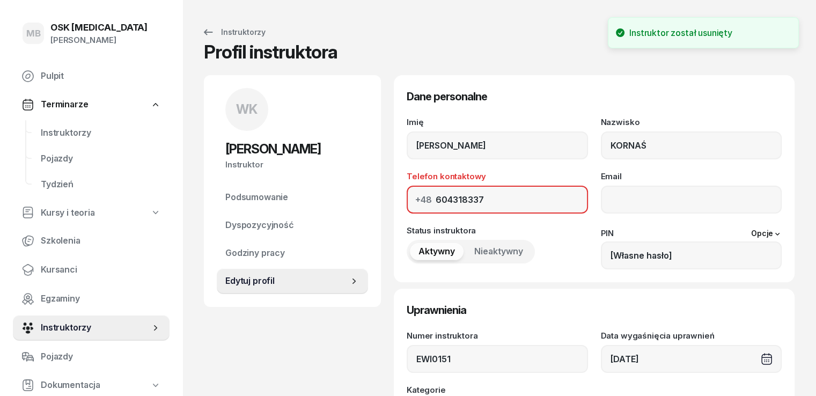
click at [474, 255] on span "Nieaktywny" at bounding box center [498, 251] width 49 height 14
drag, startPoint x: 475, startPoint y: 206, endPoint x: 176, endPoint y: 219, distance: 298.9
click at [168, 191] on div "MB OSK [MEDICAL_DATA] [PERSON_NAME] Pulpit Terminarze Instruktorzy Pojazdy Tydz…" at bounding box center [408, 293] width 816 height 586
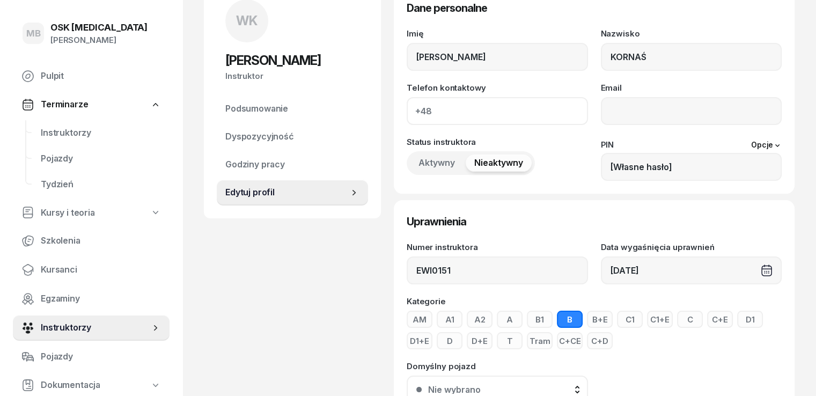
scroll to position [190, 0]
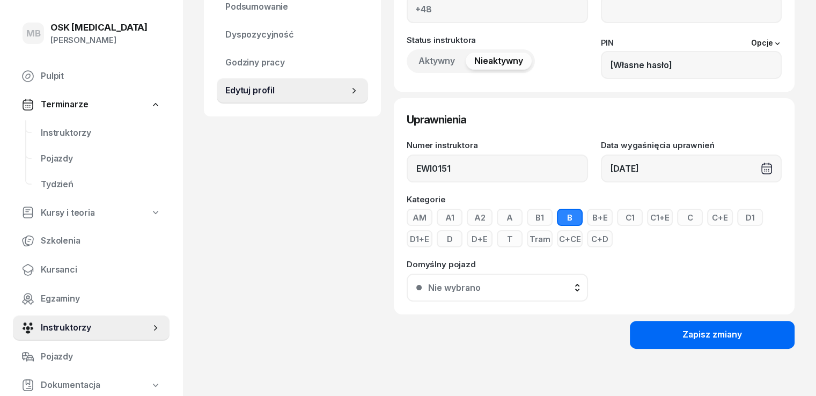
click at [682, 343] on button "Zapisz zmiany" at bounding box center [711, 335] width 165 height 28
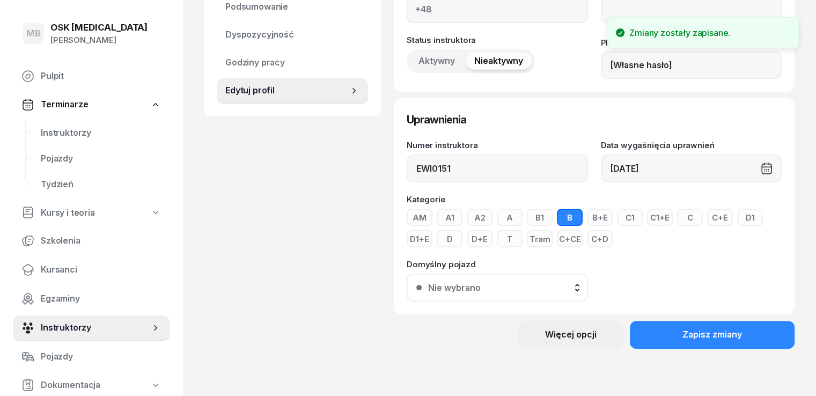
click at [596, 333] on div "Więcej opcji" at bounding box center [570, 335] width 51 height 14
click at [588, 373] on div "Usuń instruktora" at bounding box center [558, 372] width 64 height 14
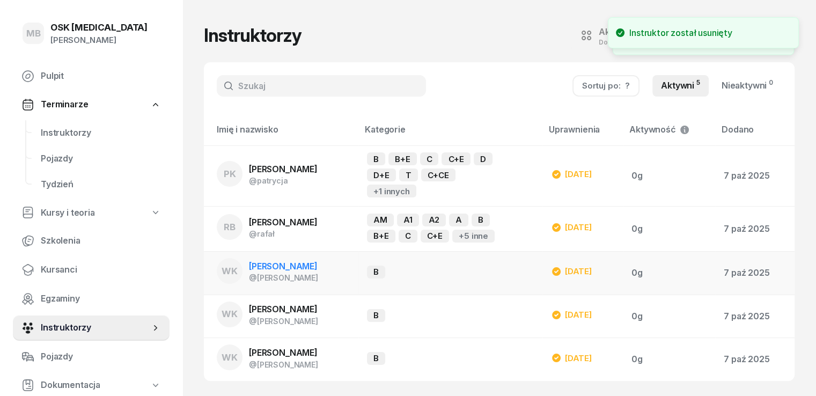
scroll to position [6, 0]
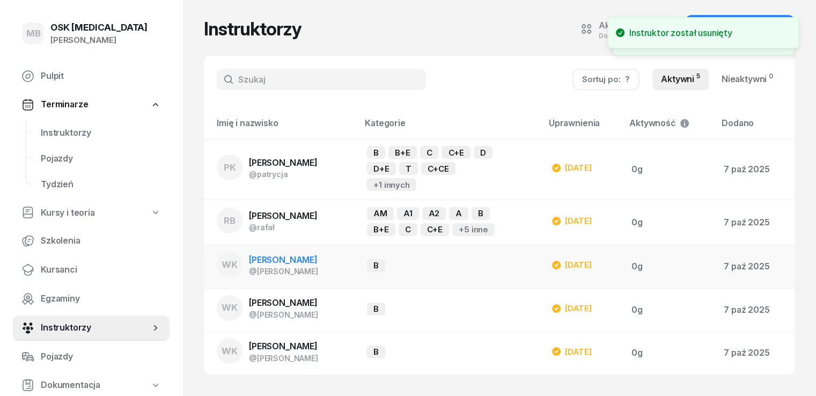
click at [295, 262] on span "[PERSON_NAME]" at bounding box center [283, 259] width 69 height 11
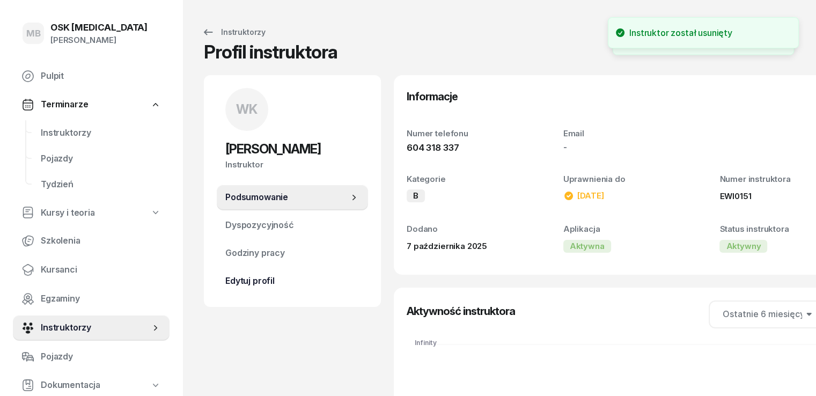
click at [258, 285] on span "Edytuj profil" at bounding box center [292, 281] width 134 height 14
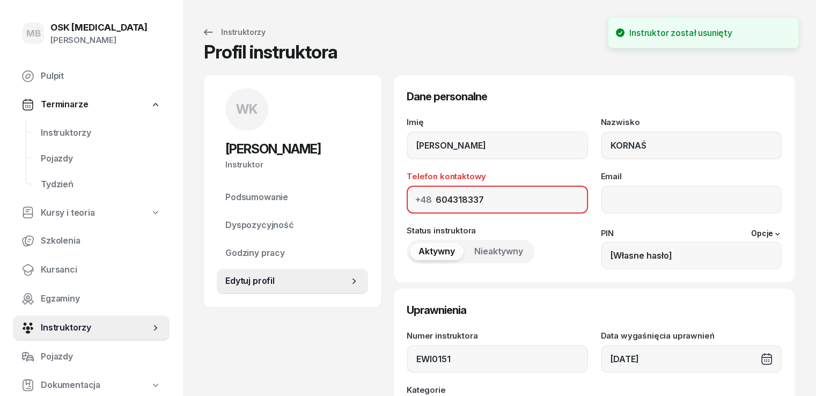
drag, startPoint x: 470, startPoint y: 258, endPoint x: 471, endPoint y: 251, distance: 7.1
click at [474, 257] on span "Nieaktywny" at bounding box center [498, 251] width 49 height 14
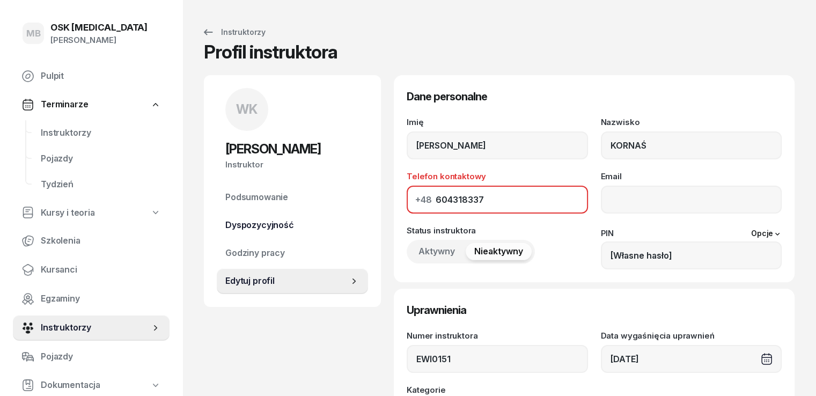
drag, startPoint x: 475, startPoint y: 202, endPoint x: 202, endPoint y: 233, distance: 274.1
click at [180, 196] on div "MB OSK [MEDICAL_DATA] [PERSON_NAME] Pulpit Terminarze Instruktorzy Pojazdy Tydz…" at bounding box center [408, 293] width 816 height 586
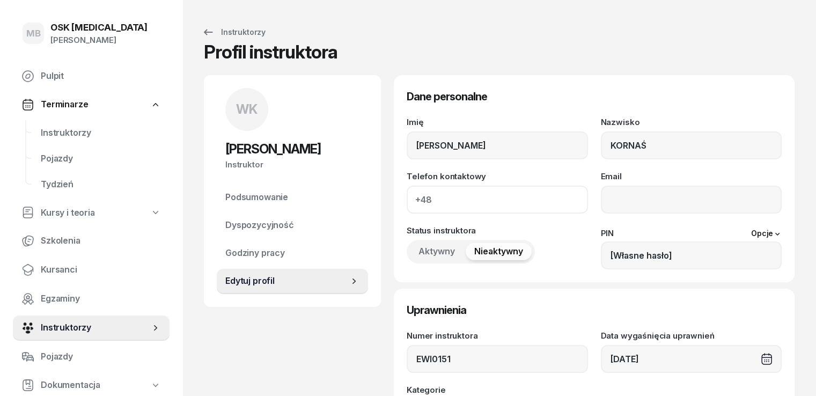
scroll to position [190, 0]
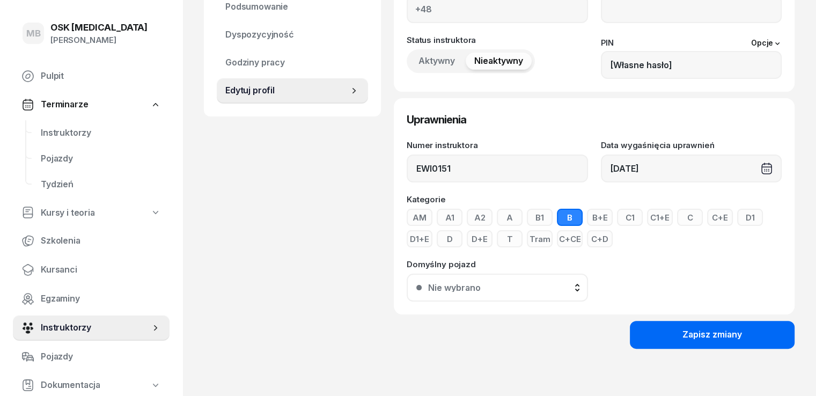
click at [705, 342] on button "Zapisz zmiany" at bounding box center [711, 335] width 165 height 28
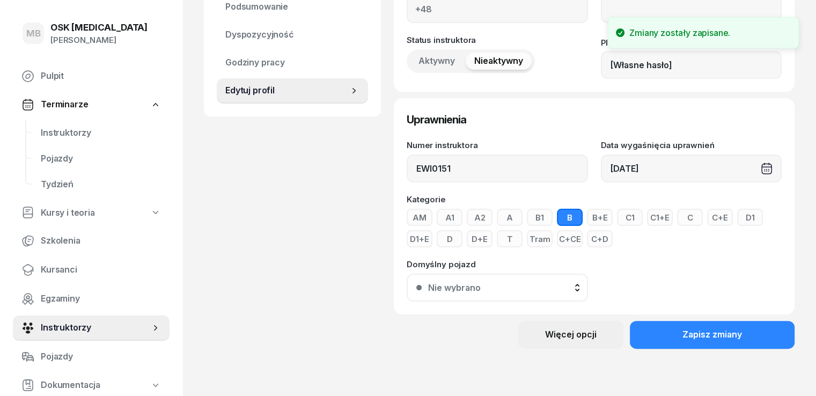
click at [596, 329] on div "Więcej opcji" at bounding box center [570, 335] width 51 height 14
click at [564, 373] on div "Usuń instruktora" at bounding box center [558, 372] width 64 height 14
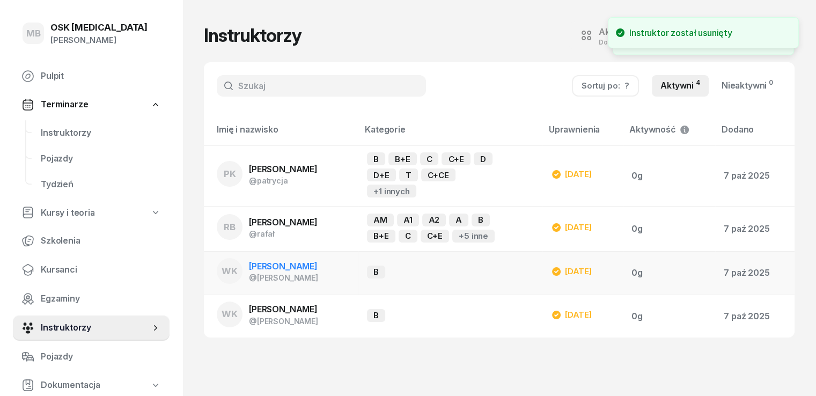
click at [316, 267] on td "WK [PERSON_NAME] @[PERSON_NAME]" at bounding box center [281, 272] width 154 height 43
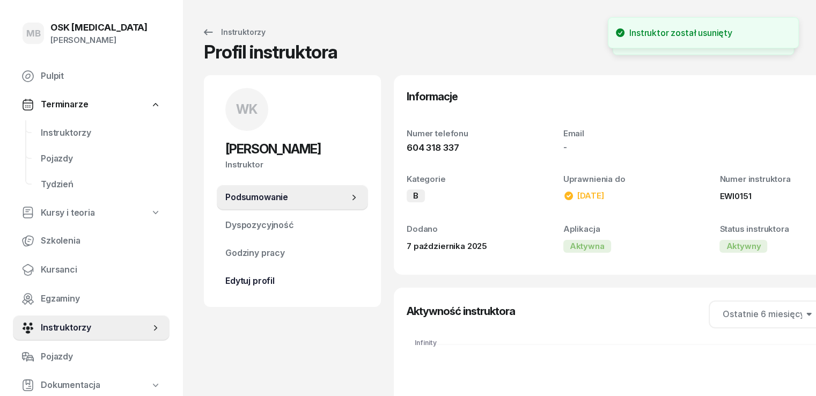
click at [246, 288] on link "Edytuj profil" at bounding box center [292, 281] width 151 height 26
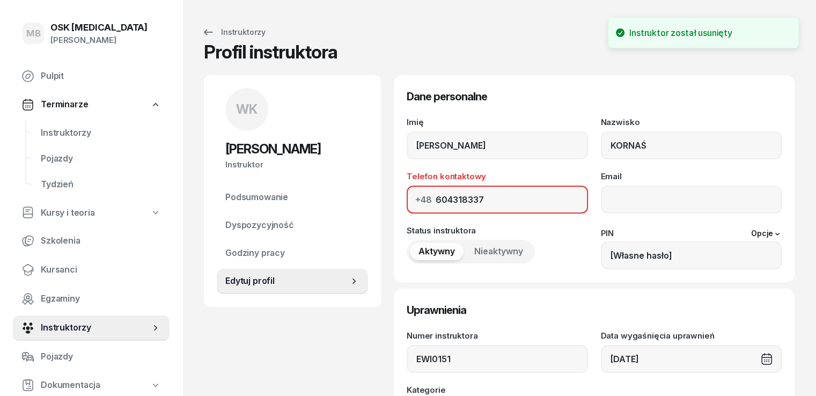
click at [496, 252] on span "Nieaktywny" at bounding box center [498, 251] width 49 height 14
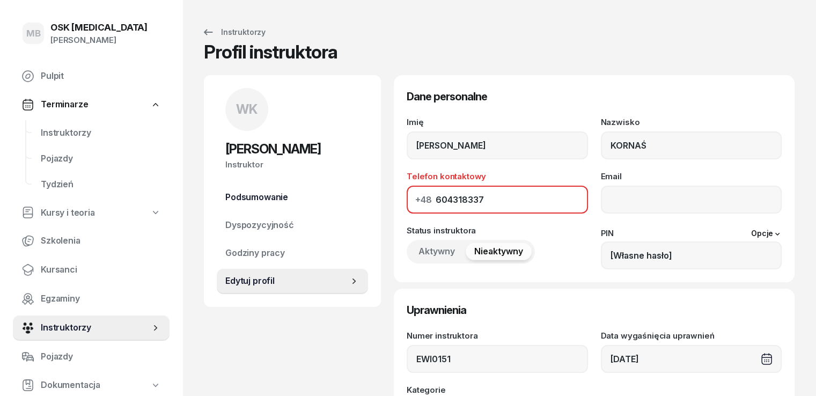
drag, startPoint x: 477, startPoint y: 198, endPoint x: 226, endPoint y: 198, distance: 250.9
click at [226, 198] on div "WK [PERSON_NAME] Instruktor WK [PERSON_NAME] @[PERSON_NAME] wiadomość WK [PERSO…" at bounding box center [499, 320] width 590 height 490
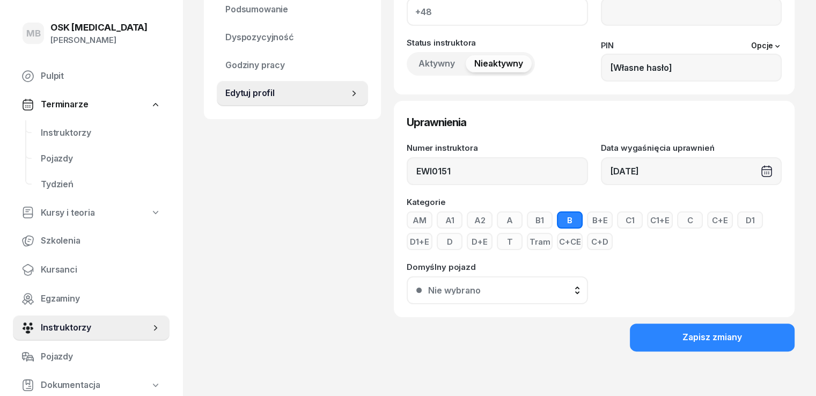
scroll to position [190, 0]
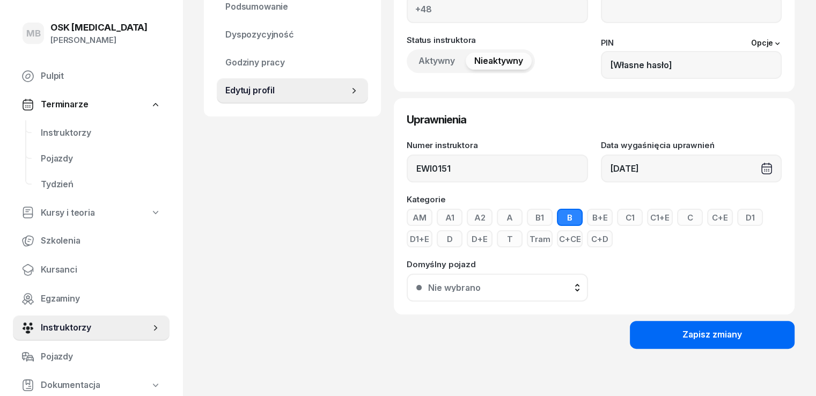
click at [686, 331] on button "Zapisz zmiany" at bounding box center [711, 335] width 165 height 28
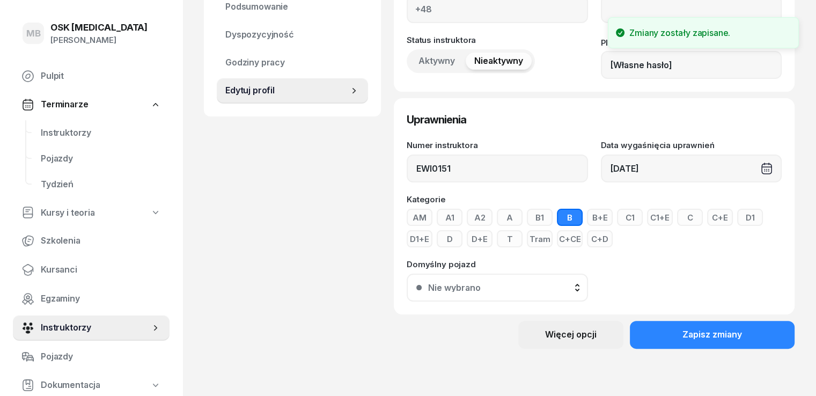
click at [596, 336] on div "Więcej opcji" at bounding box center [570, 335] width 51 height 14
click at [560, 377] on div "Usuń instruktora" at bounding box center [558, 372] width 64 height 14
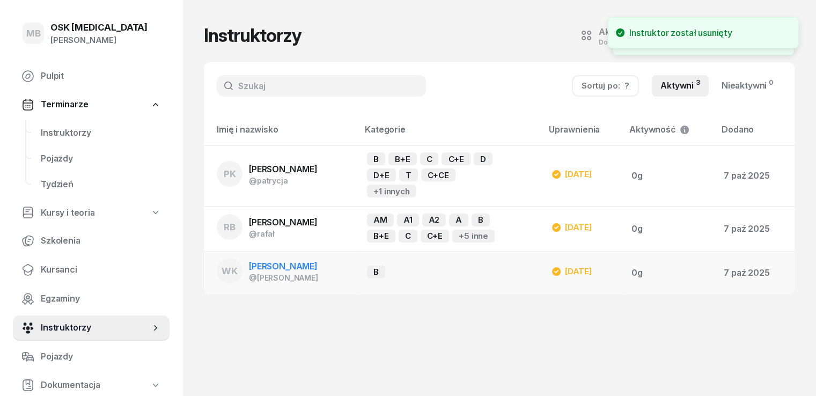
click at [318, 277] on td "WK [PERSON_NAME] @[PERSON_NAME]" at bounding box center [281, 272] width 154 height 43
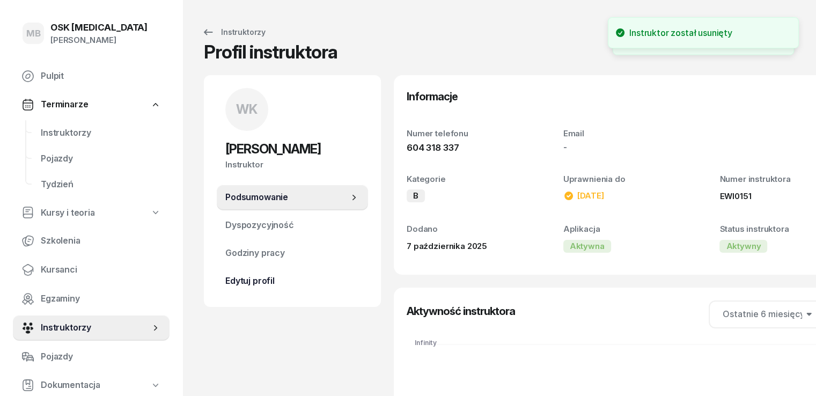
click at [243, 278] on span "Edytuj profil" at bounding box center [292, 281] width 134 height 14
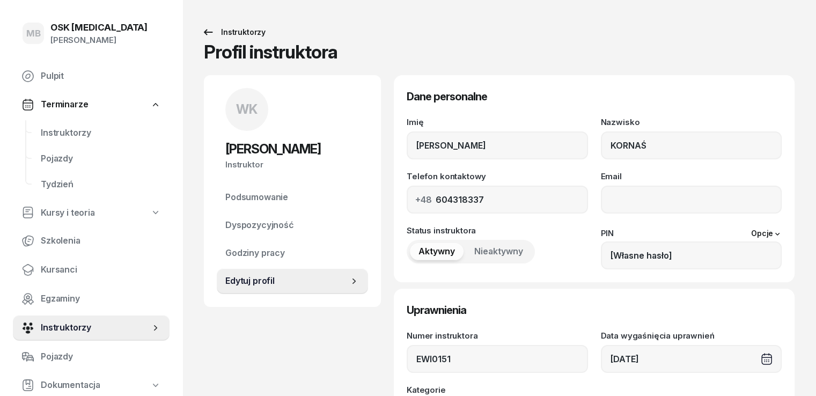
click at [220, 36] on div "Instruktorzy" at bounding box center [234, 32] width 64 height 13
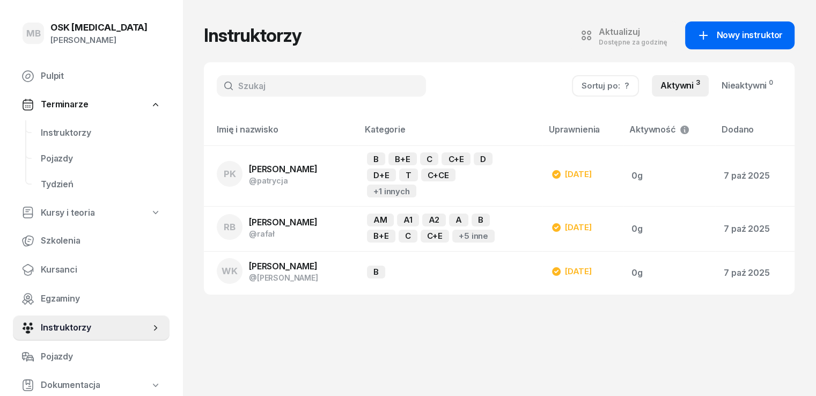
click at [729, 42] on link "Nowy instruktor" at bounding box center [739, 35] width 109 height 28
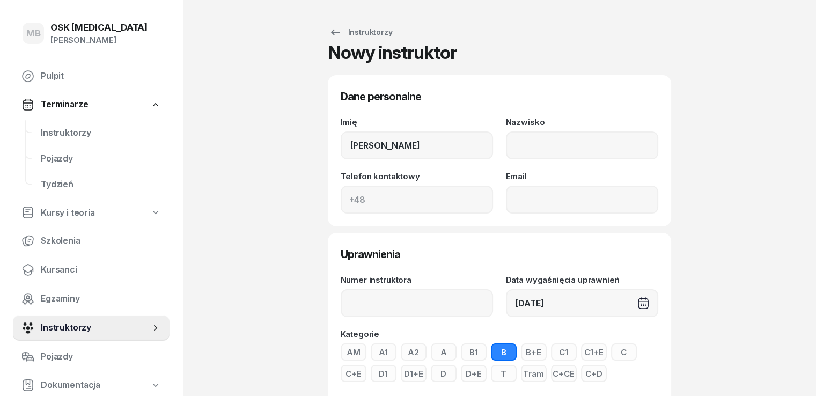
type input "[PERSON_NAME]"
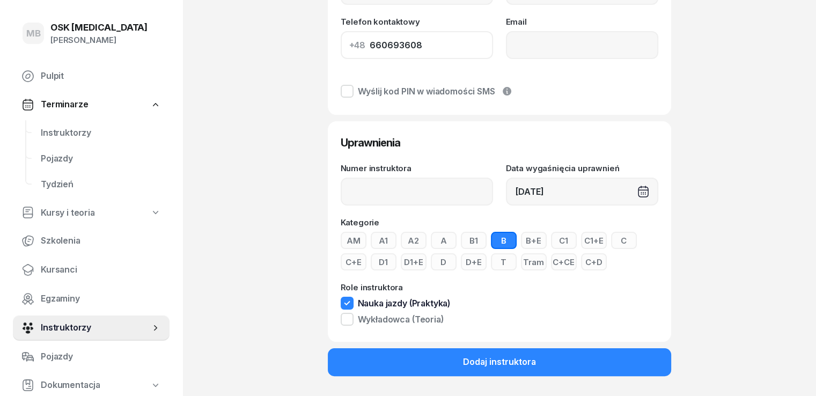
scroll to position [157, 0]
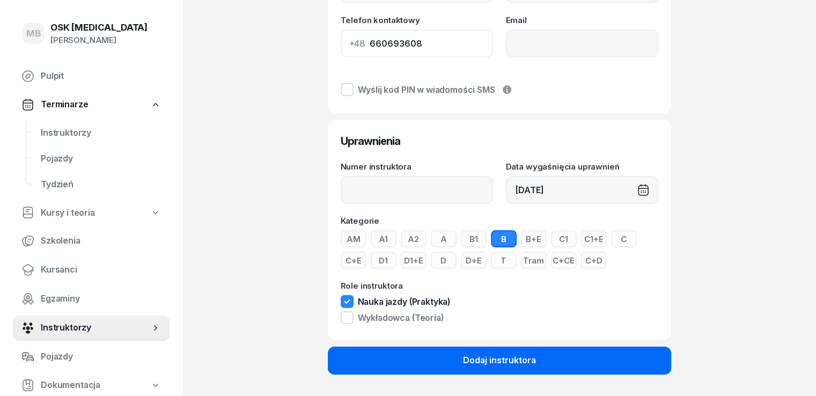
type input "660693608"
click at [479, 362] on div "Dodaj instruktora" at bounding box center [499, 360] width 73 height 14
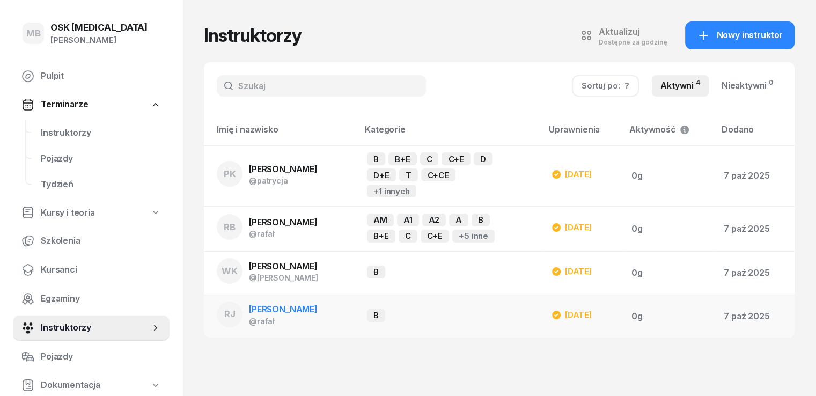
click at [257, 313] on span "[PERSON_NAME]" at bounding box center [283, 308] width 69 height 11
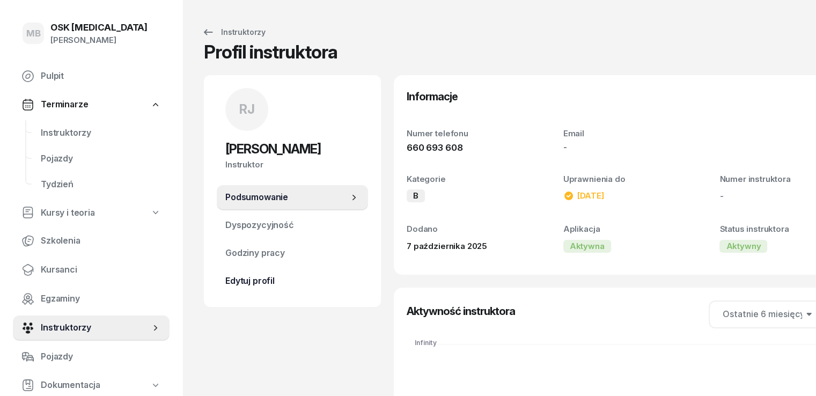
click at [233, 282] on span "Edytuj profil" at bounding box center [292, 281] width 134 height 14
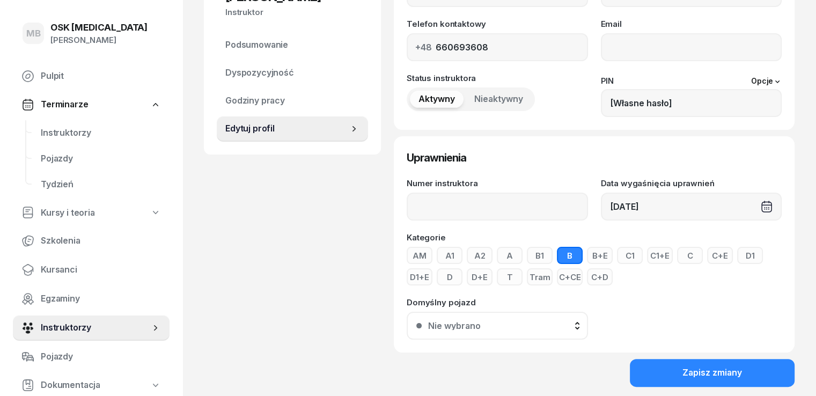
scroll to position [161, 0]
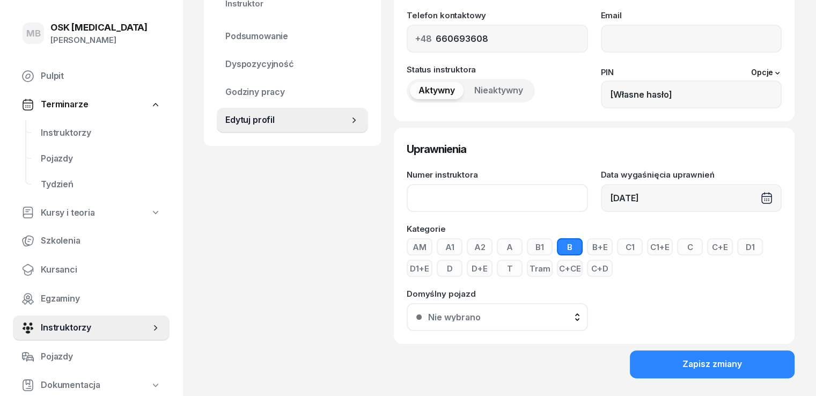
click at [418, 196] on input "Numer instruktora" at bounding box center [496, 198] width 181 height 28
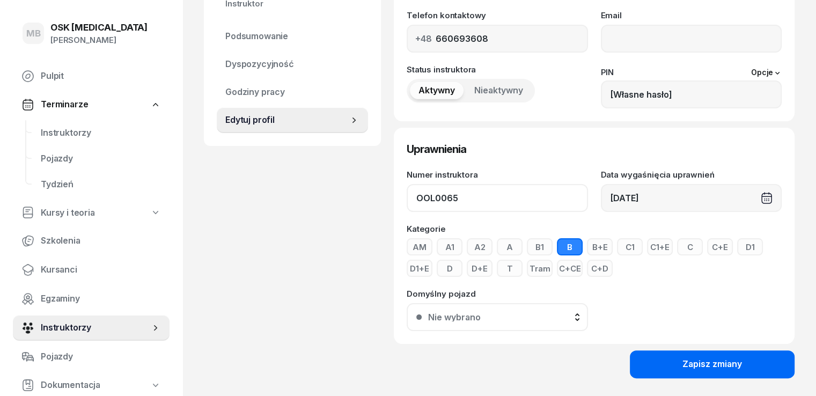
type input "OOL0065"
click at [723, 374] on button "Zapisz zmiany" at bounding box center [711, 364] width 165 height 28
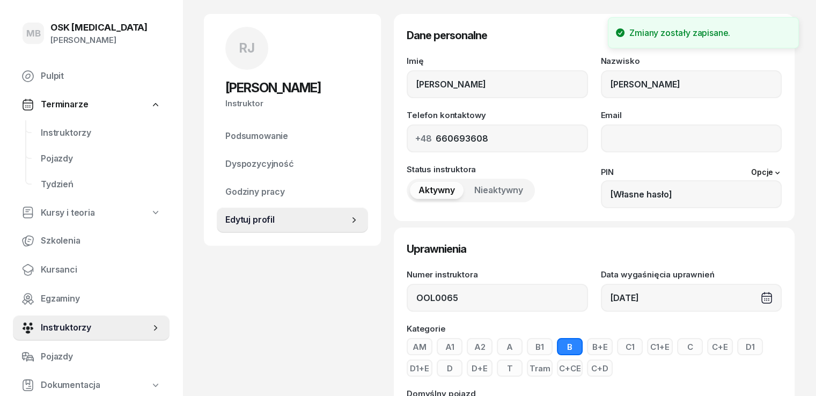
scroll to position [0, 0]
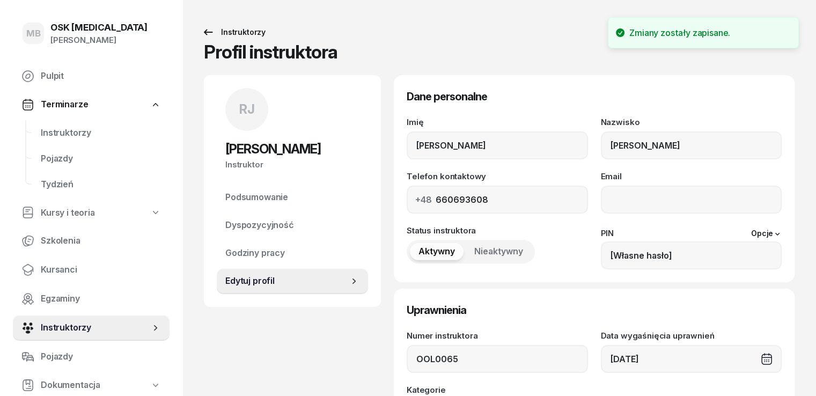
click at [202, 34] on icon at bounding box center [208, 32] width 13 height 13
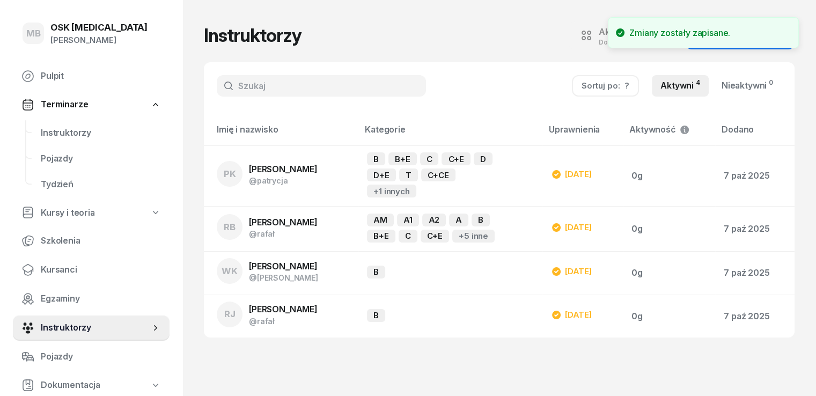
click at [782, 39] on span "Nowy instruktor" at bounding box center [749, 35] width 66 height 14
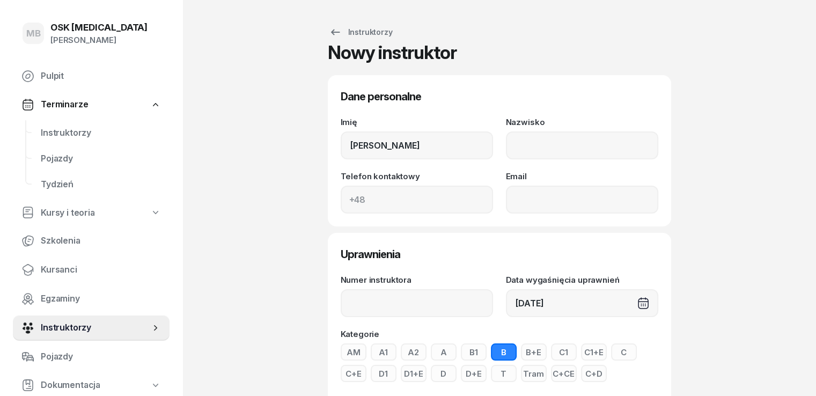
type input "[PERSON_NAME]"
type input "STRUZIK"
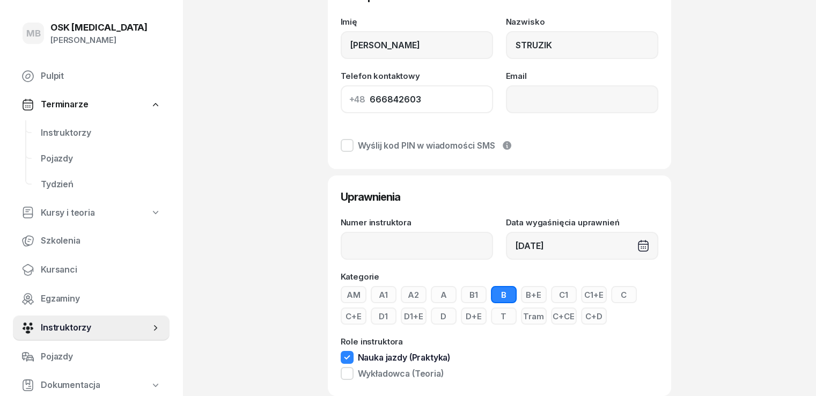
scroll to position [107, 0]
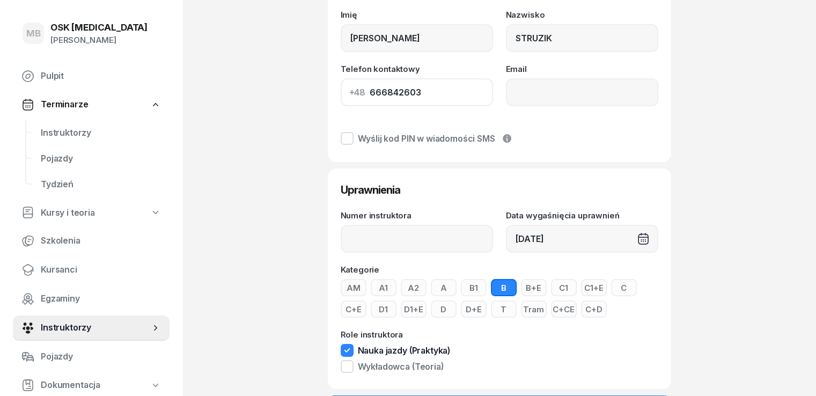
type input "666842603"
click at [358, 245] on input "Numer instruktora" at bounding box center [416, 239] width 152 height 28
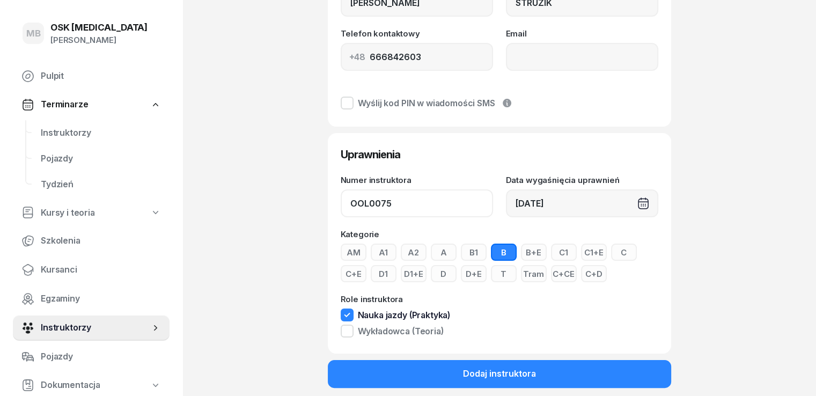
scroll to position [157, 0]
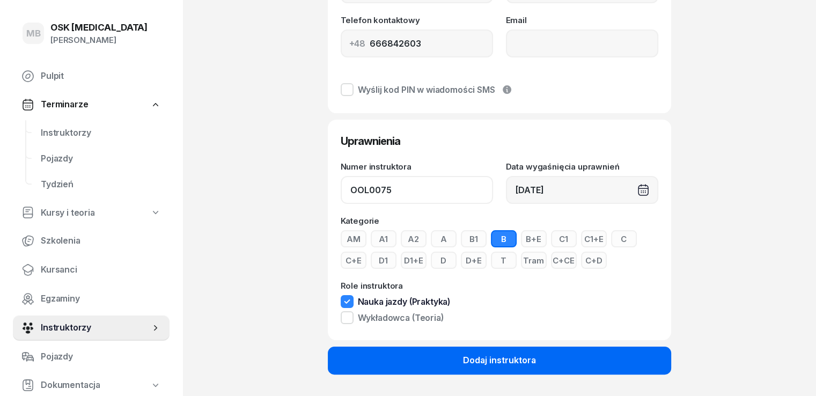
type input "OOL0075"
click at [455, 361] on button "Dodaj instruktora" at bounding box center [499, 360] width 343 height 28
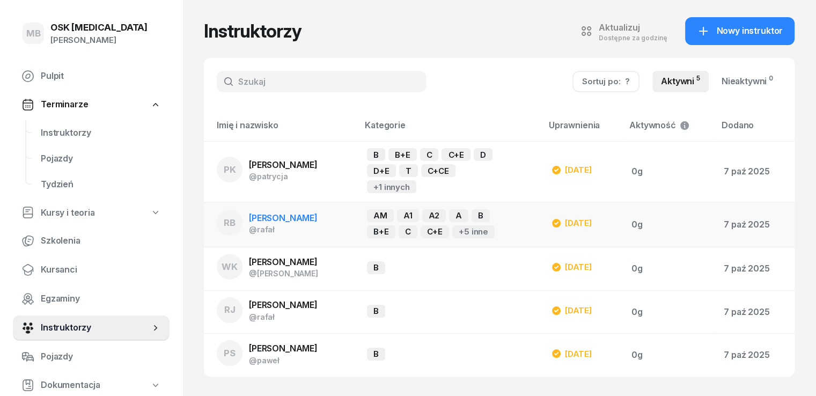
scroll to position [6, 0]
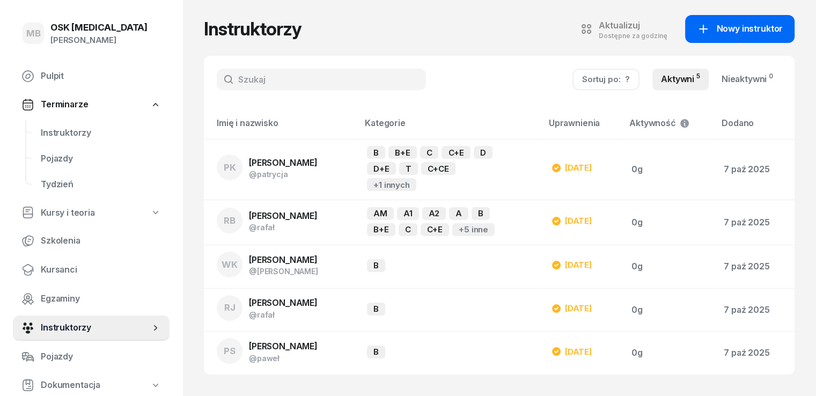
click at [746, 26] on span "Nowy instruktor" at bounding box center [749, 29] width 66 height 14
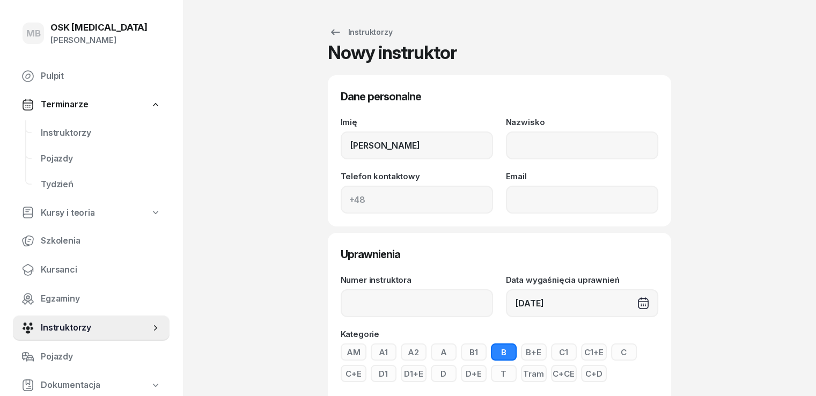
type input "[PERSON_NAME]"
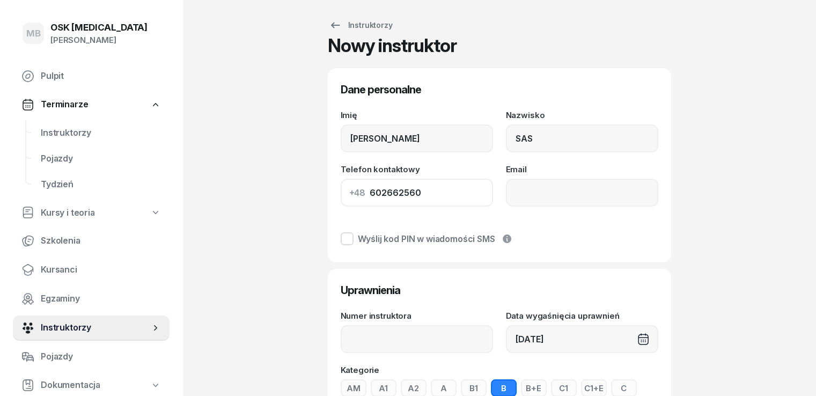
scroll to position [157, 0]
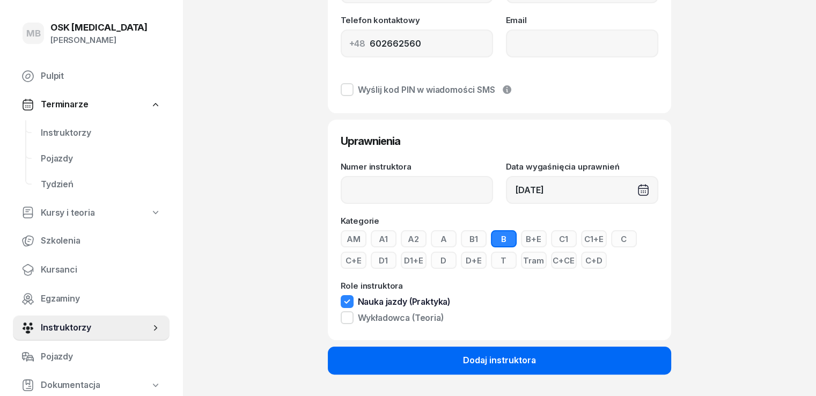
click at [515, 362] on div "Dodaj instruktora" at bounding box center [499, 360] width 73 height 14
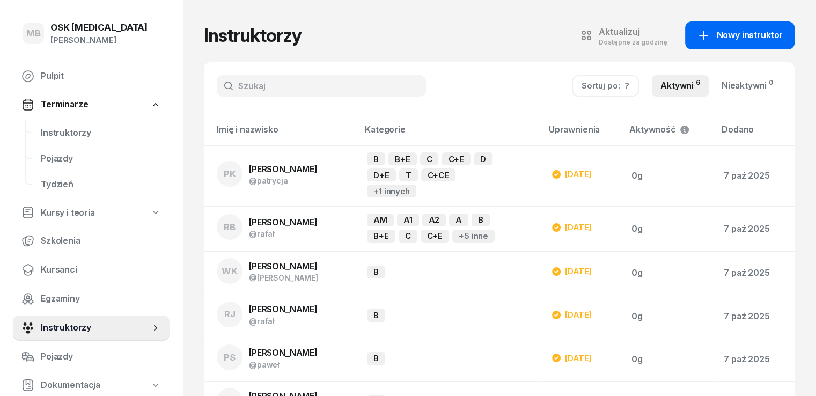
click at [709, 39] on icon at bounding box center [702, 35] width 13 height 13
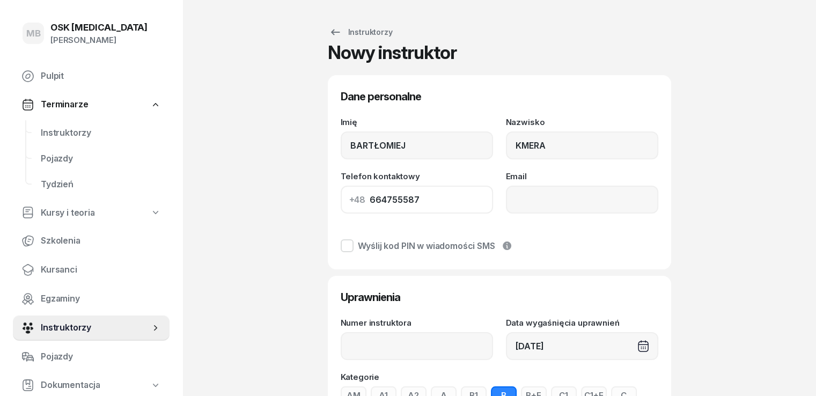
scroll to position [107, 0]
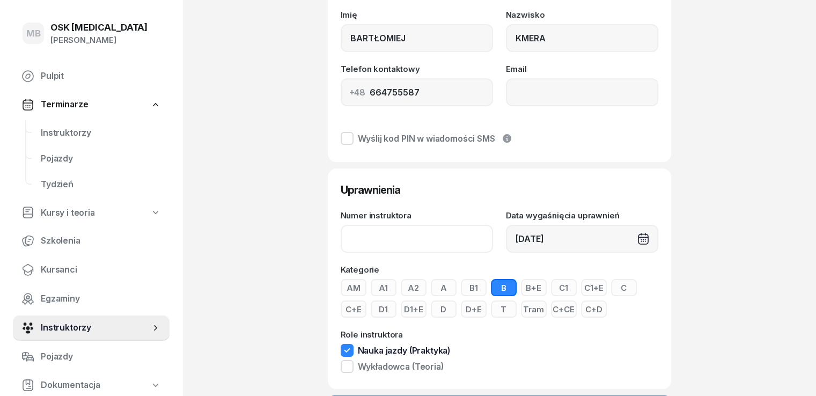
click at [405, 245] on input "Numer instruktora" at bounding box center [416, 239] width 152 height 28
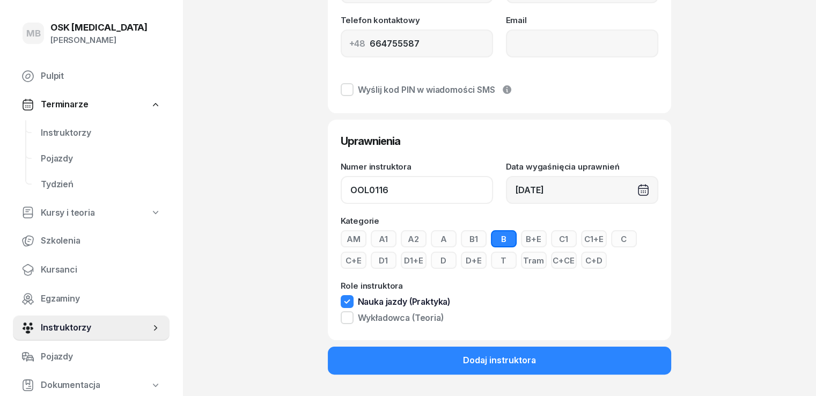
scroll to position [157, 0]
click at [340, 239] on button "AM" at bounding box center [353, 238] width 26 height 17
click at [370, 240] on button "A1" at bounding box center [383, 238] width 26 height 17
click at [401, 239] on button "A2" at bounding box center [414, 238] width 26 height 17
click at [431, 236] on button "A" at bounding box center [444, 238] width 26 height 17
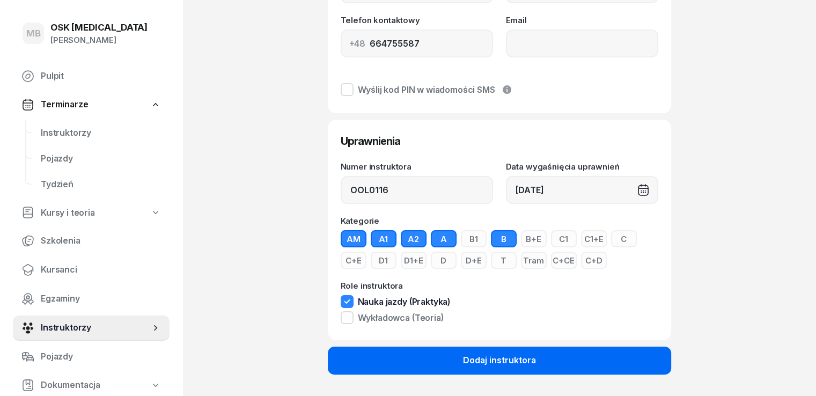
click at [524, 359] on div "Dodaj instruktora" at bounding box center [499, 360] width 73 height 14
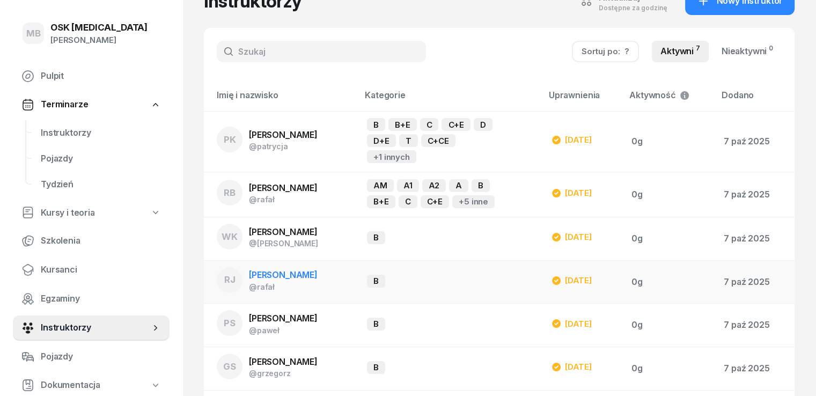
scroll to position [54, 0]
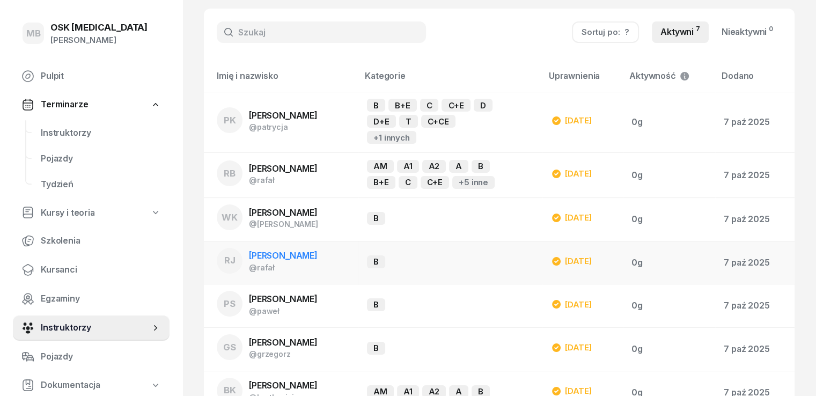
click at [281, 264] on div "@rafał" at bounding box center [283, 267] width 69 height 9
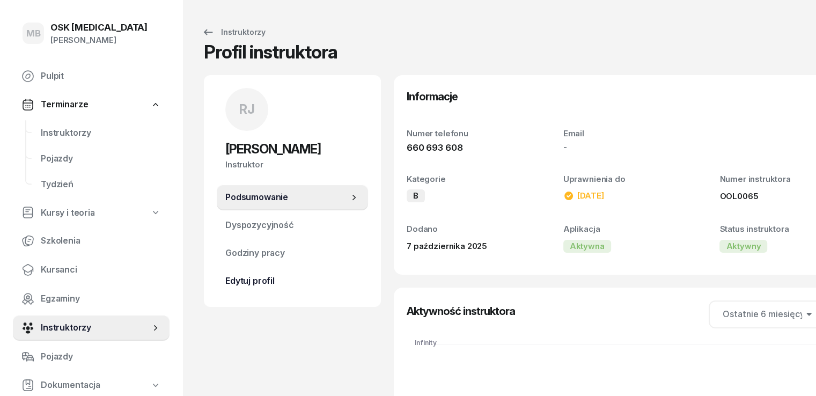
click at [233, 284] on span "Edytuj profil" at bounding box center [292, 281] width 134 height 14
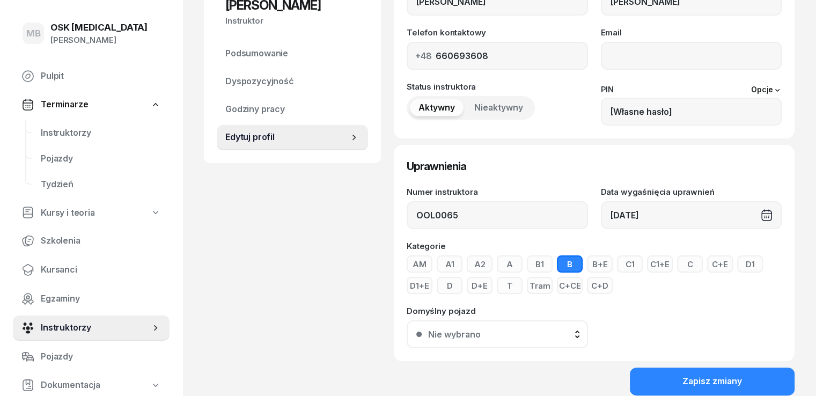
scroll to position [190, 0]
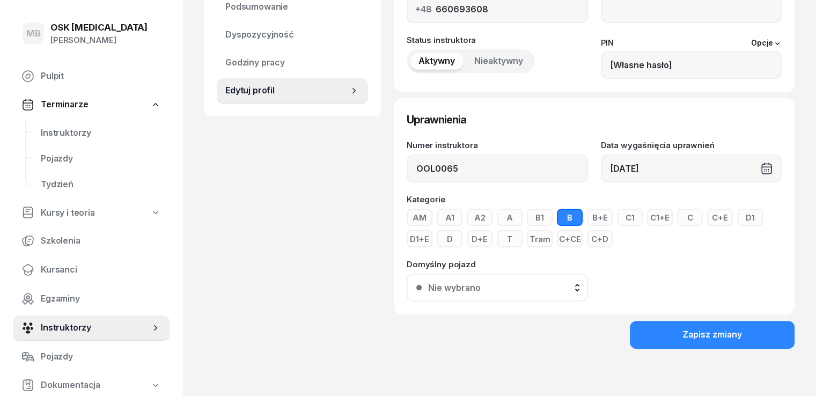
click at [406, 216] on button "AM" at bounding box center [419, 217] width 26 height 17
click at [436, 218] on button "A1" at bounding box center [449, 217] width 26 height 17
click at [466, 216] on button "A2" at bounding box center [479, 217] width 26 height 17
click at [496, 216] on button "A" at bounding box center [509, 217] width 26 height 17
click at [709, 351] on div "Dane personalne Imię [PERSON_NAME] Nazwisko [PERSON_NAME] Telefon kontaktowy [P…" at bounding box center [594, 130] width 401 height 490
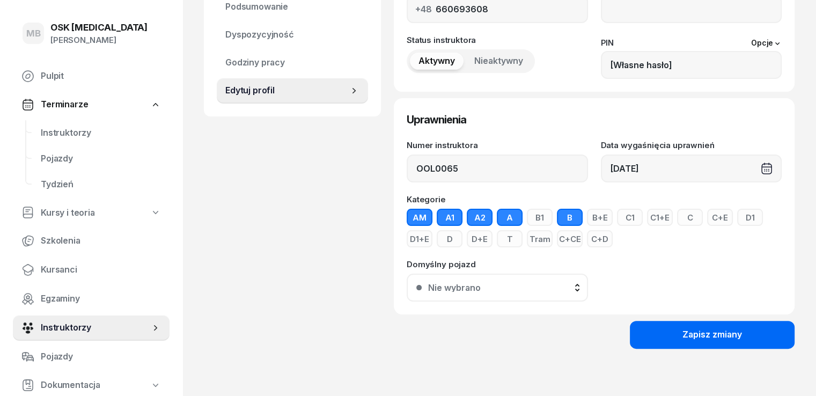
click at [708, 344] on button "Zapisz zmiany" at bounding box center [711, 335] width 165 height 28
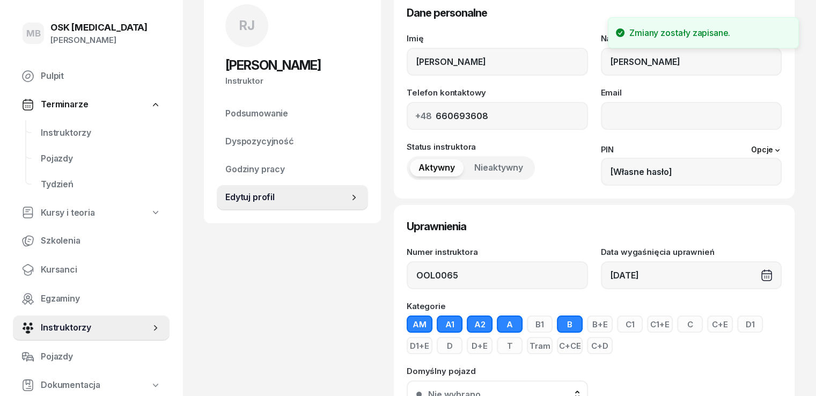
scroll to position [0, 0]
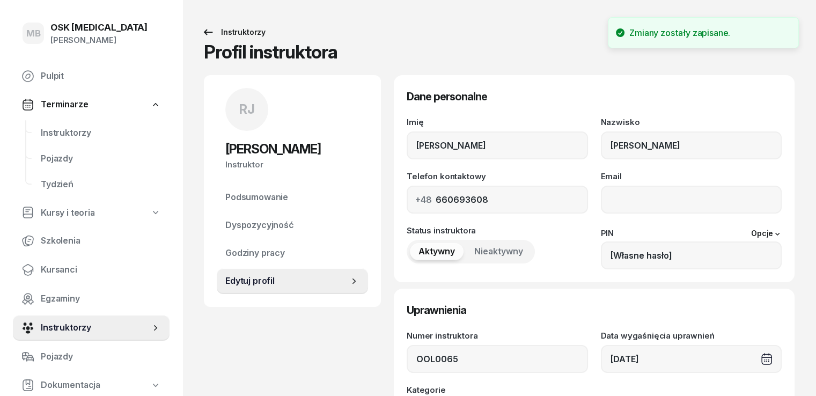
click at [202, 30] on icon at bounding box center [208, 32] width 13 height 13
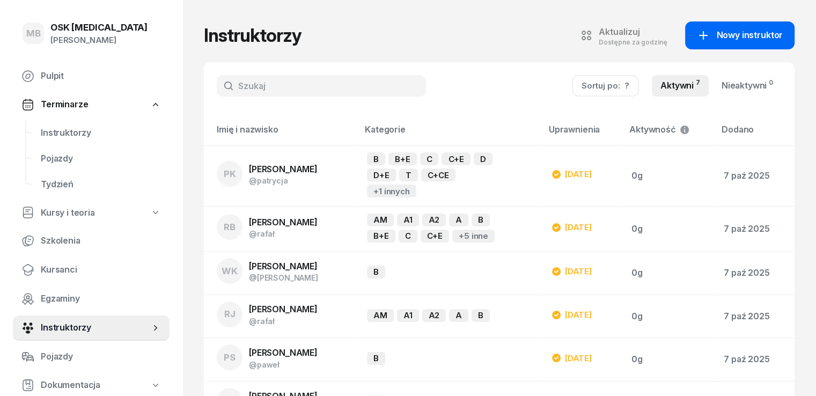
click at [742, 22] on link "Nowy instruktor" at bounding box center [739, 35] width 109 height 28
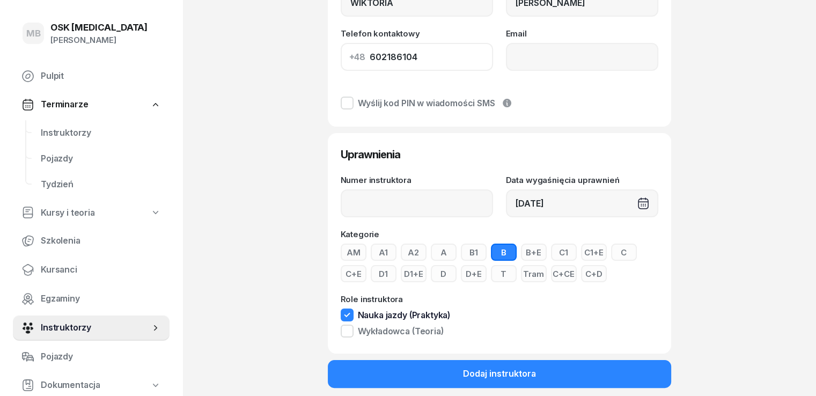
scroll to position [157, 0]
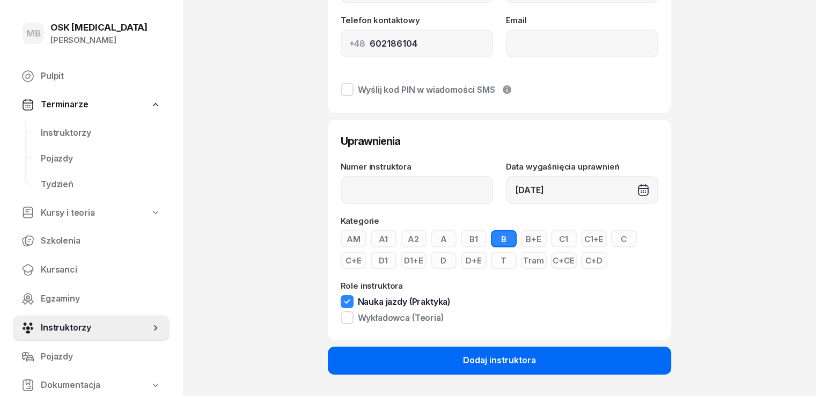
click at [438, 358] on button "Dodaj instruktora" at bounding box center [499, 360] width 343 height 28
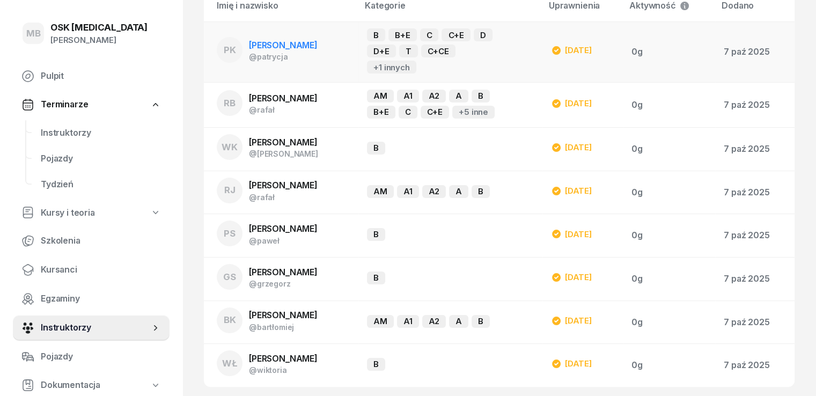
scroll to position [135, 0]
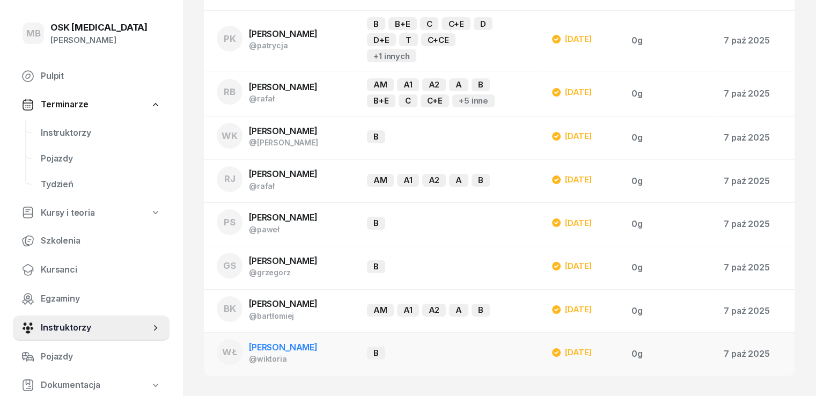
click at [618, 363] on td "[DATE]" at bounding box center [582, 353] width 80 height 43
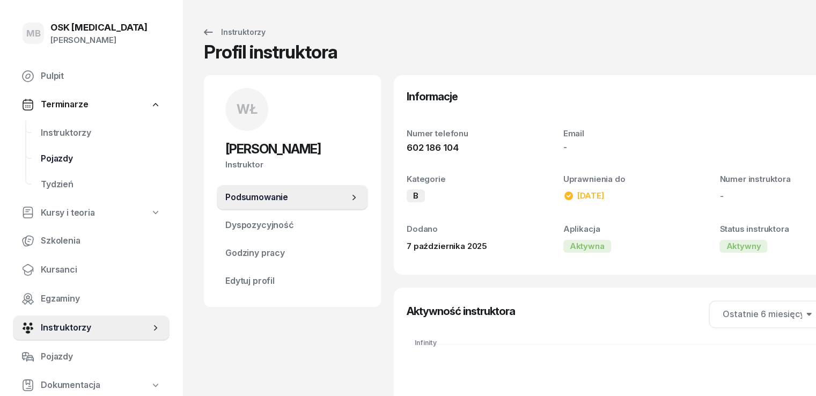
click at [68, 159] on span "Pojazdy" at bounding box center [101, 159] width 120 height 14
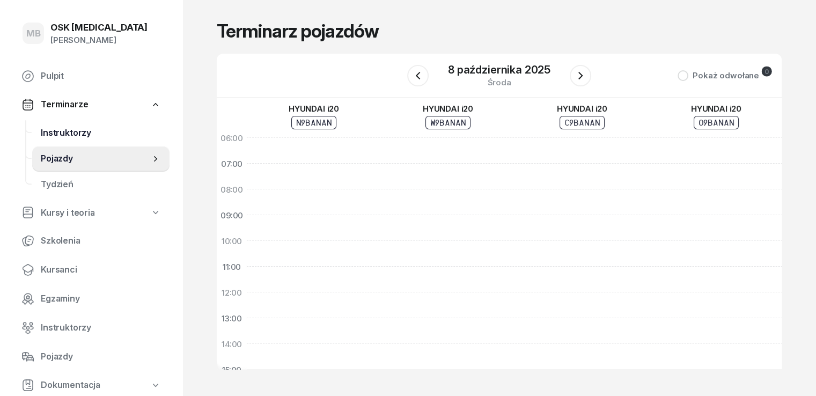
click at [55, 132] on span "Instruktorzy" at bounding box center [101, 133] width 120 height 14
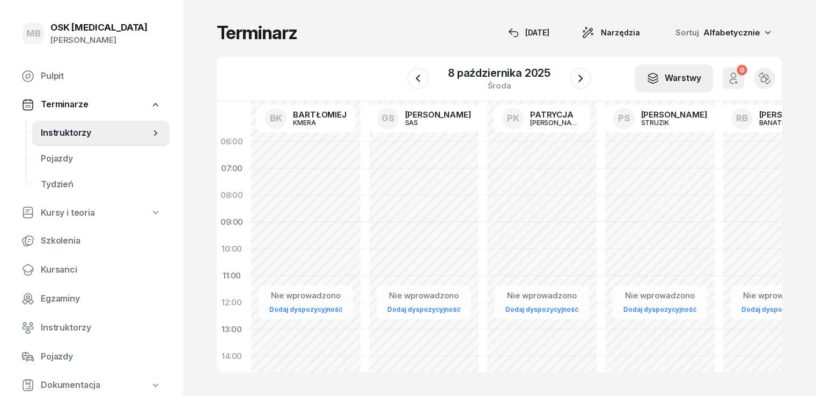
click at [657, 80] on icon "button" at bounding box center [653, 79] width 10 height 3
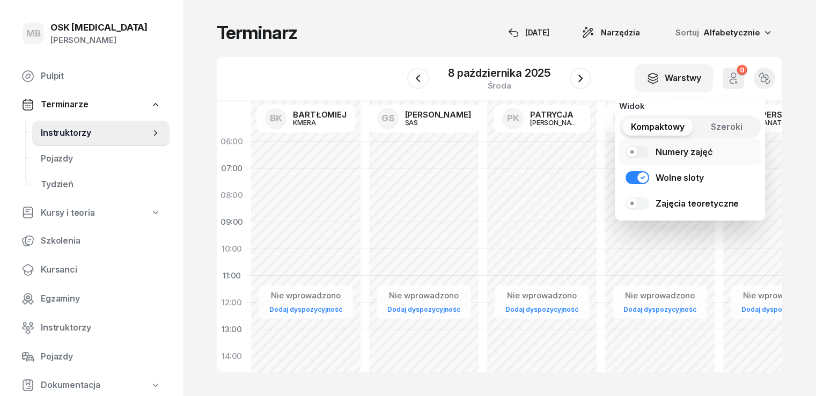
click at [641, 152] on link "Numery zajęć" at bounding box center [690, 152] width 142 height 26
click at [627, 154] on link "Numery zajęć" at bounding box center [690, 152] width 142 height 26
click at [637, 200] on link "Zajęcia teoretyczne" at bounding box center [690, 203] width 142 height 26
click at [715, 123] on span "Szeroki" at bounding box center [726, 127] width 32 height 14
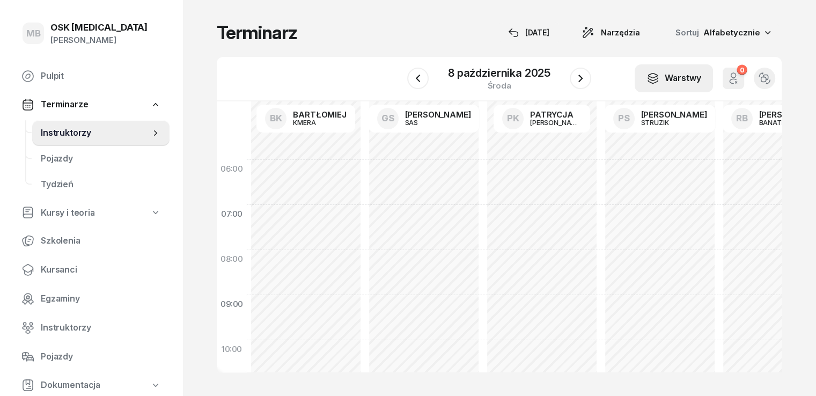
click at [682, 88] on button "Warstwy" at bounding box center [673, 78] width 78 height 28
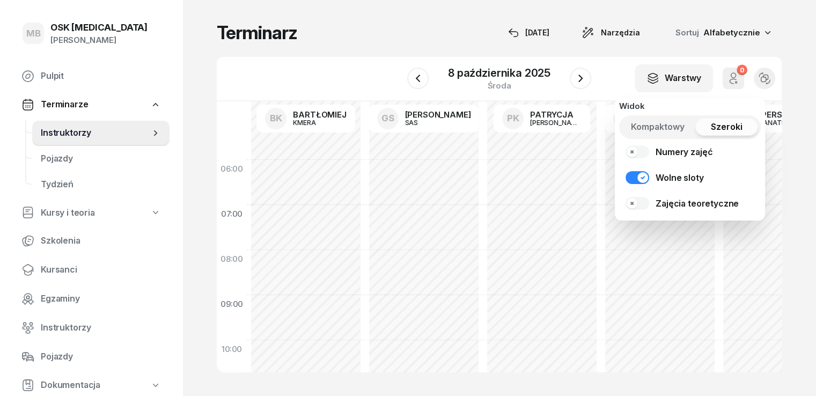
click at [650, 123] on span "Kompaktowy" at bounding box center [658, 127] width 54 height 14
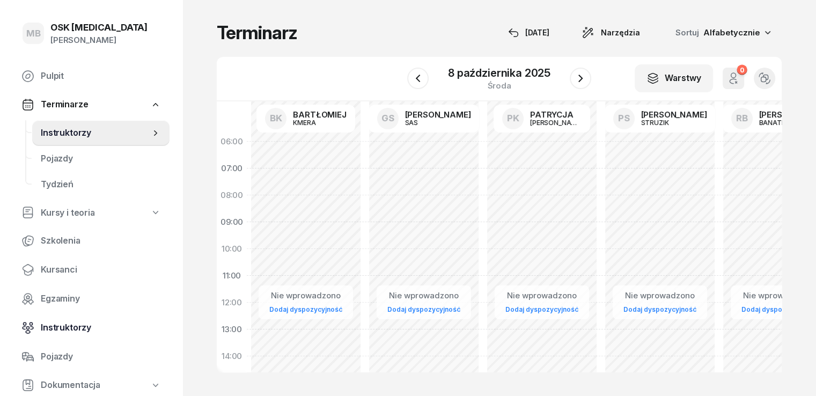
click at [39, 322] on link "Instruktorzy" at bounding box center [91, 328] width 157 height 26
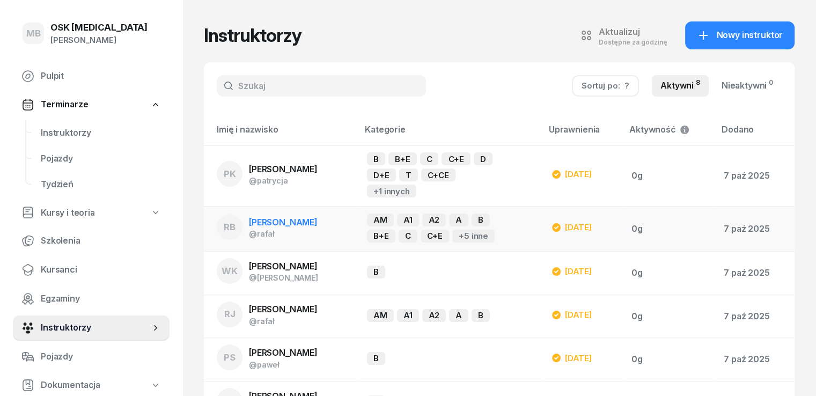
click at [310, 219] on span "[PERSON_NAME]" at bounding box center [283, 222] width 69 height 11
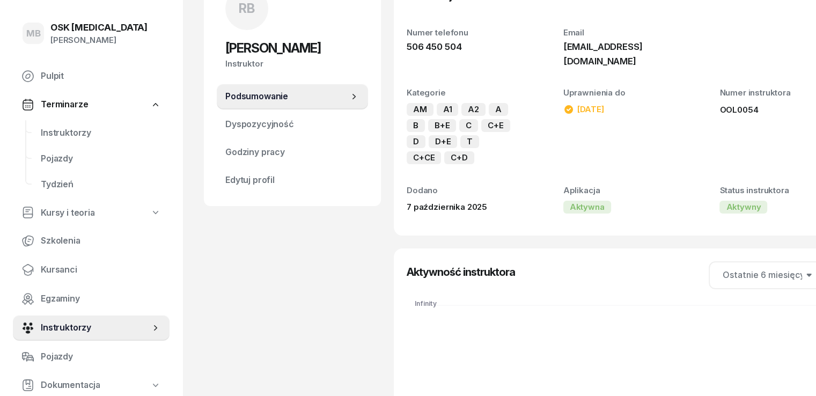
scroll to position [107, 0]
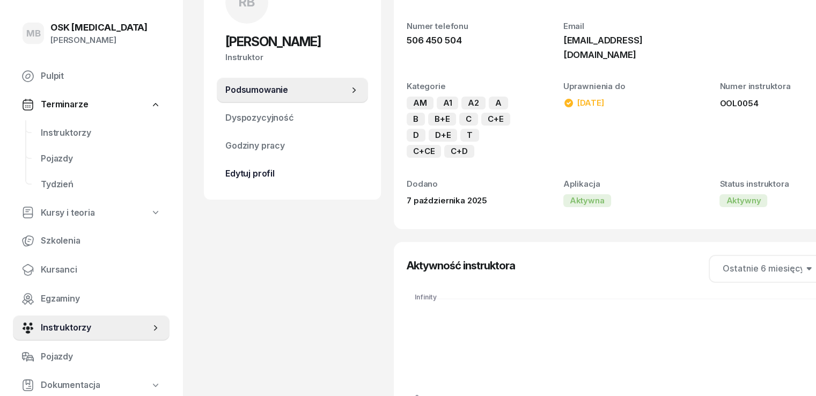
click at [244, 179] on span "Edytuj profil" at bounding box center [292, 174] width 134 height 14
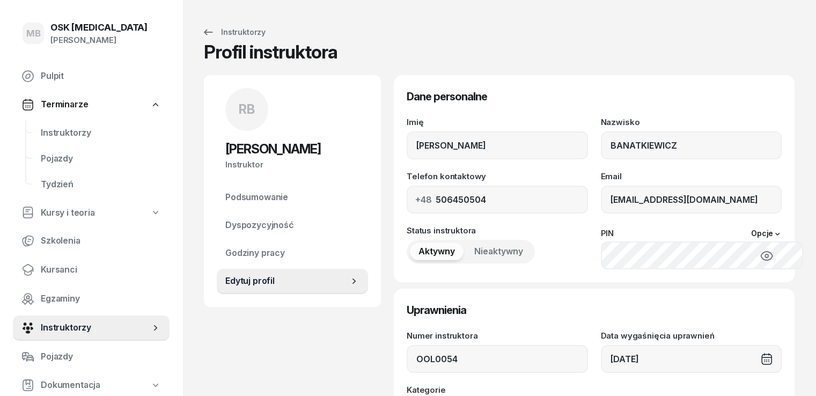
click at [773, 258] on icon "button" at bounding box center [766, 255] width 13 height 13
click at [66, 134] on span "Instruktorzy" at bounding box center [101, 133] width 120 height 14
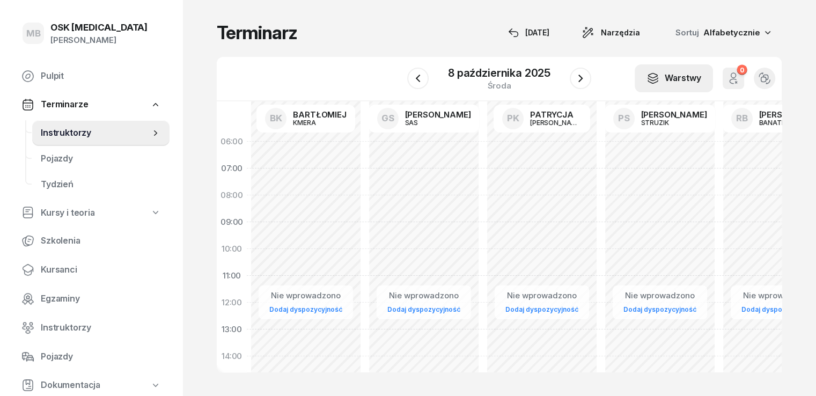
click at [694, 84] on div "Warstwy" at bounding box center [673, 78] width 55 height 14
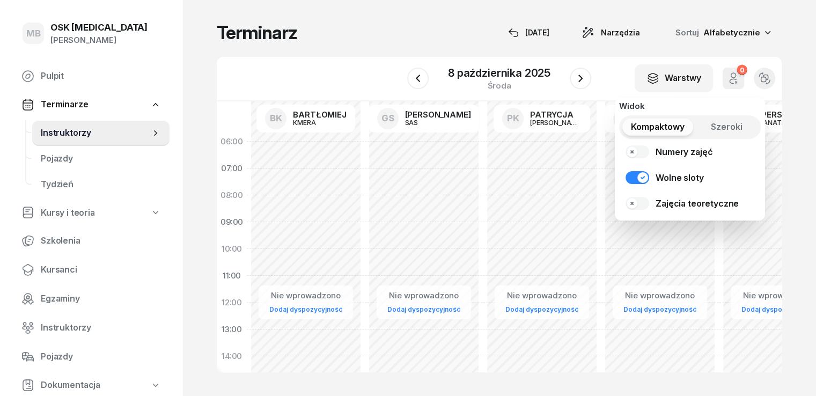
click at [721, 121] on span "Szeroki" at bounding box center [726, 127] width 32 height 14
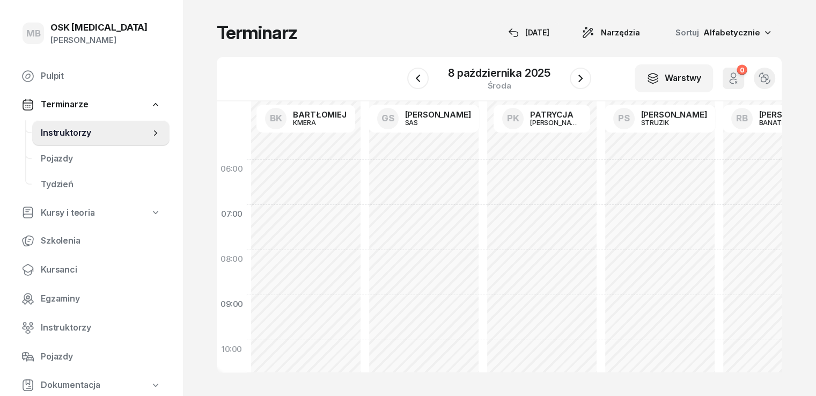
click at [629, 60] on div "W Wybierz BK [PERSON_NAME] GS [PERSON_NAME] PK [PERSON_NAME] PS [PERSON_NAME] R…" at bounding box center [499, 79] width 565 height 45
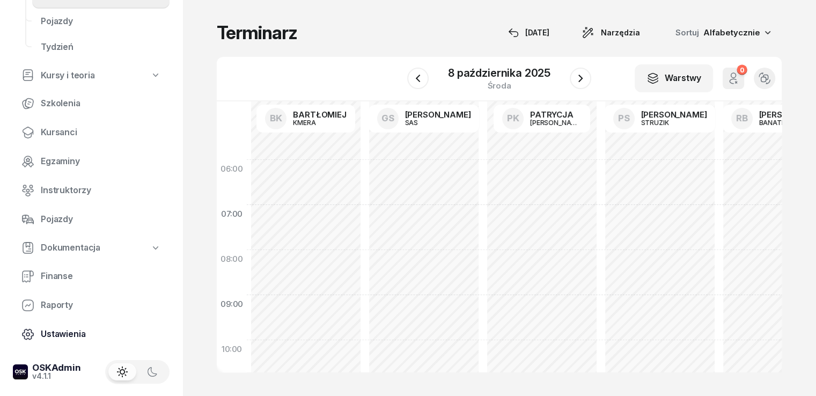
scroll to position [137, 0]
click at [75, 330] on span "Ustawienia" at bounding box center [101, 334] width 120 height 14
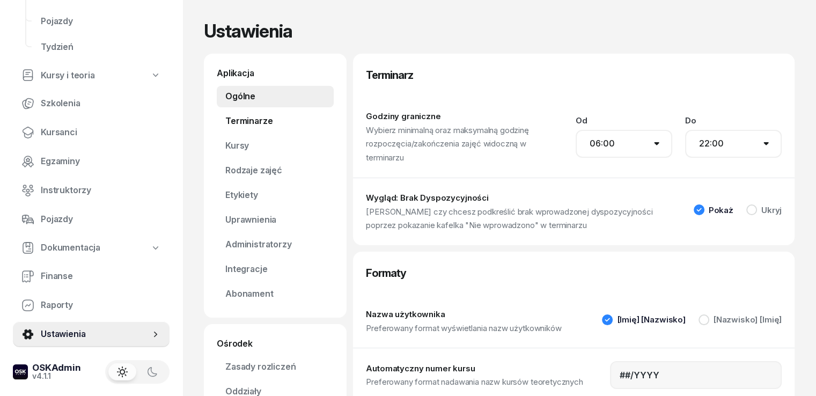
click at [223, 125] on link "Terminarze" at bounding box center [275, 120] width 117 height 21
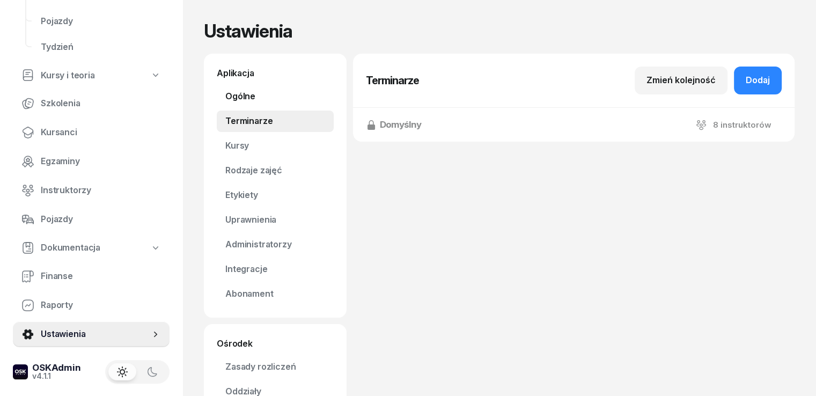
click at [219, 95] on link "Ogólne" at bounding box center [275, 96] width 117 height 21
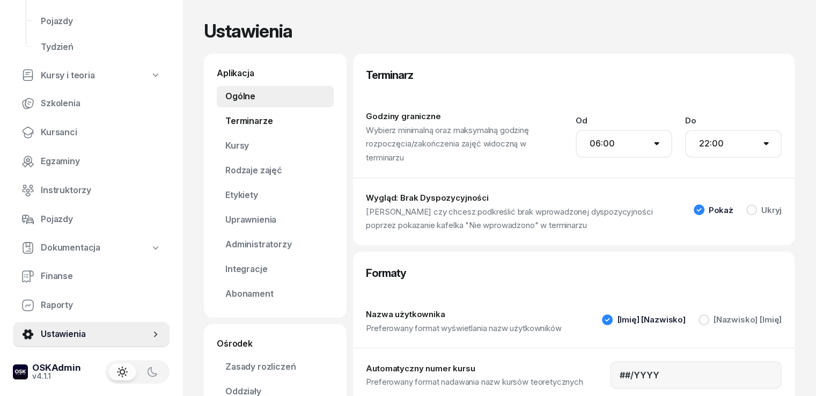
click at [220, 118] on link "Terminarze" at bounding box center [275, 120] width 117 height 21
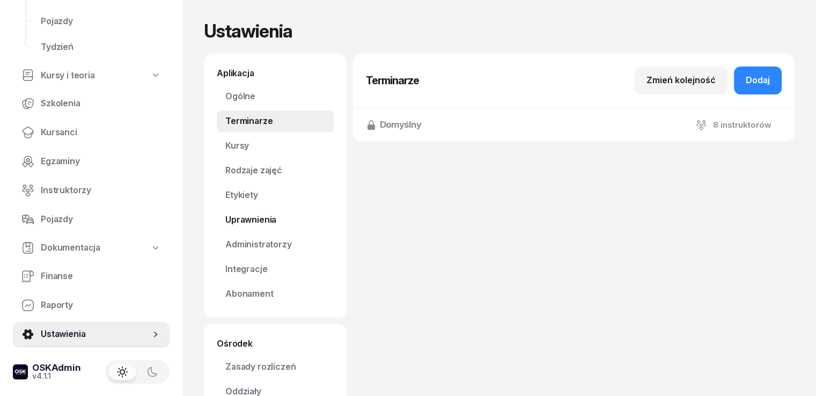
click at [236, 213] on link "Uprawnienia" at bounding box center [275, 219] width 117 height 21
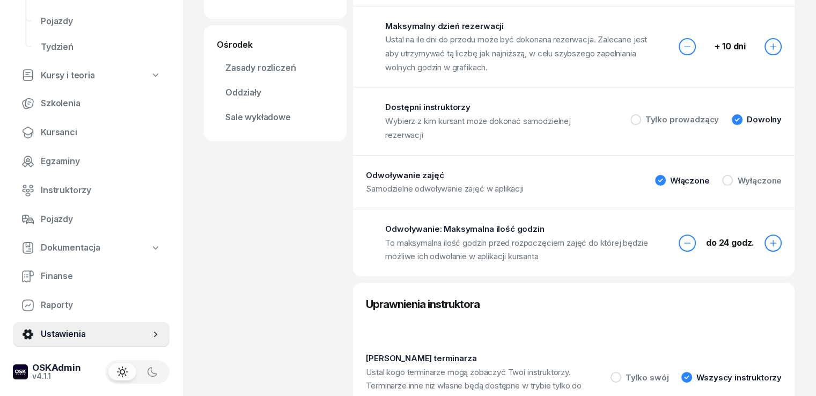
scroll to position [322, 0]
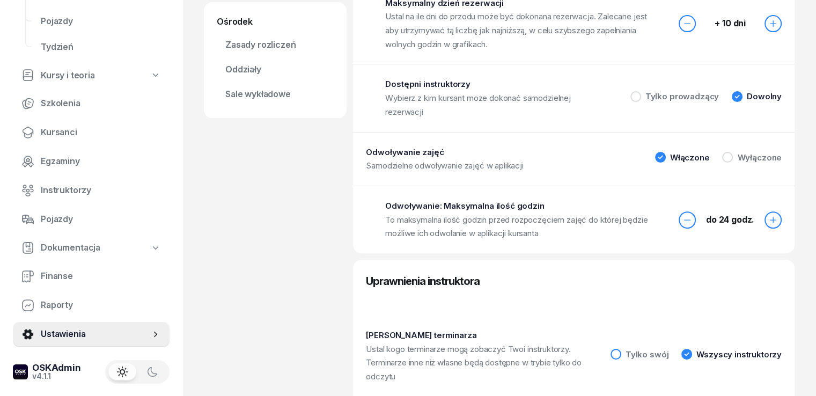
click at [621, 349] on div at bounding box center [615, 354] width 11 height 11
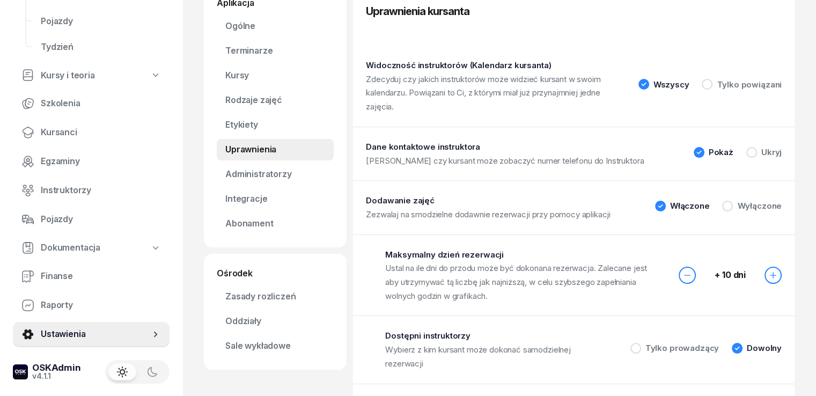
scroll to position [0, 0]
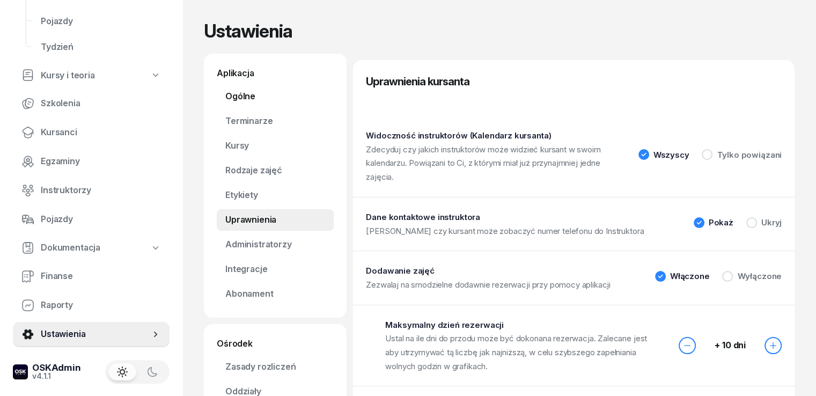
click at [221, 101] on link "Ogólne" at bounding box center [275, 96] width 117 height 21
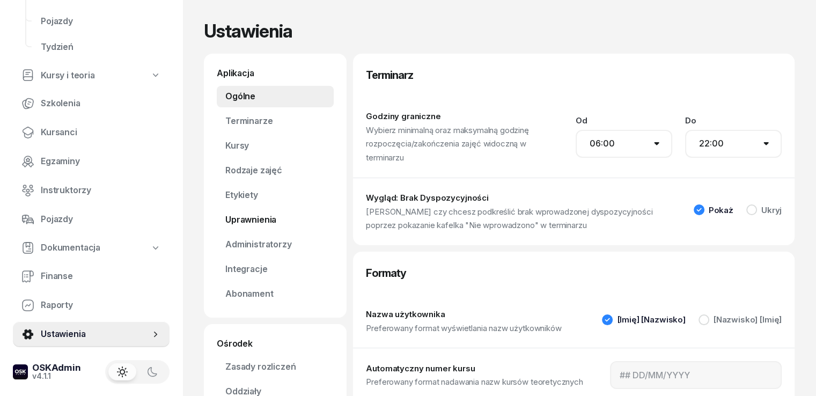
click at [261, 224] on link "Uprawnienia" at bounding box center [275, 219] width 117 height 21
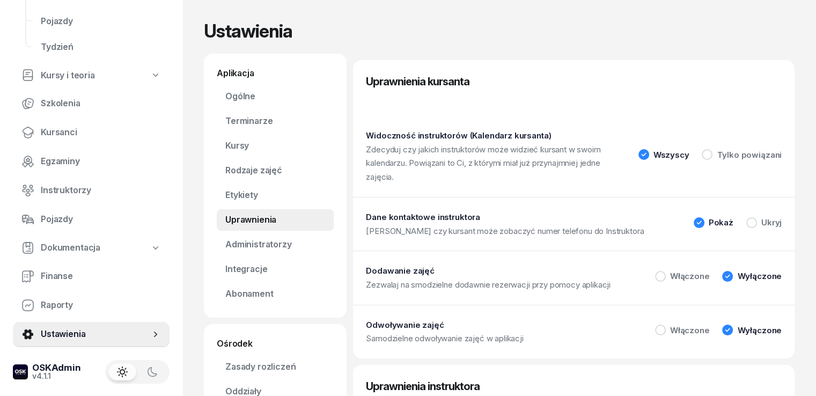
click at [71, 71] on span "Kursy i teoria" at bounding box center [68, 76] width 54 height 14
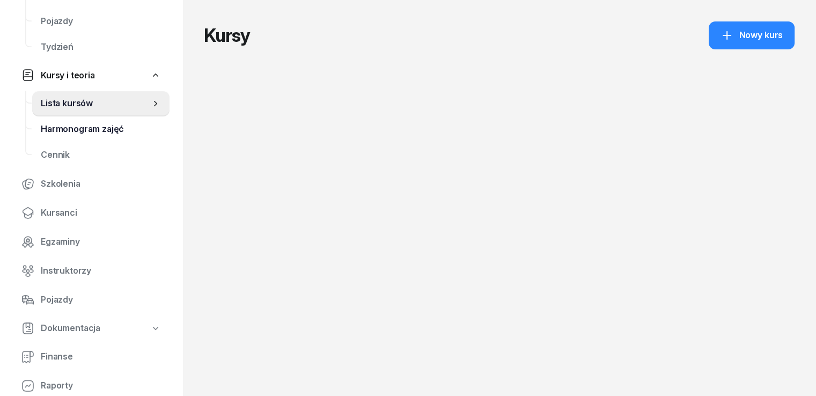
click at [86, 132] on span "Harmonogram zajęć" at bounding box center [101, 129] width 120 height 14
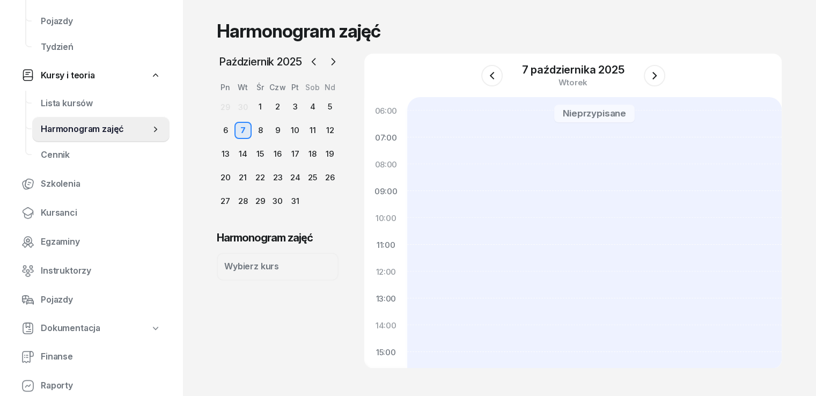
click at [251, 127] on div "8" at bounding box center [259, 130] width 17 height 17
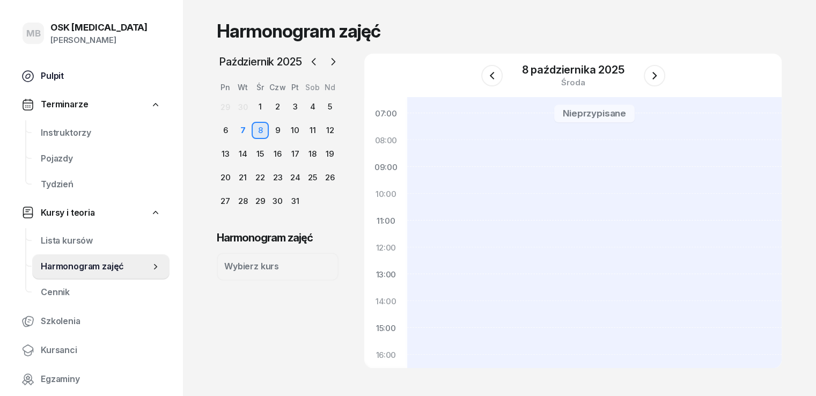
click at [52, 79] on span "Pulpit" at bounding box center [101, 76] width 120 height 14
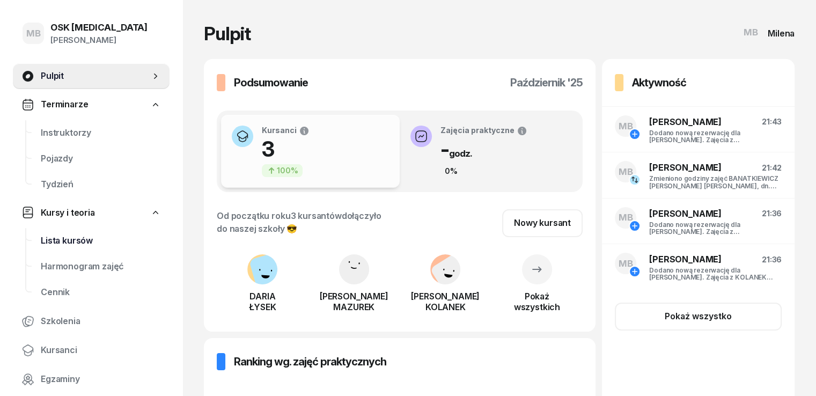
click at [69, 241] on span "Lista kursów" at bounding box center [101, 241] width 120 height 14
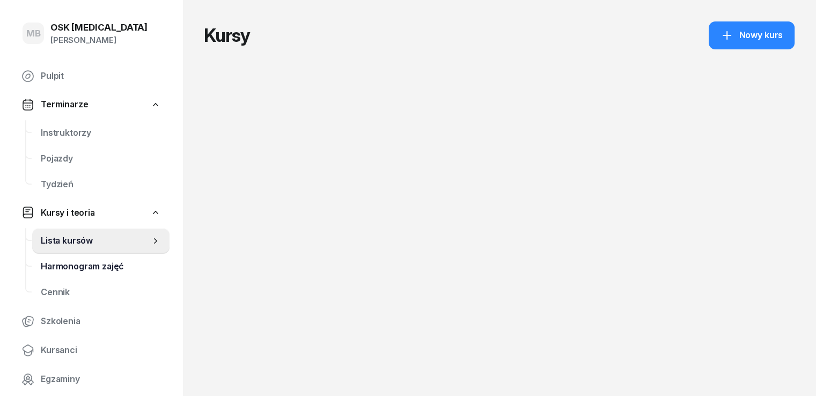
click at [88, 269] on span "Harmonogram zajęć" at bounding box center [101, 267] width 120 height 14
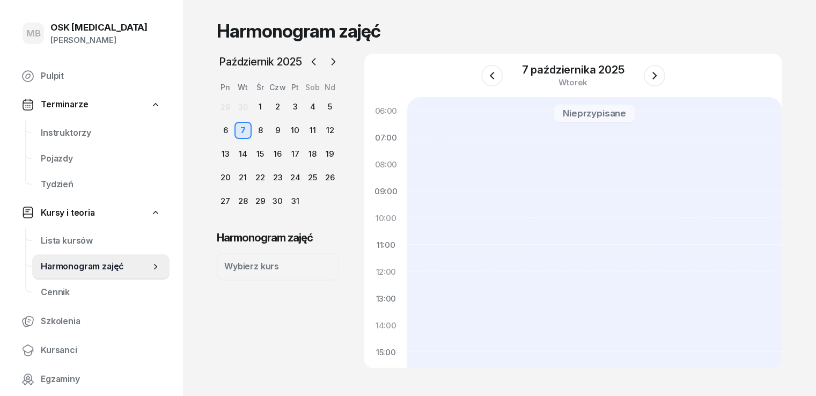
click at [251, 127] on div "8" at bounding box center [259, 130] width 17 height 17
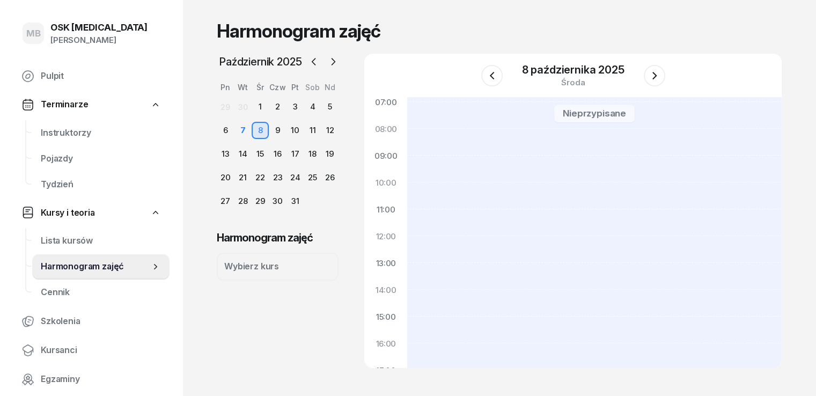
scroll to position [54, 0]
click at [377, 325] on div "16:00" at bounding box center [385, 325] width 43 height 27
click at [407, 327] on div at bounding box center [594, 297] width 374 height 509
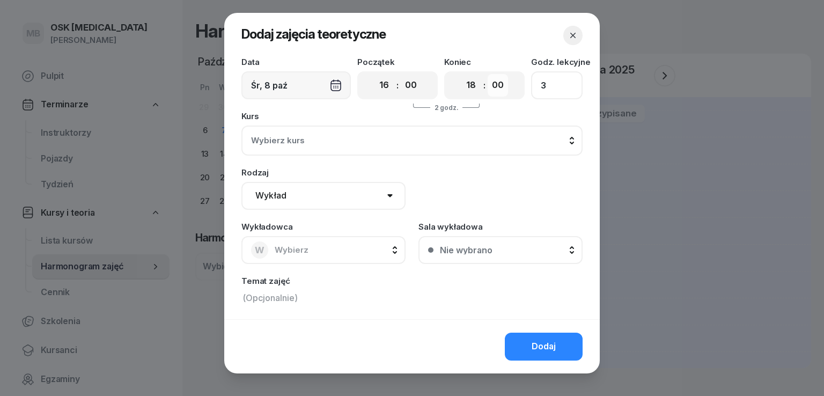
drag, startPoint x: 544, startPoint y: 85, endPoint x: 500, endPoint y: 85, distance: 44.0
click at [500, 85] on div "Data [DATE] Początek 00 01 02 03 04 05 06 07 08 09 10 11 12 13 14 15 16 17 18 1…" at bounding box center [411, 78] width 341 height 41
click at [324, 144] on span "Wybierz kurs" at bounding box center [339, 141] width 177 height 14
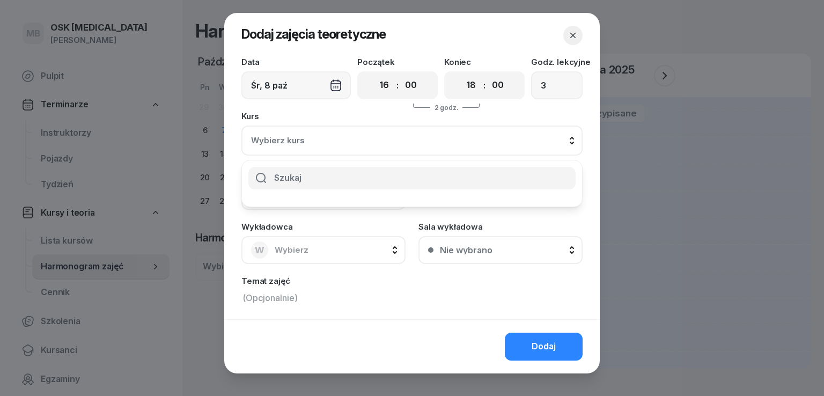
click at [496, 138] on div "Wybierz kurs" at bounding box center [412, 141] width 322 height 14
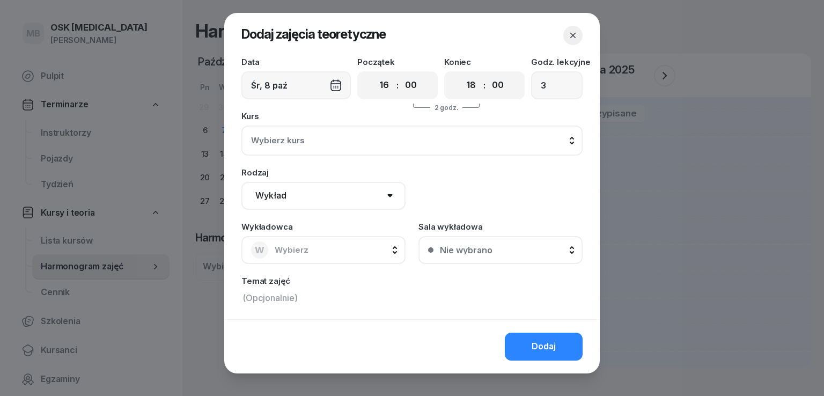
click at [349, 201] on select "Wykład Pierwsza pomoc" at bounding box center [323, 196] width 164 height 28
click at [335, 253] on button "W Wybierz" at bounding box center [323, 250] width 164 height 28
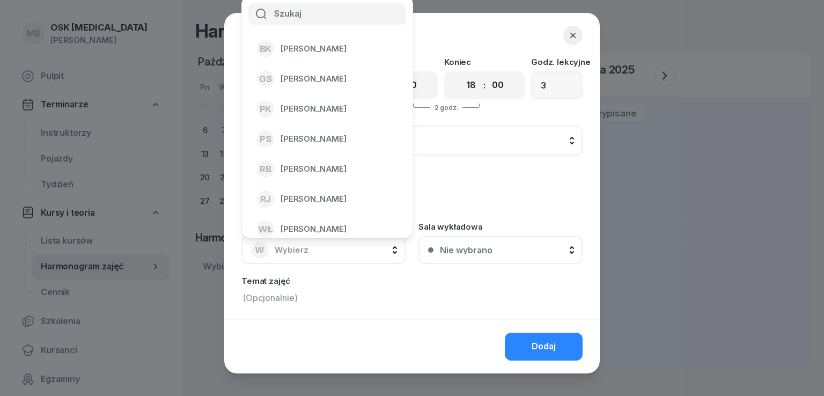
click at [335, 253] on button "W Wybierz" at bounding box center [323, 250] width 164 height 28
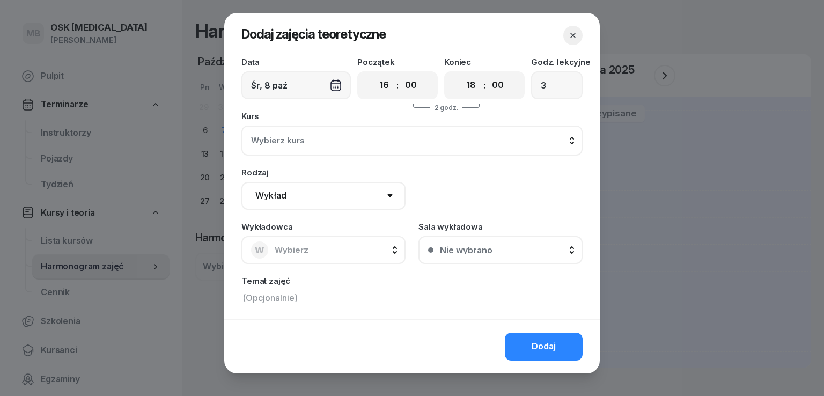
click at [490, 253] on button "Nie wybrano" at bounding box center [500, 250] width 164 height 28
click at [574, 36] on button "button" at bounding box center [572, 35] width 19 height 19
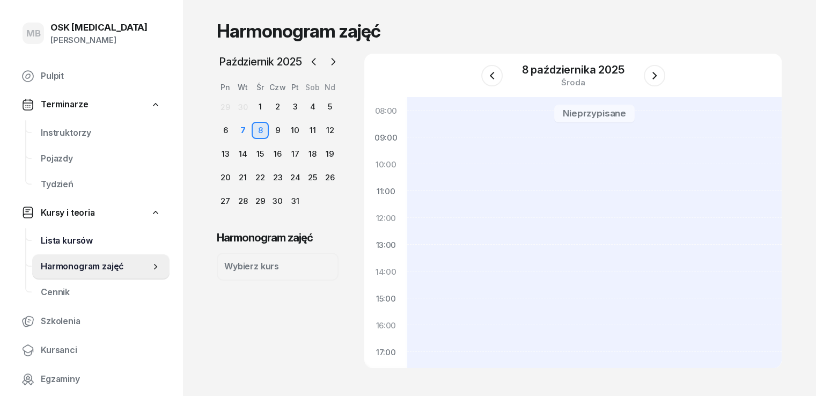
click at [71, 231] on link "Lista kursów" at bounding box center [100, 241] width 137 height 26
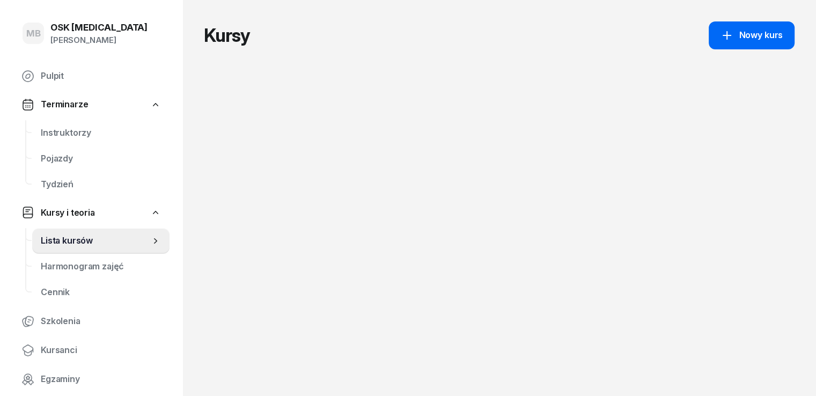
click at [733, 33] on icon at bounding box center [726, 35] width 13 height 13
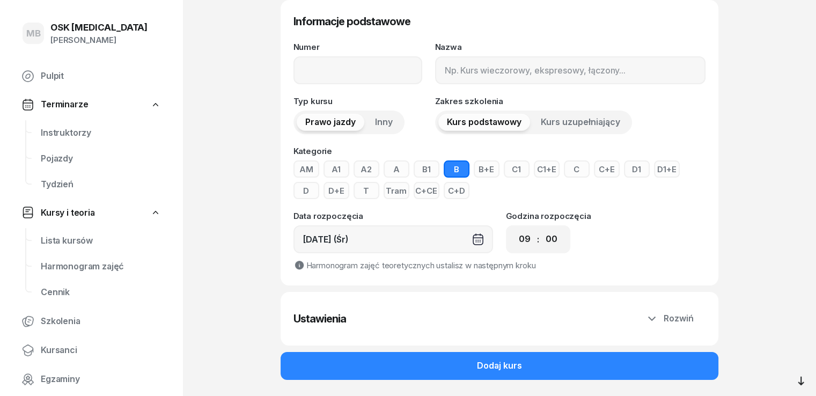
scroll to position [107, 0]
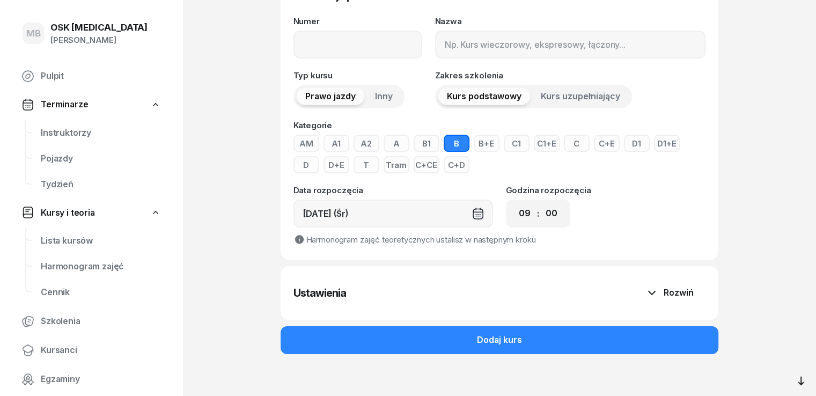
click at [684, 296] on div "Rozwiń" at bounding box center [669, 293] width 48 height 14
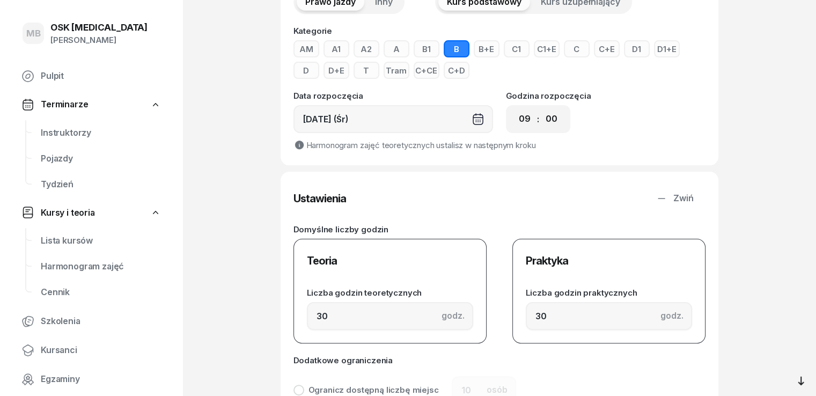
scroll to position [214, 0]
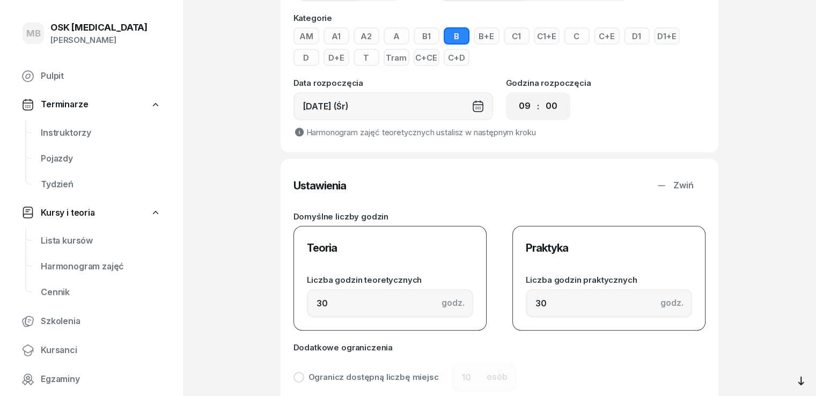
click at [535, 261] on div "Praktyka Liczba godzin praktycznych godz. 30" at bounding box center [608, 278] width 193 height 105
click at [536, 237] on div "Praktyka Liczba godzin praktycznych godz. 30" at bounding box center [608, 278] width 193 height 105
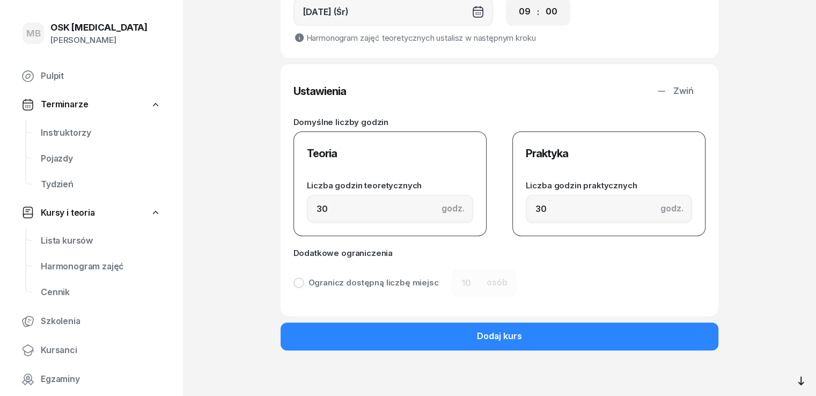
scroll to position [310, 0]
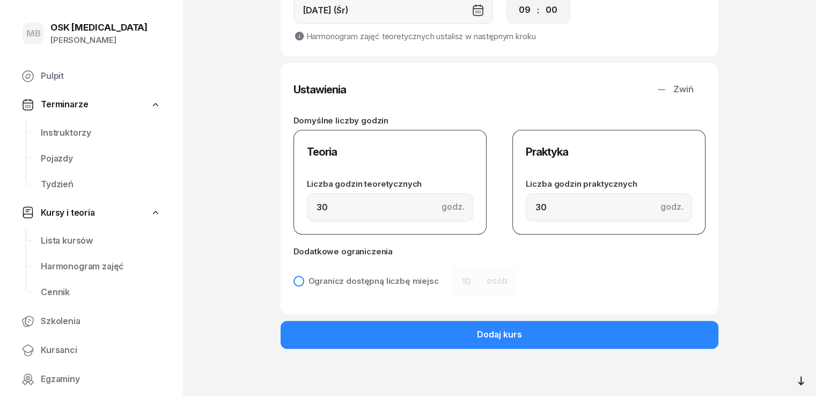
click at [331, 280] on div "Ogranicz dostępną liczbę miejsc" at bounding box center [373, 281] width 130 height 8
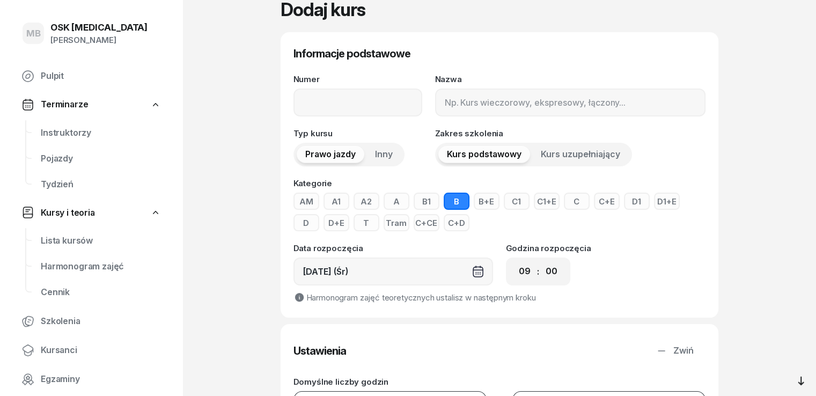
scroll to position [0, 0]
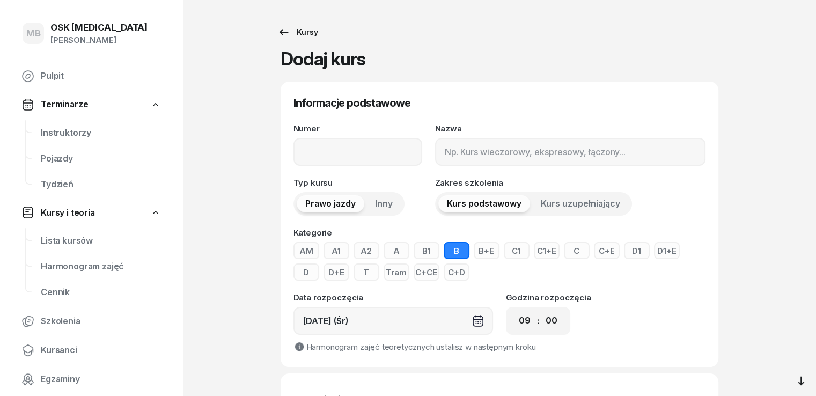
click at [279, 33] on icon at bounding box center [283, 32] width 9 height 6
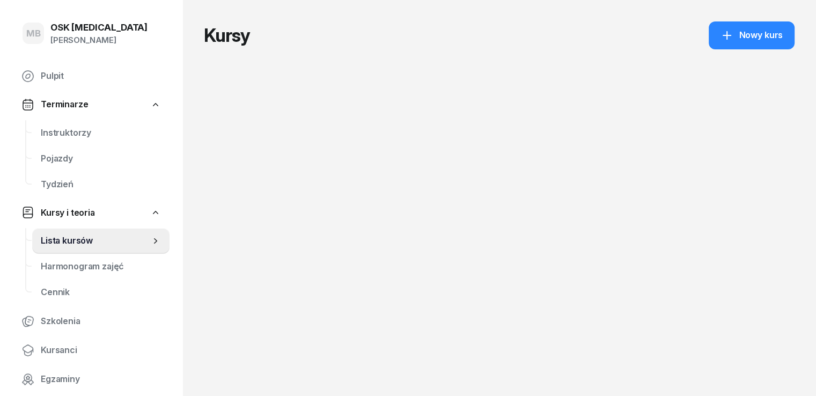
click at [112, 245] on span "Lista kursów" at bounding box center [95, 241] width 109 height 14
click at [733, 38] on icon at bounding box center [726, 35] width 13 height 13
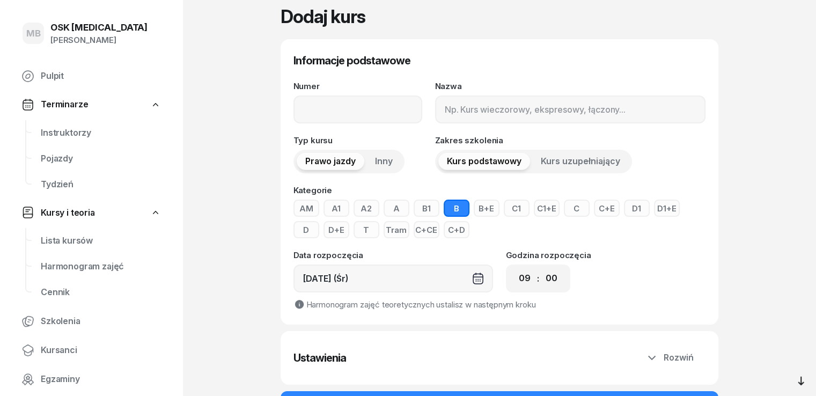
scroll to position [113, 0]
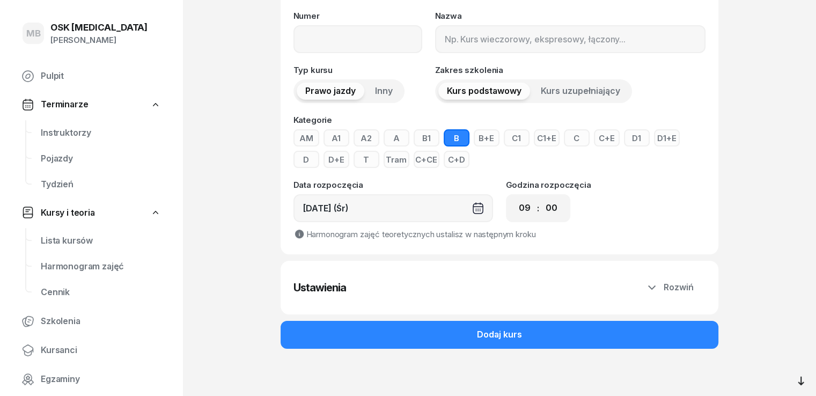
click at [595, 283] on div "Ustawienia Rozwiń" at bounding box center [499, 288] width 438 height 54
drag, startPoint x: 651, startPoint y: 280, endPoint x: 674, endPoint y: 281, distance: 23.6
click at [654, 280] on div "Ustawienia Rozwiń" at bounding box center [499, 288] width 438 height 54
click at [658, 281] on icon "button" at bounding box center [651, 287] width 13 height 13
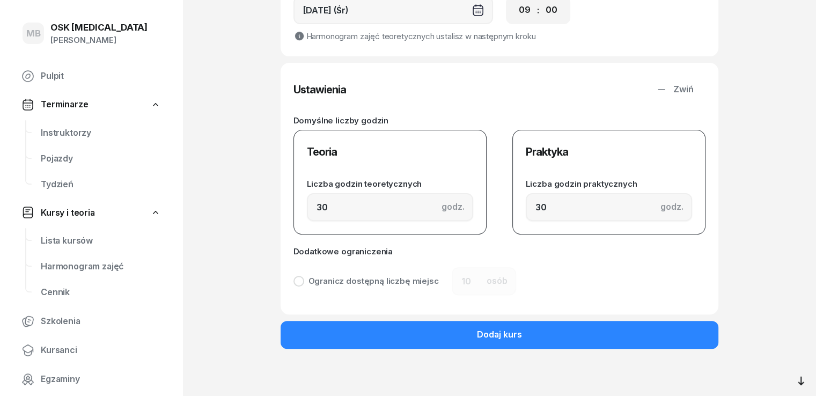
scroll to position [0, 0]
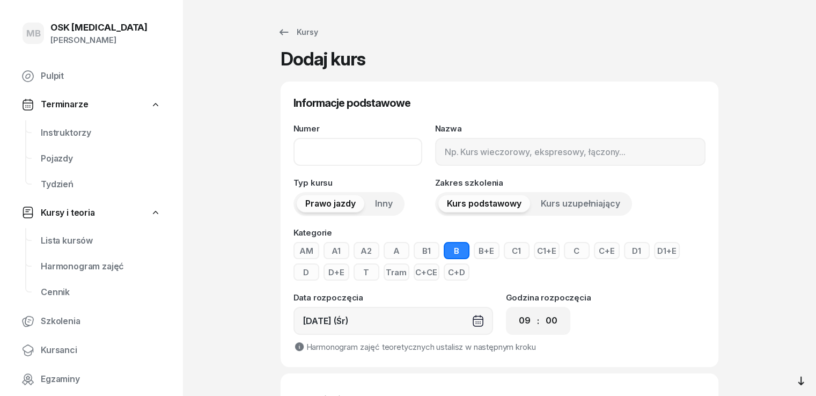
click at [401, 155] on input "Numer" at bounding box center [357, 152] width 129 height 28
click at [366, 205] on button "Inny" at bounding box center [383, 203] width 35 height 17
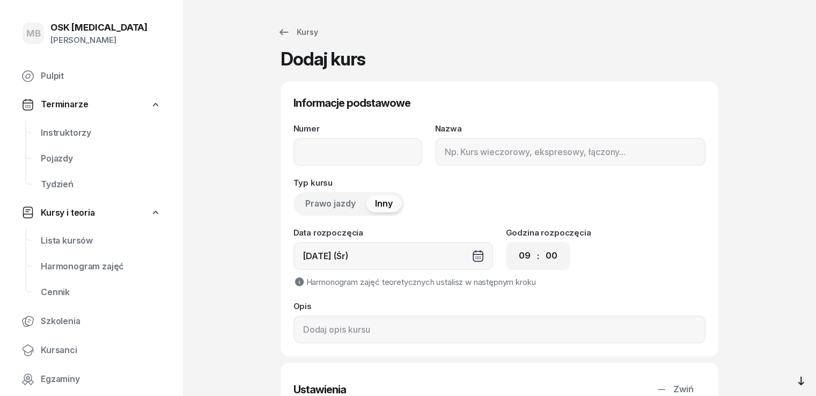
click at [324, 205] on span "Prawo jazdy" at bounding box center [330, 204] width 50 height 14
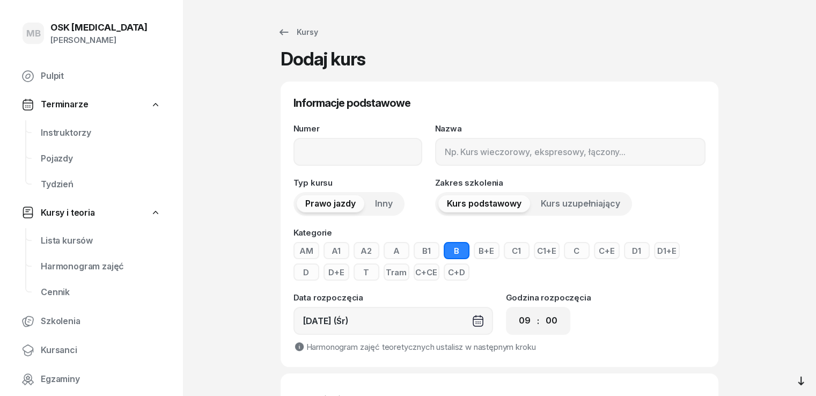
click at [584, 205] on span "Kurs uzupełniający" at bounding box center [579, 204] width 79 height 14
click at [453, 204] on span "Kurs podstawowy" at bounding box center [484, 204] width 75 height 14
click at [272, 40] on link "Kursy" at bounding box center [298, 31] width 60 height 21
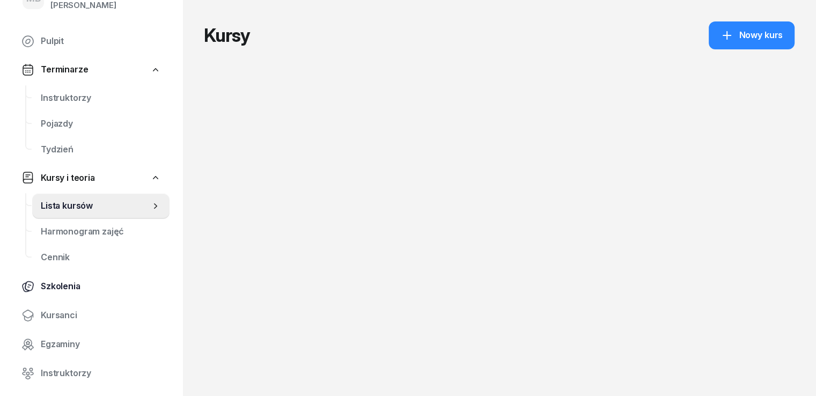
scroll to position [107, 0]
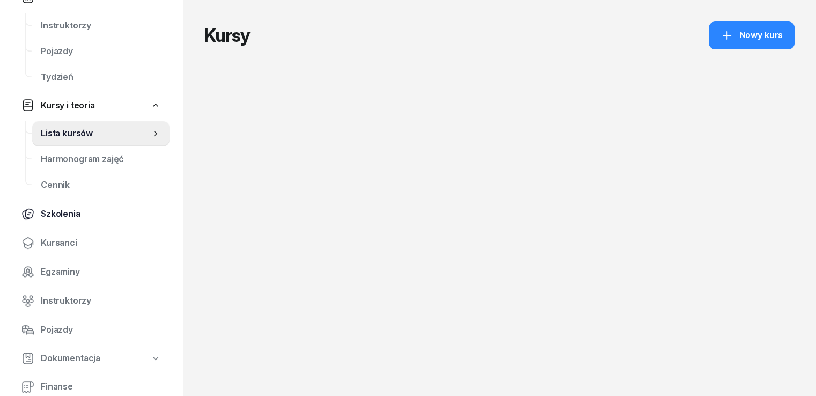
click at [51, 221] on link "Szkolenia" at bounding box center [91, 214] width 157 height 26
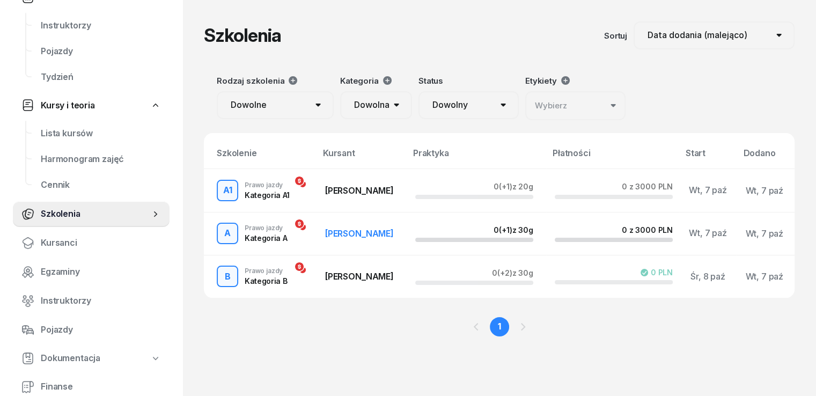
click at [330, 236] on span "[PERSON_NAME]" at bounding box center [359, 233] width 69 height 11
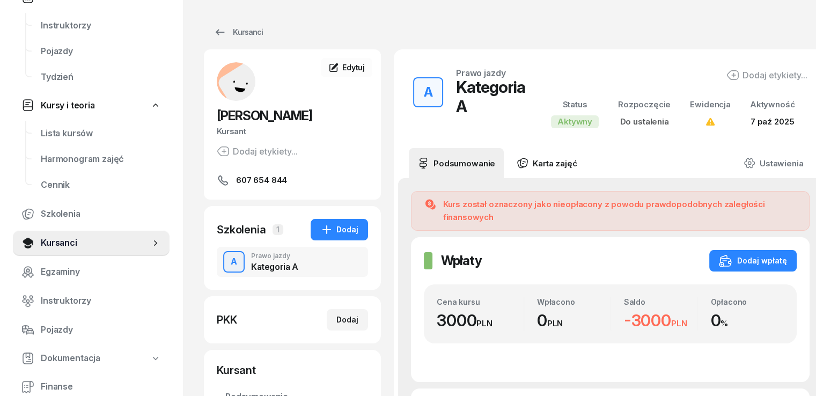
click at [531, 165] on link "Karta zajęć" at bounding box center [546, 163] width 77 height 30
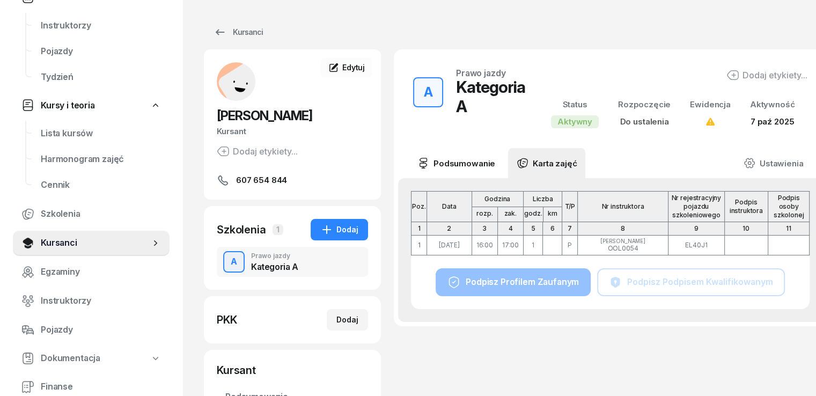
click at [442, 171] on link "Podsumowanie" at bounding box center [456, 163] width 95 height 30
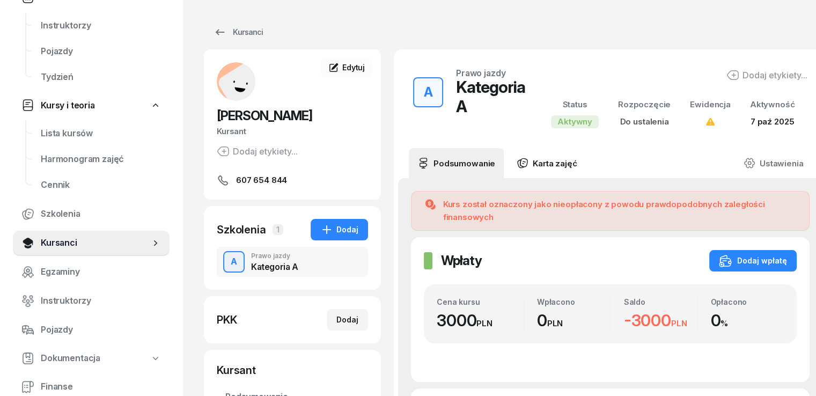
click at [520, 168] on link "Karta zajęć" at bounding box center [546, 163] width 77 height 30
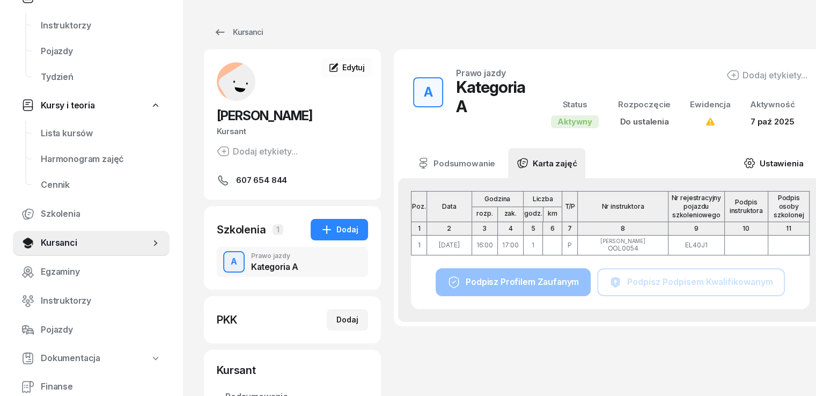
click at [744, 166] on icon at bounding box center [749, 162] width 10 height 9
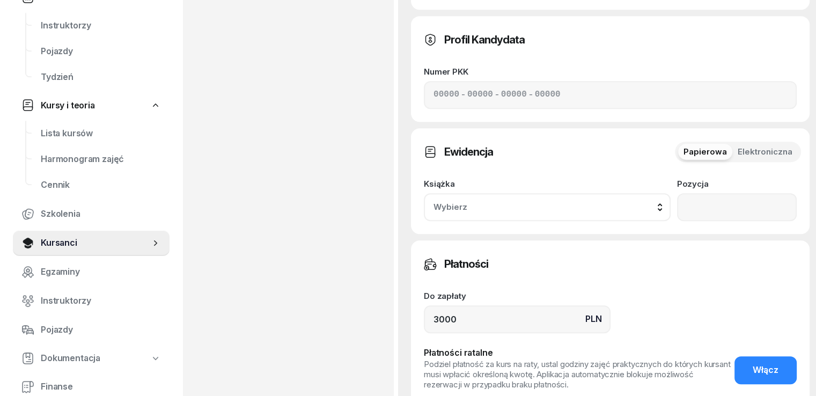
scroll to position [760, 0]
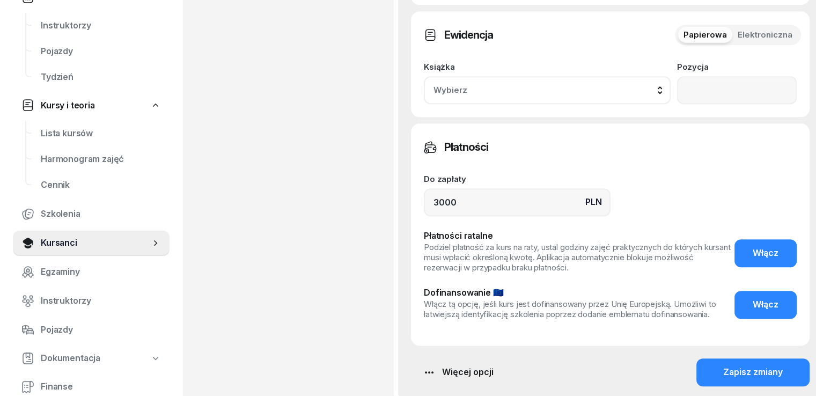
click at [453, 358] on button "Więcej opcji" at bounding box center [458, 372] width 94 height 28
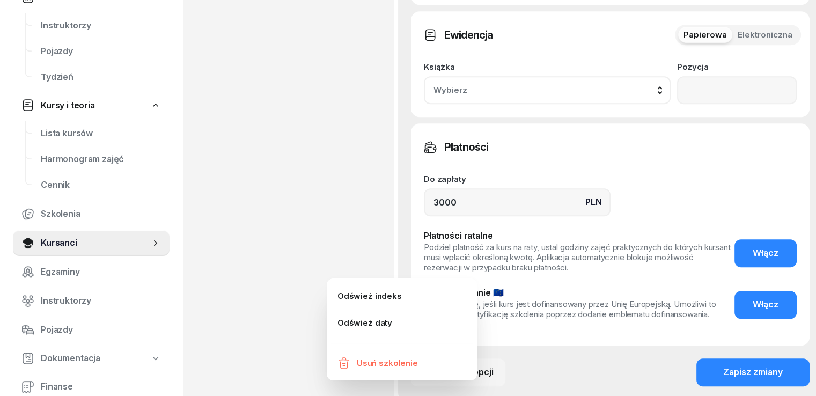
click at [545, 358] on div "Więcej opcji Zapisz zmiany" at bounding box center [610, 372] width 398 height 28
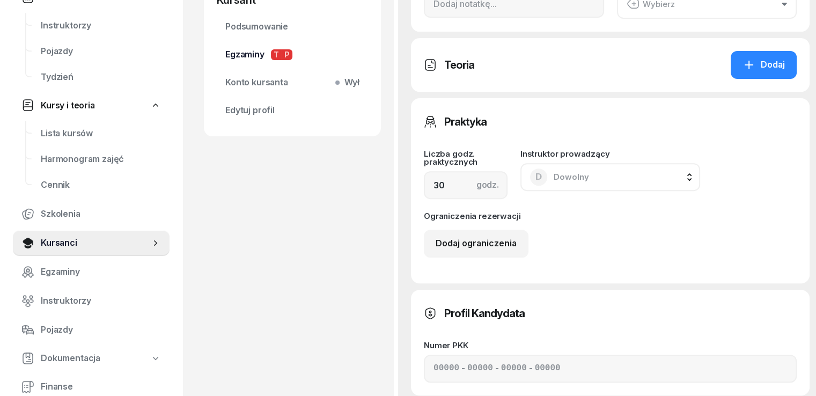
scroll to position [224, 0]
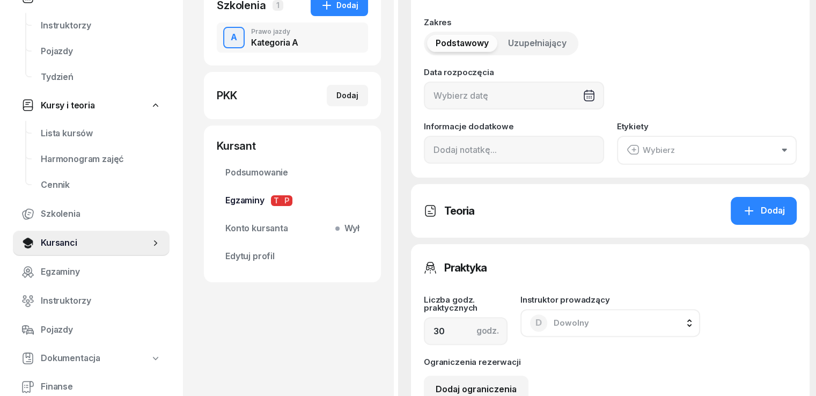
click at [271, 203] on span "T" at bounding box center [276, 200] width 11 height 11
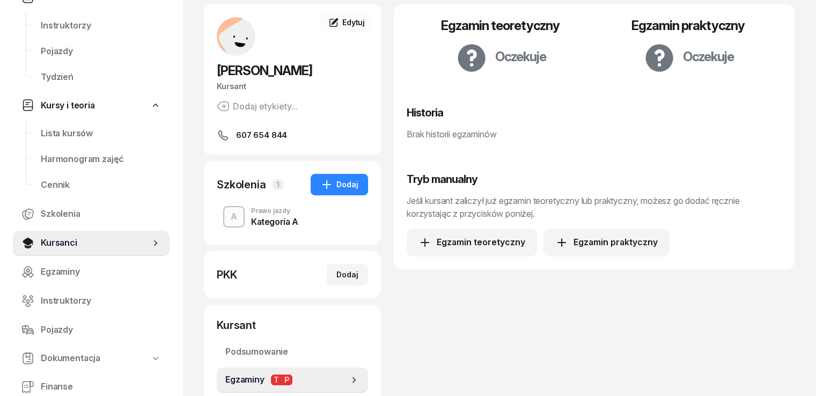
scroll to position [161, 0]
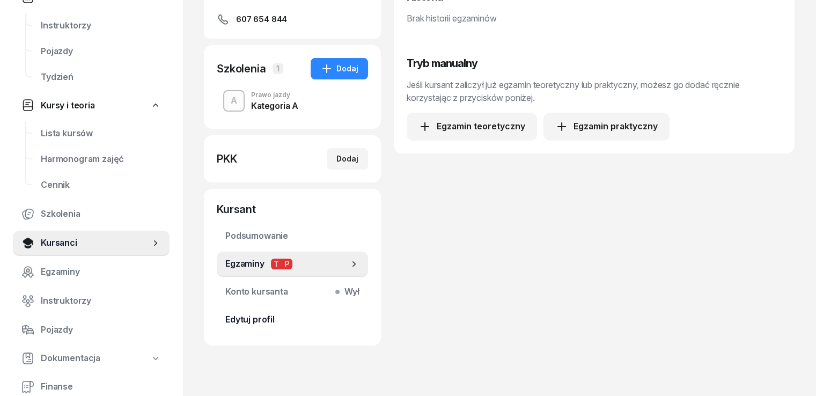
click at [255, 323] on span "Edytuj profil" at bounding box center [292, 320] width 134 height 14
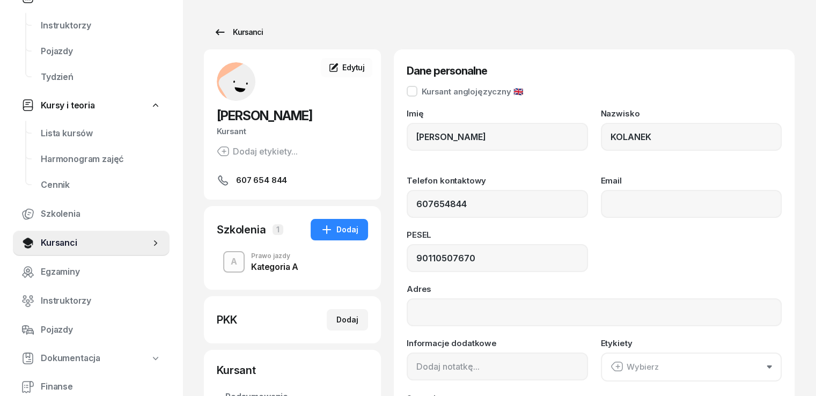
click at [213, 37] on icon at bounding box center [219, 32] width 13 height 13
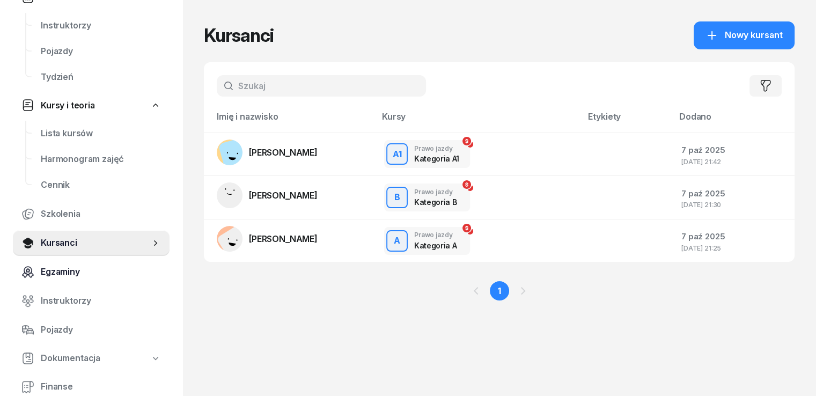
click at [62, 271] on span "Egzaminy" at bounding box center [101, 272] width 120 height 14
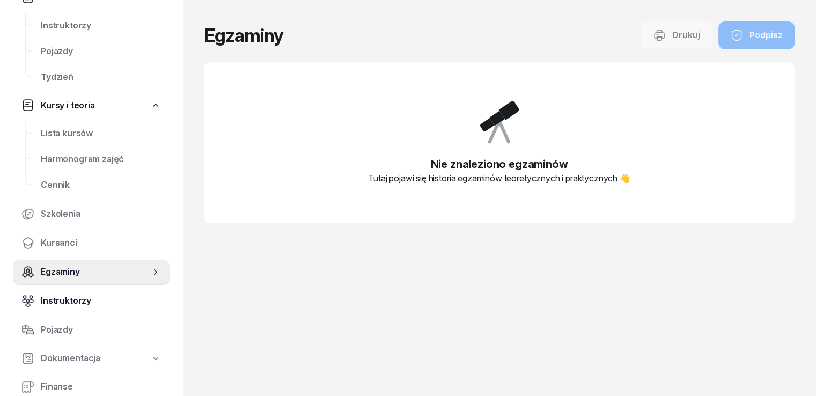
click at [68, 299] on span "Instruktorzy" at bounding box center [101, 301] width 120 height 14
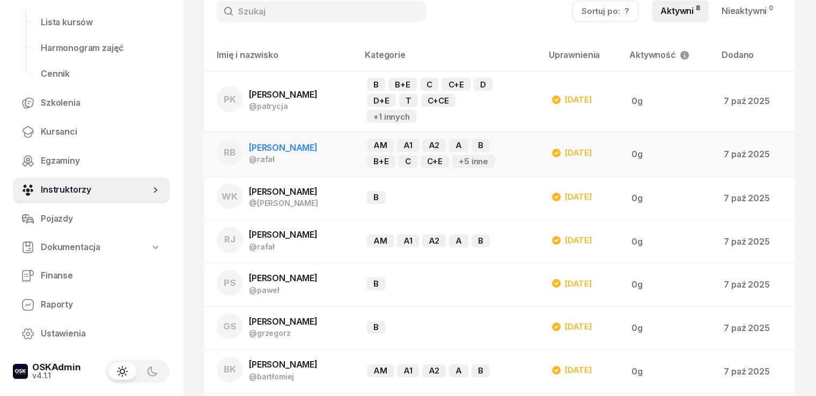
scroll to position [135, 0]
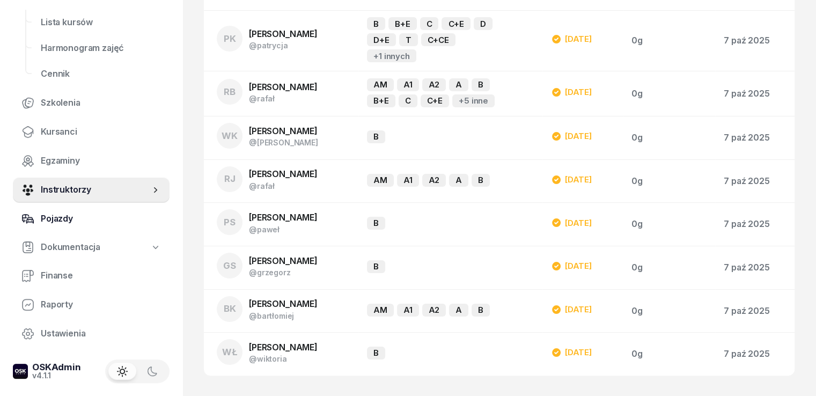
click at [81, 217] on span "Pojazdy" at bounding box center [101, 219] width 120 height 14
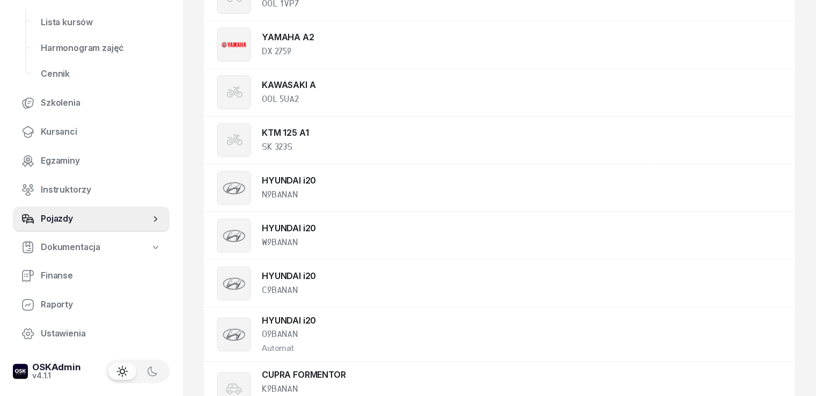
scroll to position [499, 0]
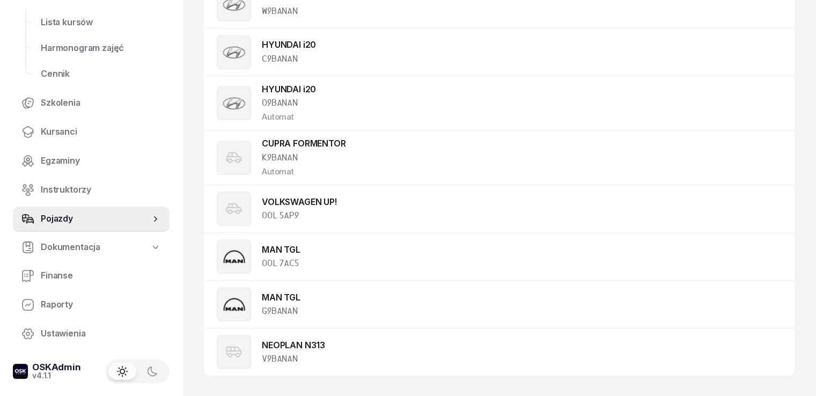
click at [79, 244] on span "Dokumentacja" at bounding box center [71, 247] width 60 height 14
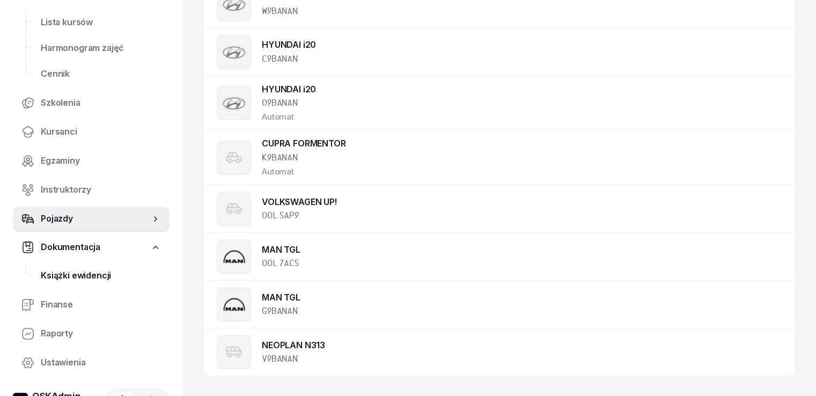
click at [80, 271] on span "Książki ewidencji" at bounding box center [101, 276] width 120 height 14
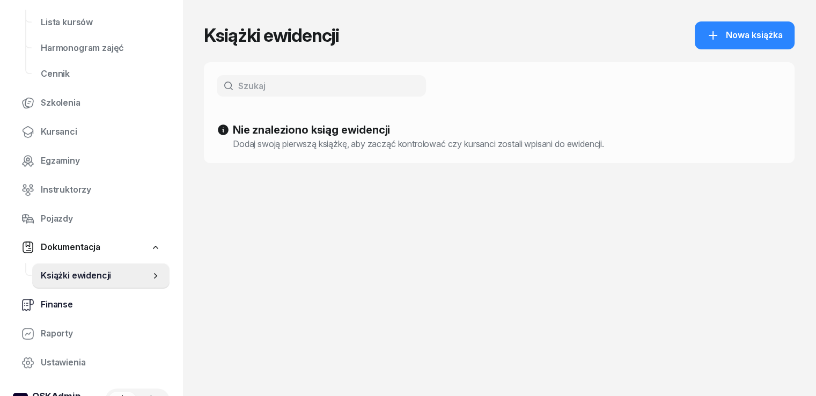
click at [77, 303] on span "Finanse" at bounding box center [101, 305] width 120 height 14
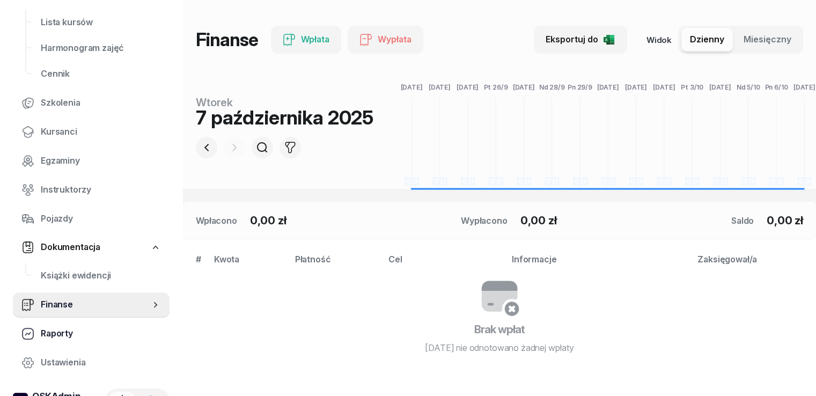
click at [64, 342] on link "Raporty" at bounding box center [91, 334] width 157 height 26
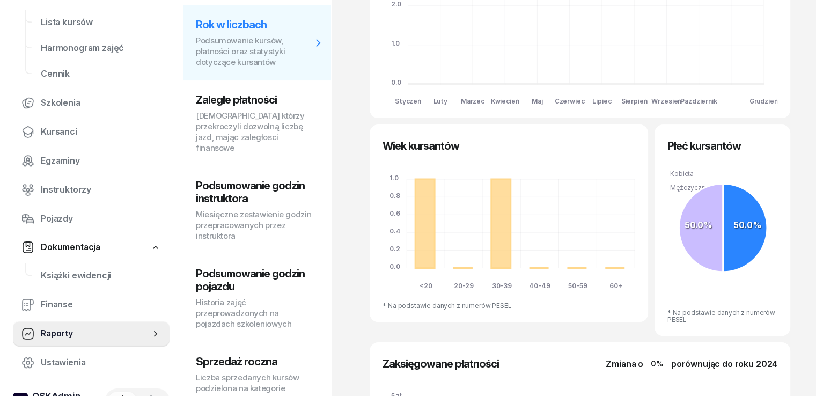
scroll to position [161, 0]
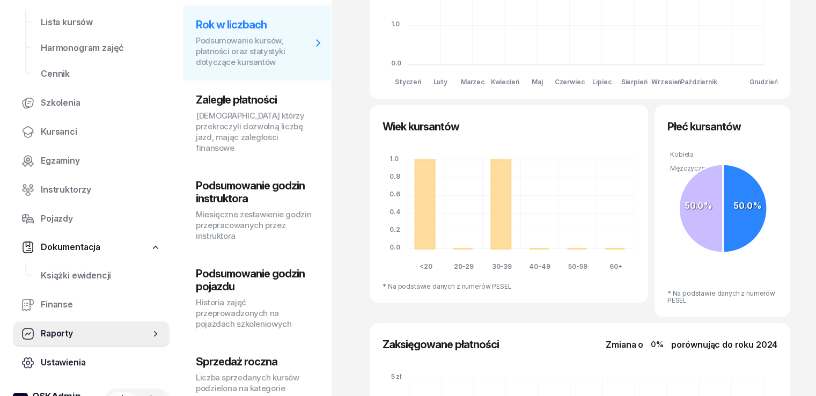
click at [61, 360] on span "Ustawienia" at bounding box center [101, 362] width 120 height 14
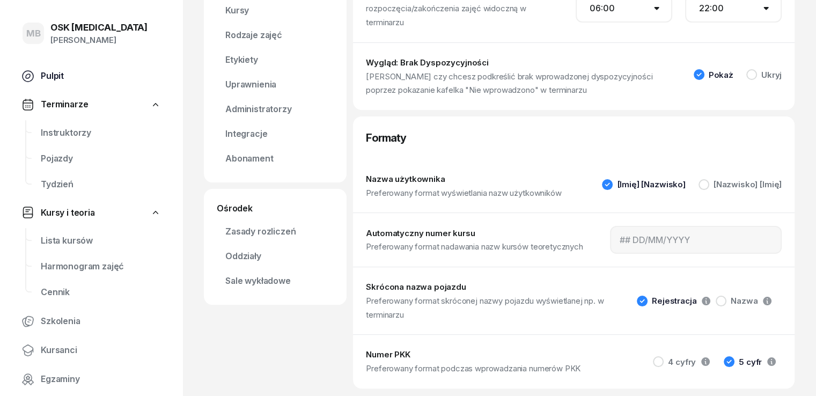
click at [65, 75] on span "Pulpit" at bounding box center [101, 76] width 120 height 14
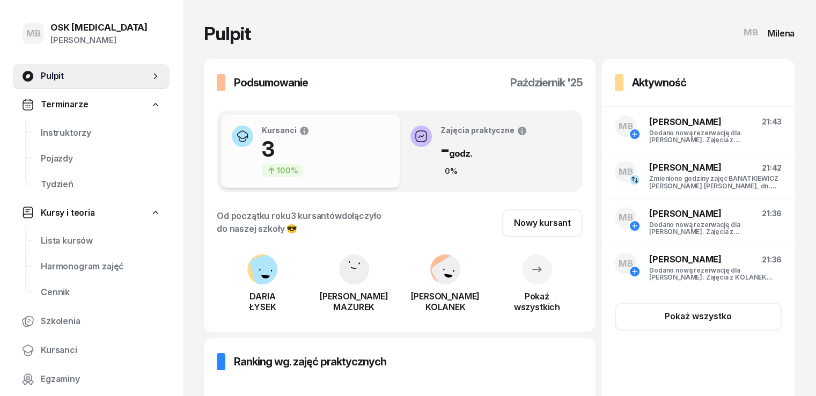
click at [791, 31] on div "Milena" at bounding box center [780, 33] width 27 height 9
click at [67, 103] on span "Terminarze" at bounding box center [64, 105] width 47 height 14
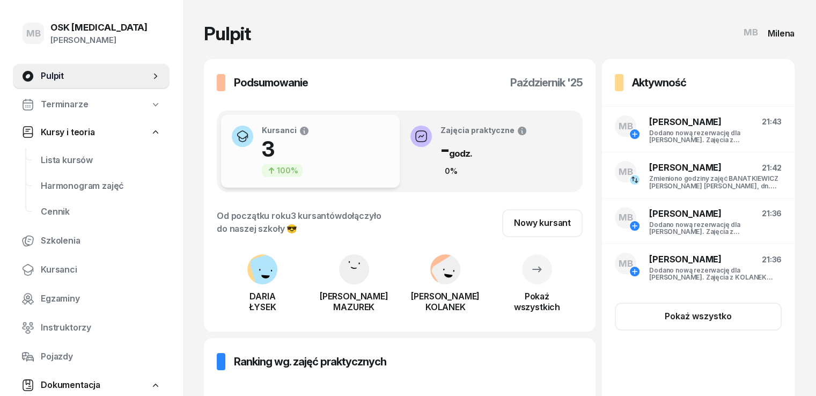
click at [70, 131] on span "Kursy i teoria" at bounding box center [68, 132] width 54 height 14
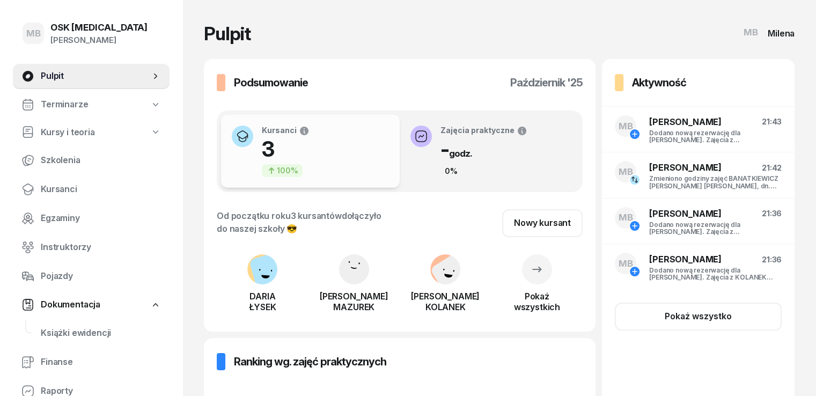
click at [79, 38] on div "[PERSON_NAME]" at bounding box center [98, 40] width 97 height 14
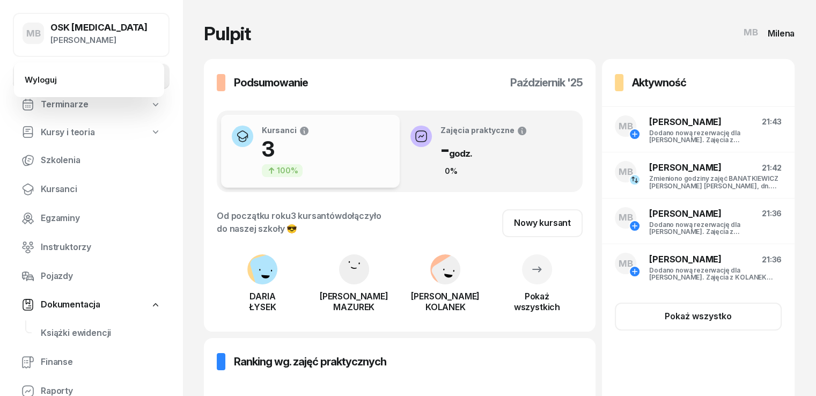
click at [79, 38] on div "[PERSON_NAME]" at bounding box center [98, 40] width 97 height 14
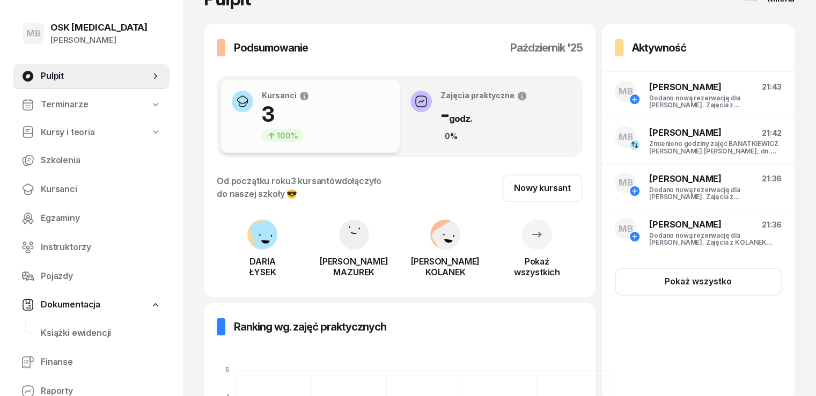
scroll to position [54, 0]
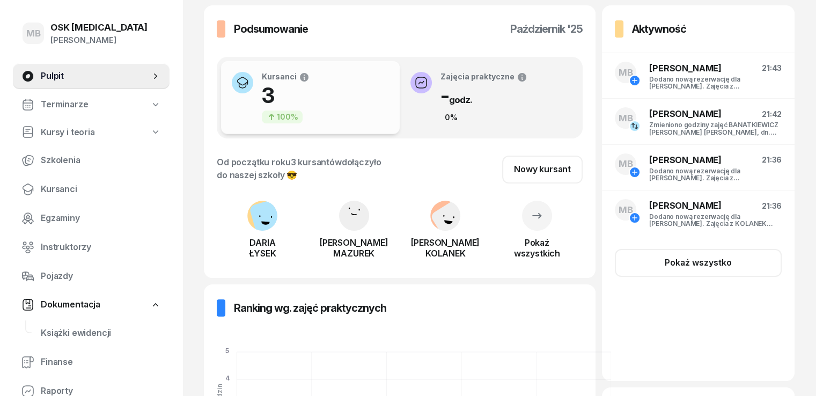
click at [543, 226] on div at bounding box center [537, 216] width 30 height 30
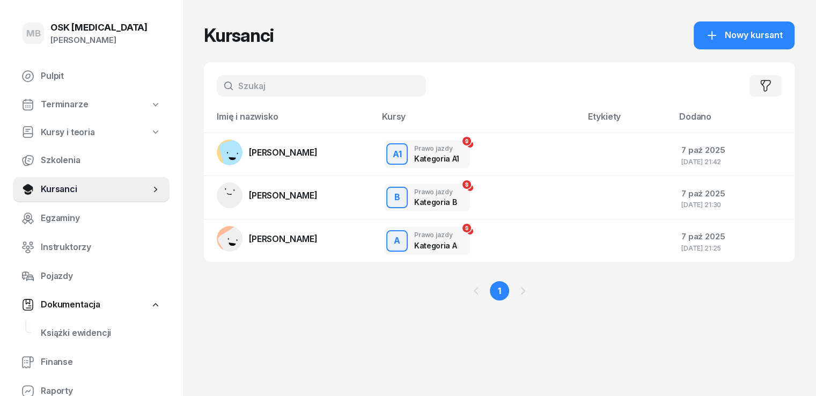
click at [407, 286] on div "1" at bounding box center [499, 291] width 590 height 58
click at [778, 80] on button "button" at bounding box center [765, 85] width 32 height 21
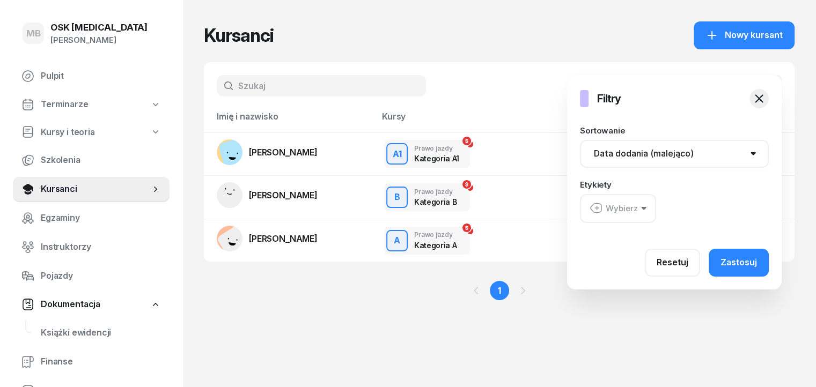
click at [695, 158] on select "Nazwisko (A-Z) Nazwisko (Z-A) Data dodania (rosnąco) Data dodania (malejąco)" at bounding box center [674, 154] width 189 height 28
click at [637, 210] on div "Wybierz" at bounding box center [613, 209] width 48 height 14
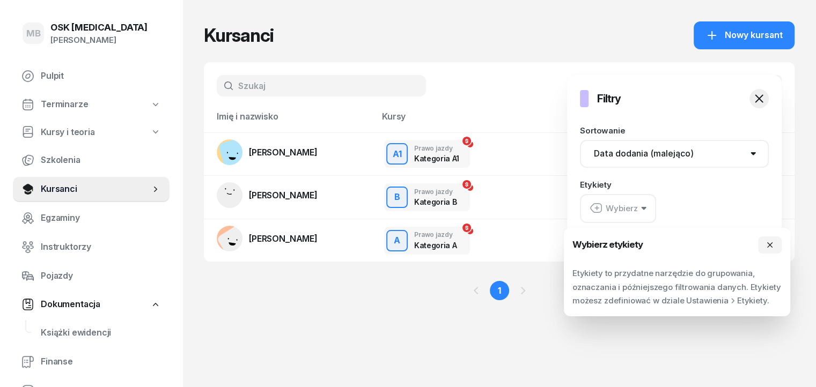
click at [637, 210] on div "Wybierz" at bounding box center [613, 209] width 48 height 14
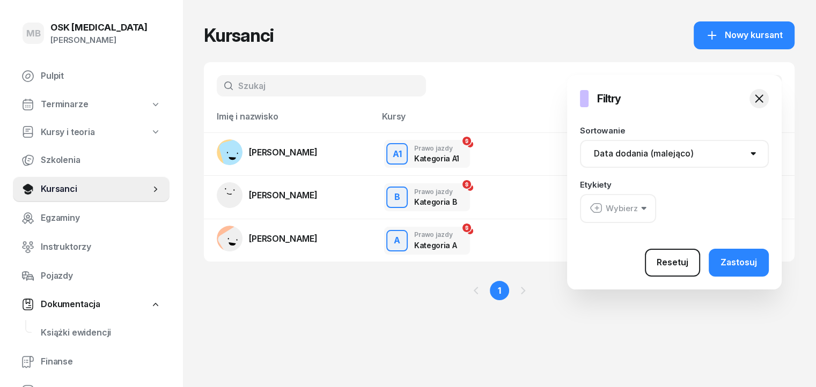
click at [683, 262] on div "Resetuj" at bounding box center [672, 263] width 32 height 14
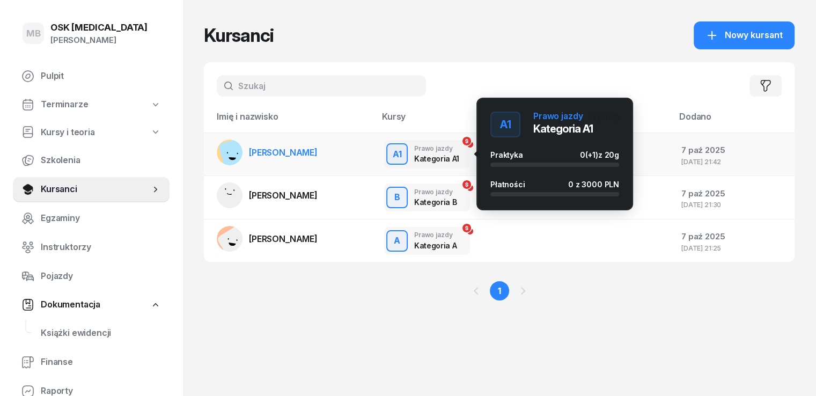
click at [414, 145] on div "Prawo jazdy" at bounding box center [436, 148] width 45 height 7
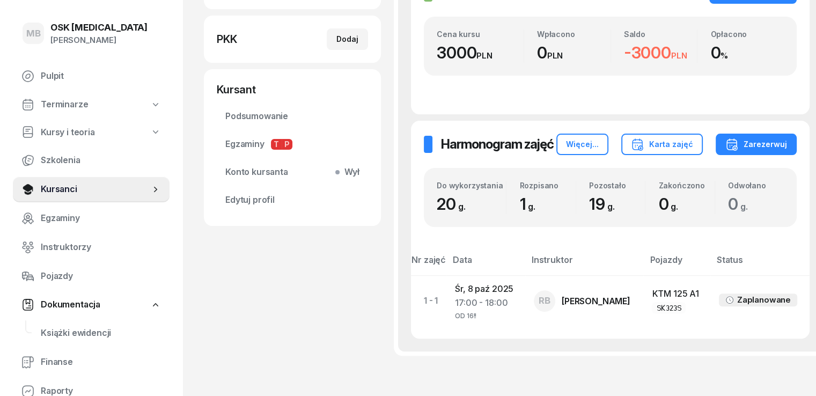
scroll to position [268, 0]
click at [232, 209] on link "Edytuj profil" at bounding box center [292, 200] width 151 height 26
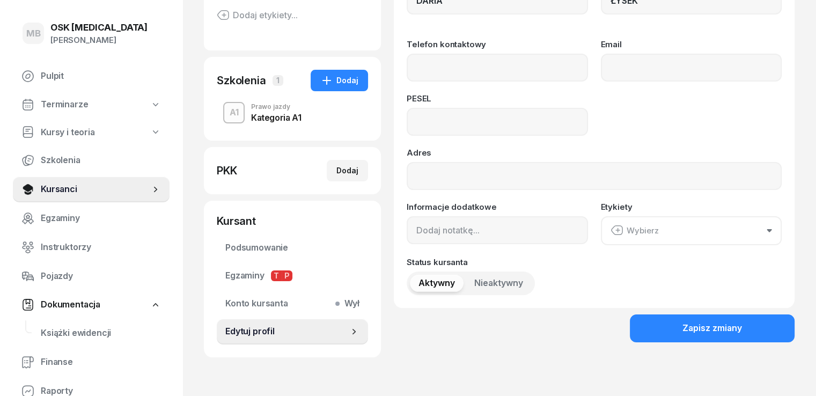
scroll to position [161, 0]
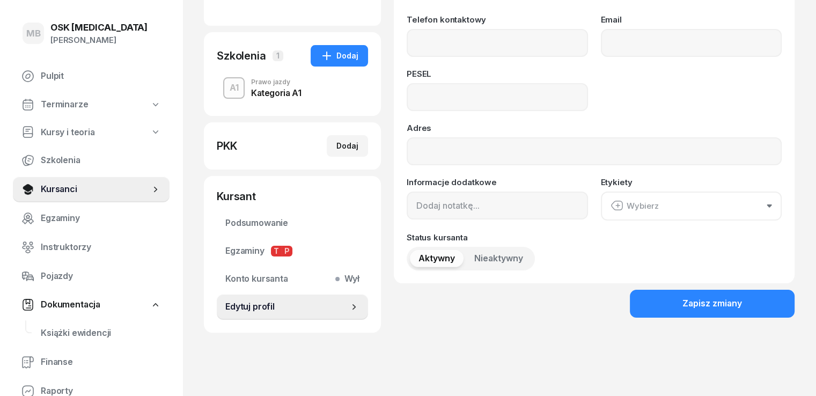
click at [669, 216] on button "Wybierz" at bounding box center [691, 205] width 181 height 29
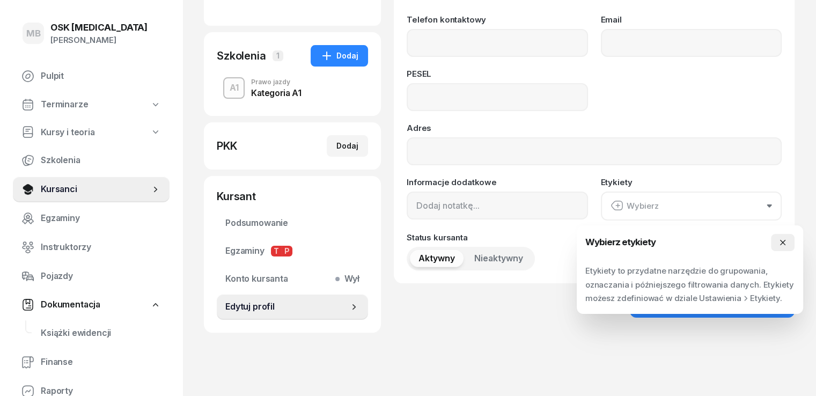
click at [790, 241] on button "button" at bounding box center [782, 242] width 24 height 17
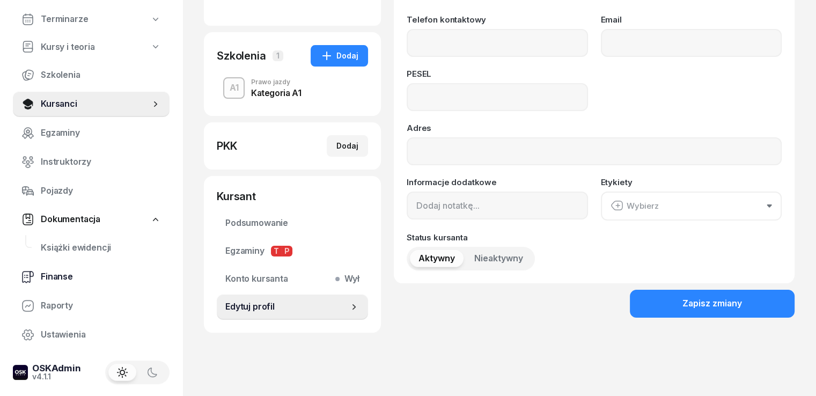
scroll to position [86, 0]
click at [71, 327] on span "Ustawienia" at bounding box center [101, 334] width 120 height 14
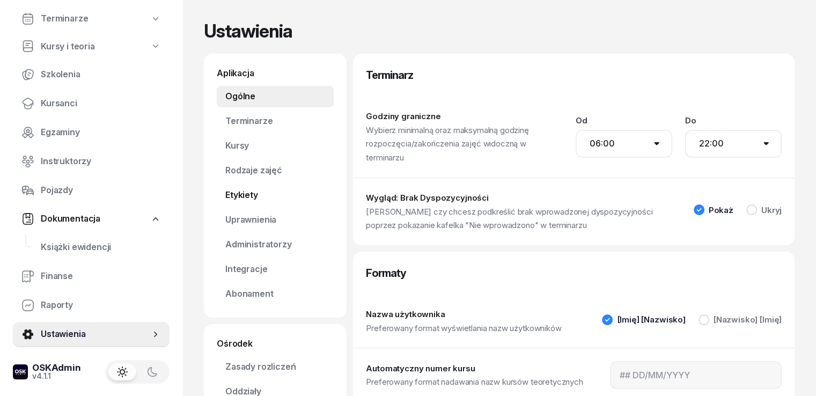
click at [217, 195] on link "Etykiety" at bounding box center [275, 194] width 117 height 21
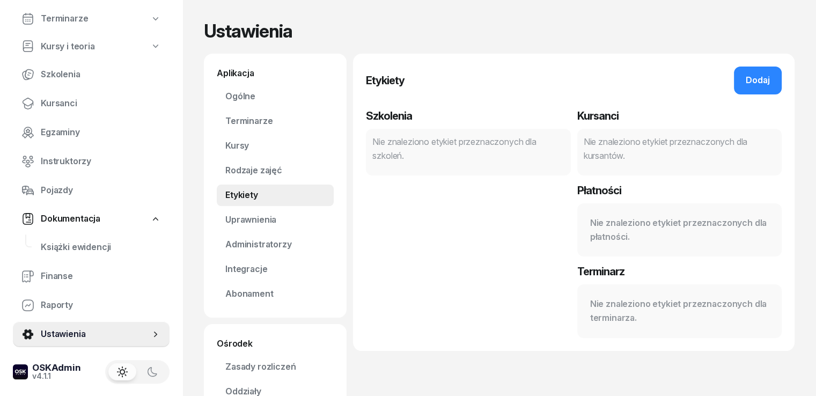
click at [485, 144] on div "Nie znaleziono etykiet przeznaczonych dla szkoleń." at bounding box center [467, 148] width 191 height 27
click at [636, 144] on div "Nie znaleziono etykiet przeznaczonych dla kursantów." at bounding box center [678, 148] width 191 height 27
drag, startPoint x: 753, startPoint y: 84, endPoint x: 777, endPoint y: 81, distance: 24.3
click at [777, 81] on header "Etykiety Dodaj" at bounding box center [573, 74] width 441 height 41
click at [769, 81] on div "Dodaj" at bounding box center [757, 80] width 24 height 14
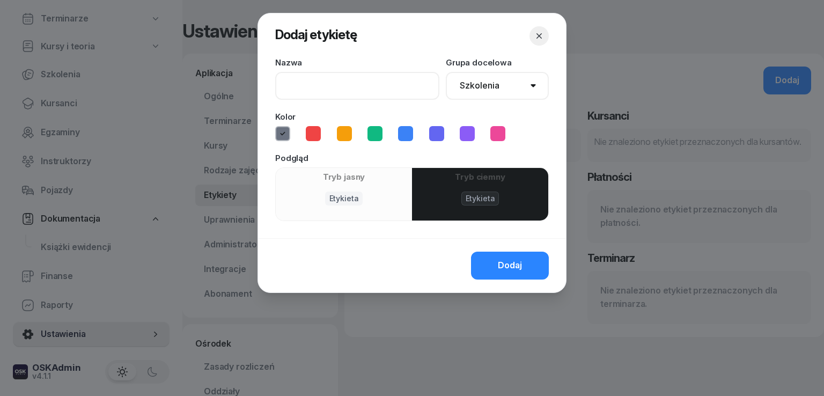
click at [320, 85] on input at bounding box center [357, 86] width 164 height 28
click at [478, 86] on select "Szkolenia Kursanci Płatności Terminarz" at bounding box center [497, 86] width 103 height 28
click at [541, 34] on icon "button" at bounding box center [538, 36] width 11 height 11
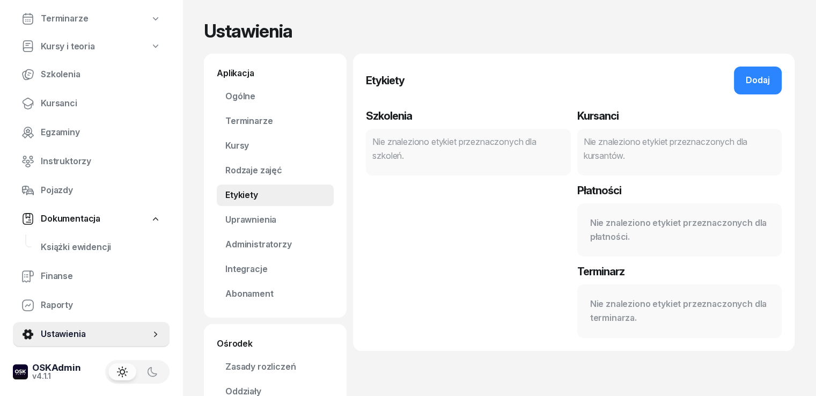
click at [533, 86] on header "Etykiety Dodaj" at bounding box center [573, 74] width 441 height 41
